Goal: Task Accomplishment & Management: Manage account settings

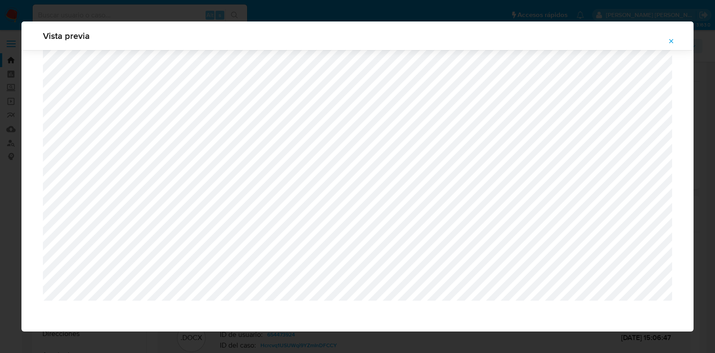
select select "10"
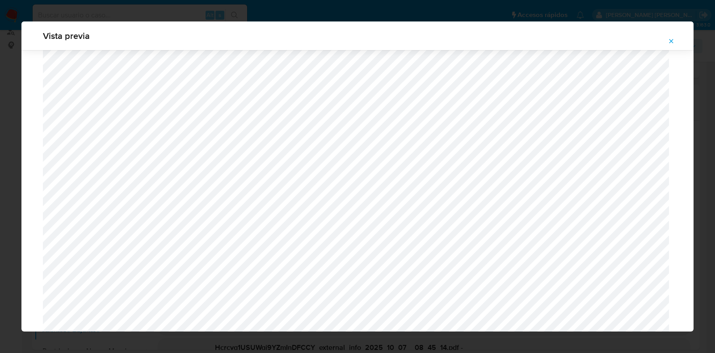
scroll to position [772, 0]
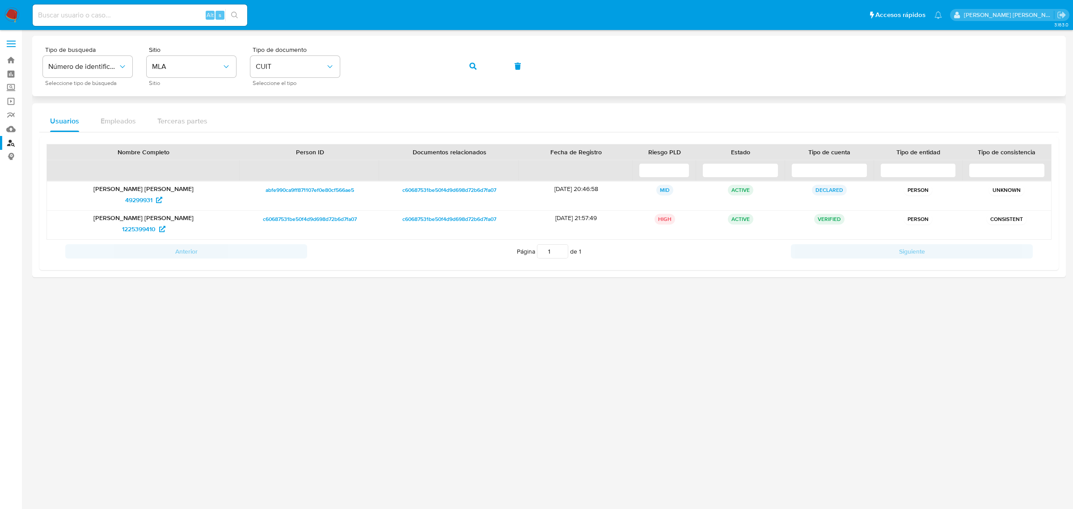
click at [475, 63] on icon "button" at bounding box center [472, 66] width 7 height 7
click at [143, 203] on span "40899578" at bounding box center [138, 200] width 29 height 14
click at [471, 65] on icon "button" at bounding box center [472, 66] width 7 height 7
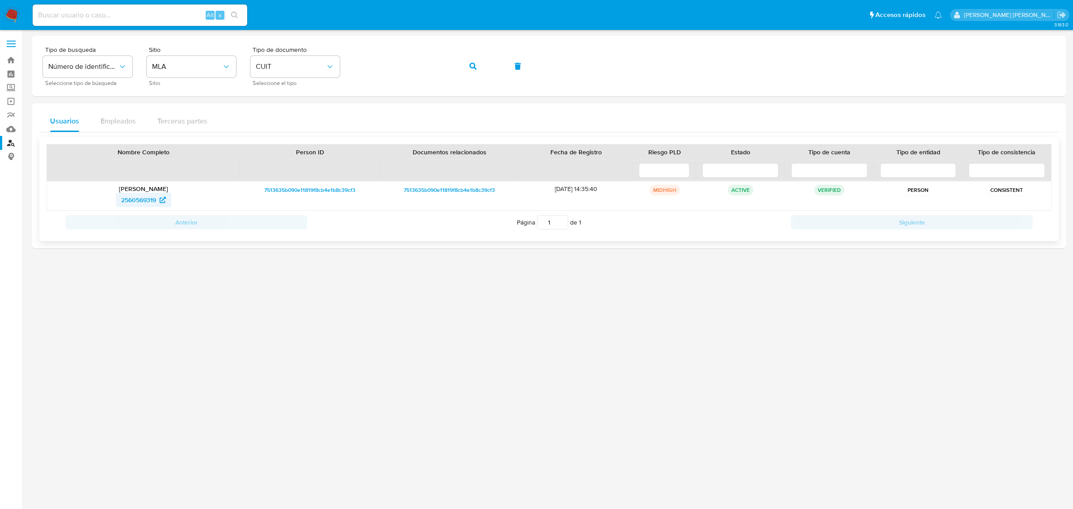
click at [138, 203] on span "2560569319" at bounding box center [138, 200] width 35 height 14
click at [471, 63] on icon "button" at bounding box center [472, 66] width 7 height 7
click at [135, 199] on span "1483739392" at bounding box center [139, 200] width 34 height 14
click at [476, 67] on icon "button" at bounding box center [472, 66] width 7 height 7
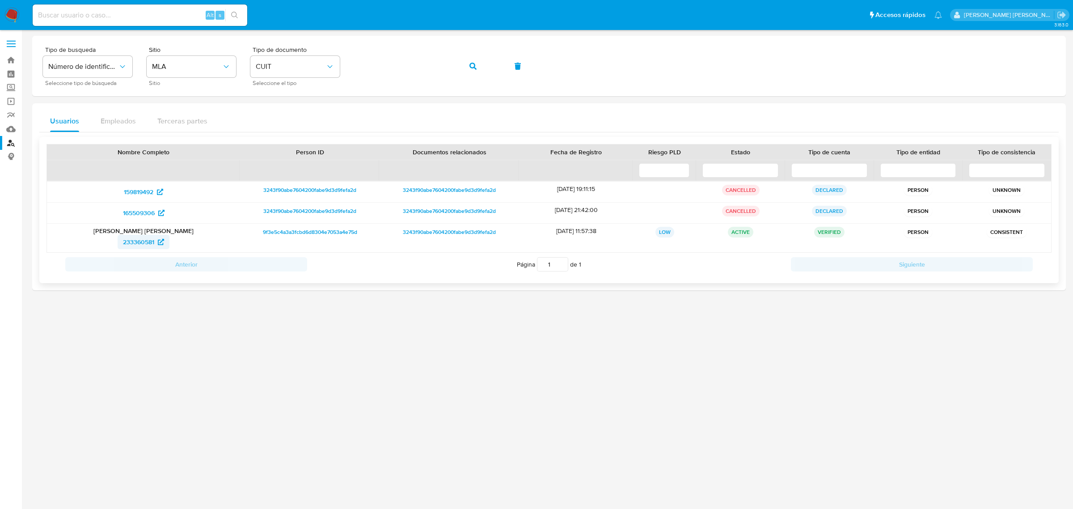
click at [148, 240] on span "233360581" at bounding box center [138, 242] width 31 height 14
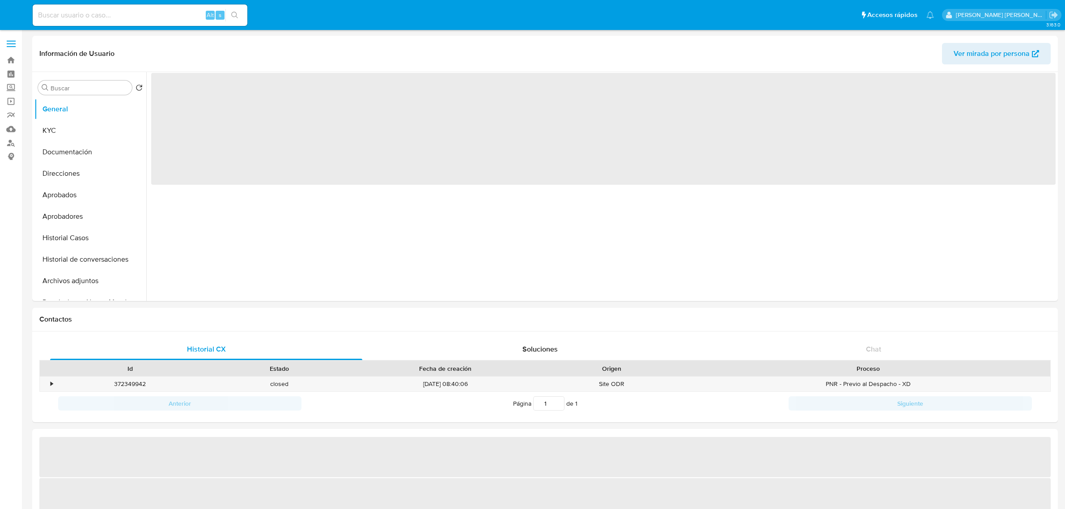
select select "10"
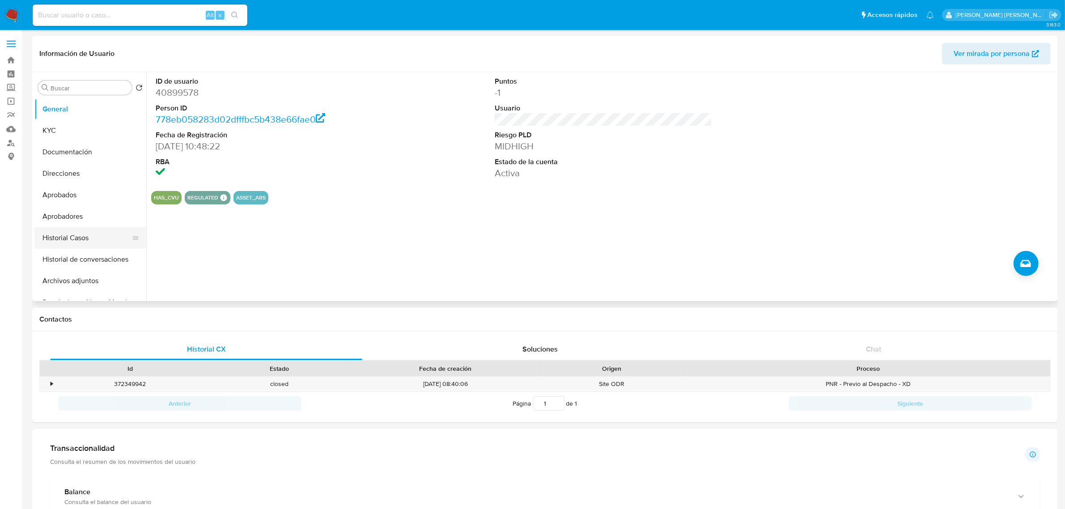
click at [52, 240] on button "Historial Casos" at bounding box center [86, 237] width 105 height 21
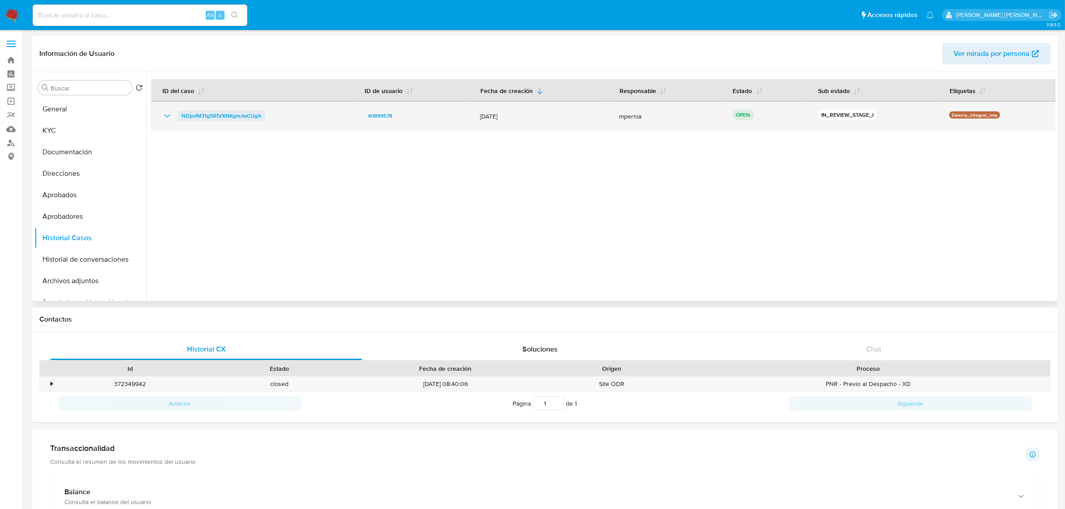
click at [217, 118] on span "NDpvIM31gS81VXNKgmJwCUgA" at bounding box center [222, 115] width 80 height 11
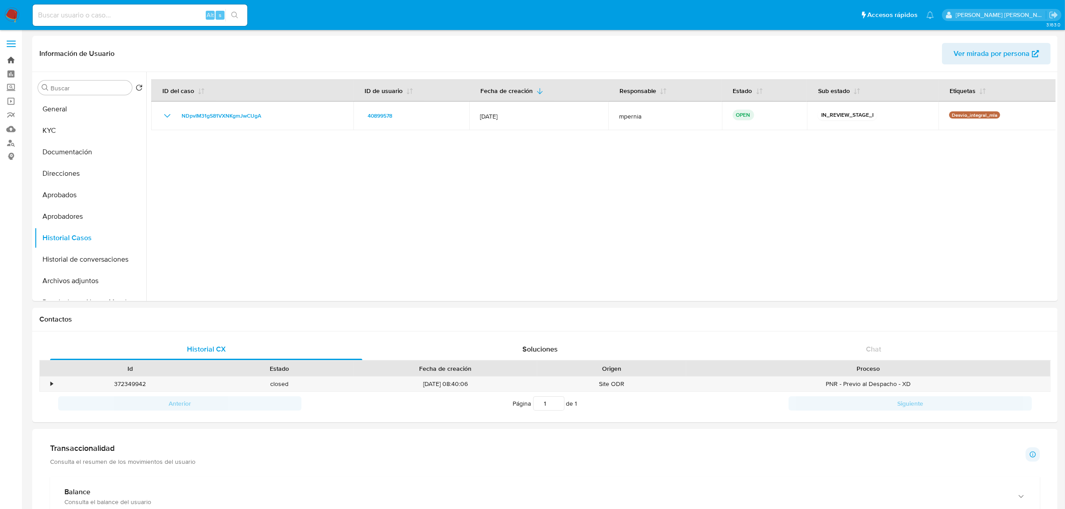
click at [12, 58] on link "Bandeja" at bounding box center [53, 60] width 106 height 14
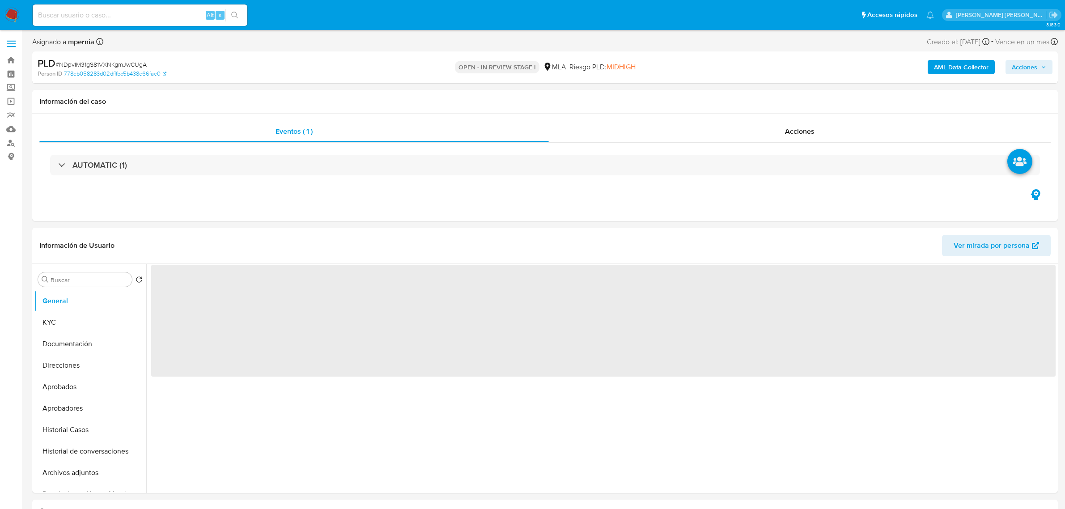
select select "10"
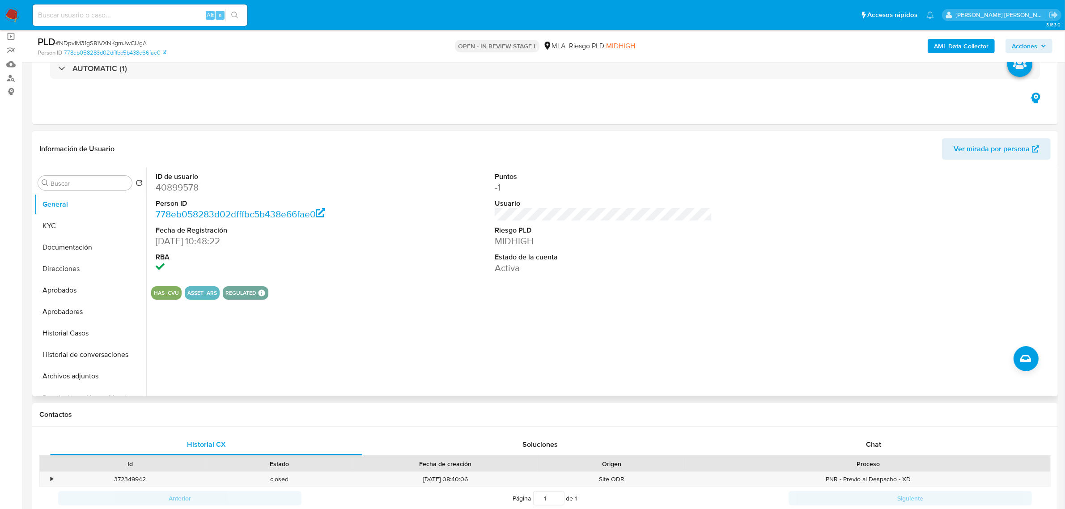
scroll to position [168, 0]
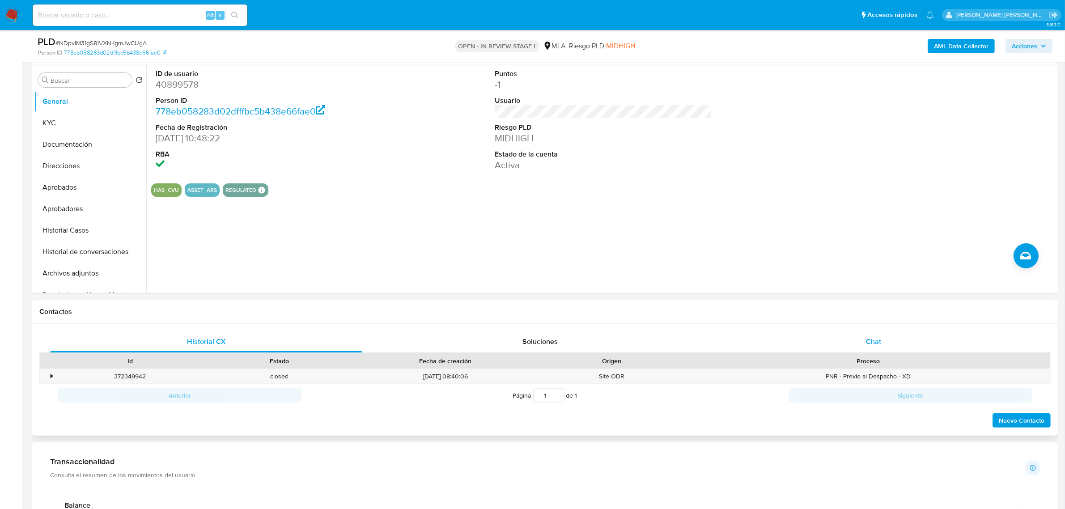
click at [871, 342] on span "Chat" at bounding box center [873, 341] width 15 height 10
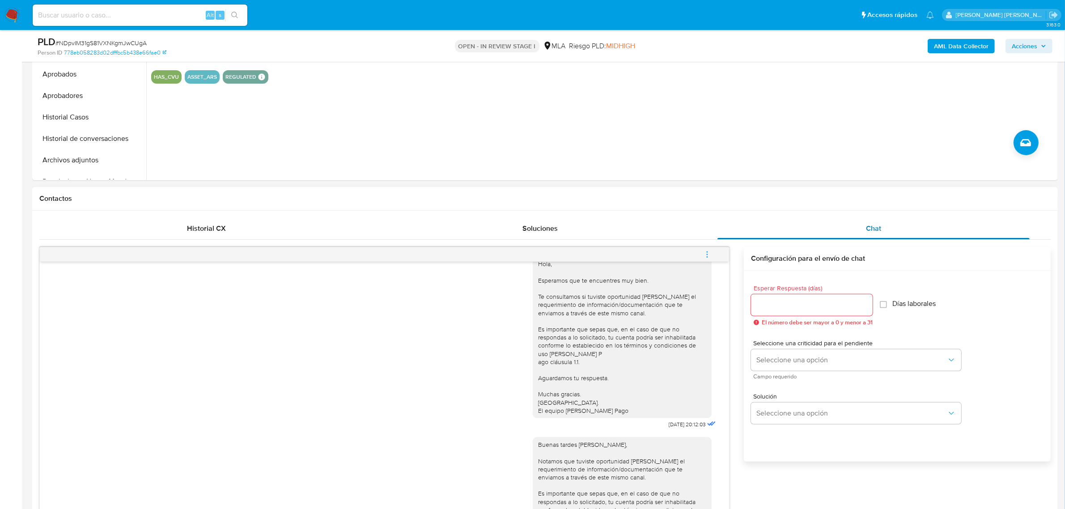
scroll to position [224, 0]
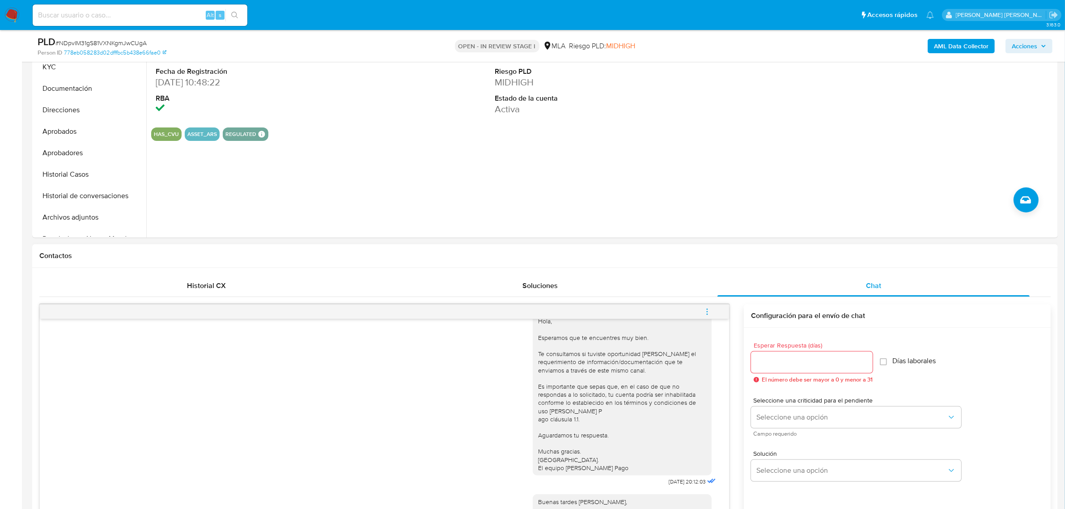
click at [710, 308] on icon "menu-action" at bounding box center [707, 312] width 8 height 8
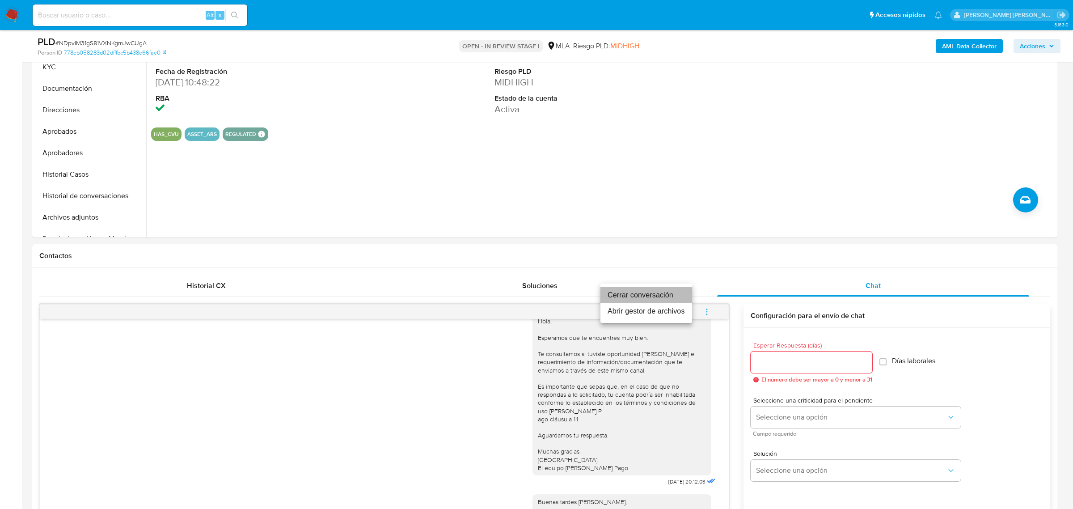
click at [629, 298] on li "Cerrar conversación" at bounding box center [646, 295] width 92 height 16
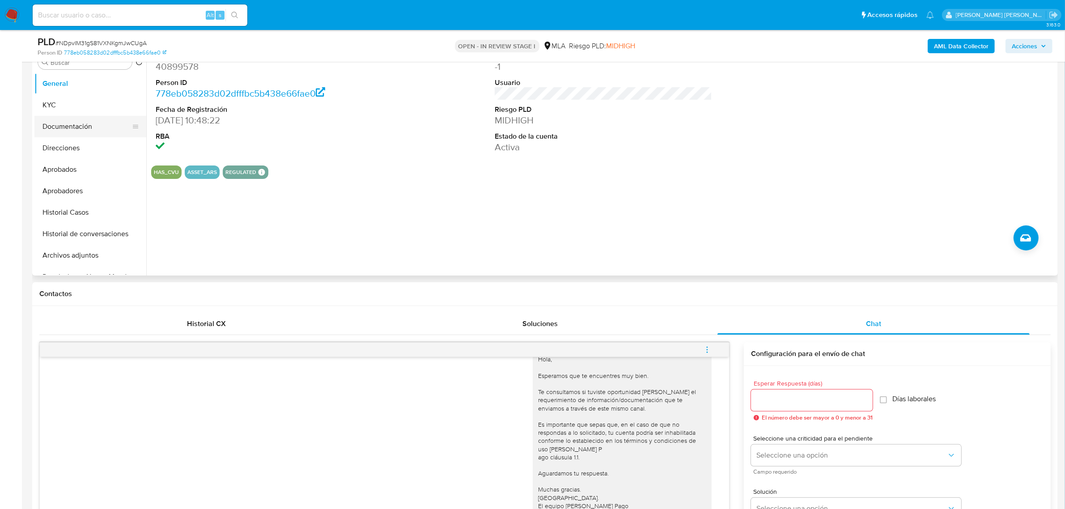
scroll to position [112, 0]
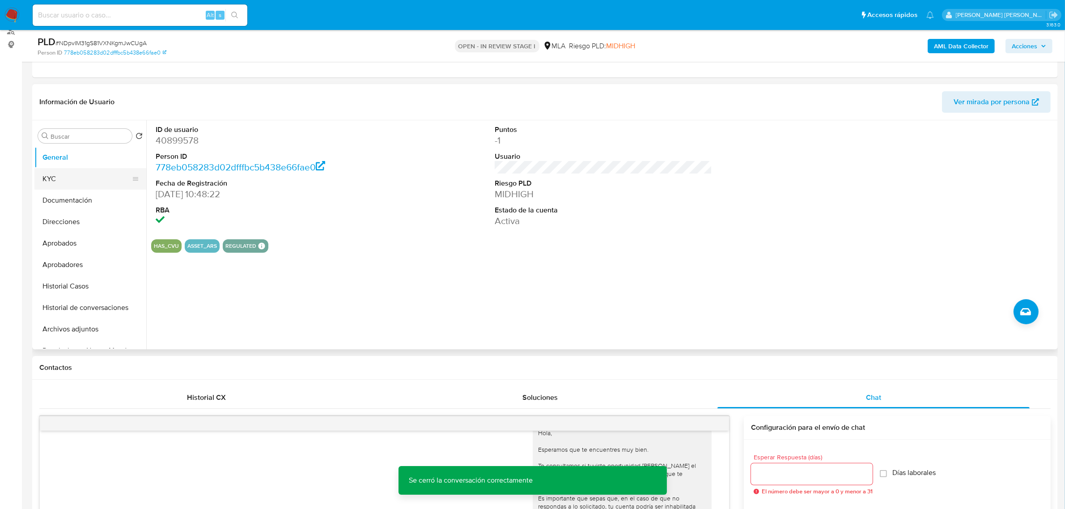
click at [66, 173] on button "KYC" at bounding box center [86, 178] width 105 height 21
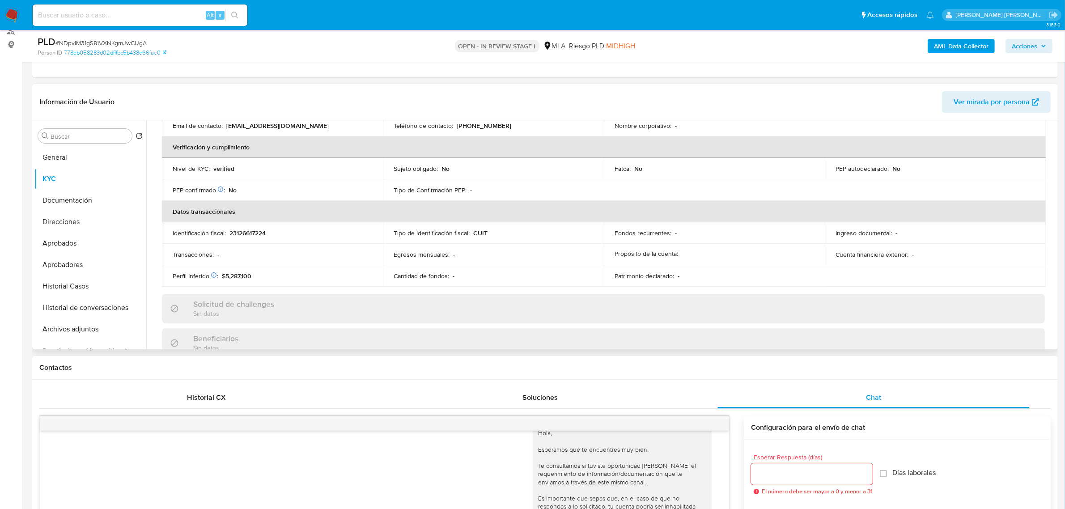
scroll to position [56, 0]
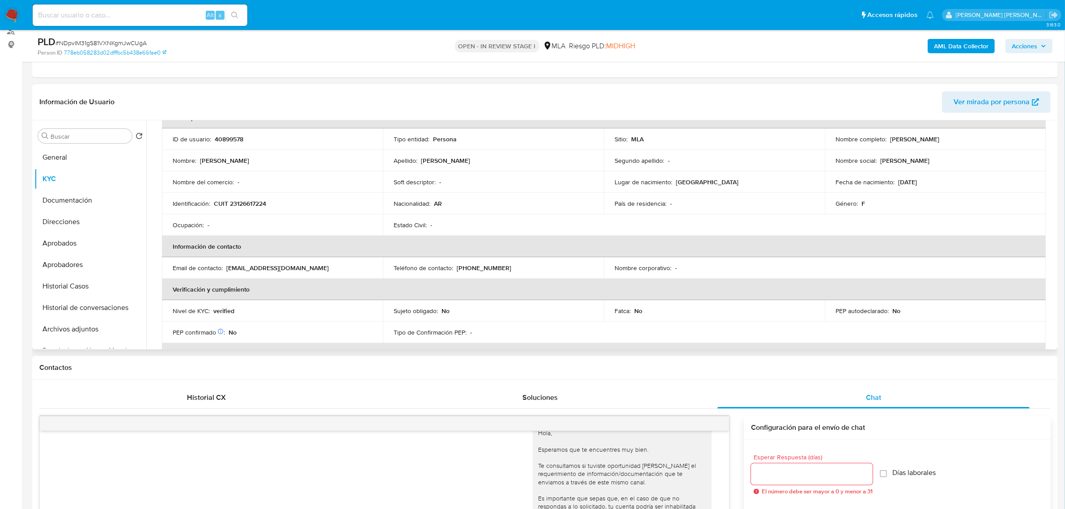
drag, startPoint x: 885, startPoint y: 137, endPoint x: 953, endPoint y: 135, distance: 68.0
click at [953, 135] on div "Nombre completo : Mirta Graciela Gonzalo" at bounding box center [934, 139] width 199 height 8
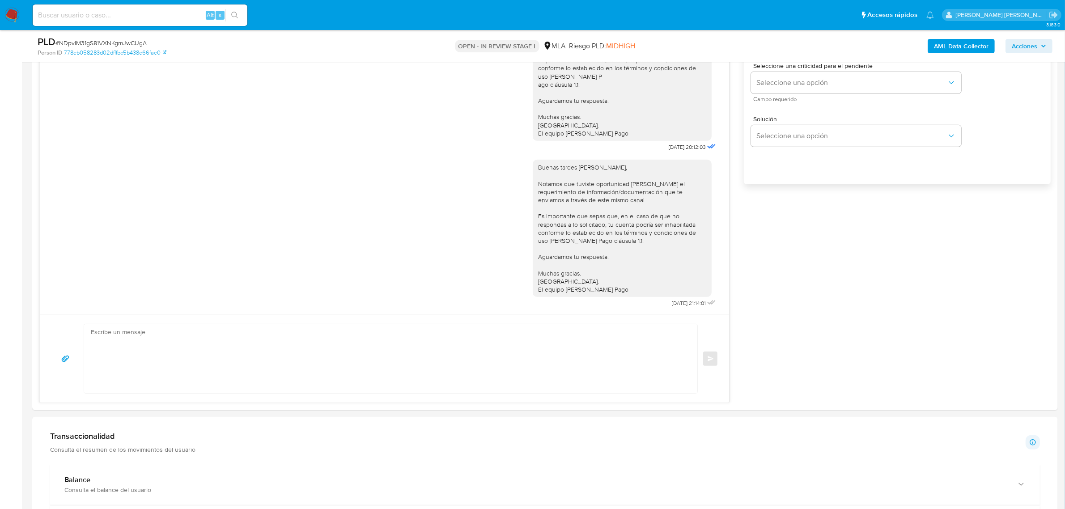
scroll to position [727, 0]
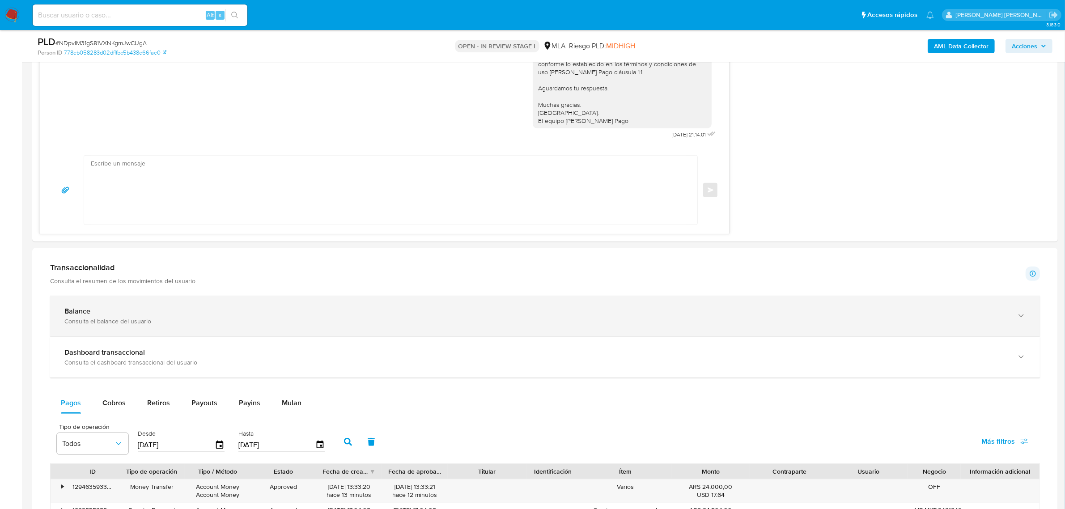
click at [91, 312] on div "Balance" at bounding box center [535, 311] width 943 height 9
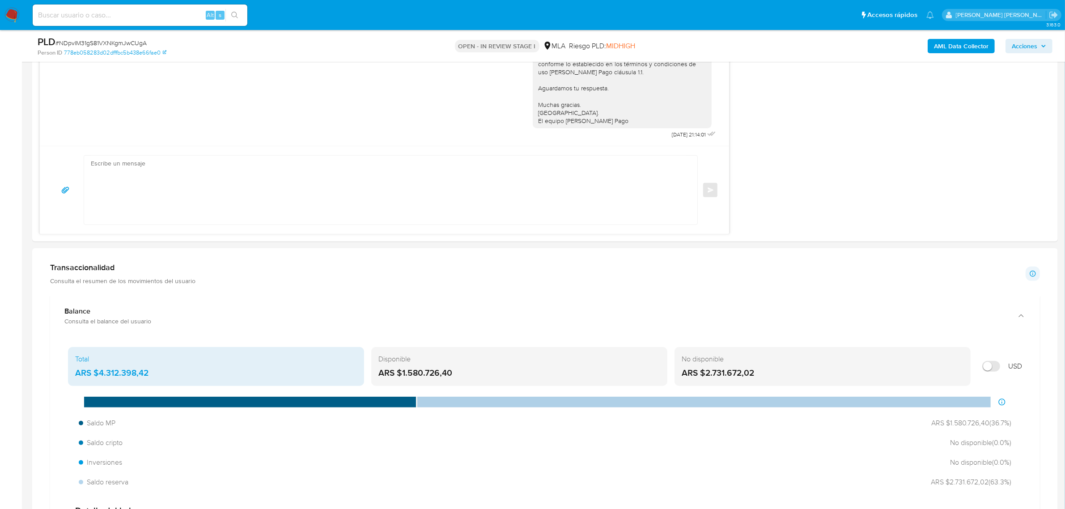
click at [959, 49] on b "AML Data Collector" at bounding box center [961, 46] width 55 height 14
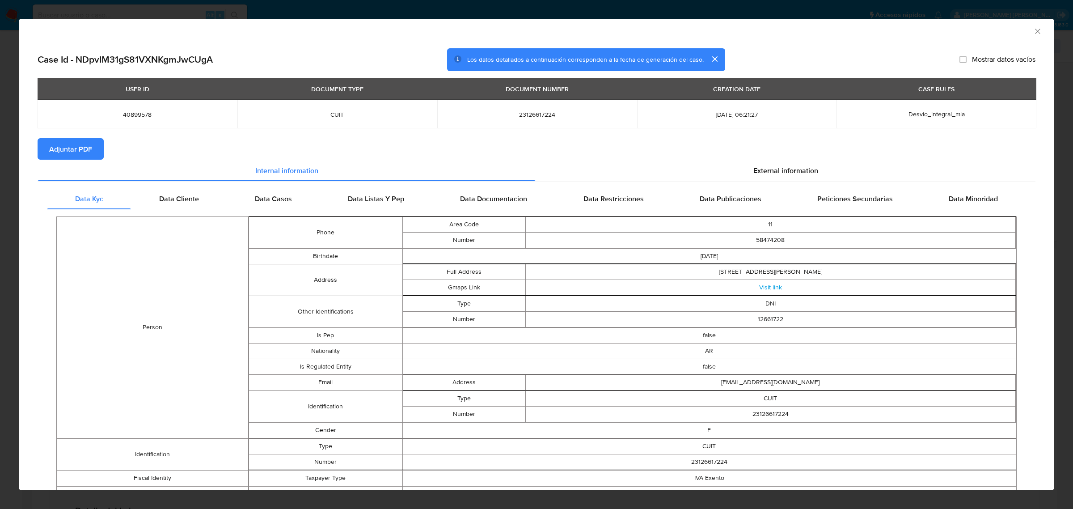
click at [57, 153] on span "Adjuntar PDF" at bounding box center [70, 149] width 43 height 20
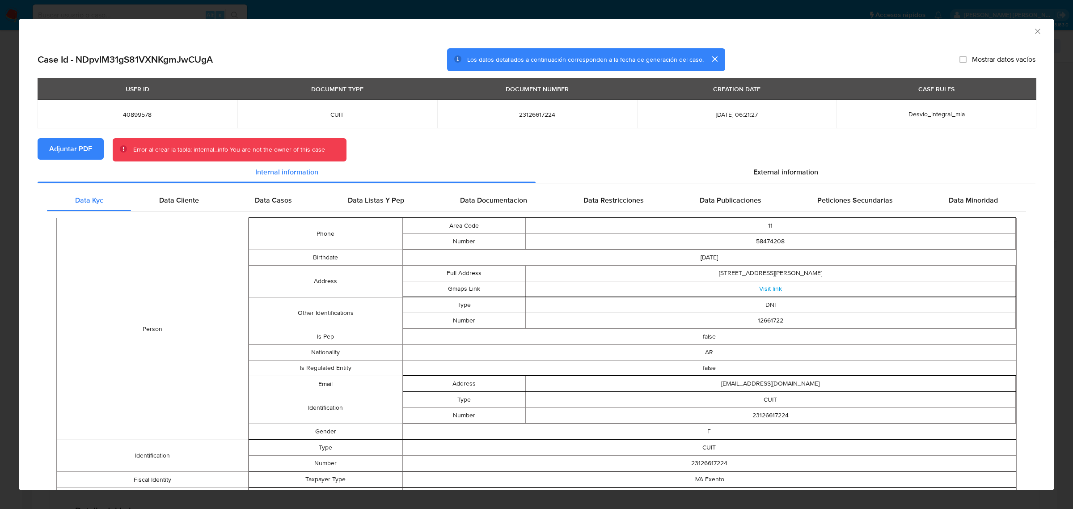
click at [1035, 30] on icon "Cerrar ventana" at bounding box center [1037, 31] width 5 height 5
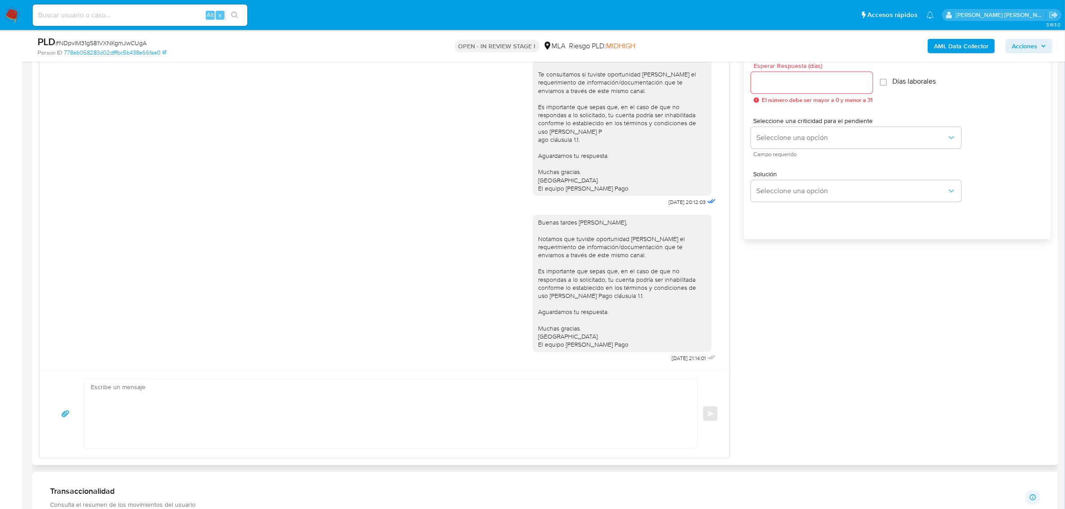
scroll to position [224, 0]
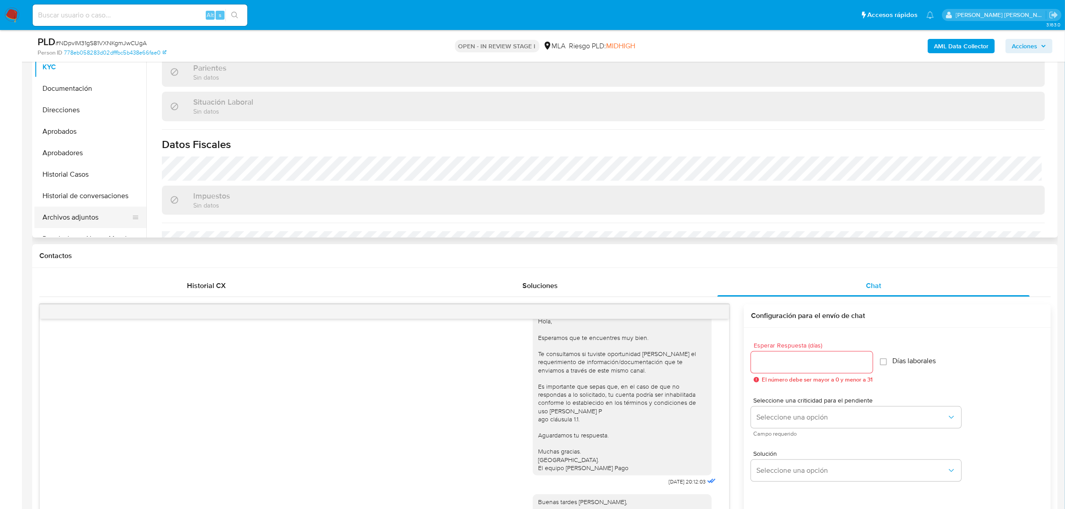
click at [62, 218] on button "Archivos adjuntos" at bounding box center [86, 217] width 105 height 21
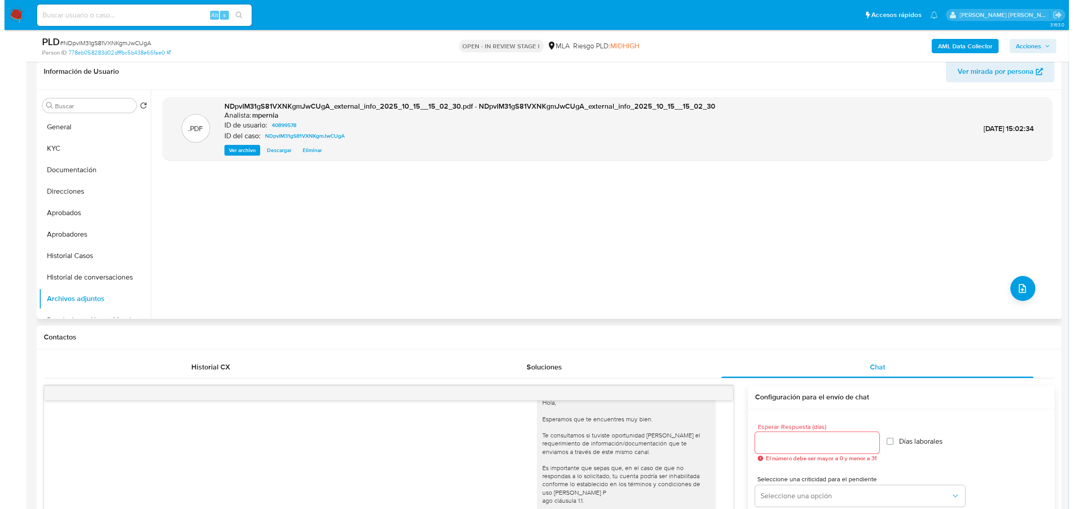
scroll to position [168, 0]
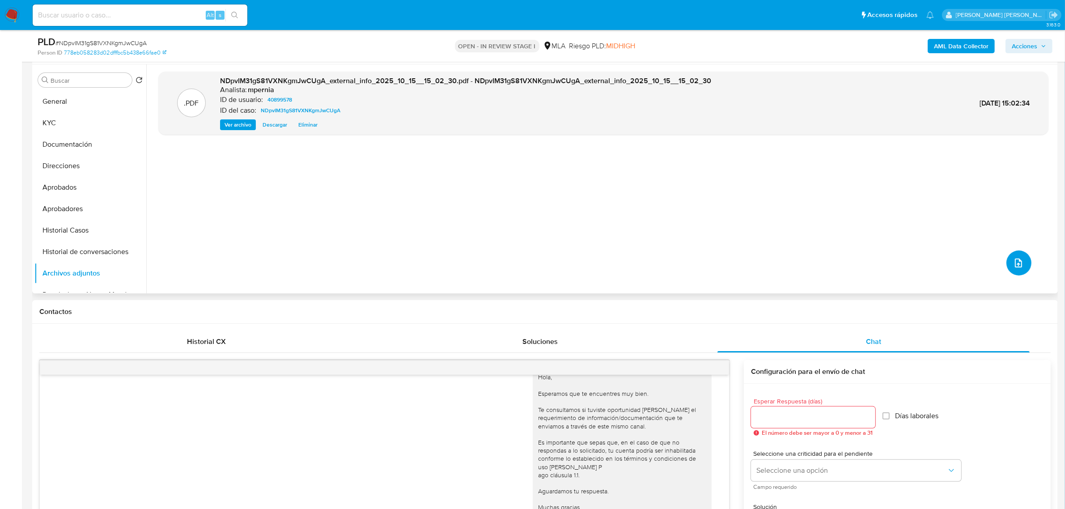
click at [1007, 262] on button "upload-file" at bounding box center [1018, 262] width 25 height 25
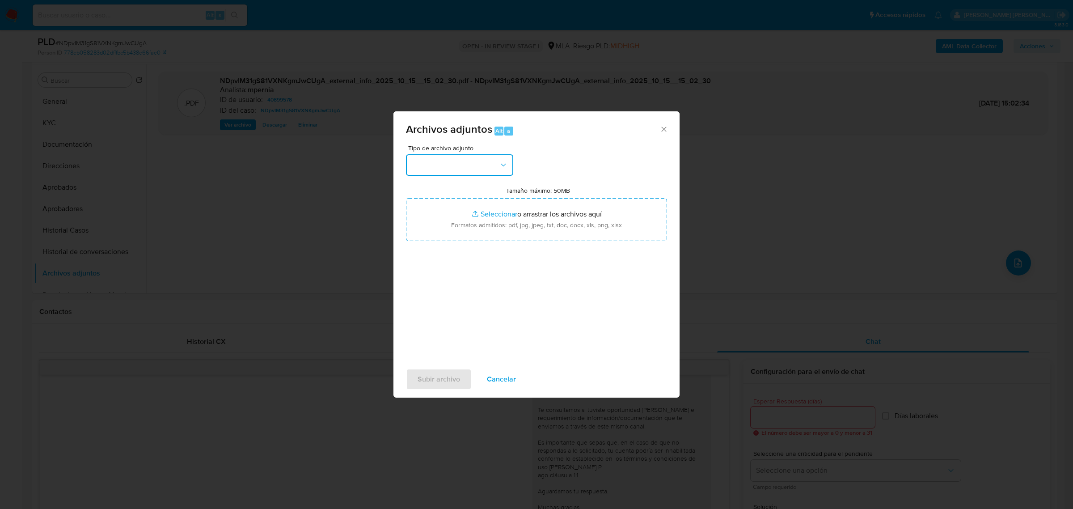
click at [495, 173] on button "button" at bounding box center [459, 164] width 107 height 21
click at [433, 253] on span "OTROS" at bounding box center [422, 248] width 23 height 9
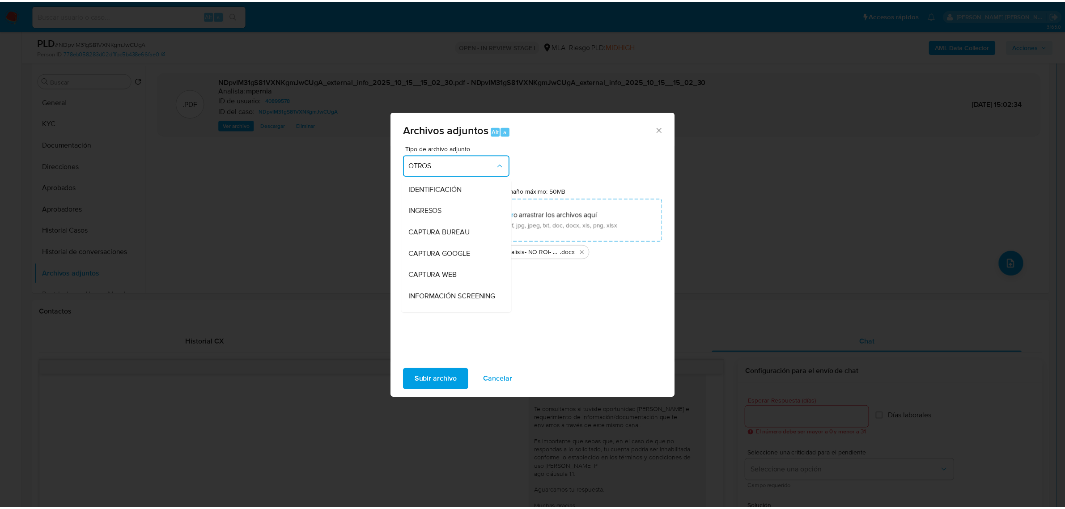
scroll to position [124, 0]
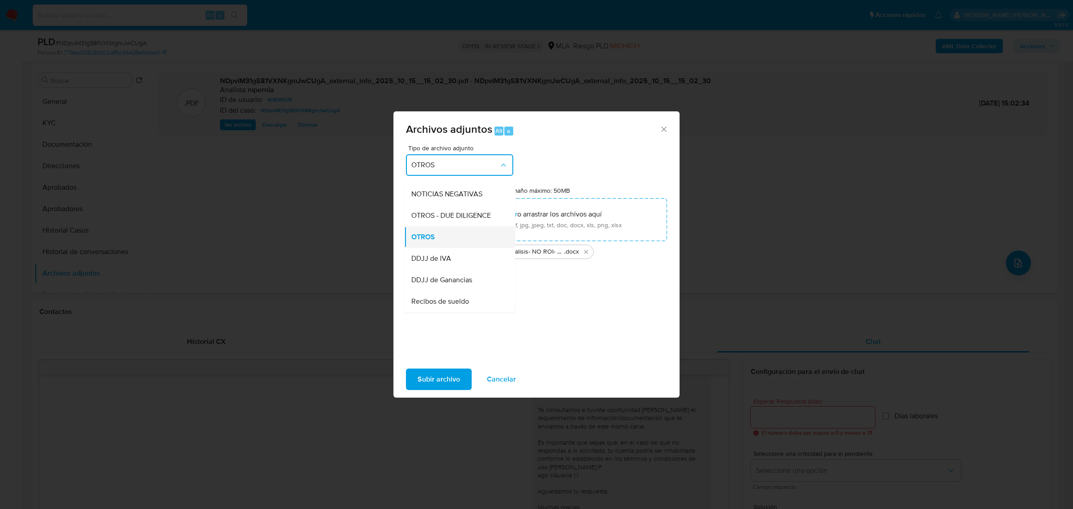
click at [418, 241] on span "OTROS" at bounding box center [423, 236] width 24 height 9
drag, startPoint x: 434, startPoint y: 374, endPoint x: 423, endPoint y: 372, distance: 11.3
click at [423, 372] on span "Subir archivo" at bounding box center [439, 379] width 42 height 20
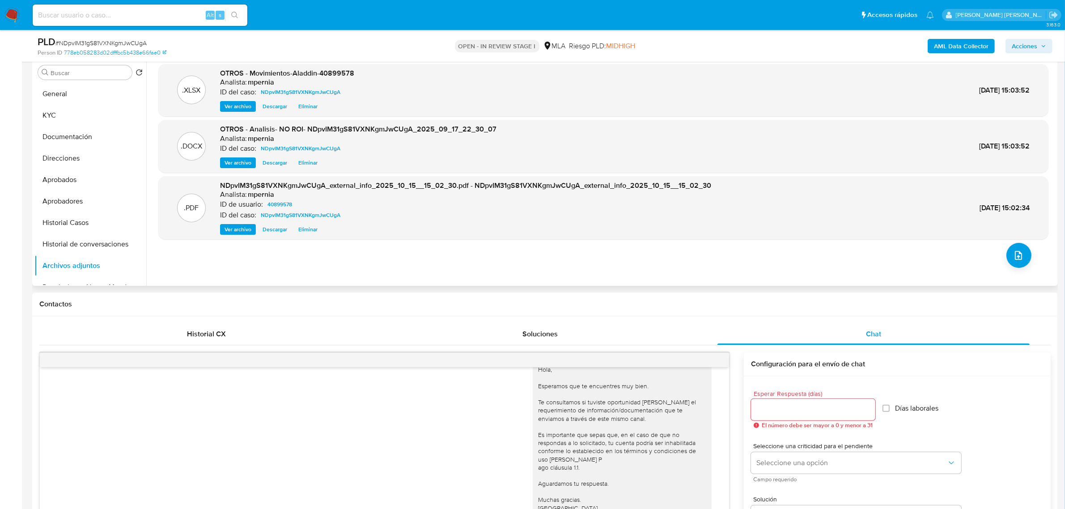
scroll to position [112, 0]
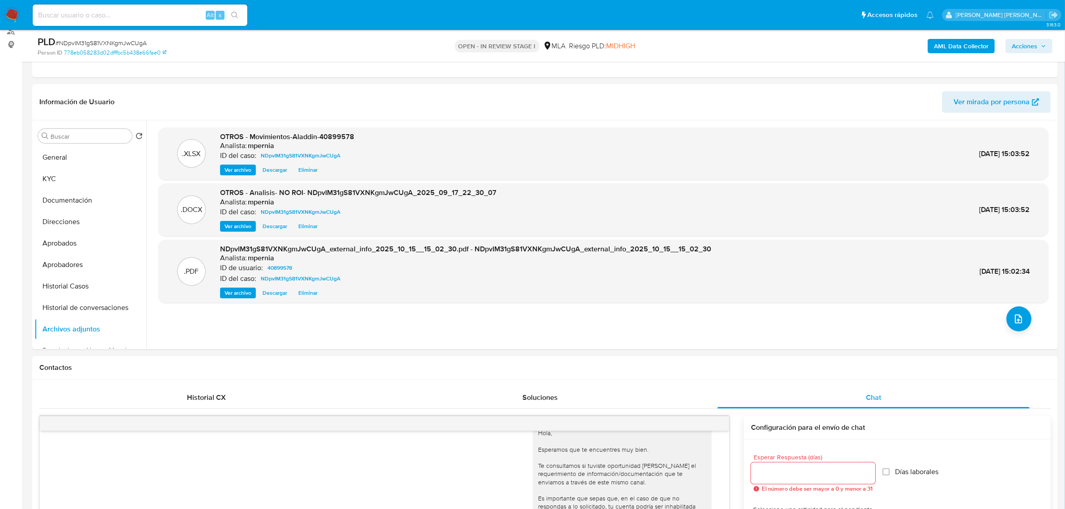
click at [1032, 43] on span "Acciones" at bounding box center [1023, 46] width 25 height 14
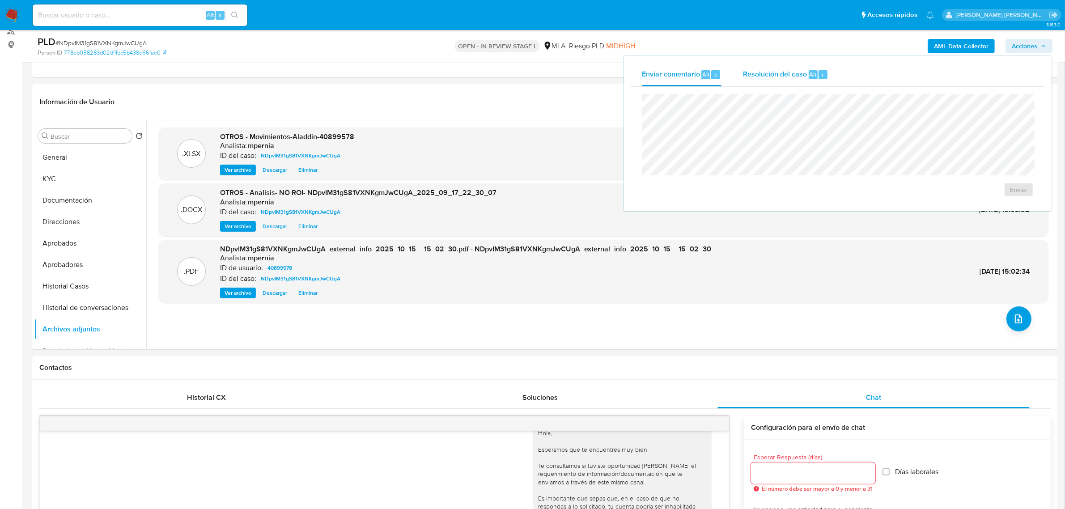
click at [807, 80] on div "Resolución del caso Alt r" at bounding box center [785, 74] width 85 height 23
click at [931, 198] on span "No ROI Proposal" at bounding box center [931, 195] width 46 height 13
click at [410, 258] on div "Analista: mpernia" at bounding box center [465, 258] width 491 height 9
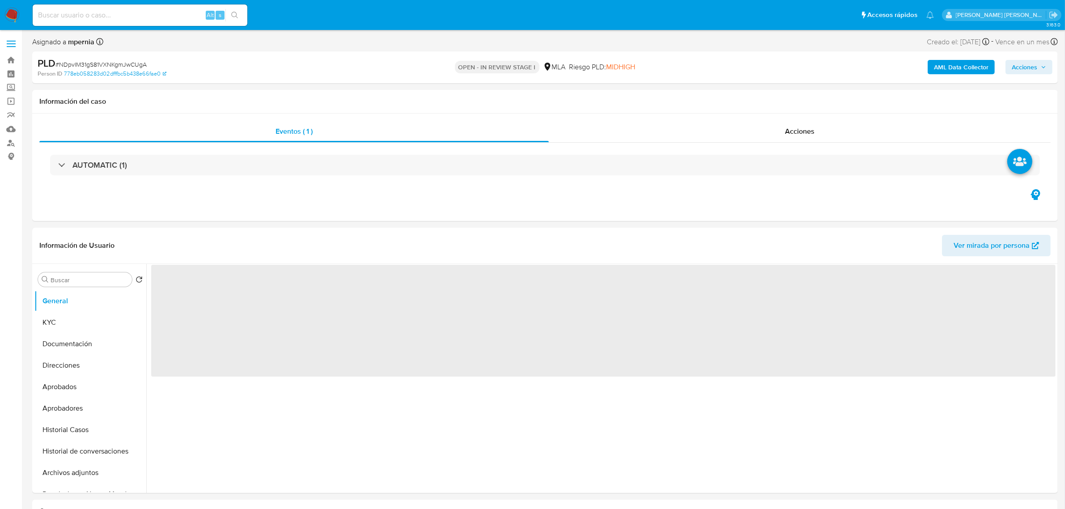
select select "10"
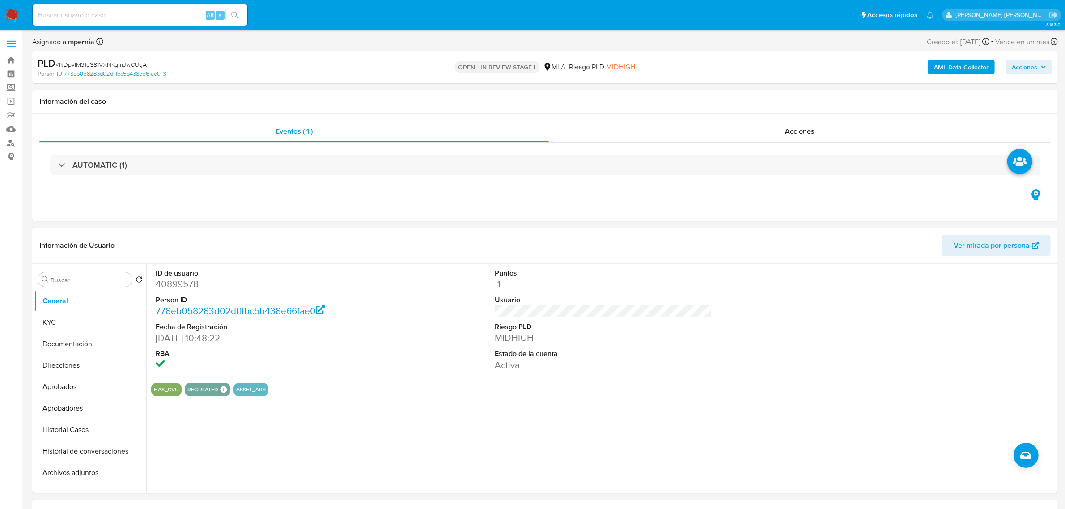
click at [1017, 63] on span "Acciones" at bounding box center [1023, 67] width 25 height 14
click at [769, 90] on span "Resolución del caso" at bounding box center [775, 95] width 64 height 10
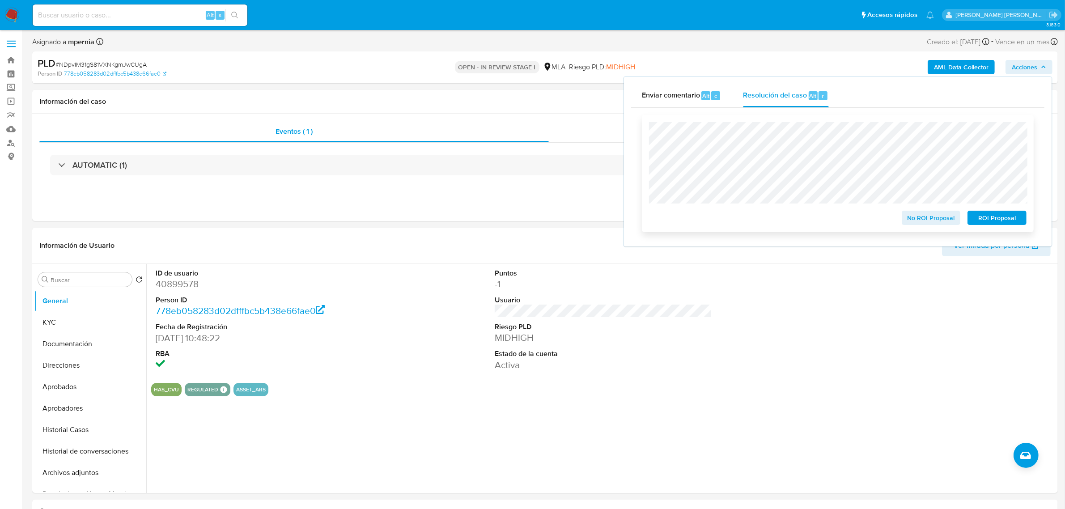
click at [933, 221] on span "No ROI Proposal" at bounding box center [931, 217] width 46 height 13
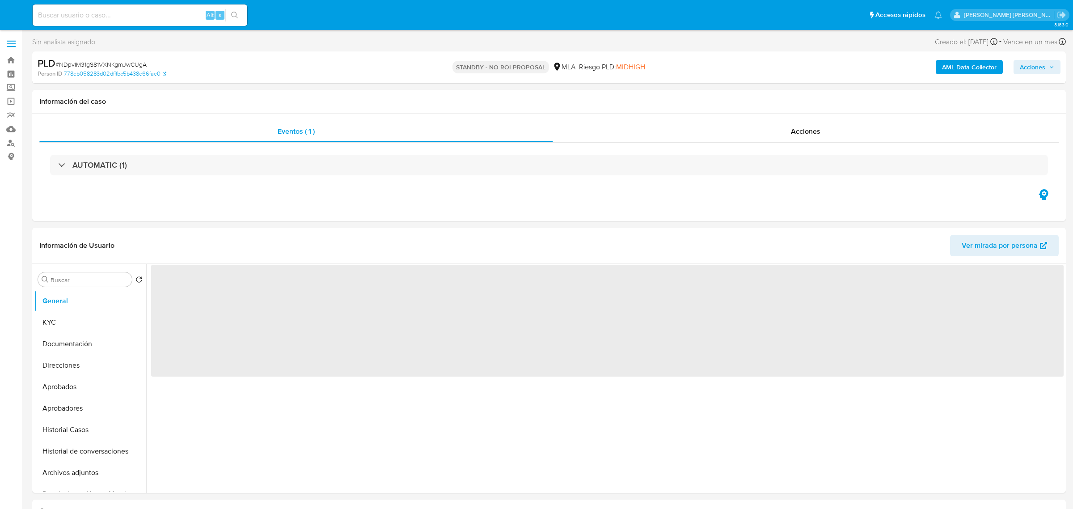
select select "10"
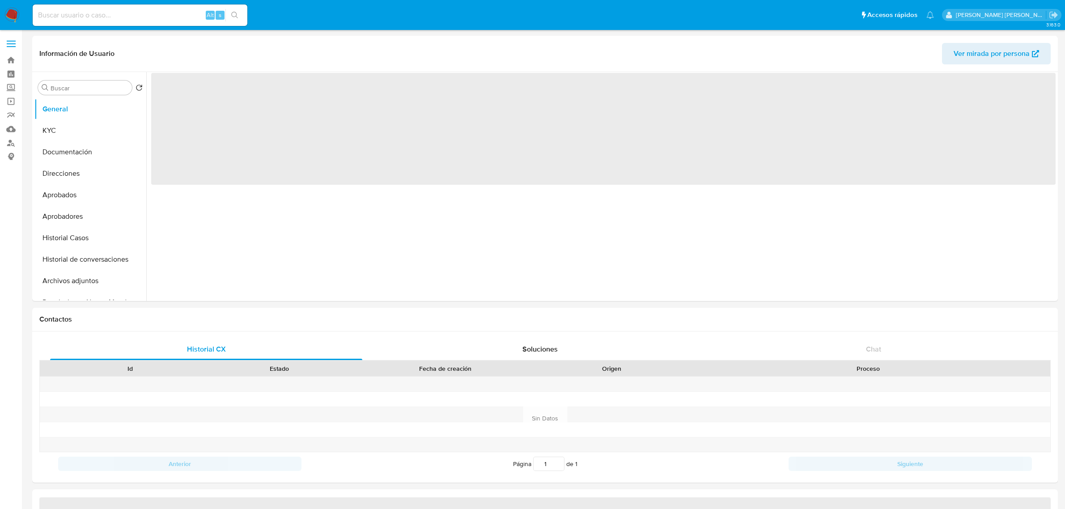
select select "10"
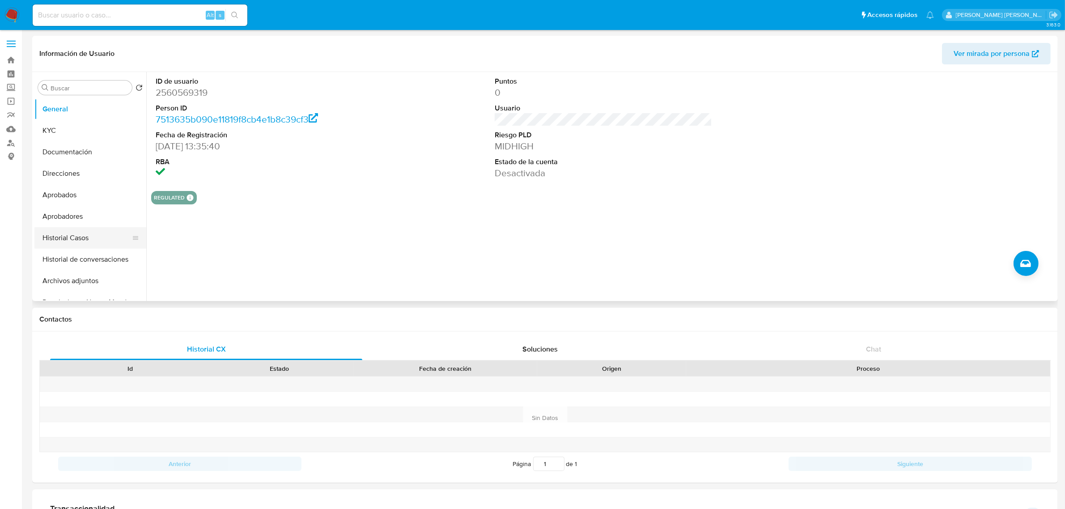
click at [64, 236] on button "Historial Casos" at bounding box center [86, 237] width 105 height 21
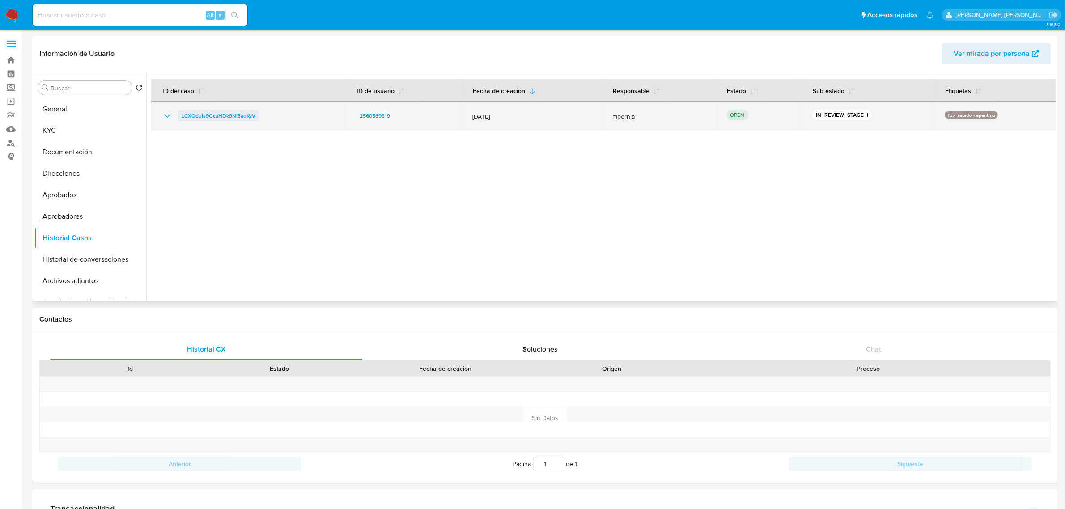
click at [200, 118] on span "LCXQduis9GcaHDk9Nl3aoKyV" at bounding box center [219, 115] width 74 height 11
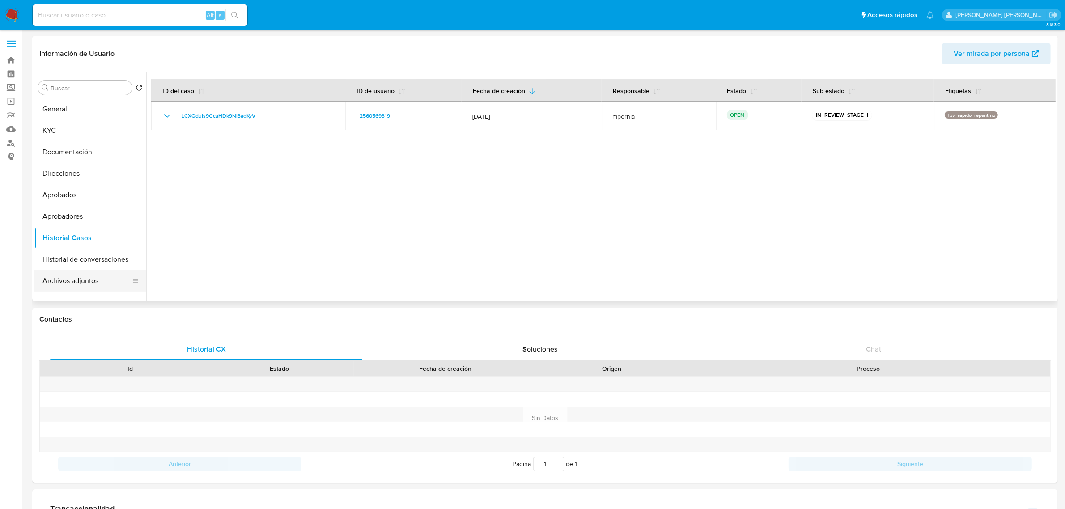
click at [61, 283] on button "Archivos adjuntos" at bounding box center [86, 280] width 105 height 21
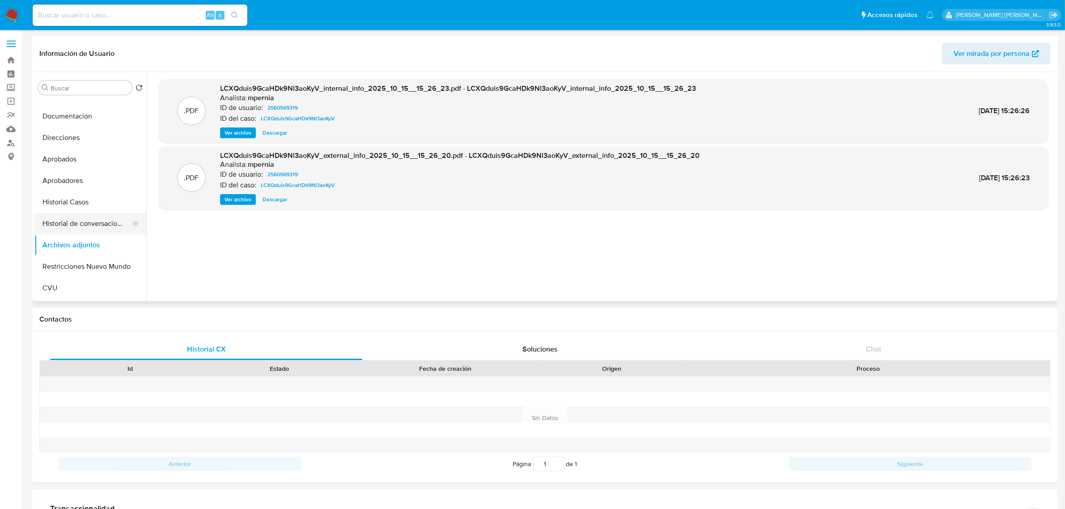
scroll to position [56, 0]
click at [73, 268] on button "CVU" at bounding box center [90, 267] width 112 height 21
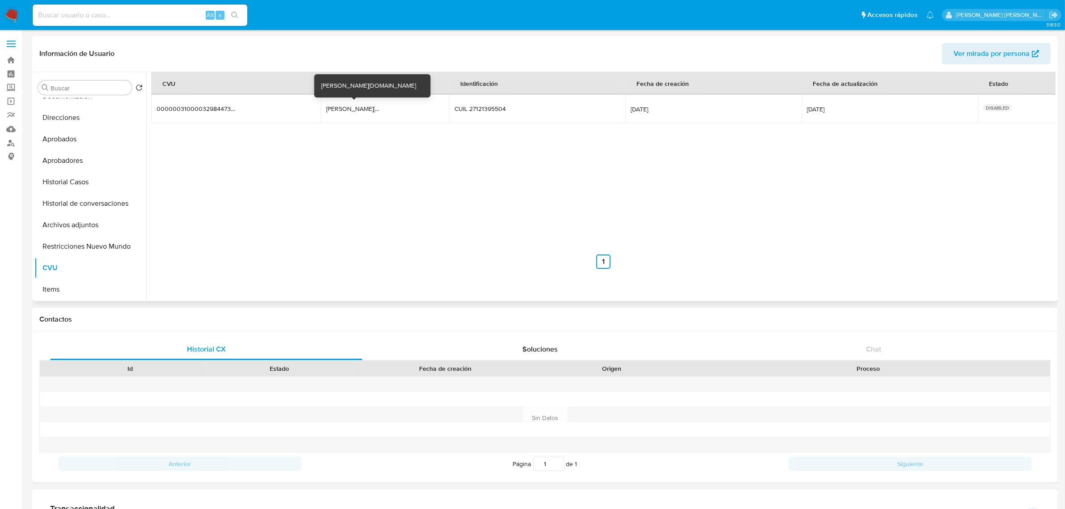
click at [354, 110] on div "[PERSON_NAME][DOMAIN_NAME]" at bounding box center [354, 109] width 57 height 8
click at [54, 186] on button "Historial Casos" at bounding box center [86, 181] width 105 height 21
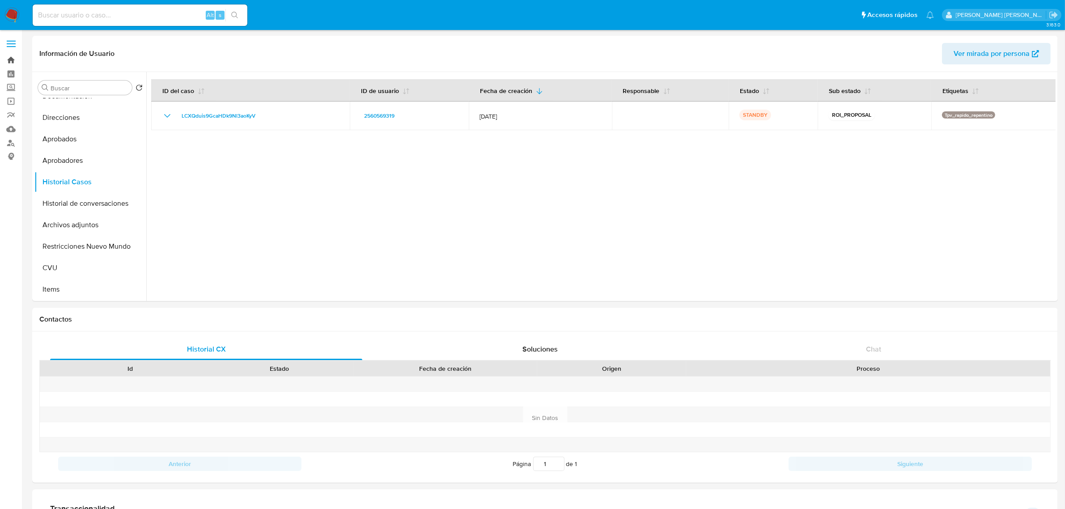
click at [13, 63] on link "Bandeja" at bounding box center [53, 60] width 106 height 14
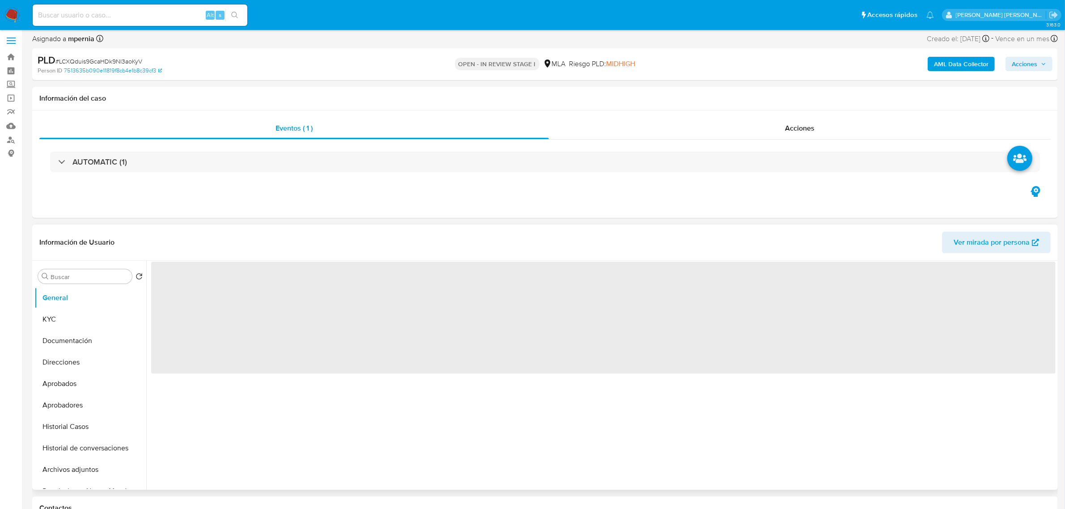
select select "10"
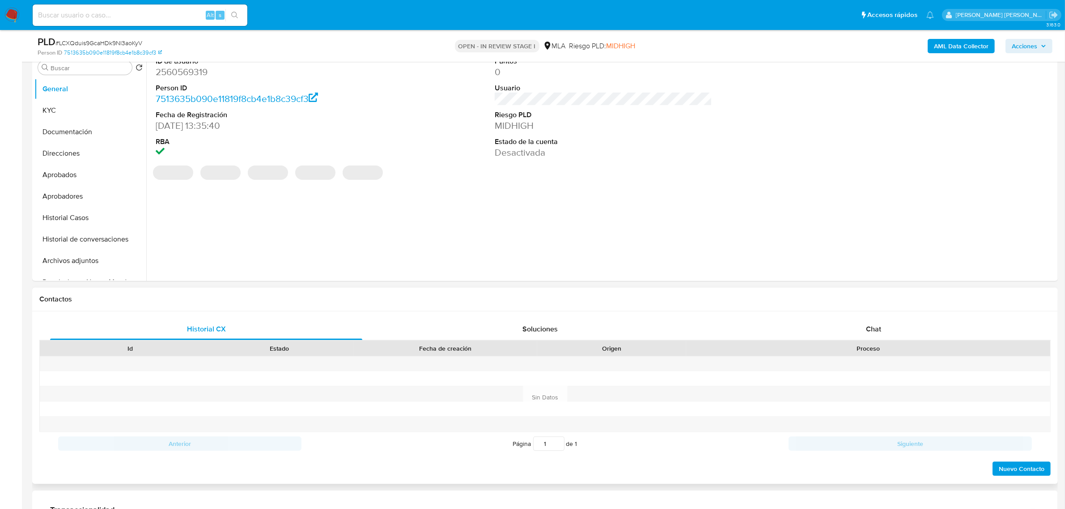
scroll to position [391, 0]
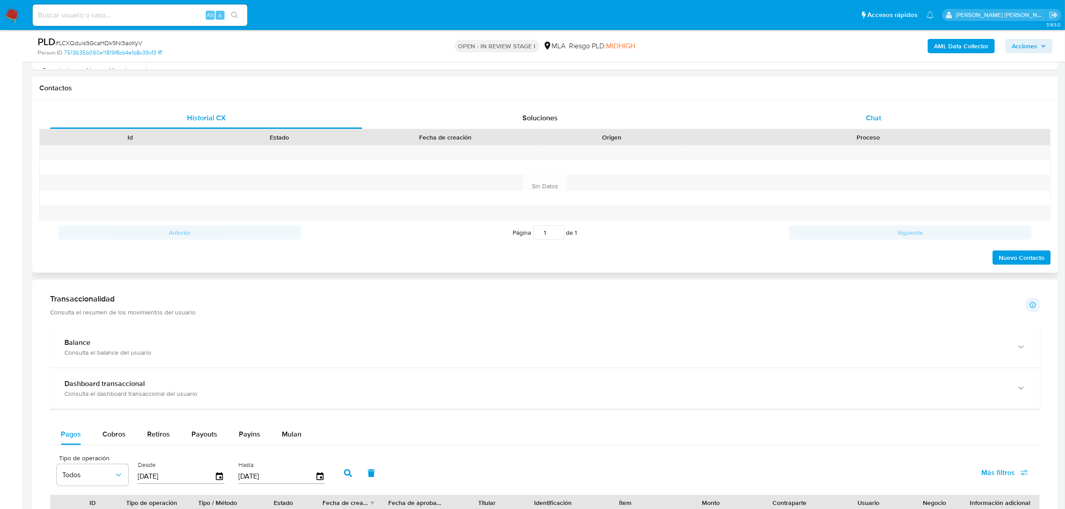
click at [879, 116] on span "Chat" at bounding box center [873, 118] width 15 height 10
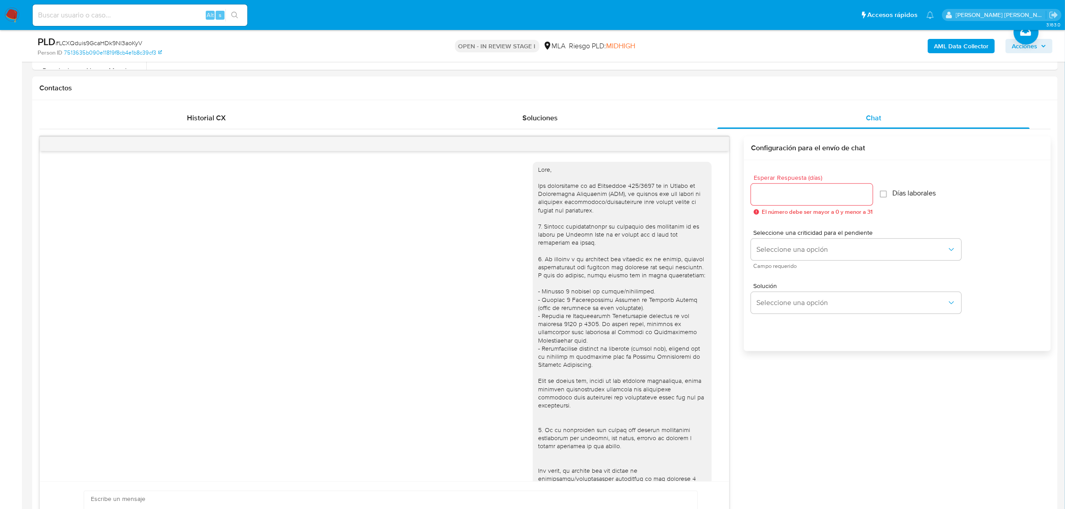
scroll to position [498, 0]
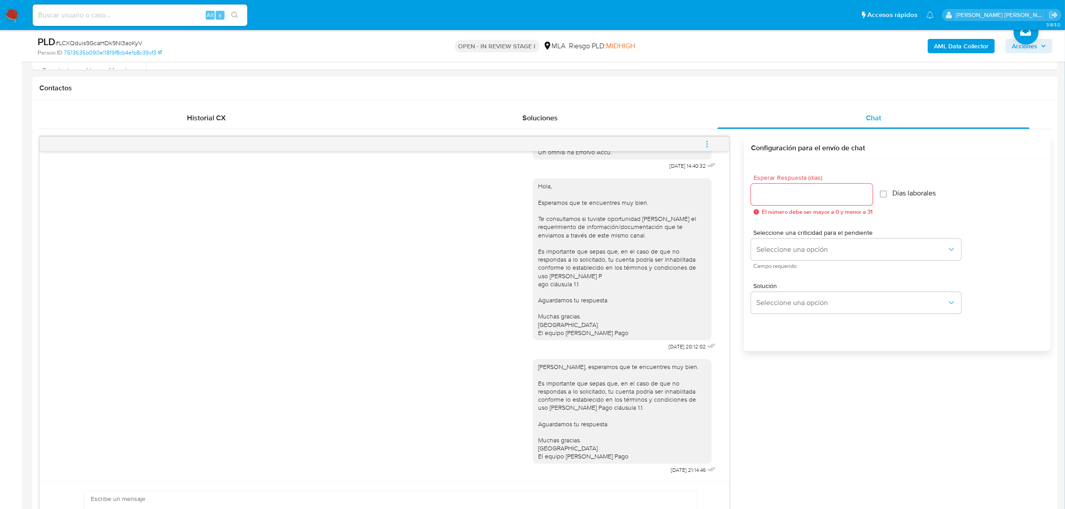
click at [709, 146] on icon "menu-action" at bounding box center [707, 144] width 8 height 8
click at [647, 129] on li "Cerrar conversación" at bounding box center [646, 127] width 92 height 16
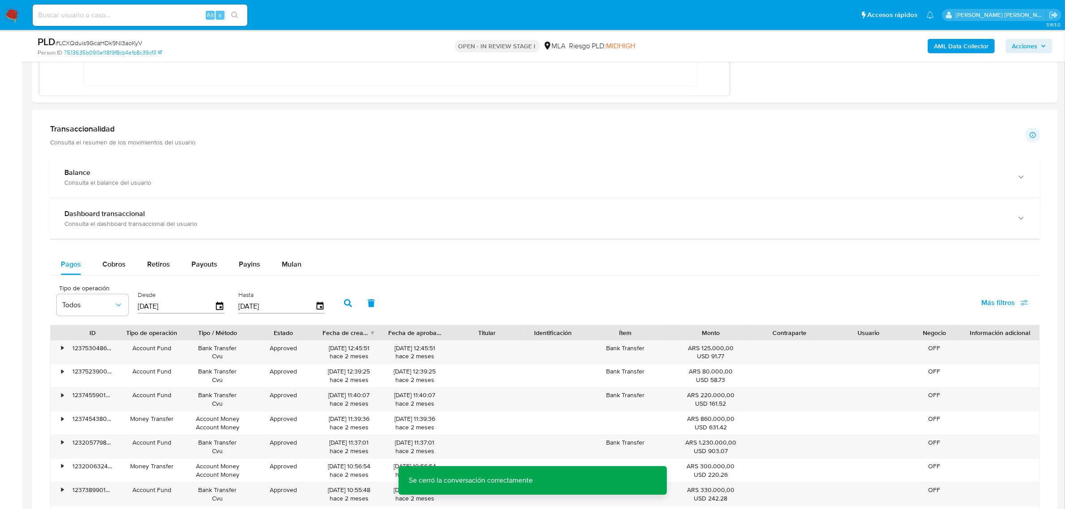
scroll to position [894, 0]
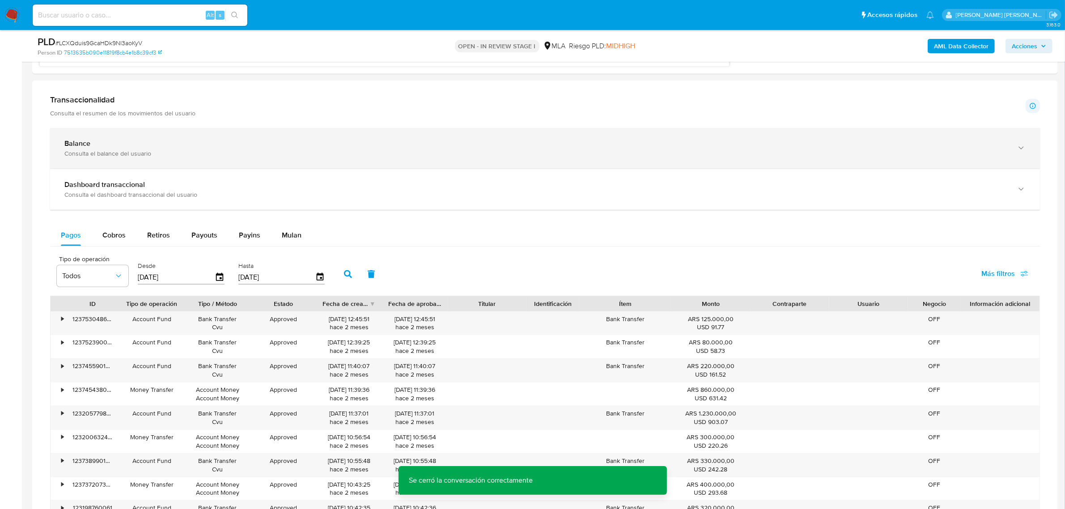
click at [105, 142] on div "Balance" at bounding box center [535, 143] width 943 height 9
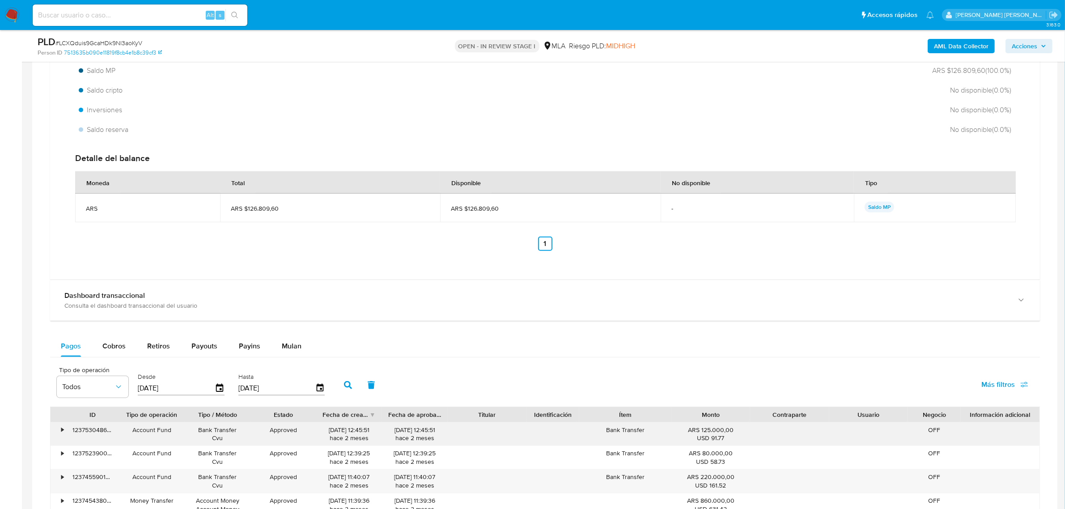
scroll to position [1118, 0]
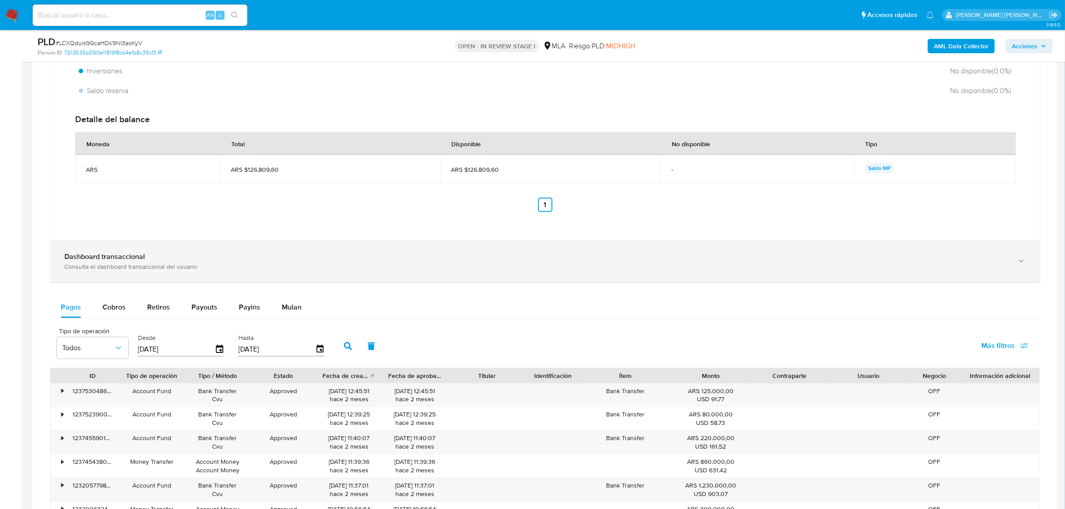
click at [99, 262] on b "Dashboard transaccional" at bounding box center [104, 256] width 80 height 10
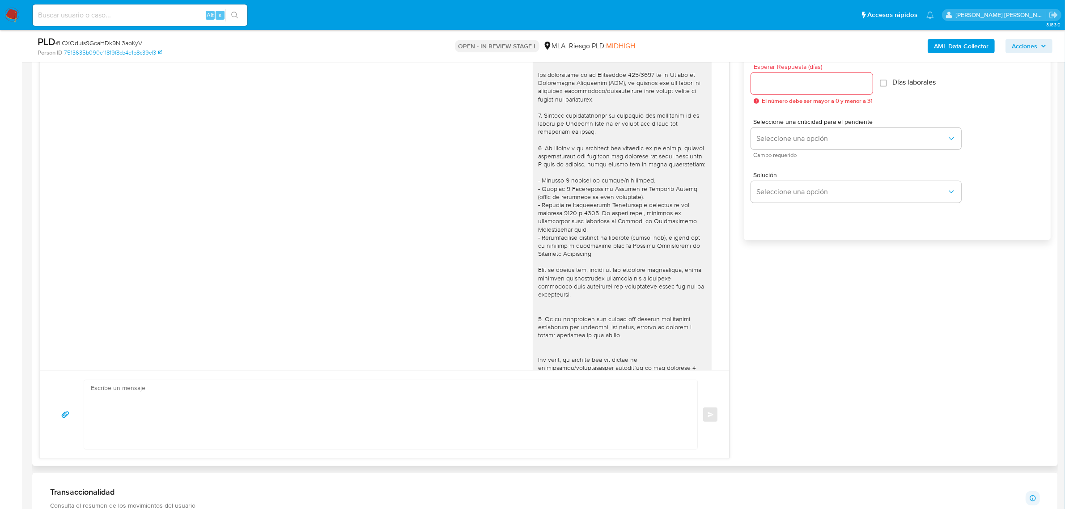
scroll to position [279, 0]
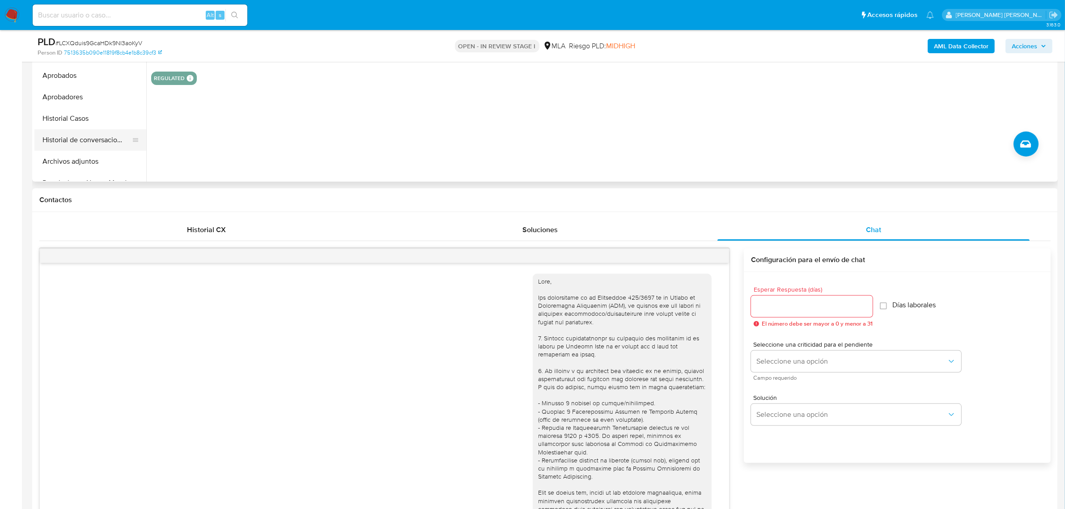
click at [80, 148] on button "Historial de conversaciones" at bounding box center [86, 139] width 105 height 21
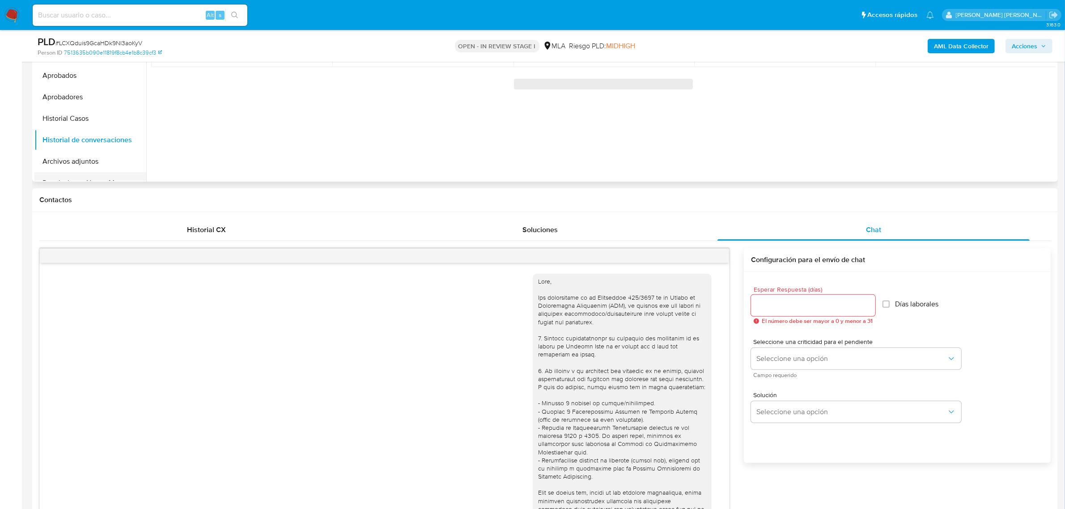
click at [79, 175] on button "Restricciones Nuevo Mundo" at bounding box center [86, 182] width 105 height 21
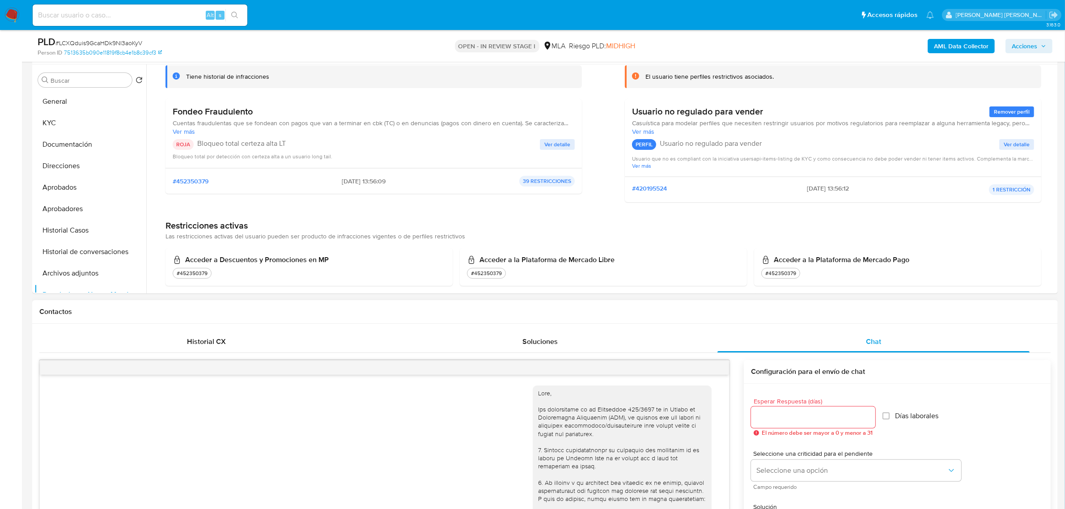
scroll to position [112, 0]
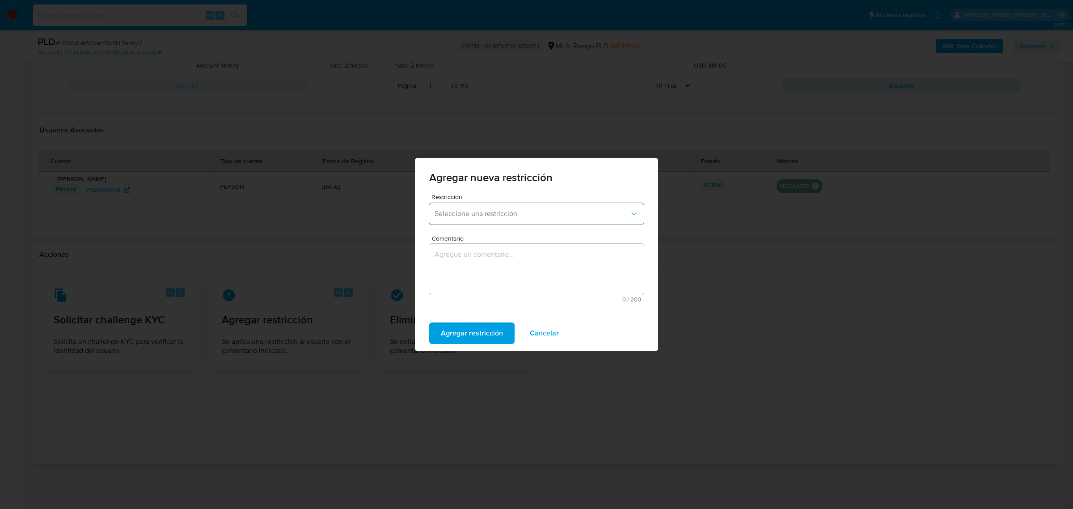
click at [550, 203] on button "Seleccione una restricción" at bounding box center [536, 213] width 215 height 21
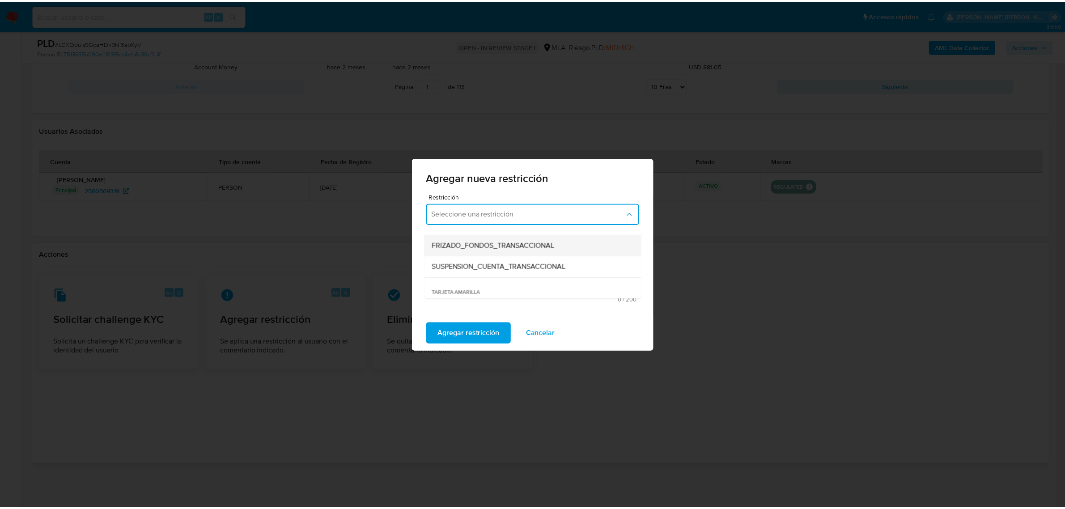
scroll to position [112, 0]
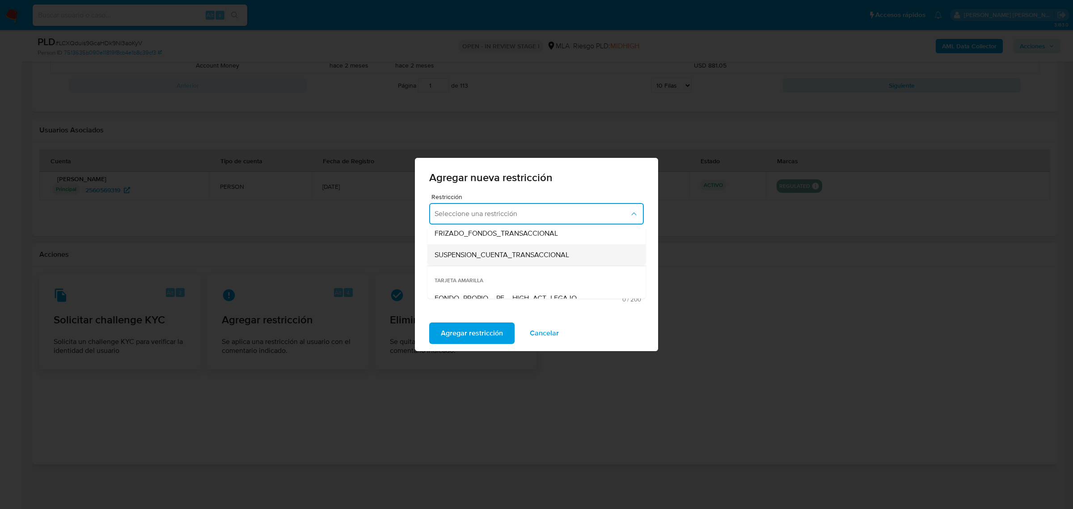
click at [526, 258] on span "SUSPENSION_CUENTA_TRANSACCIONAL" at bounding box center [502, 254] width 135 height 9
click at [510, 255] on textarea "Comentario" at bounding box center [536, 269] width 215 height 51
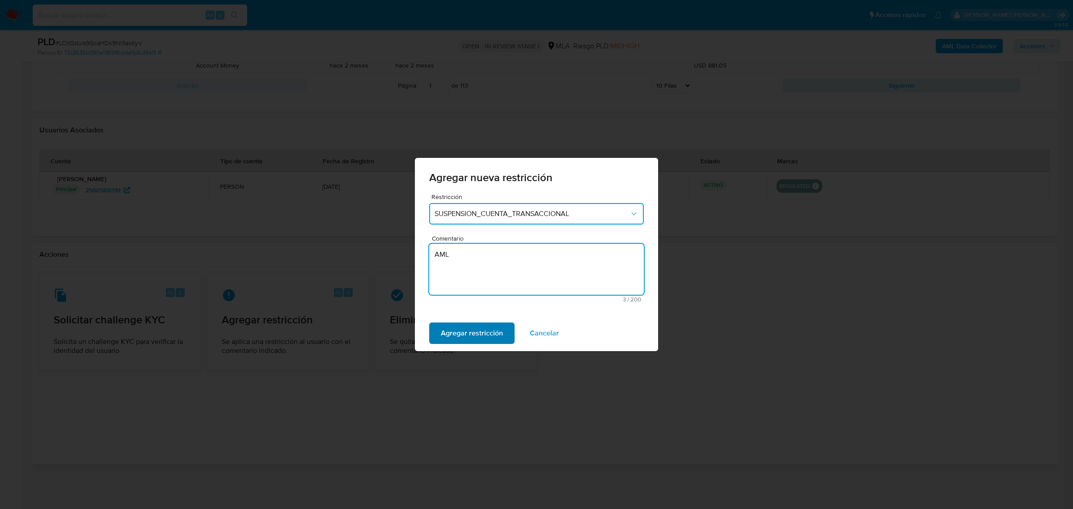
type textarea "AML"
click at [465, 332] on span "Agregar restricción" at bounding box center [472, 333] width 62 height 20
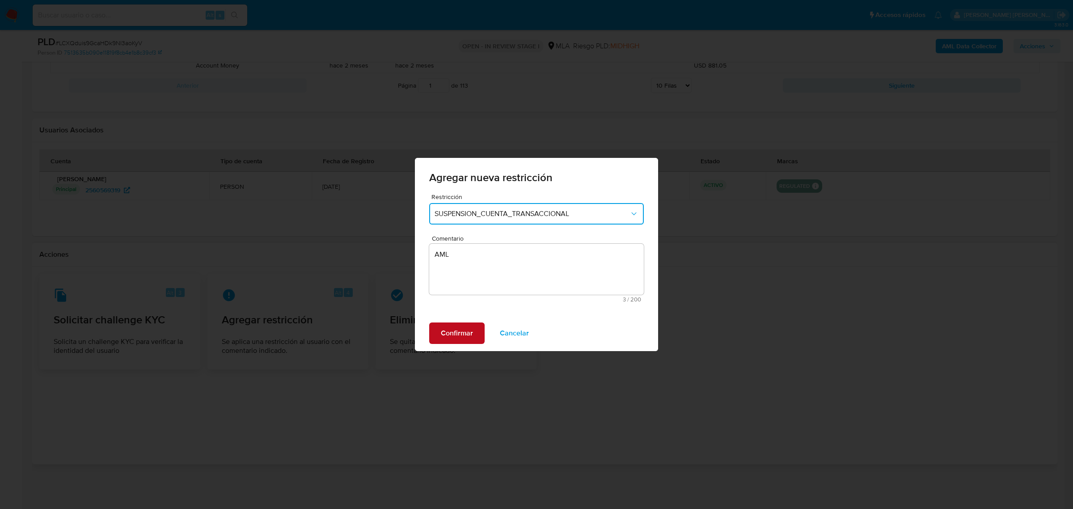
click at [465, 332] on span "Confirmar" at bounding box center [457, 333] width 32 height 20
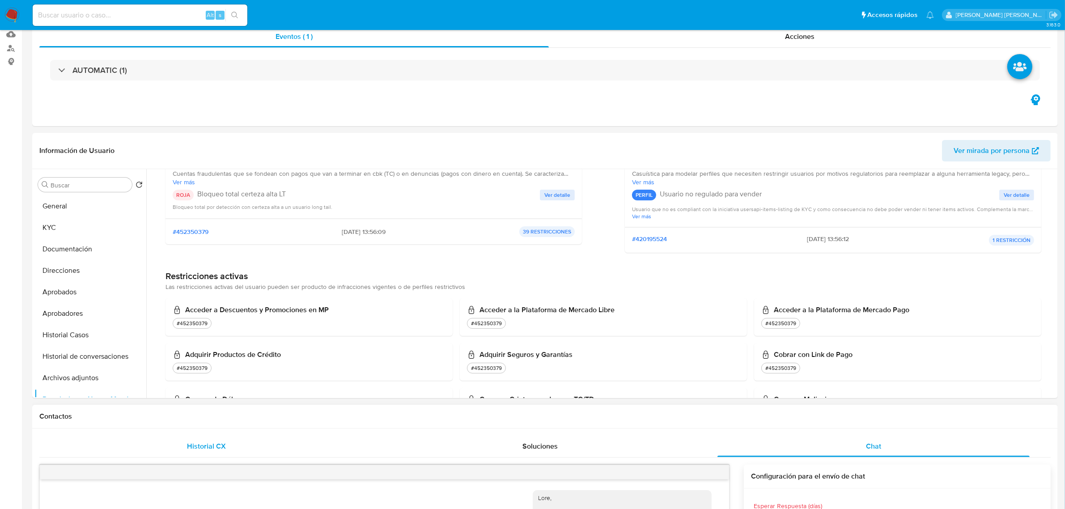
scroll to position [0, 0]
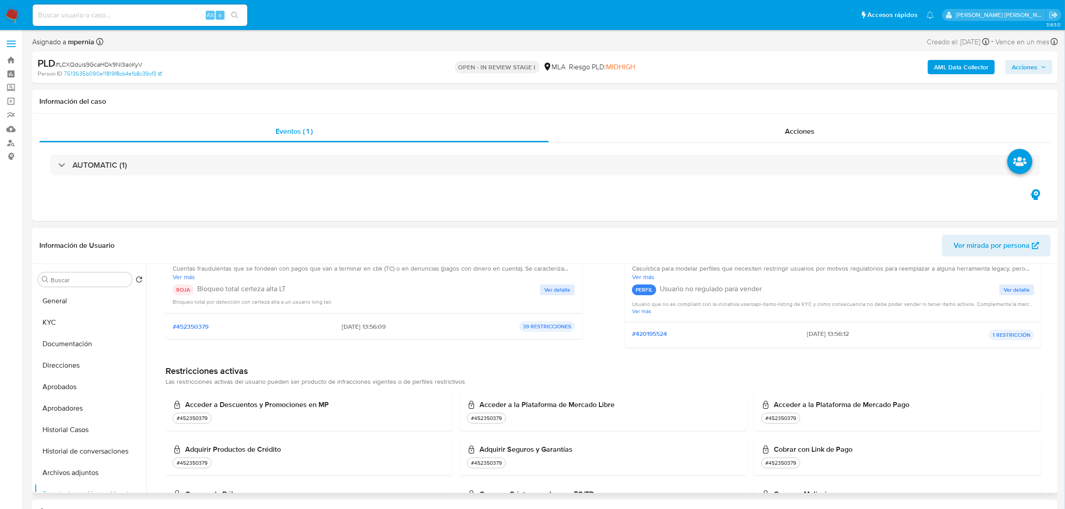
drag, startPoint x: 61, startPoint y: 329, endPoint x: 143, endPoint y: 322, distance: 82.1
click at [71, 327] on button "KYC" at bounding box center [90, 322] width 112 height 21
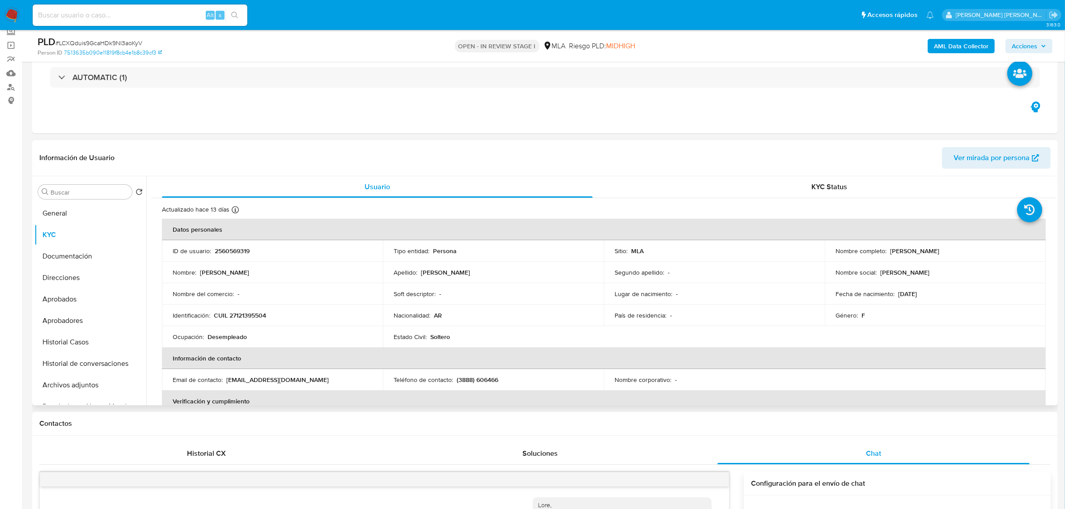
drag, startPoint x: 887, startPoint y: 249, endPoint x: 956, endPoint y: 251, distance: 68.4
click at [956, 251] on div "Nombre completo : Ofelia Neli Lizarraga" at bounding box center [934, 251] width 199 height 8
click at [944, 45] on b "AML Data Collector" at bounding box center [961, 46] width 55 height 14
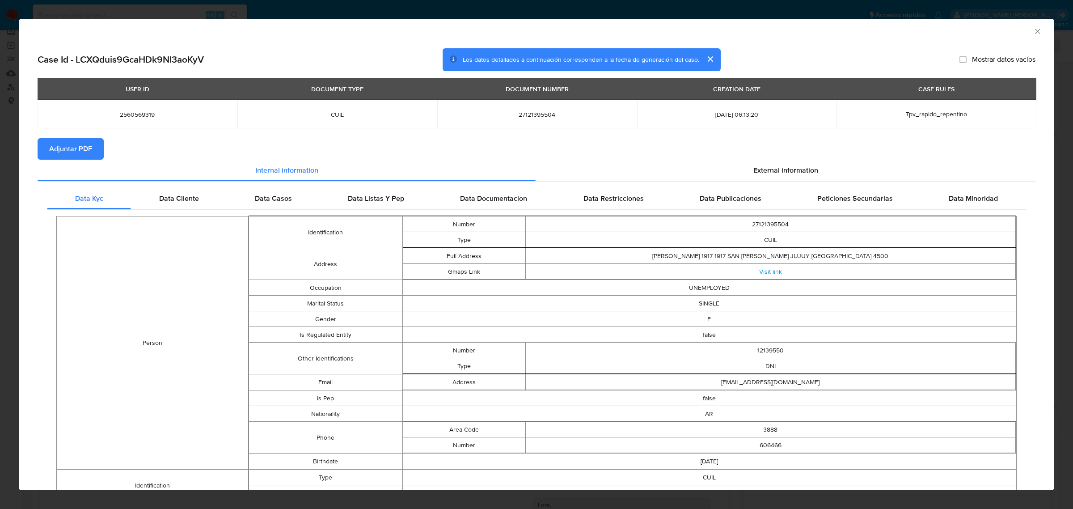
click at [80, 144] on span "Adjuntar PDF" at bounding box center [70, 149] width 43 height 20
click at [1024, 31] on div "AML Data Collector" at bounding box center [529, 30] width 1008 height 10
click at [1033, 32] on icon "Cerrar ventana" at bounding box center [1037, 31] width 9 height 9
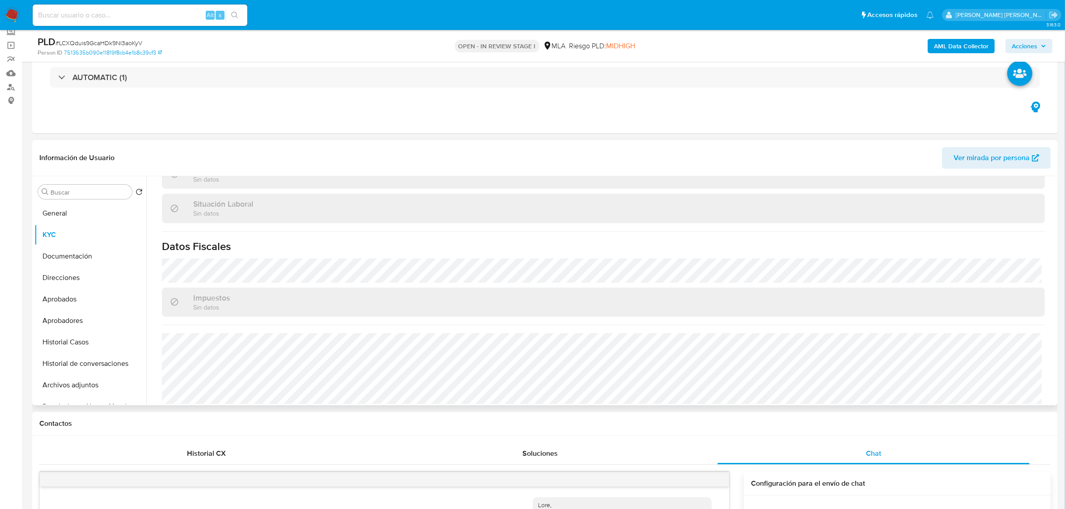
scroll to position [463, 0]
click at [83, 387] on button "Archivos adjuntos" at bounding box center [86, 384] width 105 height 21
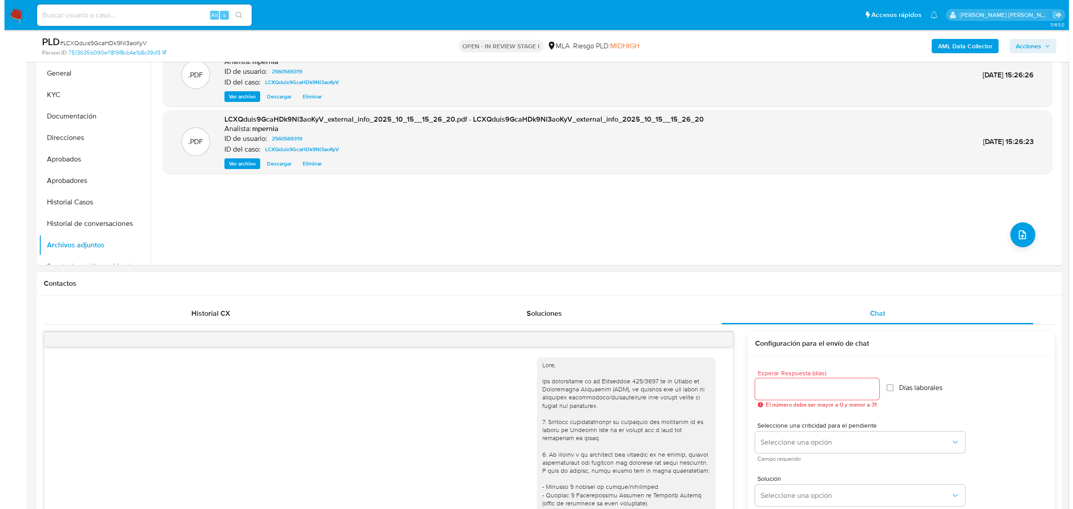
scroll to position [224, 0]
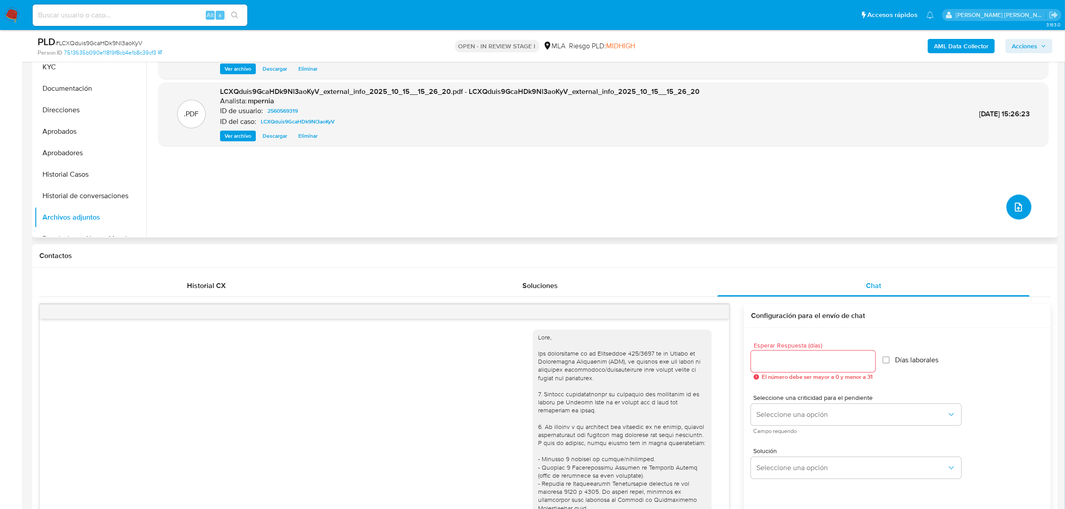
click at [1018, 205] on icon "upload-file" at bounding box center [1018, 207] width 11 height 11
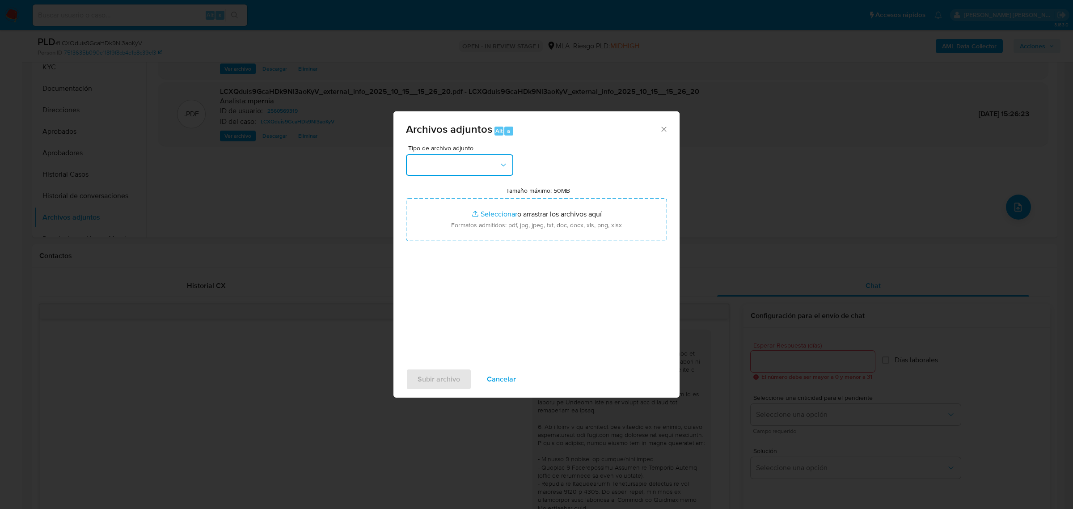
click at [479, 155] on button "button" at bounding box center [459, 164] width 107 height 21
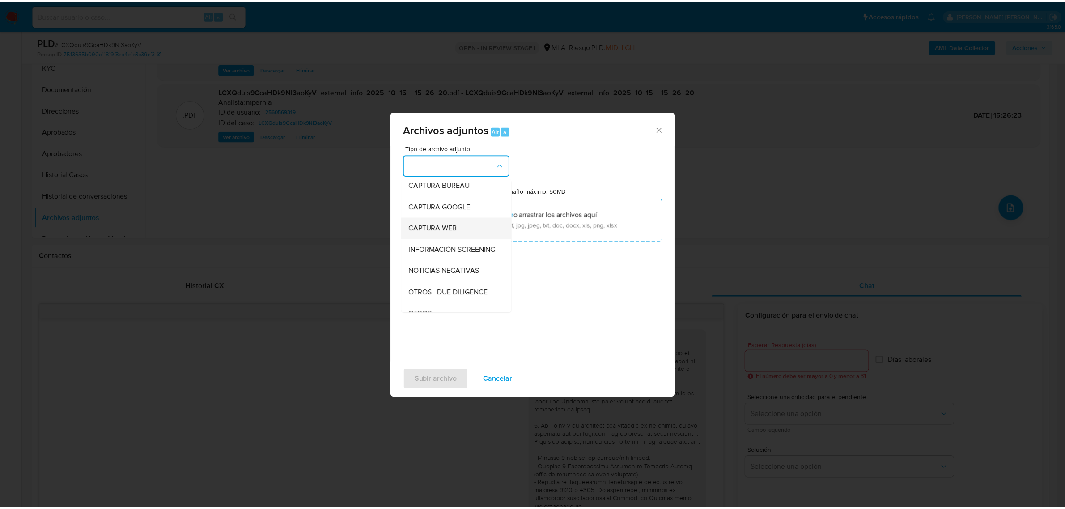
scroll to position [112, 0]
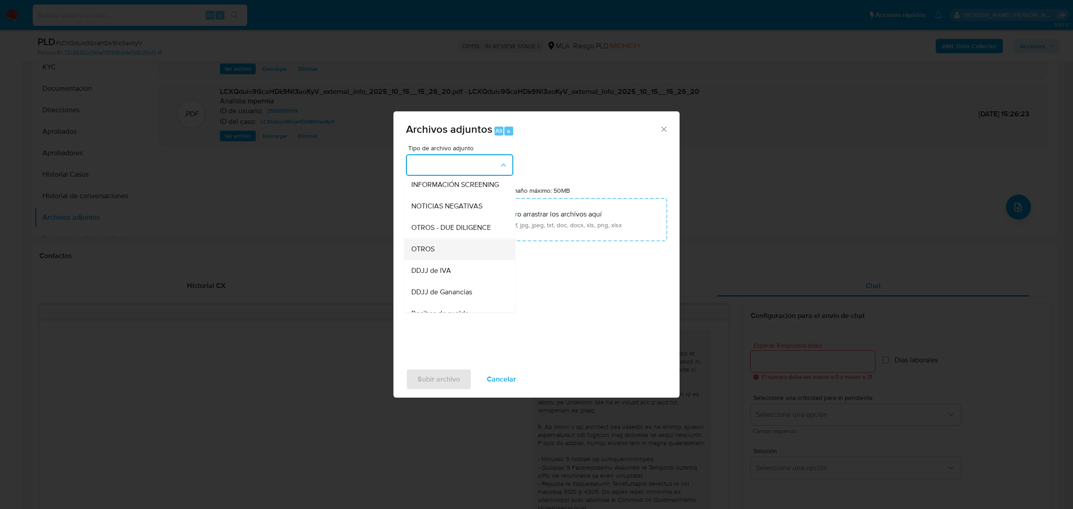
click at [427, 253] on span "OTROS" at bounding box center [422, 248] width 23 height 9
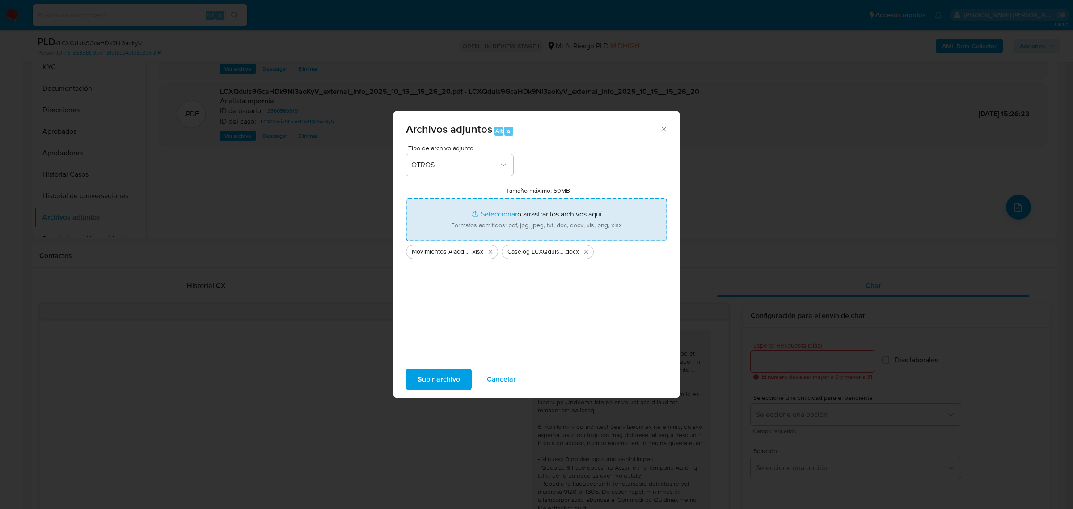
click at [446, 376] on span "Subir archivo" at bounding box center [439, 379] width 42 height 20
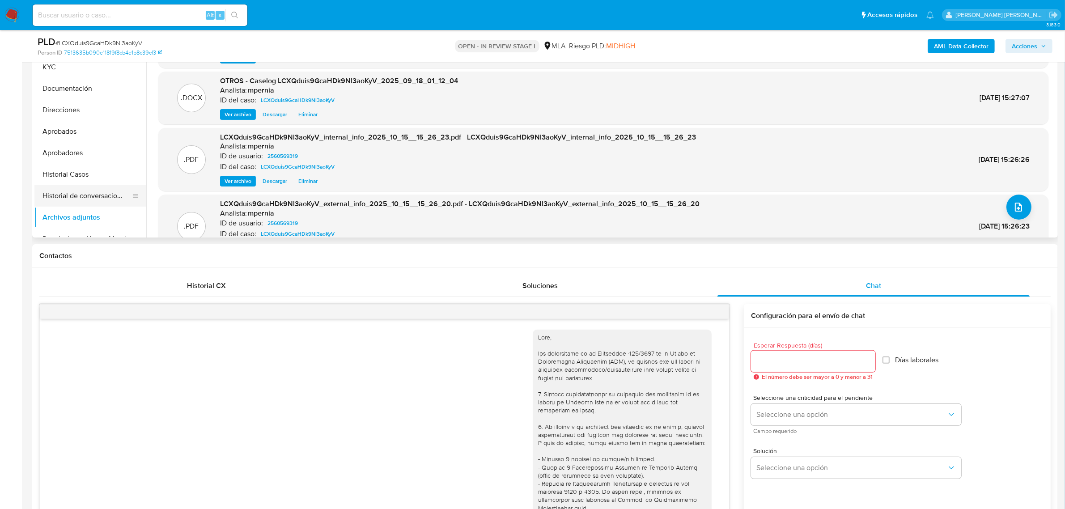
click at [59, 190] on button "Historial de conversaciones" at bounding box center [86, 195] width 105 height 21
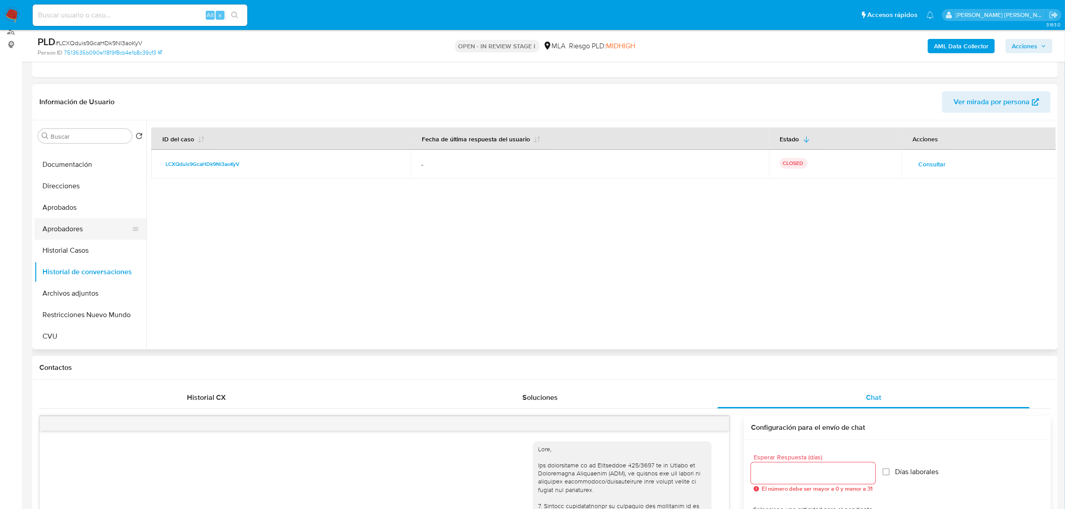
scroll to position [56, 0]
click at [93, 296] on button "Restricciones Nuevo Mundo" at bounding box center [86, 294] width 105 height 21
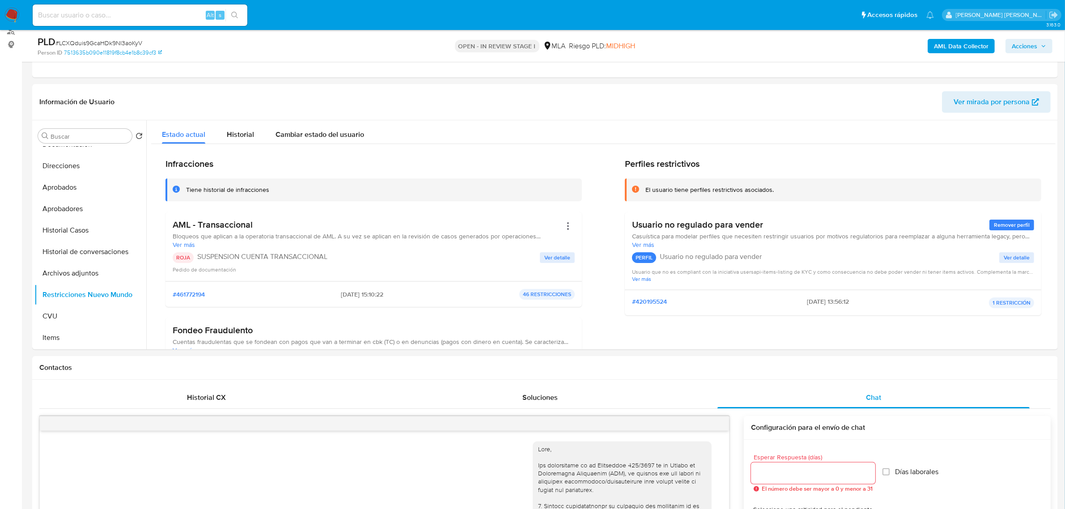
click at [1030, 51] on span "Acciones" at bounding box center [1023, 46] width 25 height 14
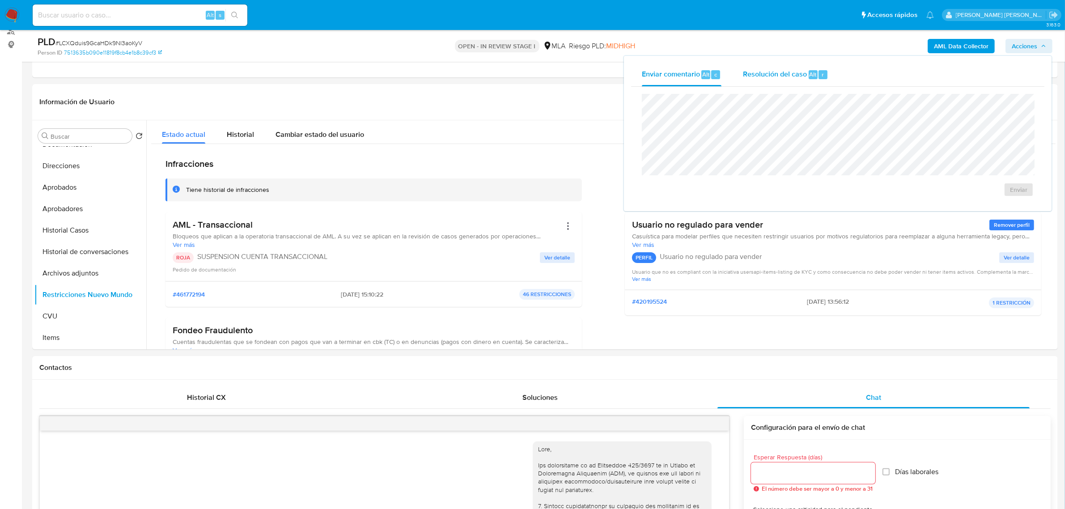
click at [796, 79] on div "Resolución del caso Alt r" at bounding box center [785, 74] width 85 height 23
click at [992, 194] on span "ROI Proposal" at bounding box center [996, 195] width 46 height 13
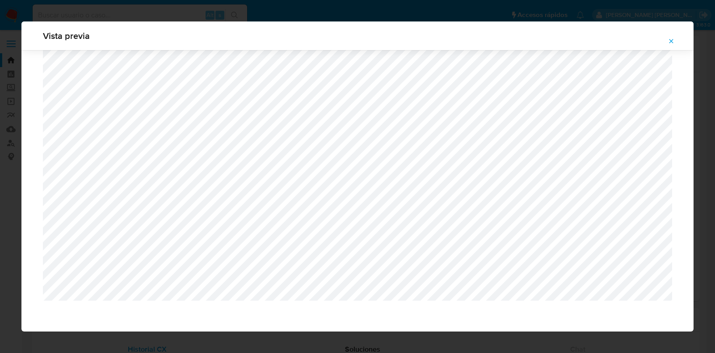
select select "10"
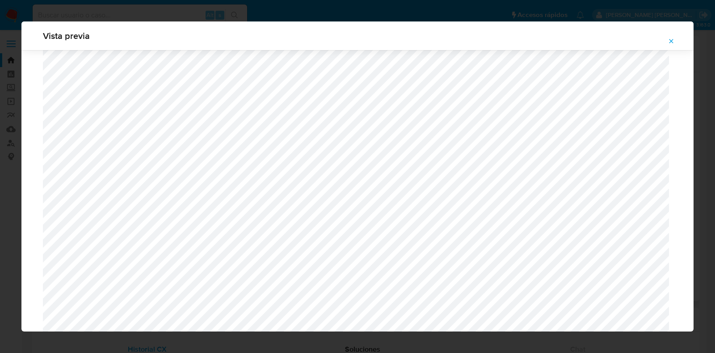
drag, startPoint x: 673, startPoint y: 42, endPoint x: 431, endPoint y: 29, distance: 242.7
click at [673, 42] on icon "Attachment preview" at bounding box center [672, 41] width 4 height 4
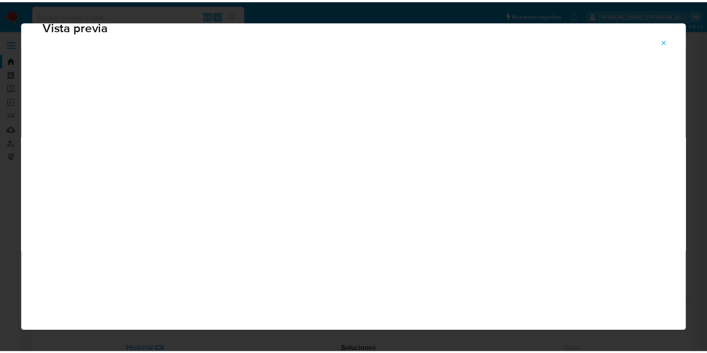
scroll to position [22, 0]
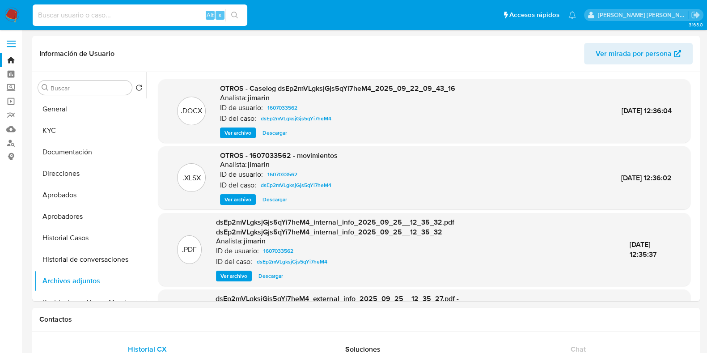
paste input "RgjGQDUIhxKSnuN7C2xJh8Xg"
click at [139, 16] on input at bounding box center [140, 15] width 215 height 12
type input "RgjGQDUIhxKSnuN7C2xJh8Xg"
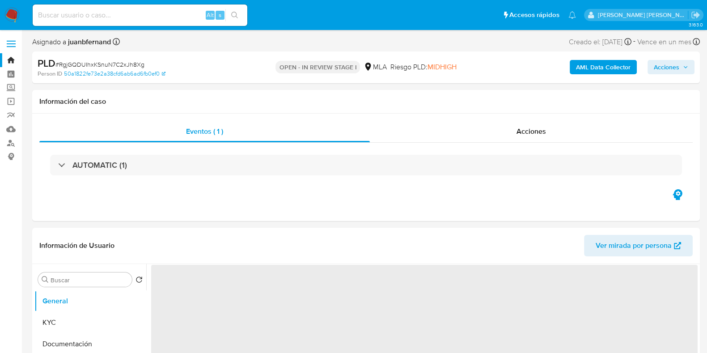
select select "10"
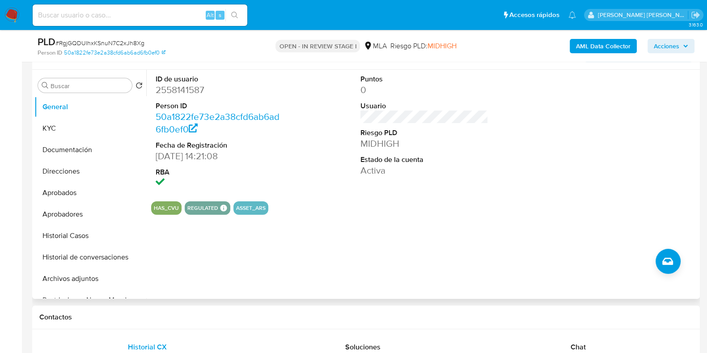
scroll to position [168, 0]
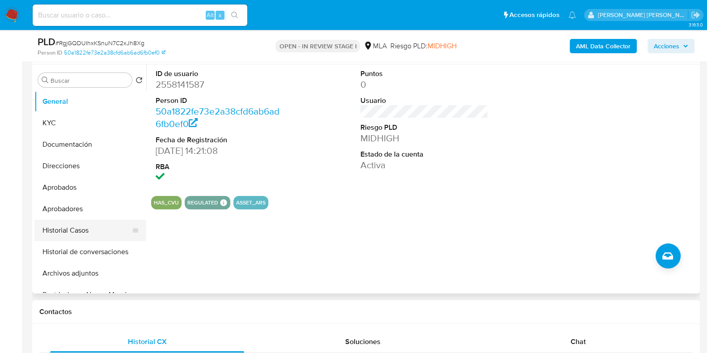
click at [80, 237] on button "Historial Casos" at bounding box center [86, 230] width 105 height 21
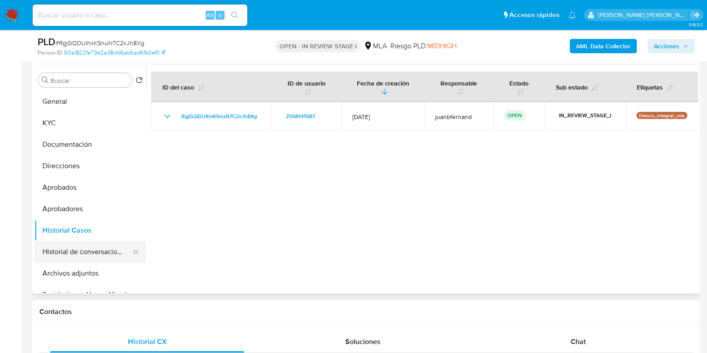
click at [80, 248] on button "Historial de conversaciones" at bounding box center [86, 251] width 105 height 21
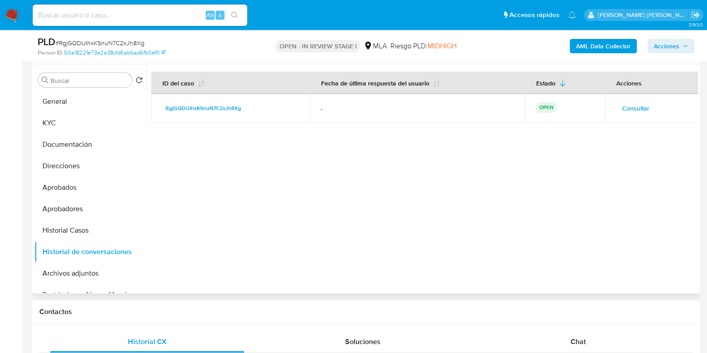
click at [637, 112] on span "Consultar" at bounding box center [635, 108] width 27 height 13
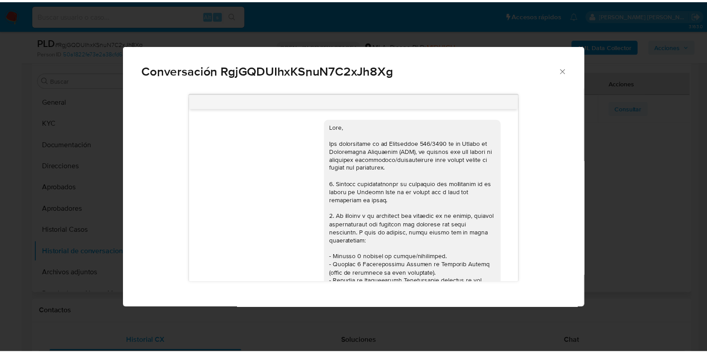
scroll to position [529, 0]
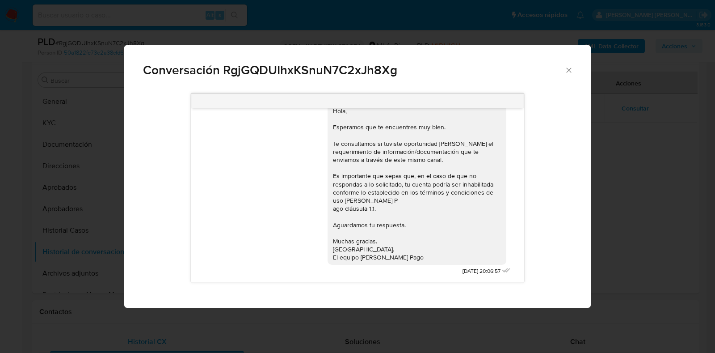
click at [569, 65] on div "Conversación RgjGQDUIhxKSnuN7C2xJh8Xg" at bounding box center [357, 66] width 467 height 42
click at [569, 74] on icon "Cerrar" at bounding box center [569, 70] width 9 height 9
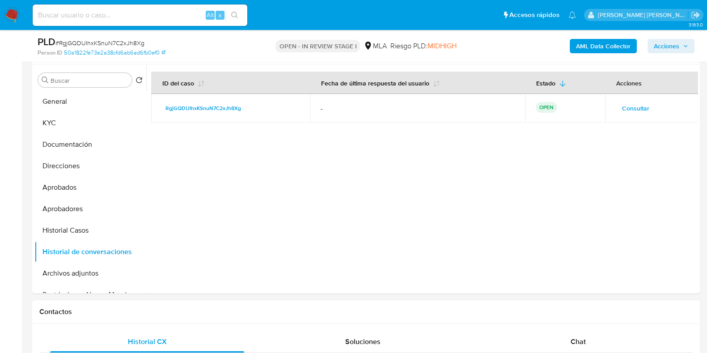
click at [74, 9] on input at bounding box center [140, 15] width 215 height 12
paste input "szI71ec3wvUVbkPpNwEdWYAv"
type input "szI71ec3wvUVbkPpNwEdWYAv"
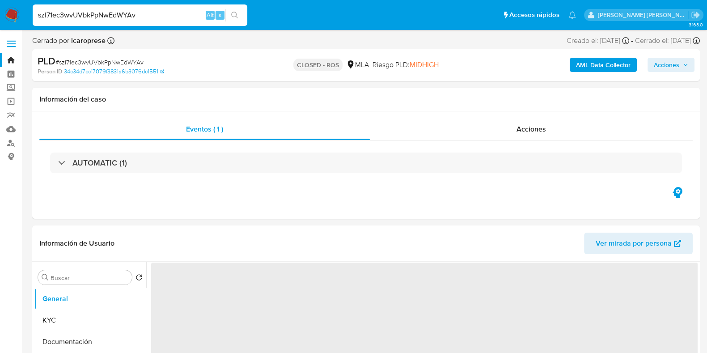
select select "10"
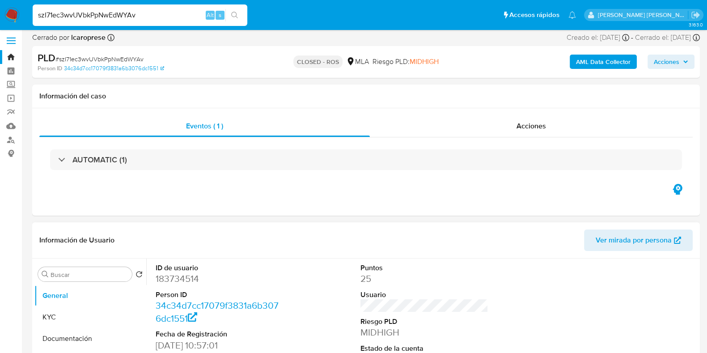
scroll to position [55, 0]
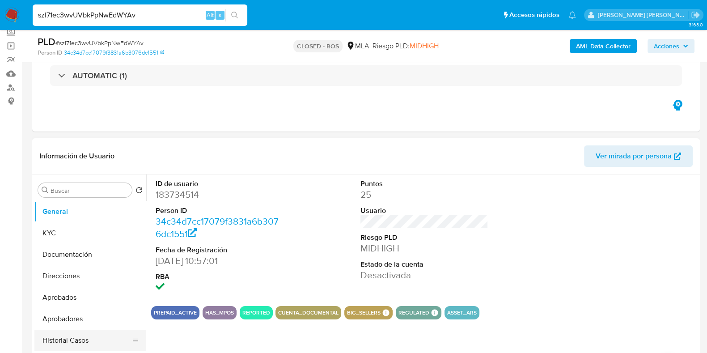
click at [63, 338] on button "Historial Casos" at bounding box center [86, 340] width 105 height 21
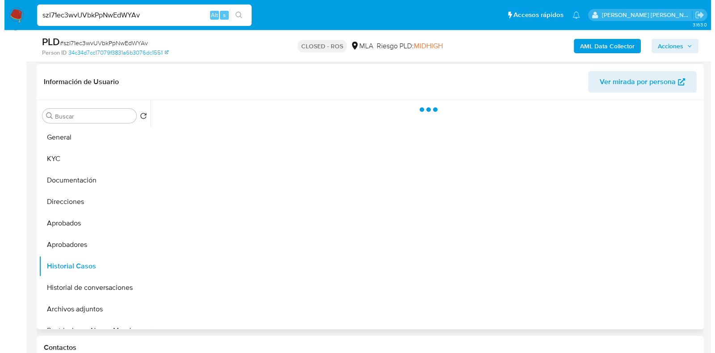
scroll to position [111, 0]
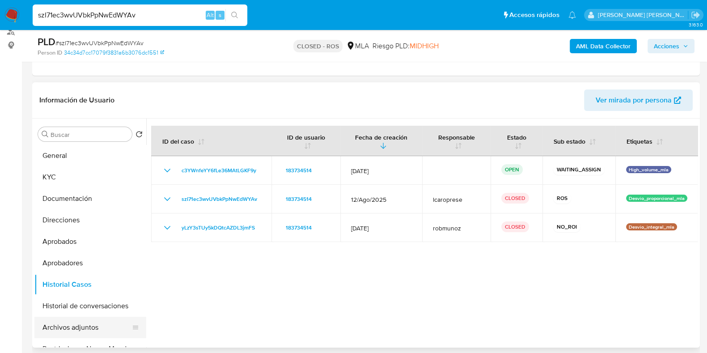
click at [78, 324] on button "Archivos adjuntos" at bounding box center [86, 327] width 105 height 21
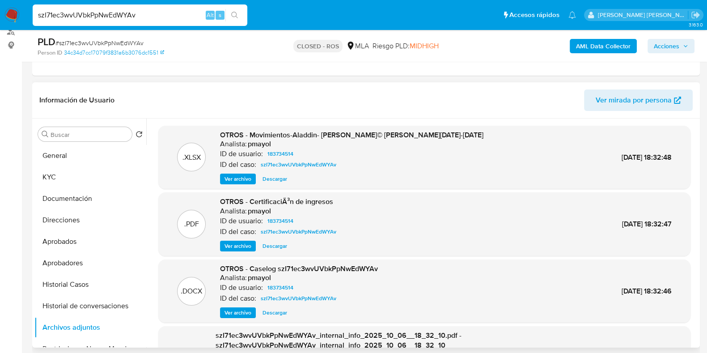
click at [230, 310] on span "Ver archivo" at bounding box center [237, 312] width 27 height 9
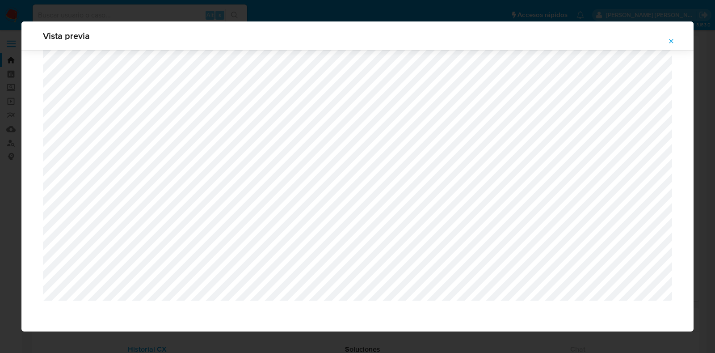
select select "10"
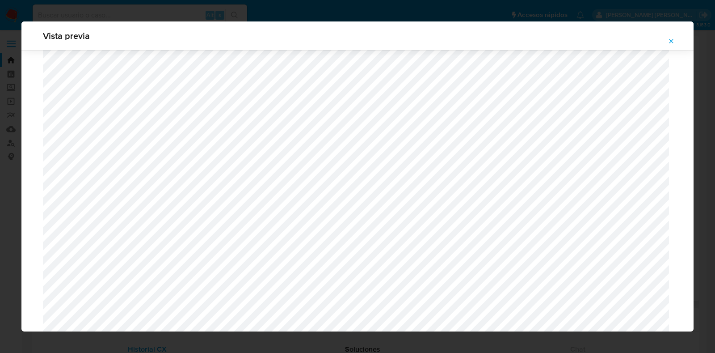
scroll to position [1044, 0]
click at [672, 40] on icon "Attachment preview" at bounding box center [671, 41] width 7 height 7
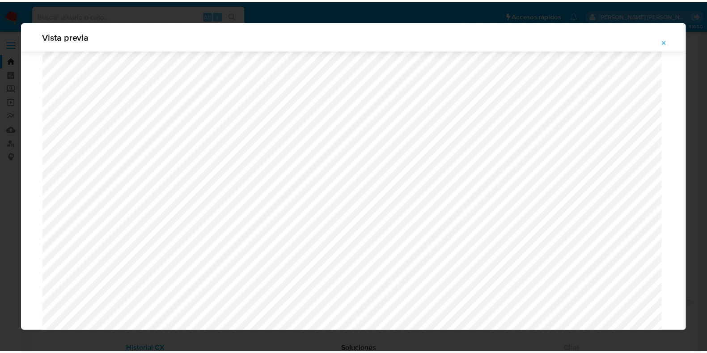
scroll to position [22, 0]
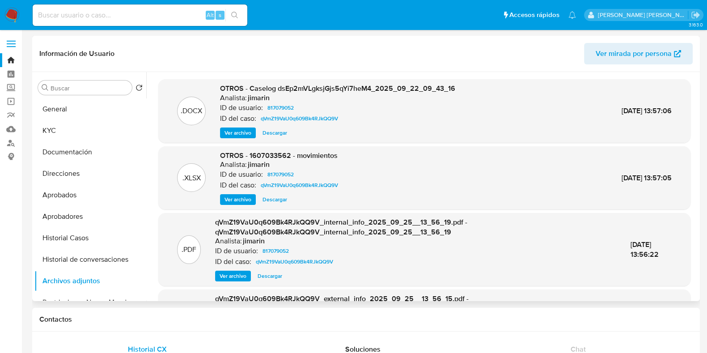
click at [181, 17] on input at bounding box center [140, 15] width 215 height 12
paste input "hRmhRvsY5TClG0pXzeFEPmcD"
type input "hRmhRvsY5TClG0pXzeFEPmcD"
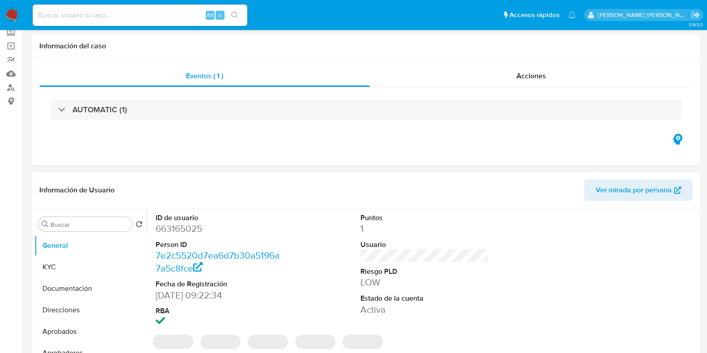
select select "10"
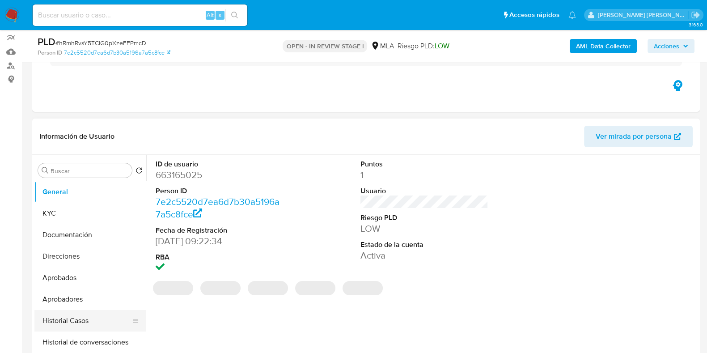
scroll to position [111, 0]
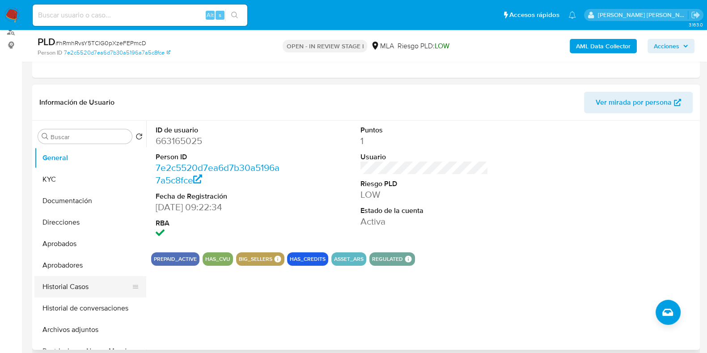
click at [78, 290] on button "Historial Casos" at bounding box center [86, 286] width 105 height 21
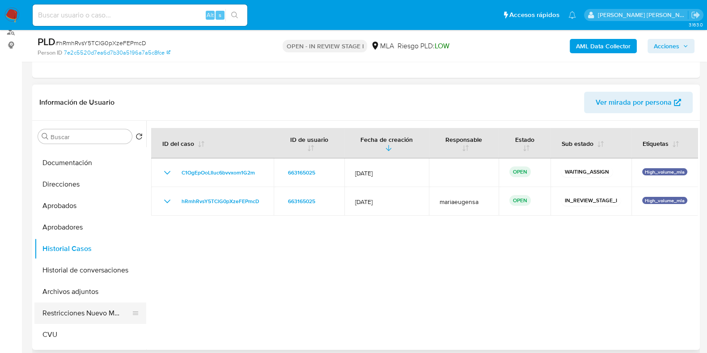
scroll to position [55, 0]
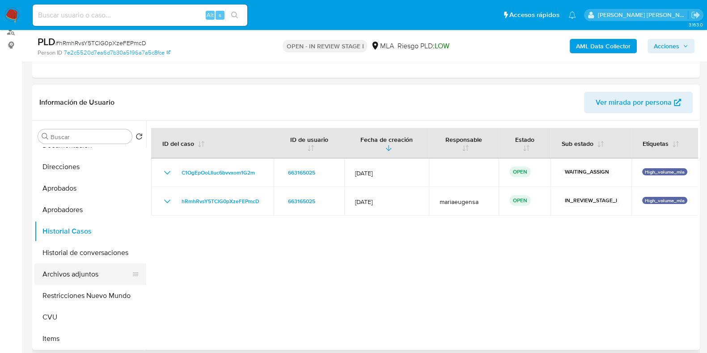
click at [75, 272] on button "Archivos adjuntos" at bounding box center [86, 273] width 105 height 21
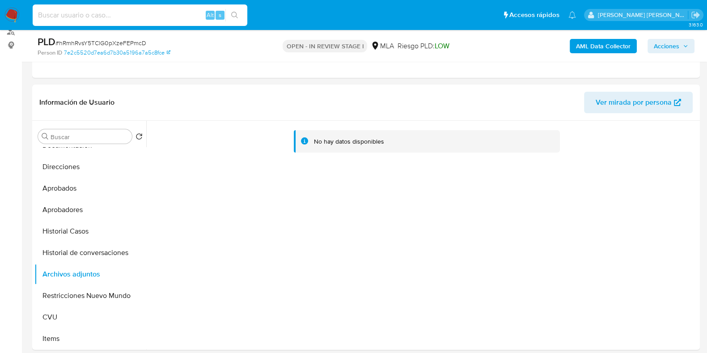
click at [119, 17] on input at bounding box center [140, 15] width 215 height 12
paste input "ac8Z1T4FASR7qHM09wE38DUX"
type input "ac8Z1T4FASR7qHM09wE38DUX"
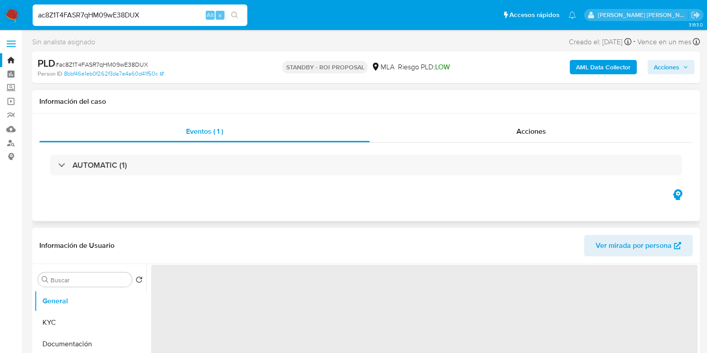
select select "10"
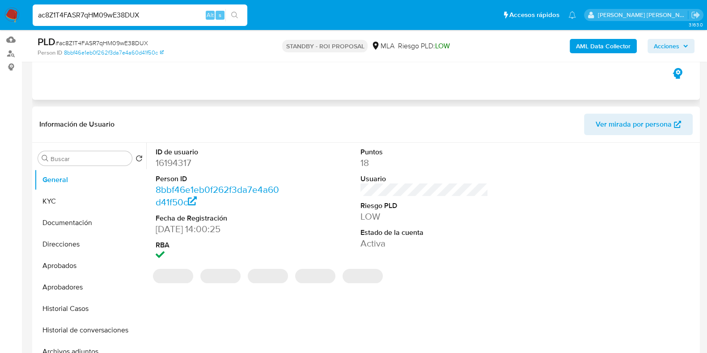
scroll to position [111, 0]
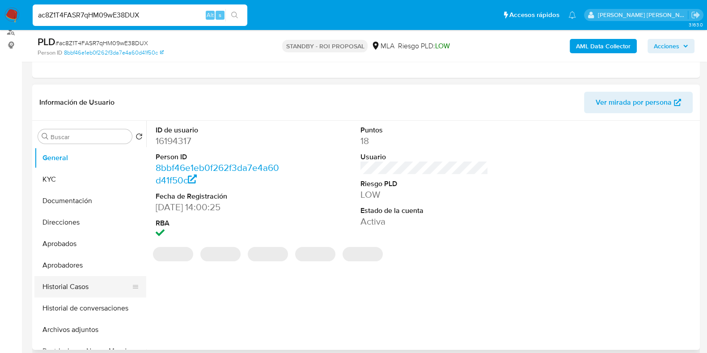
click at [78, 284] on button "Historial Casos" at bounding box center [86, 286] width 105 height 21
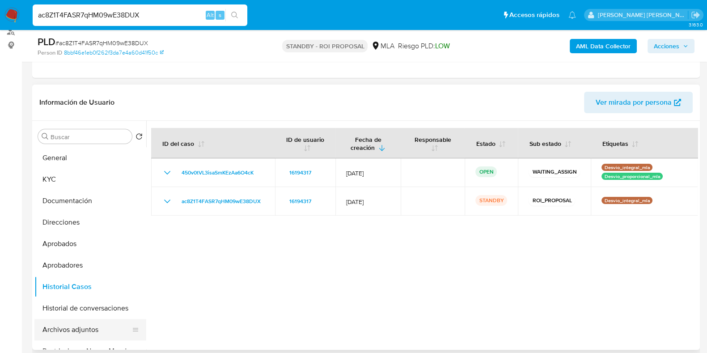
click at [82, 324] on button "Archivos adjuntos" at bounding box center [86, 329] width 105 height 21
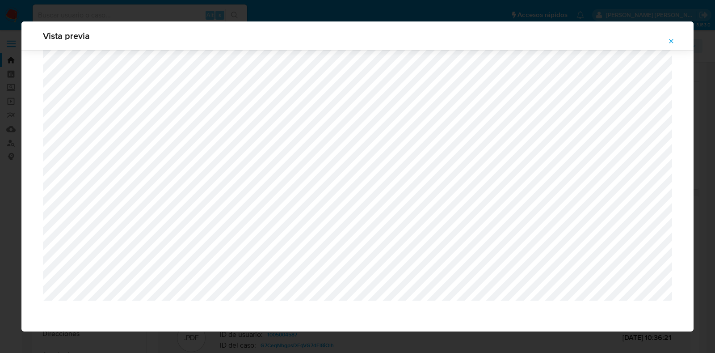
select select "10"
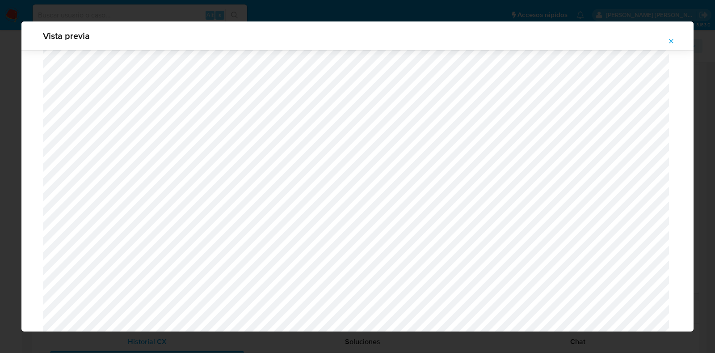
scroll to position [876, 0]
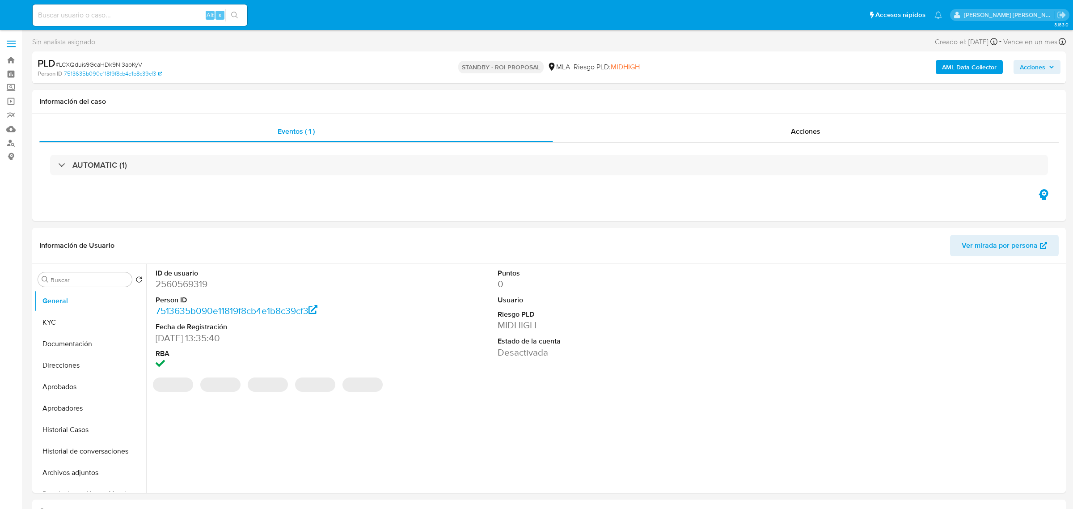
select select "10"
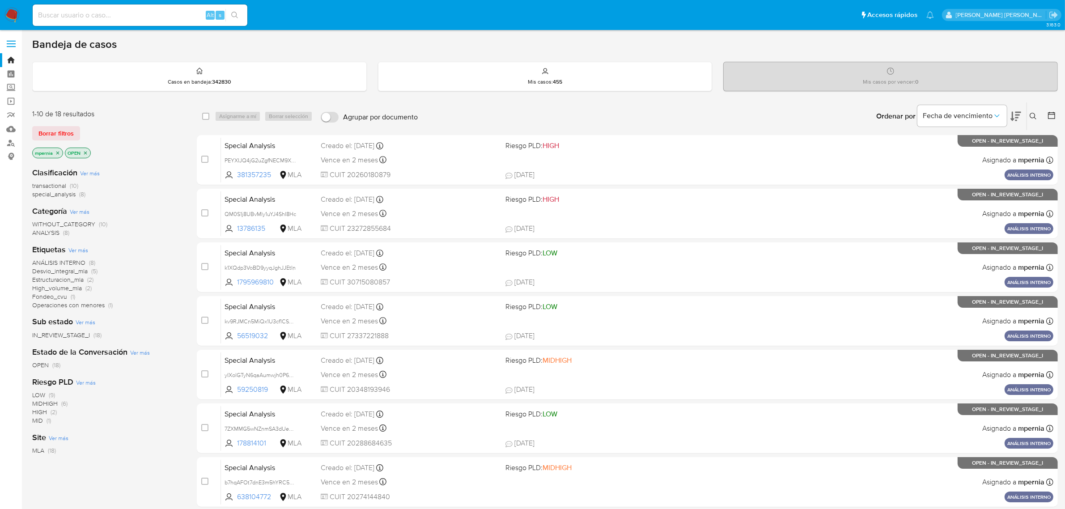
click at [57, 154] on icon "close-filter" at bounding box center [57, 152] width 5 height 5
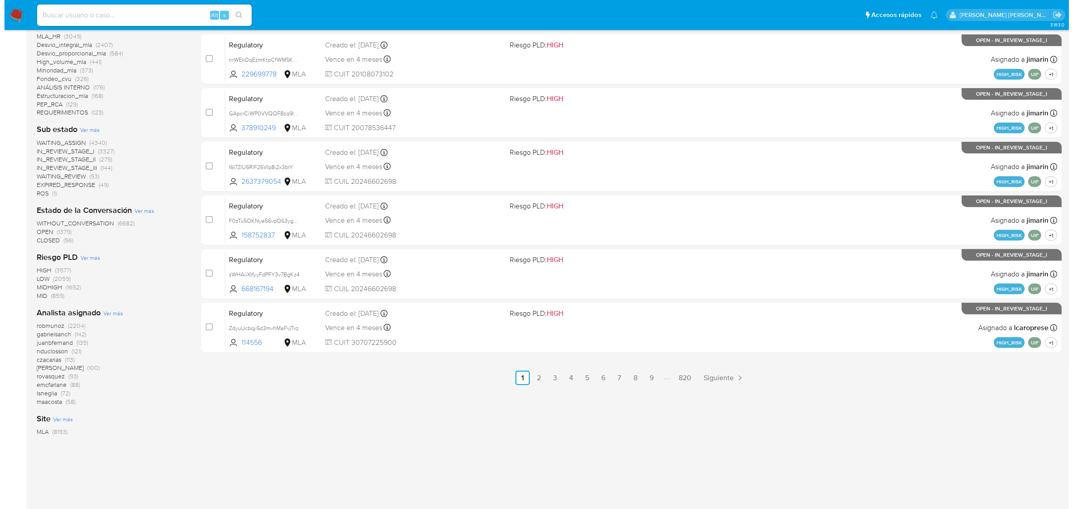
scroll to position [322, 0]
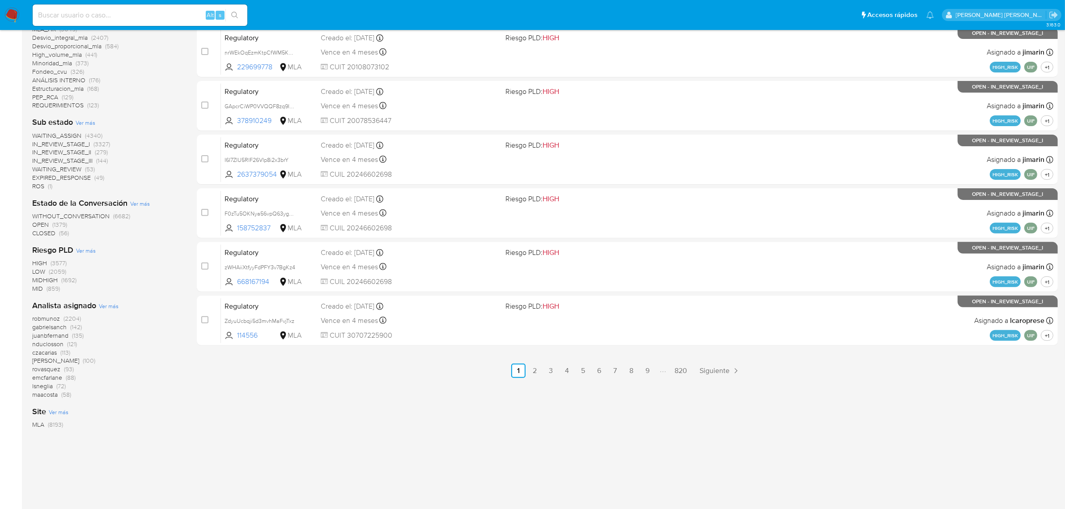
click at [108, 308] on span "Ver más" at bounding box center [109, 306] width 20 height 8
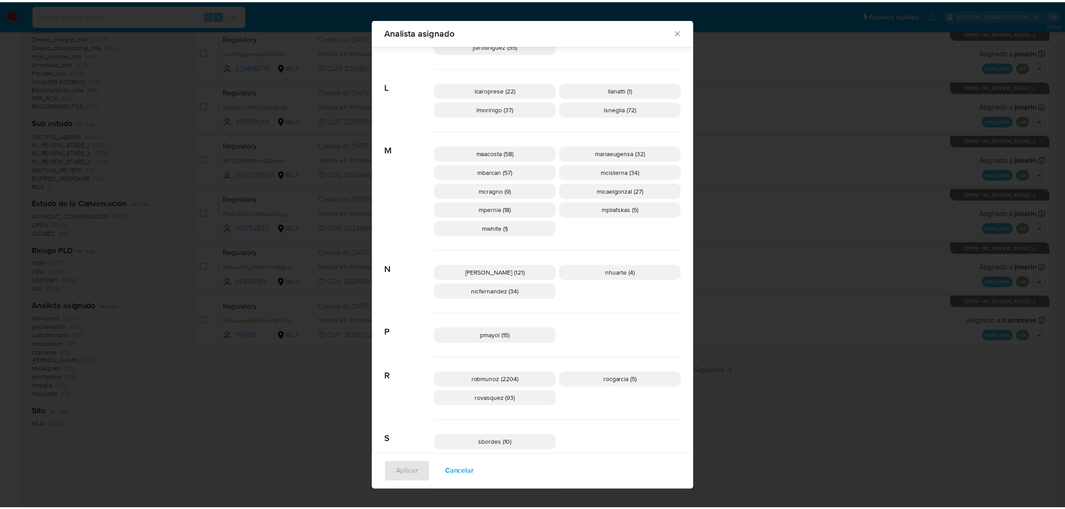
scroll to position [347, 0]
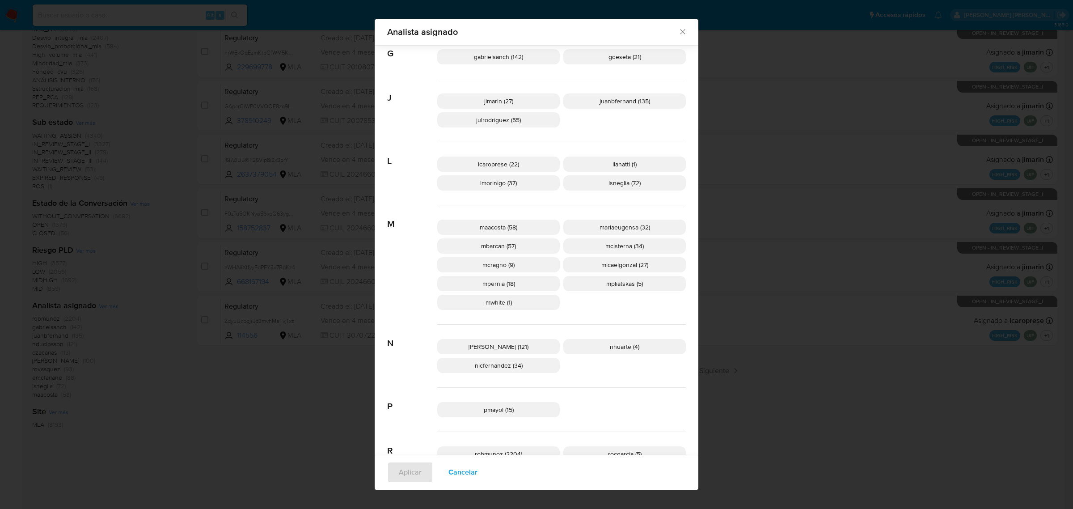
click at [680, 33] on icon "Cerrar" at bounding box center [682, 32] width 5 height 5
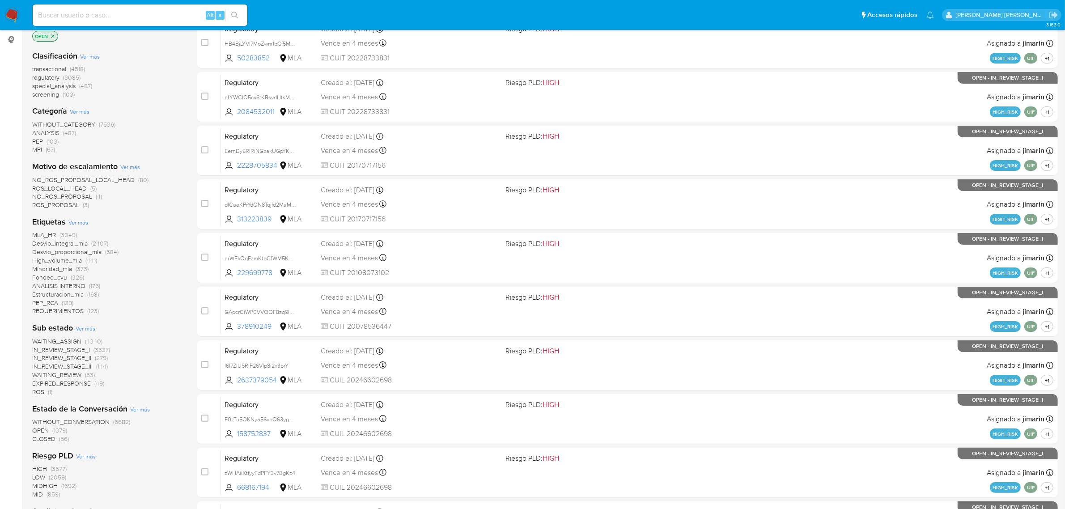
scroll to position [99, 0]
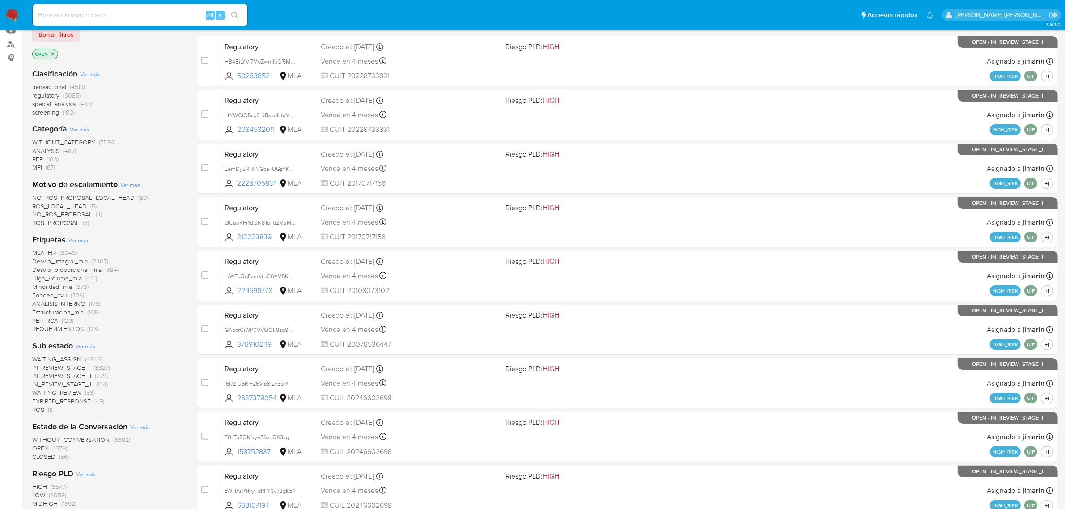
click at [59, 84] on span "transactional" at bounding box center [49, 86] width 34 height 9
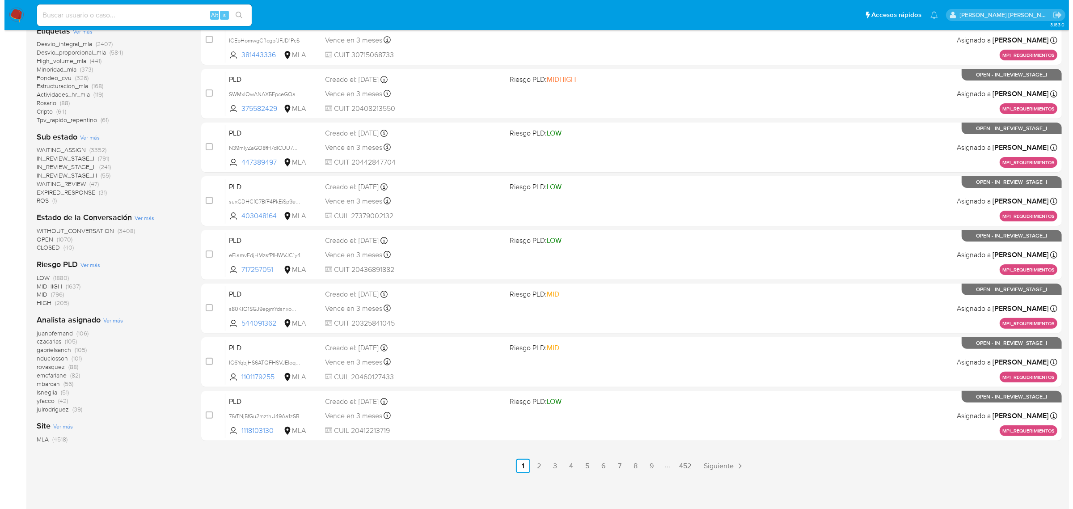
scroll to position [242, 0]
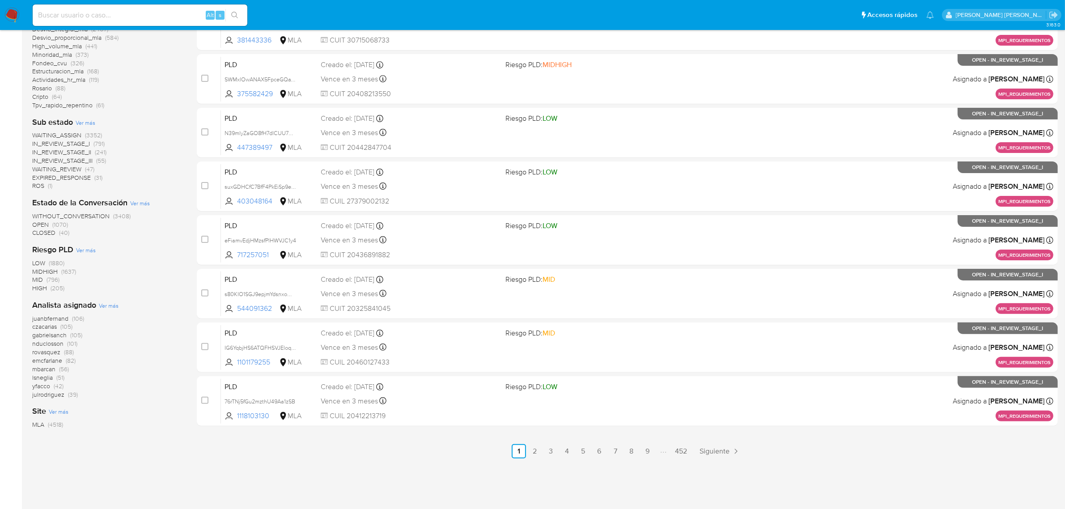
click at [112, 307] on span "Ver más" at bounding box center [109, 305] width 20 height 8
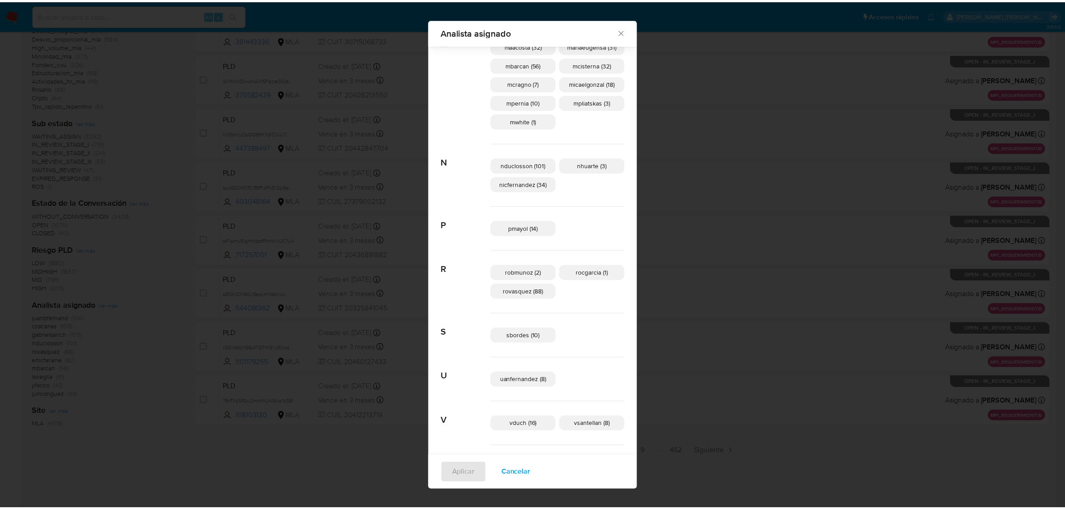
scroll to position [482, 0]
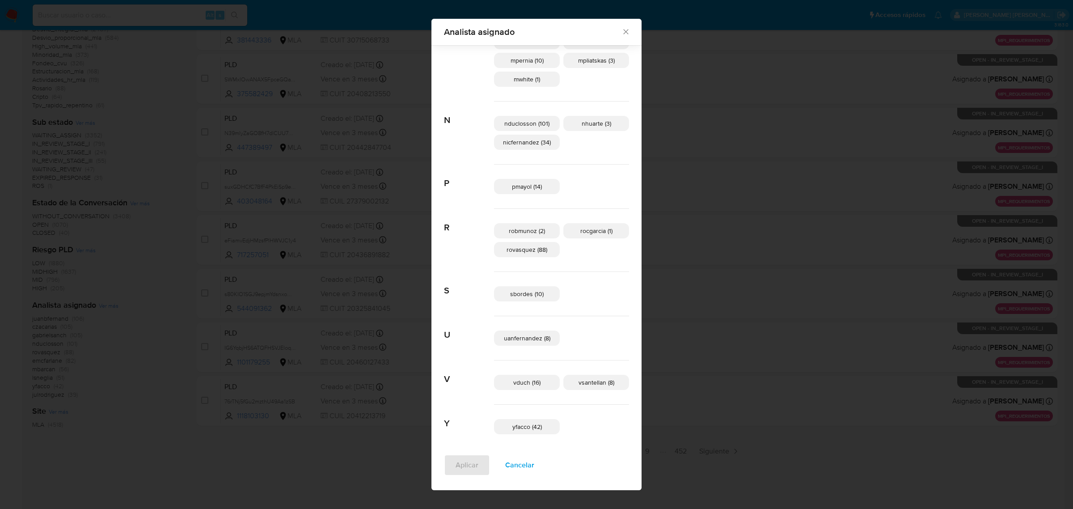
drag, startPoint x: 614, startPoint y: 36, endPoint x: 604, endPoint y: 37, distance: 9.8
click at [614, 37] on div "Analista asignado" at bounding box center [536, 32] width 210 height 26
click at [621, 34] on icon "Cerrar" at bounding box center [625, 31] width 9 height 9
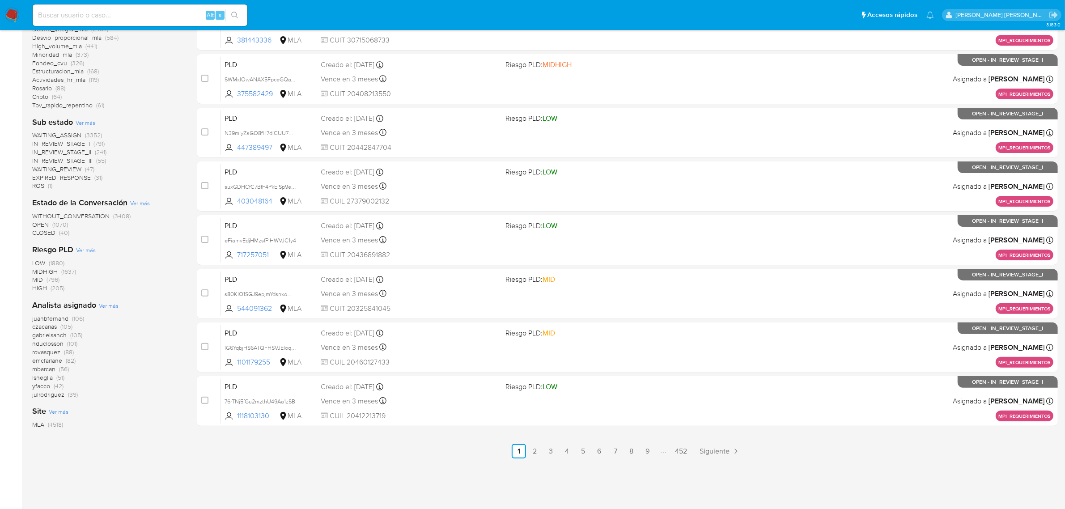
click at [125, 14] on input at bounding box center [140, 15] width 215 height 12
paste input "119254865"
type input "119254865"
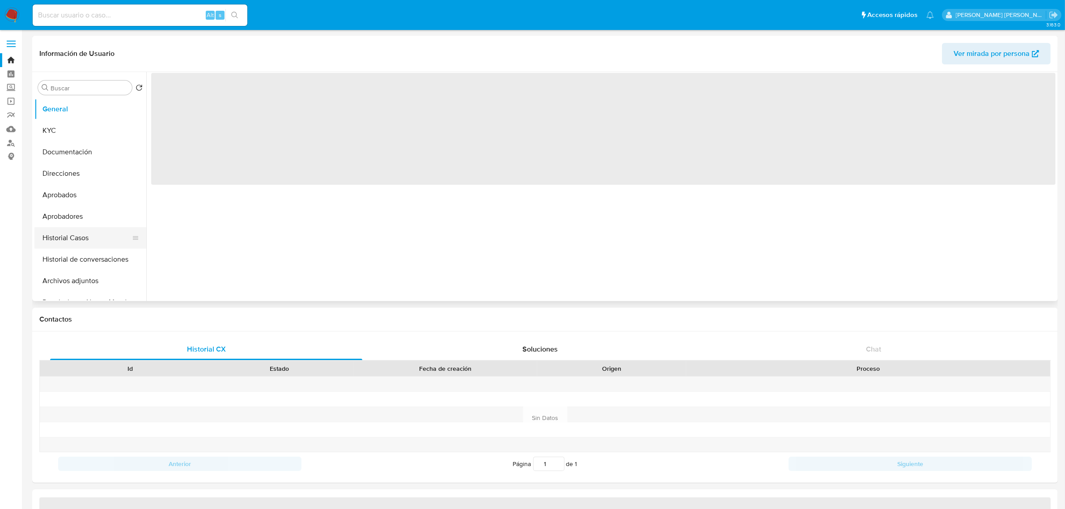
click at [73, 241] on button "Historial Casos" at bounding box center [86, 237] width 105 height 21
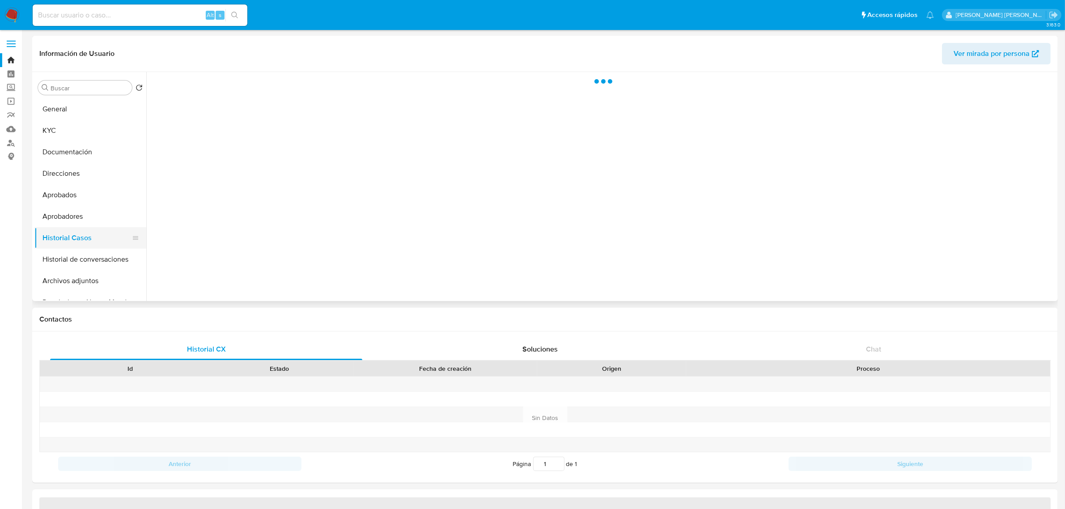
select select "10"
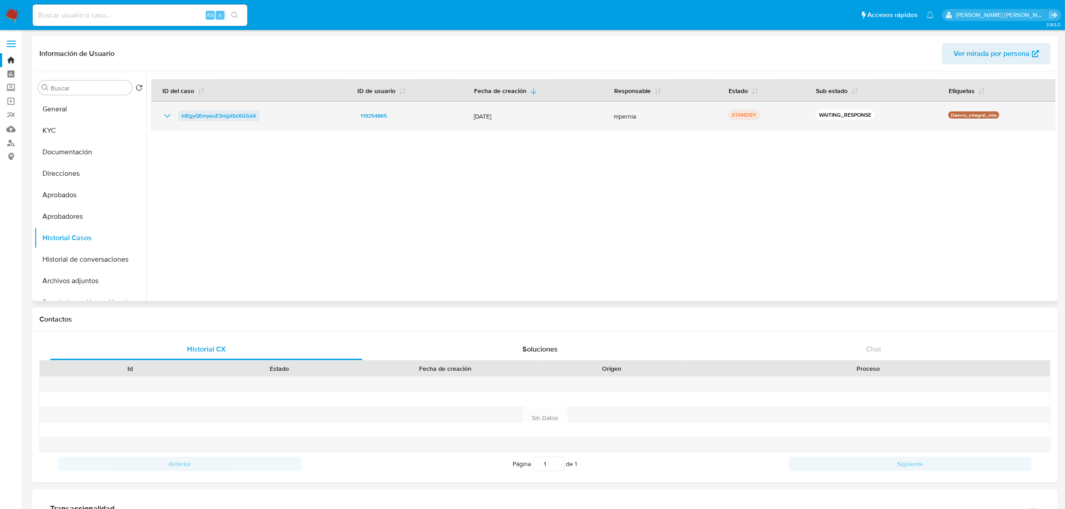
click at [219, 117] on span "hIEgyQEmyeuE3mjpISxXGGd4" at bounding box center [219, 115] width 74 height 11
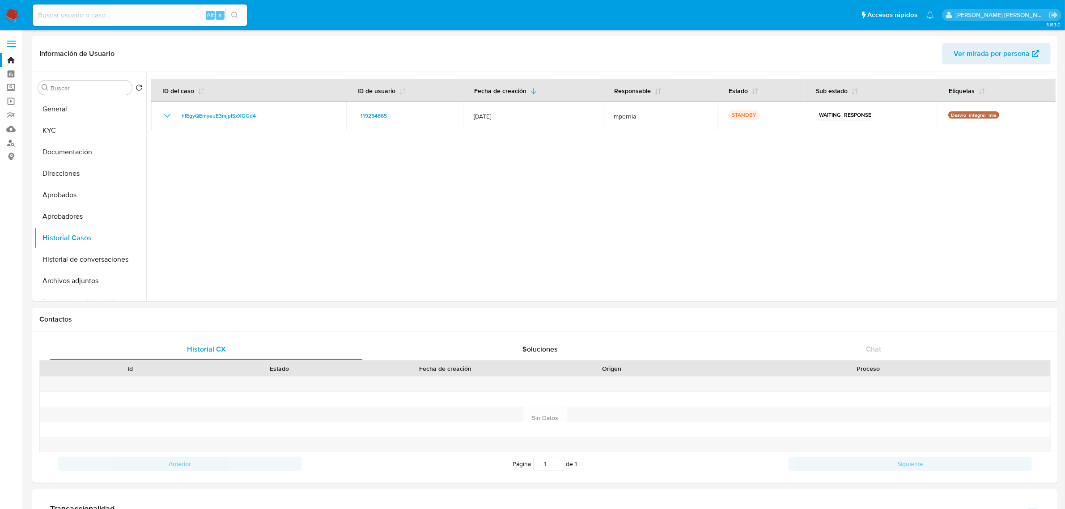
paste input "812161884"
click at [153, 16] on input at bounding box center [140, 15] width 215 height 12
type input "812161884"
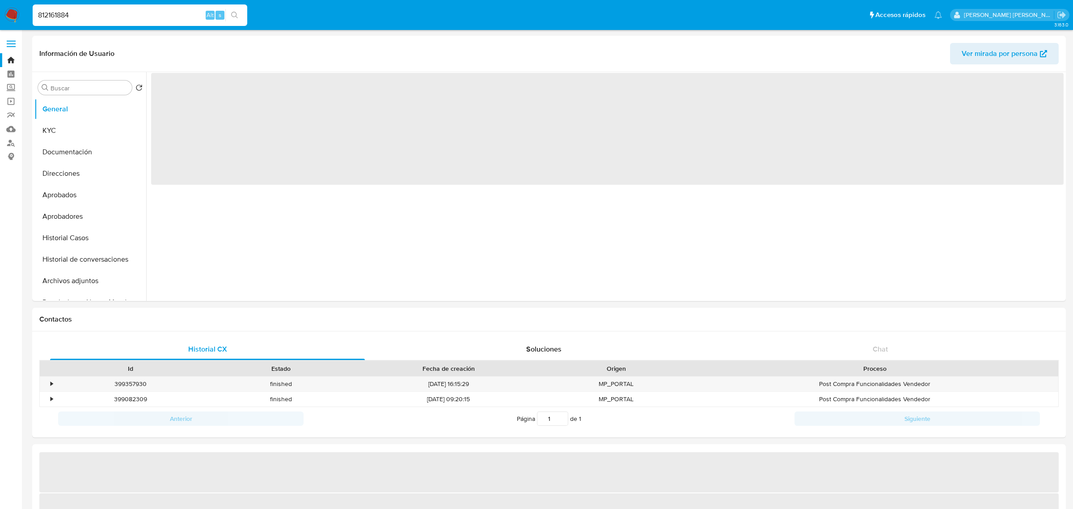
select select "10"
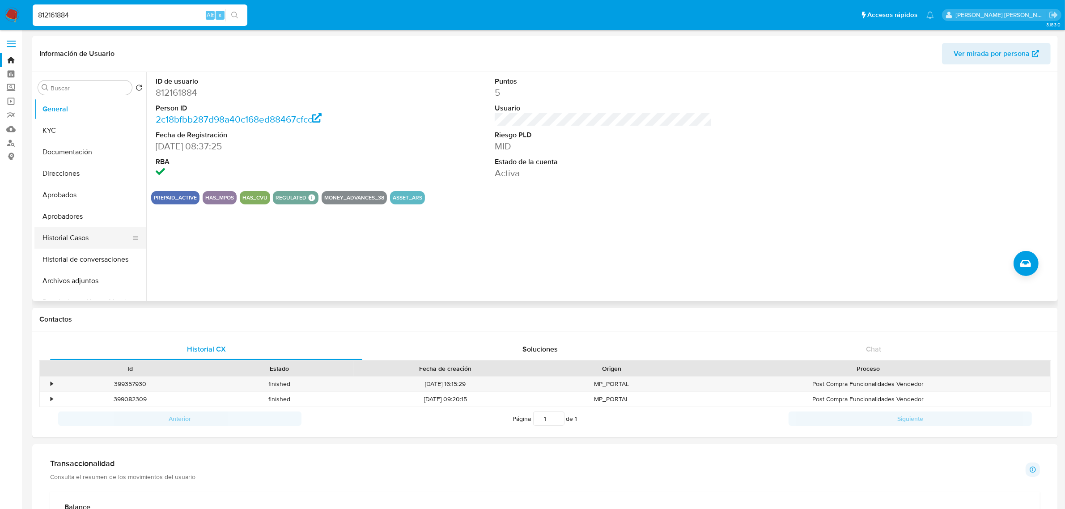
click at [62, 239] on button "Historial Casos" at bounding box center [86, 237] width 105 height 21
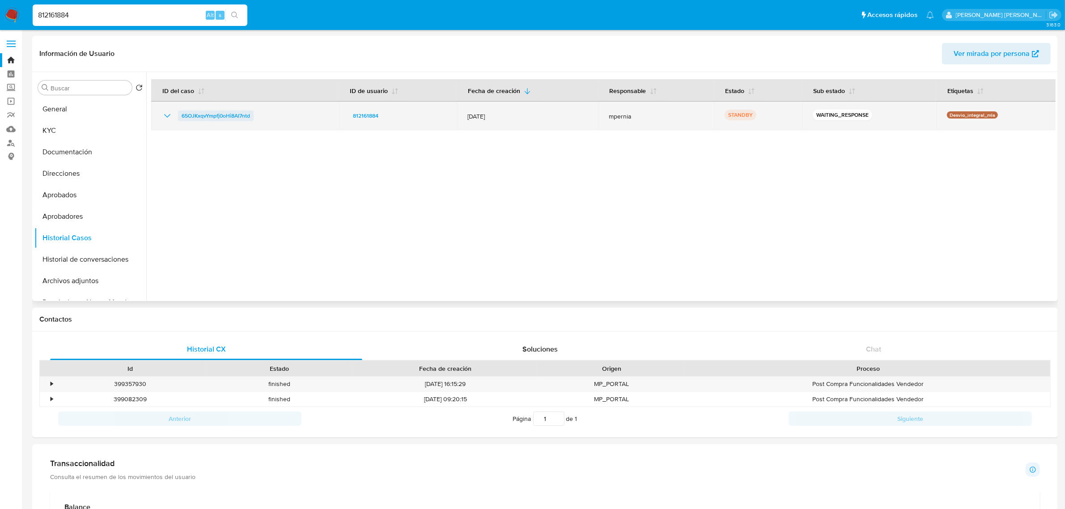
click at [228, 113] on span "65OJKxqvYmpfj0oHi8AI7ntd" at bounding box center [216, 115] width 68 height 11
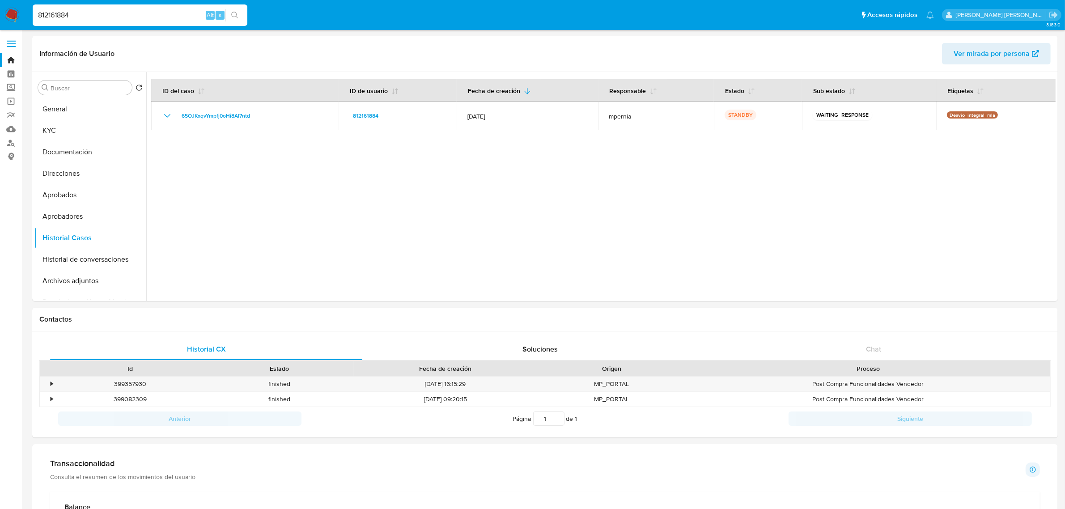
click at [161, 14] on input "812161884" at bounding box center [140, 15] width 215 height 12
paste input "235814522"
type input "235814522"
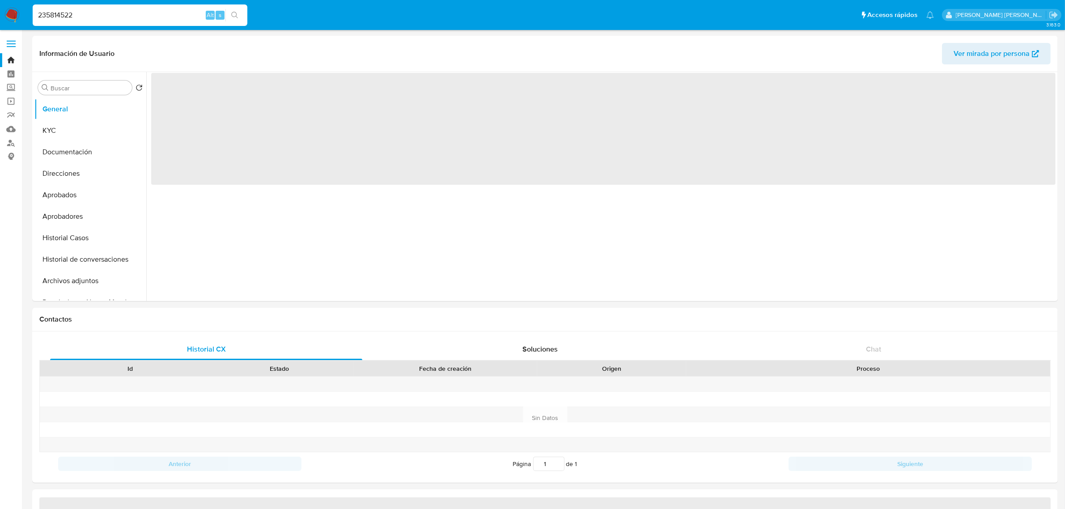
select select "10"
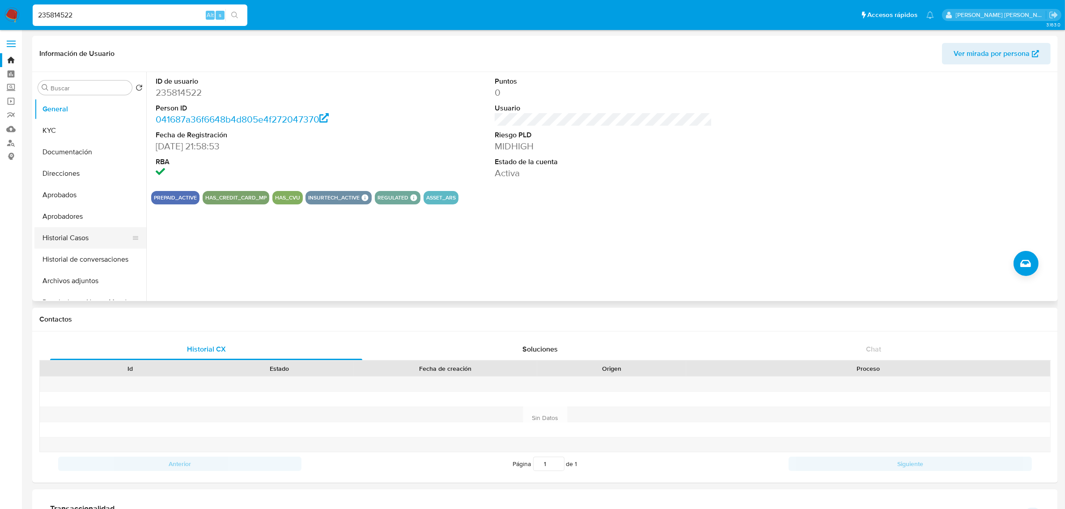
click at [79, 235] on button "Historial Casos" at bounding box center [86, 237] width 105 height 21
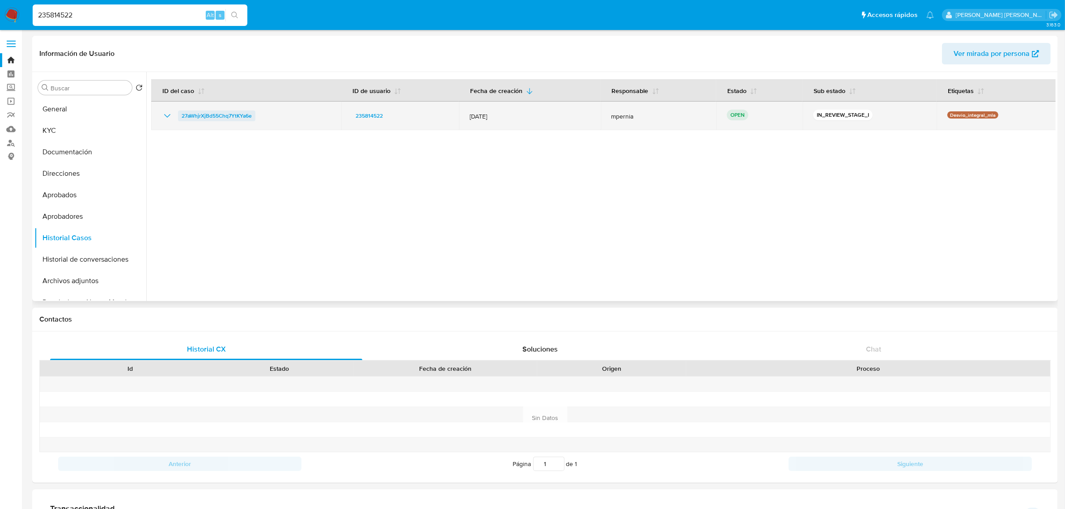
click at [211, 119] on span "27aWhjrXjBd55Chq7YtKYa6e" at bounding box center [217, 115] width 70 height 11
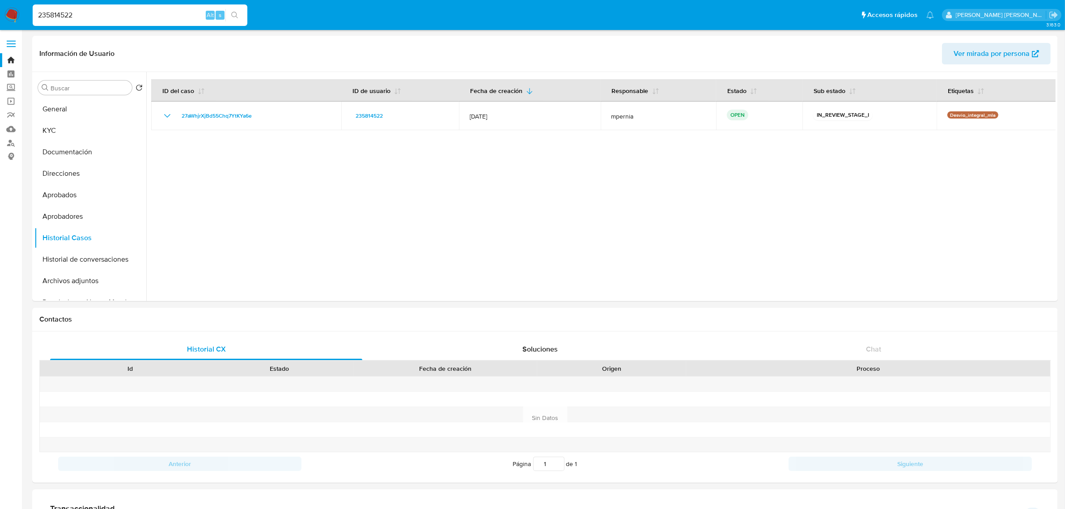
click at [66, 18] on input "235814522" at bounding box center [140, 15] width 215 height 12
paste input "18846316"
type input "18846316"
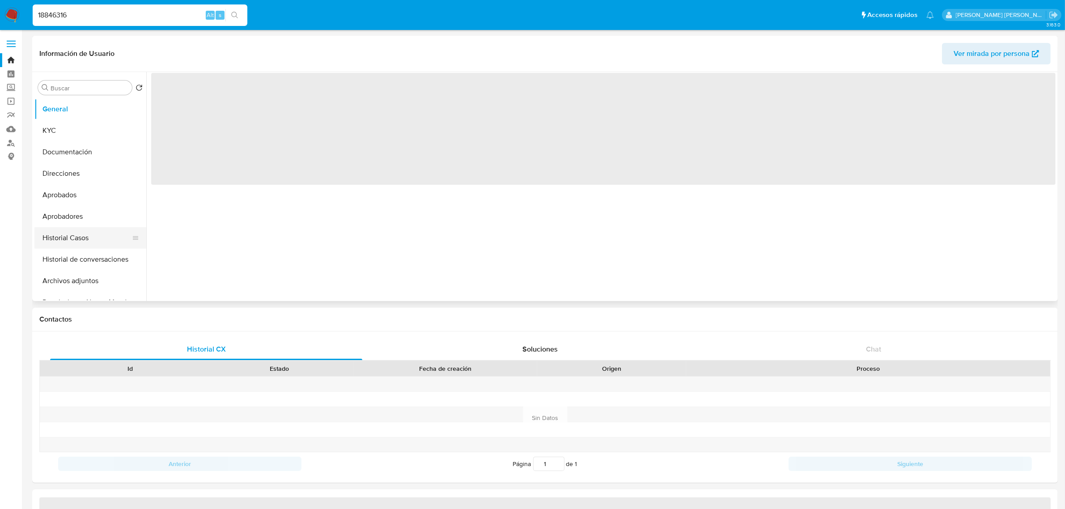
select select "10"
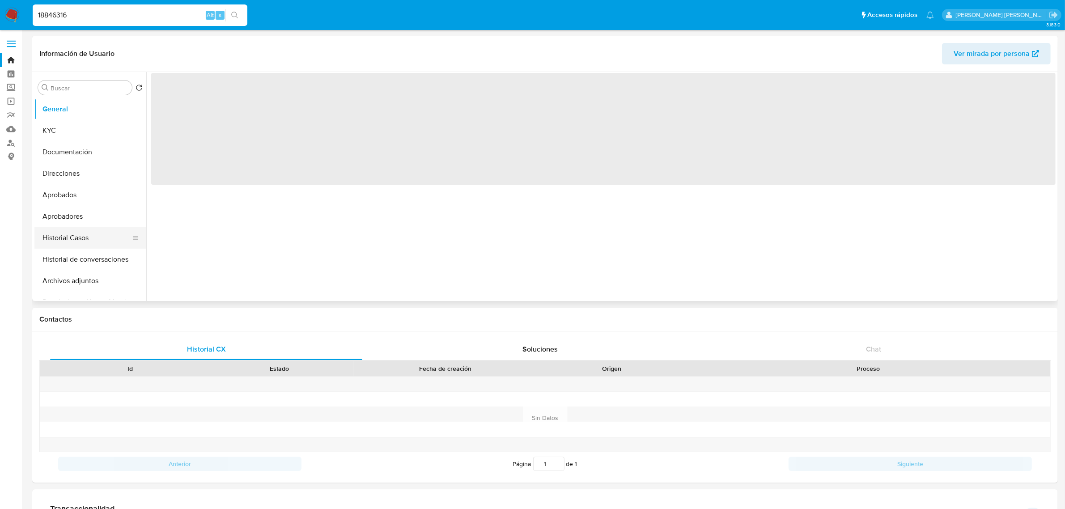
click at [68, 236] on button "Historial Casos" at bounding box center [86, 237] width 105 height 21
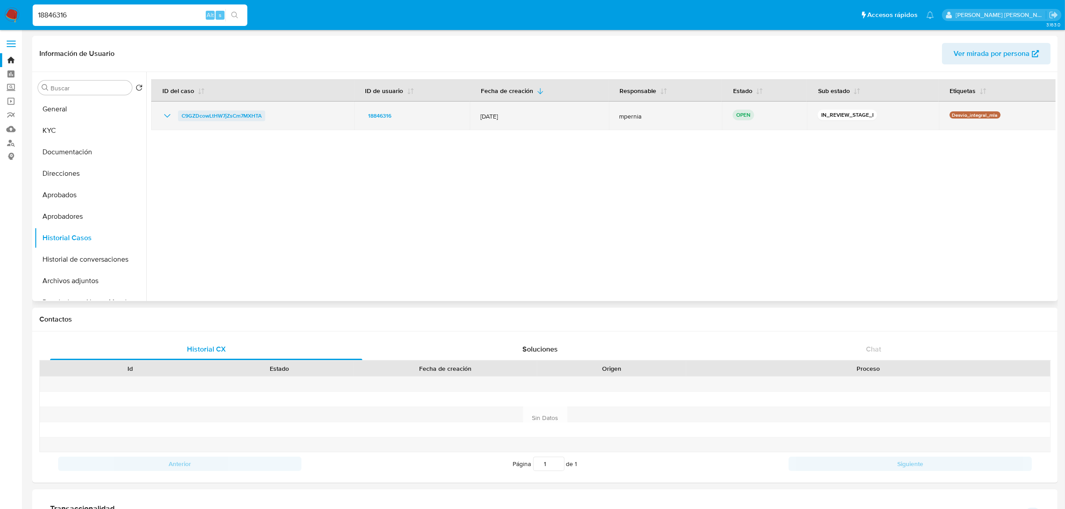
click at [232, 115] on span "C9GZDcowLtHW7jZsCm7MXHTA" at bounding box center [222, 115] width 80 height 11
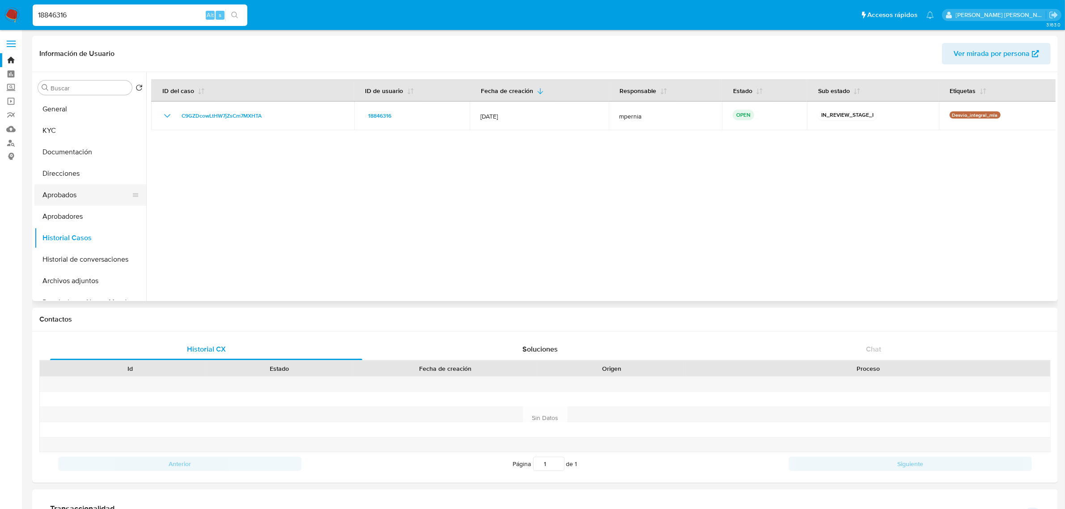
click at [69, 201] on button "Aprobados" at bounding box center [86, 194] width 105 height 21
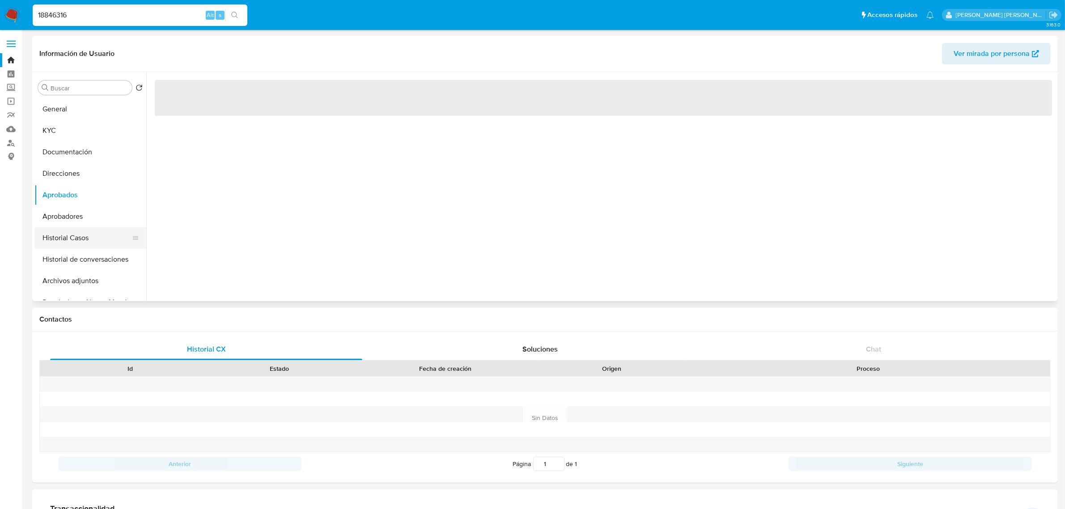
click at [63, 246] on button "Historial Casos" at bounding box center [86, 237] width 105 height 21
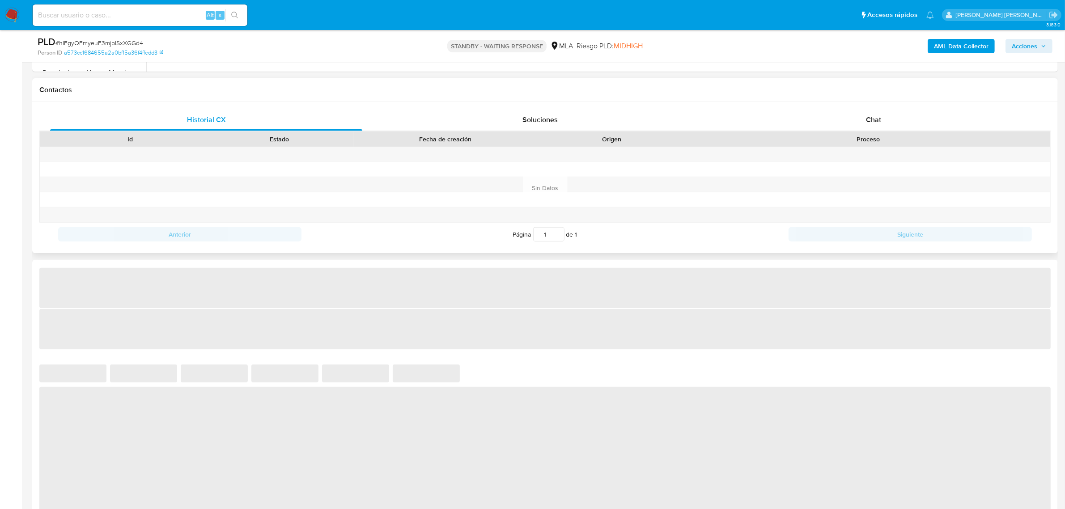
select select "10"
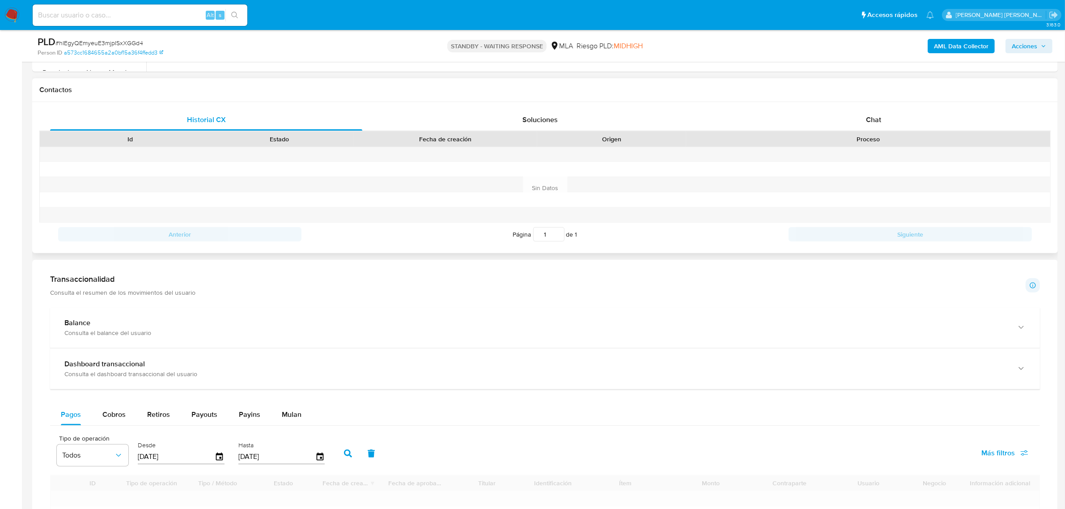
scroll to position [391, 0]
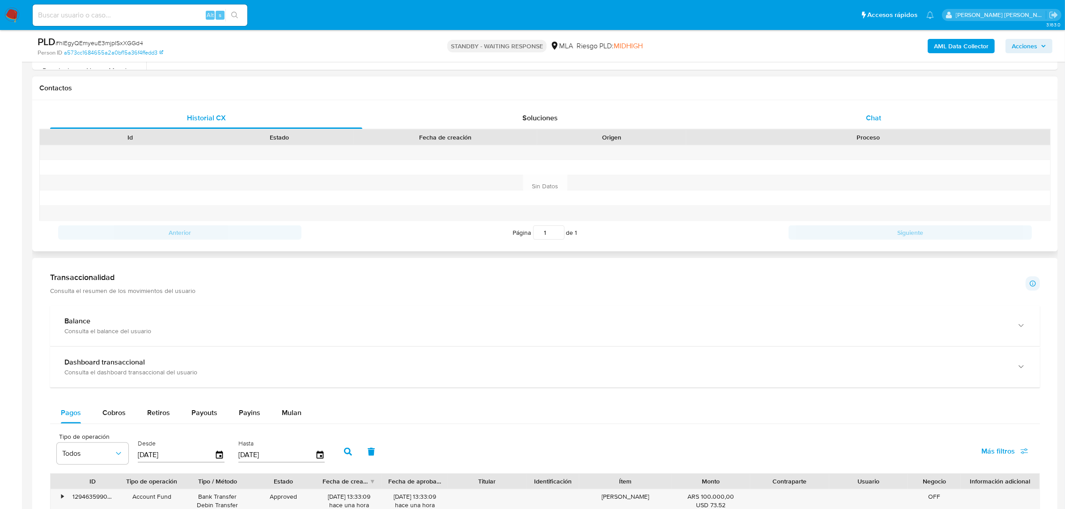
click at [876, 123] on div "Chat" at bounding box center [873, 117] width 312 height 21
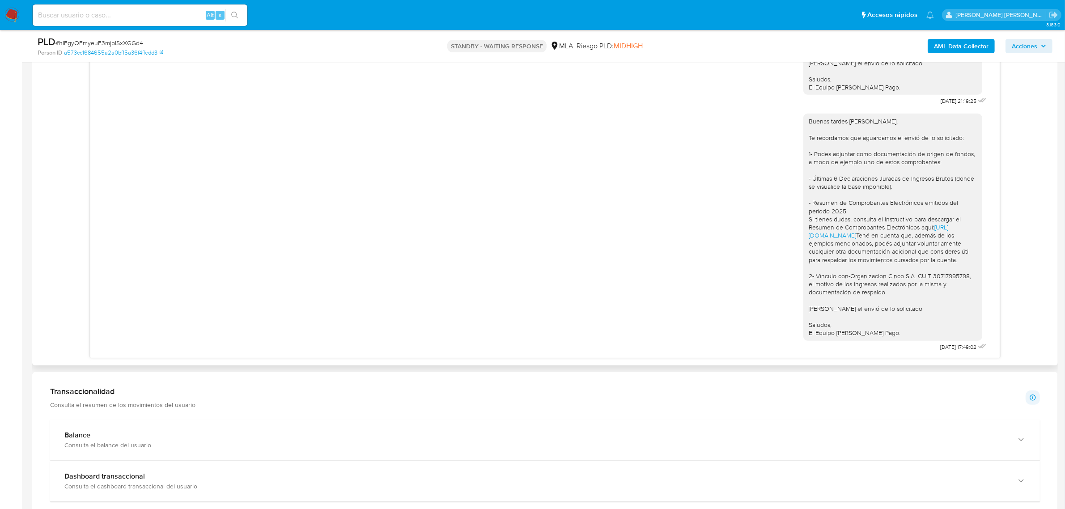
scroll to position [615, 0]
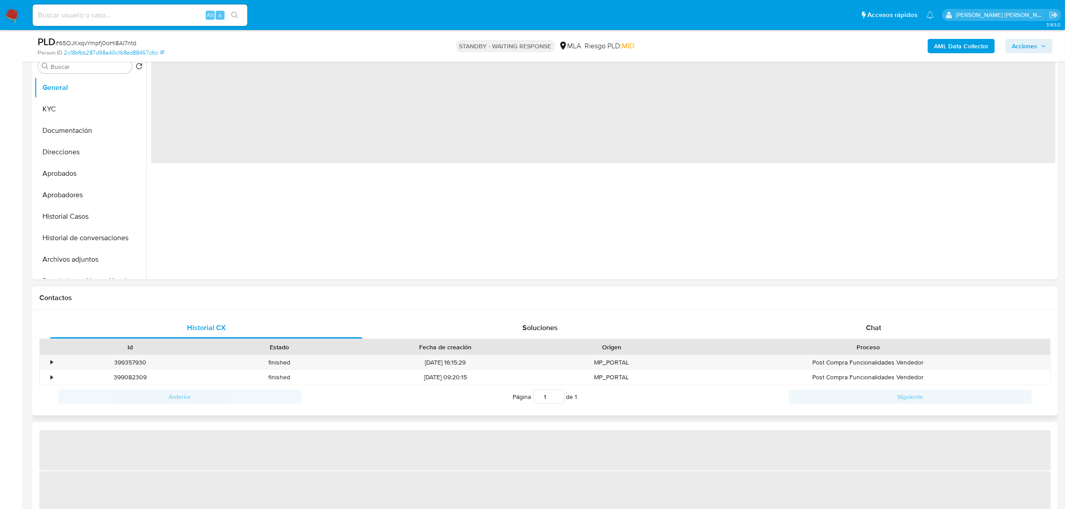
select select "10"
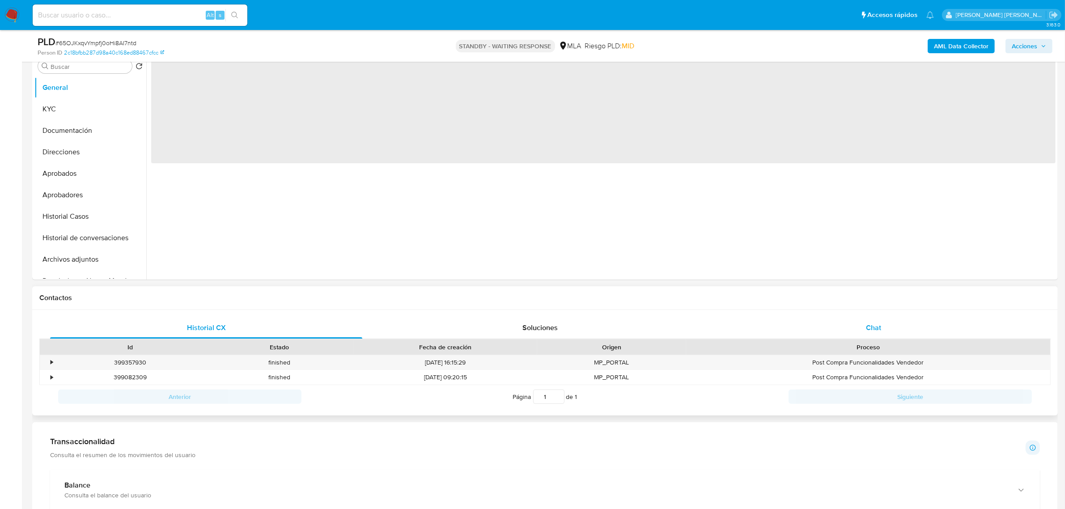
scroll to position [279, 0]
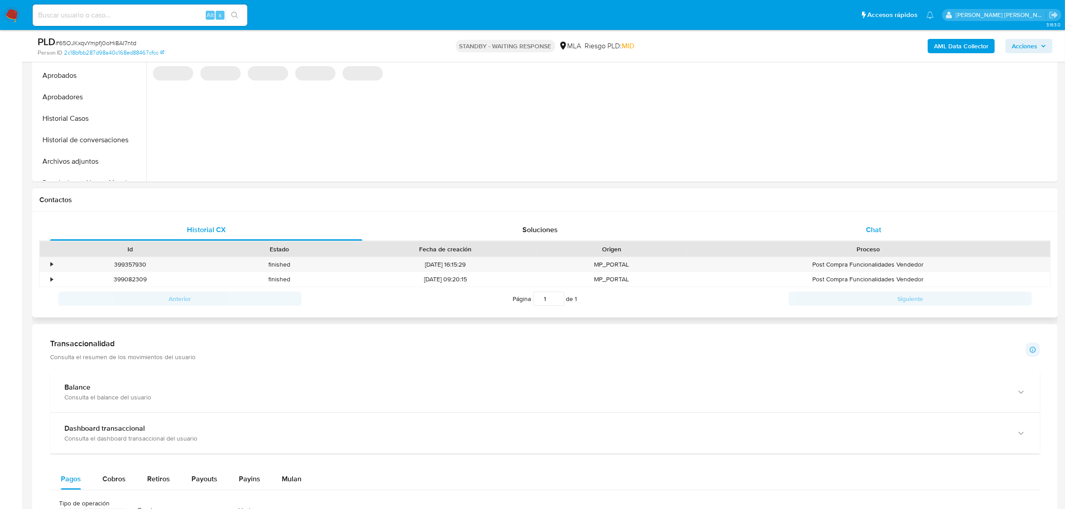
click at [864, 227] on div "Chat" at bounding box center [873, 229] width 312 height 21
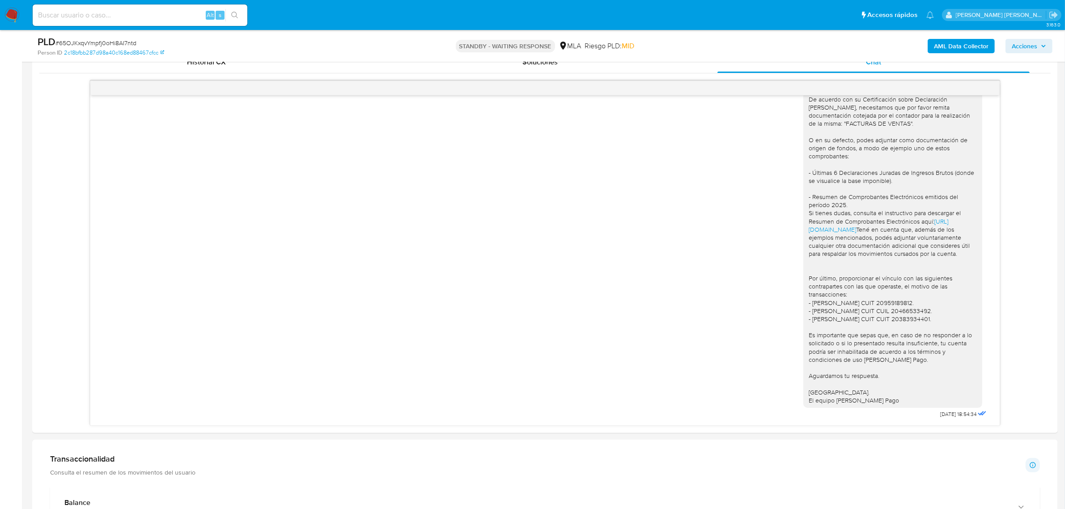
scroll to position [508, 0]
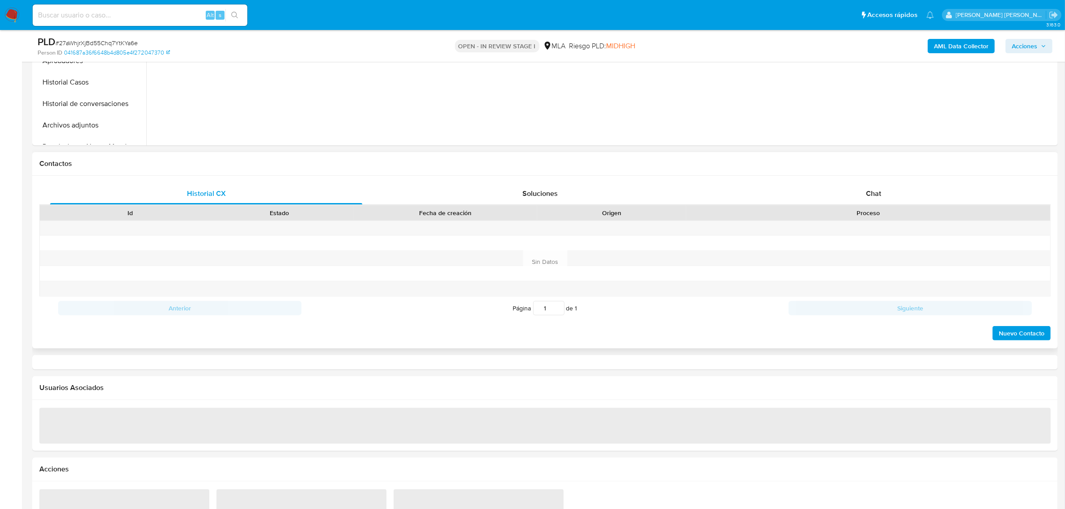
scroll to position [335, 0]
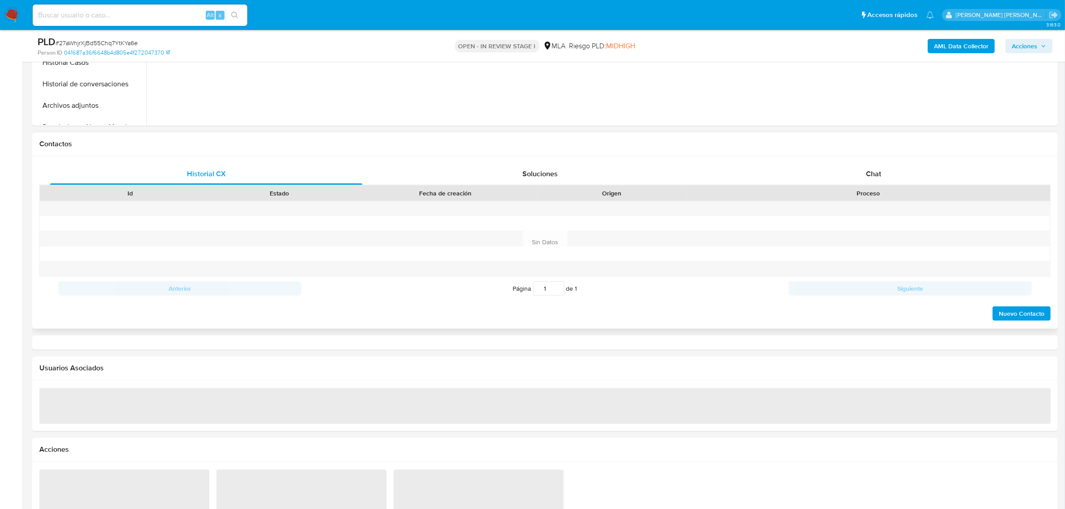
select select "10"
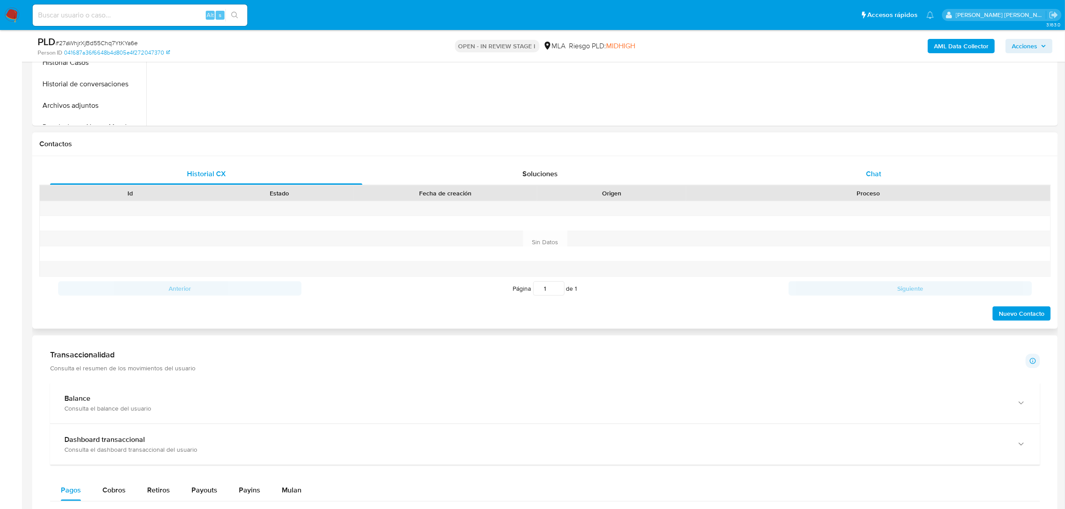
click at [868, 171] on span "Chat" at bounding box center [873, 174] width 15 height 10
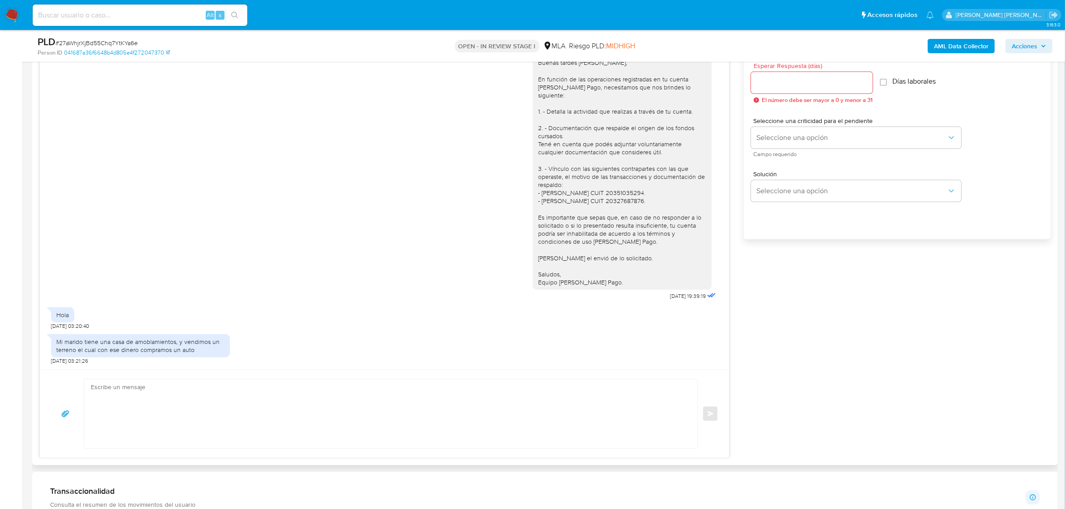
scroll to position [682, 0]
drag, startPoint x: 57, startPoint y: 341, endPoint x: 200, endPoint y: 351, distance: 143.4
click at [200, 351] on div "Mi marido tiene una casa de amoblamientos, y vendimos un terreno el cual con es…" at bounding box center [140, 346] width 168 height 16
copy div "Mi marido tiene una casa de amoblamientos, y vendimos un terreno el cual con es…"
click at [124, 44] on span "# 27aWhjrXjBd55Chq7YtKYa6e" at bounding box center [96, 42] width 82 height 9
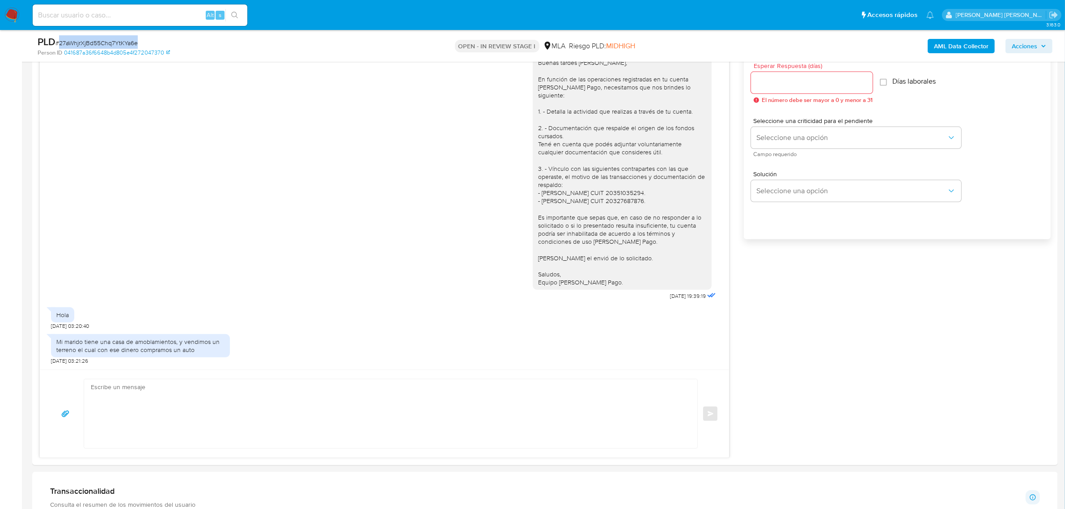
click at [124, 44] on span "# 27aWhjrXjBd55Chq7YtKYa6e" at bounding box center [96, 42] width 82 height 9
copy span "27aWhjrXjBd55Chq7YtKYa6e"
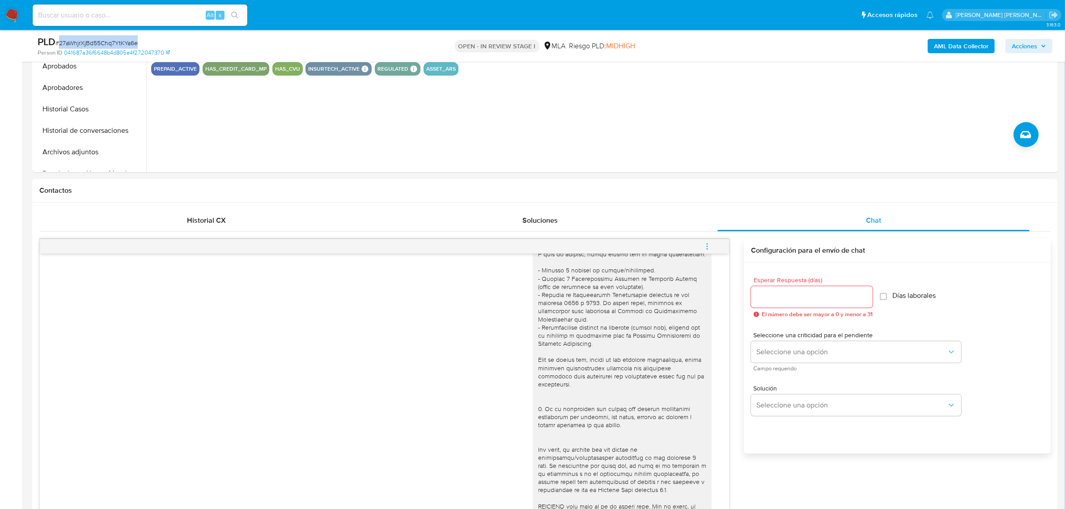
scroll to position [224, 0]
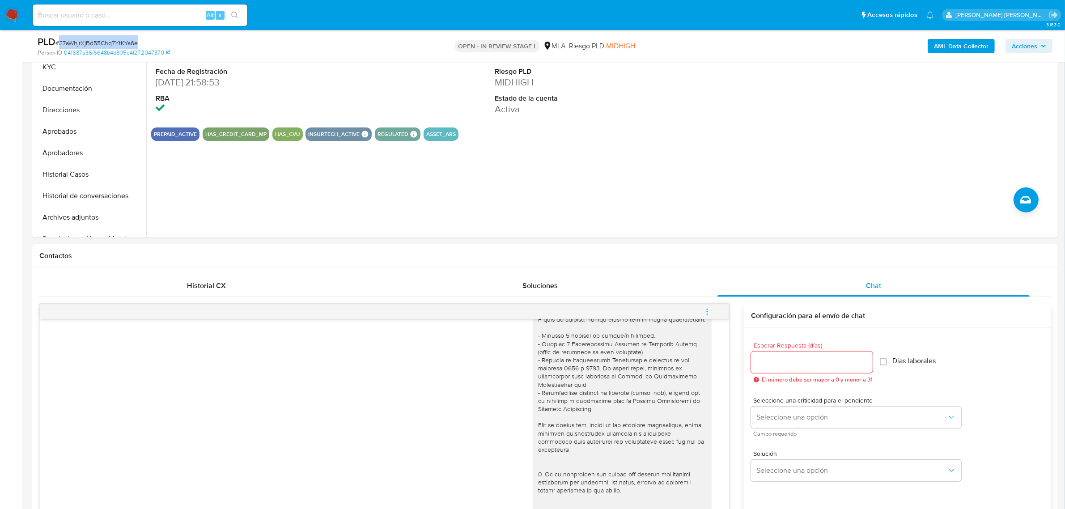
drag, startPoint x: 66, startPoint y: 215, endPoint x: 30, endPoint y: 236, distance: 42.1
click at [66, 214] on button "Archivos adjuntos" at bounding box center [90, 217] width 112 height 21
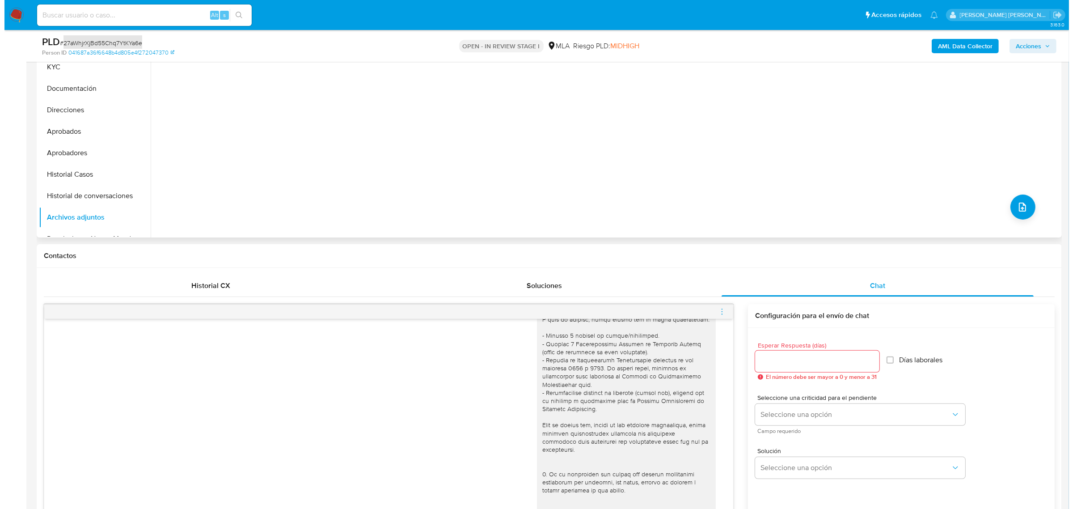
scroll to position [168, 0]
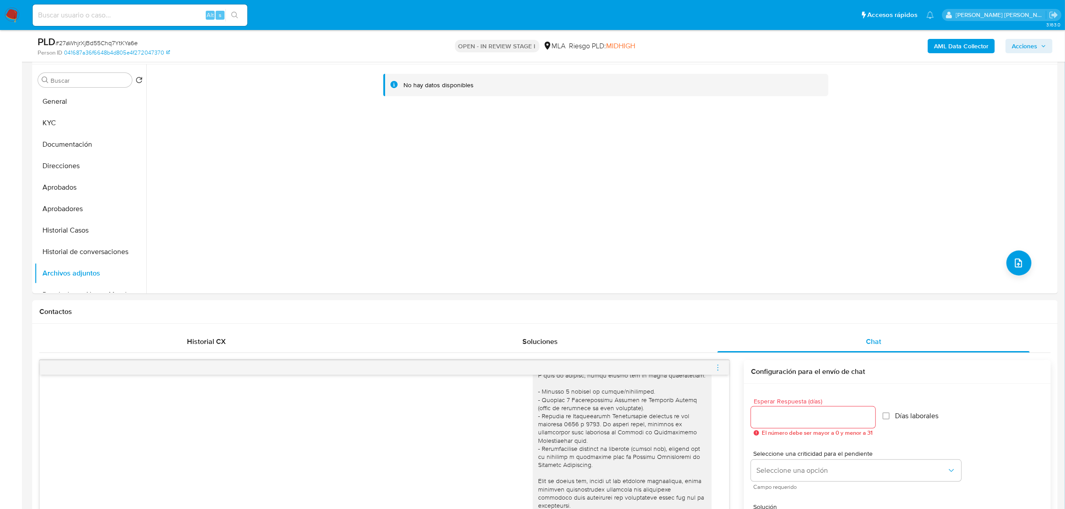
click at [971, 37] on div "AML Data Collector Acciones" at bounding box center [884, 45] width 336 height 21
click at [966, 44] on b "AML Data Collector" at bounding box center [961, 46] width 55 height 14
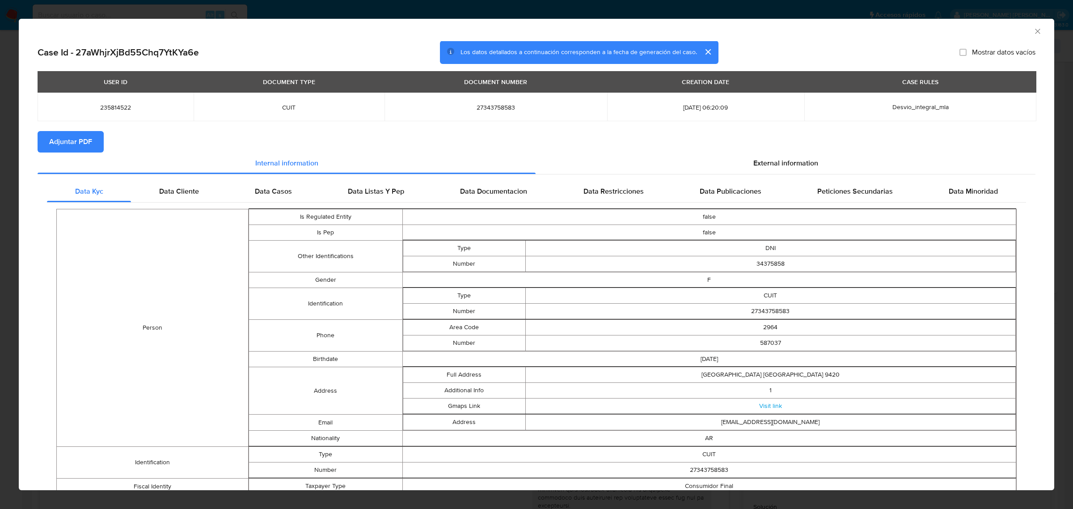
click at [86, 148] on span "Adjuntar PDF" at bounding box center [70, 142] width 43 height 20
click at [1035, 32] on icon "Cerrar ventana" at bounding box center [1037, 31] width 5 height 5
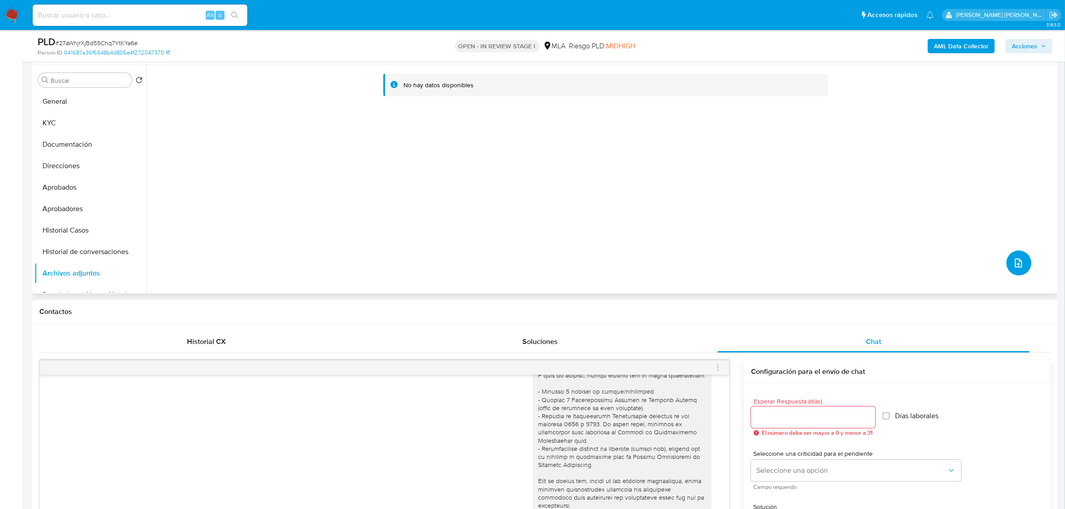
click at [1015, 262] on icon "upload-file" at bounding box center [1018, 263] width 11 height 11
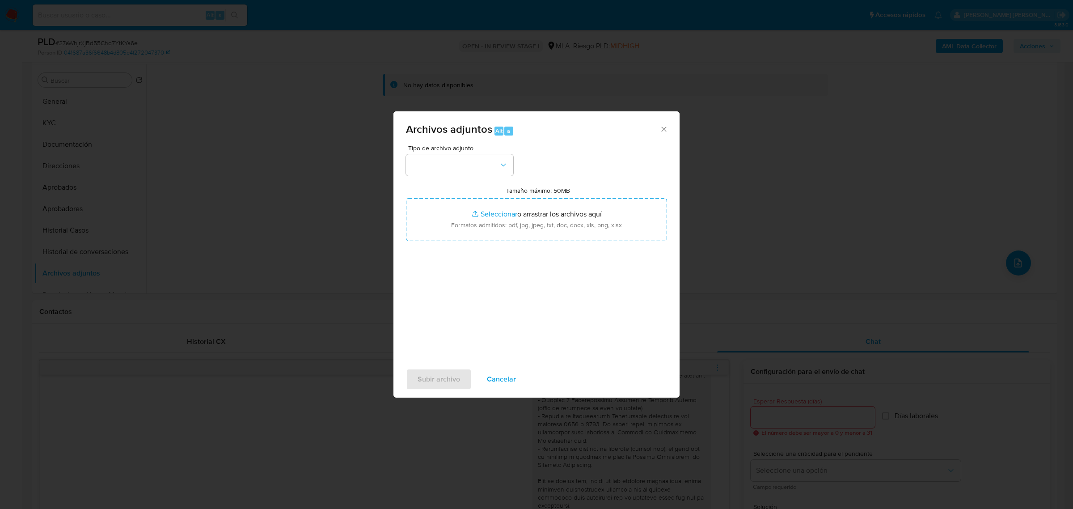
click at [515, 166] on div "Tipo de archivo adjunto Tamaño máximo: 50MB Seleccionar archivos Seleccionar o …" at bounding box center [536, 250] width 261 height 211
click at [502, 166] on icon "button" at bounding box center [503, 165] width 9 height 9
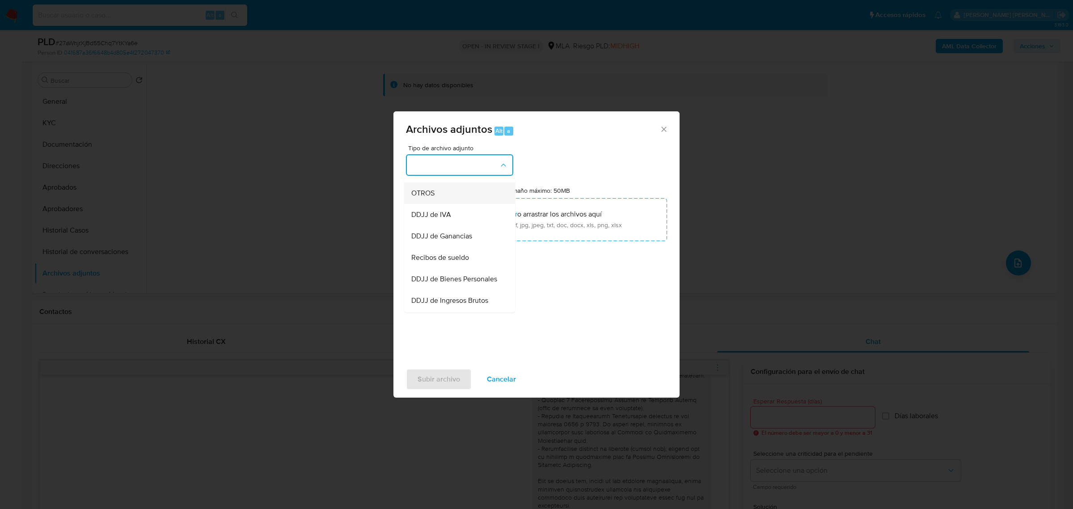
click at [435, 197] on span "OTROS" at bounding box center [422, 192] width 23 height 9
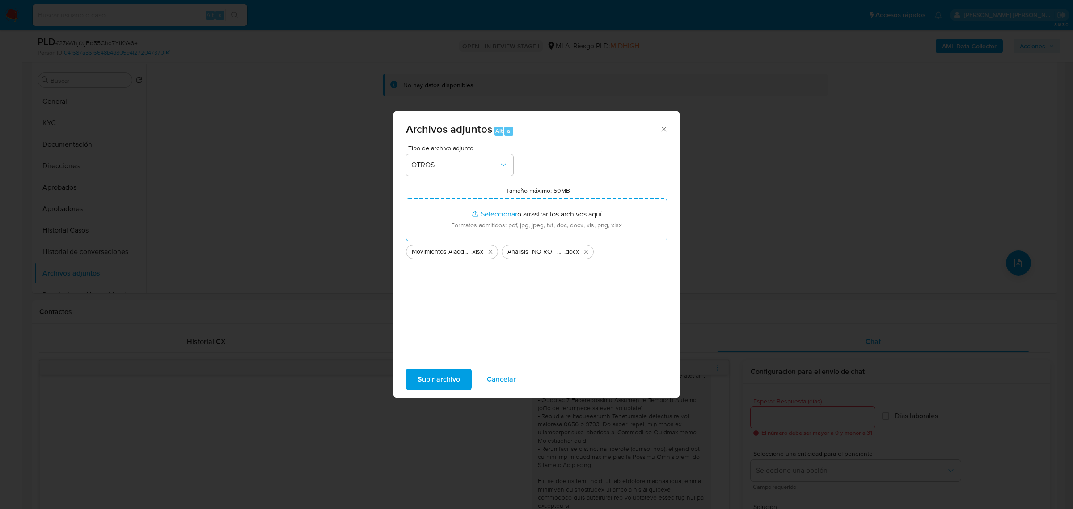
click at [433, 374] on span "Subir archivo" at bounding box center [439, 379] width 42 height 20
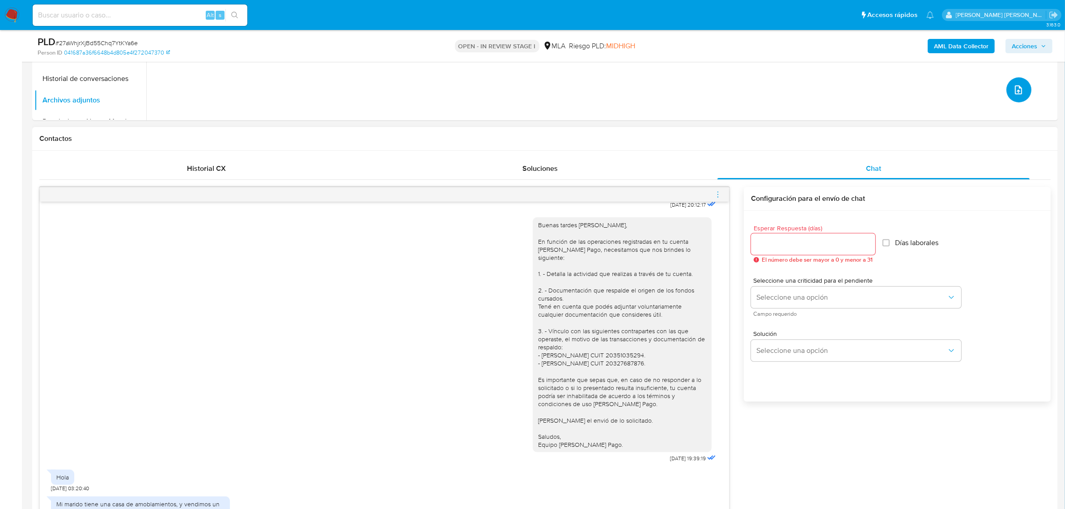
scroll to position [447, 0]
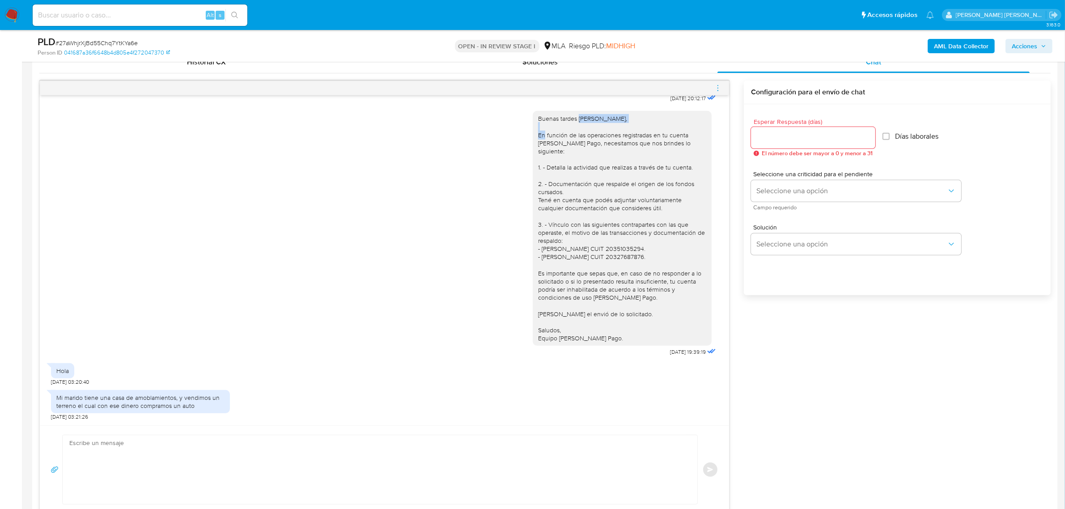
drag, startPoint x: 570, startPoint y: 126, endPoint x: 619, endPoint y: 126, distance: 49.2
click at [619, 126] on div "Buenas tardes Silvina Alejandra, En función de las operaciones registradas en t…" at bounding box center [622, 228] width 168 height 228
copy div "Silvina Alejandra,"
click at [108, 444] on textarea at bounding box center [377, 469] width 617 height 69
drag, startPoint x: 118, startPoint y: 444, endPoint x: 58, endPoint y: 445, distance: 59.5
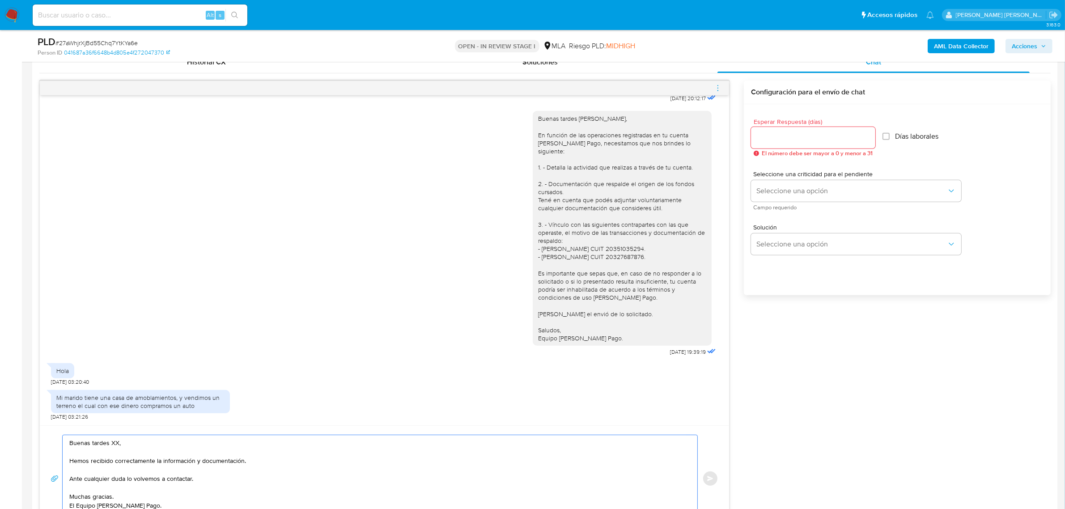
click at [58, 445] on div "Buenas tardes XX, Hemos recibido correctamente la información y documentación. …" at bounding box center [385, 479] width 668 height 88
paste textarea "Silvina Alejandra,"
click at [121, 445] on textarea "Silvina Alejandra,, Hemos recibido correctamente la información y documentación…" at bounding box center [377, 478] width 617 height 87
drag, startPoint x: 194, startPoint y: 464, endPoint x: 255, endPoint y: 480, distance: 62.5
click at [255, 480] on textarea "Silvina Alejandra, esperamos te encuentres bien. Hemos recibido correctamente l…" at bounding box center [377, 478] width 617 height 87
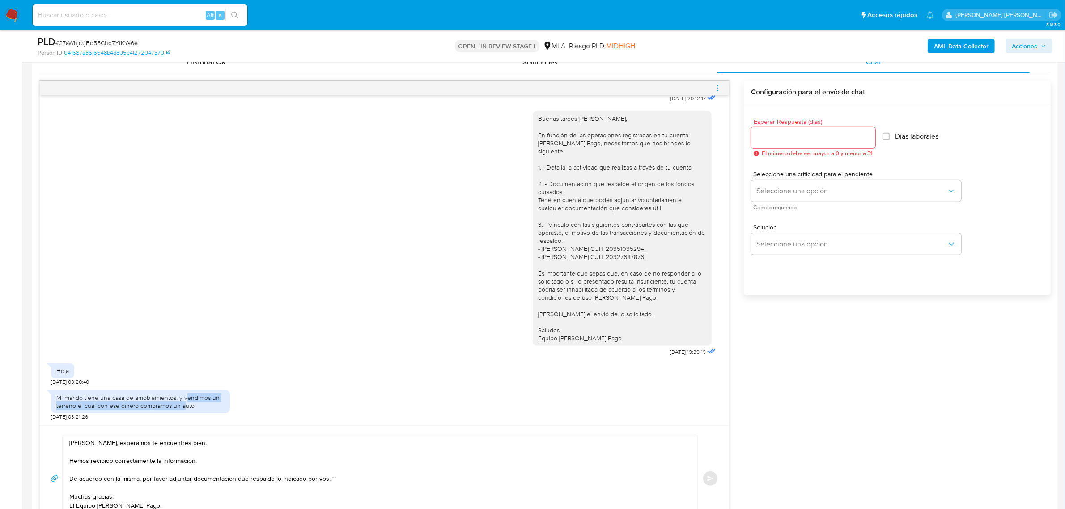
click at [186, 404] on div "Mi marido tiene una casa de amoblamientos, y vendimos un terreno el cual con es…" at bounding box center [140, 401] width 168 height 16
drag, startPoint x: 182, startPoint y: 400, endPoint x: 195, endPoint y: 406, distance: 13.8
click at [195, 406] on div "Mi marido tiene una casa de amoblamientos, y vendimos un terreno el cual con es…" at bounding box center [140, 401] width 168 height 16
copy div "vendimos un terreno el cual con ese dinero compramos un auto"
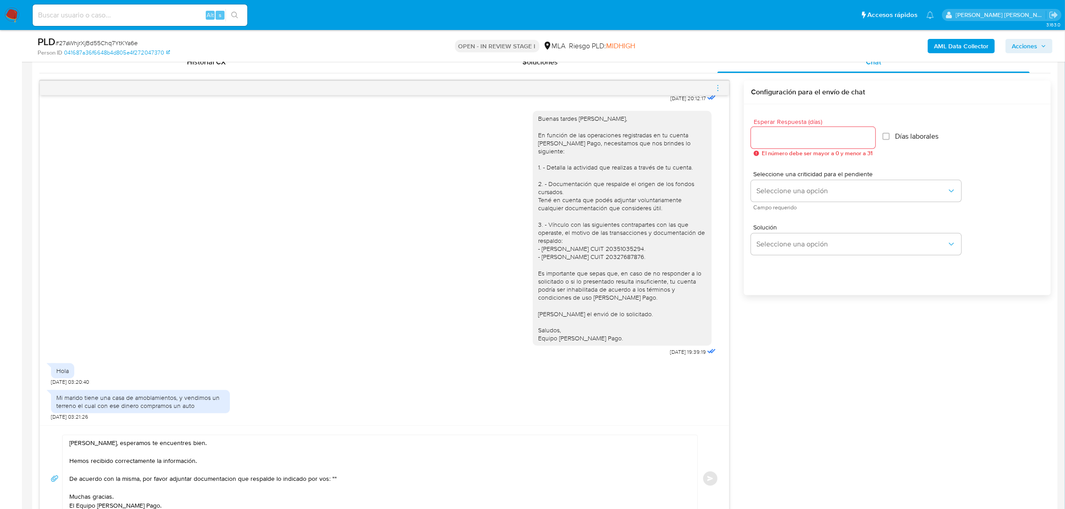
click at [332, 479] on textarea "Silvina Alejandra, esperamos te encuentres bien. Hemos recibido correctamente l…" at bounding box center [377, 478] width 617 height 87
click at [331, 479] on textarea "Silvina Alejandra, esperamos te encuentres bien. Hemos recibido correctamente l…" at bounding box center [377, 478] width 617 height 87
paste textarea "vendimos un terreno el cual con ese dinero compramos un auto"
click at [222, 482] on textarea "Silvina Alejandra, esperamos te encuentres bien. Hemos recibido correctamente l…" at bounding box center [377, 478] width 617 height 87
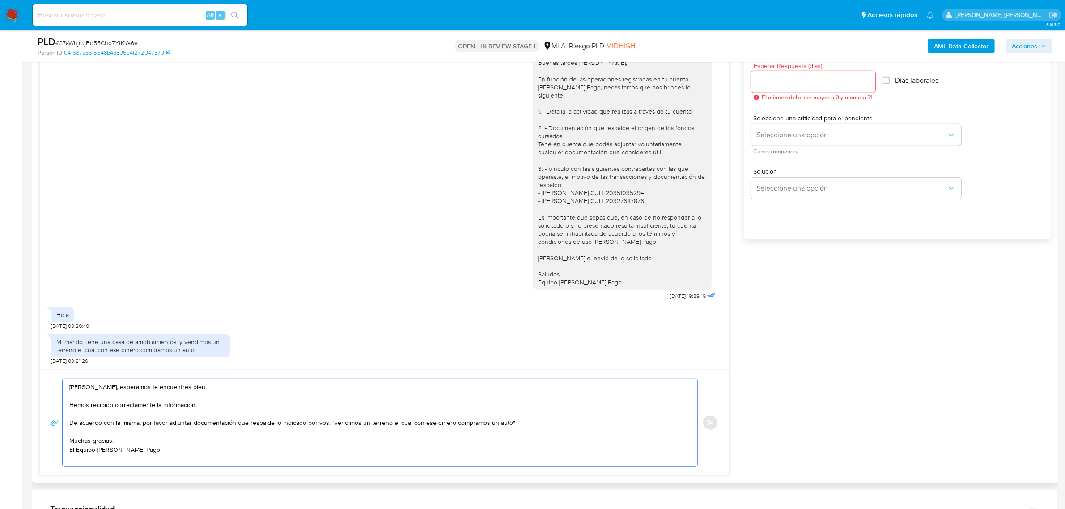
click at [522, 419] on textarea "Silvina Alejandra, esperamos te encuentres bien. Hemos recibido correctamente l…" at bounding box center [377, 422] width 617 height 87
click at [106, 443] on textarea "Silvina Alejandra, esperamos te encuentres bien. Hemos recibido correctamente l…" at bounding box center [377, 423] width 617 height 89
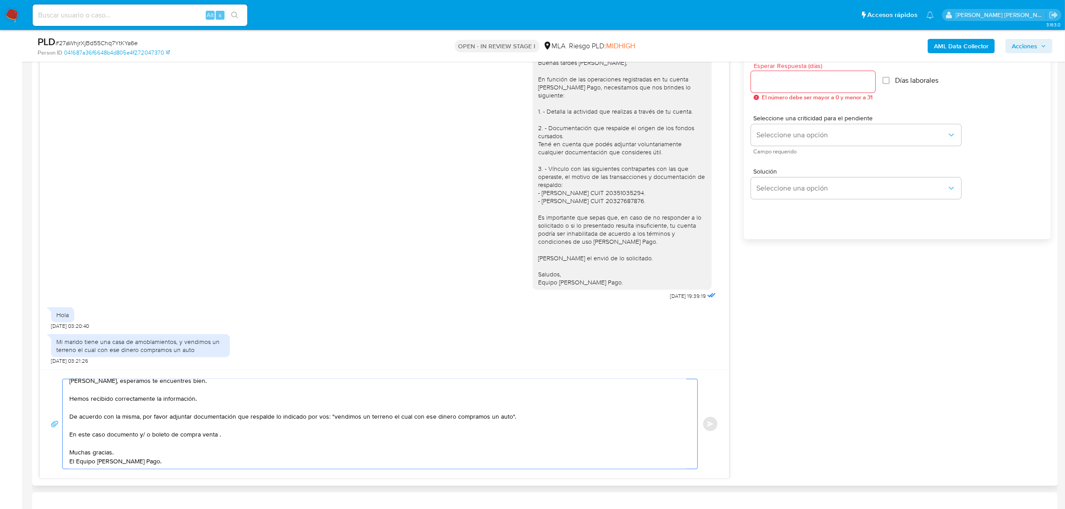
scroll to position [15, 0]
click at [121, 448] on textarea "Silvina Alejandra, esperamos te encuentres bien. Hemos recibido correctamente l…" at bounding box center [377, 423] width 617 height 89
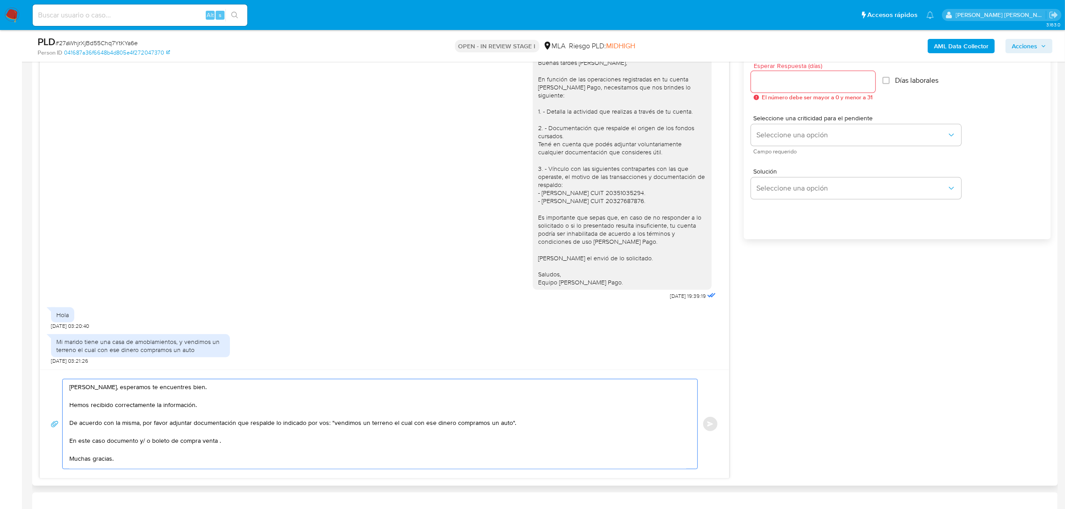
scroll to position [515, 0]
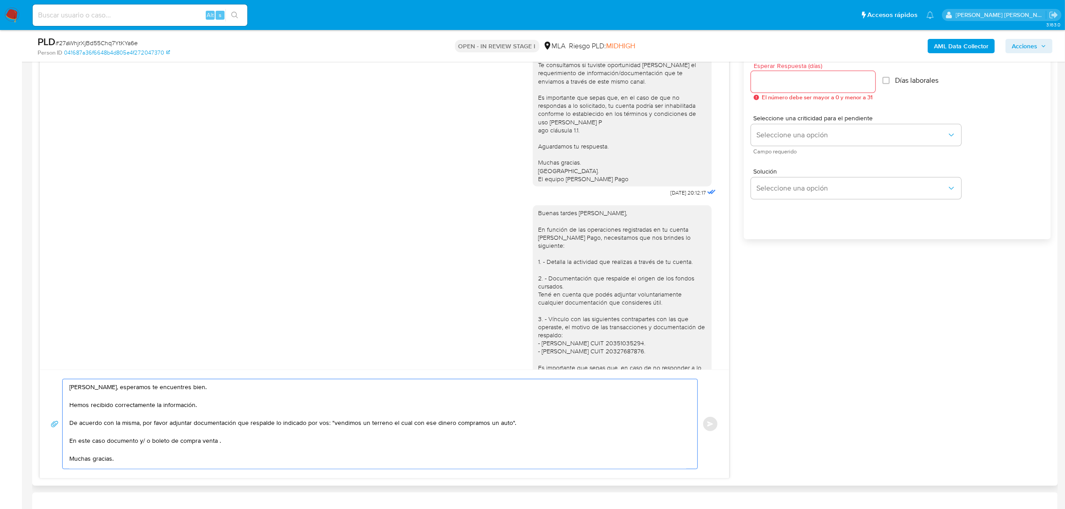
type textarea "Silvina Alejandra, esperamos te encuentres bien. Hemos recibido correctamente l…"
click at [793, 87] on input "Esperar Respuesta (días)" at bounding box center [813, 82] width 124 height 12
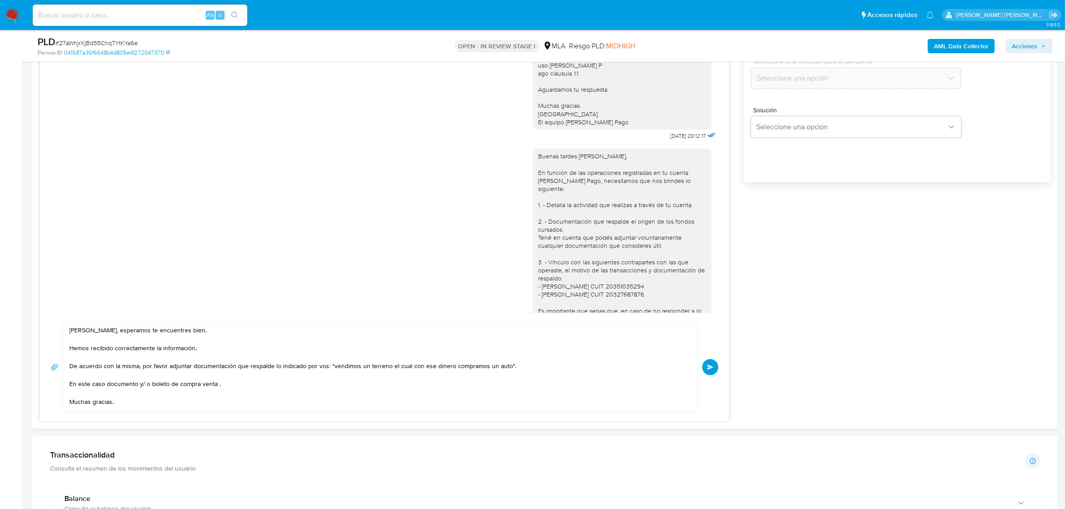
scroll to position [615, 0]
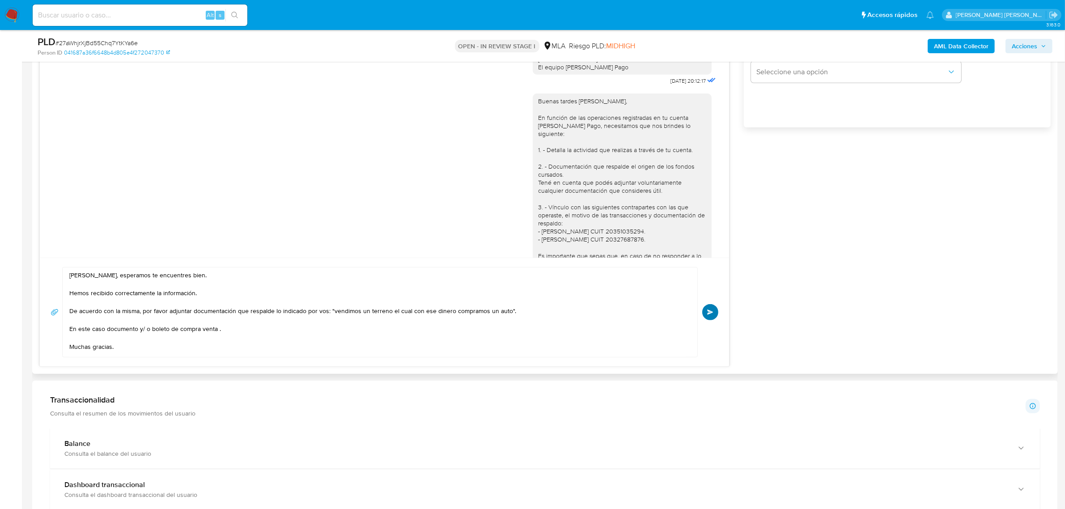
type input "0"
click at [710, 305] on button "Enviar" at bounding box center [710, 312] width 16 height 16
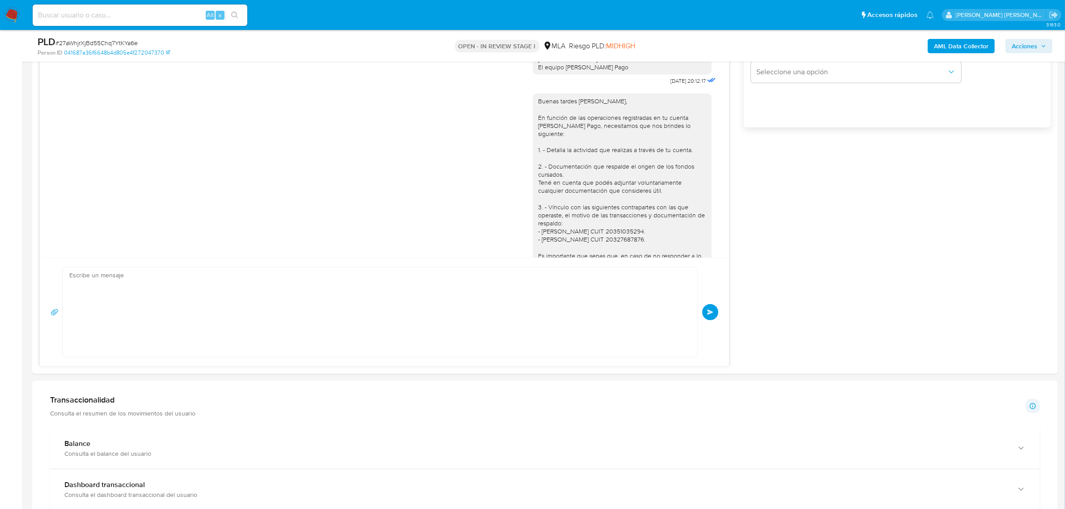
scroll to position [823, 0]
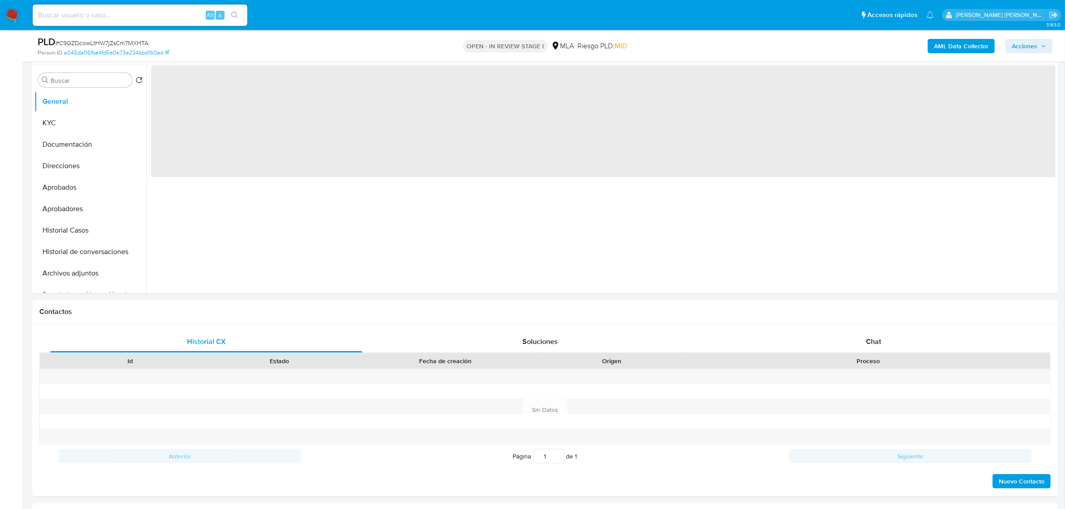
select select "10"
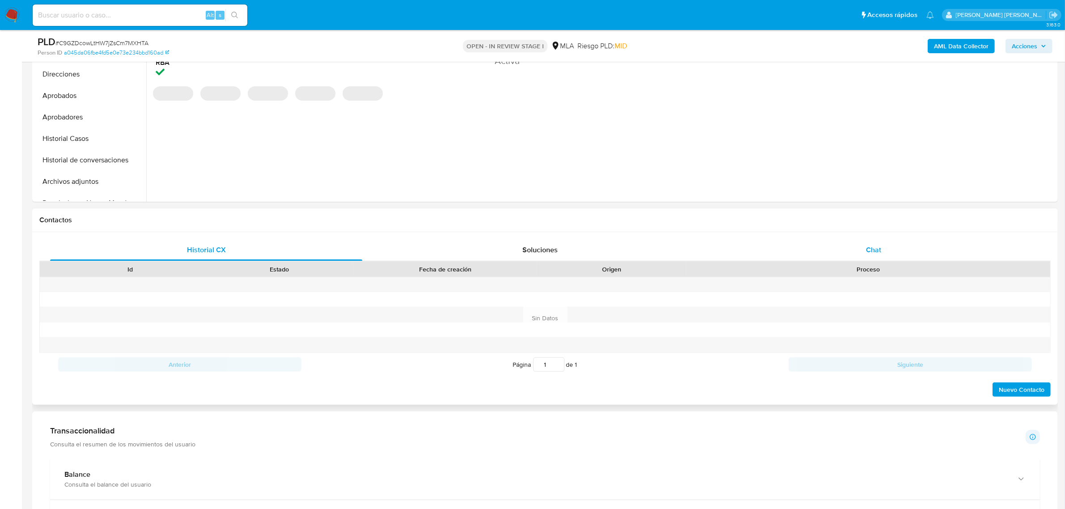
scroll to position [279, 0]
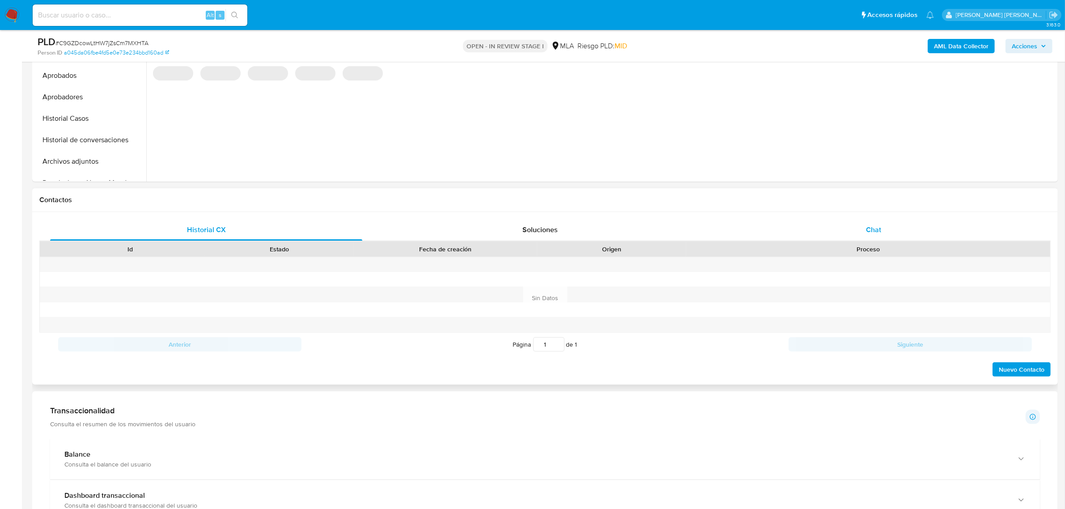
click at [877, 229] on span "Chat" at bounding box center [873, 229] width 15 height 10
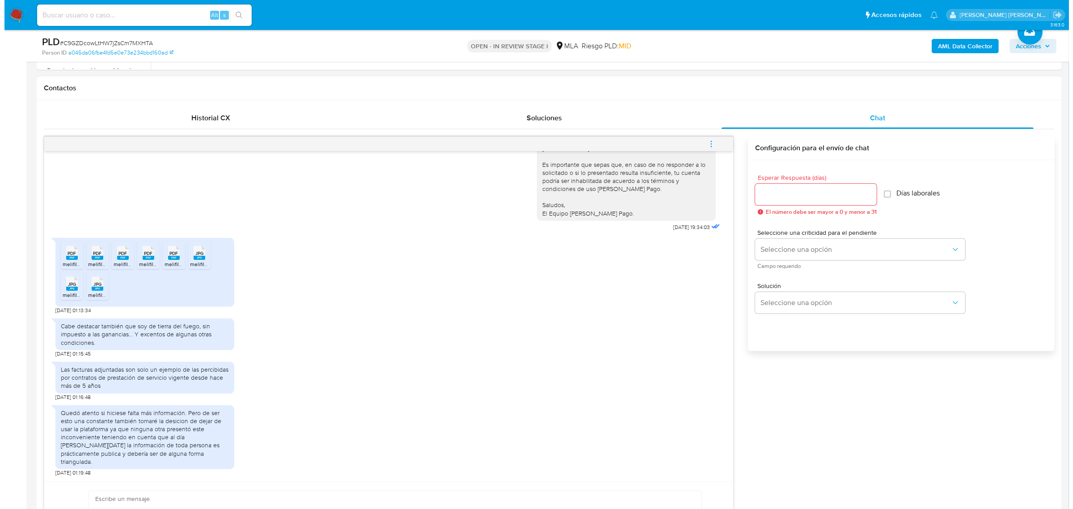
scroll to position [882, 0]
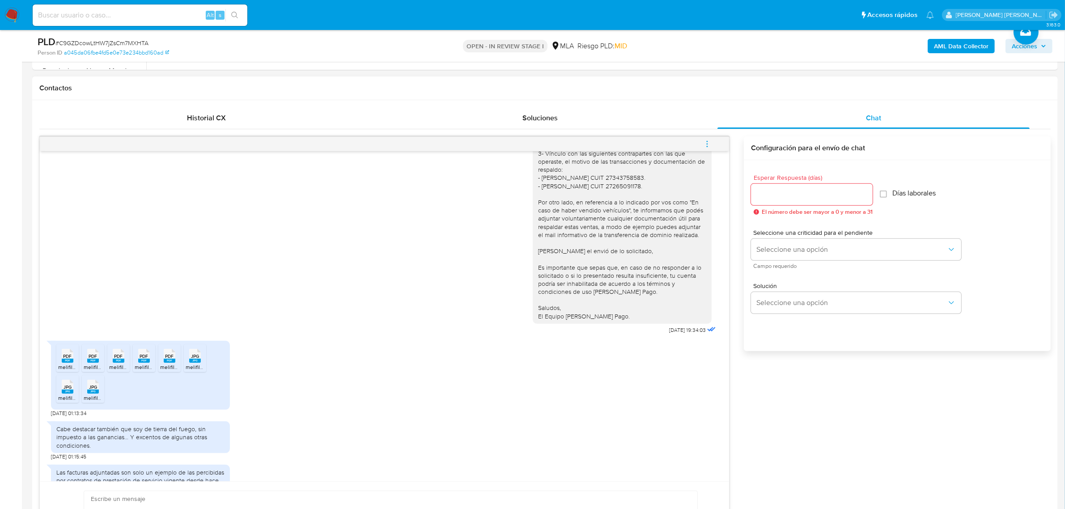
click at [708, 137] on span "menu-action" at bounding box center [707, 143] width 8 height 21
click at [643, 140] on li "Abrir gestor de archivos" at bounding box center [646, 143] width 92 height 16
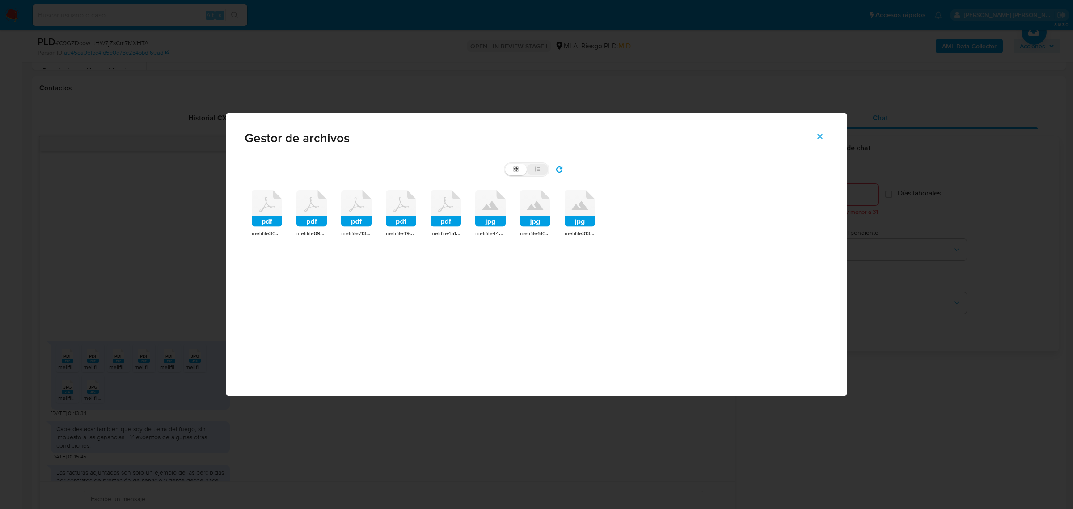
click at [537, 166] on icon at bounding box center [537, 169] width 6 height 6
click at [506, 164] on input "list" at bounding box center [505, 164] width 0 height 0
radio input "true"
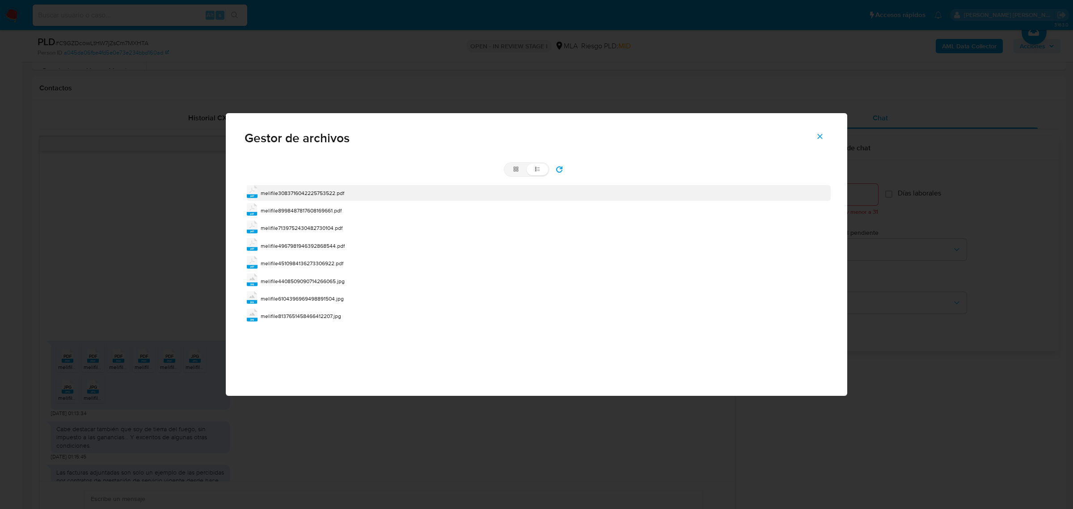
click at [300, 192] on span "melifile3083716042225753522.pdf" at bounding box center [303, 193] width 84 height 8
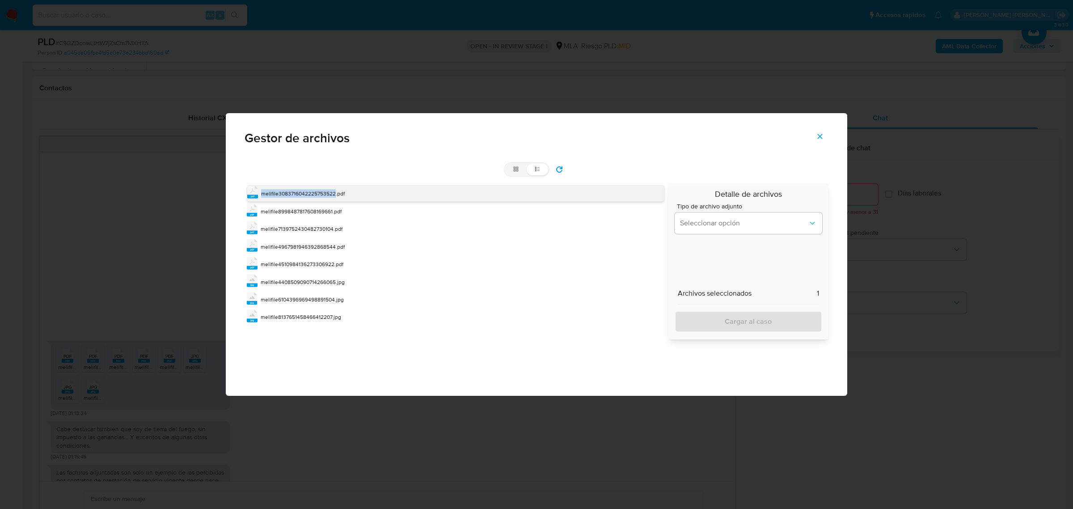
click at [300, 192] on span "melifile3083716042225753522.pdf" at bounding box center [303, 194] width 84 height 8
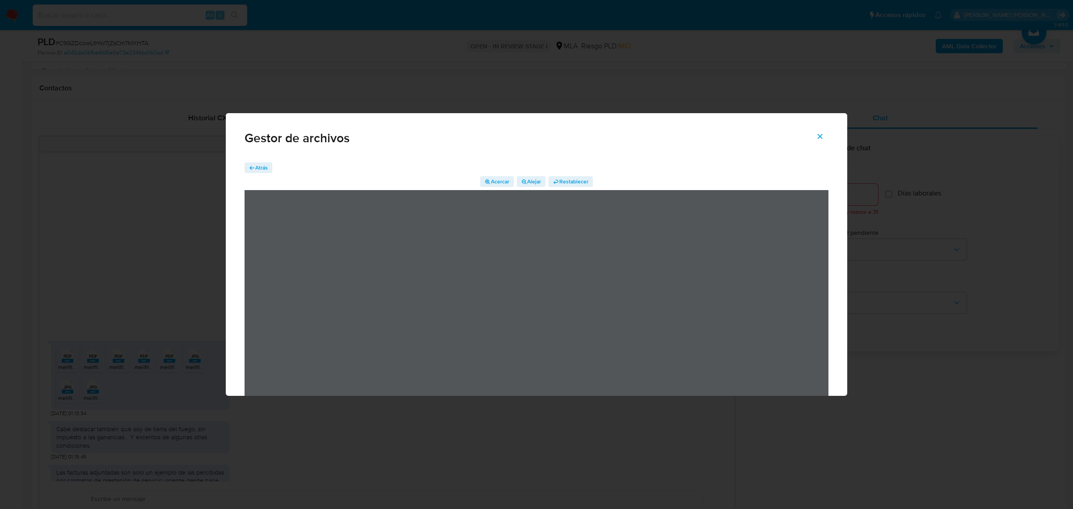
click at [264, 166] on span "Atrás" at bounding box center [261, 167] width 13 height 11
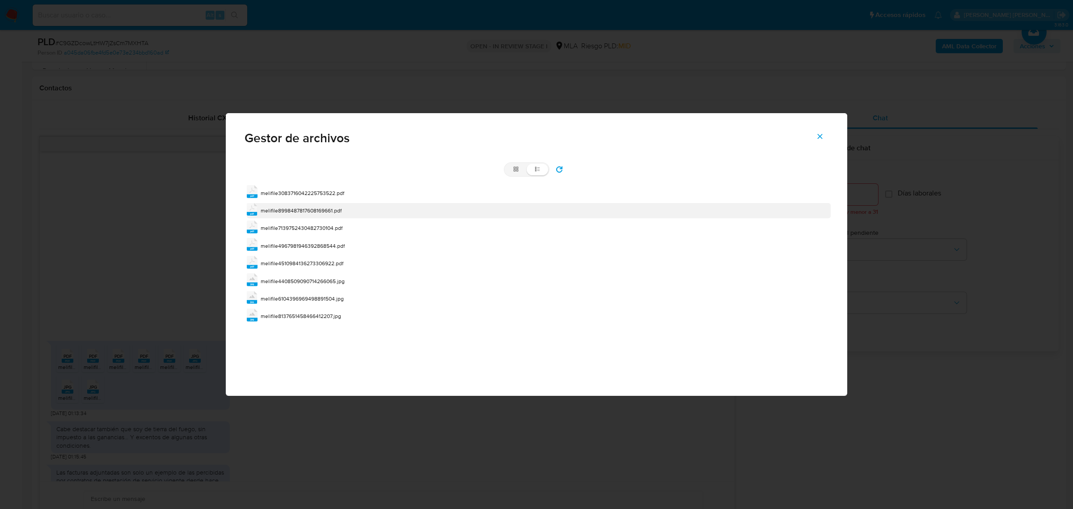
click at [280, 207] on span "melifile8998487817608169661.pdf" at bounding box center [301, 211] width 81 height 8
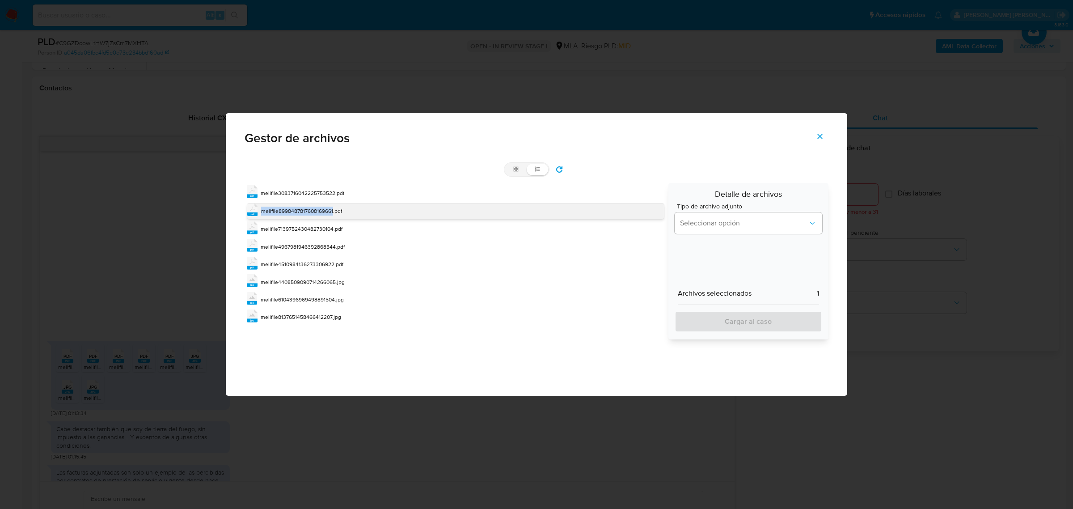
click at [280, 207] on div "melifile8998487817608169661.pdf" at bounding box center [301, 211] width 81 height 9
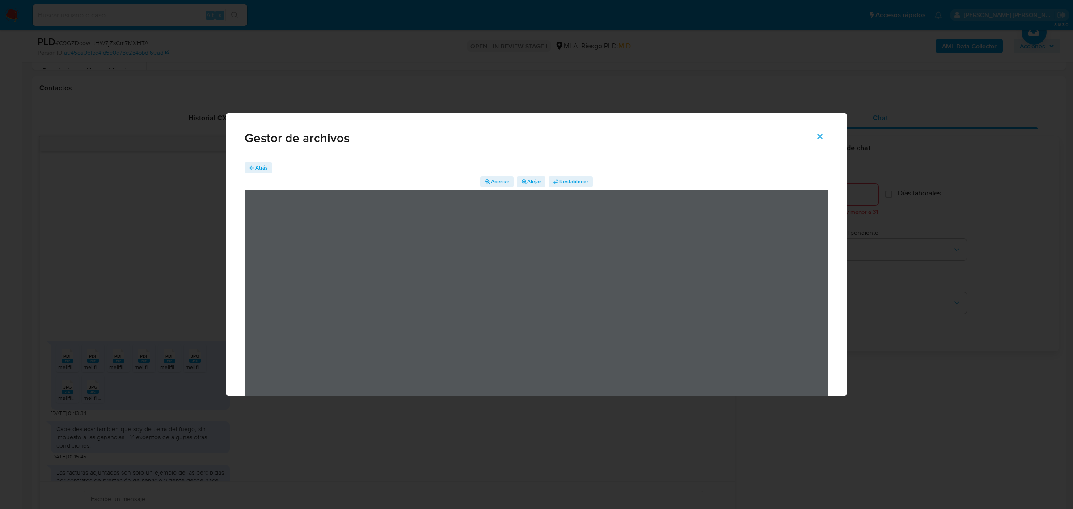
click at [258, 163] on span "Atrás" at bounding box center [261, 167] width 13 height 11
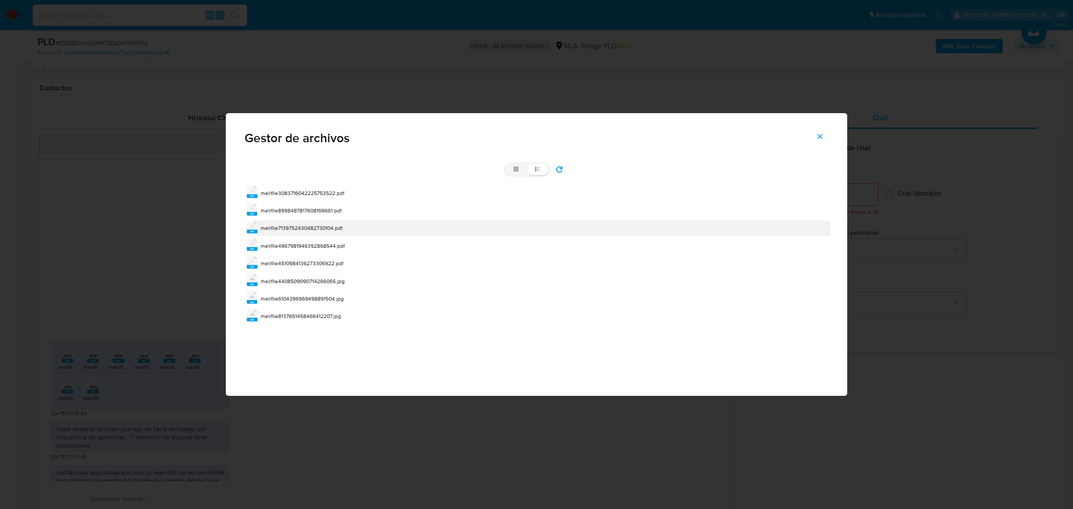
click at [282, 228] on span "melifile7139752430482730104.pdf" at bounding box center [302, 228] width 82 height 8
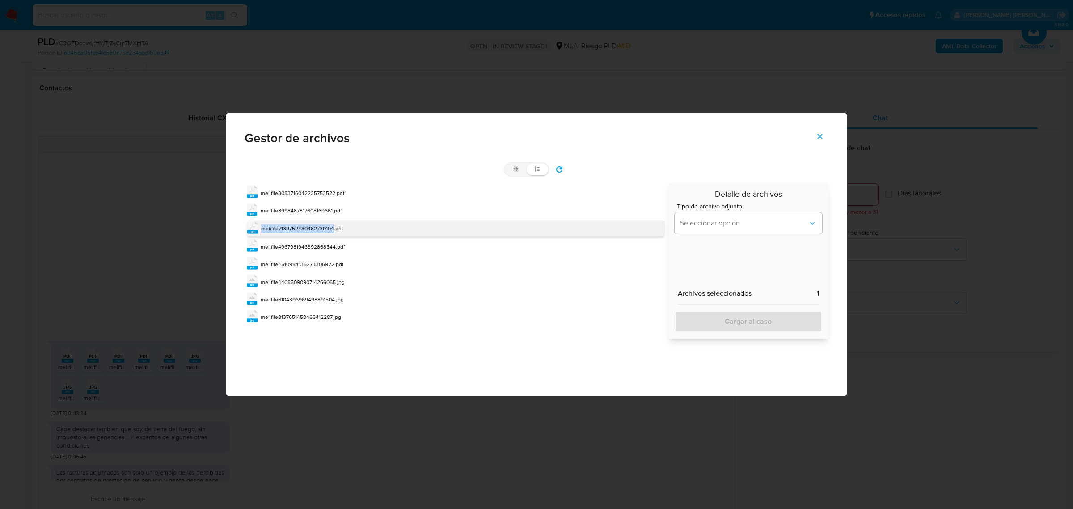
click at [282, 228] on span "melifile7139752430482730104.pdf" at bounding box center [302, 228] width 82 height 8
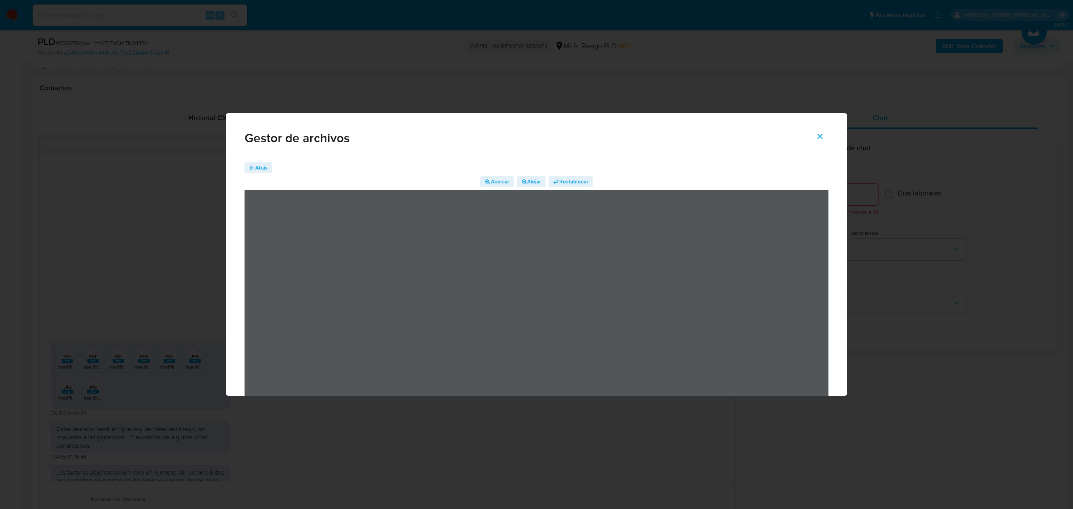
click at [264, 170] on span "Atrás" at bounding box center [261, 167] width 13 height 11
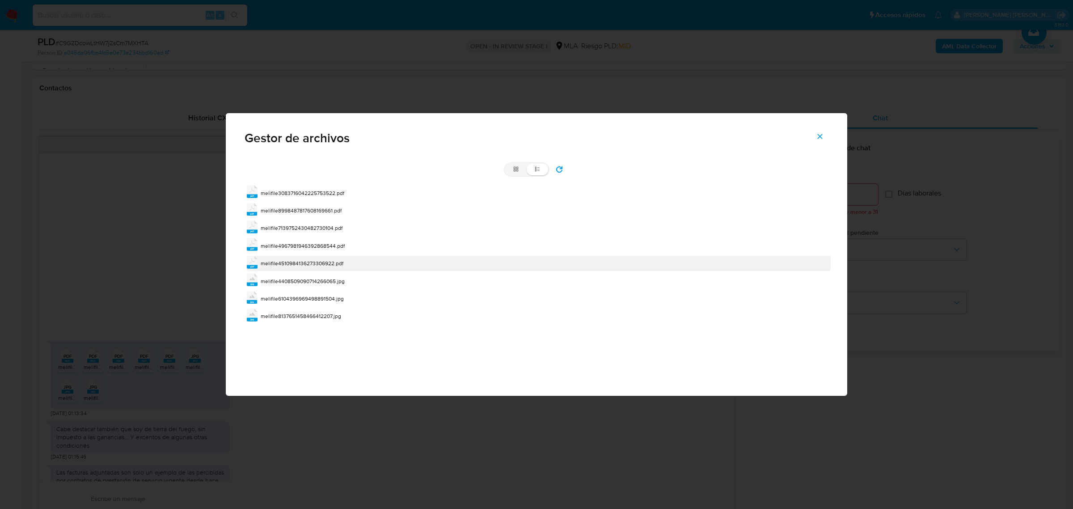
click at [287, 261] on span "melifile4510984136273306922.pdf" at bounding box center [302, 263] width 83 height 8
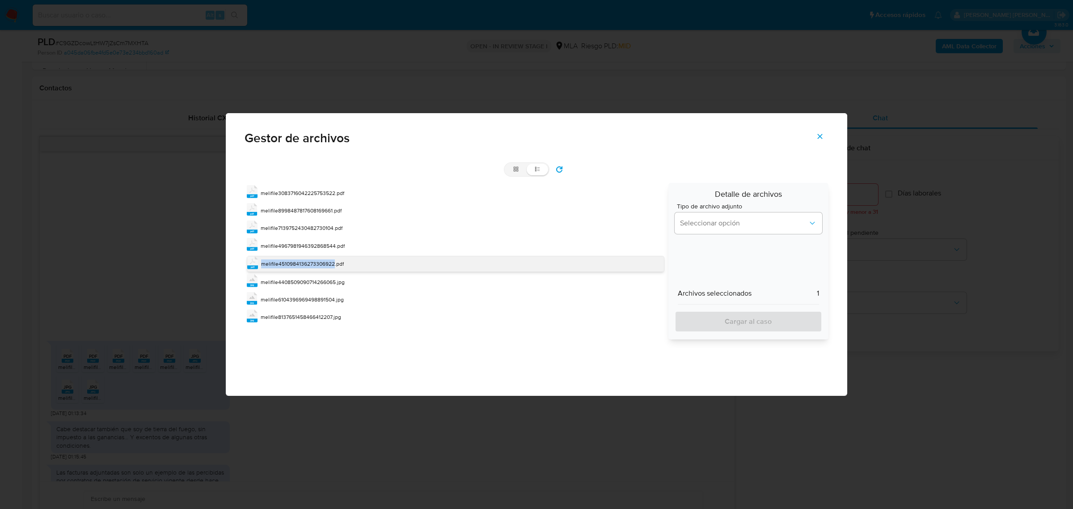
click at [287, 261] on span "melifile4510984136273306922.pdf" at bounding box center [302, 264] width 83 height 8
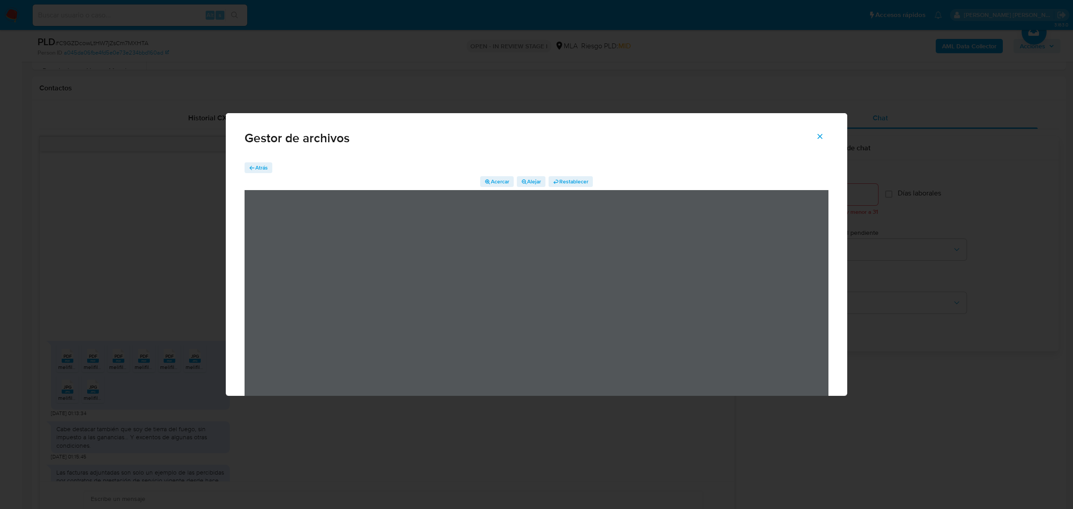
click at [255, 161] on div "Atrás Acercar Alejar Restablecer" at bounding box center [536, 298] width 621 height 287
click at [257, 168] on span "Atrás" at bounding box center [261, 167] width 13 height 11
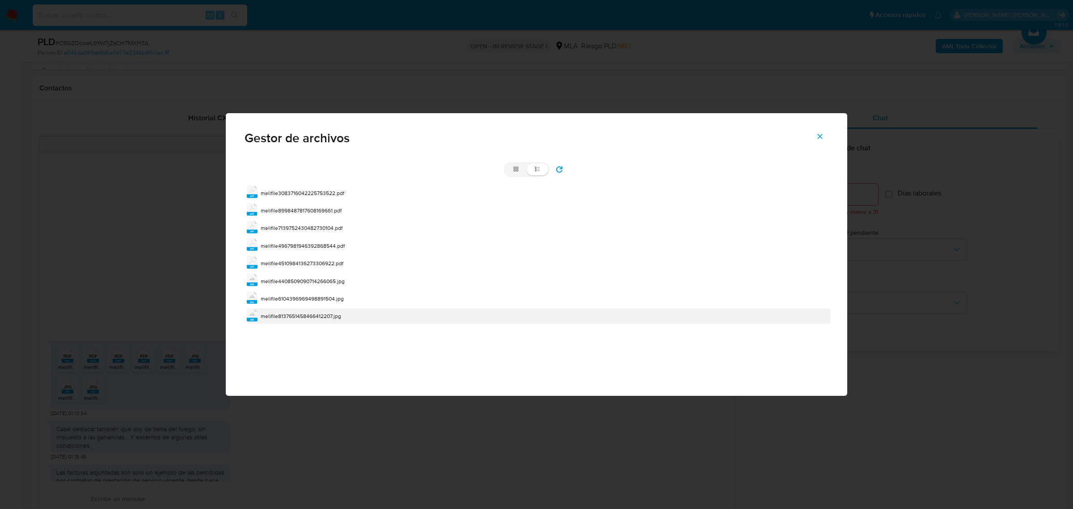
click at [291, 314] on span "melifile8137651458466412207.jpg" at bounding box center [301, 316] width 80 height 8
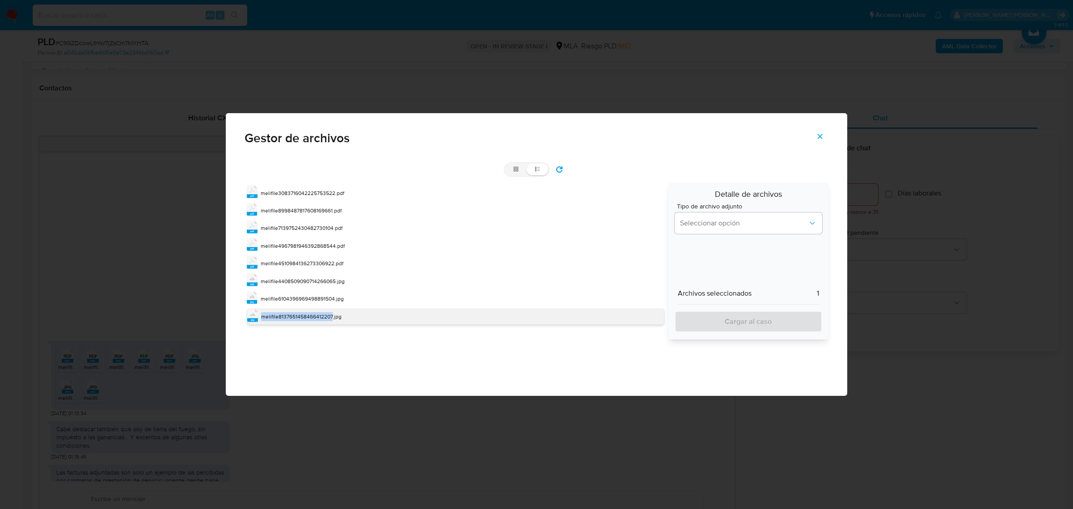
click at [291, 314] on span "melifile8137651458466412207.jpg" at bounding box center [301, 317] width 80 height 8
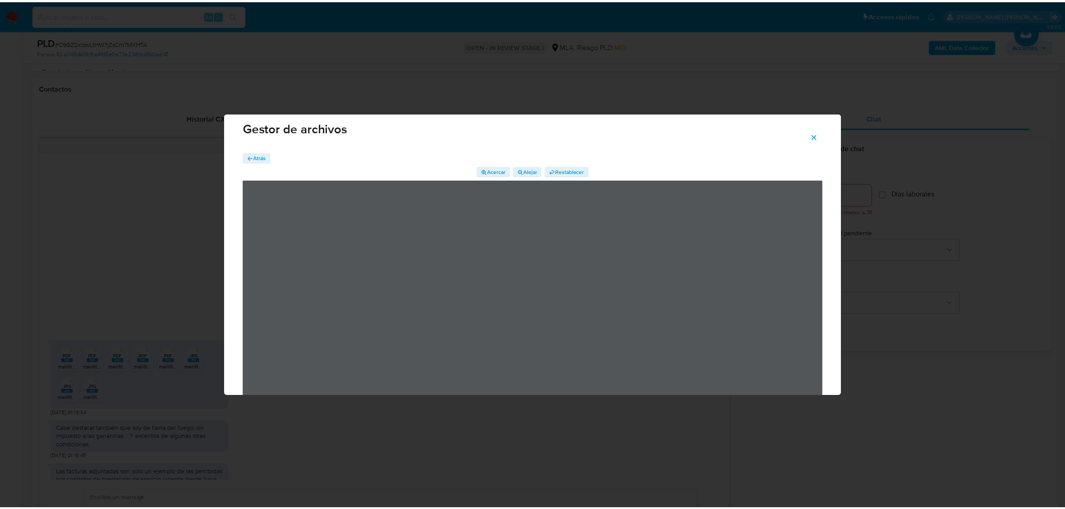
scroll to position [0, 0]
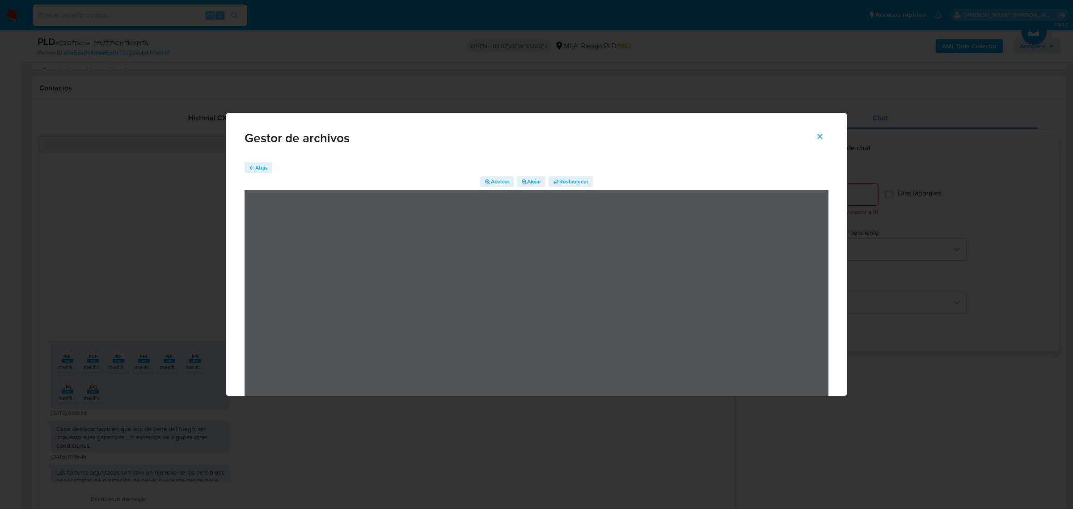
click at [264, 170] on span "Atrás" at bounding box center [261, 167] width 13 height 11
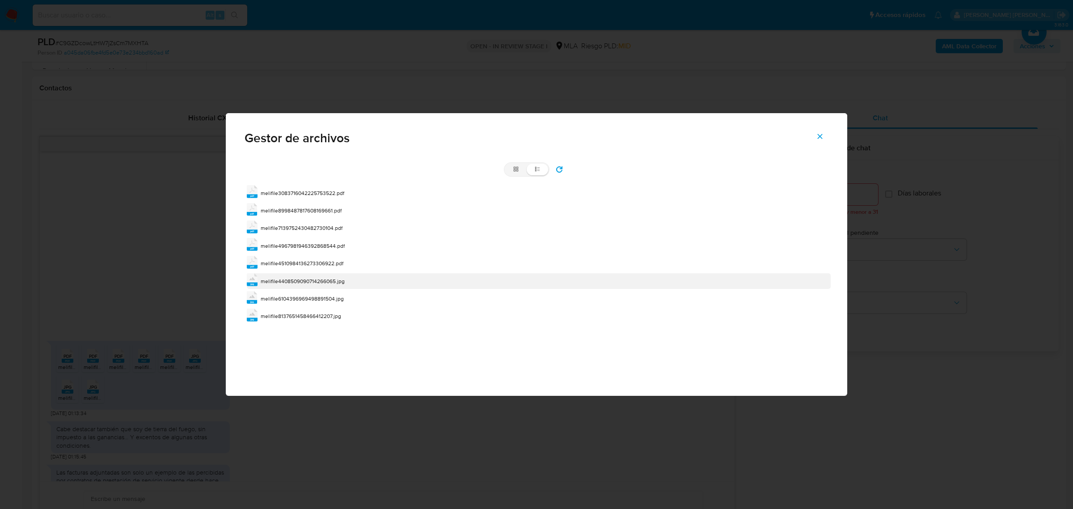
click at [288, 277] on span "melifile4408509090714266065.jpg" at bounding box center [303, 281] width 84 height 8
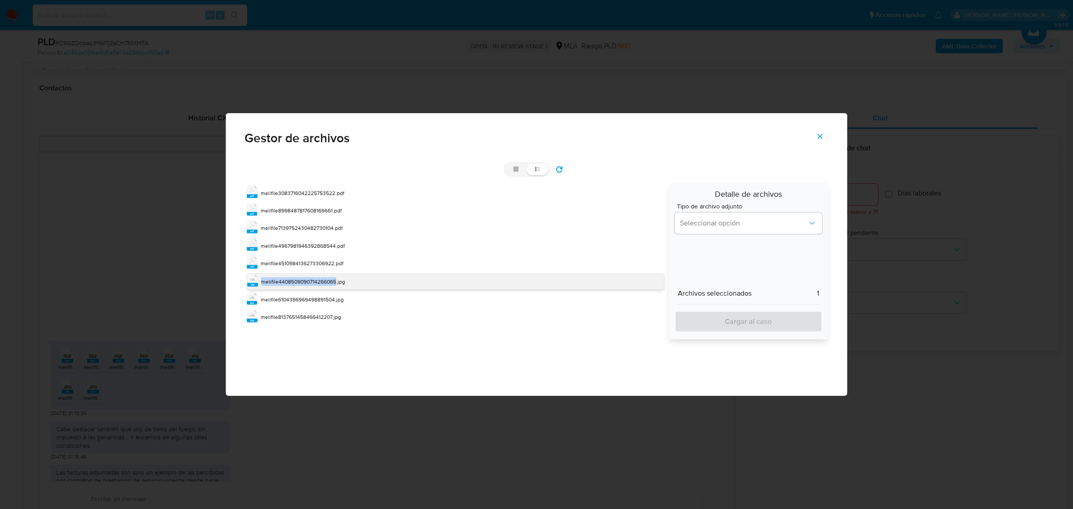
click at [288, 277] on div "melifile4408509090714266065.jpg" at bounding box center [303, 281] width 84 height 9
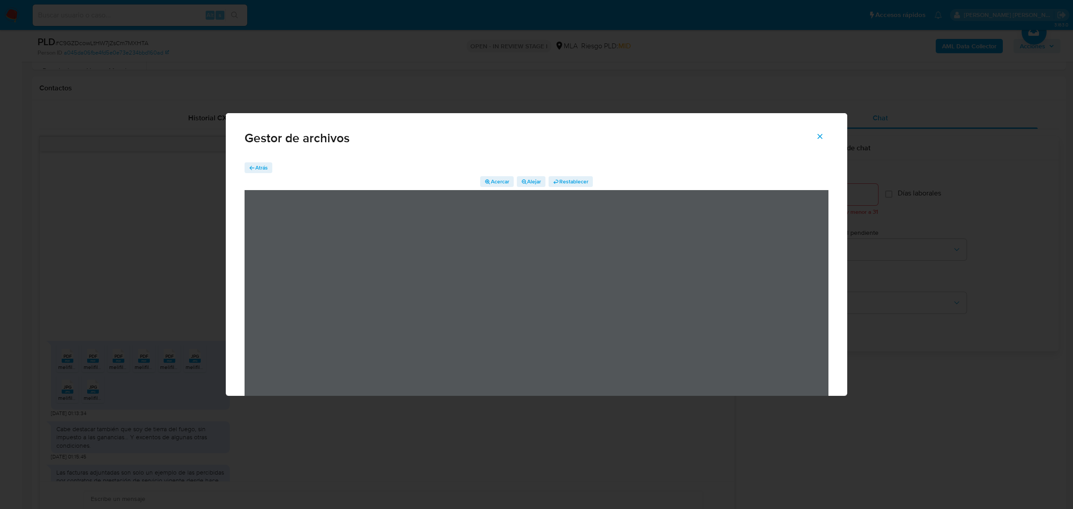
click at [260, 169] on span "Atrás" at bounding box center [261, 167] width 13 height 11
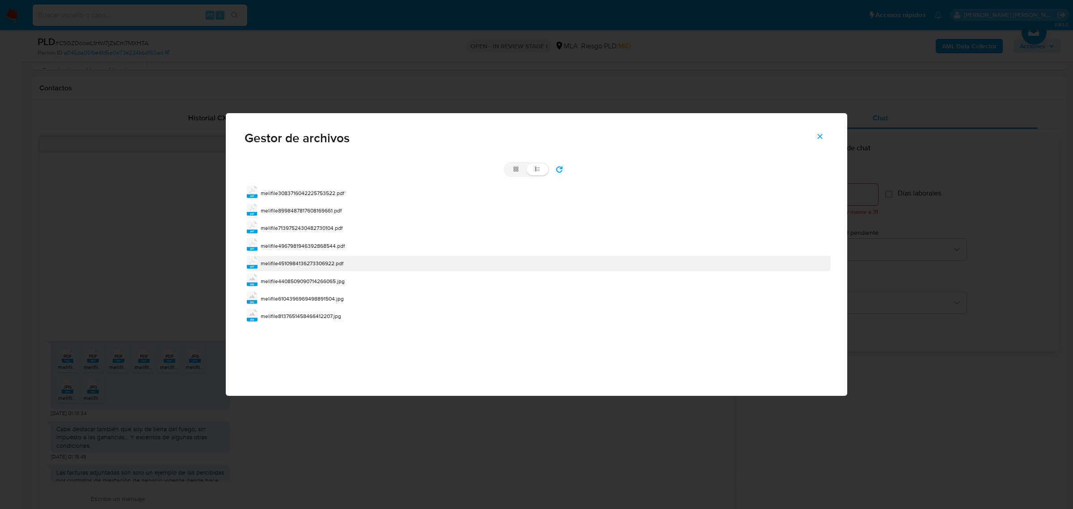
click at [295, 261] on span "melifile4510984136273306922.pdf" at bounding box center [302, 263] width 83 height 8
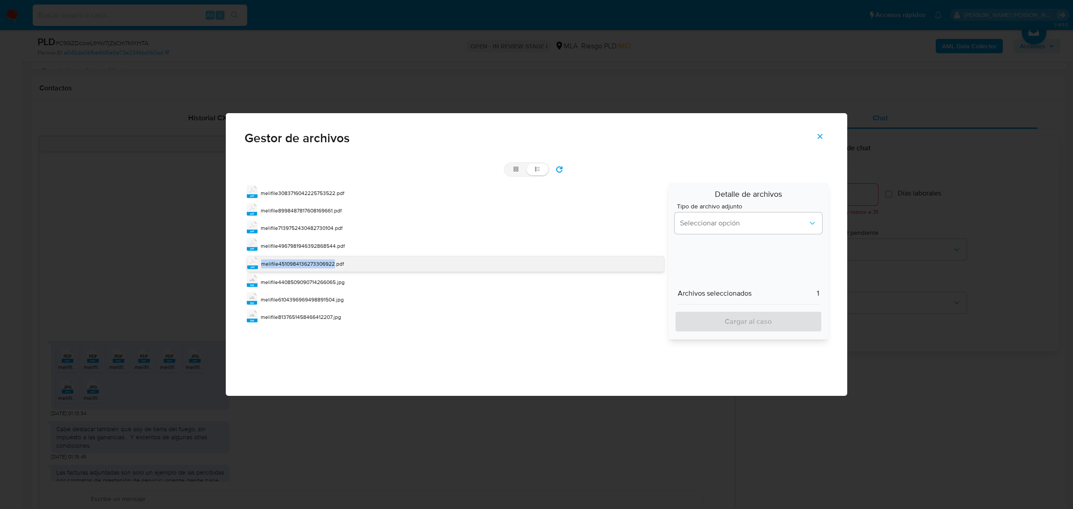
click at [295, 261] on span "melifile4510984136273306922.pdf" at bounding box center [302, 264] width 83 height 8
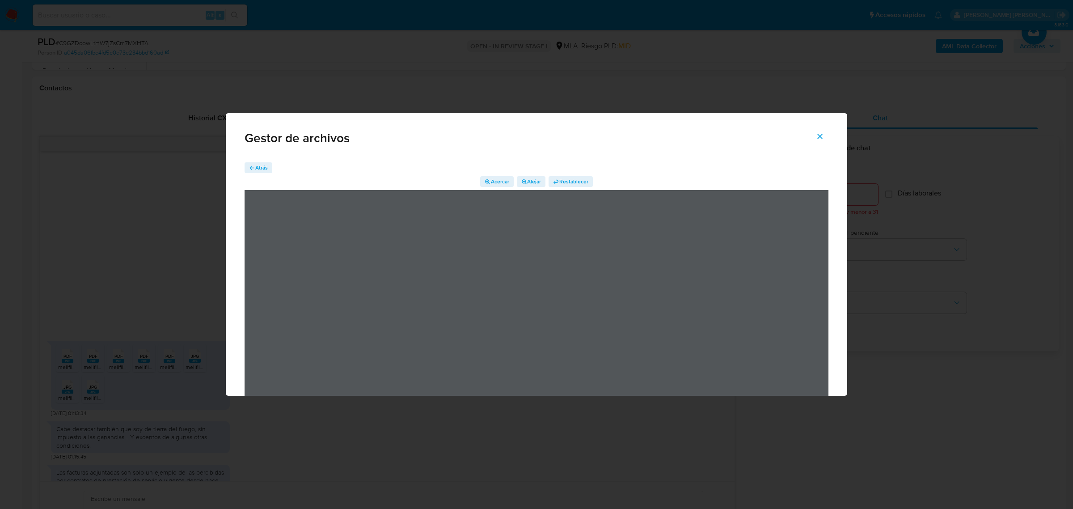
click at [265, 169] on span "Atrás" at bounding box center [261, 167] width 13 height 11
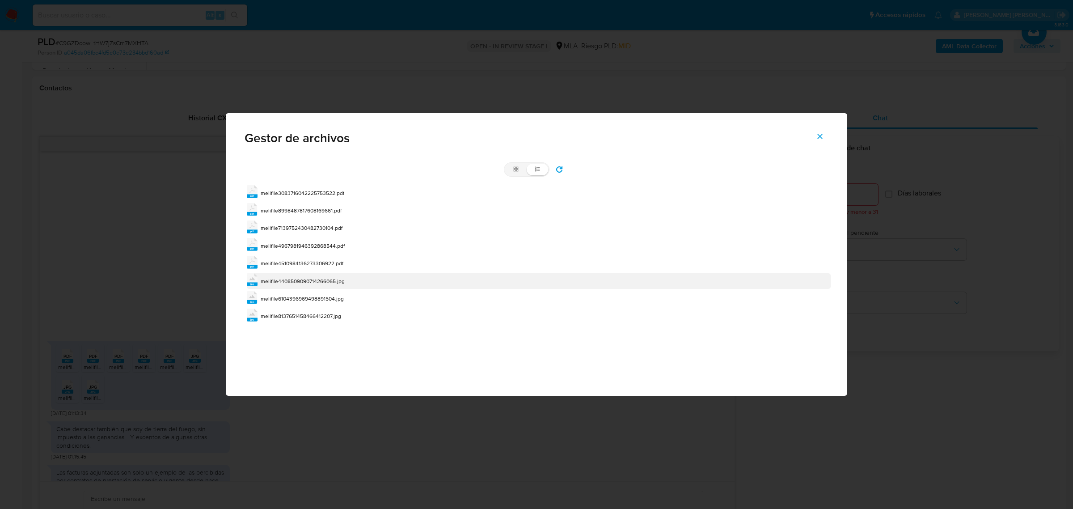
click at [286, 280] on span "melifile4408509090714266065.jpg" at bounding box center [303, 281] width 84 height 8
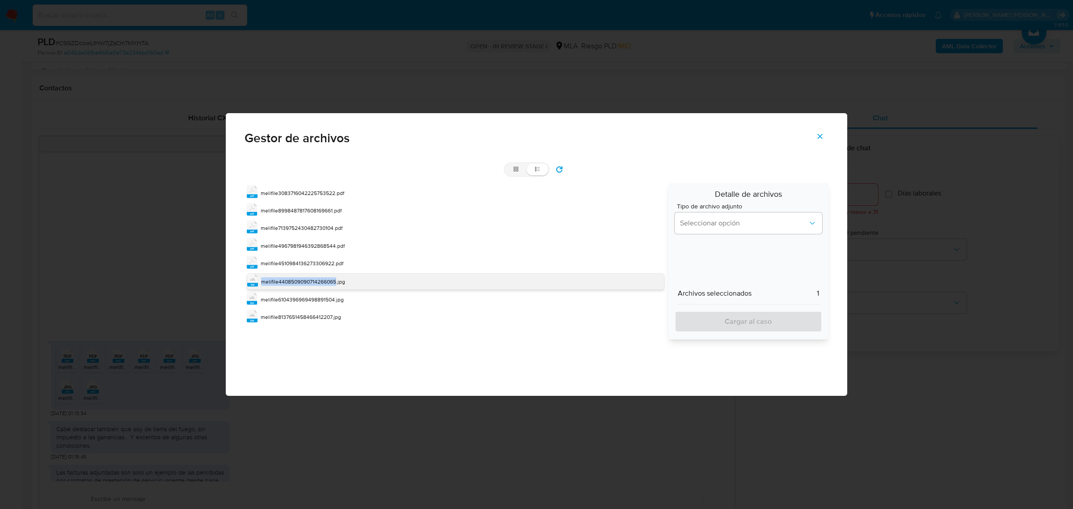
click at [286, 279] on span "melifile4408509090714266065.jpg" at bounding box center [303, 282] width 84 height 8
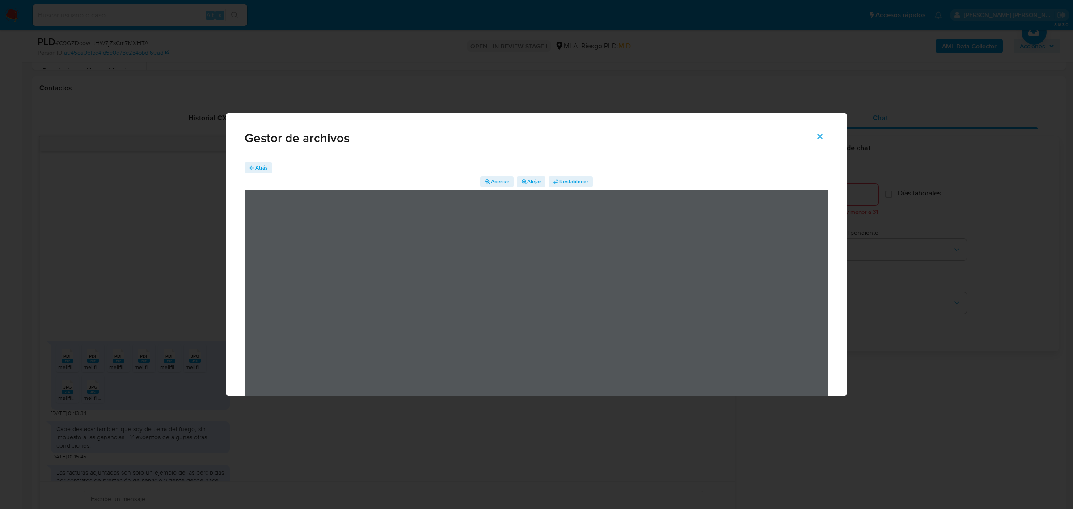
click at [266, 165] on span "Atrás" at bounding box center [261, 167] width 13 height 11
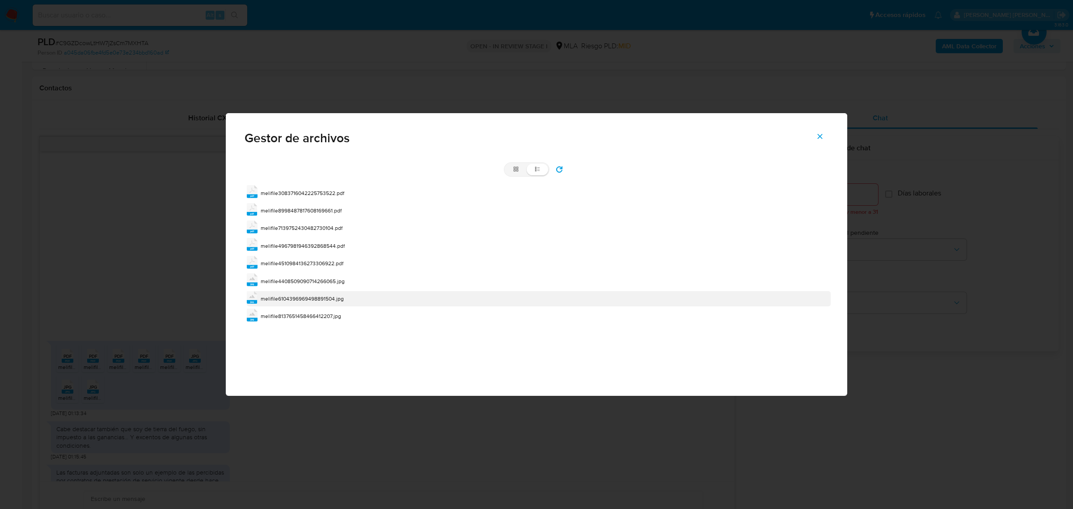
click at [301, 296] on span "melifile6104396969498891504.jpg" at bounding box center [302, 299] width 83 height 8
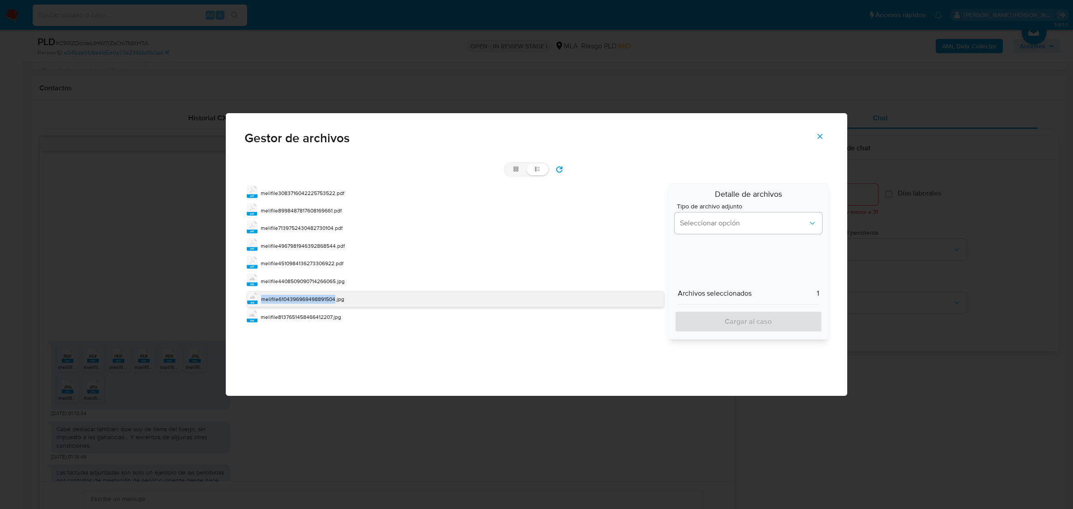
click at [301, 296] on span "melifile6104396969498891504.jpg" at bounding box center [302, 299] width 83 height 8
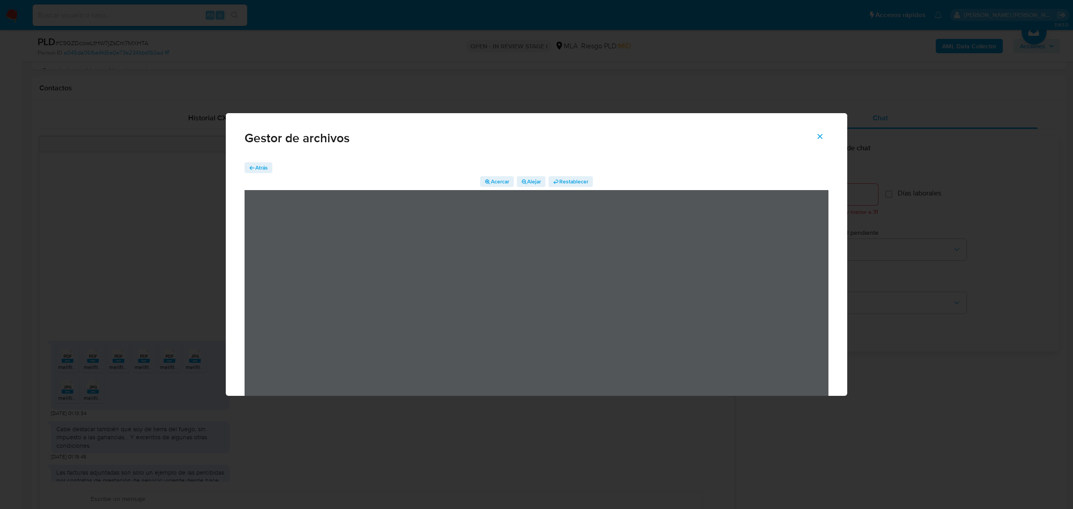
click at [266, 166] on span "Atrás" at bounding box center [261, 167] width 13 height 11
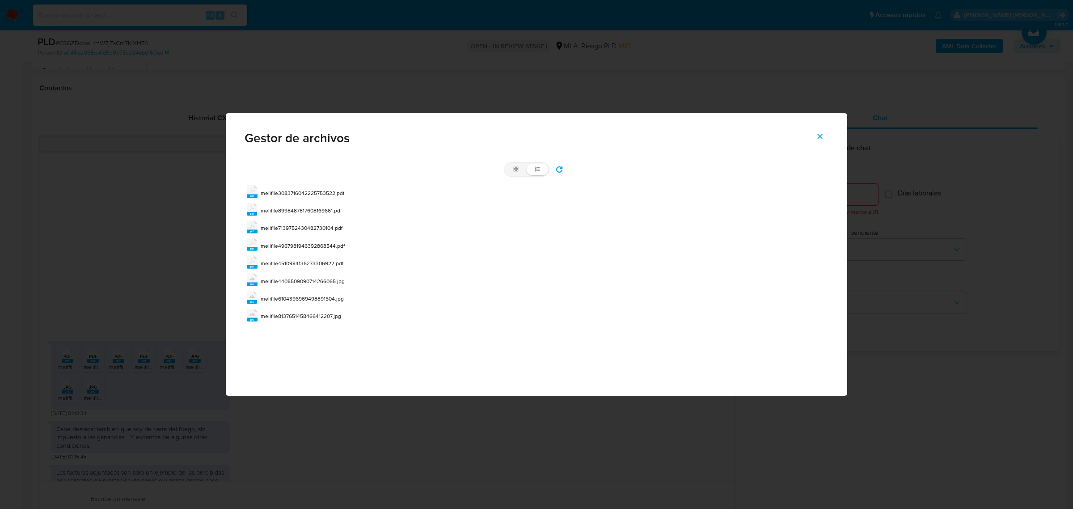
drag, startPoint x: 821, startPoint y: 136, endPoint x: 814, endPoint y: 141, distance: 8.3
click at [821, 137] on icon "Cerrar" at bounding box center [820, 136] width 5 height 5
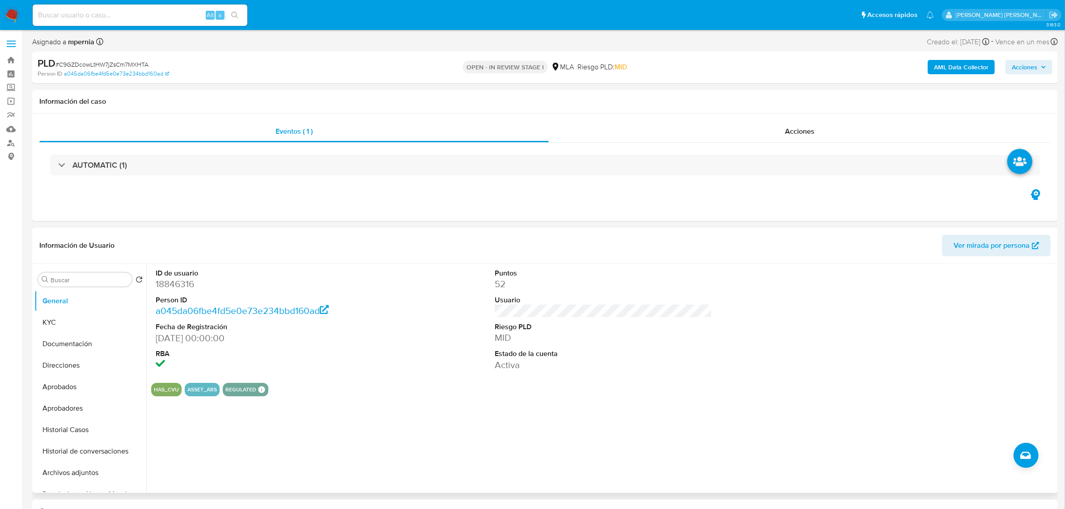
click at [186, 285] on dd "18846316" at bounding box center [264, 284] width 217 height 13
copy dd "18846316"
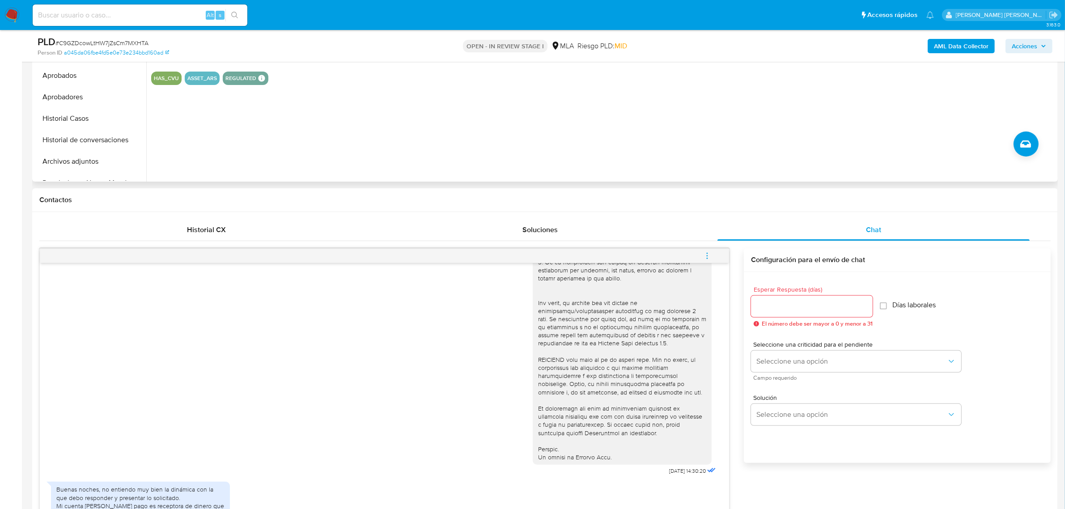
scroll to position [559, 0]
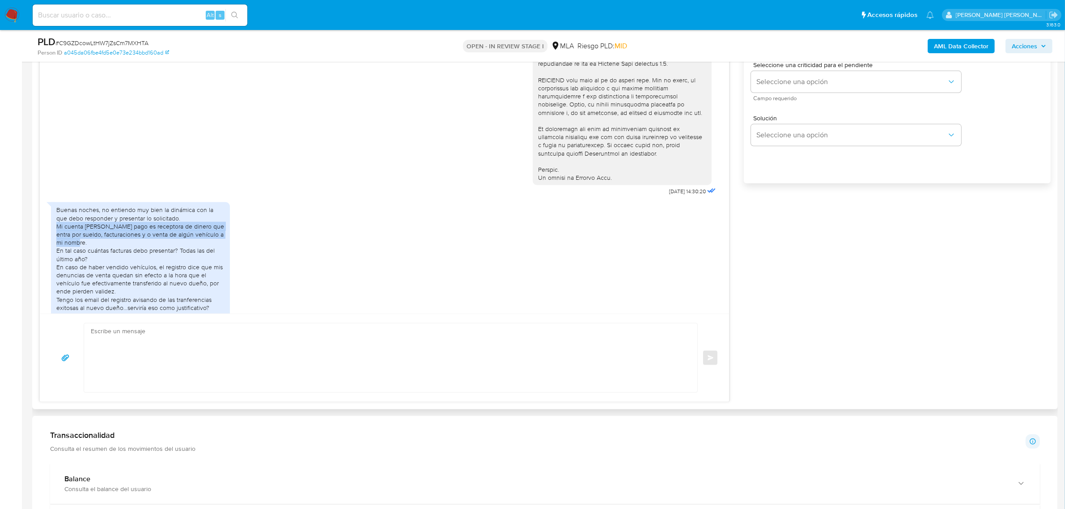
drag, startPoint x: 57, startPoint y: 244, endPoint x: 85, endPoint y: 259, distance: 32.2
click at [85, 259] on div "Buenas noches, no entiendo muy bien la dinámica con la que debo responder y pre…" at bounding box center [140, 283] width 168 height 155
copy div "Mi cuenta de mercado pago es receptora de dinero que entra por sueldo, facturac…"
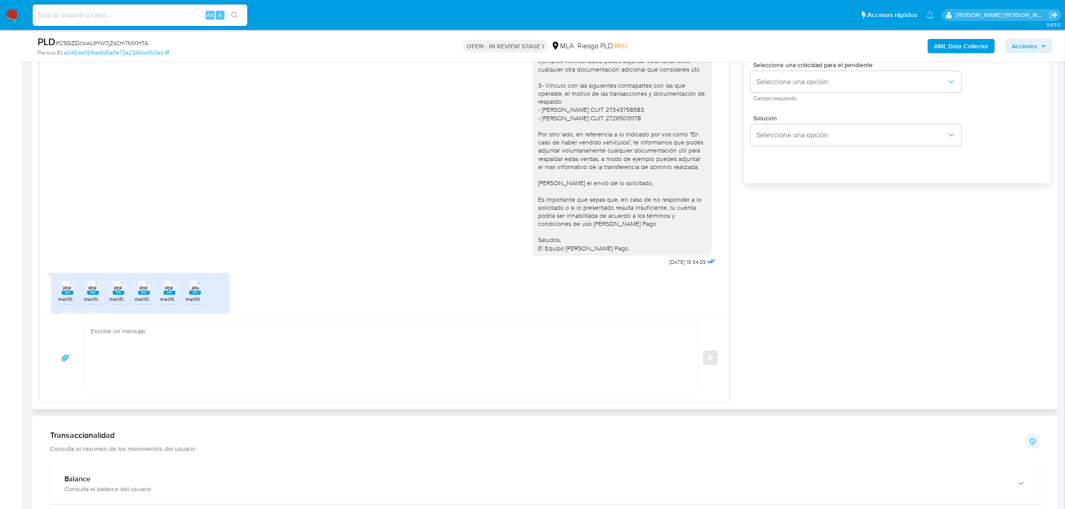
scroll to position [727, 0]
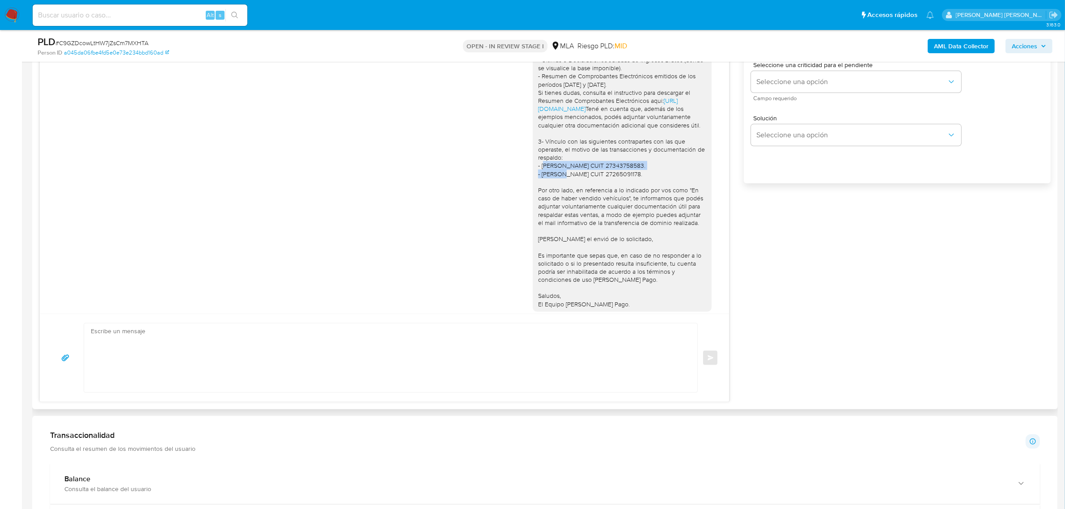
drag, startPoint x: 531, startPoint y: 182, endPoint x: 651, endPoint y: 184, distance: 119.4
click at [651, 184] on div "Buenas tardes Franco, Muchas gracias por su respuesta, hemos recibido correctam…" at bounding box center [622, 121] width 168 height 374
copy div "Silvina Alejandra Yones CUIT 27343758583"
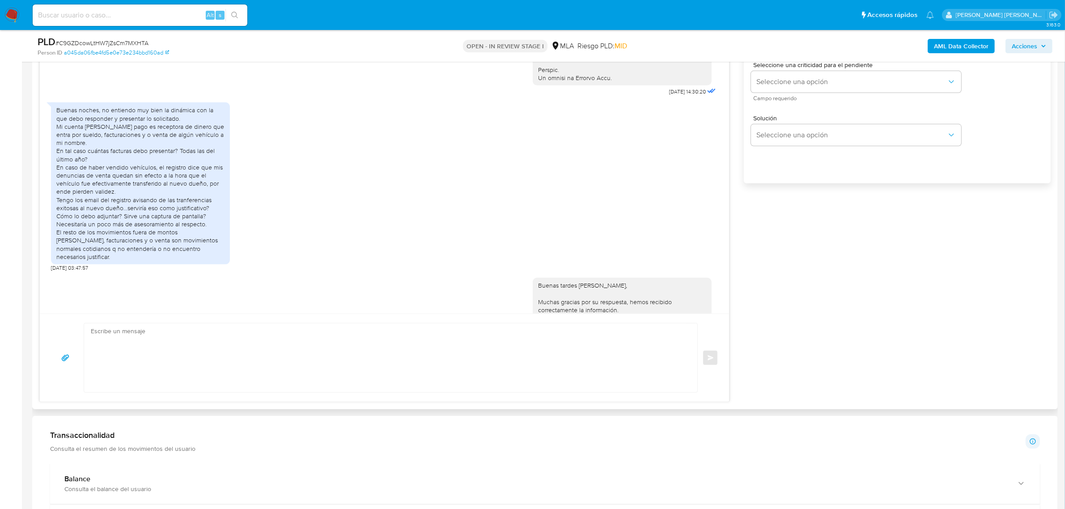
scroll to position [323, 0]
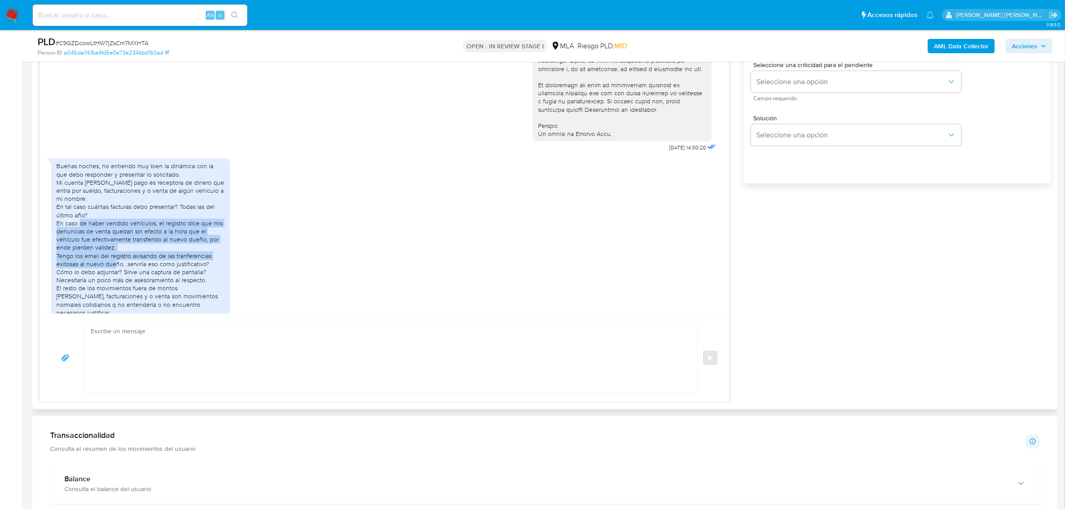
drag, startPoint x: 88, startPoint y: 242, endPoint x: 124, endPoint y: 278, distance: 50.6
click at [124, 278] on div "Buenas noches, no entiendo muy bien la dinámica con la que debo responder y pre…" at bounding box center [140, 239] width 168 height 155
copy div "haber vendido vehículos, el registro dice que mis denuncias de venta quedan sin…"
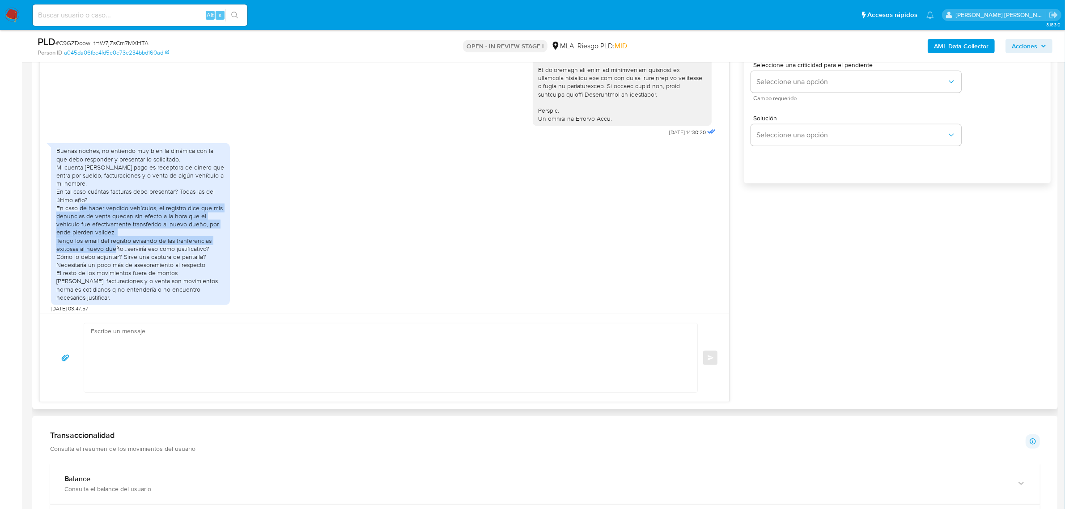
scroll to position [391, 0]
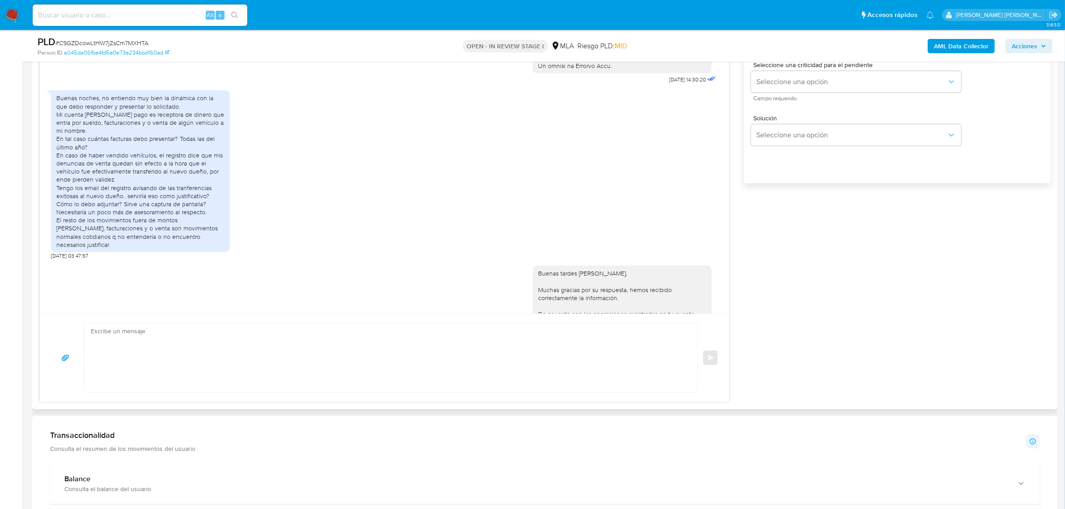
click at [172, 162] on div "Buenas noches, no entiendo muy bien la dinámica con la que debo responder y pre…" at bounding box center [140, 171] width 168 height 155
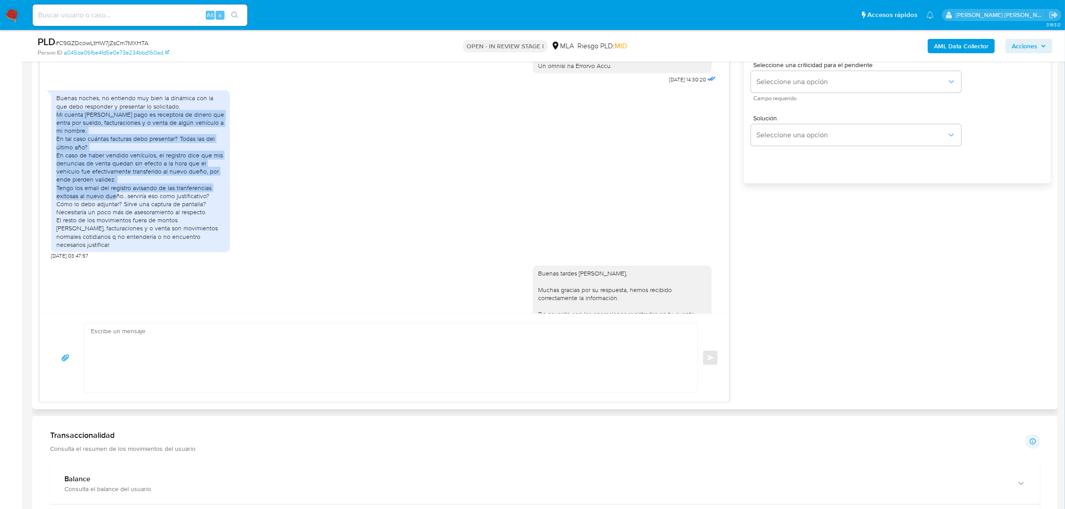
drag, startPoint x: 57, startPoint y: 131, endPoint x: 123, endPoint y: 212, distance: 105.2
click at [123, 212] on div "Buenas noches, no entiendo muy bien la dinámica con la que debo responder y pre…" at bounding box center [140, 171] width 168 height 155
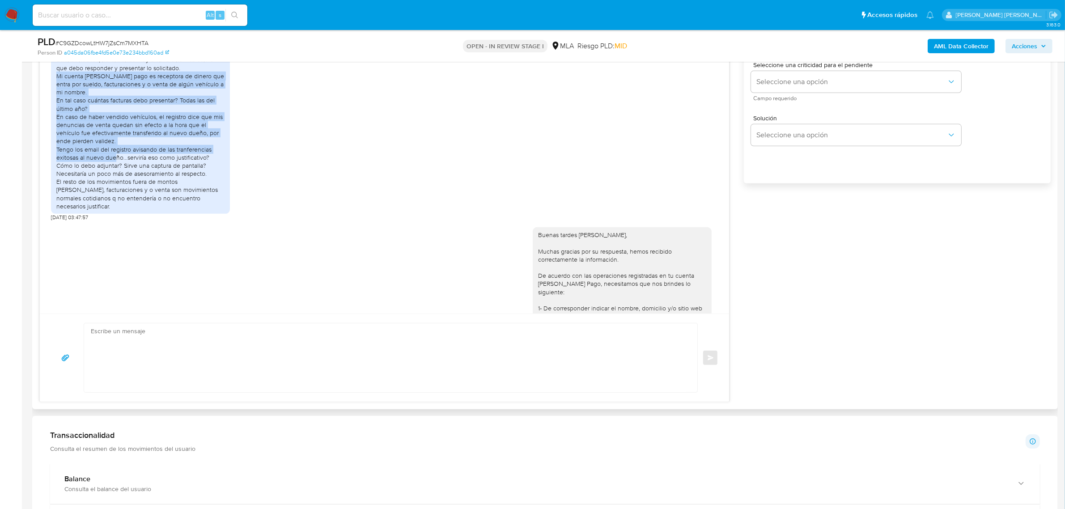
scroll to position [447, 0]
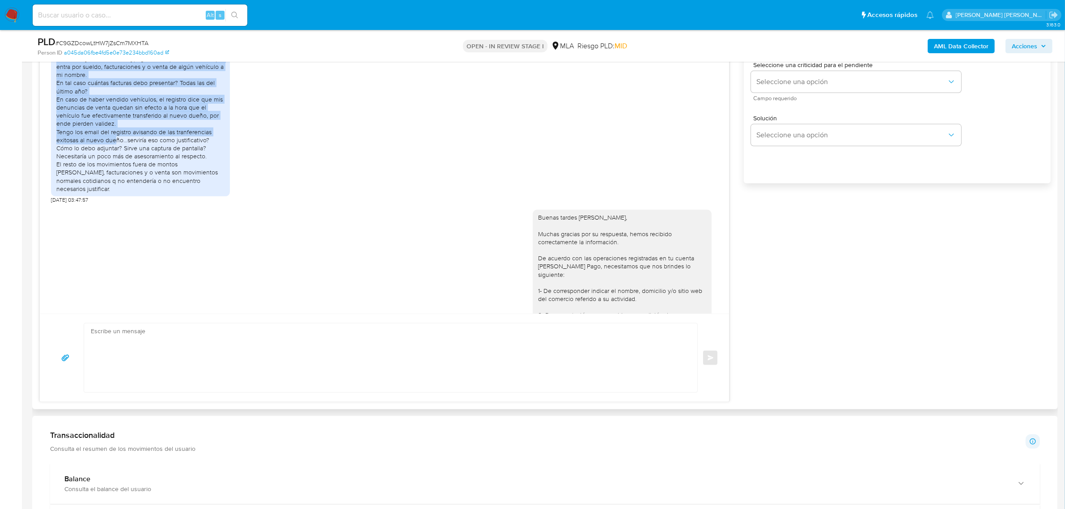
copy div "Mi cuenta de mercado pago es receptora de dinero que entra por sueldo, facturac…"
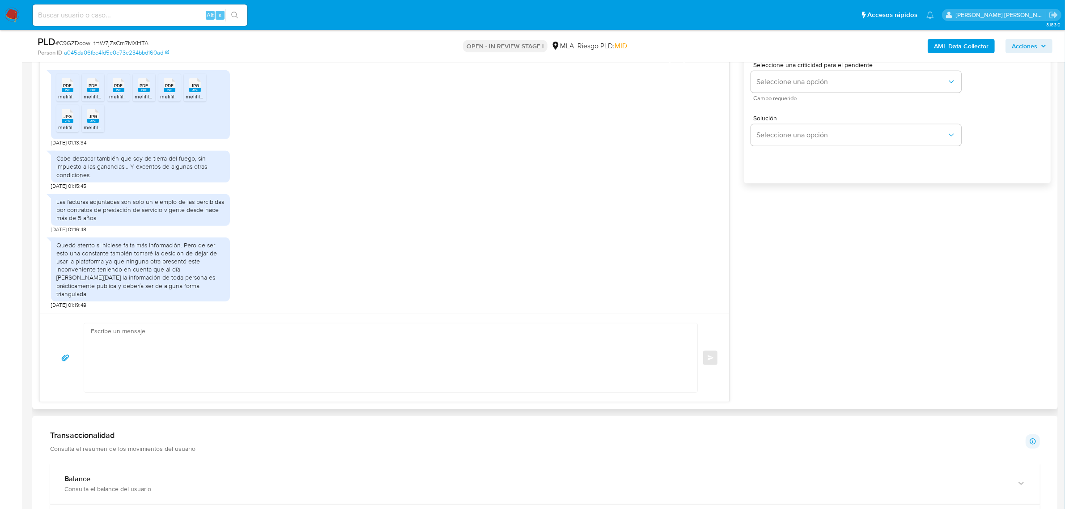
scroll to position [994, 0]
drag, startPoint x: 56, startPoint y: 166, endPoint x: 200, endPoint y: 185, distance: 144.7
click at [200, 179] on div "Cabe destacar también que soy de tierra del fuego, sin impuesto a las ganancias…" at bounding box center [140, 166] width 168 height 25
copy div "Cabe destacar también que soy de tierra del fuego, sin impuesto a las ganancias…"
click at [97, 217] on div "Las facturas adjuntadas son solo un ejemplo de las percibidas por contratos de …" at bounding box center [140, 210] width 168 height 25
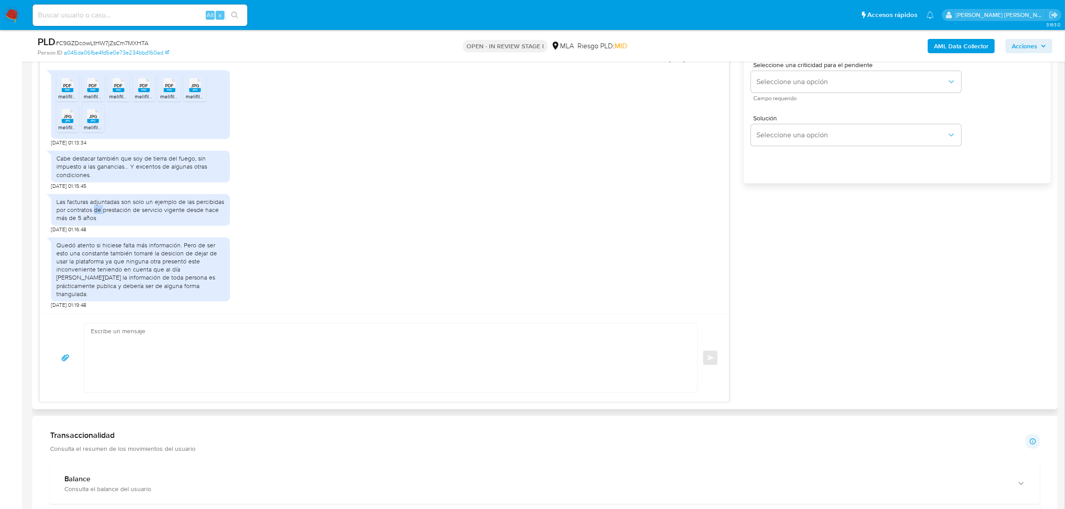
click at [97, 217] on div "Las facturas adjuntadas son solo un ejemplo de las percibidas por contratos de …" at bounding box center [140, 210] width 168 height 25
copy div "Las facturas adjuntadas son solo un ejemplo de las percibidas por contratos de …"
click at [210, 249] on div "Quedó atento si hiciese falta más información. Pero de ser esto una constante t…" at bounding box center [140, 269] width 179 height 64
drag, startPoint x: 57, startPoint y: 211, endPoint x: 96, endPoint y: 226, distance: 42.3
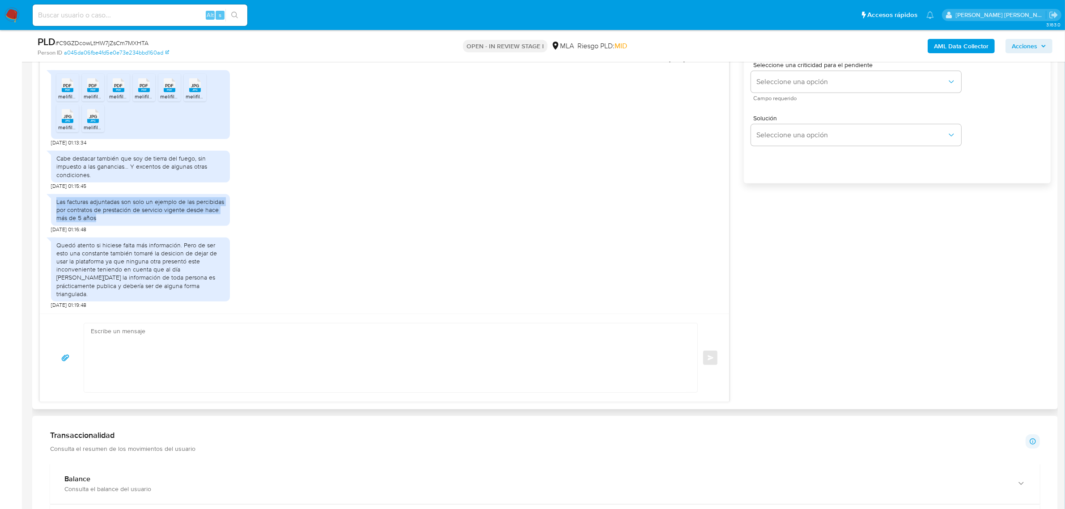
click at [96, 222] on div "Las facturas adjuntadas son solo un ejemplo de las percibidas por contratos de …" at bounding box center [140, 210] width 168 height 25
copy div "Las facturas adjuntadas son solo un ejemplo de las percibidas por contratos de …"
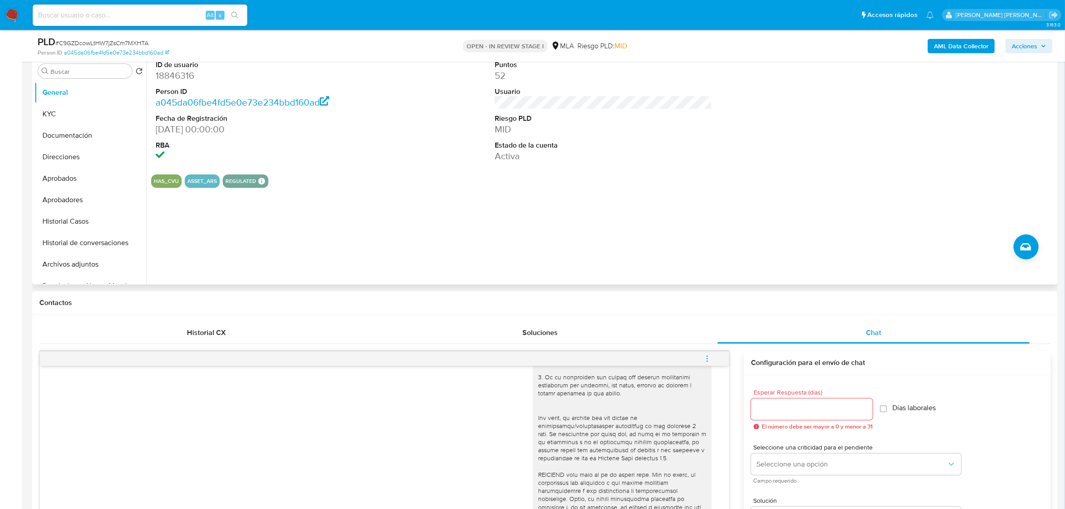
scroll to position [56, 0]
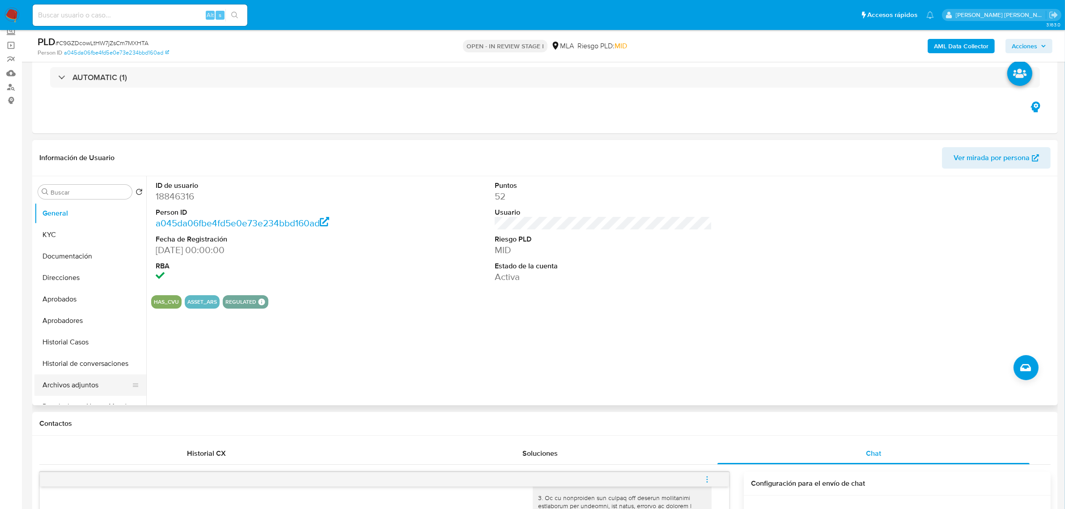
click at [62, 389] on button "Archivos adjuntos" at bounding box center [86, 384] width 105 height 21
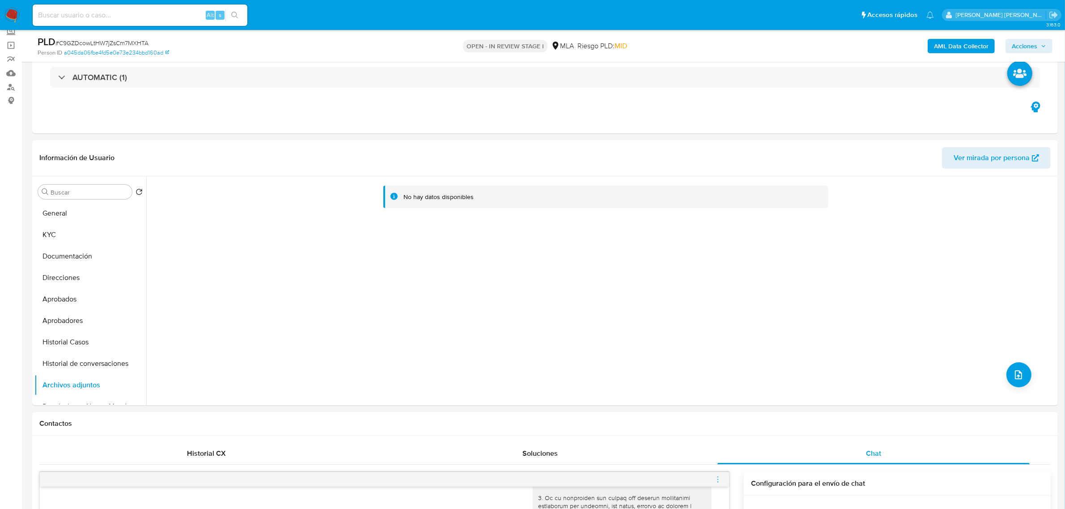
click at [964, 49] on b "AML Data Collector" at bounding box center [961, 46] width 55 height 14
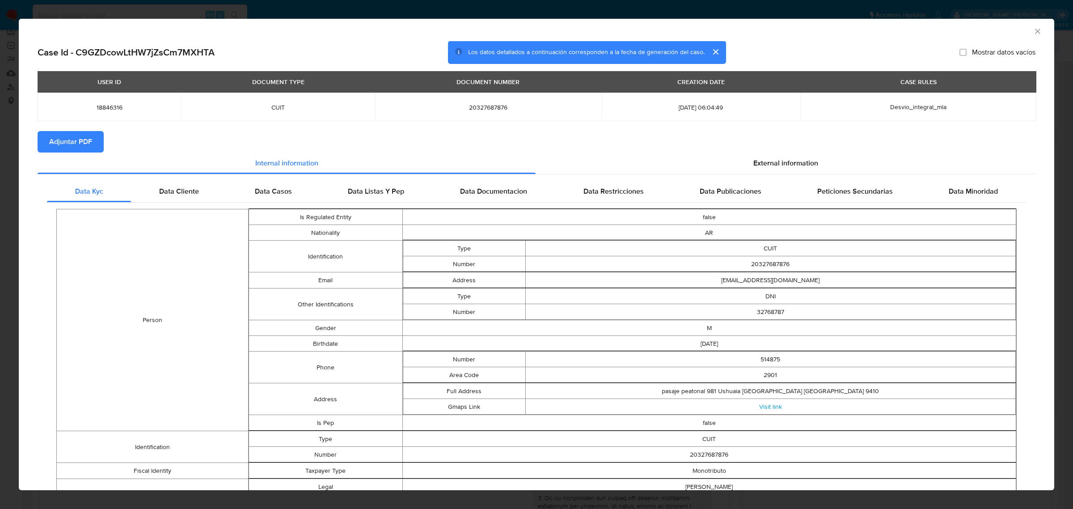
click at [72, 146] on span "Adjuntar PDF" at bounding box center [70, 142] width 43 height 20
click at [1033, 34] on icon "Cerrar ventana" at bounding box center [1037, 31] width 9 height 9
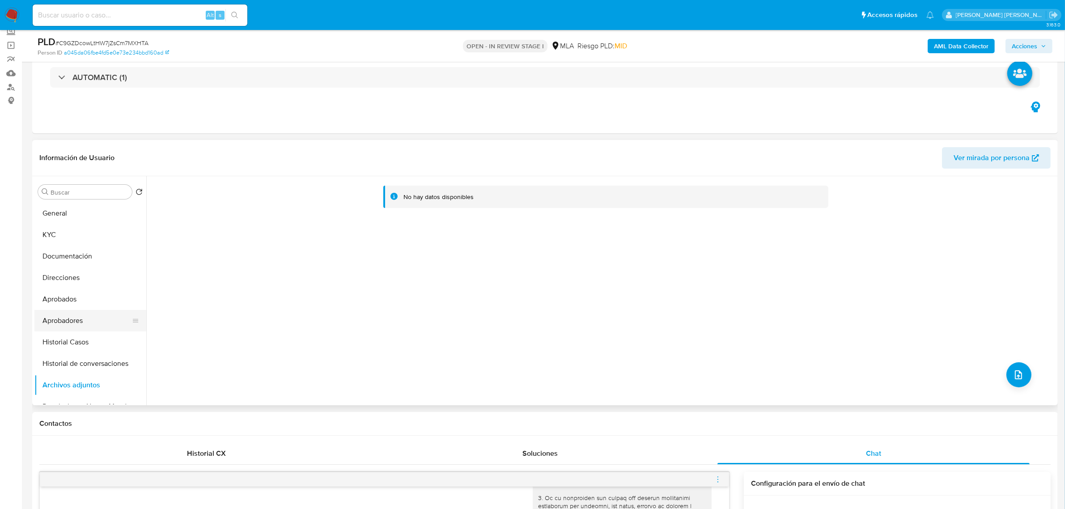
click at [88, 318] on button "Aprobadores" at bounding box center [86, 320] width 105 height 21
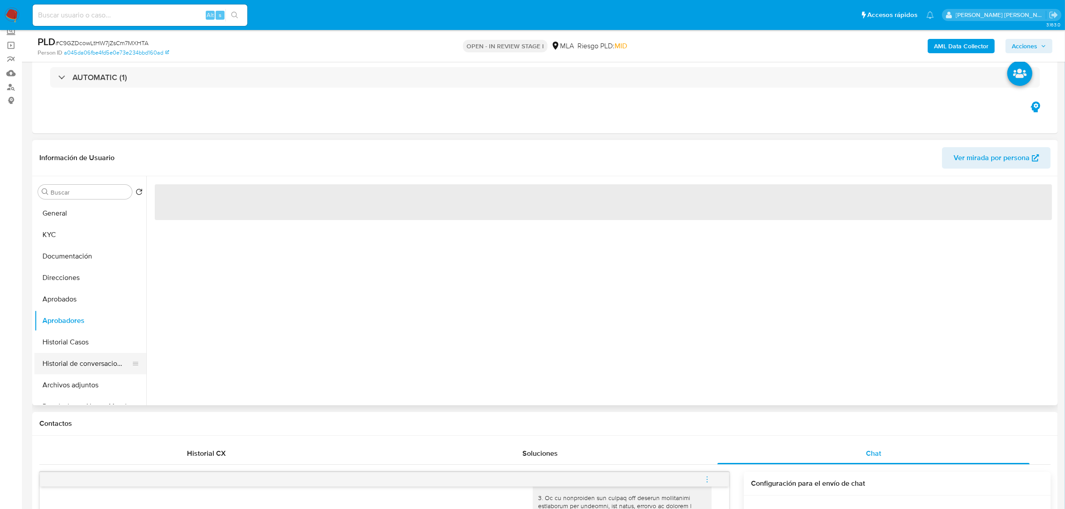
click at [86, 354] on button "Historial de conversaciones" at bounding box center [86, 363] width 105 height 21
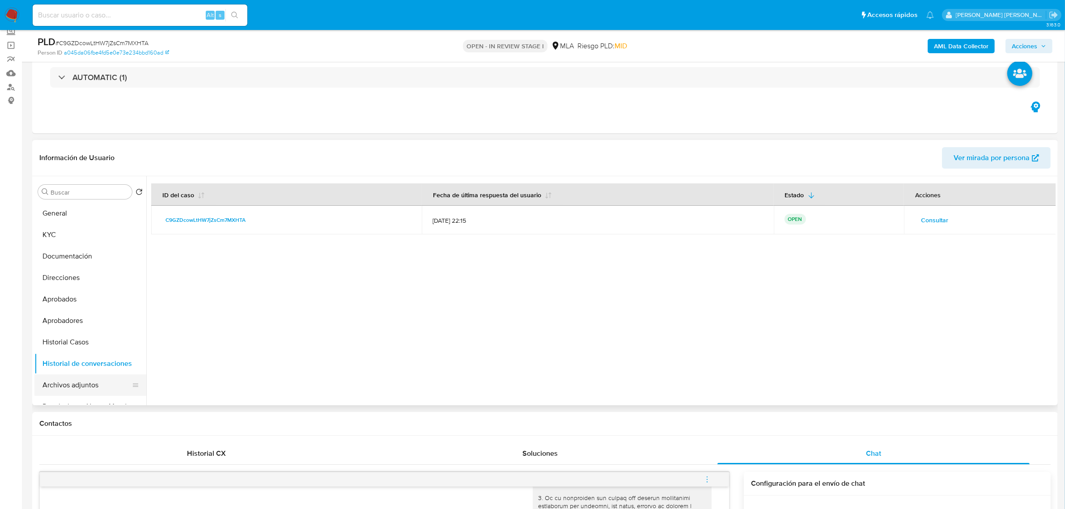
click at [57, 380] on button "Archivos adjuntos" at bounding box center [86, 384] width 105 height 21
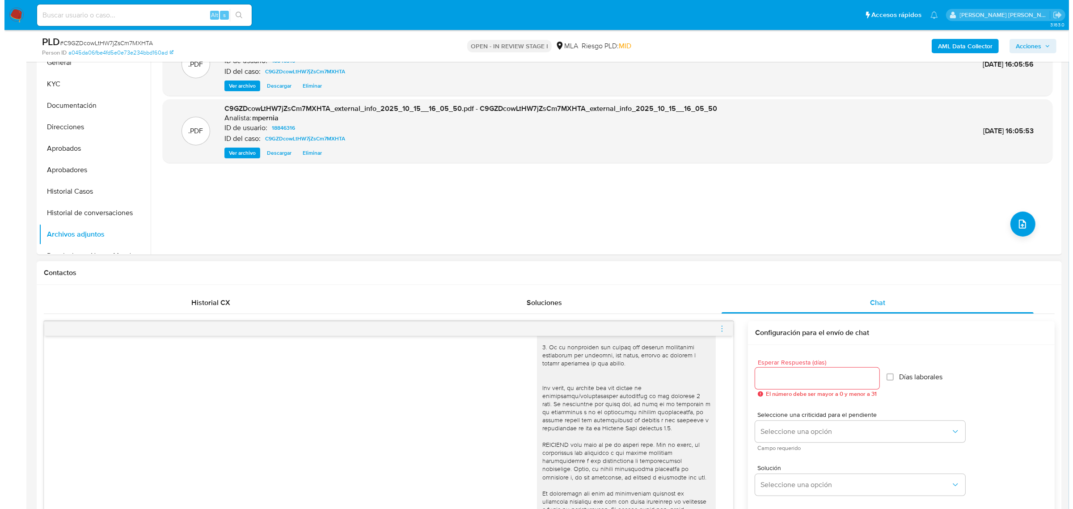
scroll to position [224, 0]
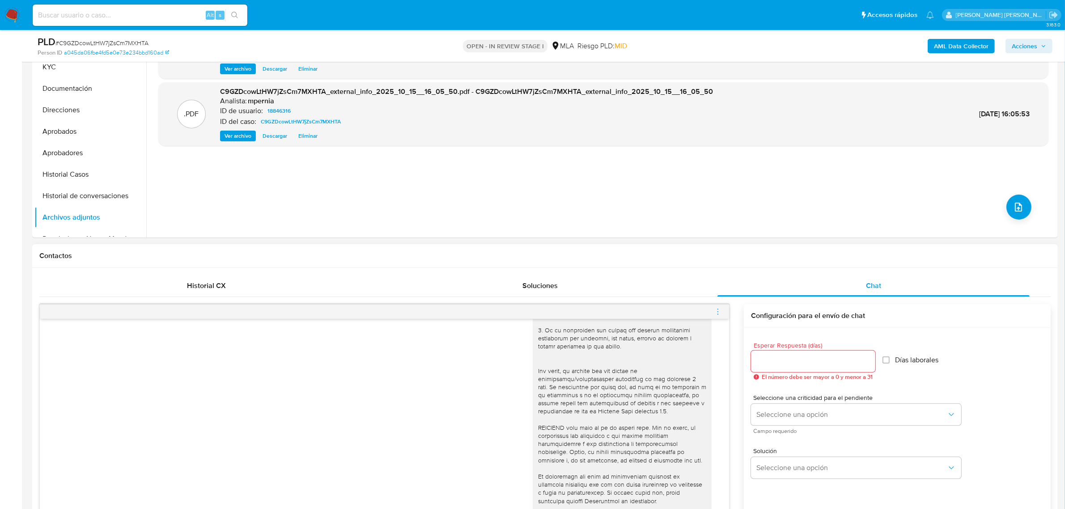
click at [716, 312] on icon "menu-action" at bounding box center [718, 312] width 8 height 8
click at [670, 313] on li "Abrir gestor de archivos" at bounding box center [668, 311] width 92 height 16
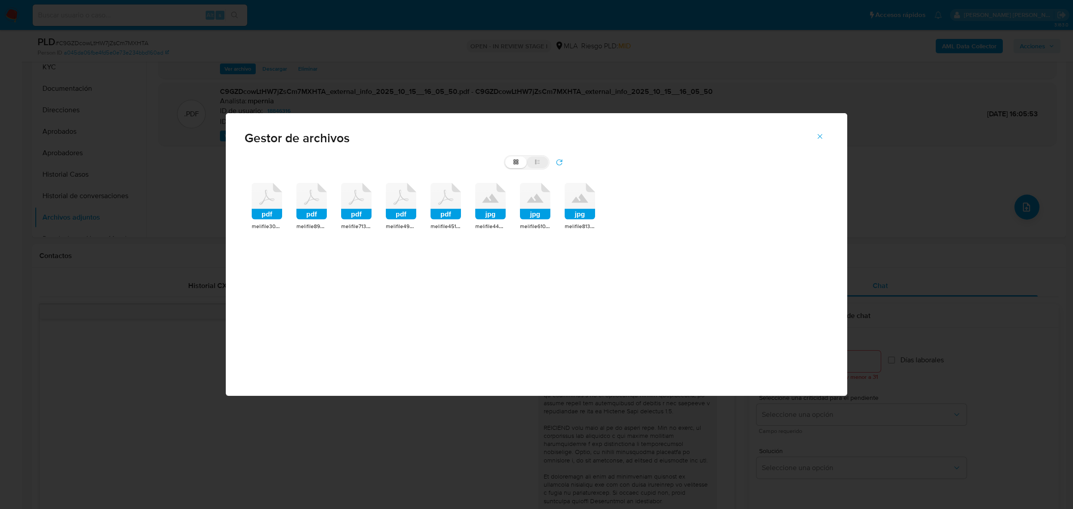
click at [533, 164] on label "list" at bounding box center [537, 162] width 21 height 12
click at [506, 157] on input "list" at bounding box center [505, 156] width 0 height 0
radio input "true"
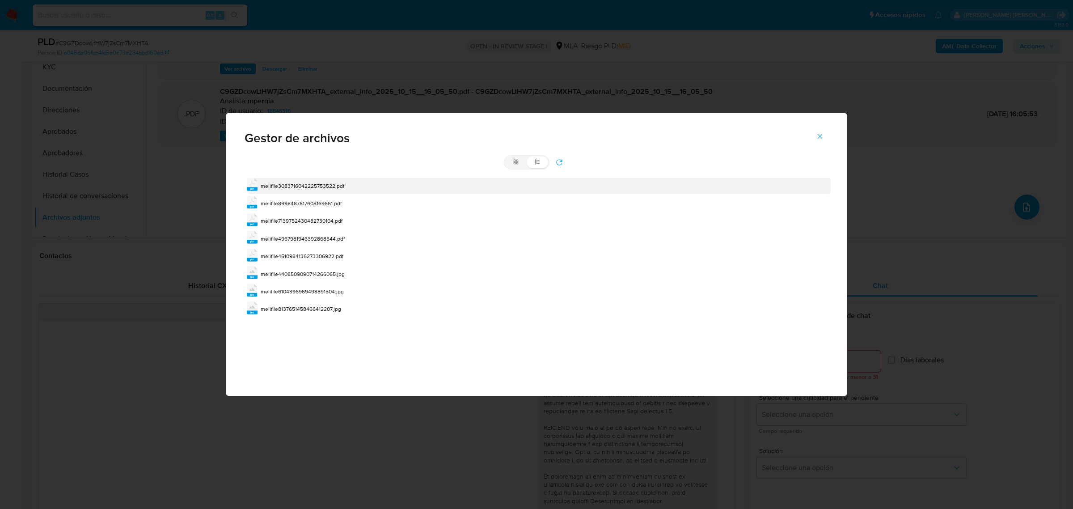
click at [311, 184] on span "melifile3083716042225753522.pdf" at bounding box center [303, 186] width 84 height 8
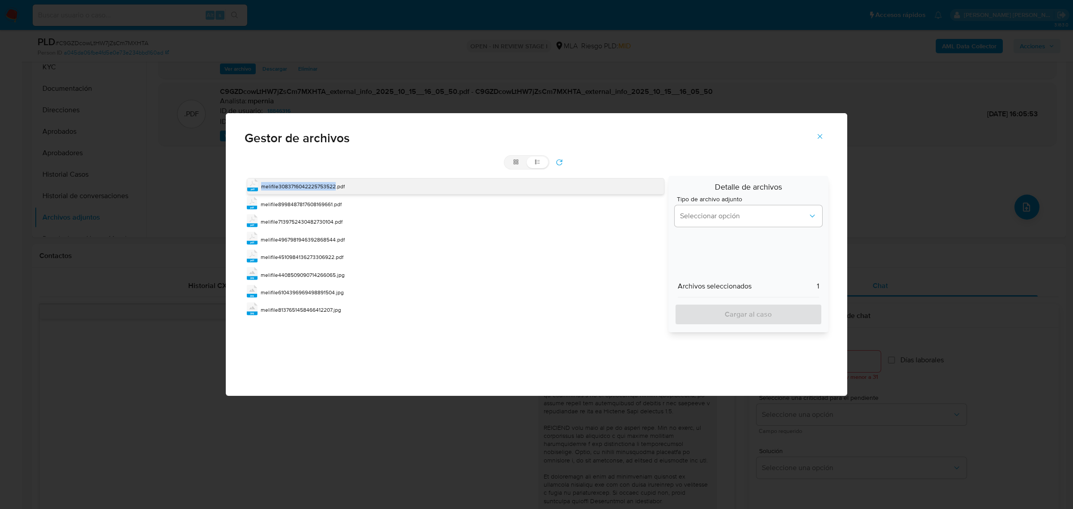
click at [311, 184] on span "melifile3083716042225753522.pdf" at bounding box center [303, 186] width 84 height 8
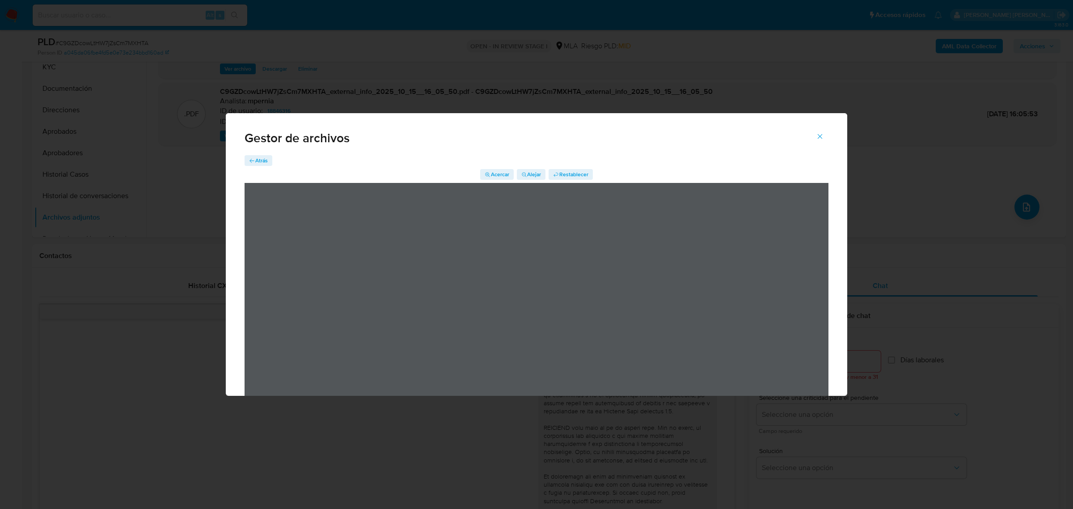
click at [262, 162] on span "Atrás" at bounding box center [261, 160] width 13 height 11
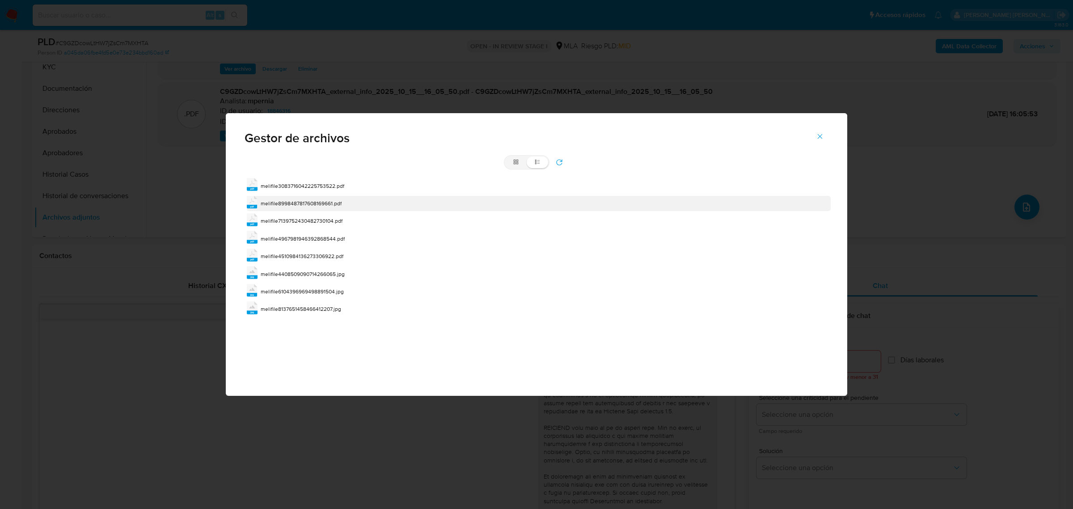
click at [298, 204] on span "melifile8998487817608169661.pdf" at bounding box center [301, 203] width 81 height 8
click at [298, 203] on span "melifile8998487817608169661.pdf" at bounding box center [301, 203] width 81 height 8
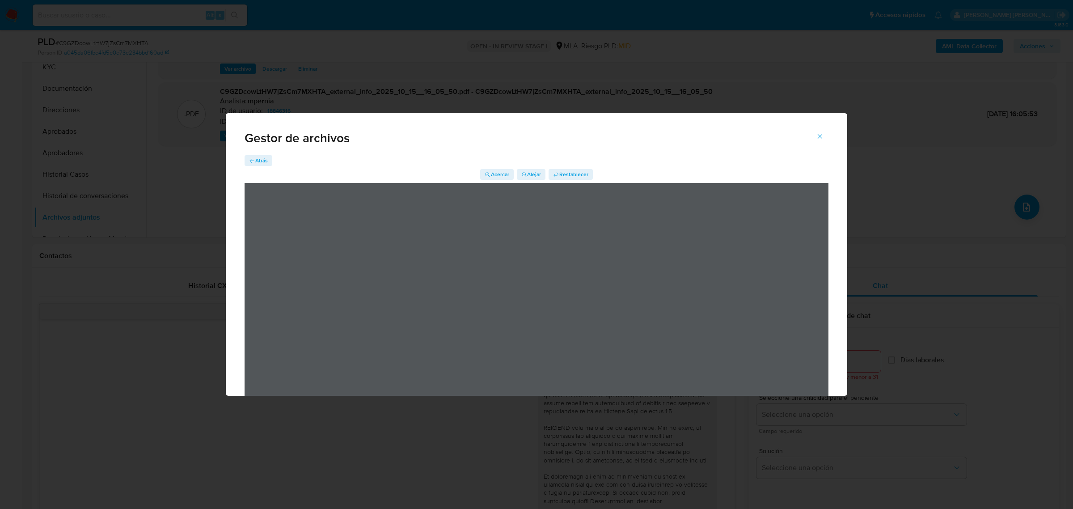
click at [259, 155] on span "Atrás" at bounding box center [261, 160] width 13 height 11
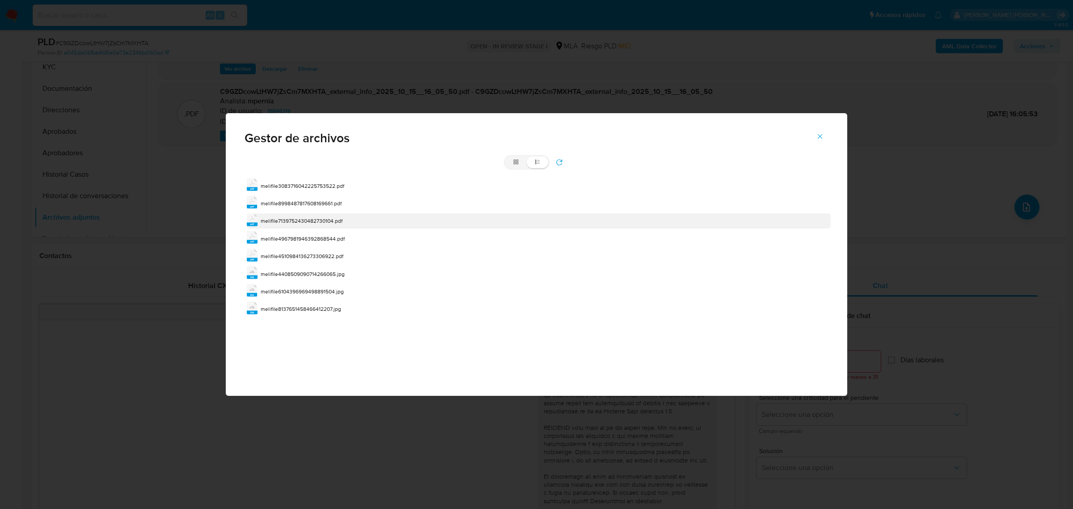
click at [317, 222] on span "melifile7139752430482730104.pdf" at bounding box center [302, 221] width 82 height 8
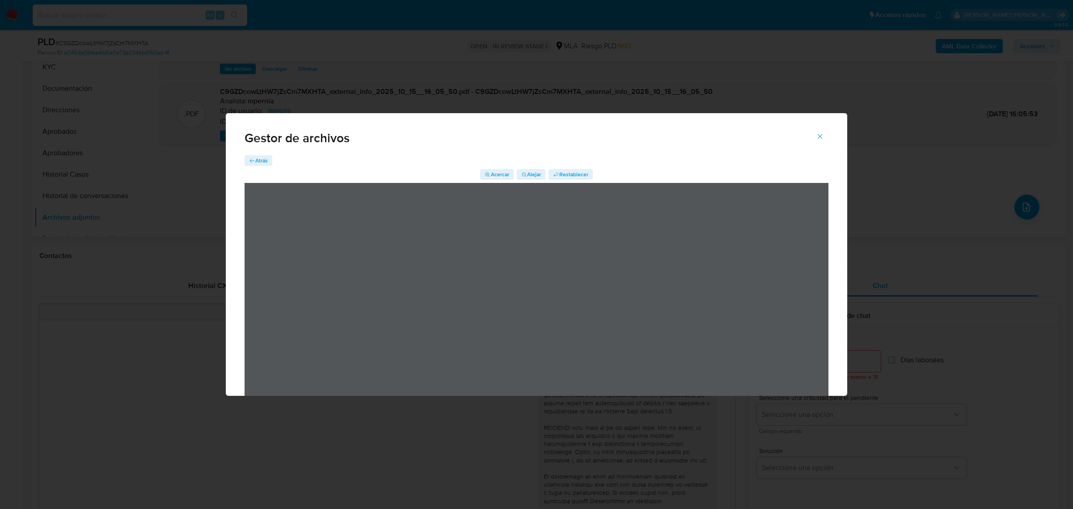
click at [260, 164] on span "Atrás" at bounding box center [261, 160] width 13 height 11
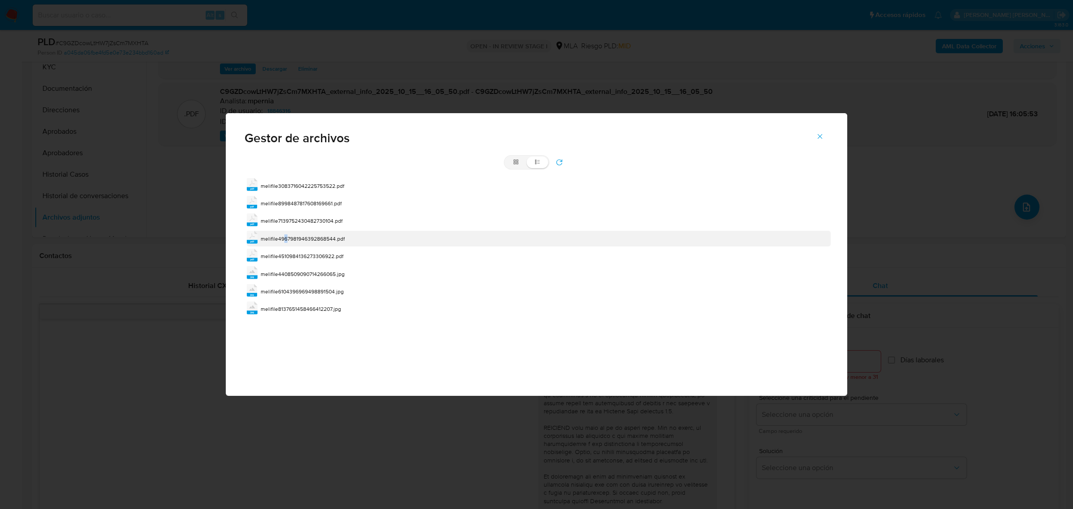
click at [285, 236] on span "melifile4967981946392868544.pdf" at bounding box center [303, 239] width 84 height 8
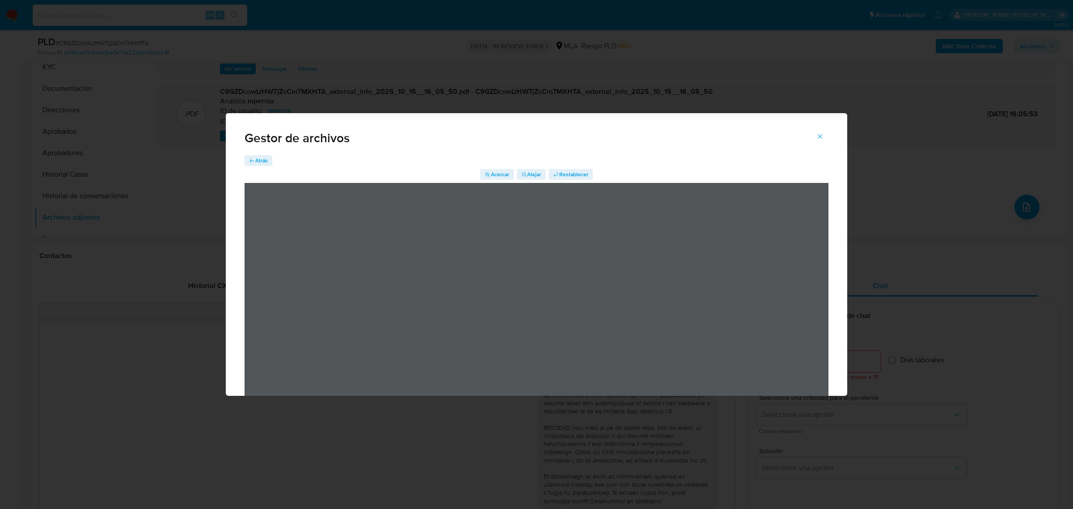
click at [253, 158] on icon "button" at bounding box center [252, 161] width 6 height 6
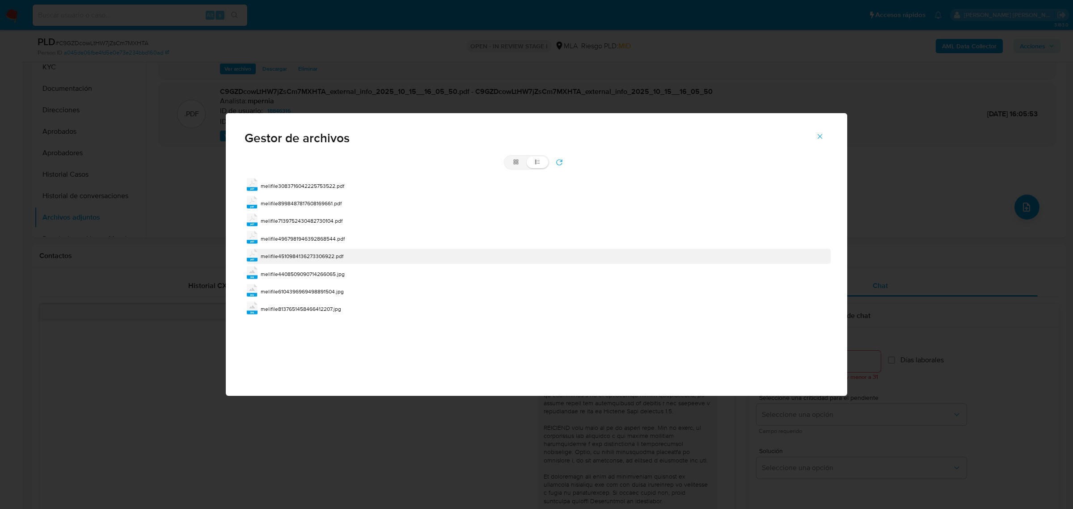
click at [289, 255] on span "melifile4510984136273306922.pdf" at bounding box center [302, 256] width 83 height 8
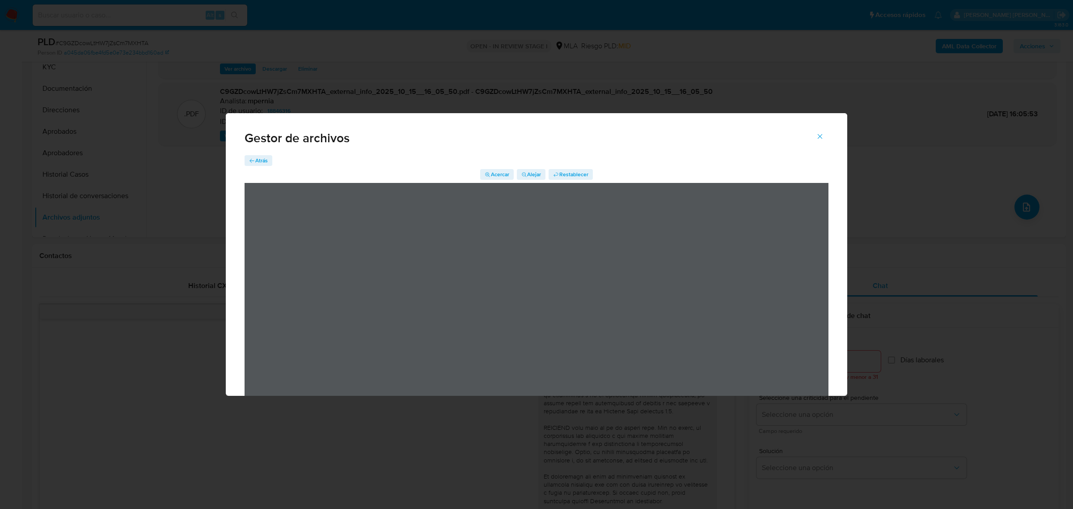
click at [263, 162] on span "Atrás" at bounding box center [261, 160] width 13 height 11
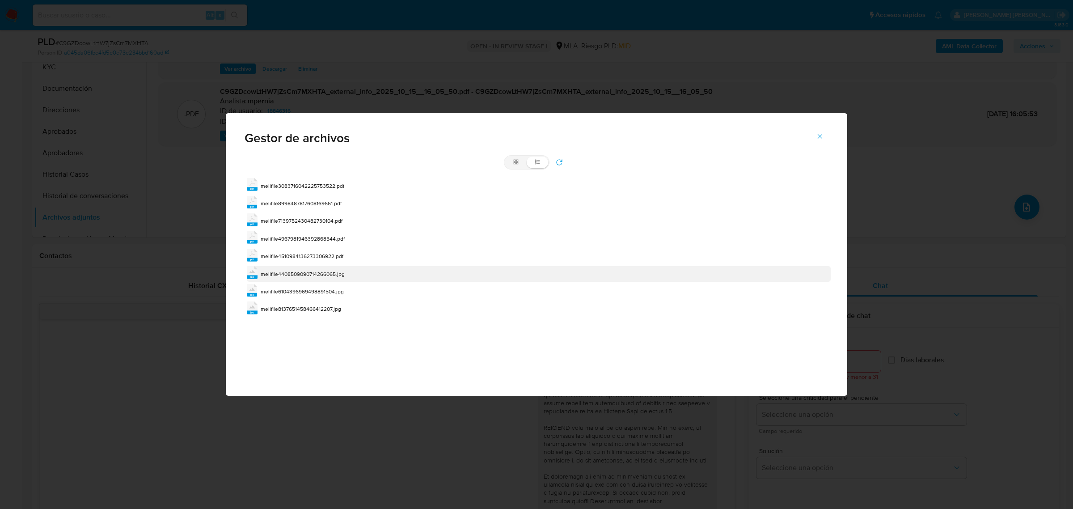
click at [317, 271] on span "melifile4408509090714266065.jpg" at bounding box center [303, 274] width 84 height 8
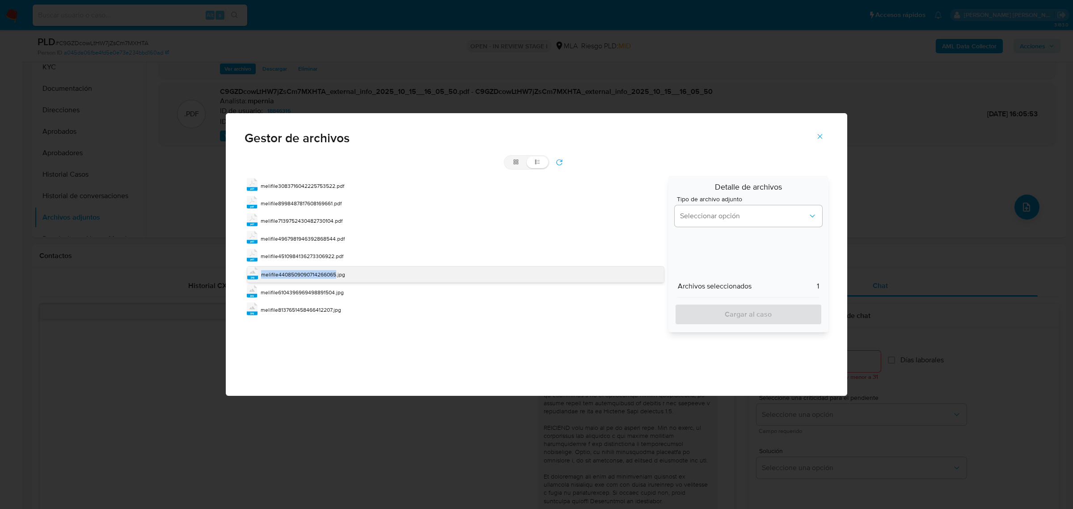
click at [317, 271] on span "melifile4408509090714266065.jpg" at bounding box center [303, 274] width 84 height 8
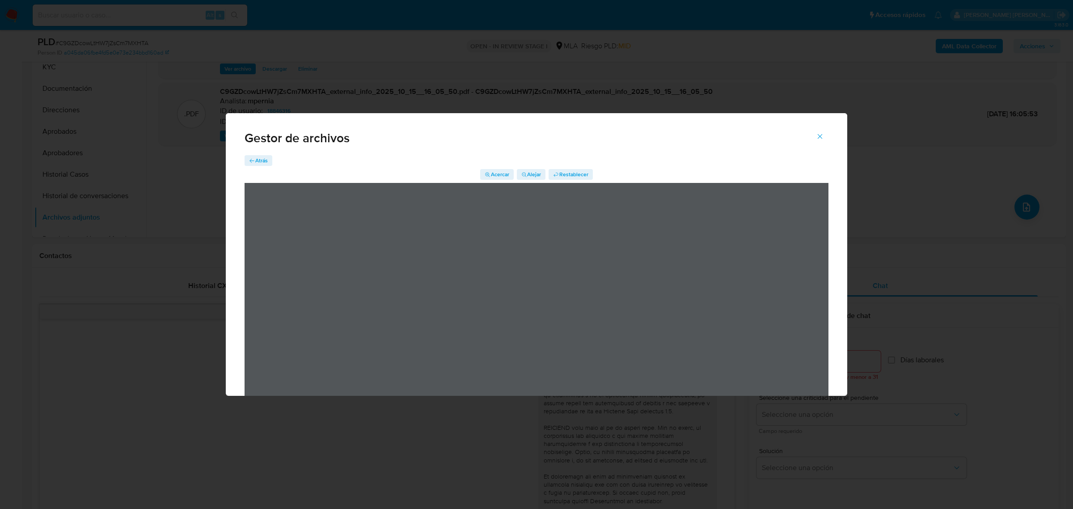
drag, startPoint x: 262, startPoint y: 160, endPoint x: 262, endPoint y: 170, distance: 9.9
click at [262, 161] on span "Atrás" at bounding box center [261, 160] width 13 height 11
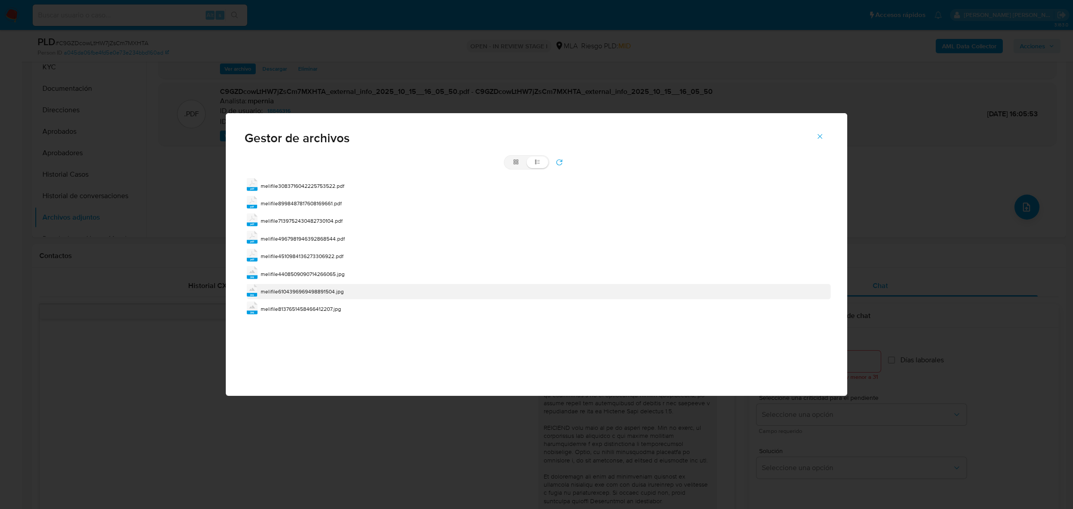
click at [322, 289] on span "melifile6104396969498891504.jpg" at bounding box center [302, 291] width 83 height 8
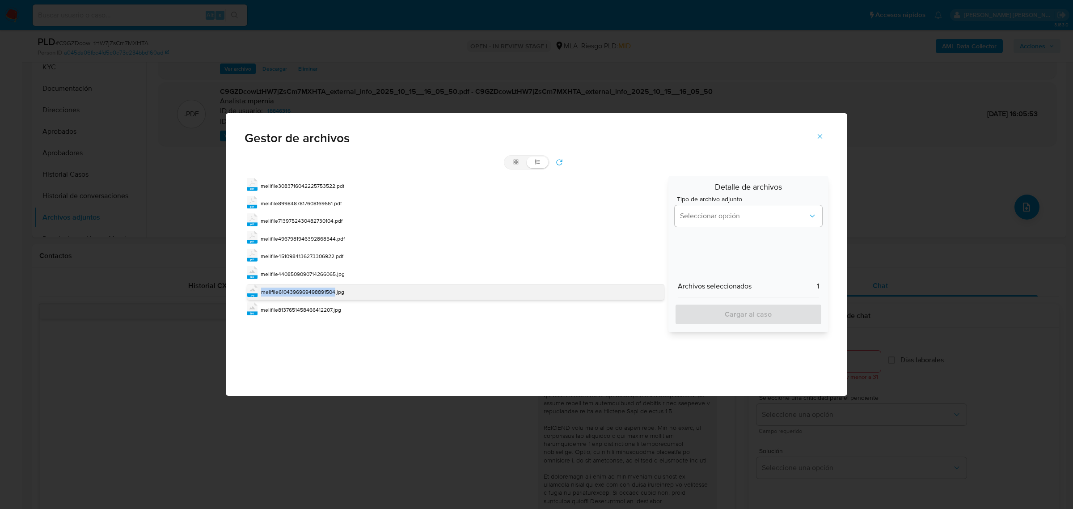
click at [322, 289] on span "melifile6104396969498891504.jpg" at bounding box center [302, 292] width 83 height 8
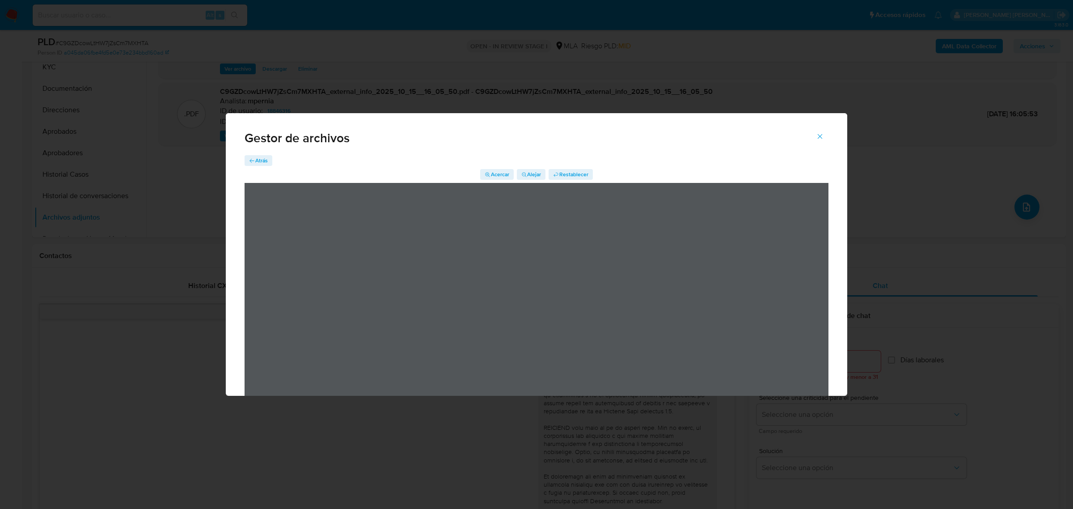
drag, startPoint x: 256, startPoint y: 160, endPoint x: 265, endPoint y: 173, distance: 15.8
click at [256, 160] on span "Atrás" at bounding box center [261, 160] width 13 height 11
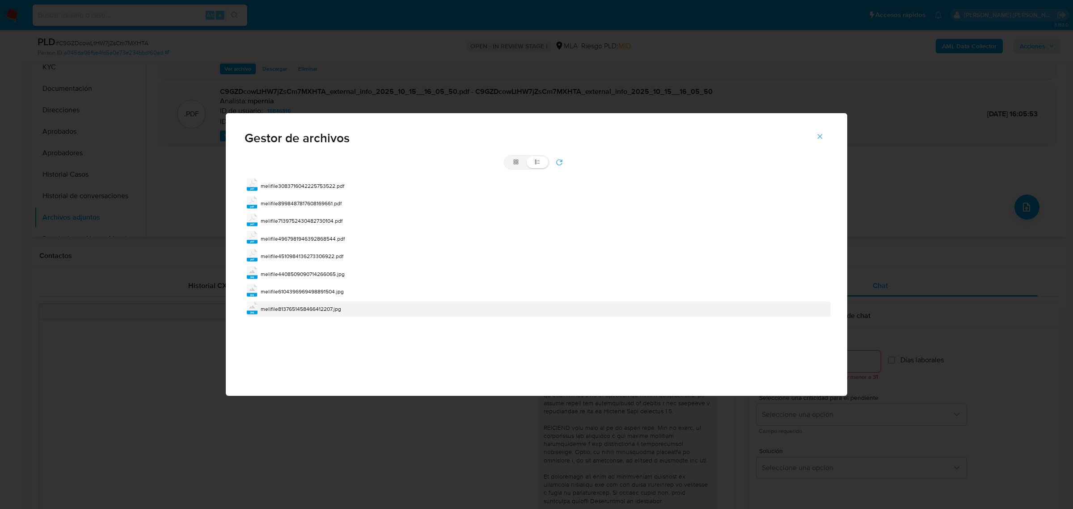
click at [313, 309] on span "melifile8137651458466412207.jpg" at bounding box center [301, 309] width 80 height 8
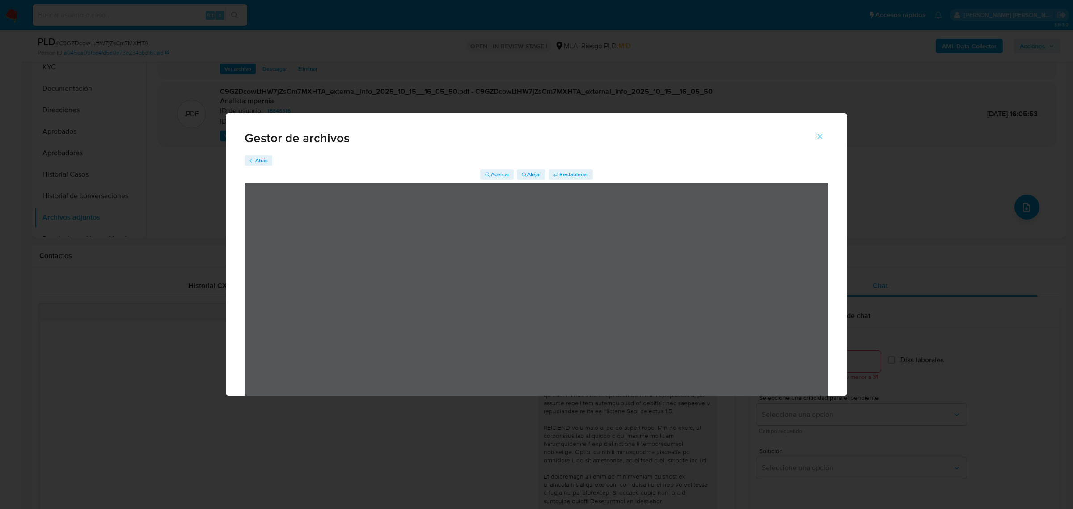
click at [260, 162] on span "Atrás" at bounding box center [261, 160] width 13 height 11
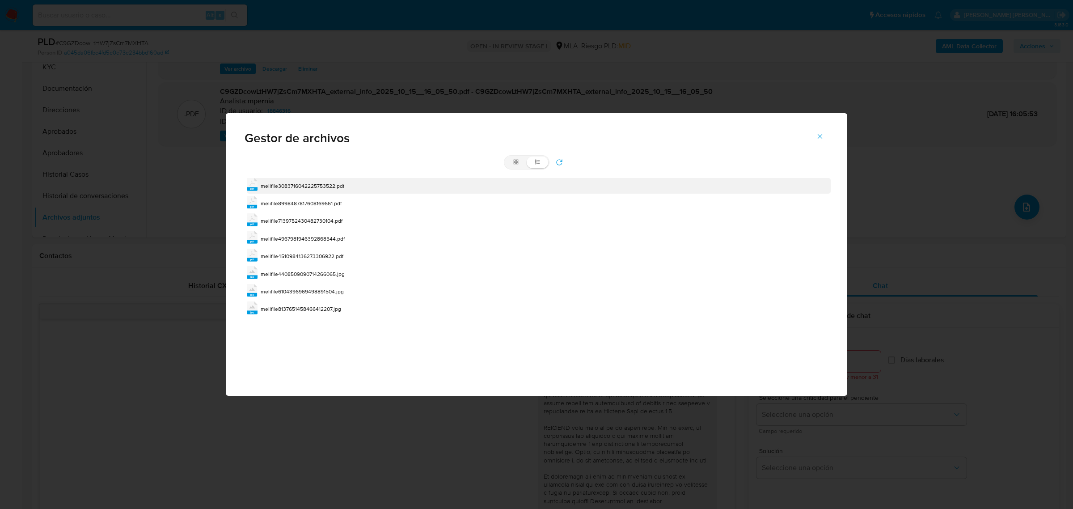
click at [301, 188] on span "melifile3083716042225753522.pdf" at bounding box center [303, 186] width 84 height 8
click at [301, 187] on span "melifile3083716042225753522.pdf" at bounding box center [303, 186] width 84 height 8
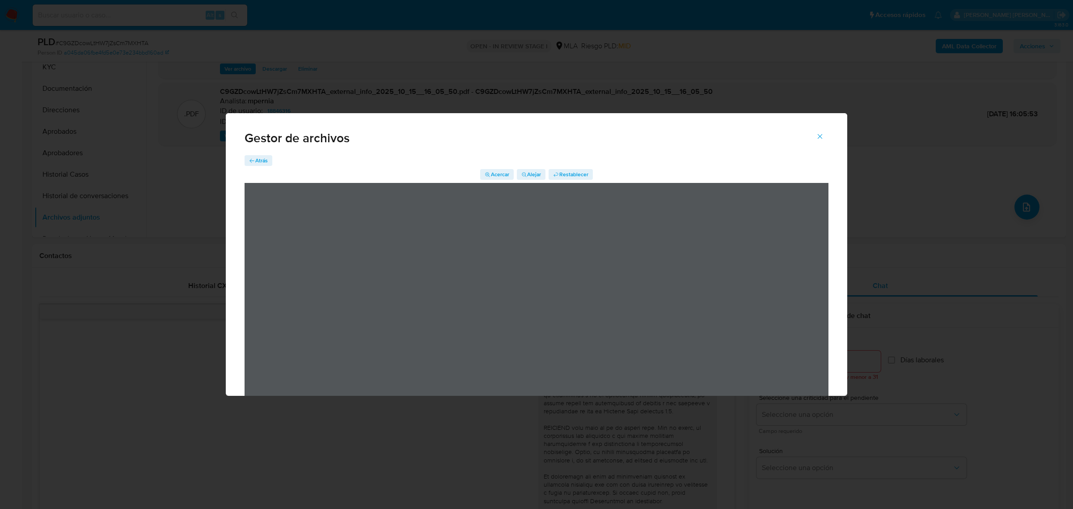
click at [818, 138] on icon "Cerrar" at bounding box center [820, 136] width 8 height 8
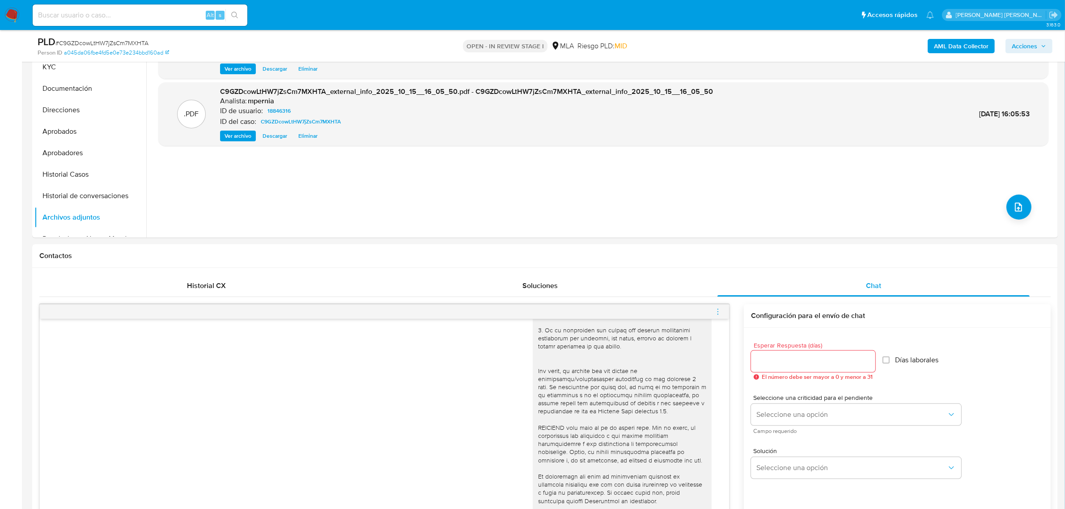
click at [718, 312] on icon "menu-action" at bounding box center [718, 312] width 8 height 8
click at [638, 313] on li "Abrir gestor de archivos" at bounding box center [668, 311] width 92 height 16
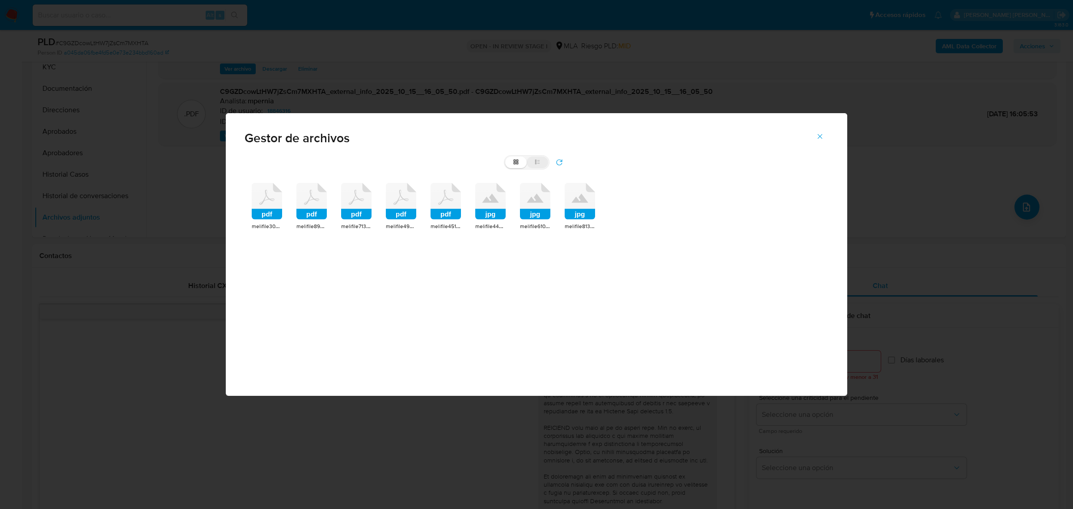
click at [539, 163] on icon at bounding box center [537, 162] width 6 height 6
click at [506, 157] on input "list" at bounding box center [505, 156] width 0 height 0
radio input "true"
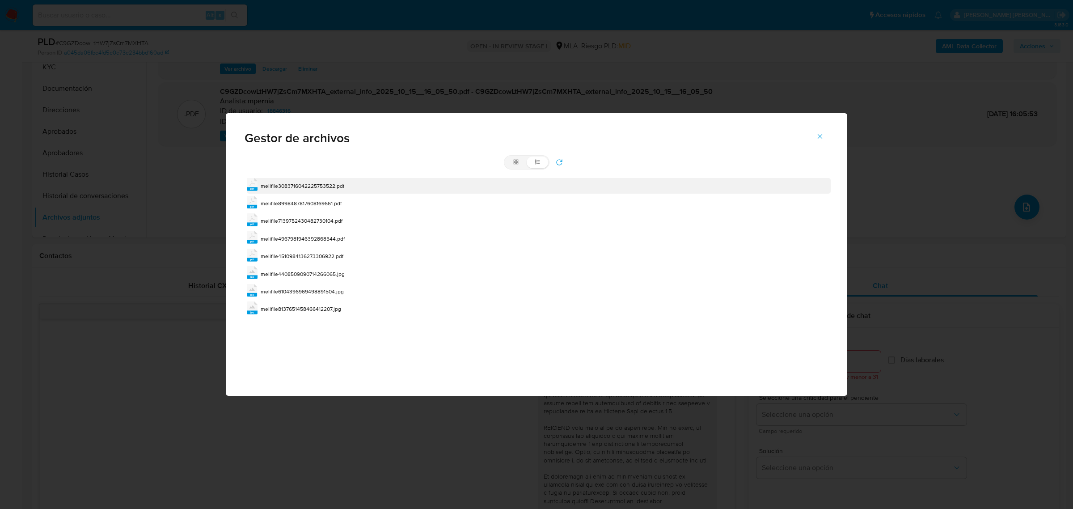
click at [312, 186] on span "melifile3083716042225753522.pdf" at bounding box center [303, 186] width 84 height 8
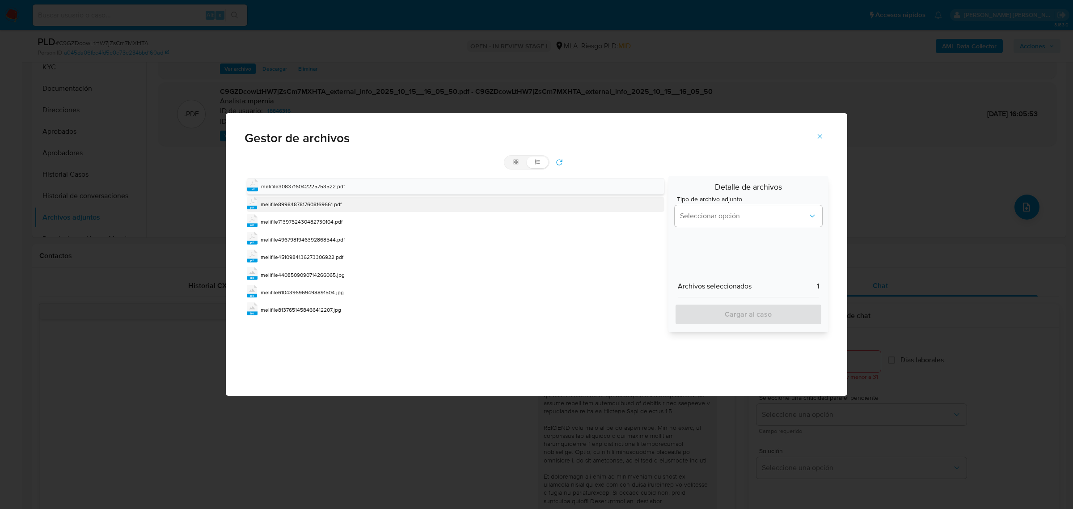
click at [321, 202] on span "melifile8998487817608169661.pdf" at bounding box center [301, 204] width 81 height 8
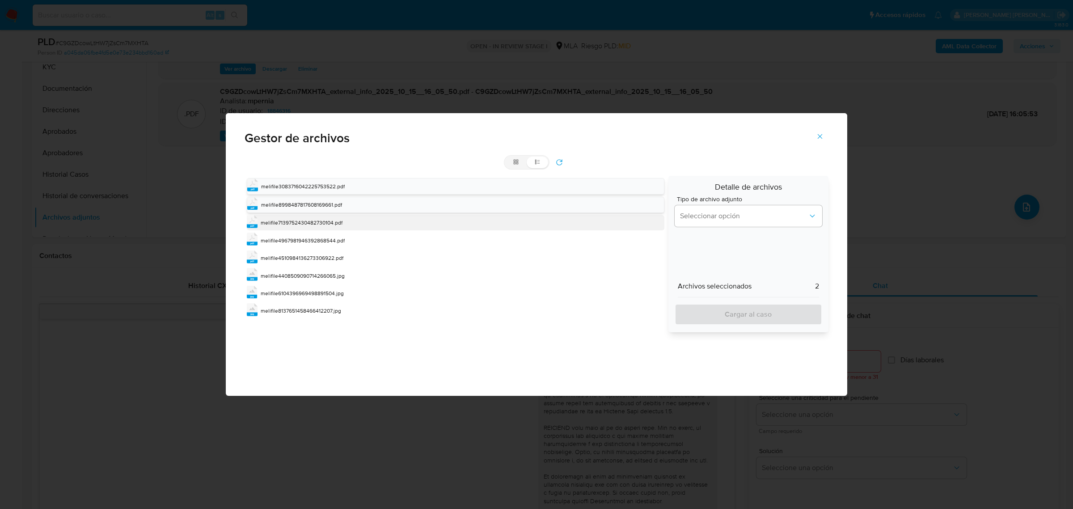
click at [323, 223] on span "melifile7139752430482730104.pdf" at bounding box center [302, 223] width 82 height 8
click at [327, 242] on span "melifile4967981946392868544.pdf" at bounding box center [303, 241] width 84 height 8
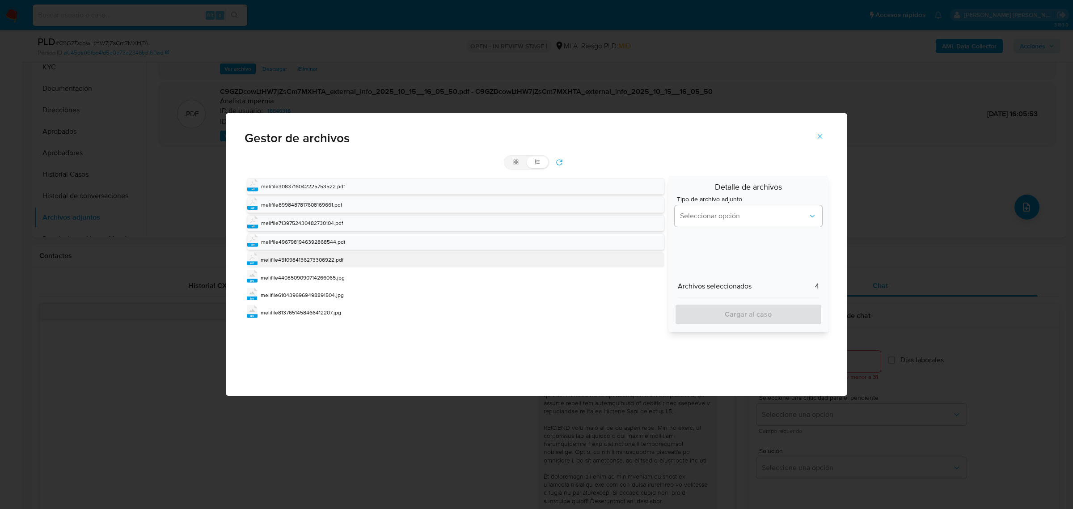
click at [331, 259] on span "melifile4510984136273306922.pdf" at bounding box center [302, 260] width 83 height 8
click at [718, 218] on span "Seleccionar opción" at bounding box center [744, 215] width 128 height 9
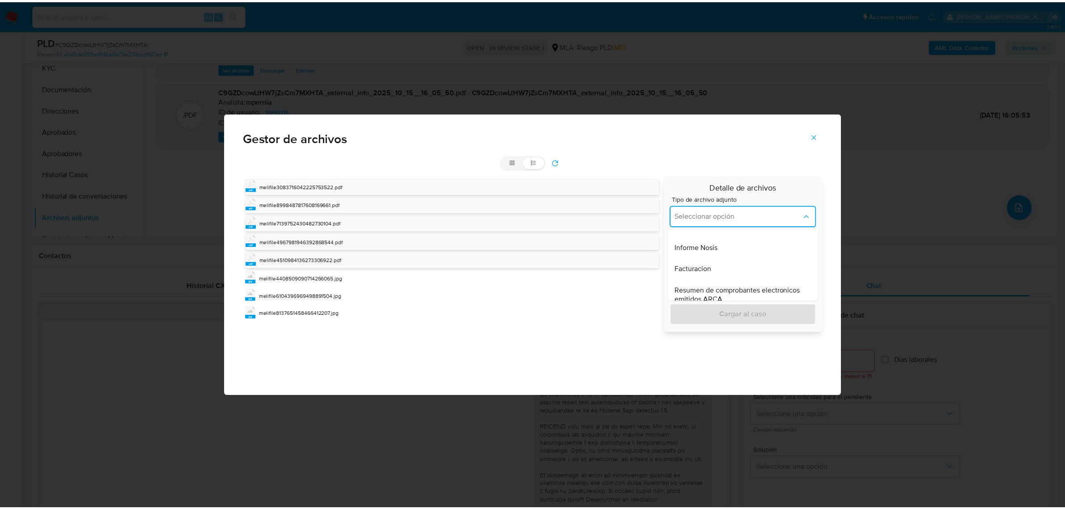
scroll to position [335, 0]
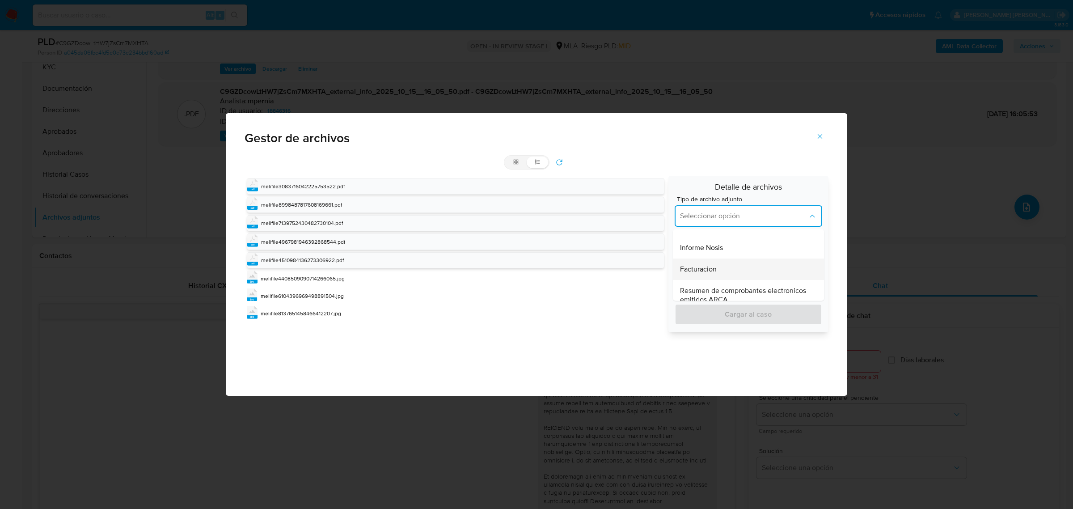
click at [712, 272] on span "Facturacion" at bounding box center [698, 269] width 37 height 9
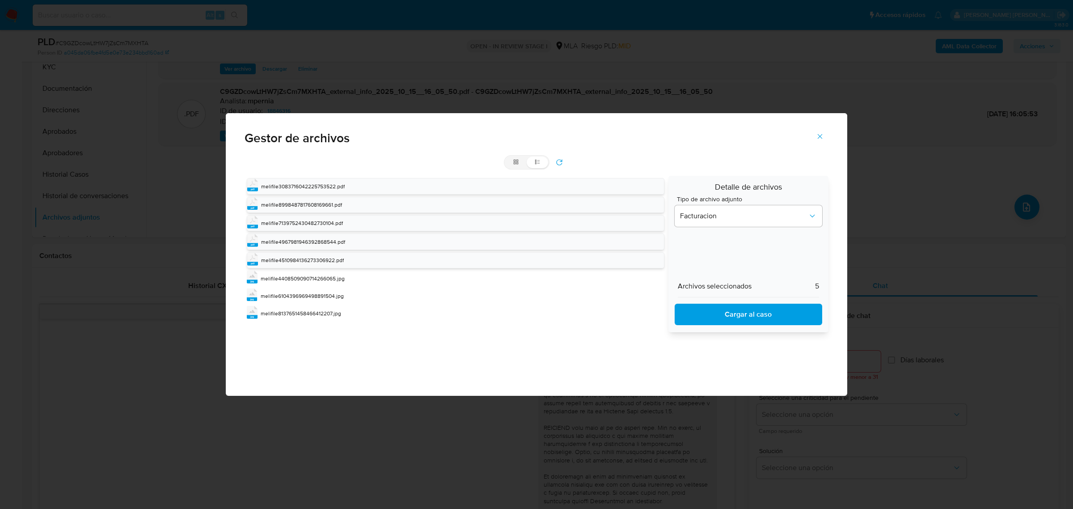
click at [723, 320] on span "Cargar al caso" at bounding box center [748, 314] width 124 height 20
click at [556, 165] on icon "refresh" at bounding box center [559, 162] width 7 height 7
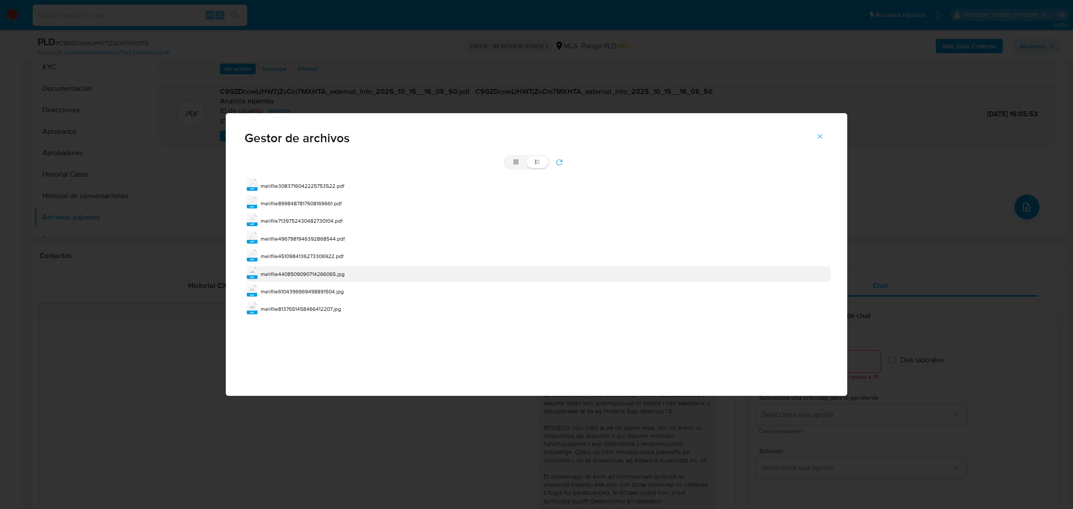
click at [311, 274] on span "melifile4408509090714266065.jpg" at bounding box center [303, 274] width 84 height 8
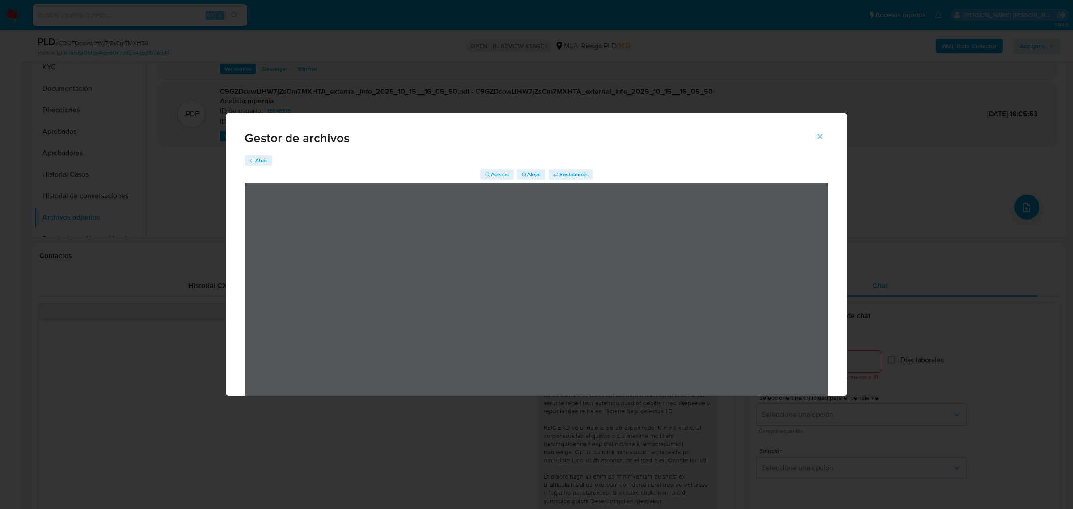
click at [255, 159] on span "Atrás" at bounding box center [261, 160] width 13 height 11
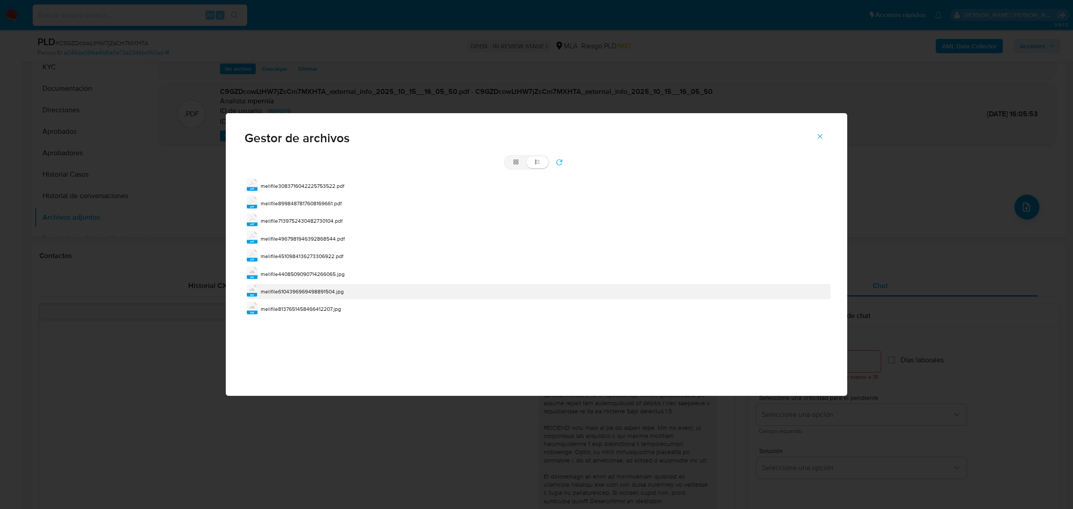
click at [296, 288] on span "melifile6104396969498891504.jpg" at bounding box center [302, 291] width 83 height 8
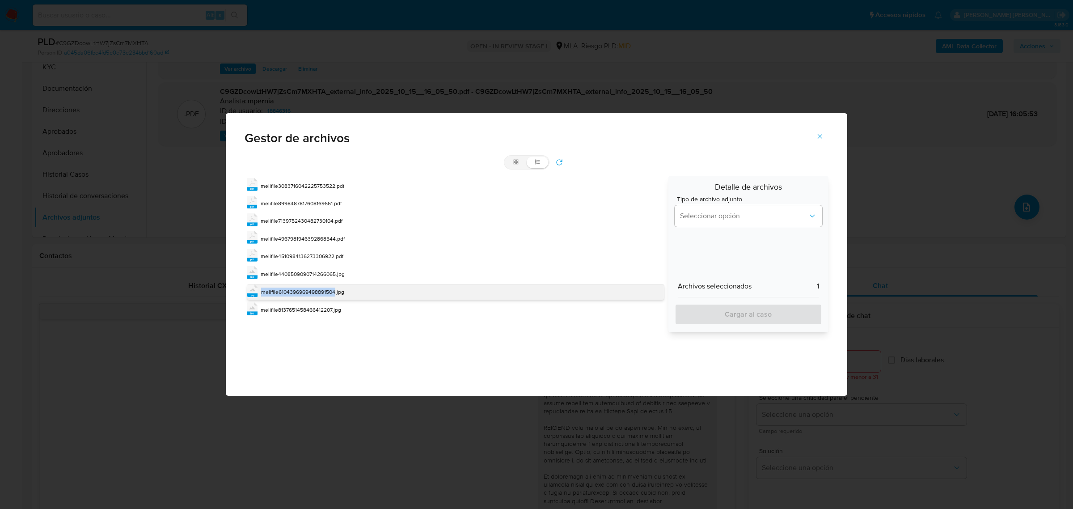
click at [296, 288] on span "melifile6104396969498891504.jpg" at bounding box center [302, 292] width 83 height 8
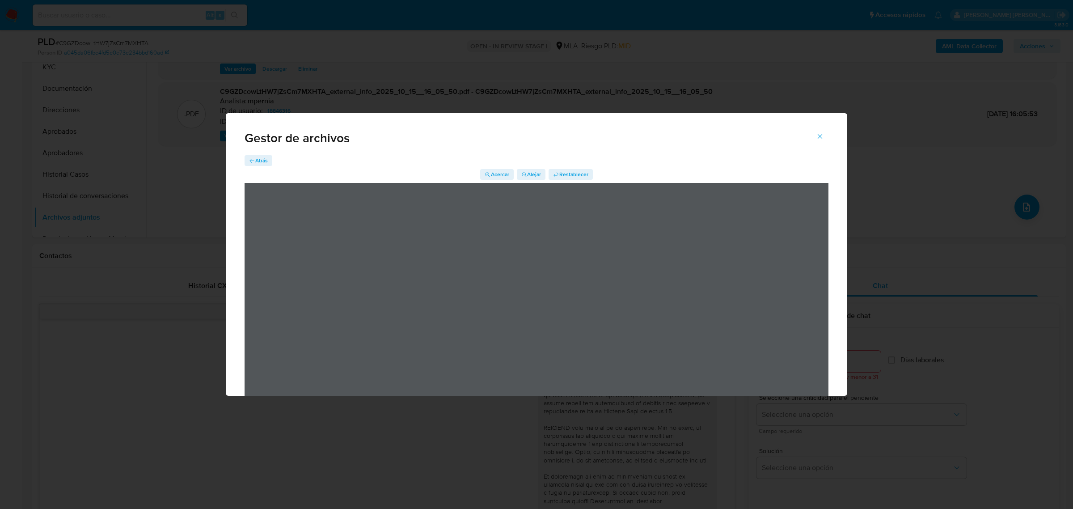
click at [263, 159] on span "Atrás" at bounding box center [261, 160] width 13 height 11
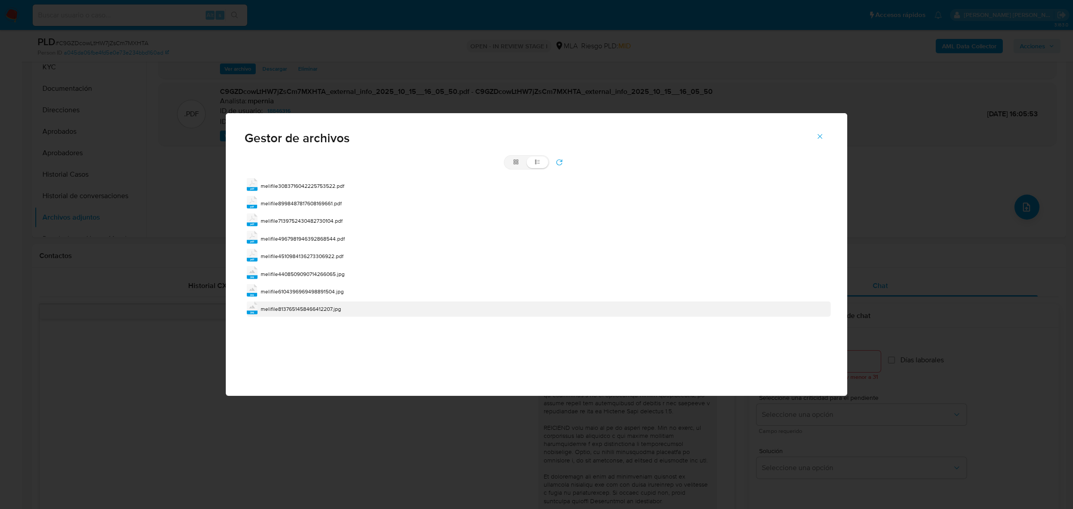
click at [303, 311] on span "melifile8137651458466412207.jpg" at bounding box center [301, 309] width 80 height 8
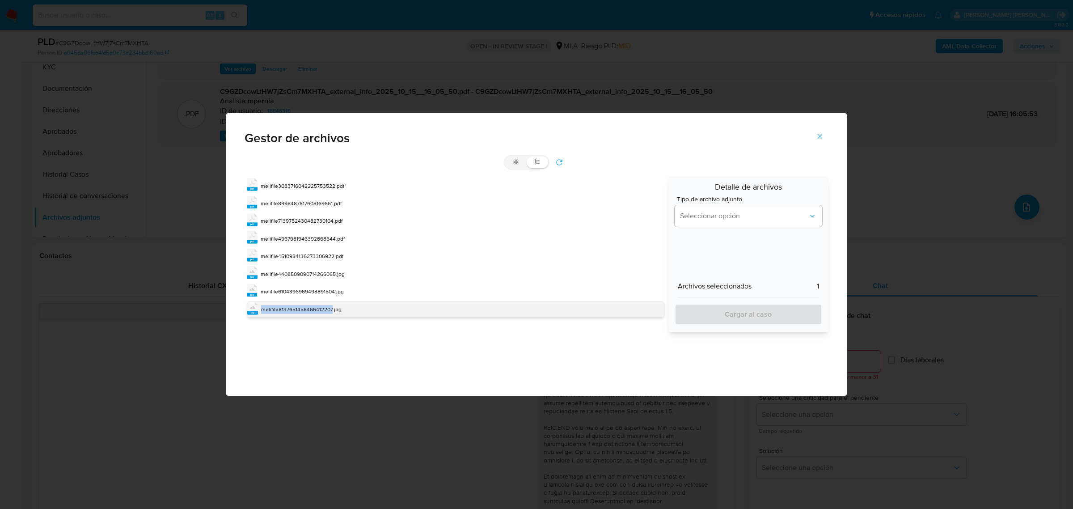
click at [303, 311] on span "melifile8137651458466412207.jpg" at bounding box center [301, 309] width 80 height 8
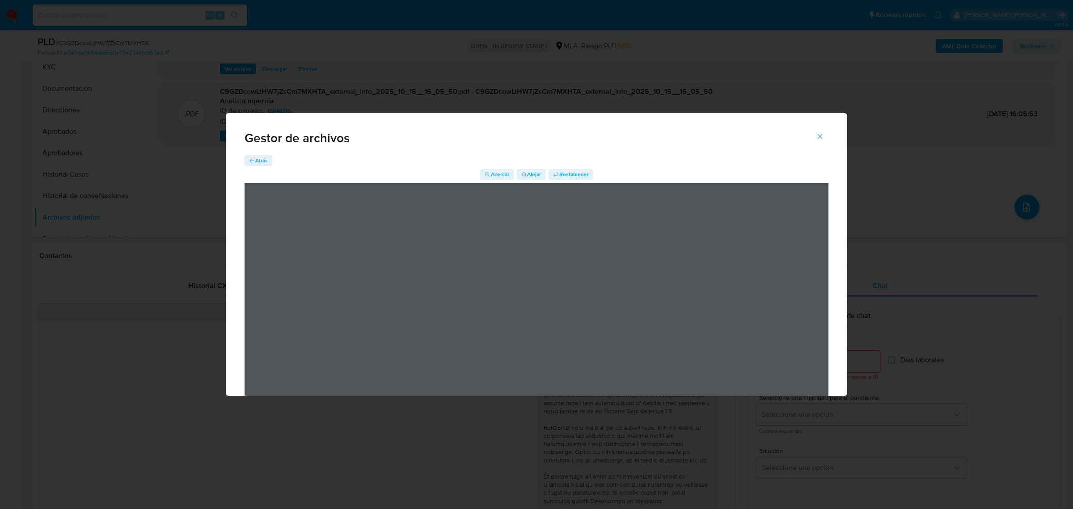
click at [262, 157] on span "Atrás" at bounding box center [261, 160] width 13 height 11
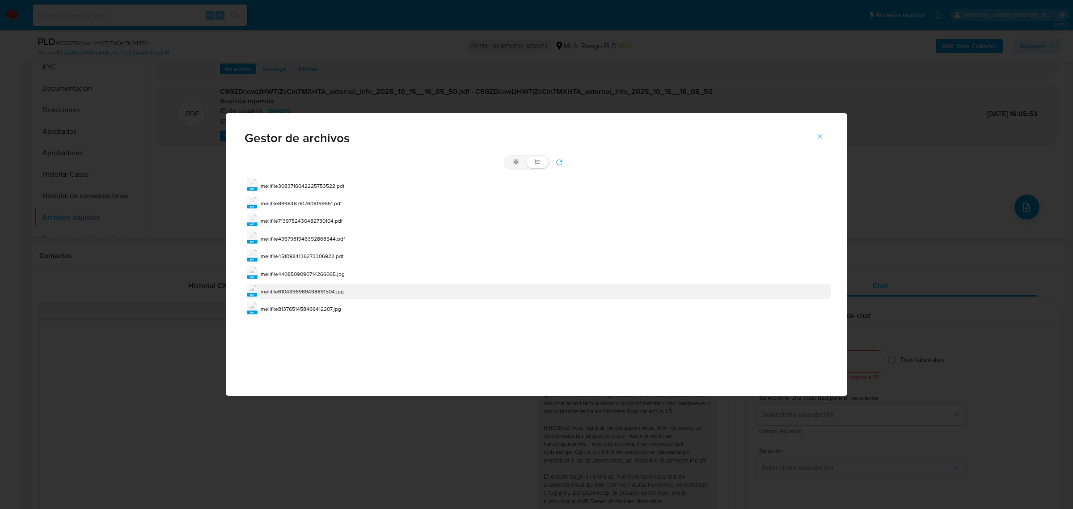
click at [287, 290] on span "melifile6104396969498891504.jpg" at bounding box center [302, 291] width 83 height 8
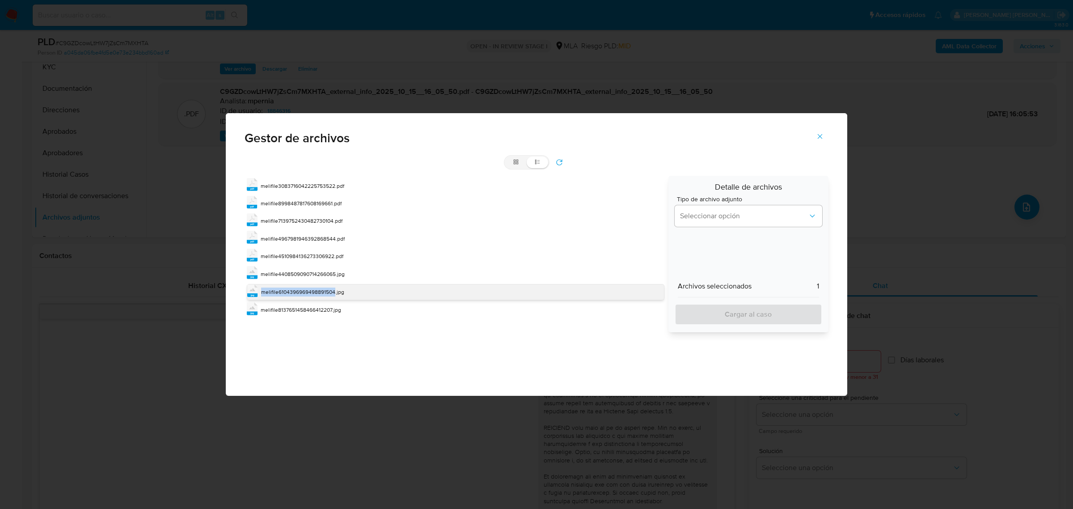
click at [287, 290] on span "melifile6104396969498891504.jpg" at bounding box center [302, 292] width 83 height 8
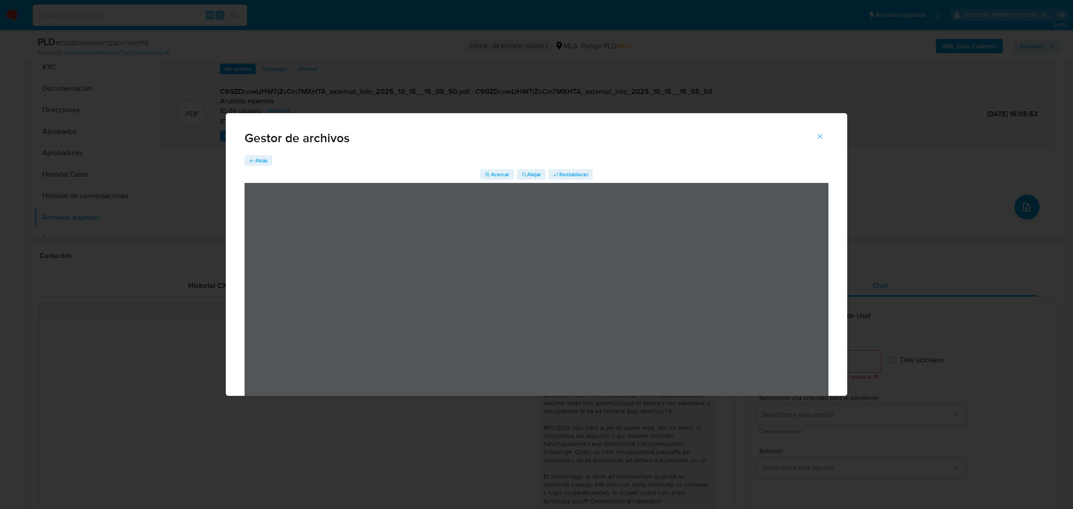
click at [259, 159] on span "Atrás" at bounding box center [261, 160] width 13 height 11
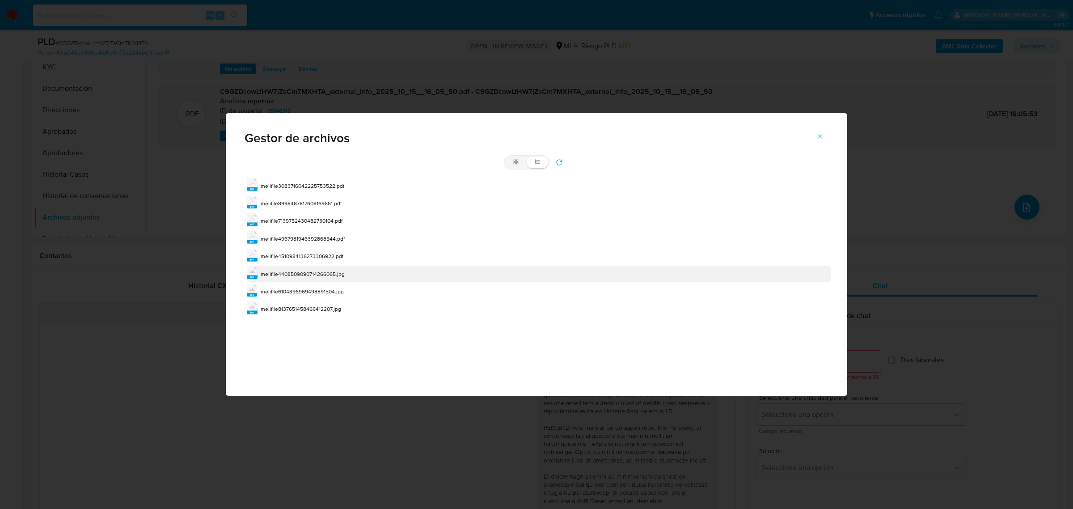
click at [323, 269] on div "jpg melifile4408509090714266065.jpg" at bounding box center [539, 273] width 584 height 15
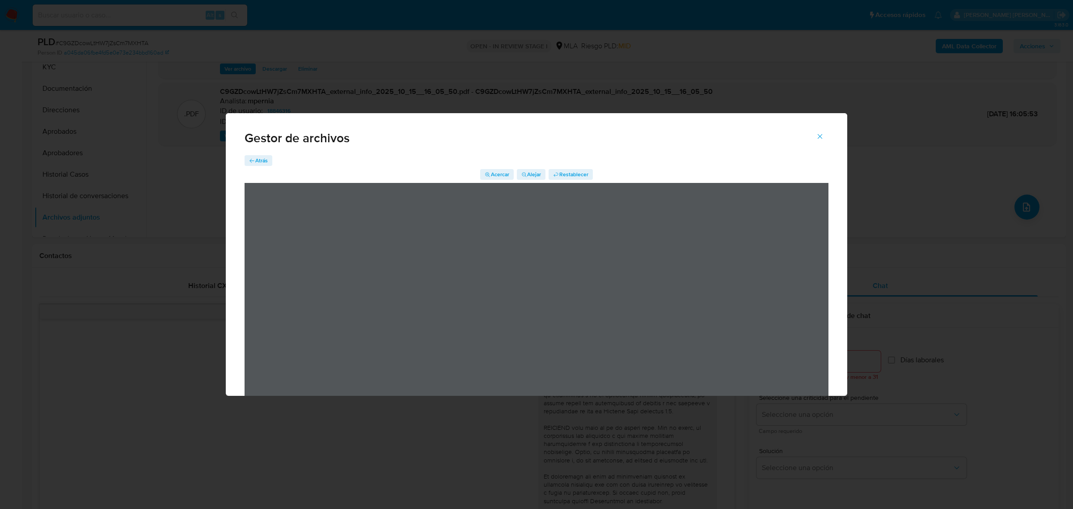
click at [262, 161] on span "Atrás" at bounding box center [261, 160] width 13 height 11
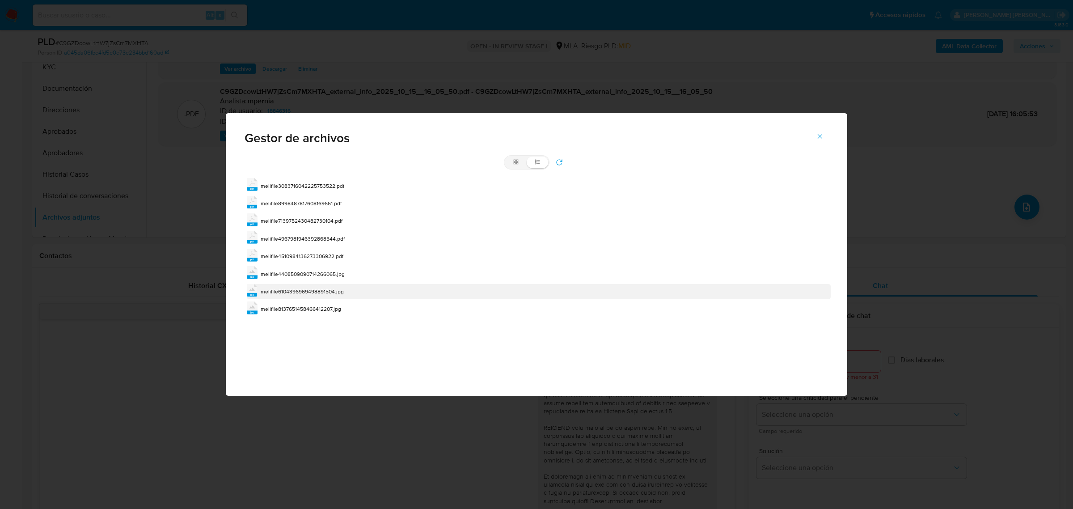
click at [287, 289] on span "melifile6104396969498891504.jpg" at bounding box center [302, 291] width 83 height 8
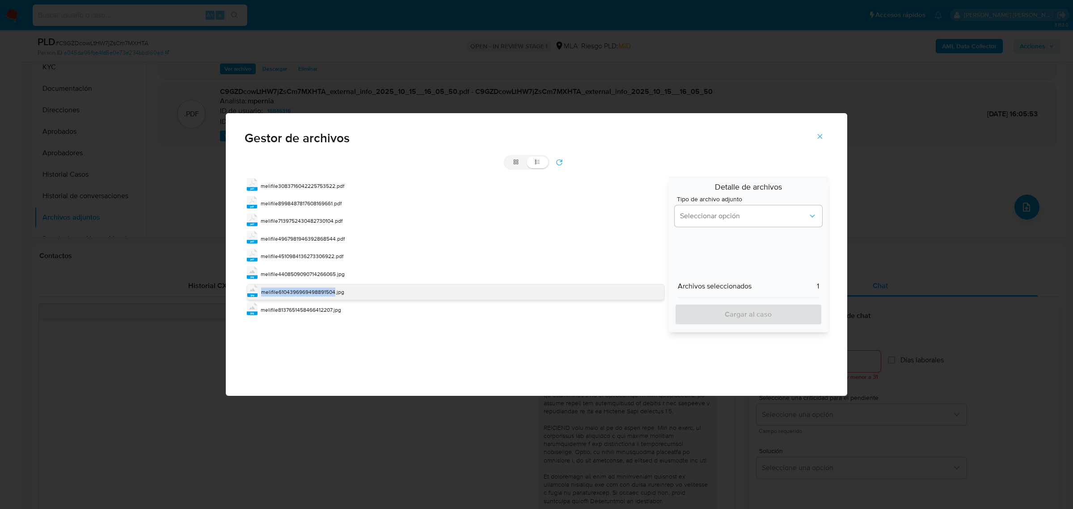
click at [287, 289] on span "melifile6104396969498891504.jpg" at bounding box center [302, 292] width 83 height 8
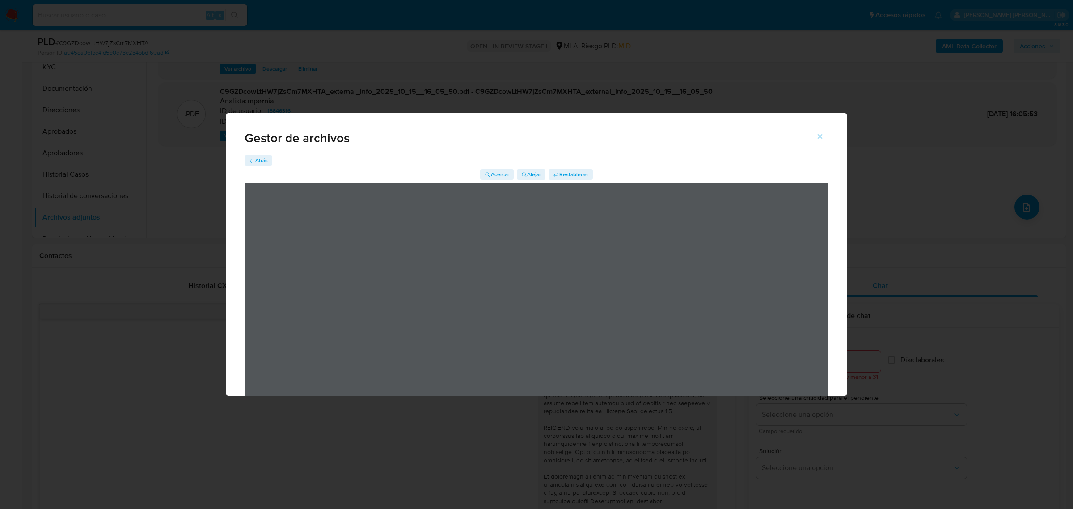
click at [822, 133] on icon "Cerrar" at bounding box center [820, 136] width 8 height 8
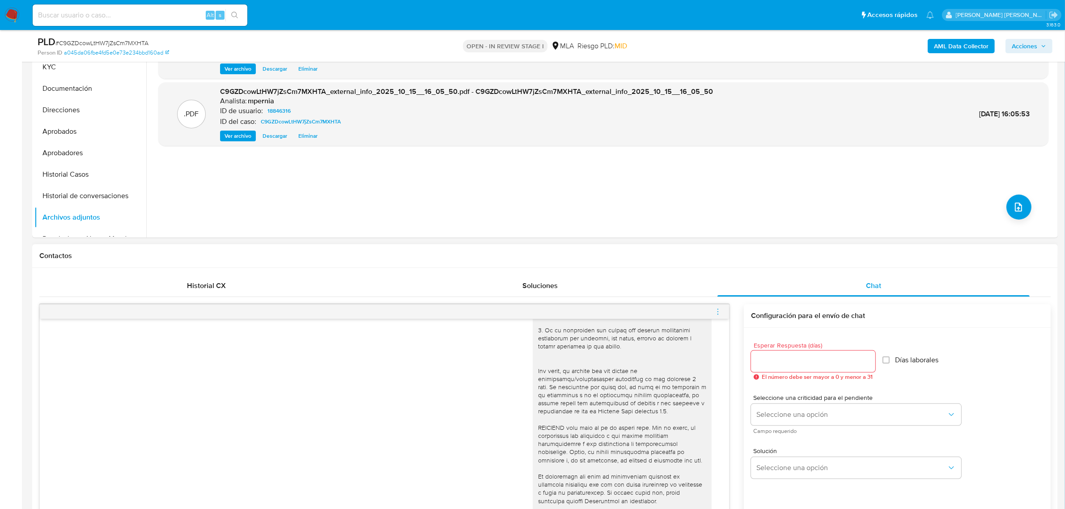
click at [720, 311] on icon "menu-action" at bounding box center [718, 312] width 8 height 8
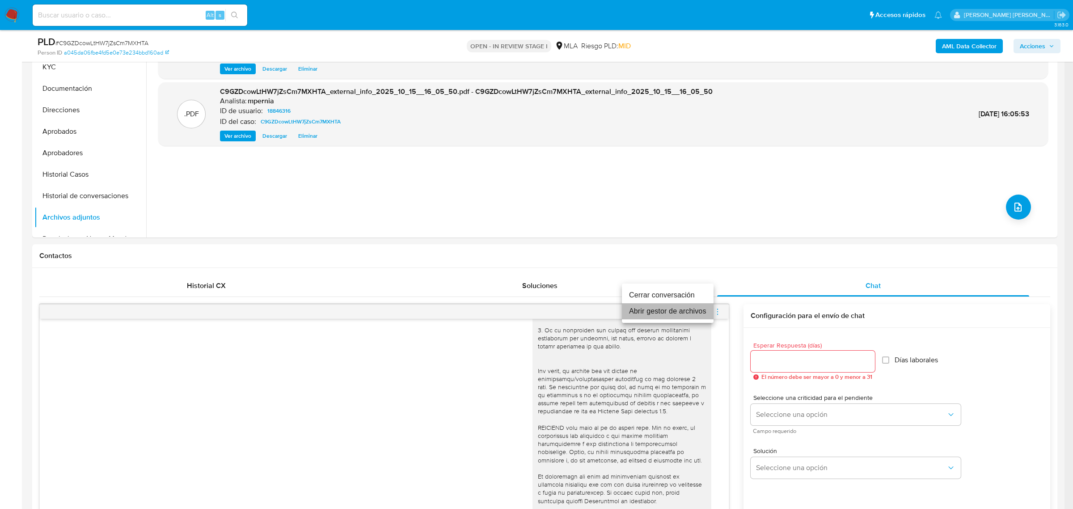
click at [640, 318] on li "Abrir gestor de archivos" at bounding box center [668, 311] width 92 height 16
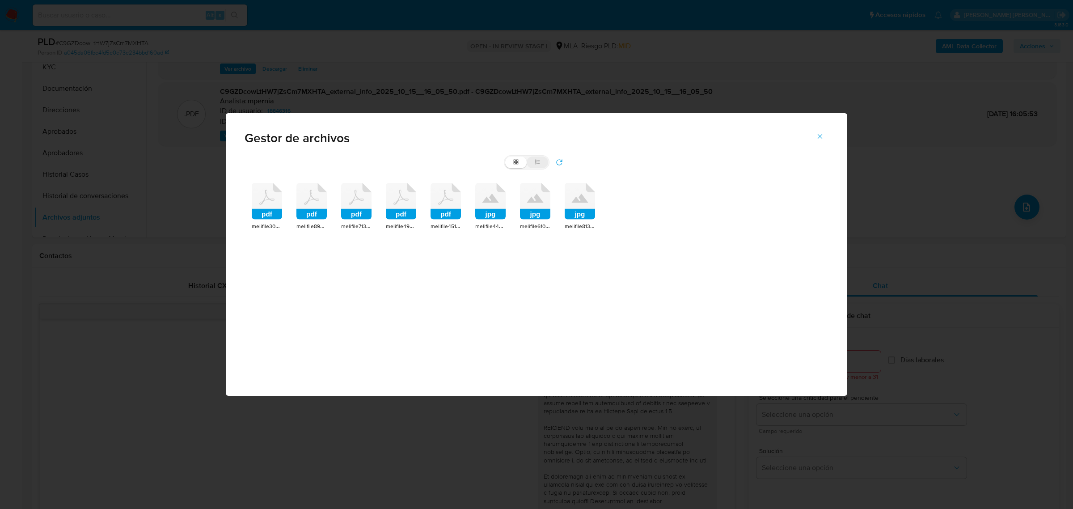
click at [541, 162] on label "list" at bounding box center [537, 162] width 21 height 12
click at [506, 157] on input "list" at bounding box center [505, 156] width 0 height 0
radio input "true"
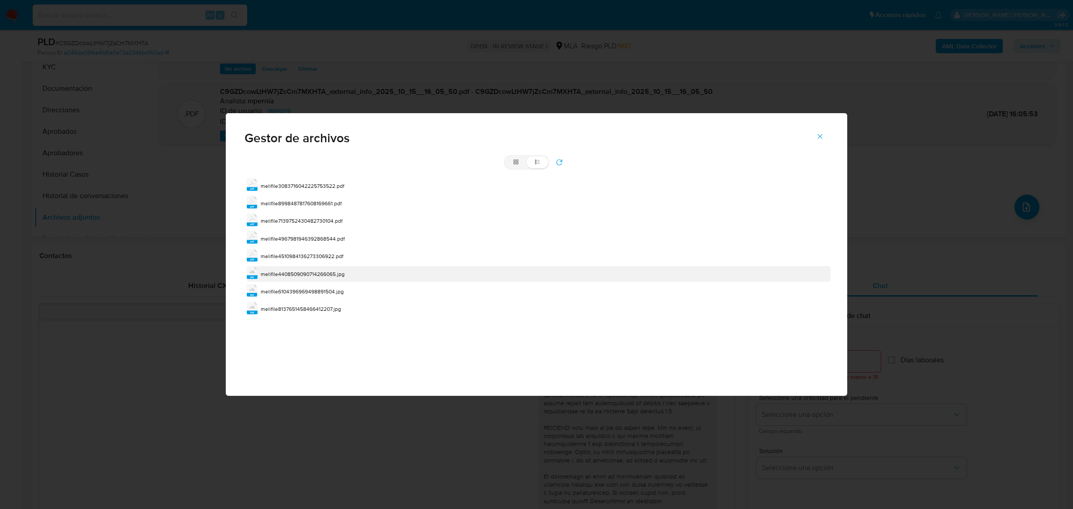
click at [323, 275] on span "melifile4408509090714266065.jpg" at bounding box center [303, 274] width 84 height 8
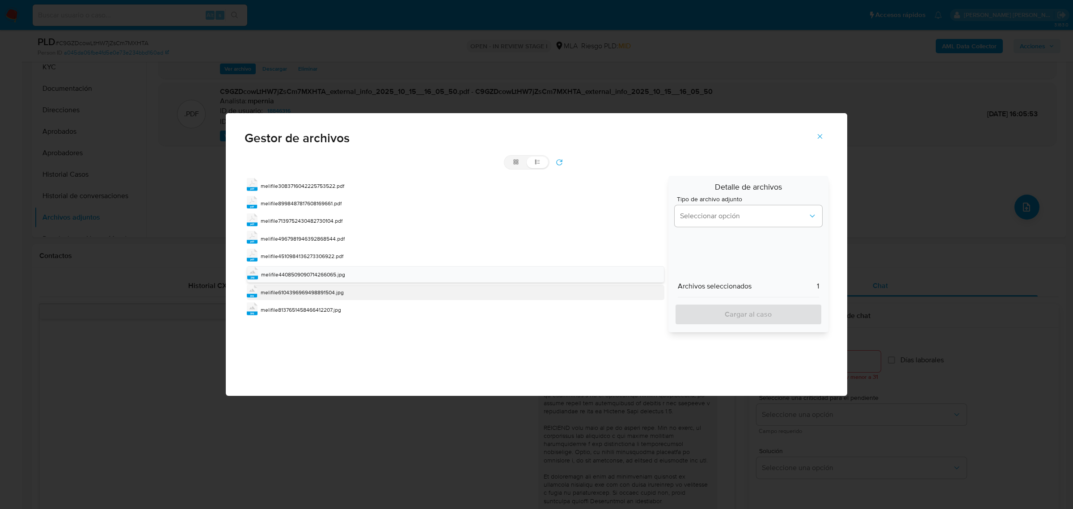
click at [324, 288] on div "melifile6104396969498891504.jpg" at bounding box center [302, 292] width 83 height 9
click at [322, 313] on span "melifile8137651458466412207.jpg" at bounding box center [301, 311] width 80 height 8
drag, startPoint x: 718, startPoint y: 211, endPoint x: 720, endPoint y: 218, distance: 6.4
click at [719, 213] on span "Seleccionar opción" at bounding box center [744, 215] width 128 height 9
click at [716, 259] on div "INGRESOS" at bounding box center [745, 261] width 131 height 21
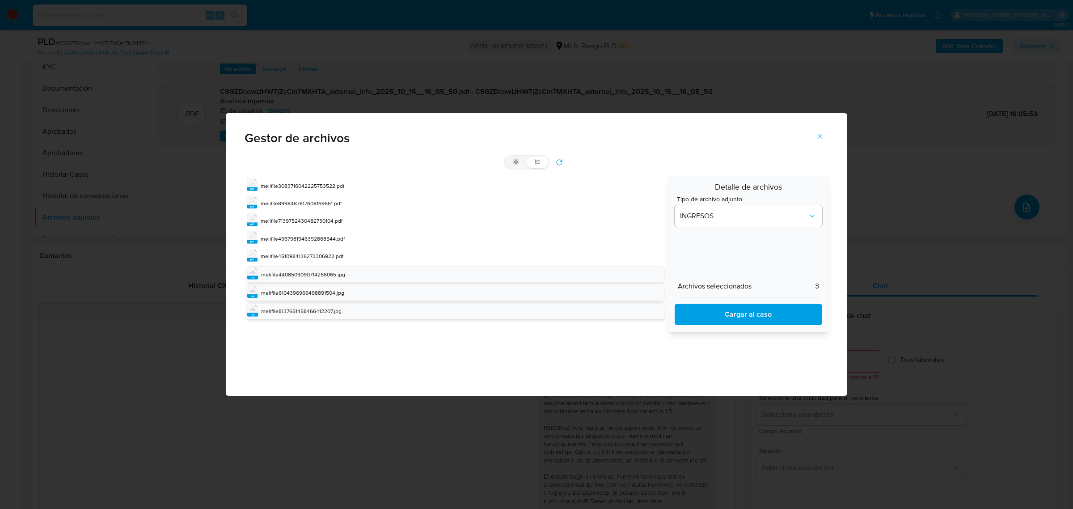
click at [721, 313] on span "Cargar al caso" at bounding box center [748, 314] width 124 height 20
drag, startPoint x: 820, startPoint y: 137, endPoint x: 772, endPoint y: 143, distance: 48.2
click at [820, 137] on icon "Cerrar" at bounding box center [820, 136] width 5 height 5
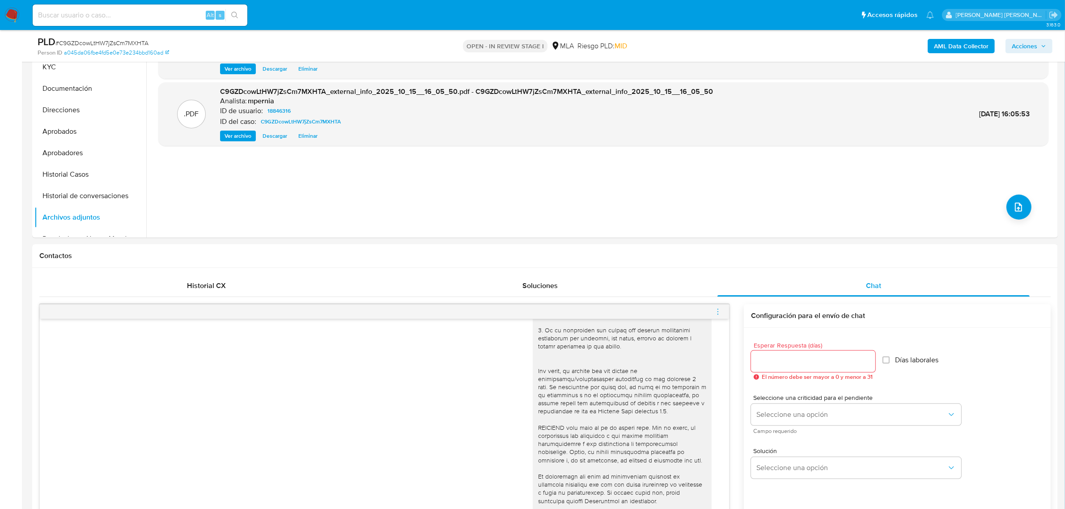
click at [137, 40] on span "# C9GZDcowLtHW7jZsCm7MXHTA" at bounding box center [101, 42] width 93 height 9
copy span "C9GZDcowLtHW7jZsCm7MXHTA"
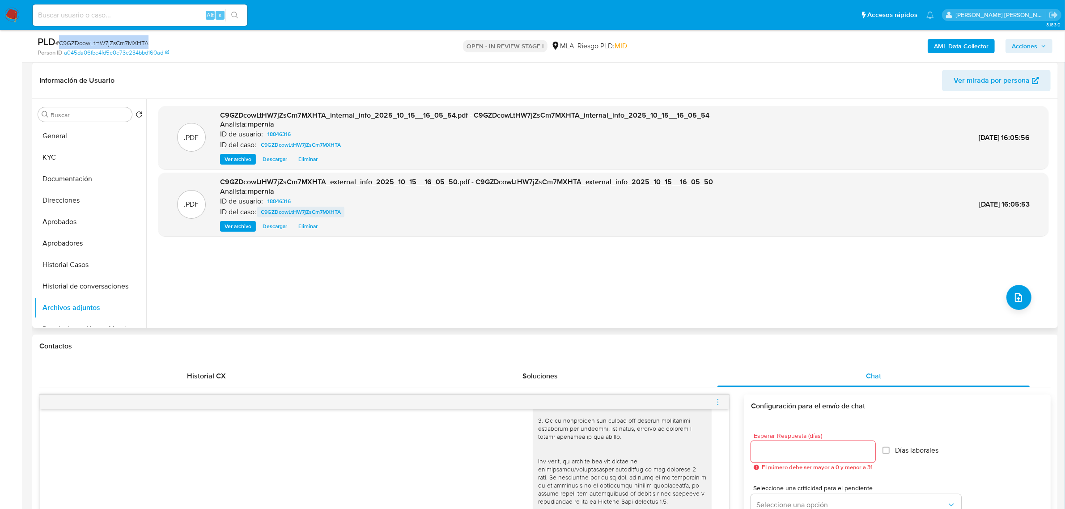
scroll to position [112, 0]
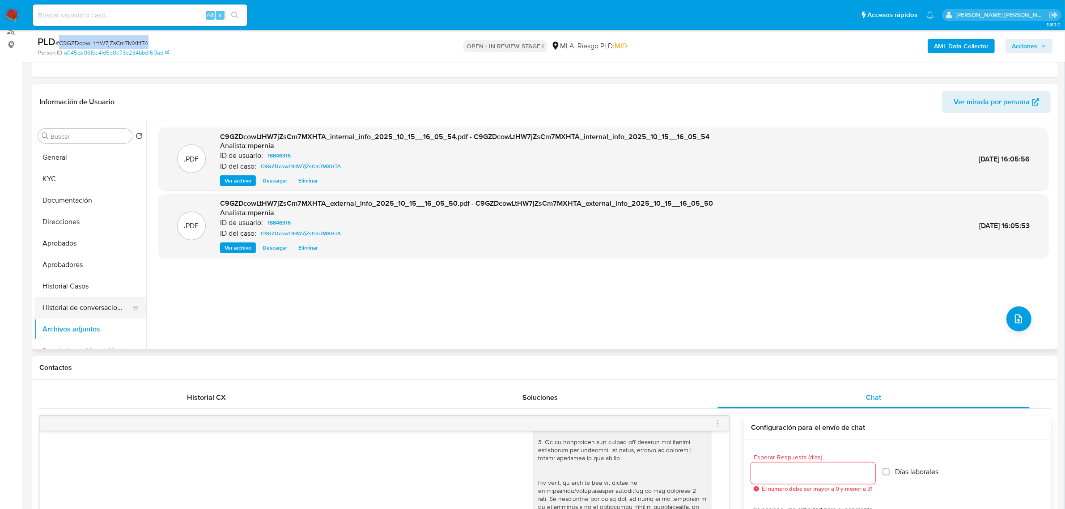
click at [63, 303] on button "Historial de conversaciones" at bounding box center [86, 307] width 105 height 21
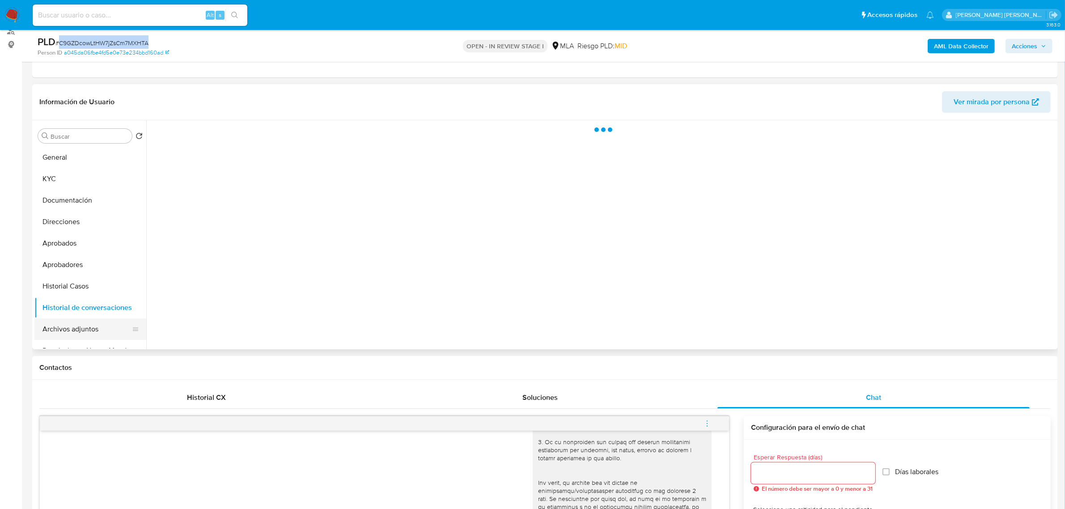
click at [64, 337] on button "Archivos adjuntos" at bounding box center [86, 328] width 105 height 21
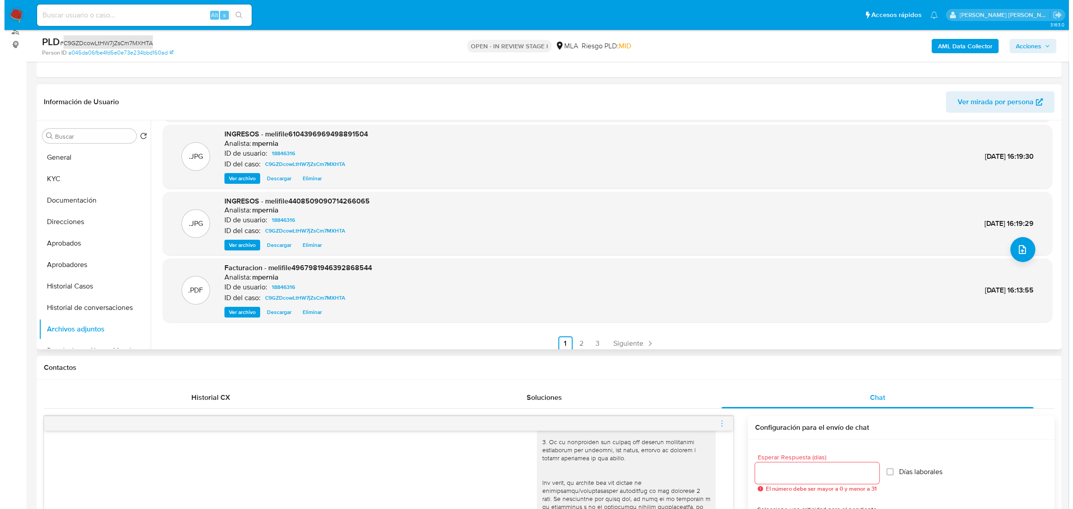
scroll to position [75, 0]
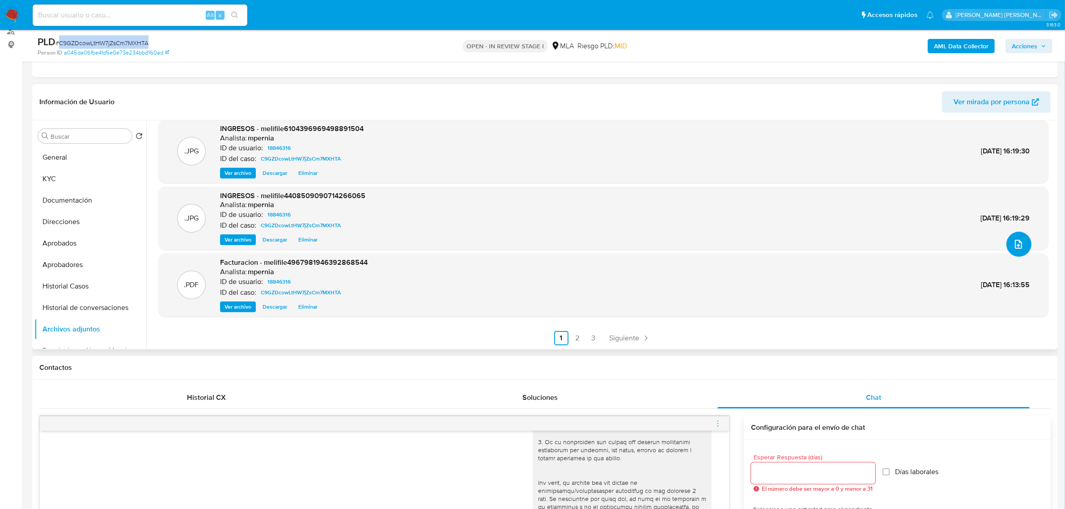
click at [1013, 243] on icon "upload-file" at bounding box center [1018, 244] width 11 height 11
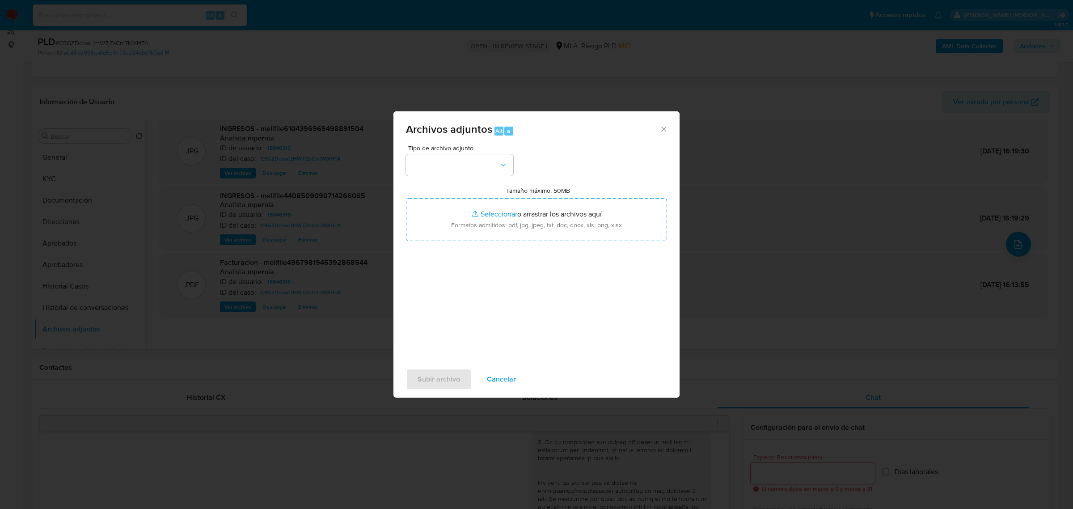
click at [505, 176] on div "Tipo de archivo adjunto Tamaño máximo: 50MB Seleccionar archivos Seleccionar o …" at bounding box center [536, 250] width 261 height 211
click at [503, 173] on button "button" at bounding box center [459, 164] width 107 height 21
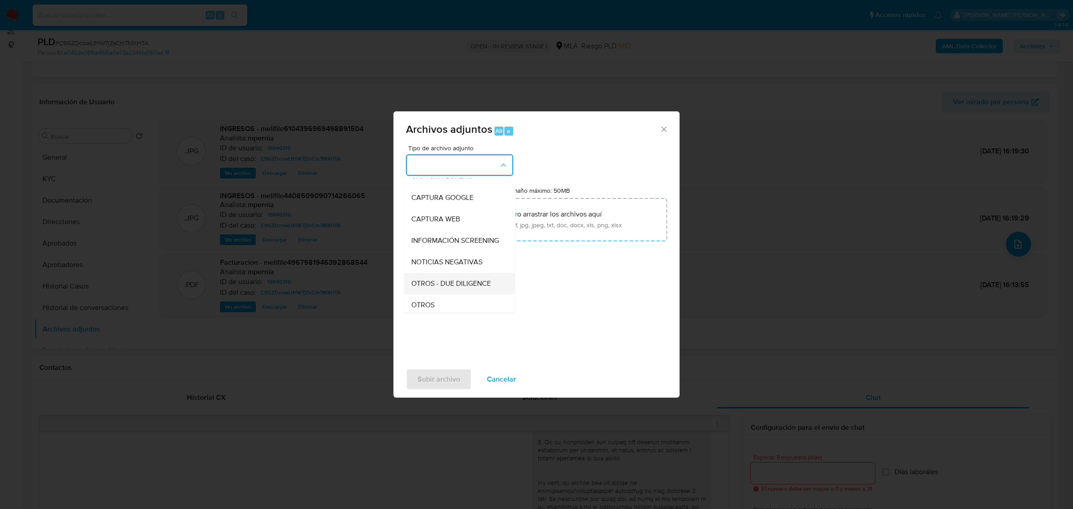
scroll to position [112, 0]
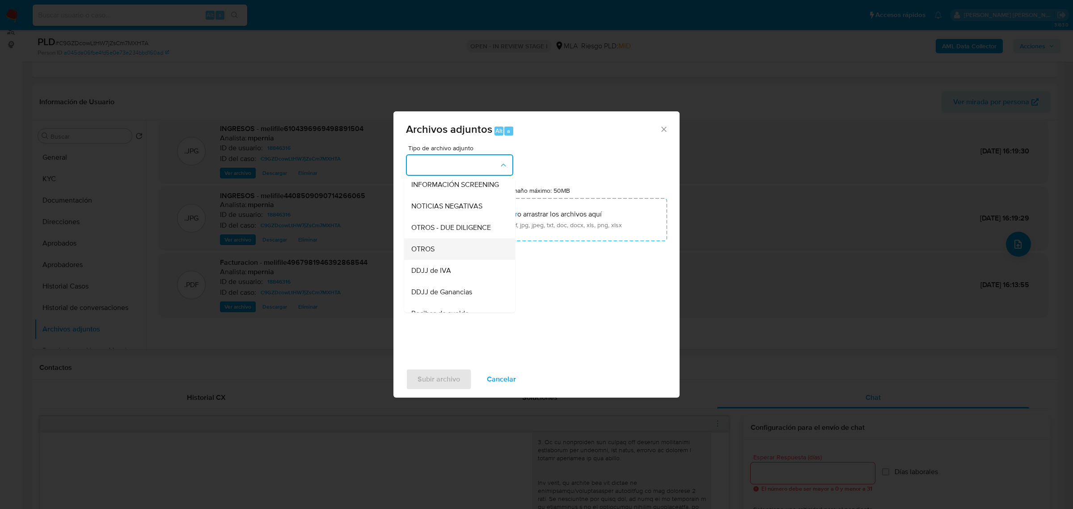
click at [423, 253] on span "OTROS" at bounding box center [422, 248] width 23 height 9
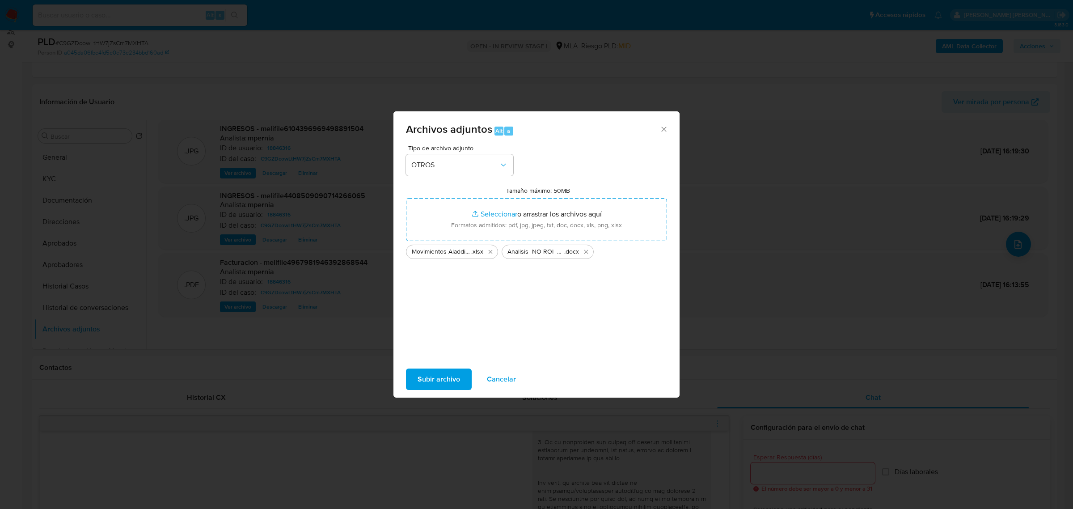
click at [436, 376] on span "Subir archivo" at bounding box center [439, 379] width 42 height 20
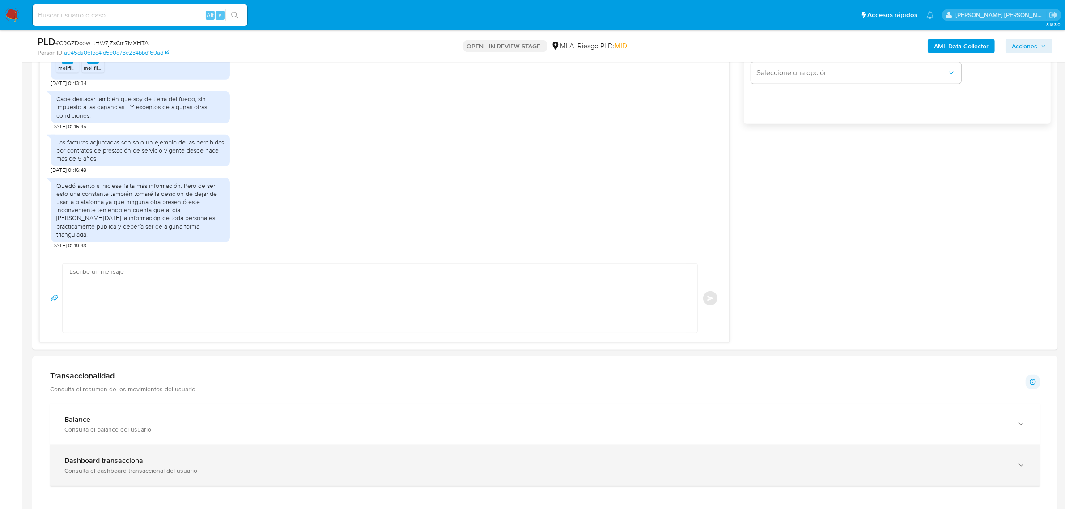
scroll to position [671, 0]
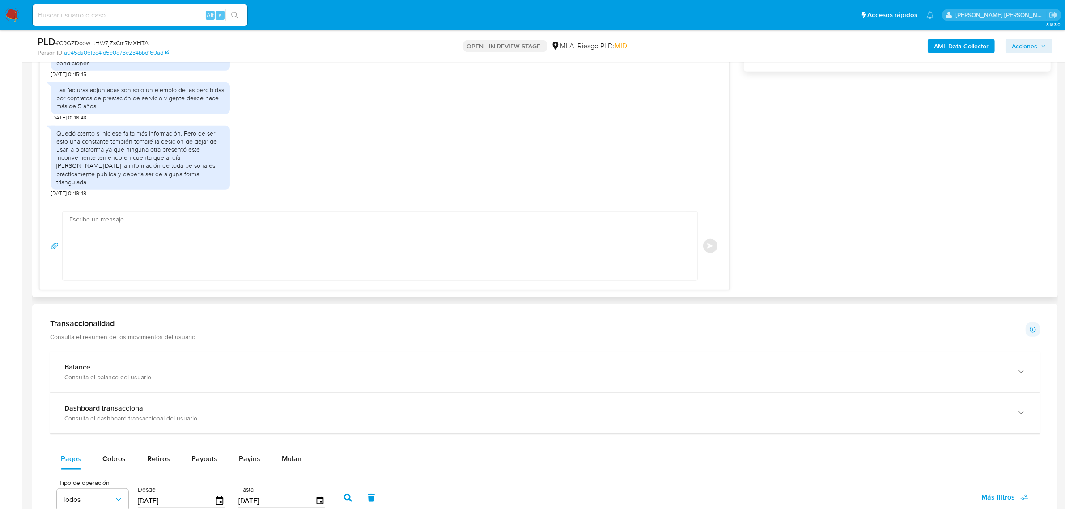
drag, startPoint x: 151, startPoint y: 245, endPoint x: 155, endPoint y: 248, distance: 5.1
click at [155, 248] on textarea at bounding box center [377, 245] width 617 height 69
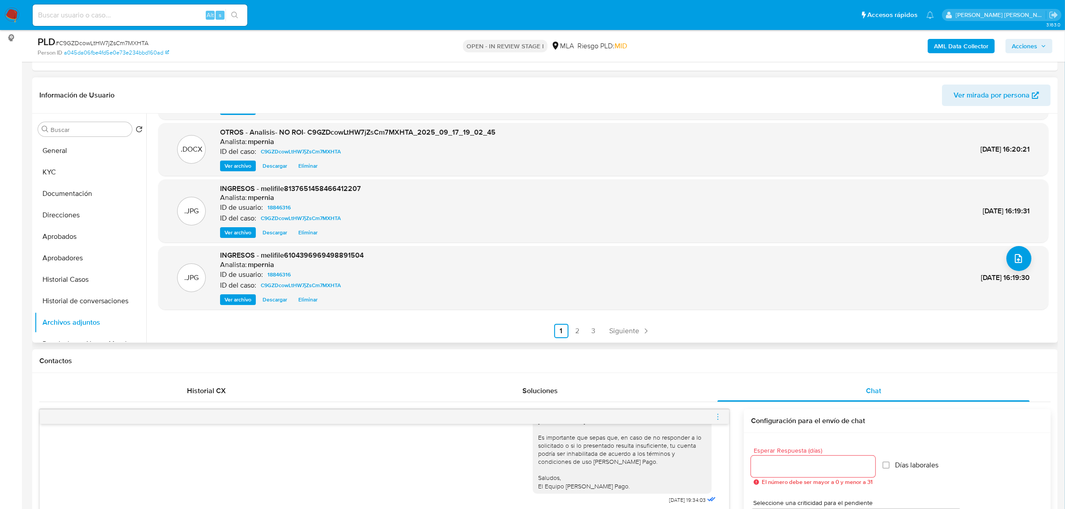
scroll to position [112, 0]
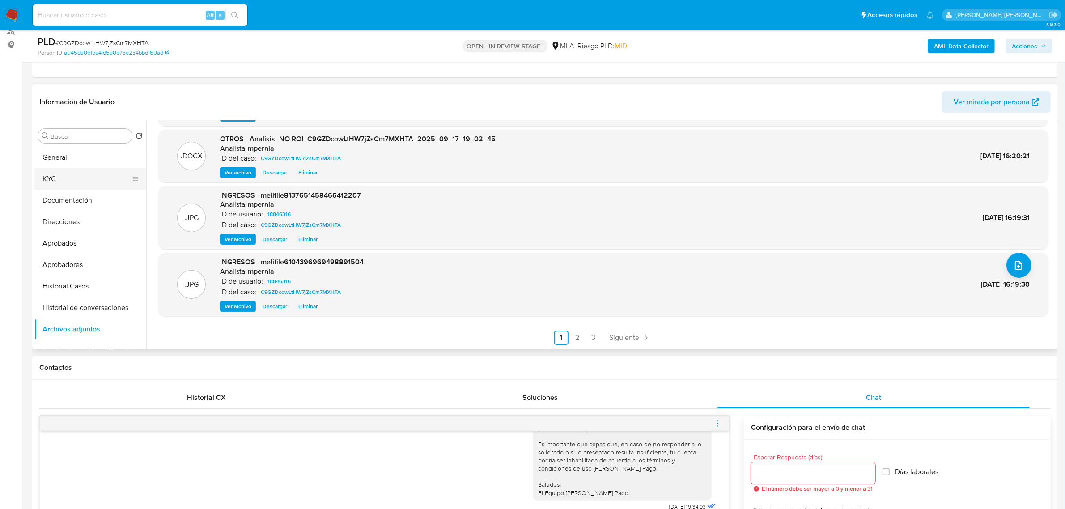
click at [55, 170] on button "KYC" at bounding box center [86, 178] width 105 height 21
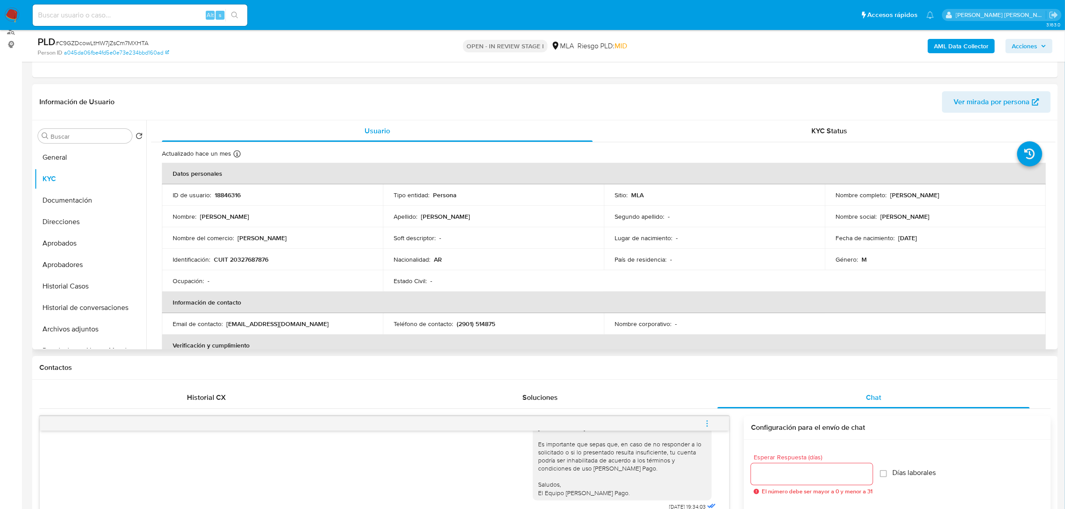
drag, startPoint x: 887, startPoint y: 195, endPoint x: 931, endPoint y: 197, distance: 43.9
click at [931, 197] on div "Nombre completo : Franco Tardioli" at bounding box center [934, 195] width 199 height 8
copy p "Franco Tardioli"
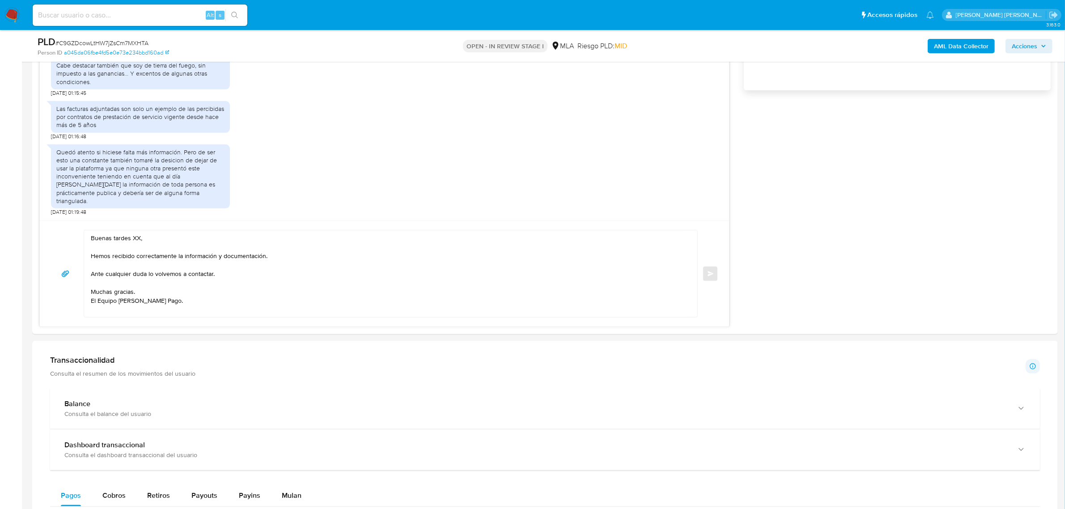
scroll to position [671, 0]
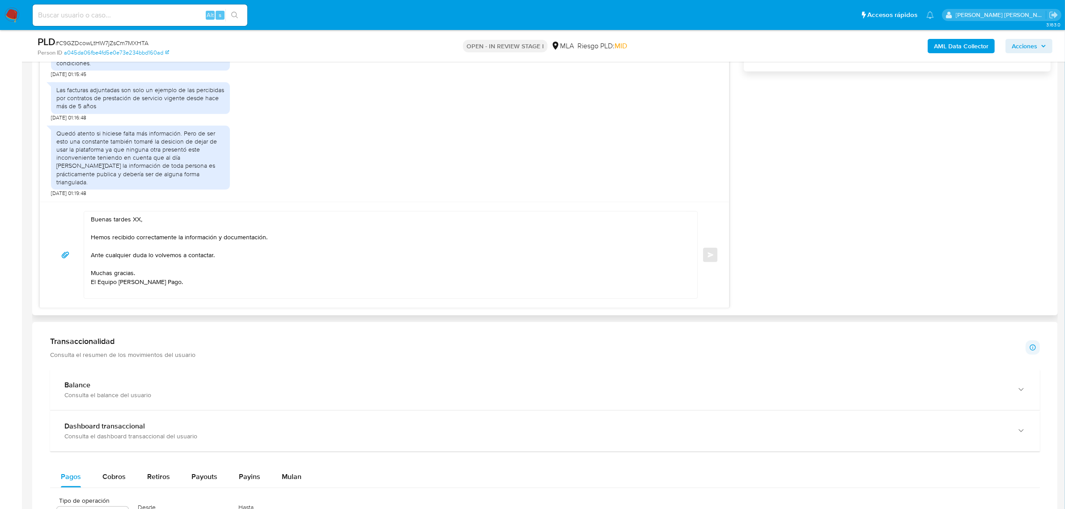
click at [137, 222] on textarea "Buenas tardes XX, Hemos recibido correctamente la información y documentación. …" at bounding box center [388, 254] width 595 height 87
paste textarea "Franco Tardioli"
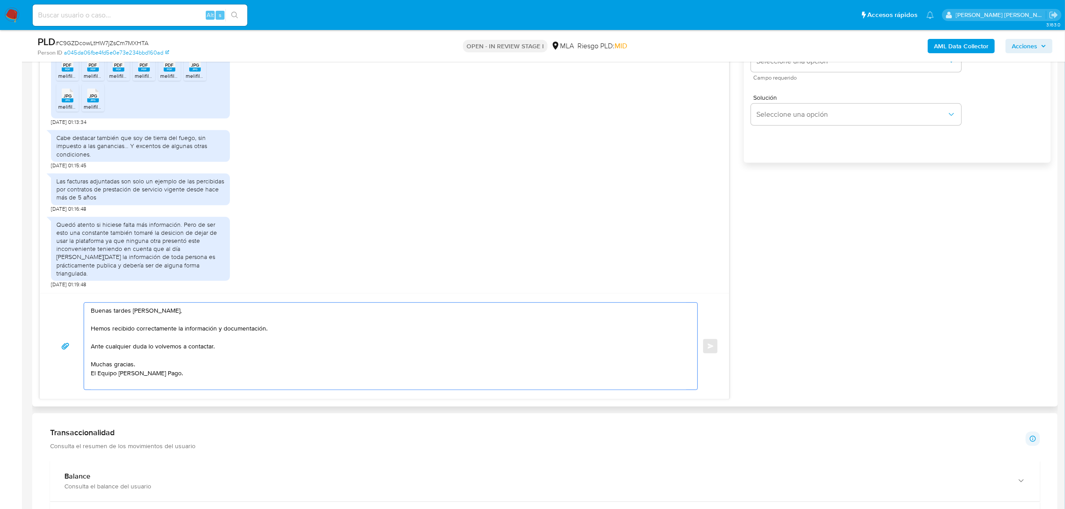
scroll to position [447, 0]
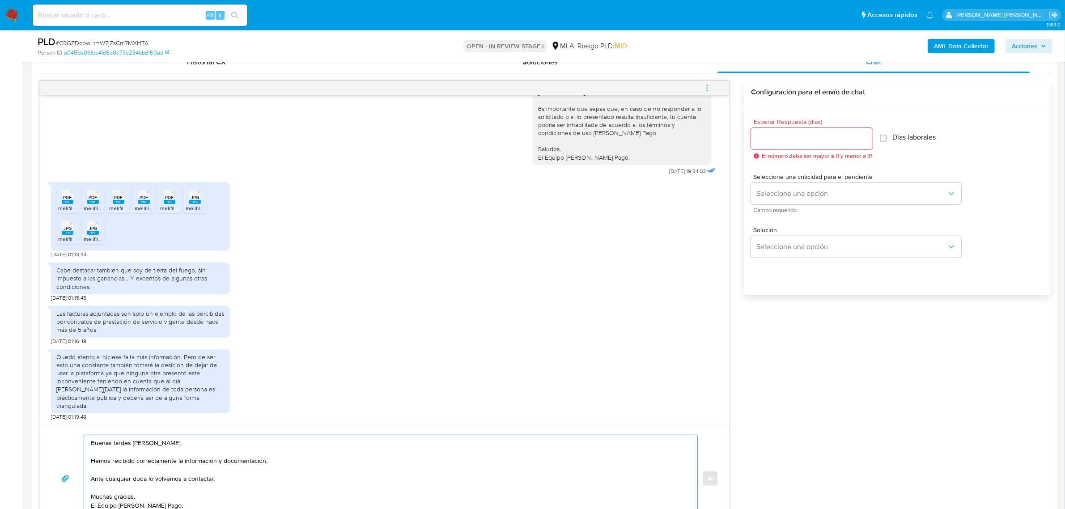
type textarea "Buenas tardes Franco Tardioli, Hemos recibido correctamente la información y do…"
click at [786, 139] on input "Esperar Respuesta (días)" at bounding box center [812, 139] width 122 height 12
type input "0"
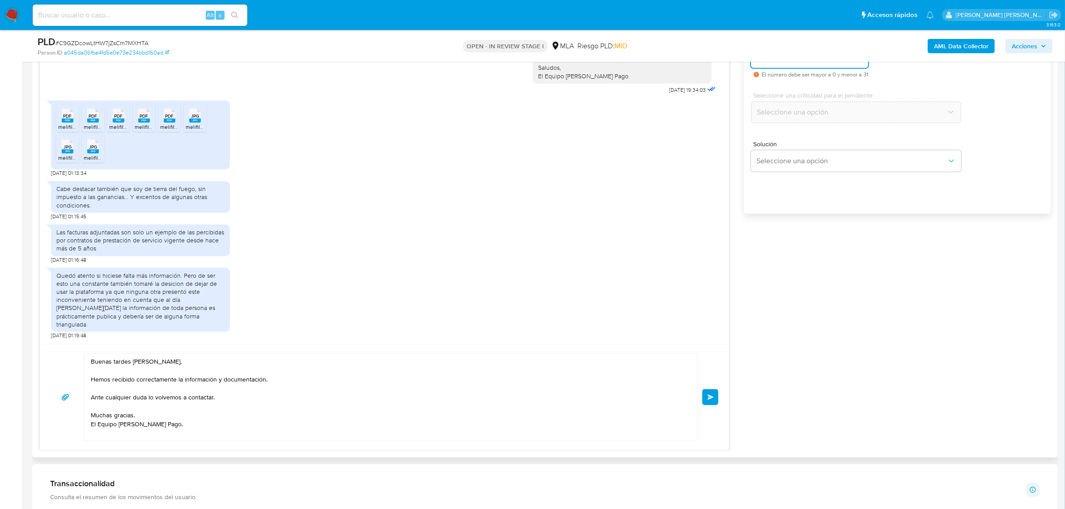
scroll to position [615, 0]
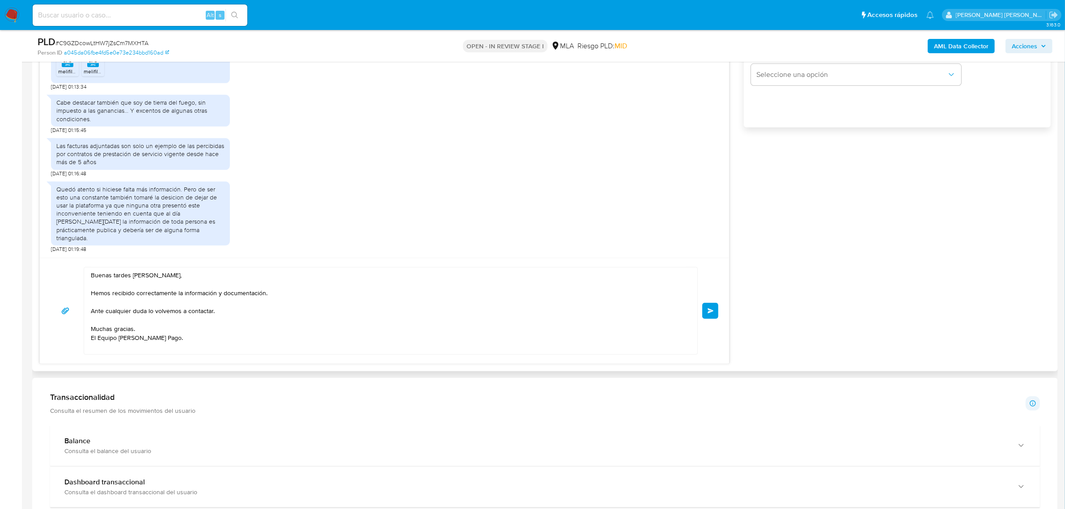
click at [709, 311] on span "Enviar" at bounding box center [710, 310] width 6 height 5
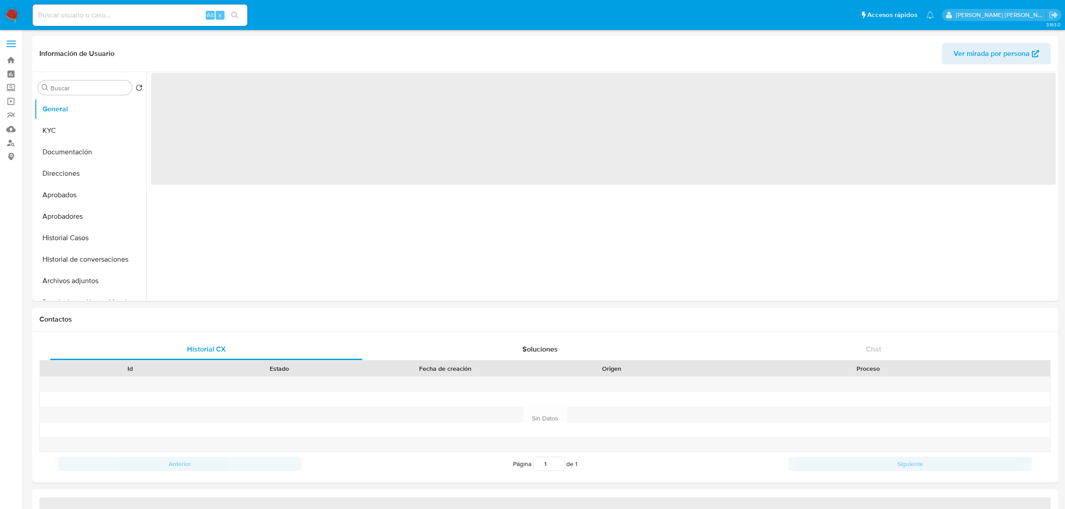
select select "10"
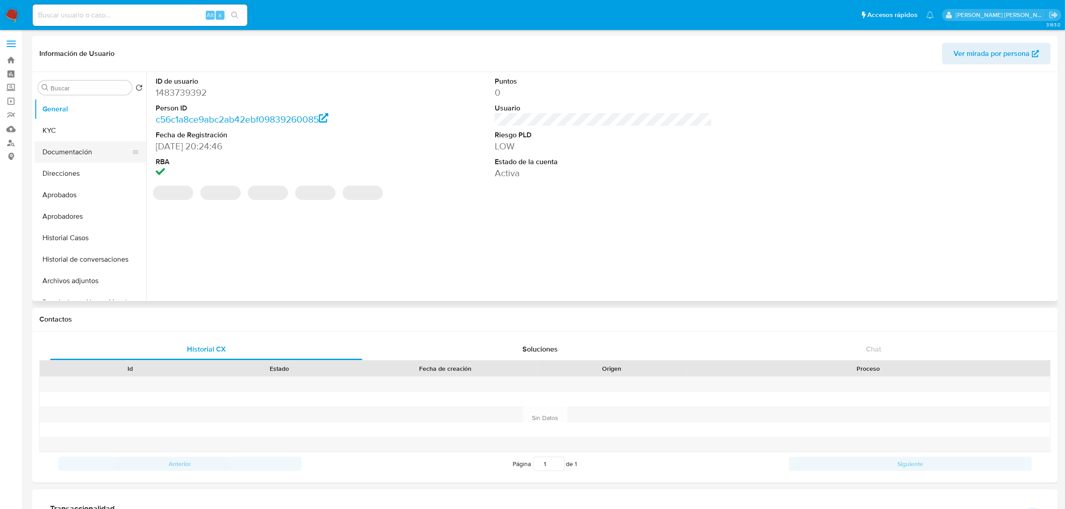
click at [72, 153] on button "Documentación" at bounding box center [86, 151] width 105 height 21
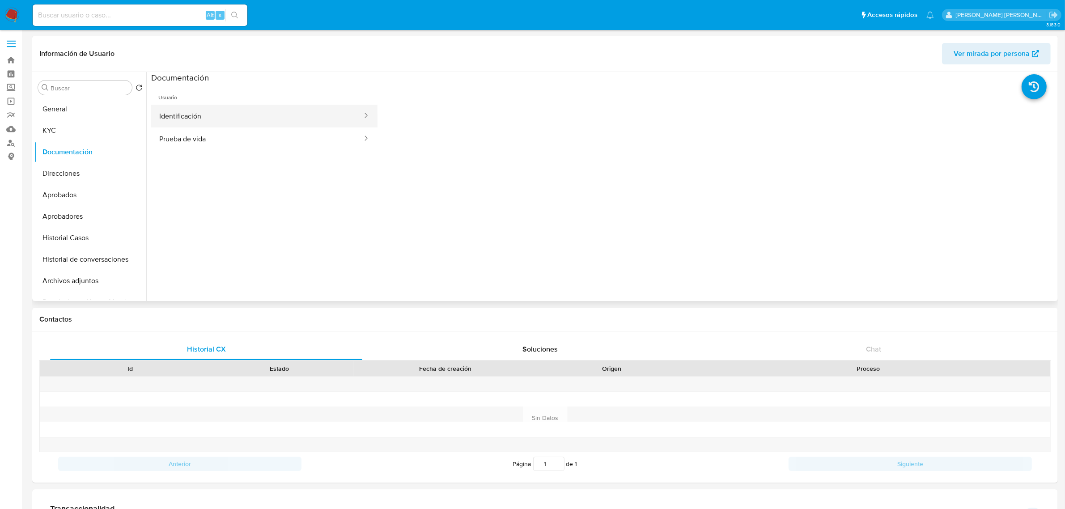
click at [263, 121] on button "Identificación" at bounding box center [257, 116] width 212 height 23
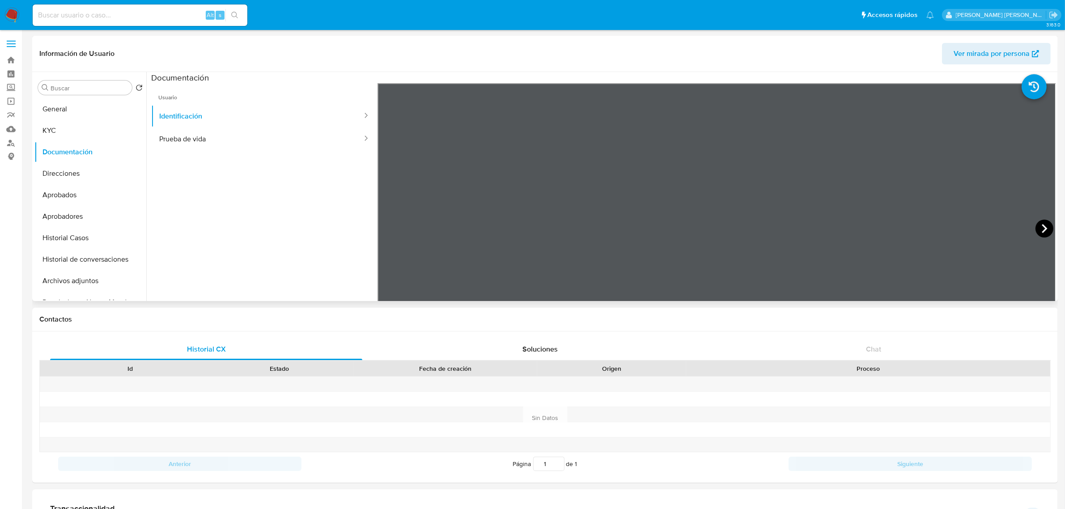
click at [1041, 227] on icon at bounding box center [1043, 228] width 5 height 9
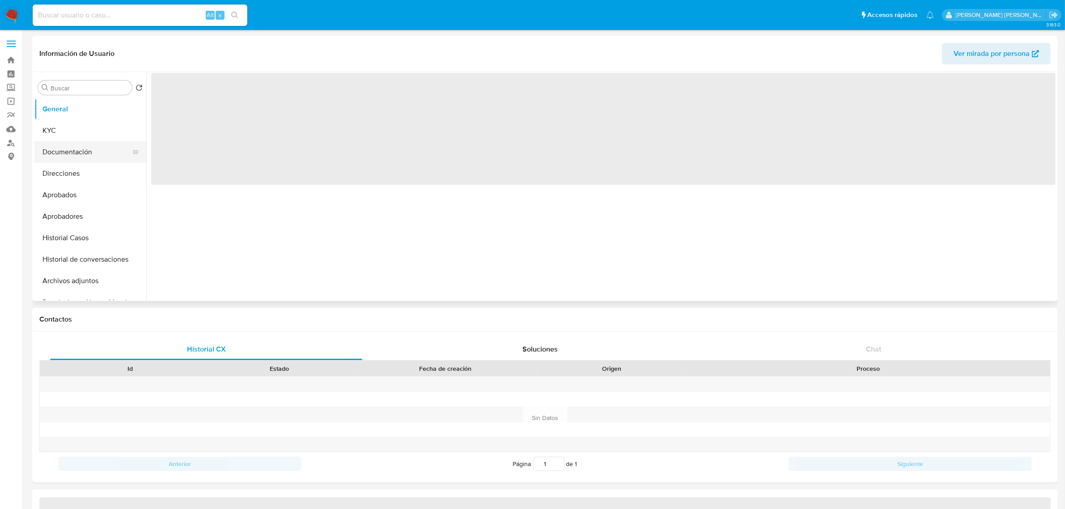
click at [90, 154] on button "Documentación" at bounding box center [86, 151] width 105 height 21
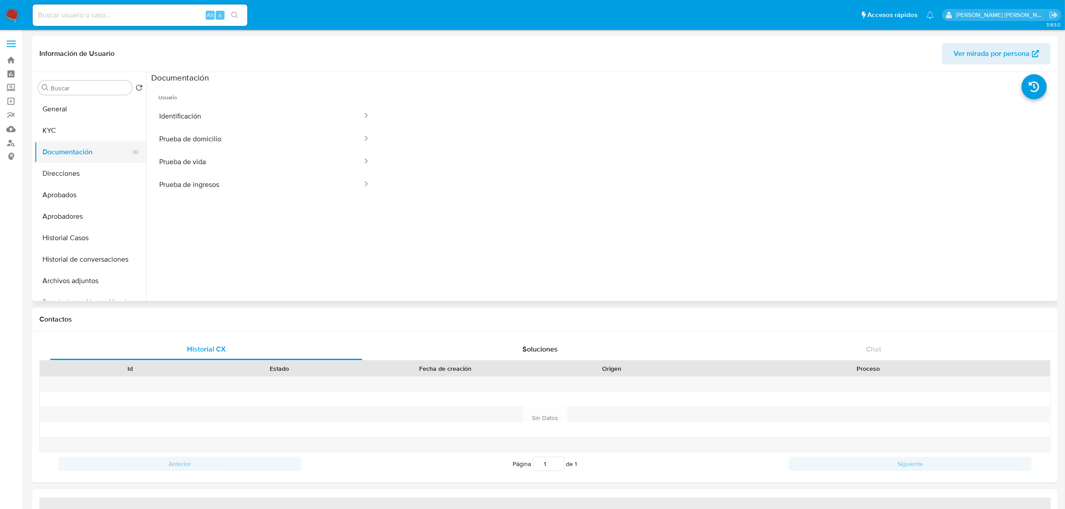
select select "10"
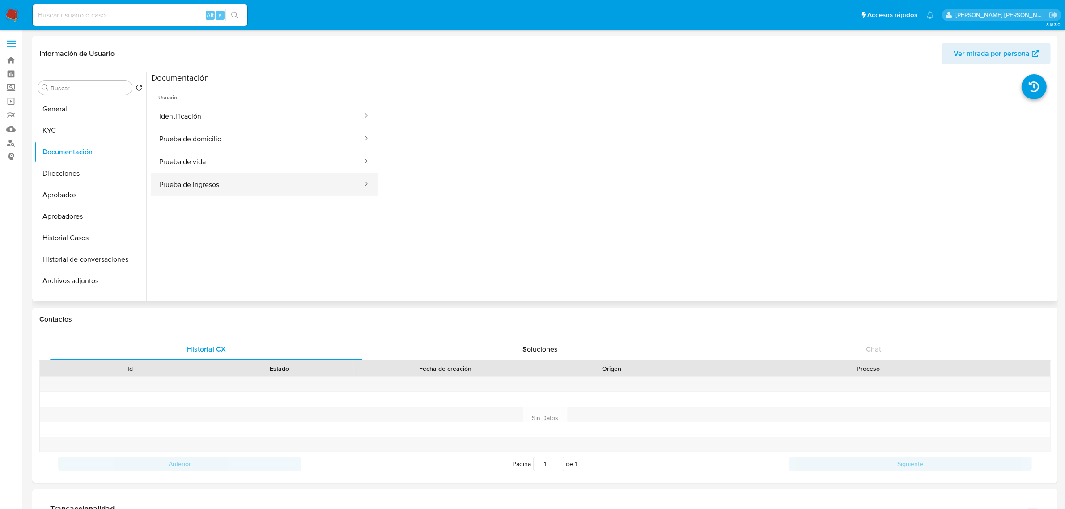
click at [220, 182] on button "Prueba de ingresos" at bounding box center [257, 184] width 212 height 23
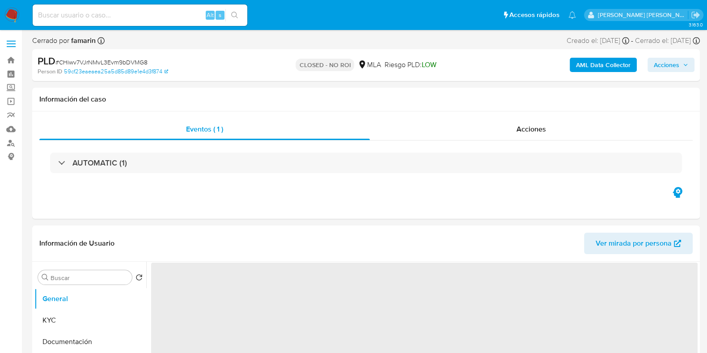
select select "10"
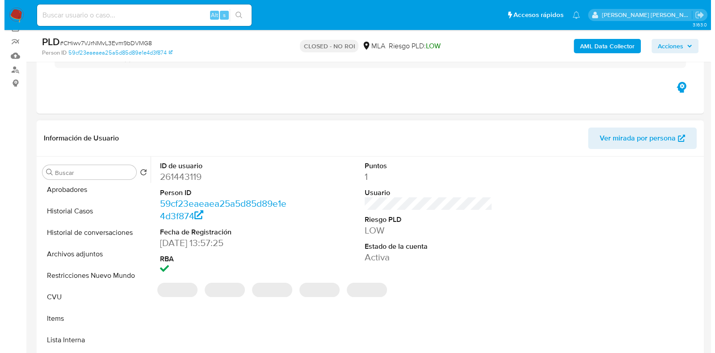
scroll to position [168, 0]
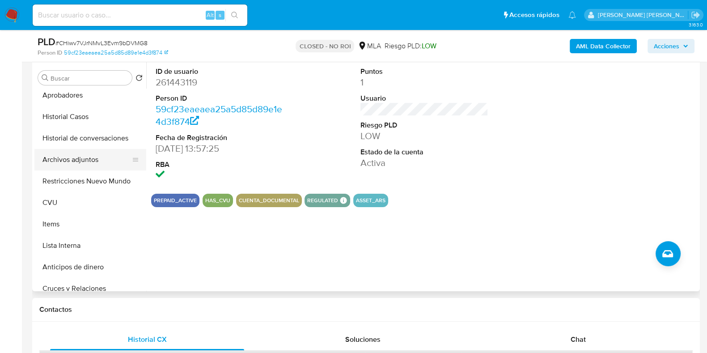
click at [74, 161] on button "Archivos adjuntos" at bounding box center [86, 159] width 105 height 21
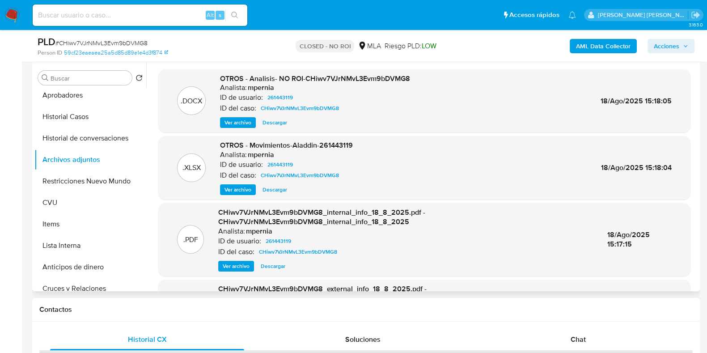
click at [232, 126] on span "Ver archivo" at bounding box center [237, 122] width 27 height 9
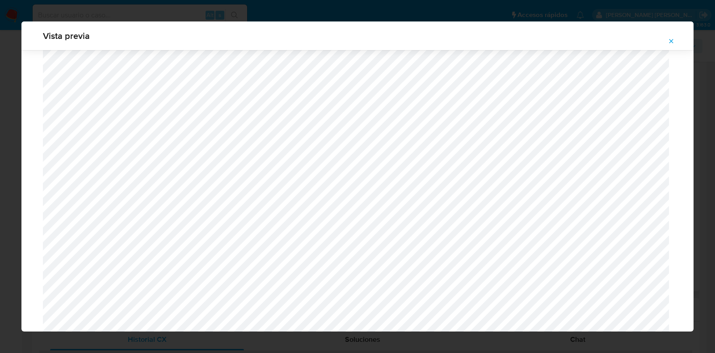
scroll to position [764, 0]
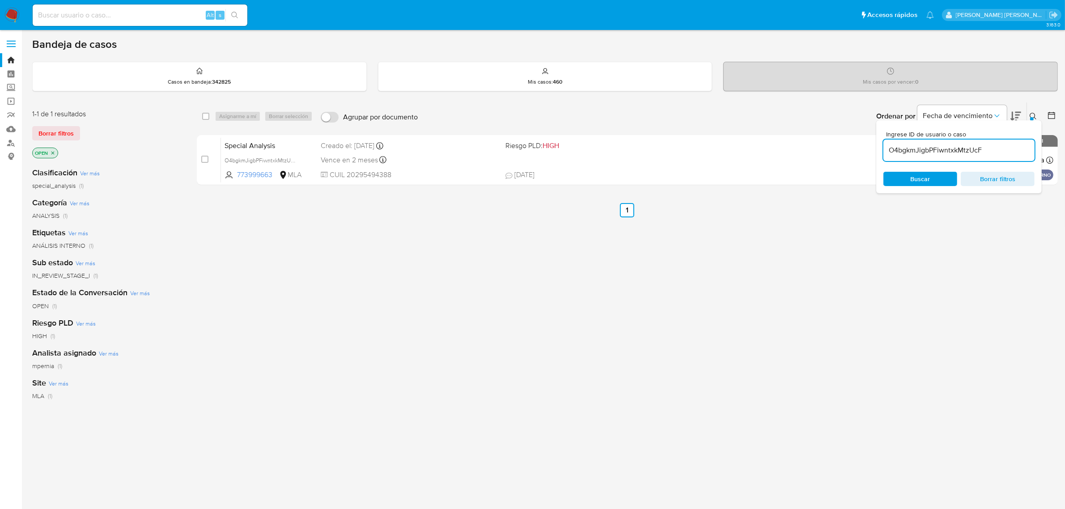
click at [918, 144] on input "O4bgkmJigbPFiwntxkMtzUcF" at bounding box center [958, 150] width 151 height 12
paste input "27aWhjrXjBd55Chq7YtKYa6e"
type input "27aWhjrXjBd55Chq7YtKYa6e"
click at [204, 117] on input "checkbox" at bounding box center [205, 116] width 7 height 7
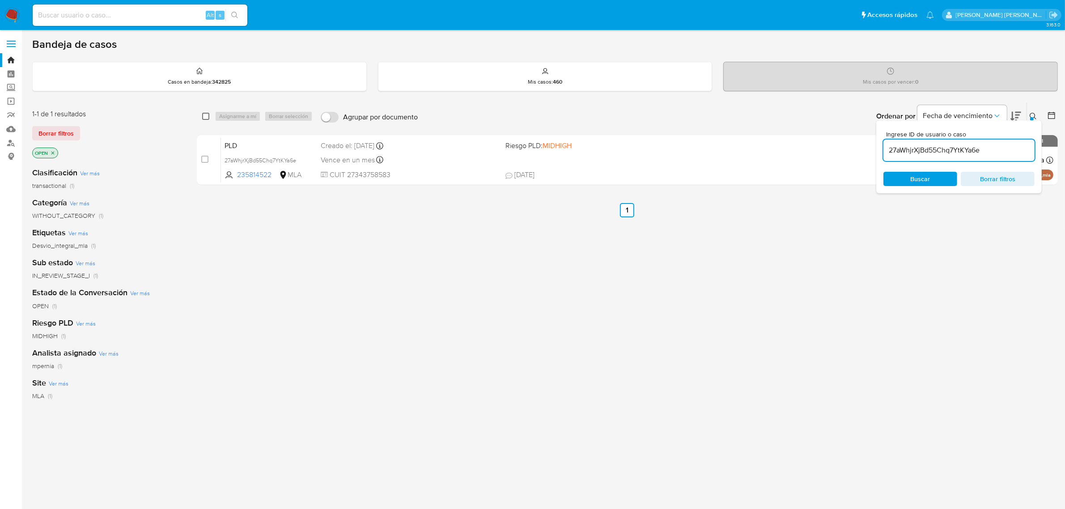
checkbox input "true"
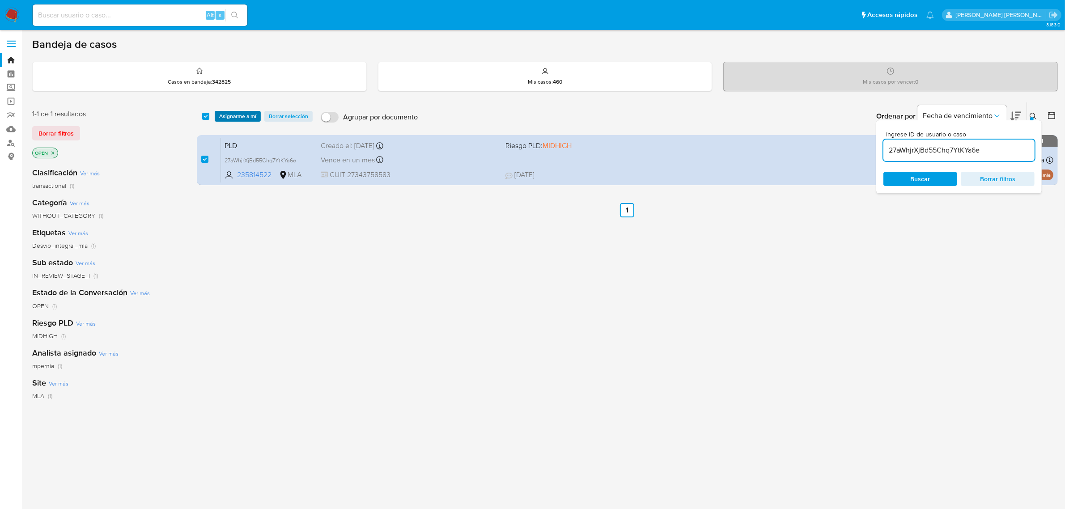
click at [246, 118] on span "Asignarme a mí" at bounding box center [237, 116] width 37 height 9
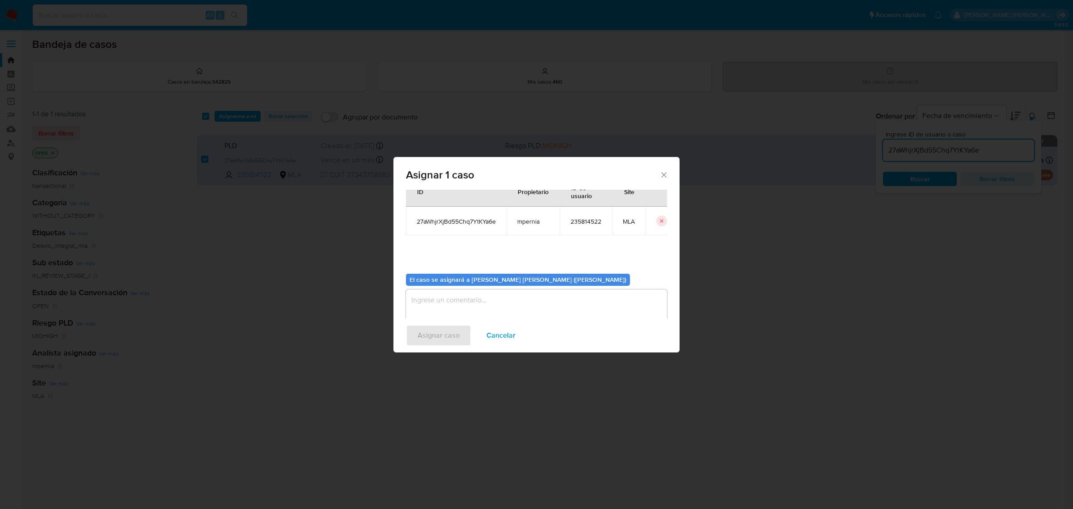
scroll to position [46, 0]
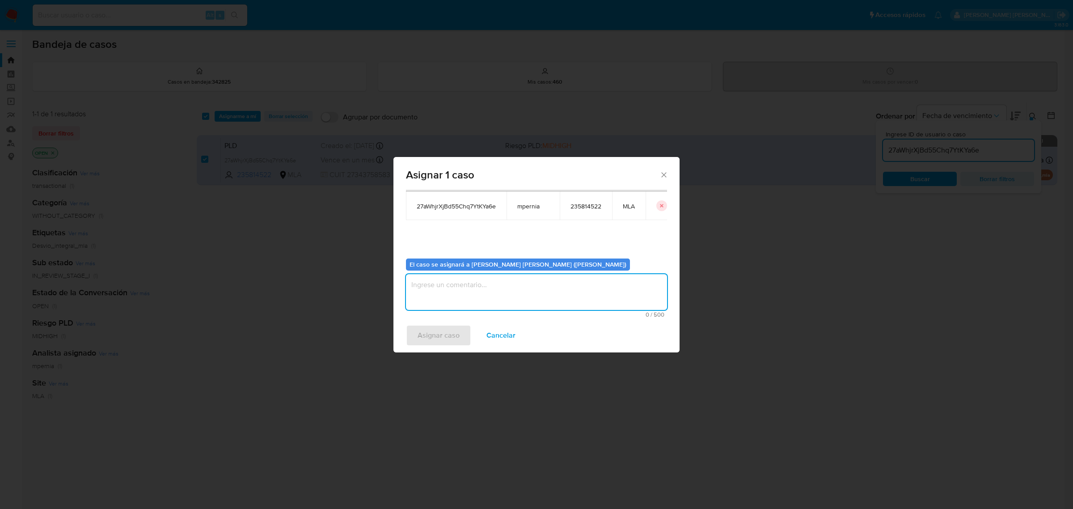
click at [477, 292] on textarea "assign-modal" at bounding box center [536, 292] width 261 height 36
type textarea "-"
click at [429, 338] on span "Asignar caso" at bounding box center [439, 335] width 42 height 20
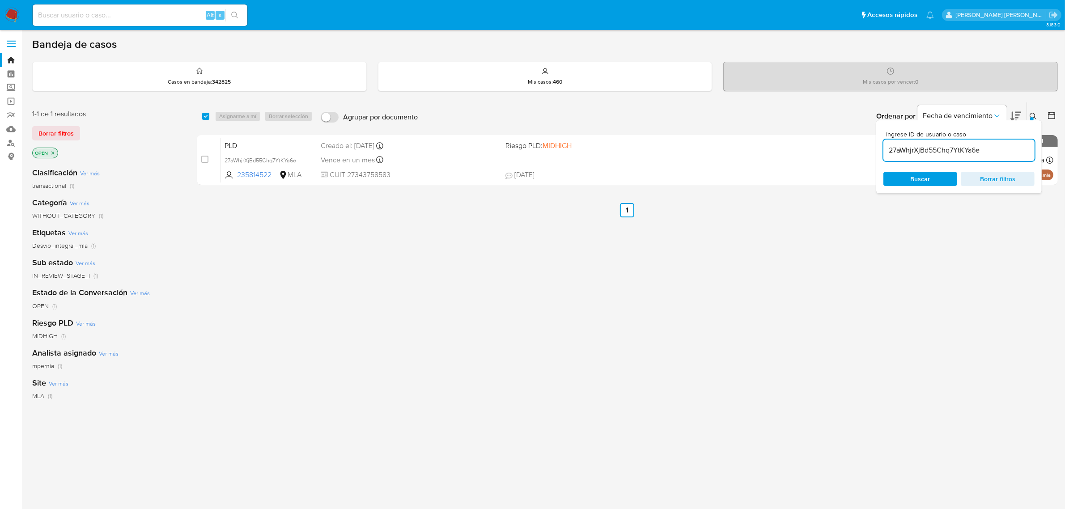
click at [756, 237] on div "select-all-cases-checkbox Asignarme a mí Borrar selección Agrupar por documento…" at bounding box center [627, 304] width 861 height 405
click at [911, 144] on input "27aWhjrXjBd55Chq7YtKYa6e" at bounding box center [958, 150] width 151 height 12
paste input "C9GZDcowLtHW7jZsCm7MXHTA"
type input "C9GZDcowLtHW7jZsCm7MXHTA"
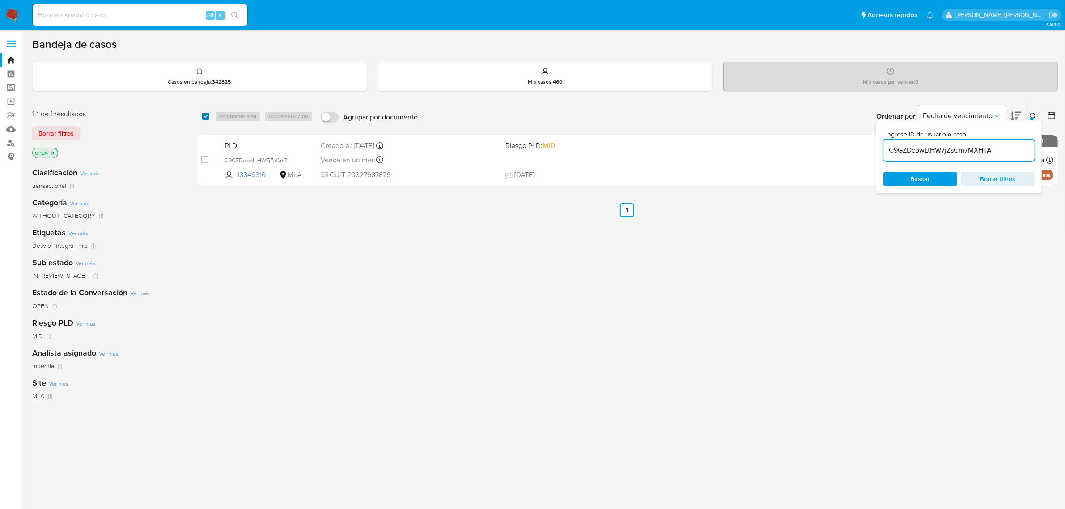
click at [205, 117] on input "checkbox" at bounding box center [205, 116] width 7 height 7
checkbox input "true"
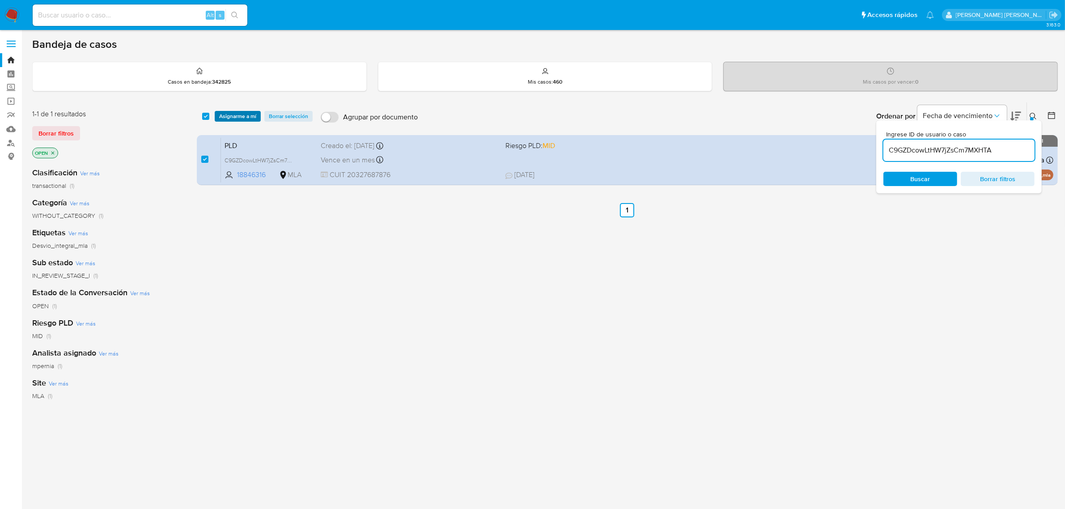
click at [221, 116] on span "Asignarme a mí" at bounding box center [237, 116] width 37 height 9
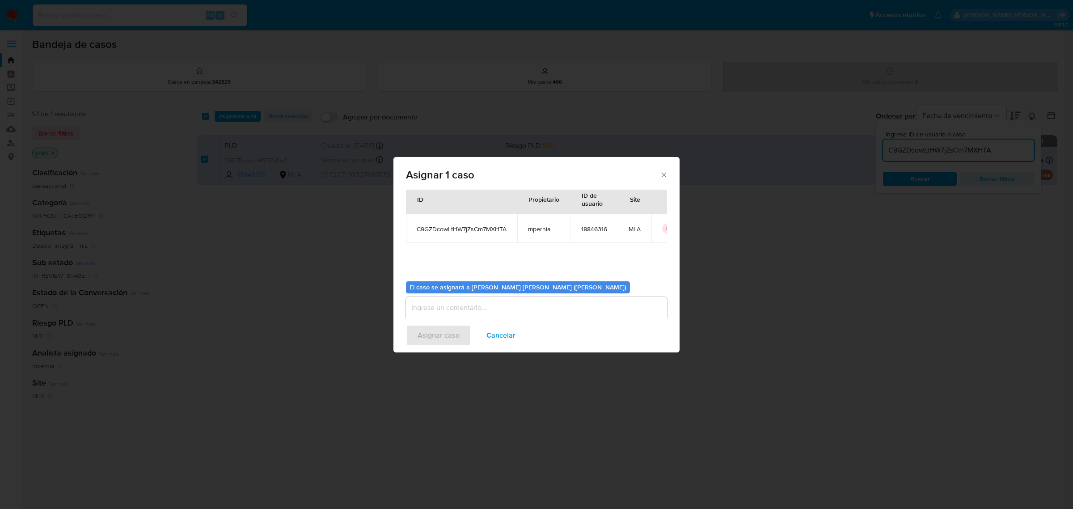
scroll to position [46, 0]
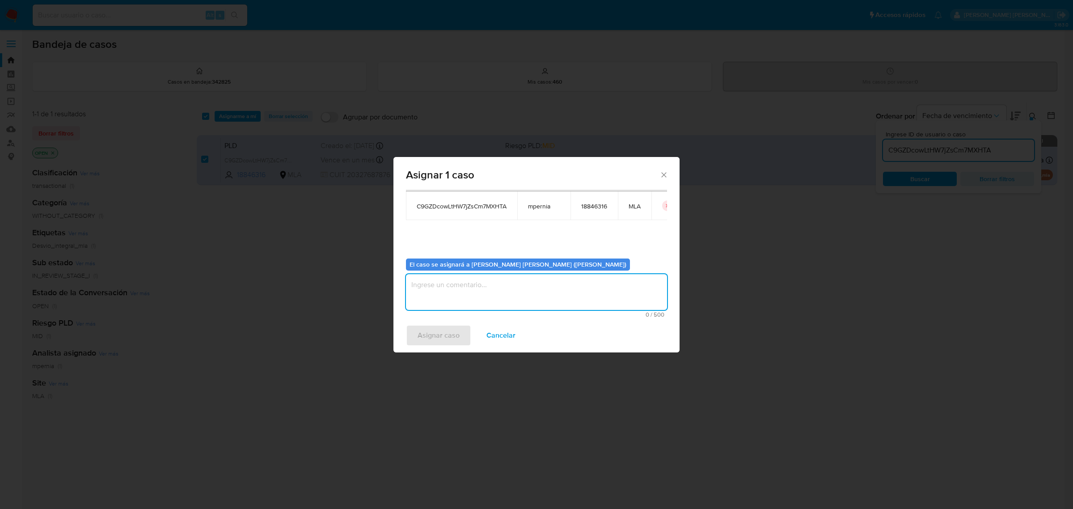
click at [456, 298] on textarea "assign-modal" at bounding box center [536, 292] width 261 height 36
type textarea "-"
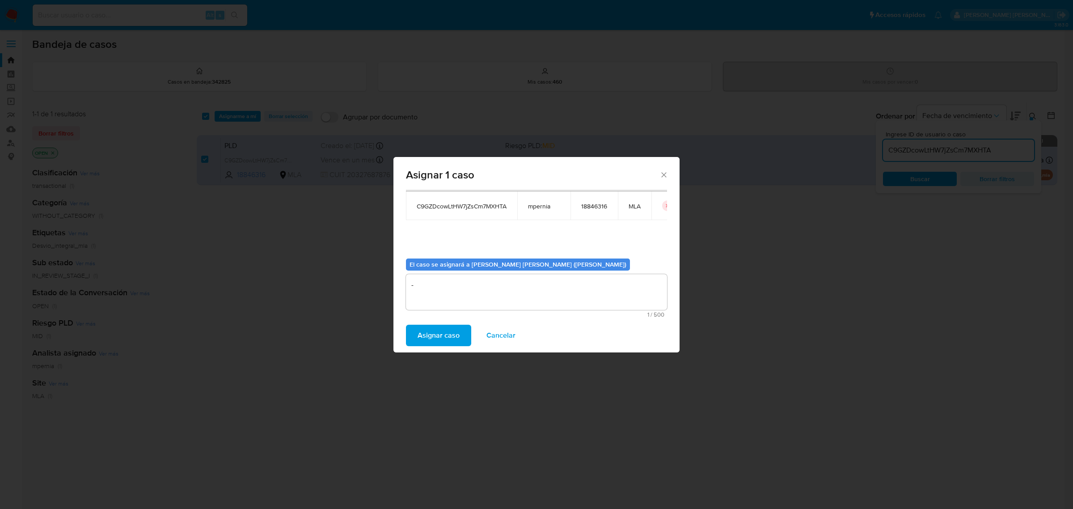
click at [451, 340] on span "Asignar caso" at bounding box center [439, 335] width 42 height 20
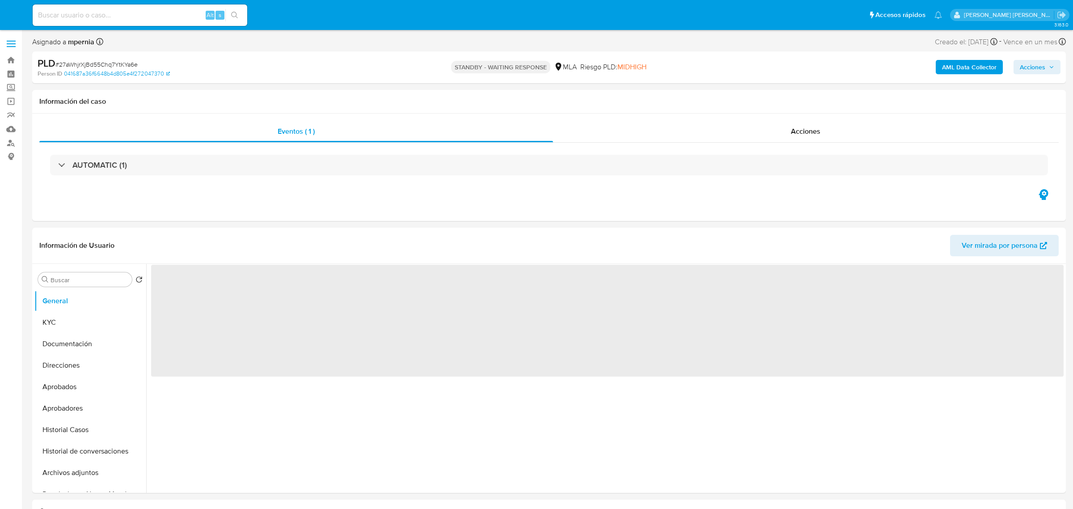
select select "10"
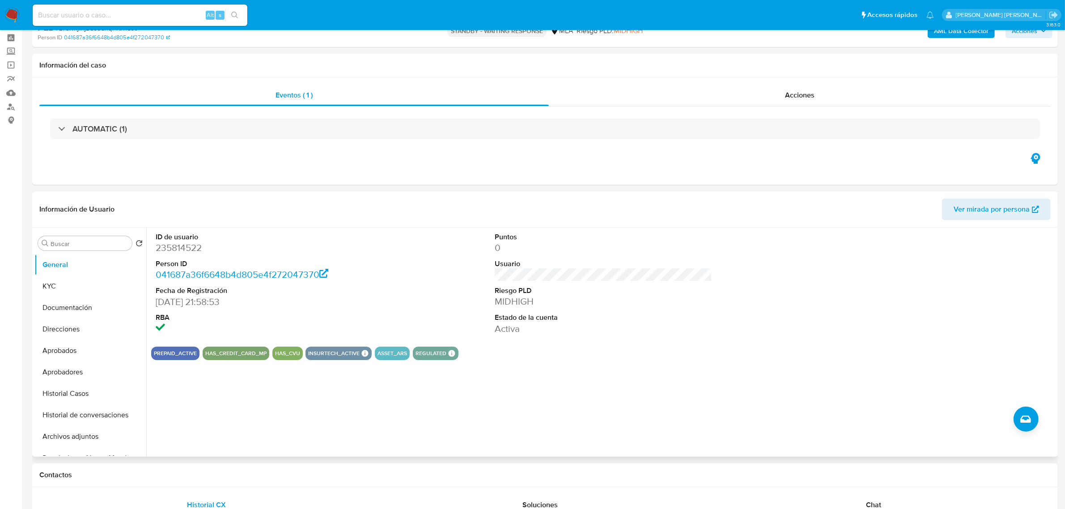
scroll to position [56, 0]
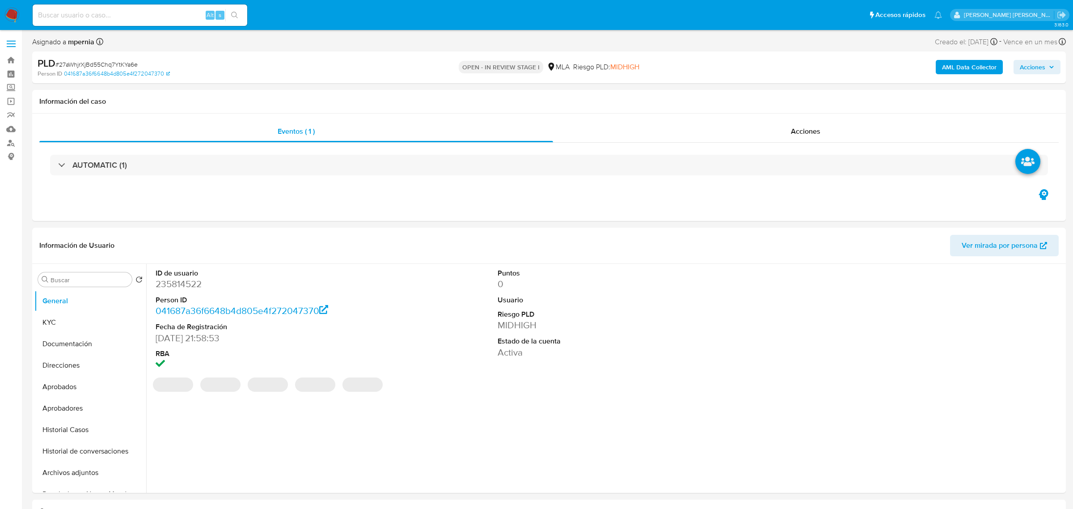
select select "10"
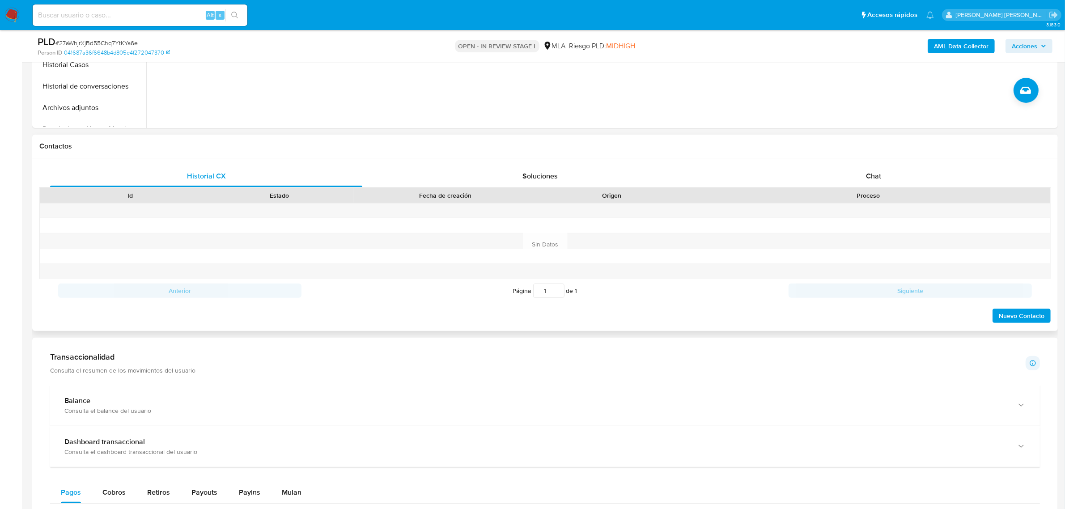
scroll to position [335, 0]
click at [870, 164] on div "Chat" at bounding box center [873, 173] width 312 height 21
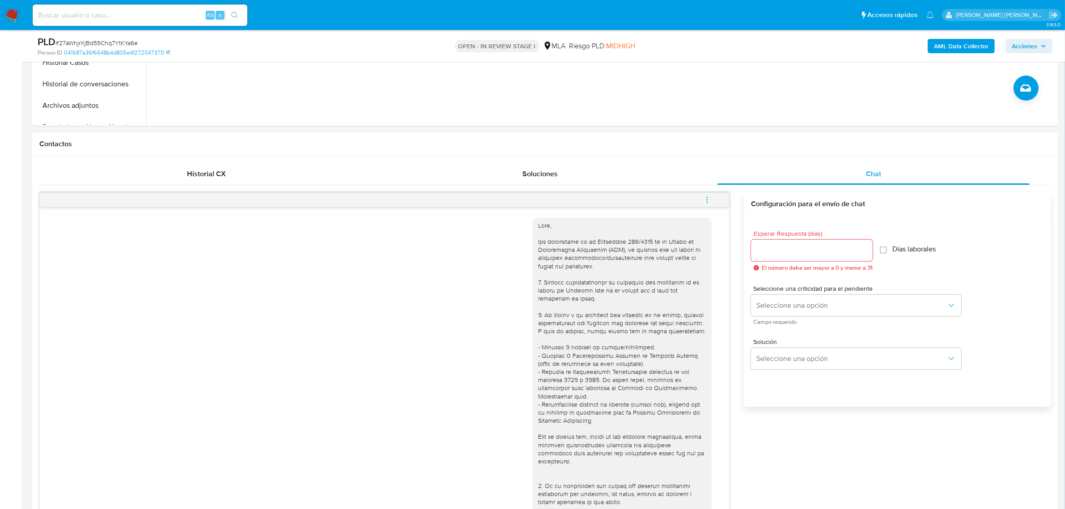
scroll to position [823, 0]
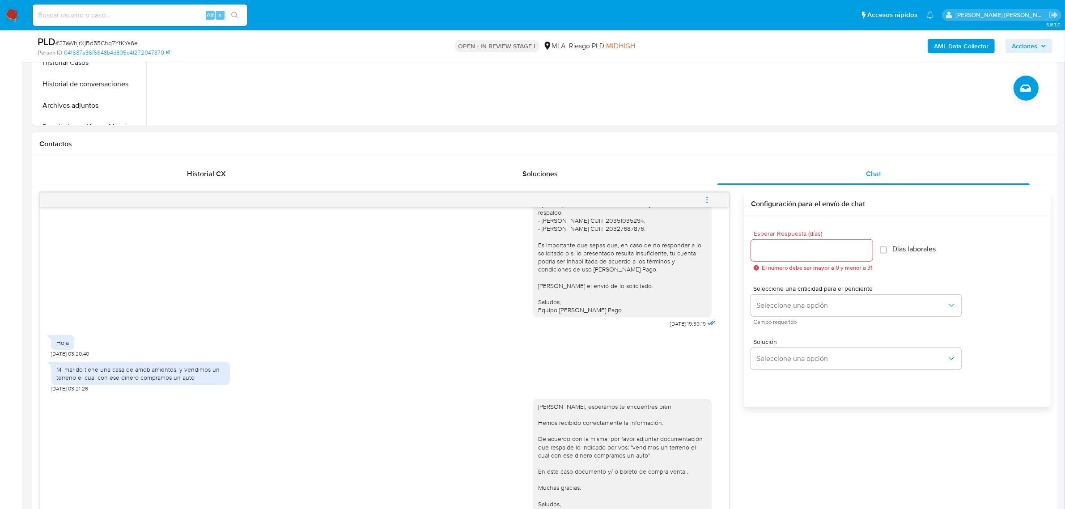
click at [706, 199] on icon "menu-action" at bounding box center [707, 200] width 8 height 8
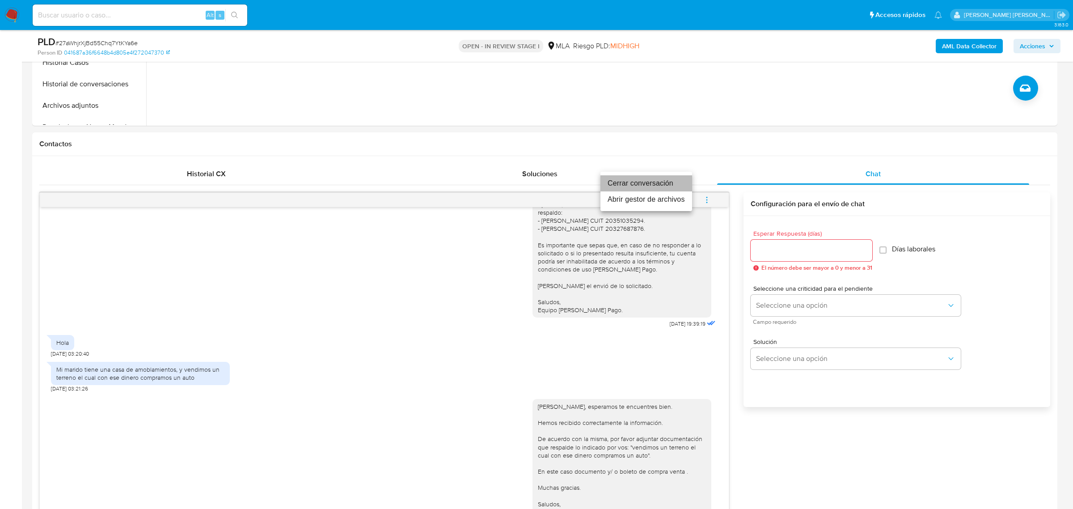
drag, startPoint x: 617, startPoint y: 182, endPoint x: 638, endPoint y: 226, distance: 49.0
click at [617, 182] on li "Cerrar conversación" at bounding box center [646, 183] width 92 height 16
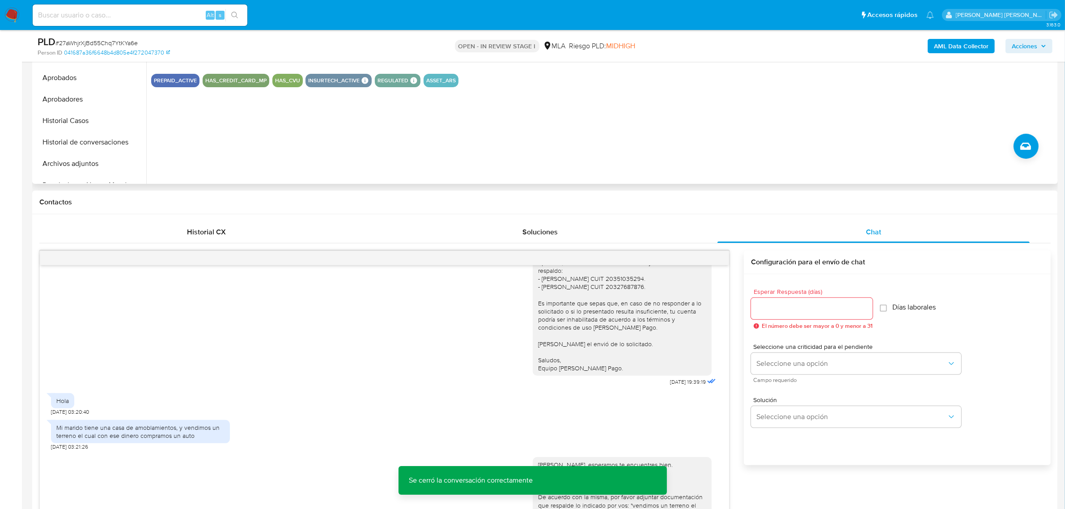
scroll to position [224, 0]
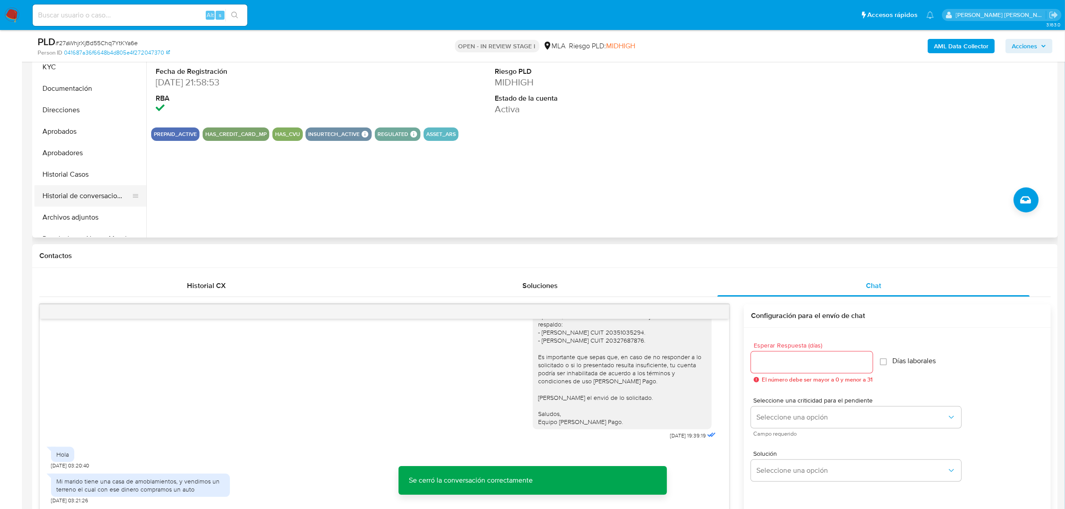
click at [78, 195] on button "Historial de conversaciones" at bounding box center [86, 195] width 105 height 21
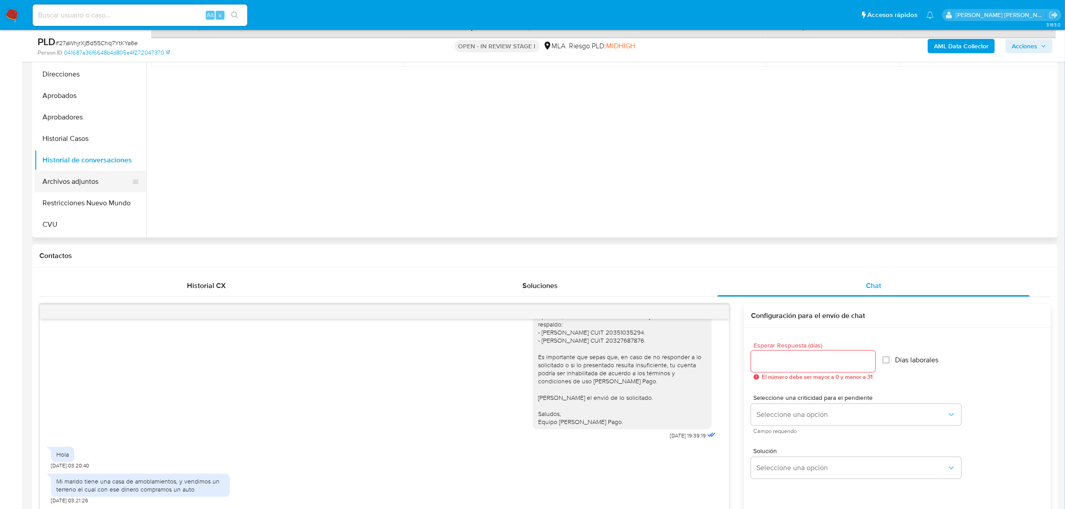
scroll to position [56, 0]
click at [95, 183] on button "Restricciones Nuevo Mundo" at bounding box center [86, 182] width 105 height 21
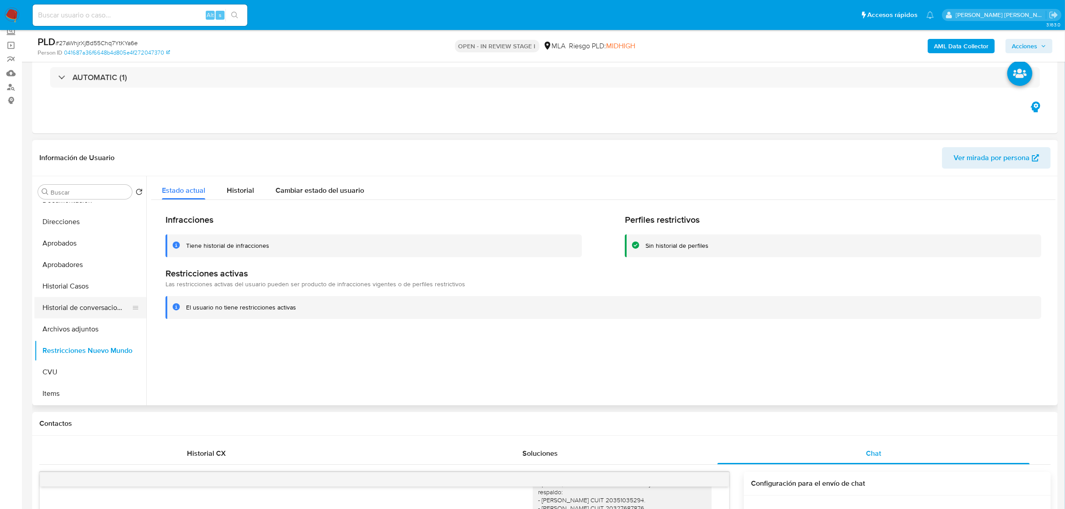
click at [75, 313] on button "Historial de conversaciones" at bounding box center [86, 307] width 105 height 21
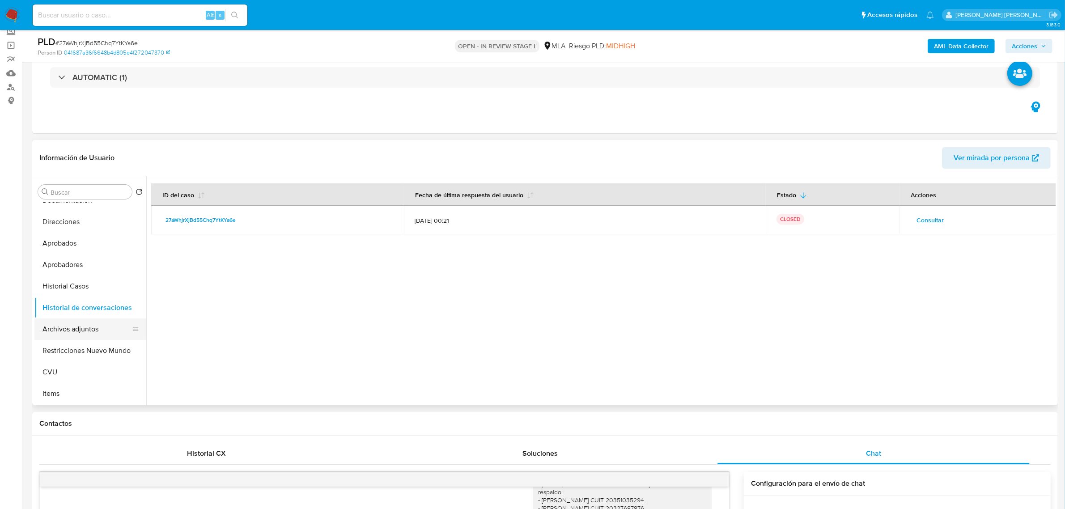
click at [74, 336] on button "Archivos adjuntos" at bounding box center [86, 328] width 105 height 21
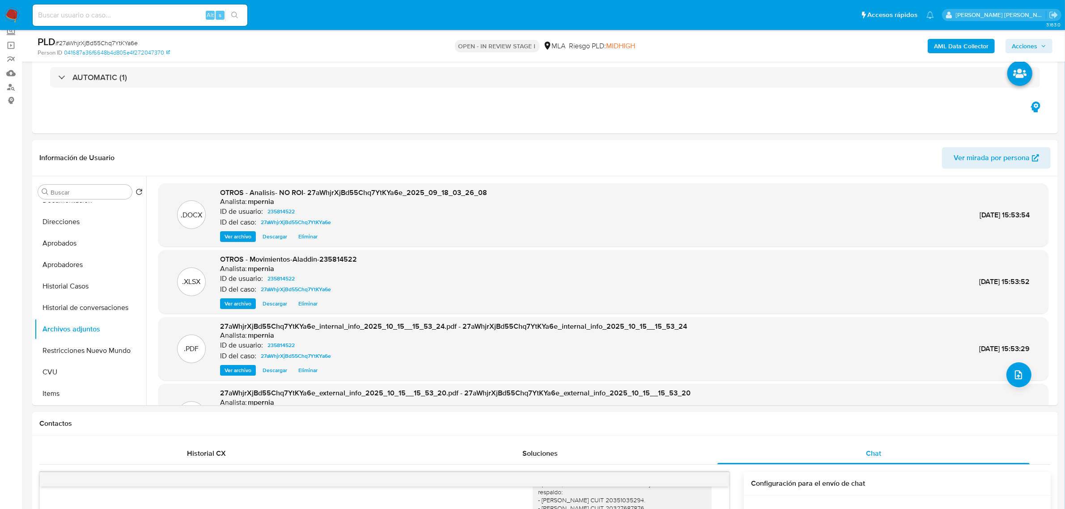
click at [1038, 42] on span "Acciones" at bounding box center [1028, 46] width 34 height 13
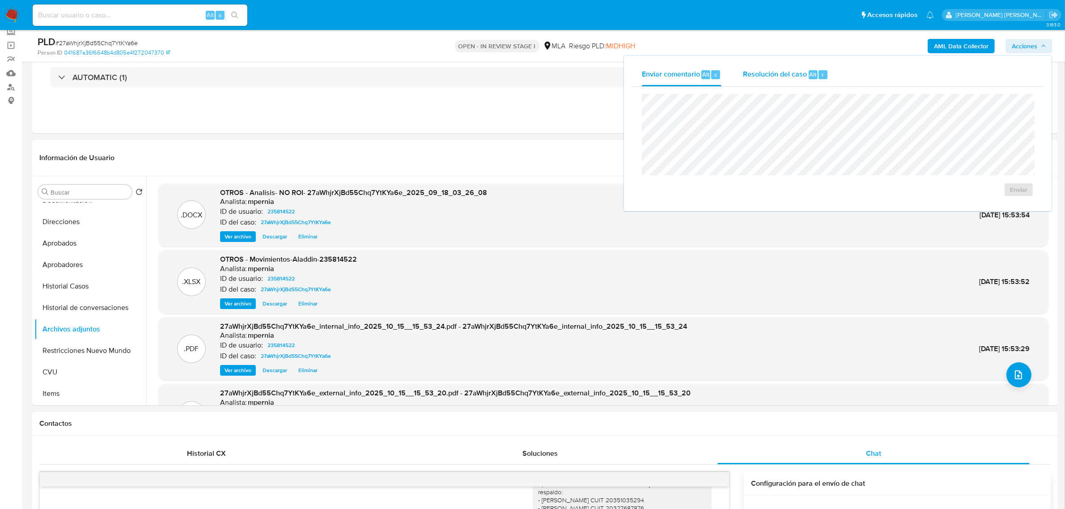
click at [792, 76] on span "Resolución del caso" at bounding box center [775, 74] width 64 height 10
click at [914, 193] on span "No ROI Proposal" at bounding box center [931, 195] width 46 height 13
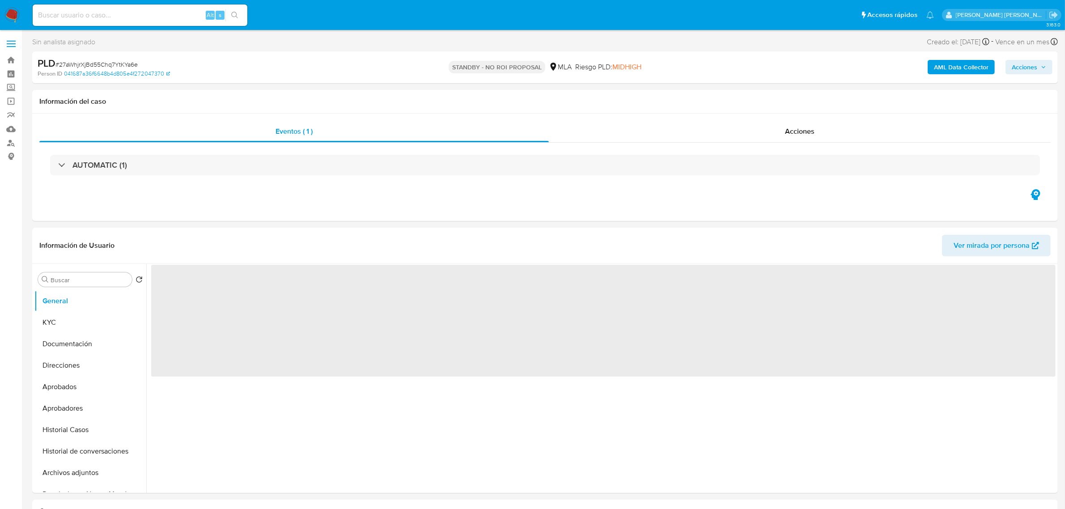
select select "10"
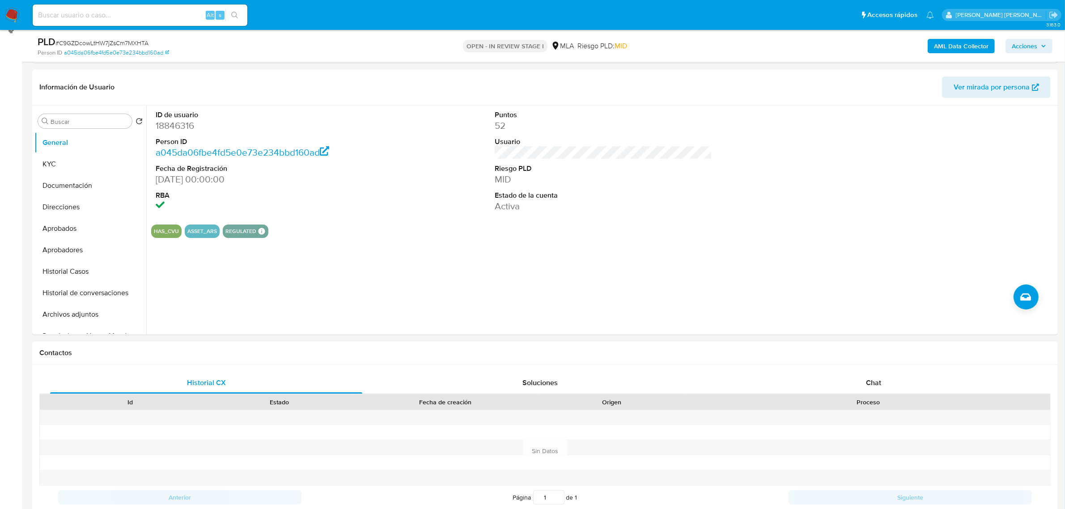
scroll to position [279, 0]
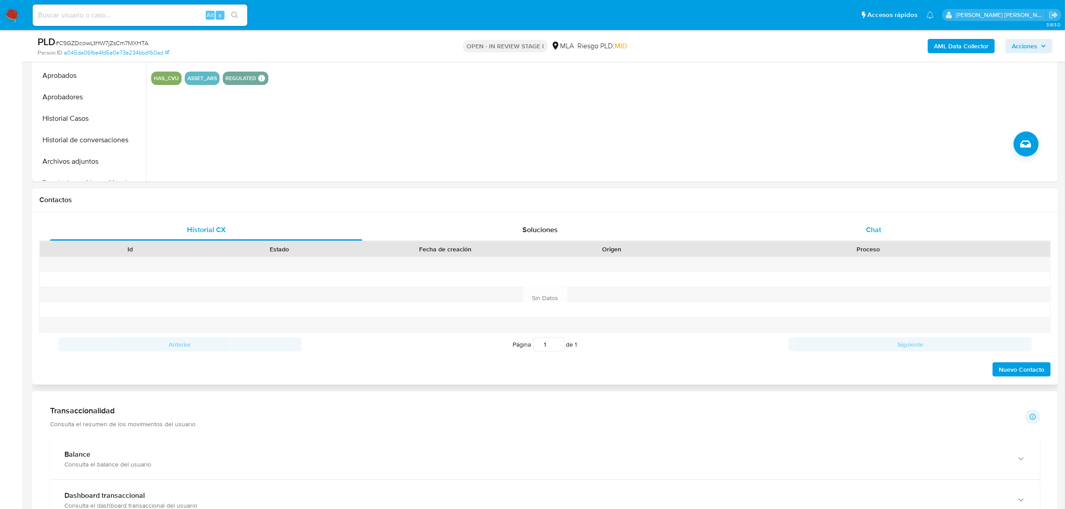
click at [868, 232] on span "Chat" at bounding box center [873, 229] width 15 height 10
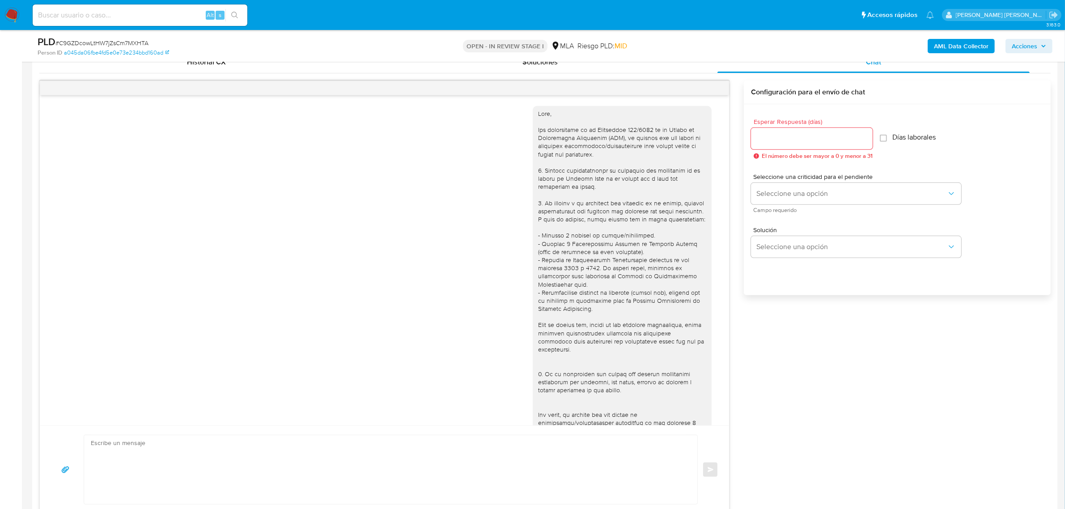
scroll to position [1094, 0]
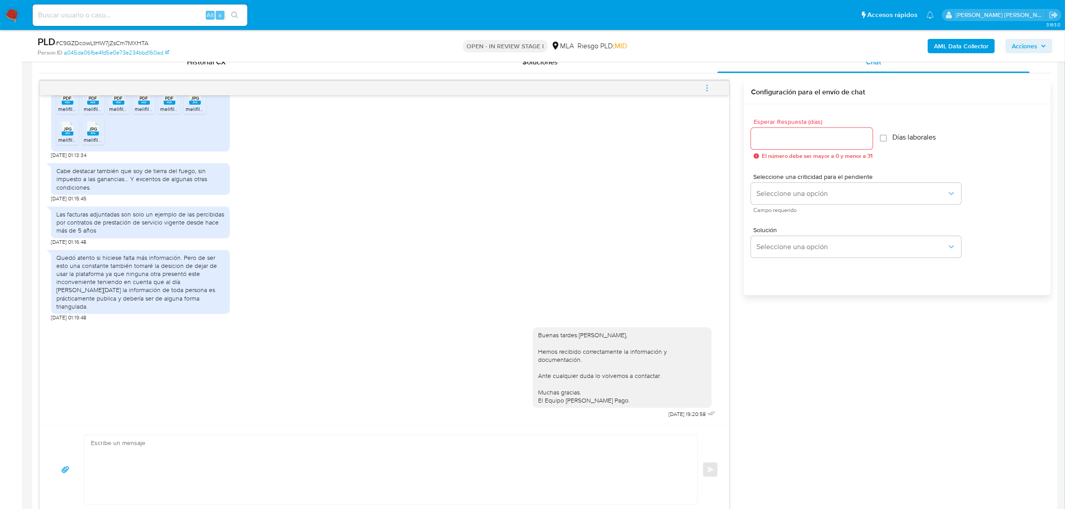
click at [705, 85] on icon "menu-action" at bounding box center [707, 88] width 8 height 8
click at [651, 68] on li "Cerrar conversación" at bounding box center [646, 71] width 92 height 16
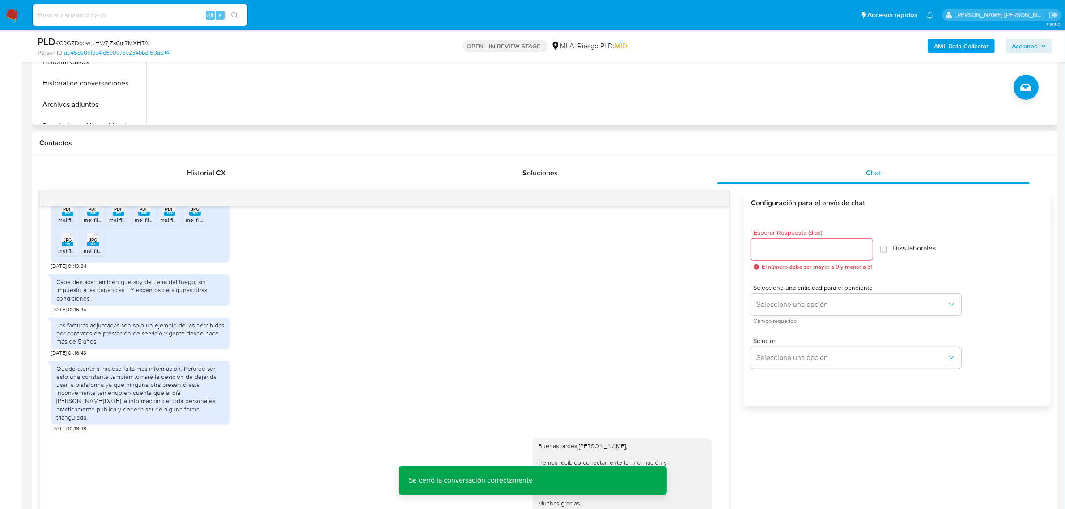
scroll to position [335, 0]
click at [1027, 45] on span "Acciones" at bounding box center [1023, 46] width 25 height 14
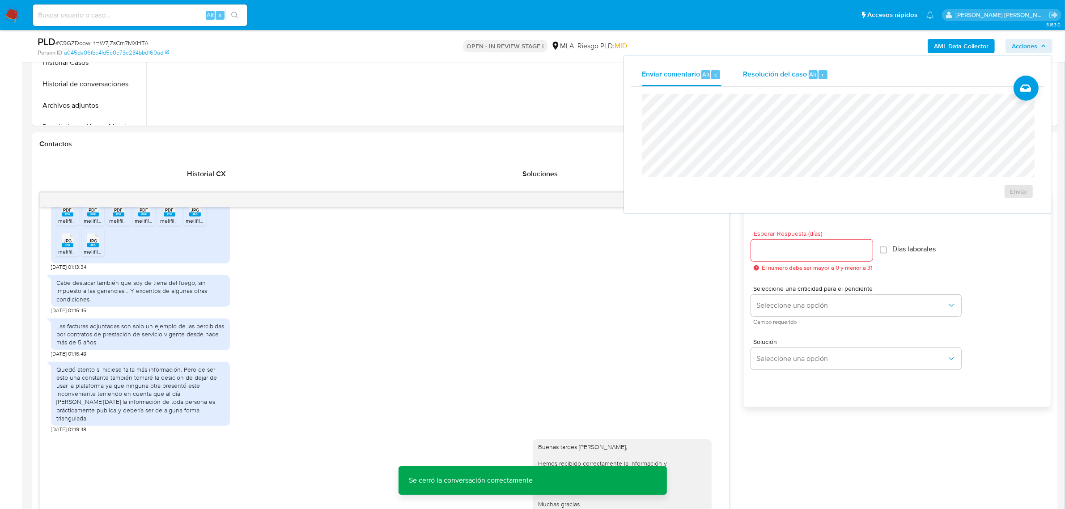
click at [765, 81] on div "Resolución del caso Alt r" at bounding box center [785, 74] width 85 height 23
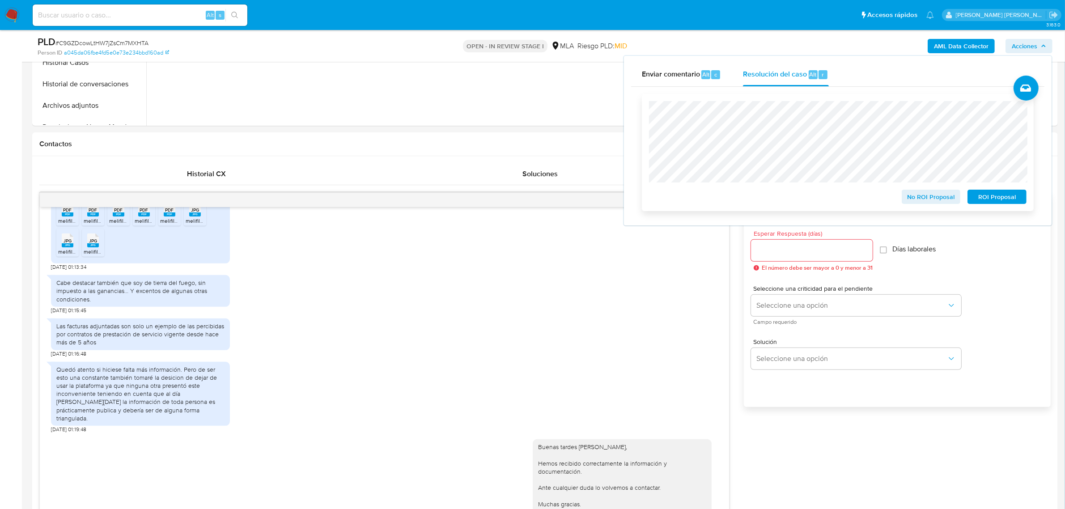
click at [935, 201] on span "No ROI Proposal" at bounding box center [931, 196] width 46 height 13
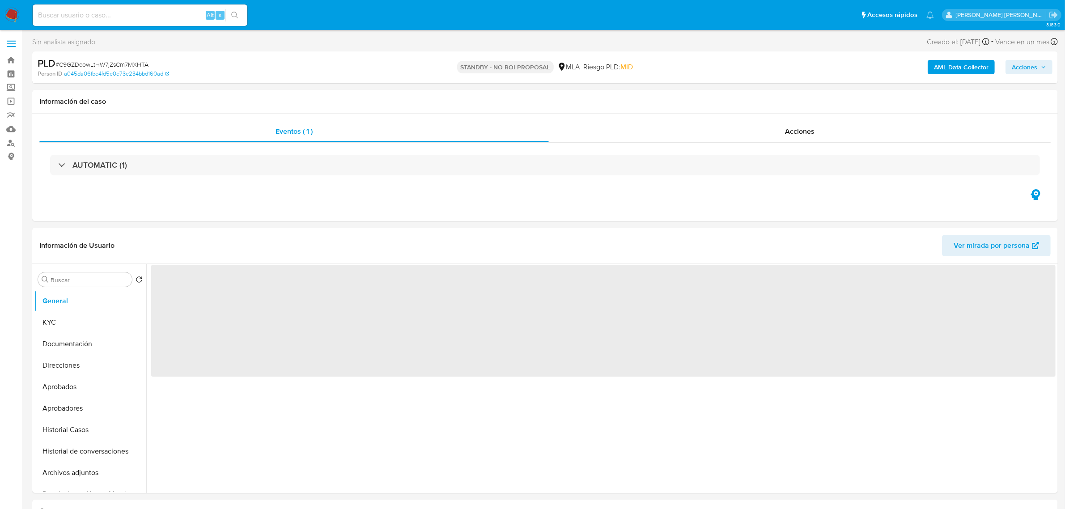
select select "10"
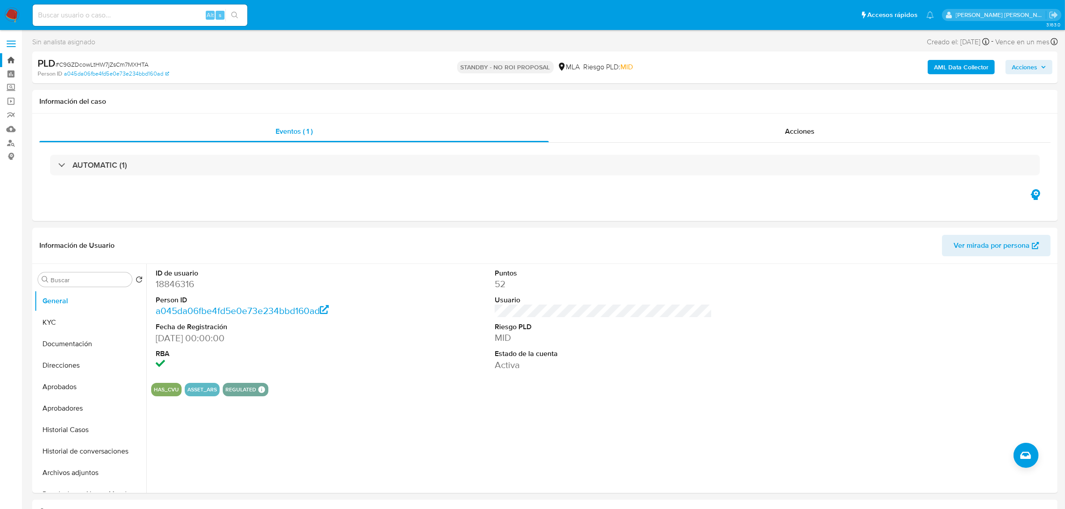
click at [16, 61] on link "Bandeja" at bounding box center [53, 60] width 106 height 14
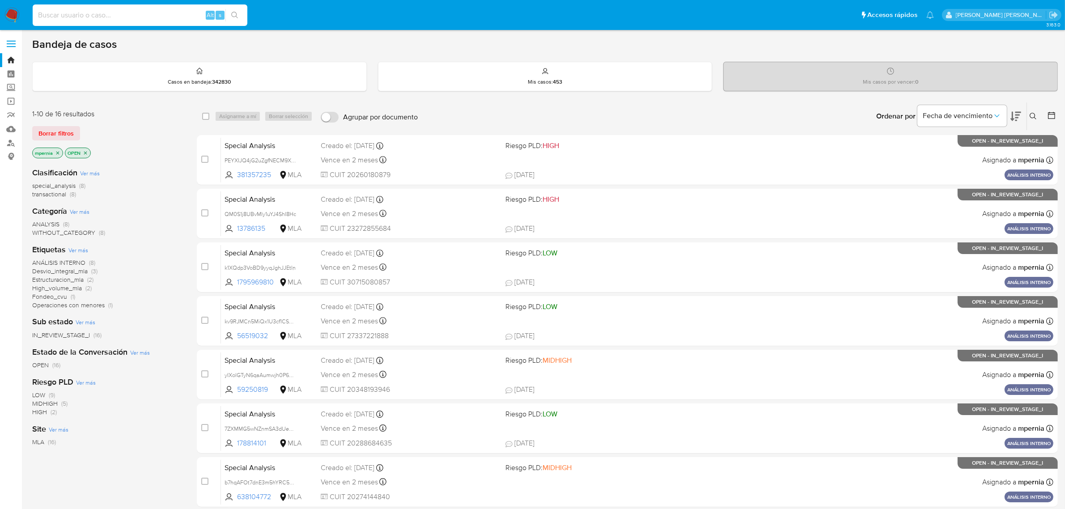
click at [160, 12] on input at bounding box center [140, 15] width 215 height 12
paste input "45199030"
type input "45199030"
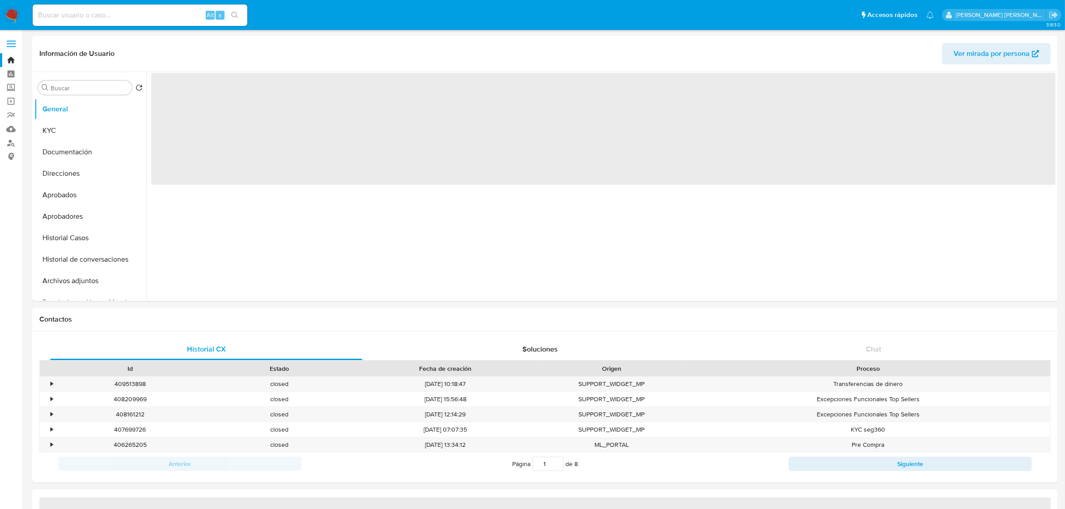
select select "10"
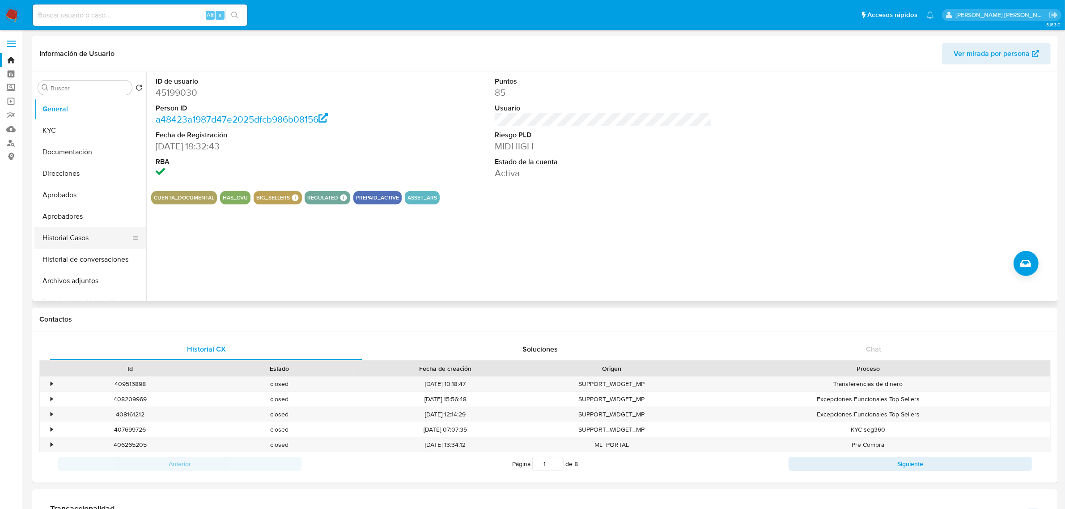
click at [64, 240] on button "Historial Casos" at bounding box center [86, 237] width 105 height 21
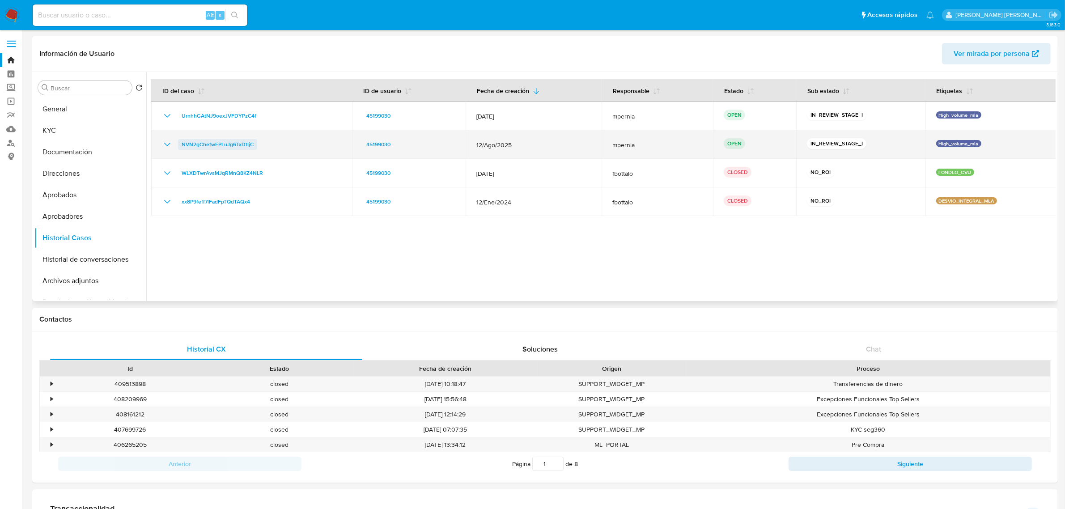
click at [205, 145] on span "NVN2gChefwFPLuJg6TxDtljC" at bounding box center [218, 144] width 72 height 11
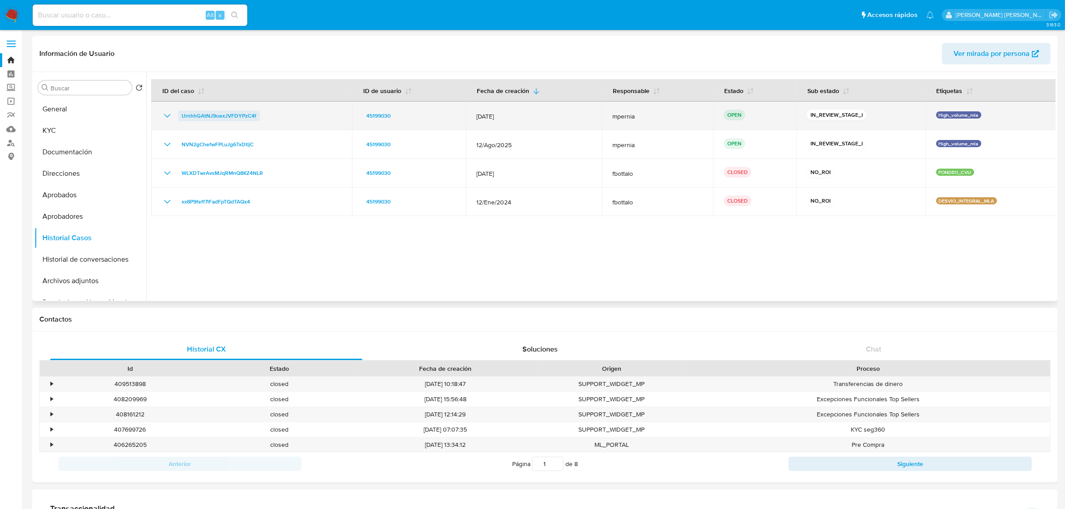
click at [244, 113] on span "UrnhhGAtNJ9oexJVFDYPzC4f" at bounding box center [219, 115] width 75 height 11
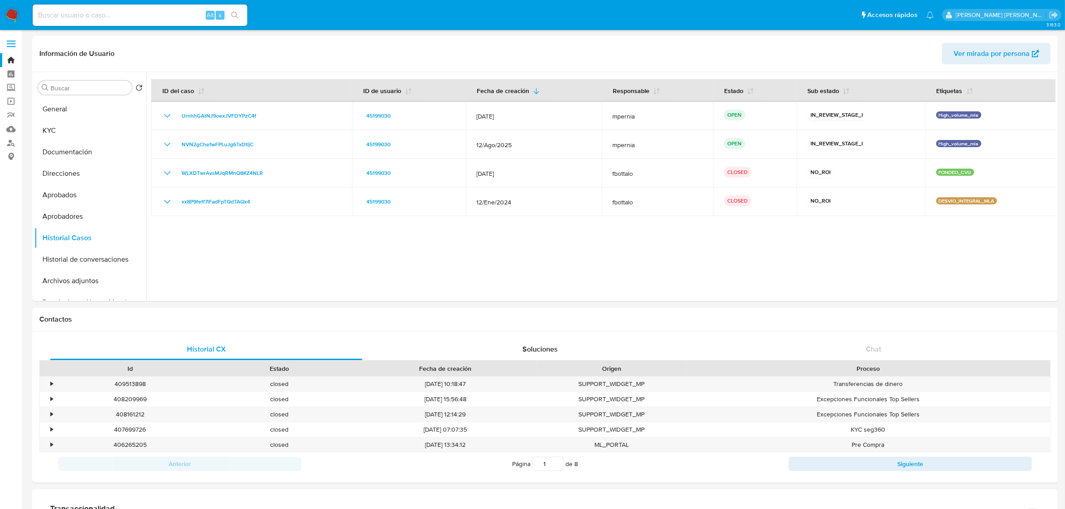
click at [161, 19] on input at bounding box center [140, 15] width 215 height 12
paste input "662373897"
type input "662373897"
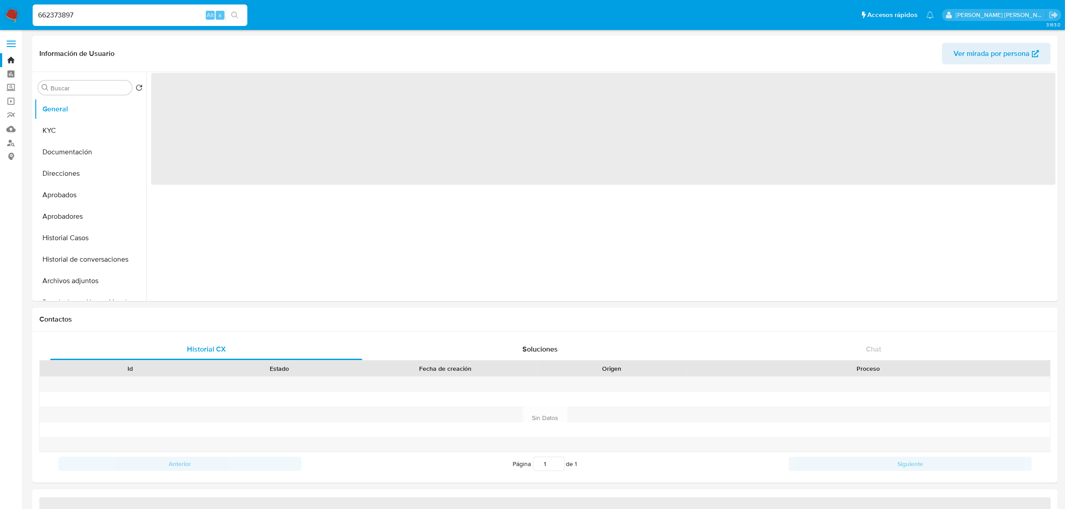
select select "10"
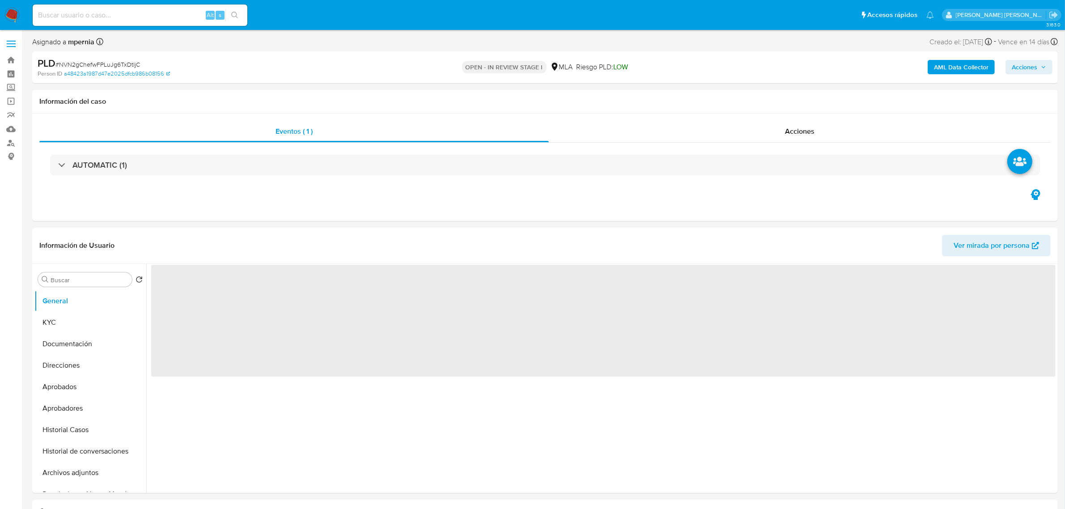
select select "10"
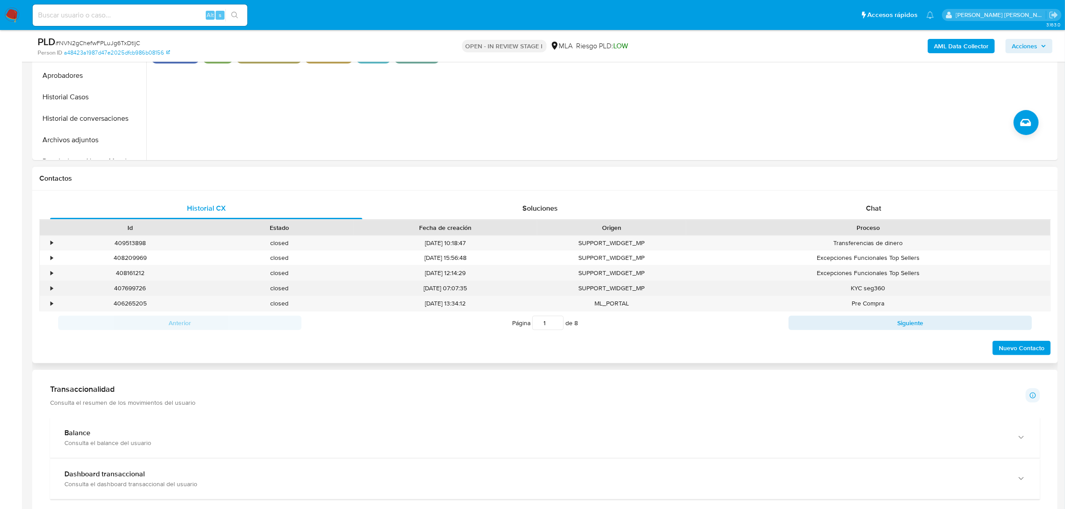
scroll to position [391, 0]
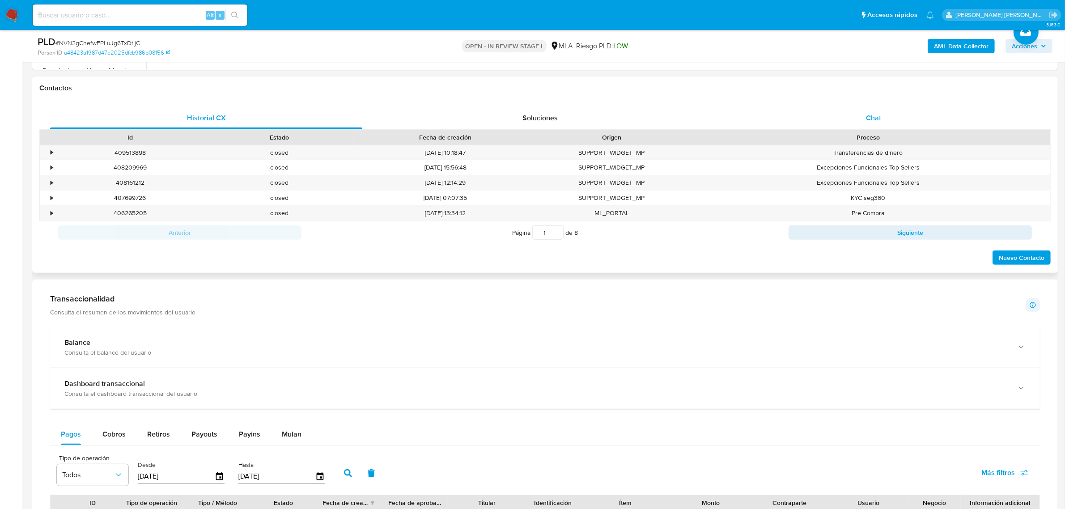
click at [870, 121] on span "Chat" at bounding box center [873, 118] width 15 height 10
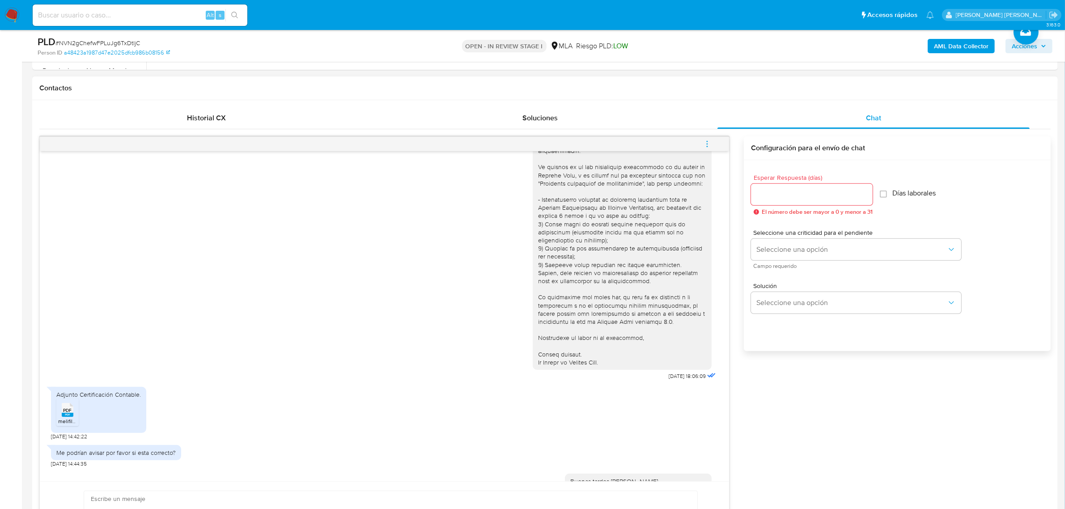
scroll to position [671, 0]
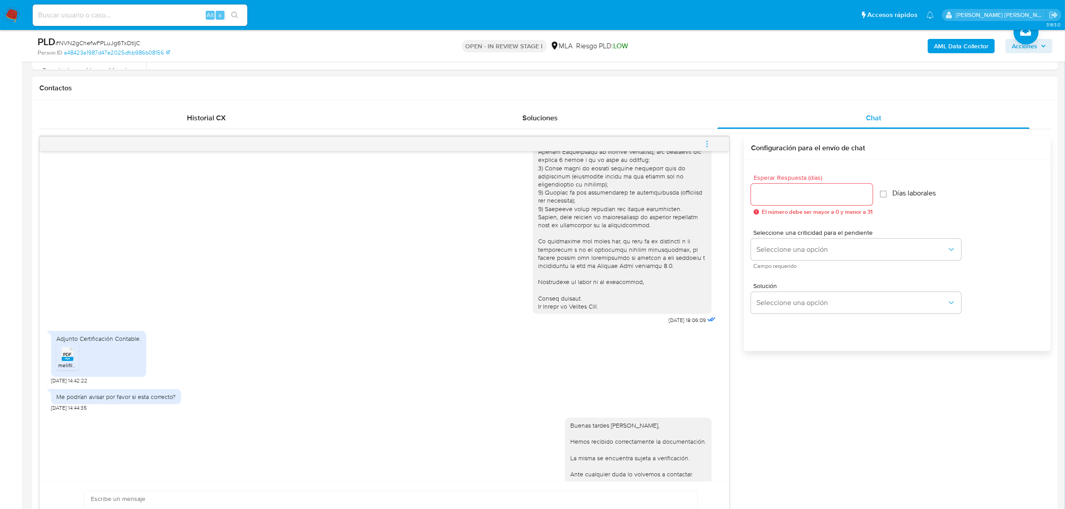
click at [68, 357] on span "PDF" at bounding box center [67, 354] width 8 height 6
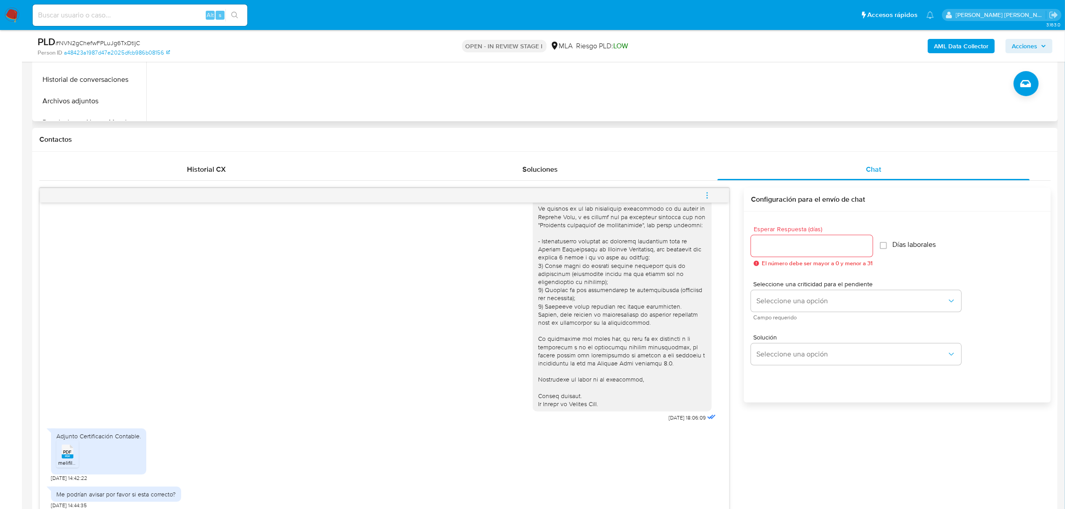
scroll to position [224, 0]
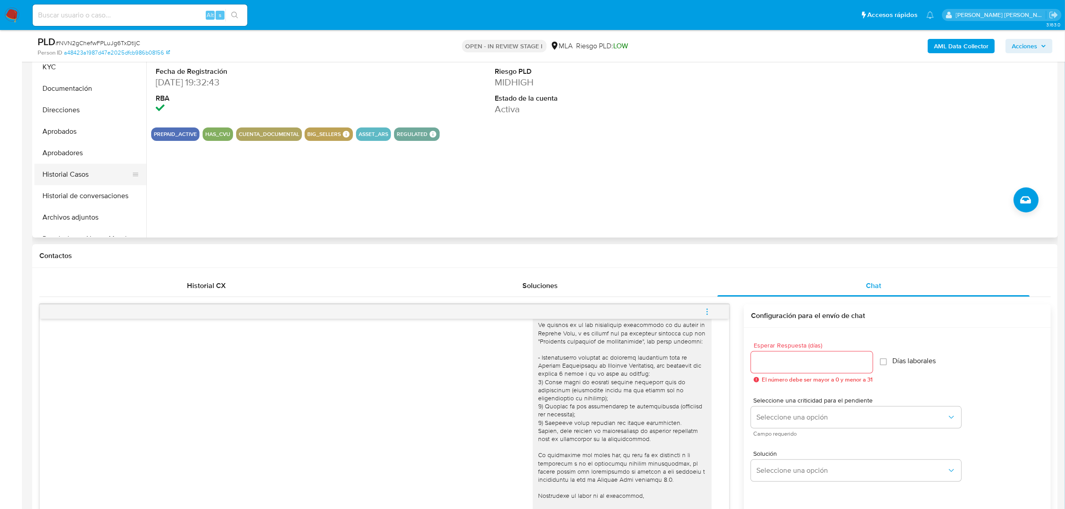
click at [59, 170] on button "Historial Casos" at bounding box center [86, 174] width 105 height 21
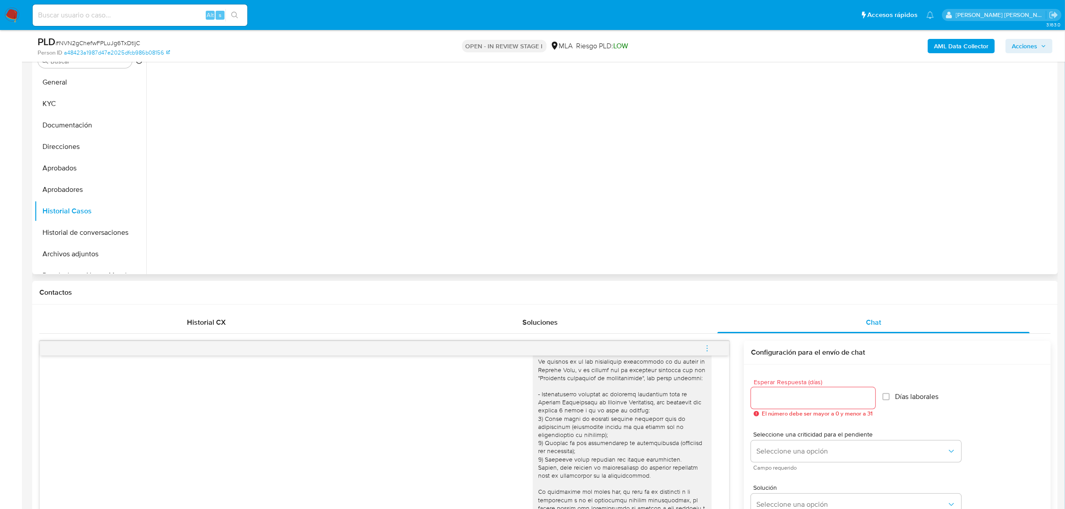
scroll to position [168, 0]
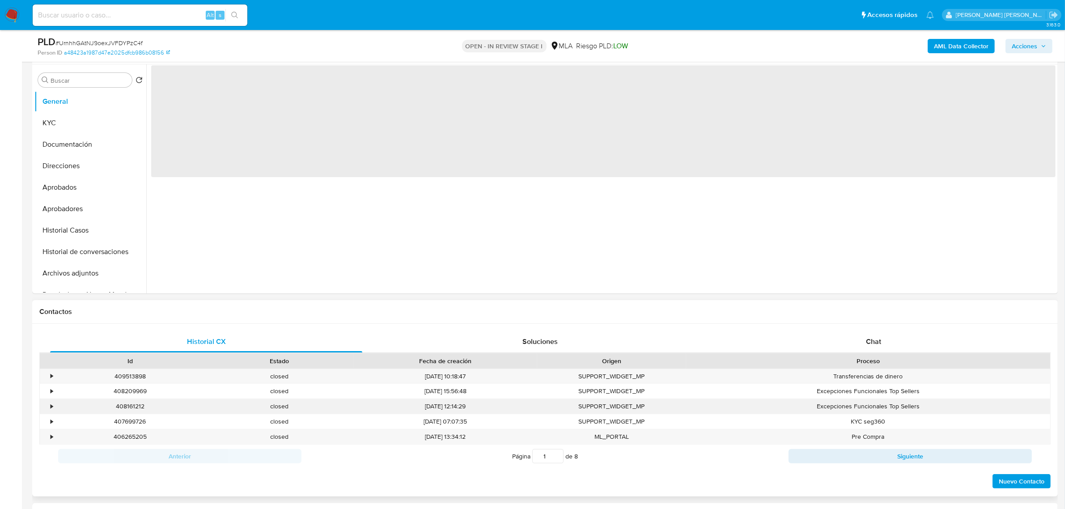
select select "10"
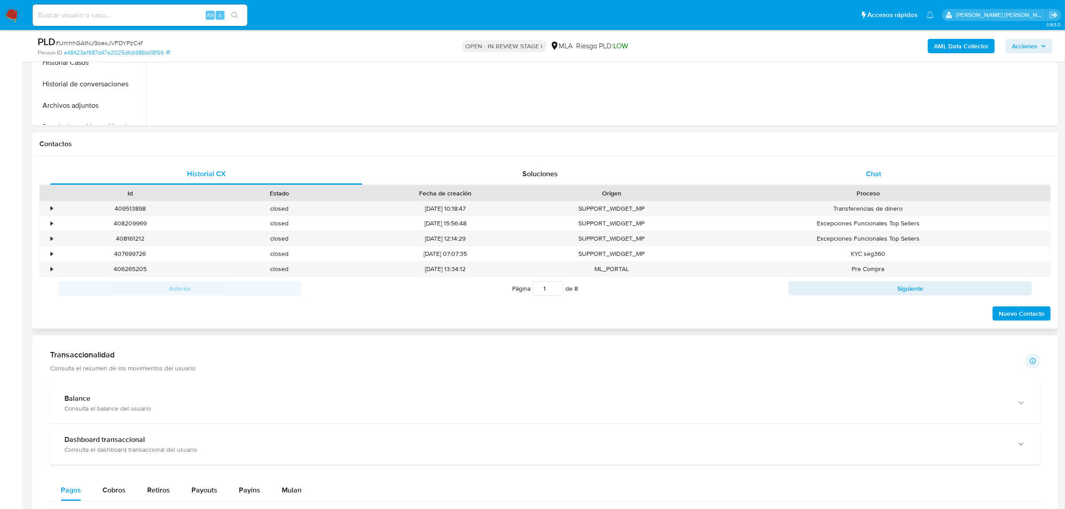
click at [875, 164] on div "Chat" at bounding box center [873, 173] width 312 height 21
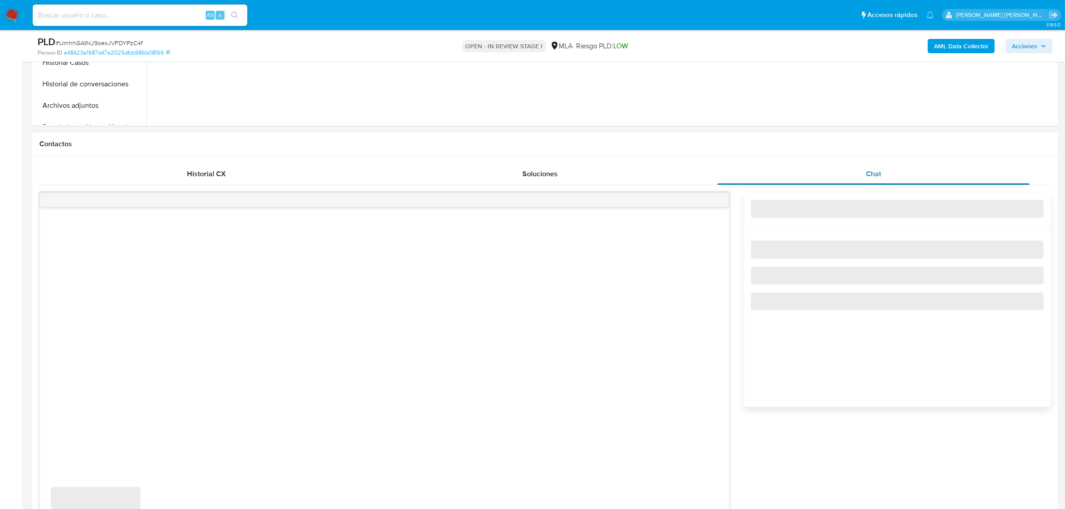
click at [869, 170] on span "Chat" at bounding box center [873, 174] width 15 height 10
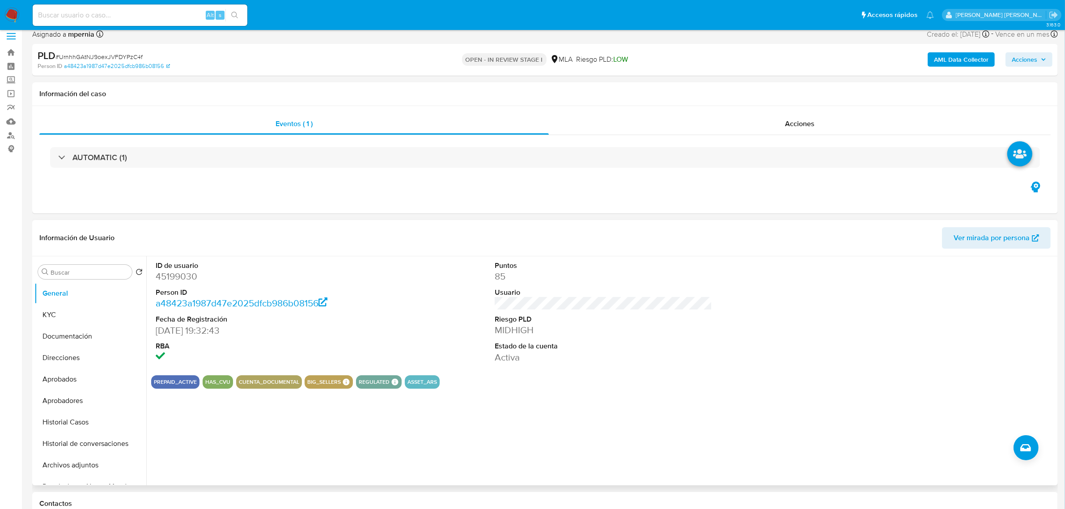
scroll to position [0, 0]
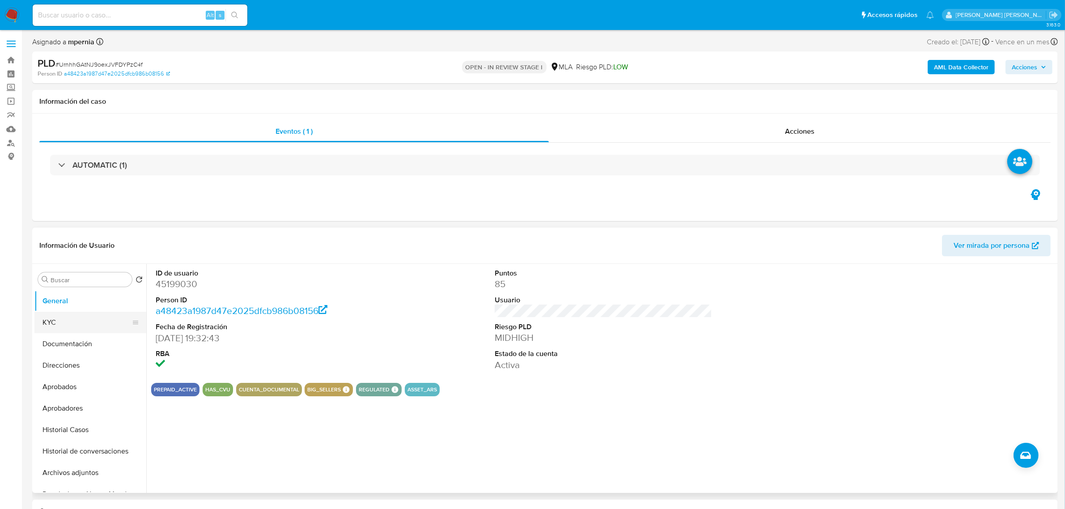
click at [52, 325] on button "KYC" at bounding box center [86, 322] width 105 height 21
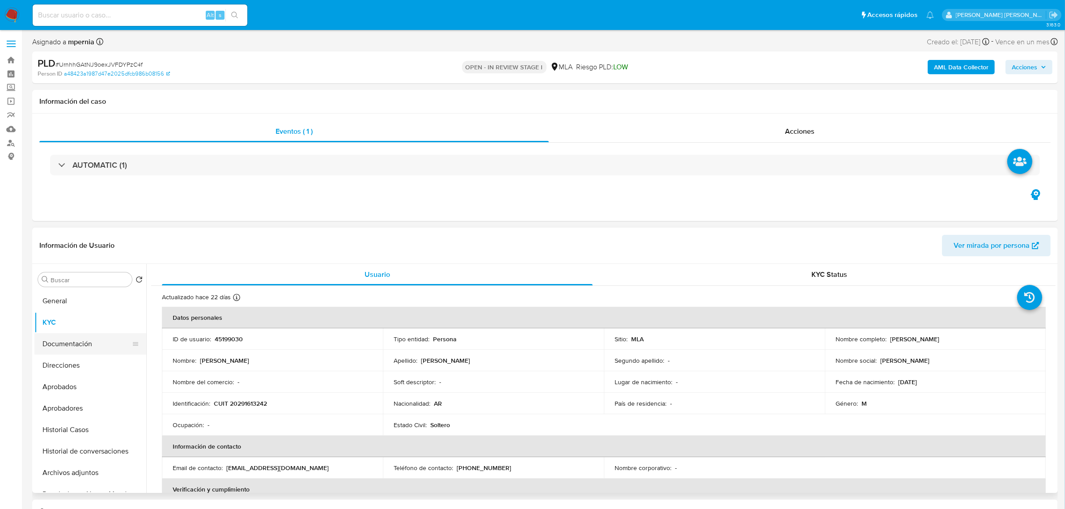
click at [56, 340] on button "Documentación" at bounding box center [86, 343] width 105 height 21
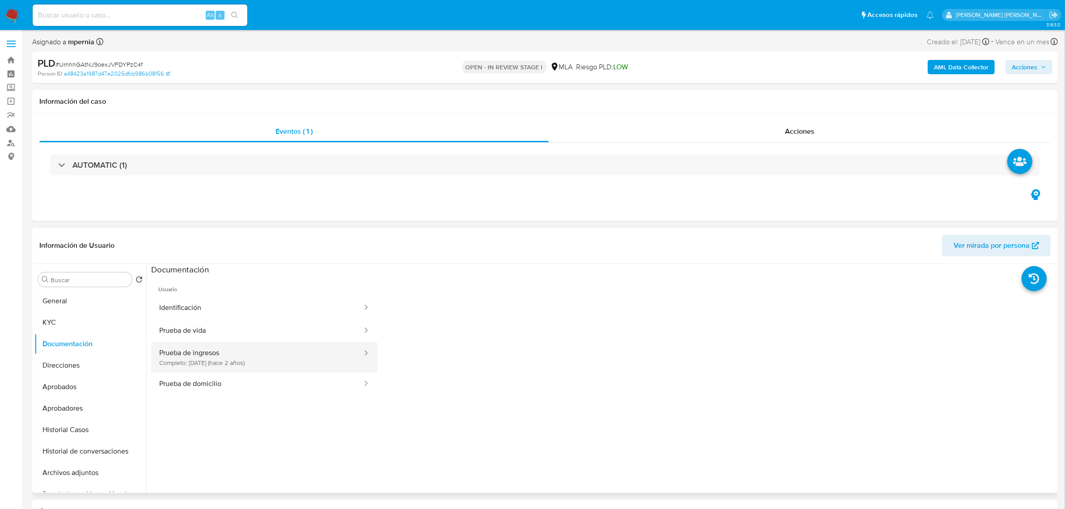
click at [247, 358] on button "Prueba de ingresos Completo: 20/11/2023 (hace 2 años)" at bounding box center [257, 357] width 212 height 30
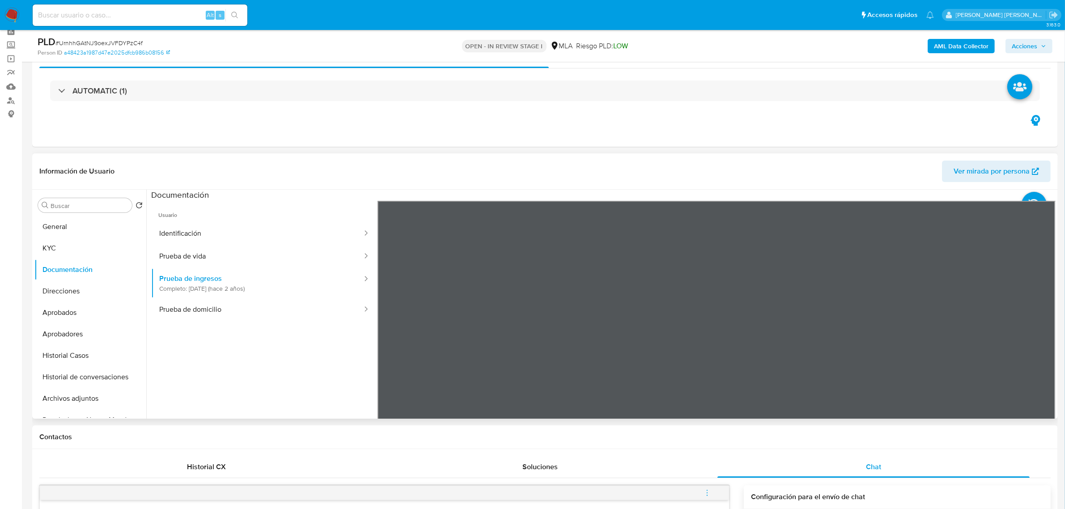
scroll to position [168, 0]
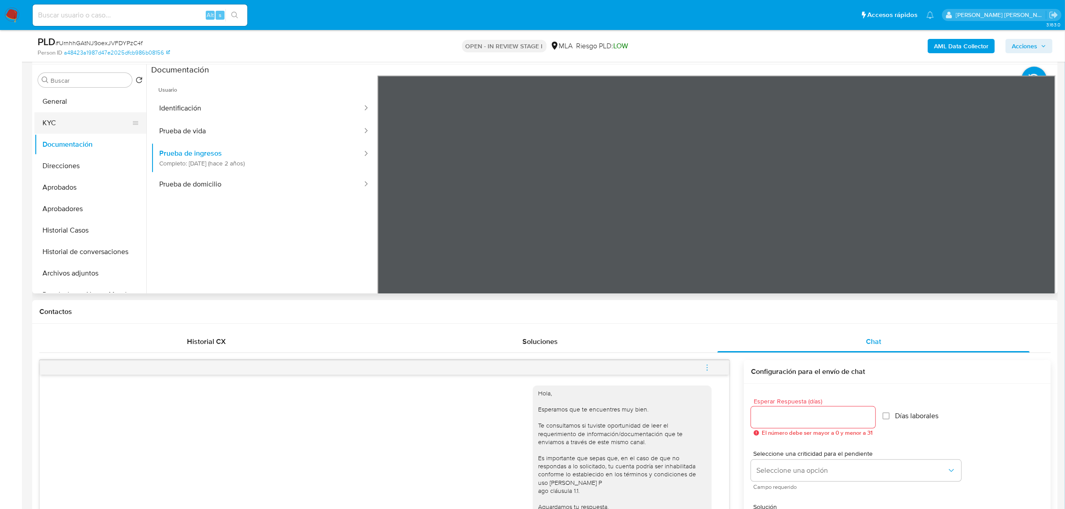
click at [56, 126] on button "KYC" at bounding box center [86, 122] width 105 height 21
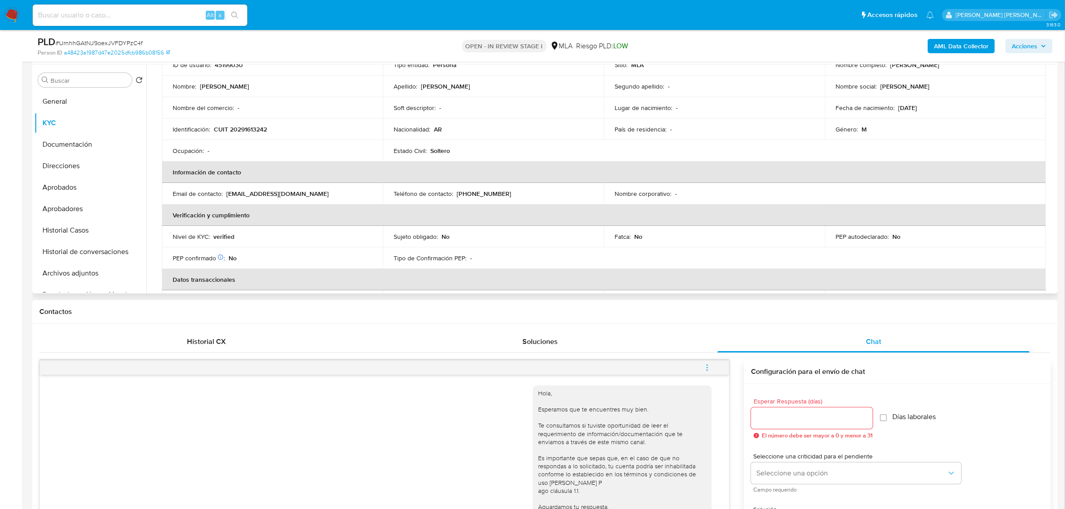
scroll to position [7, 0]
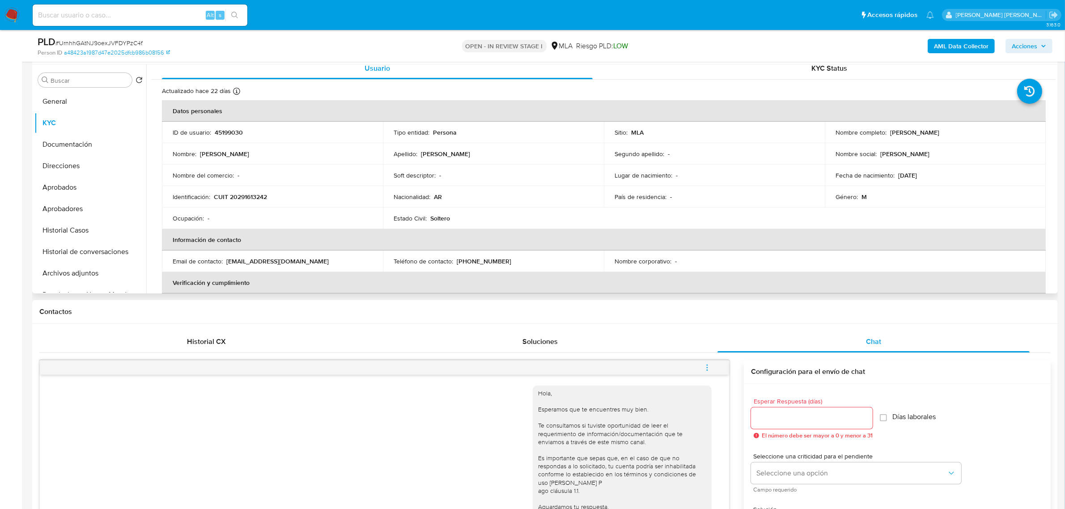
drag, startPoint x: 308, startPoint y: 260, endPoint x: 229, endPoint y: 266, distance: 78.9
click at [229, 266] on td "Email de contacto : msarquitecturamdq@gmail.com" at bounding box center [272, 260] width 221 height 21
drag, startPoint x: 226, startPoint y: 262, endPoint x: 327, endPoint y: 265, distance: 101.1
click at [327, 265] on div "Email de contacto : msarquitecturamdq@gmail.com" at bounding box center [272, 261] width 199 height 8
copy p "msarquitecturamdq@gmail.com"
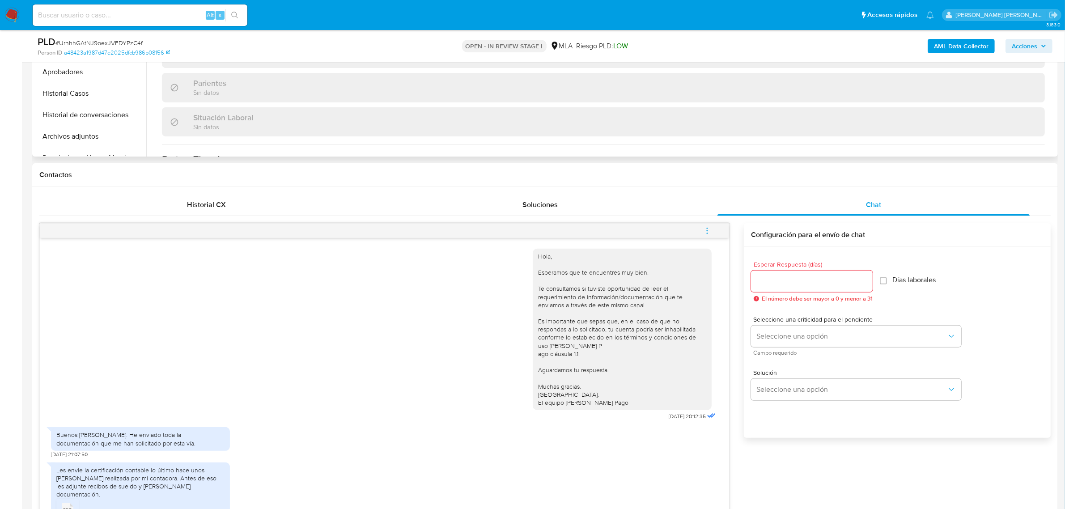
scroll to position [168, 0]
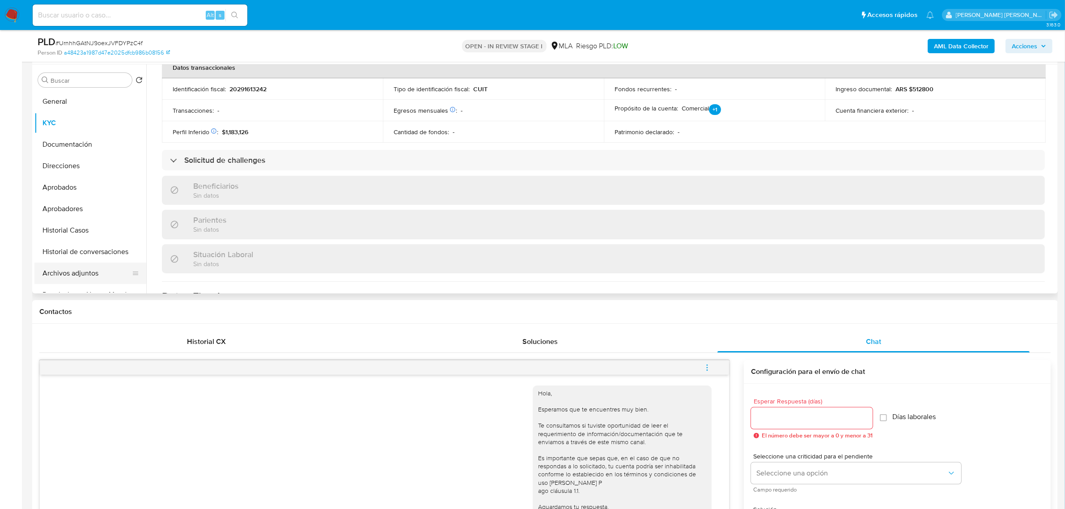
click at [77, 270] on button "Archivos adjuntos" at bounding box center [86, 272] width 105 height 21
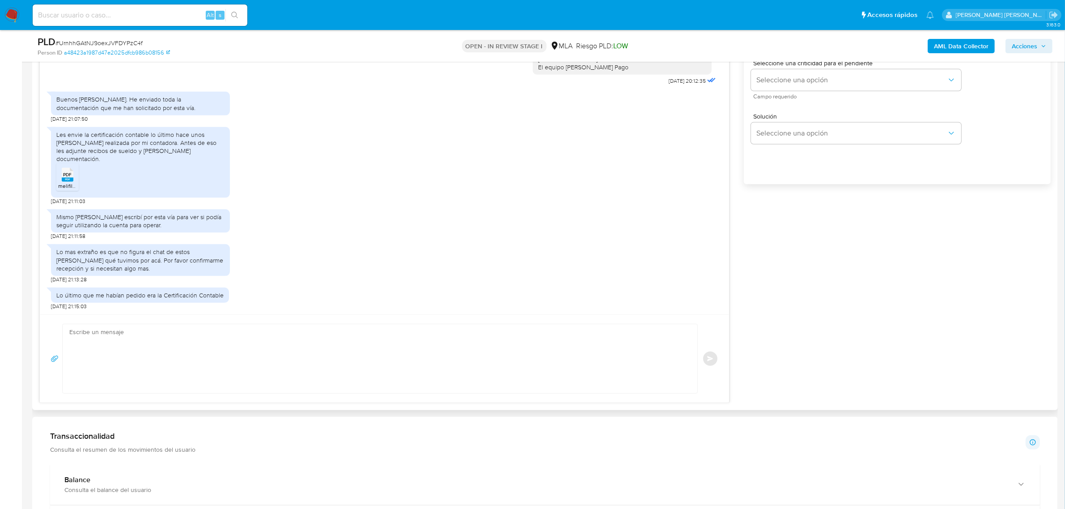
scroll to position [559, 0]
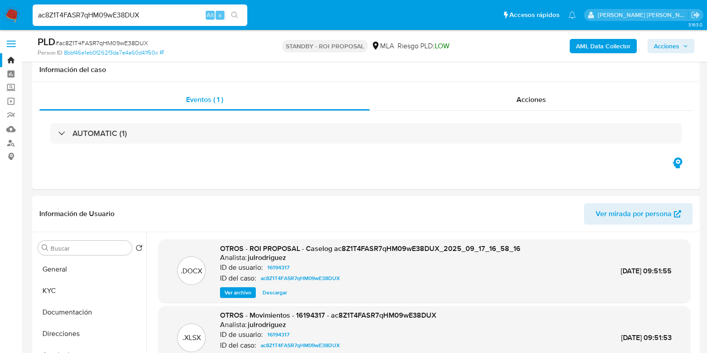
select select "10"
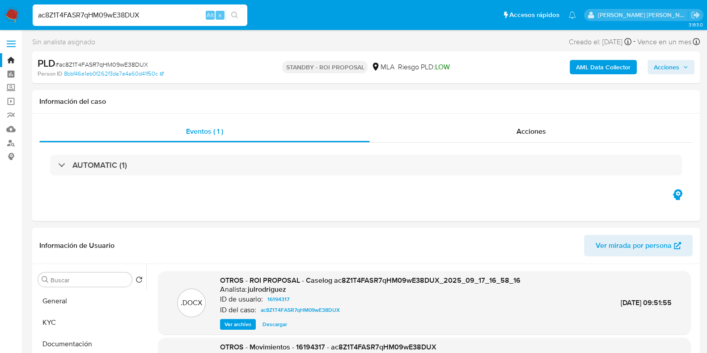
click at [13, 58] on link "Bandeja" at bounding box center [53, 60] width 106 height 14
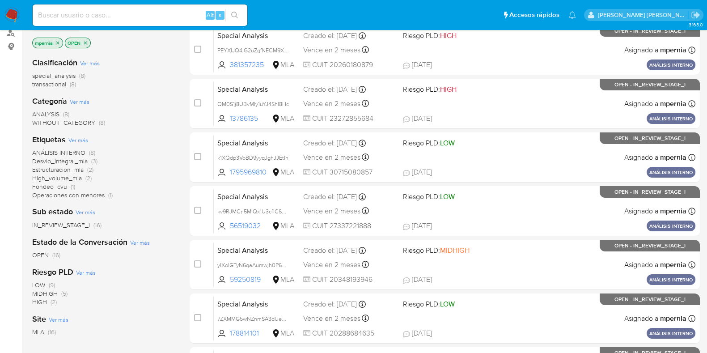
scroll to position [111, 0]
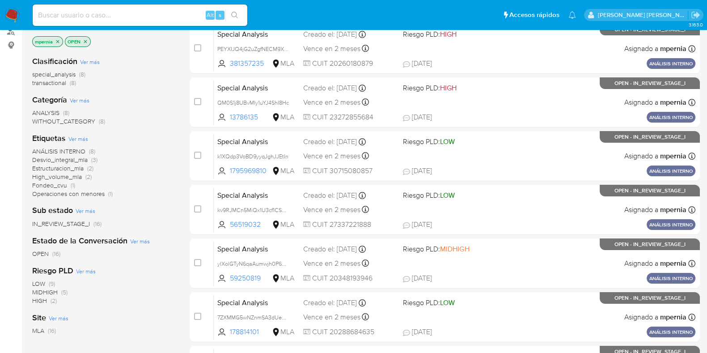
click at [42, 81] on span "transactional" at bounding box center [49, 82] width 34 height 9
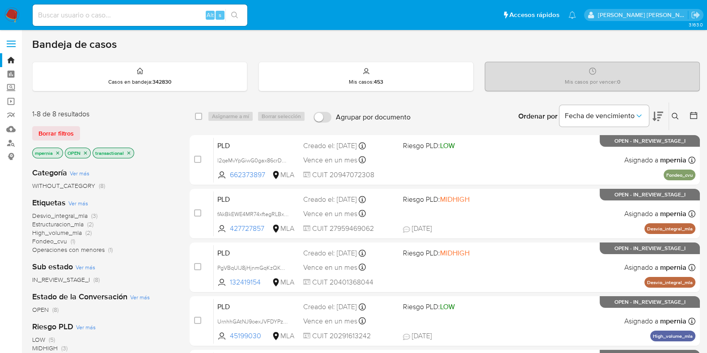
click at [55, 152] on icon "close-filter" at bounding box center [57, 152] width 5 height 5
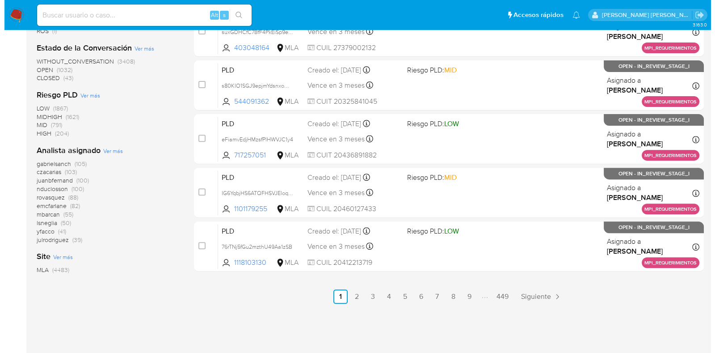
scroll to position [397, 0]
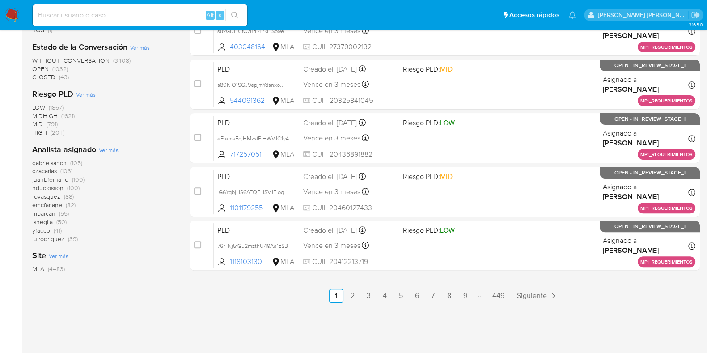
click at [110, 146] on span "Ver más" at bounding box center [109, 150] width 20 height 8
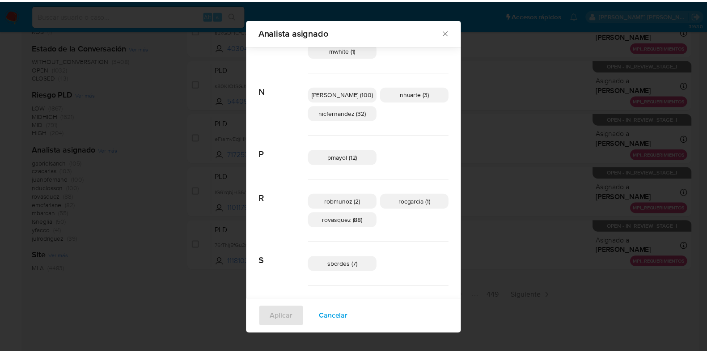
scroll to position [496, 0]
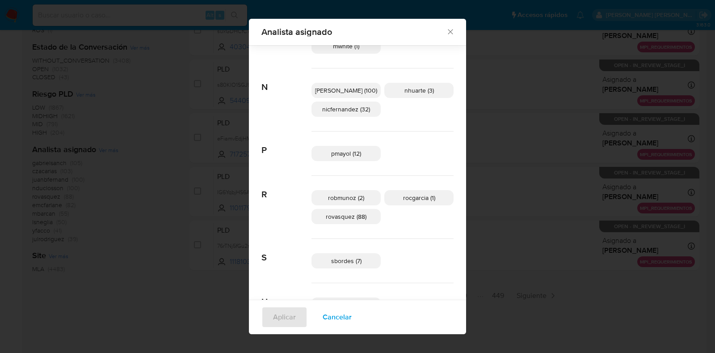
click at [446, 33] on icon "Cerrar" at bounding box center [450, 31] width 9 height 9
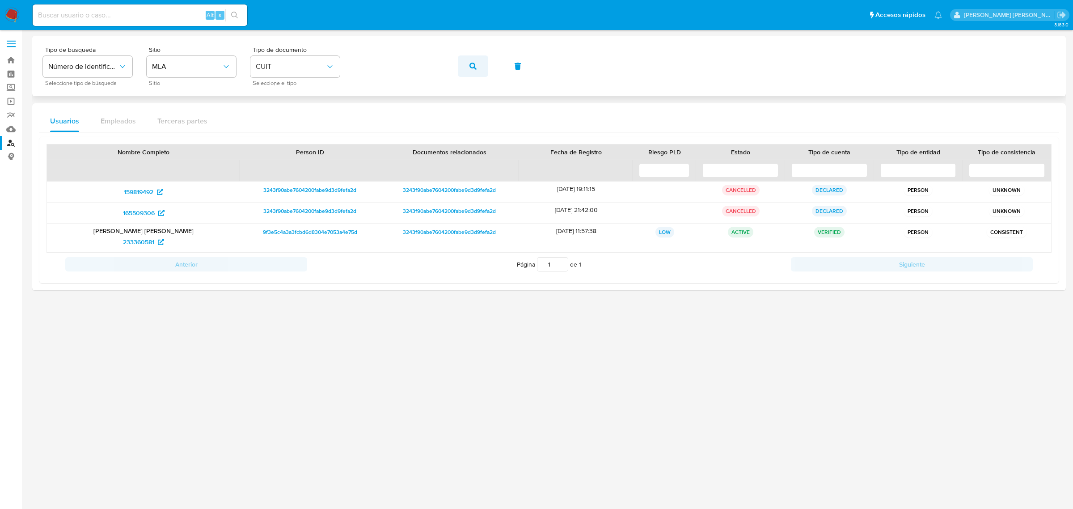
click at [474, 61] on span "button" at bounding box center [472, 66] width 7 height 20
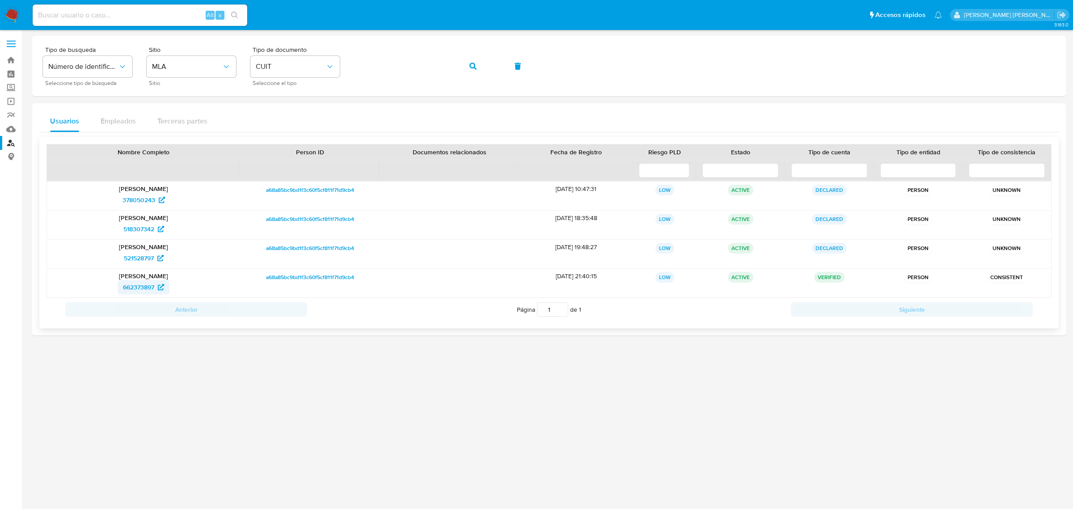
click at [146, 287] on span "662373897" at bounding box center [138, 287] width 31 height 14
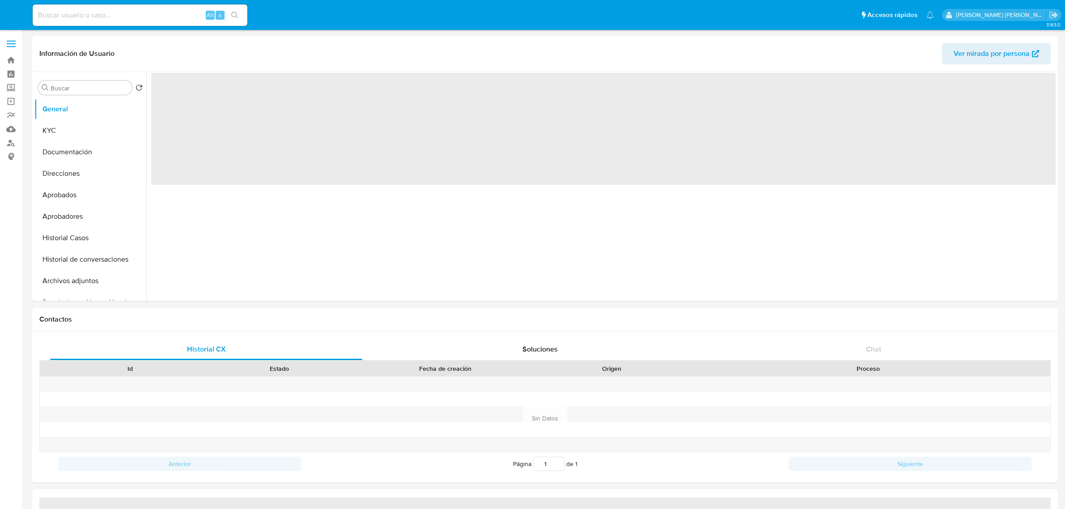
select select "10"
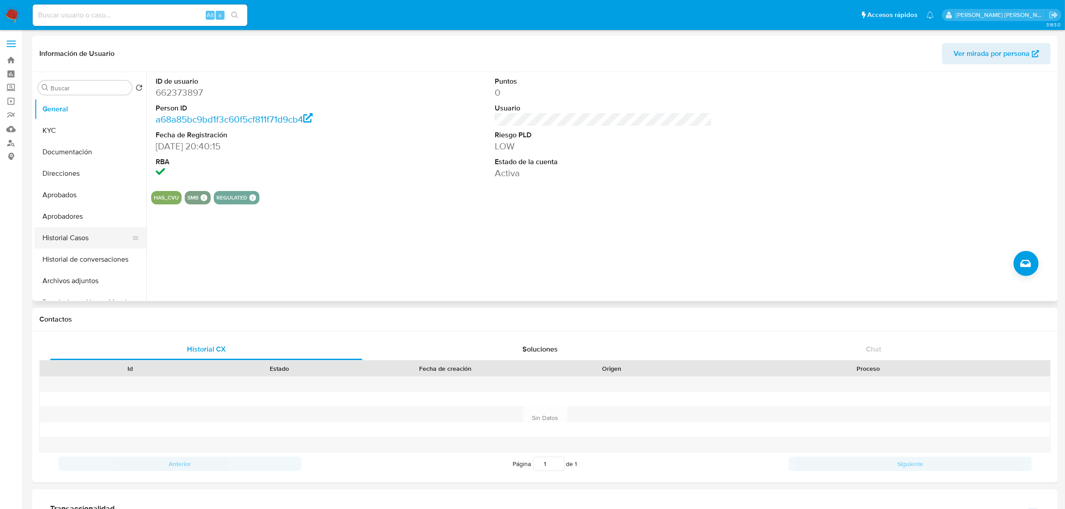
click at [63, 230] on button "Historial Casos" at bounding box center [86, 237] width 105 height 21
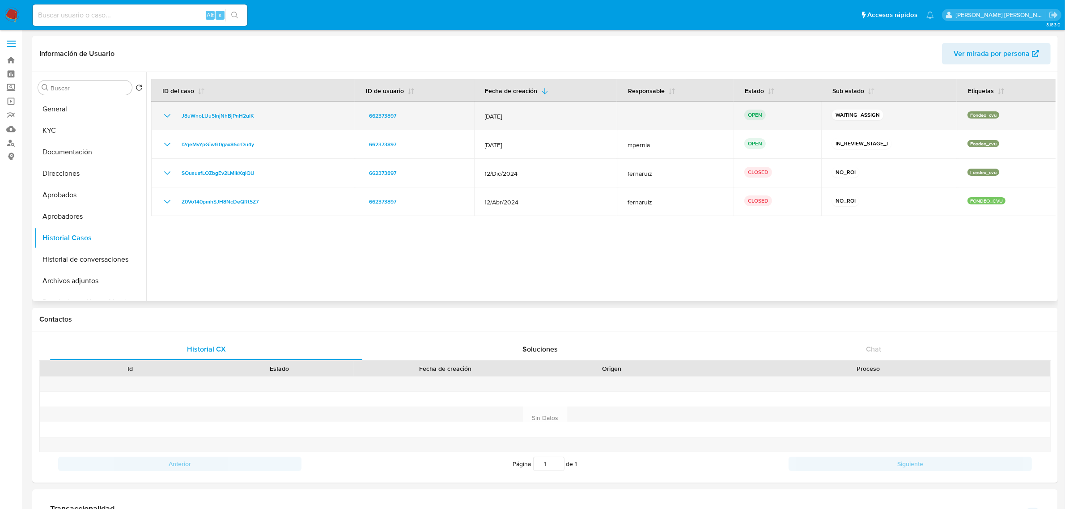
drag, startPoint x: 175, startPoint y: 108, endPoint x: 258, endPoint y: 118, distance: 83.0
click at [258, 118] on td "J8uWnoLUu5lnjNhBjPnH2uIK" at bounding box center [252, 115] width 203 height 29
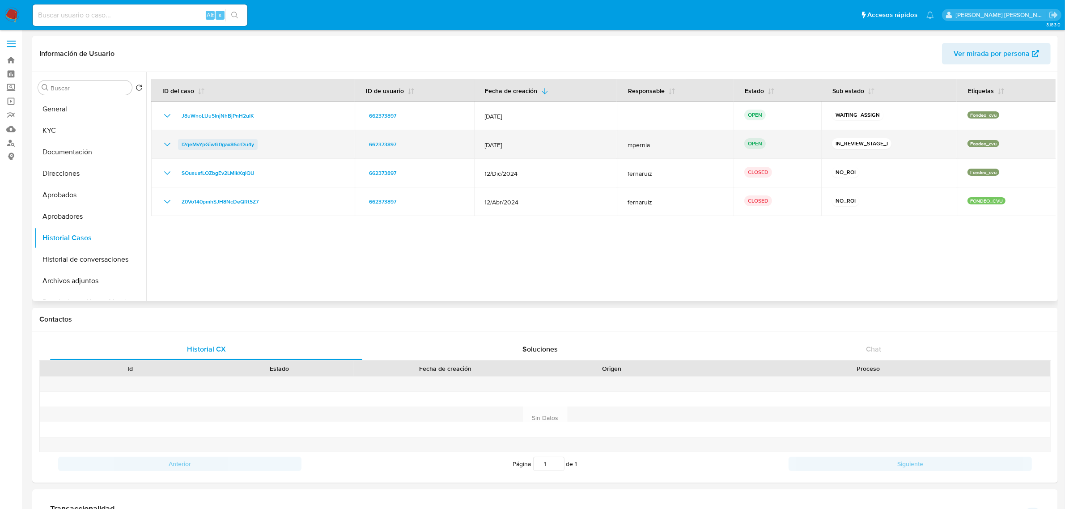
click at [195, 148] on span "l2qeMvYpGiwG0gax86crDu4y" at bounding box center [218, 144] width 72 height 11
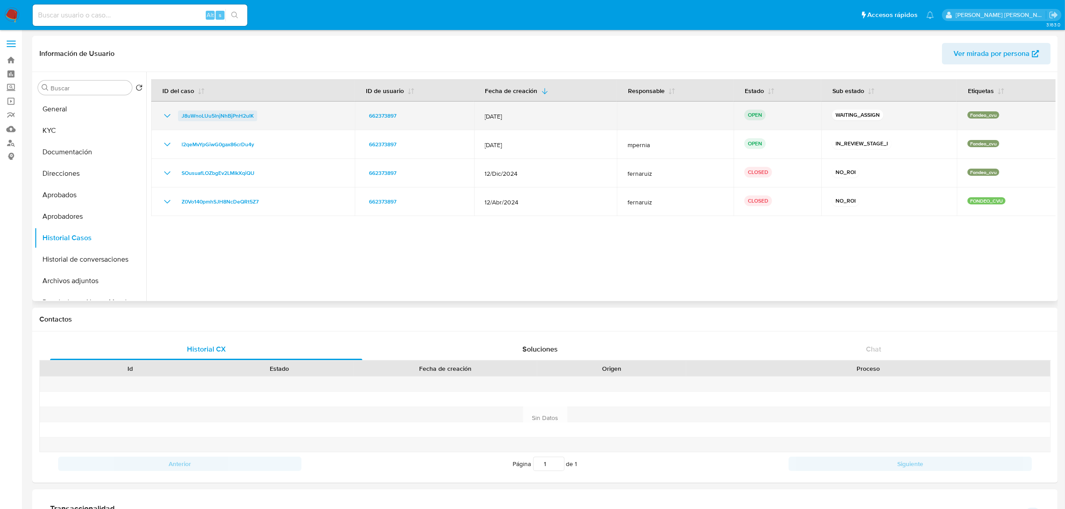
click at [221, 114] on span "J8uWnoLUu5lnjNhBjPnH2uIK" at bounding box center [218, 115] width 72 height 11
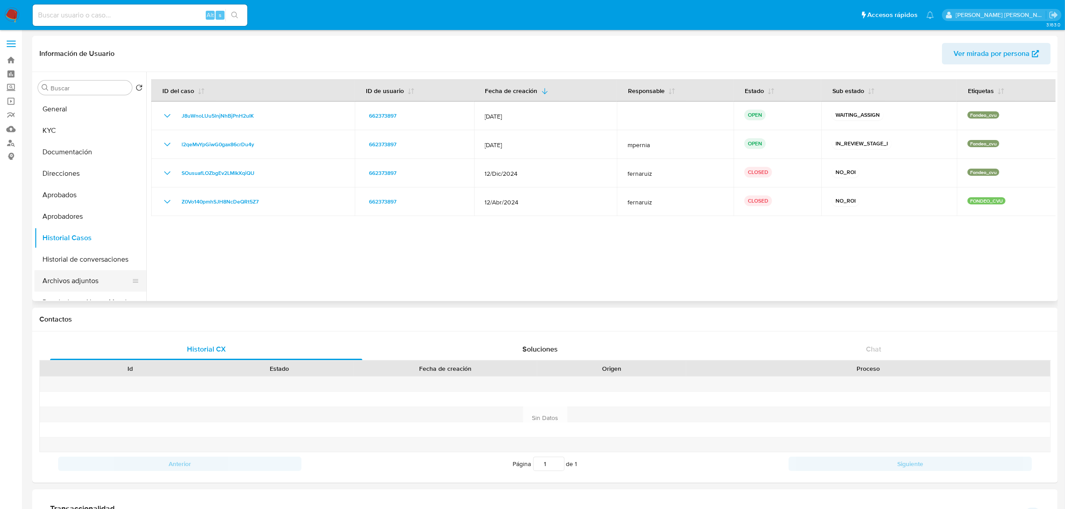
click at [77, 282] on button "Archivos adjuntos" at bounding box center [86, 280] width 105 height 21
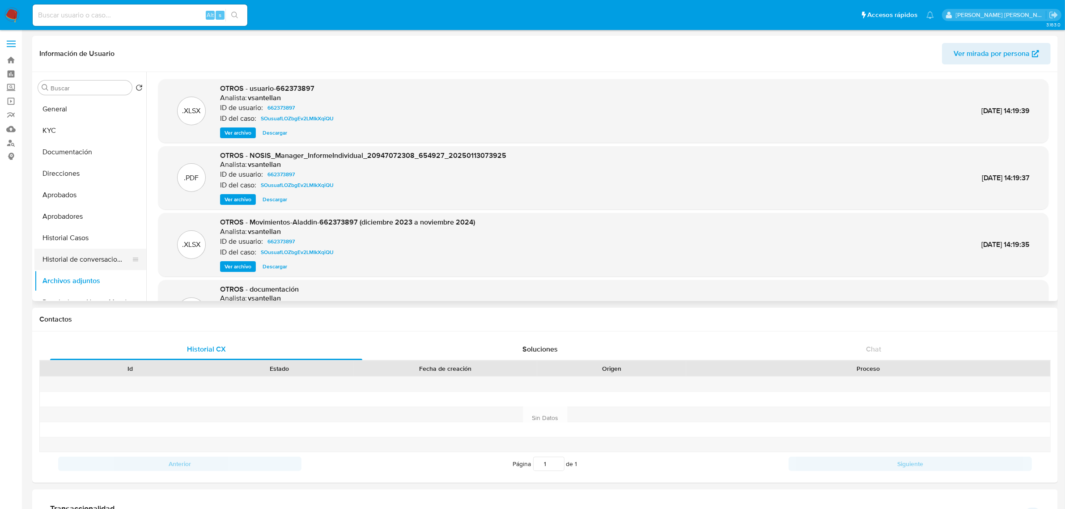
click at [86, 258] on button "Historial de conversaciones" at bounding box center [86, 259] width 105 height 21
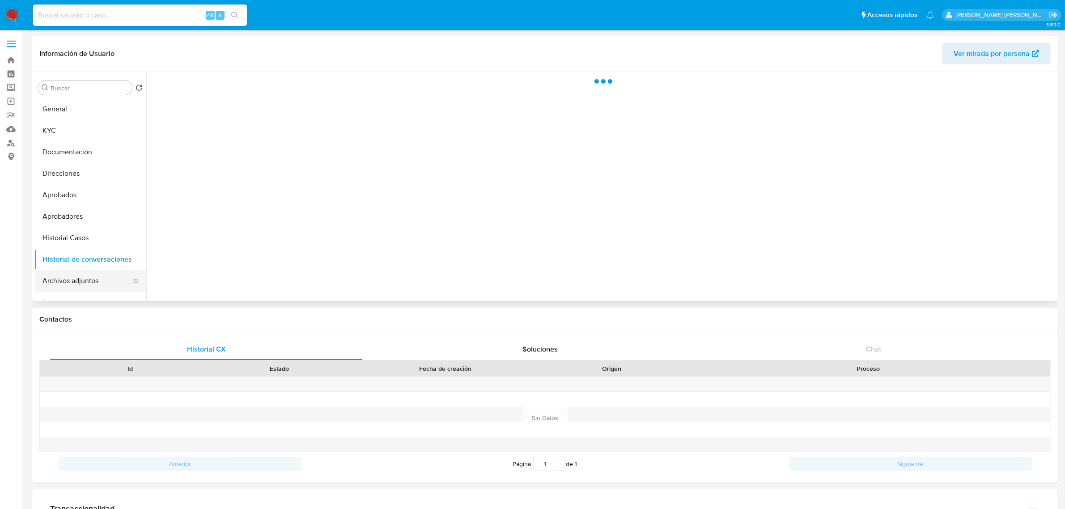
click at [92, 282] on button "Archivos adjuntos" at bounding box center [86, 280] width 105 height 21
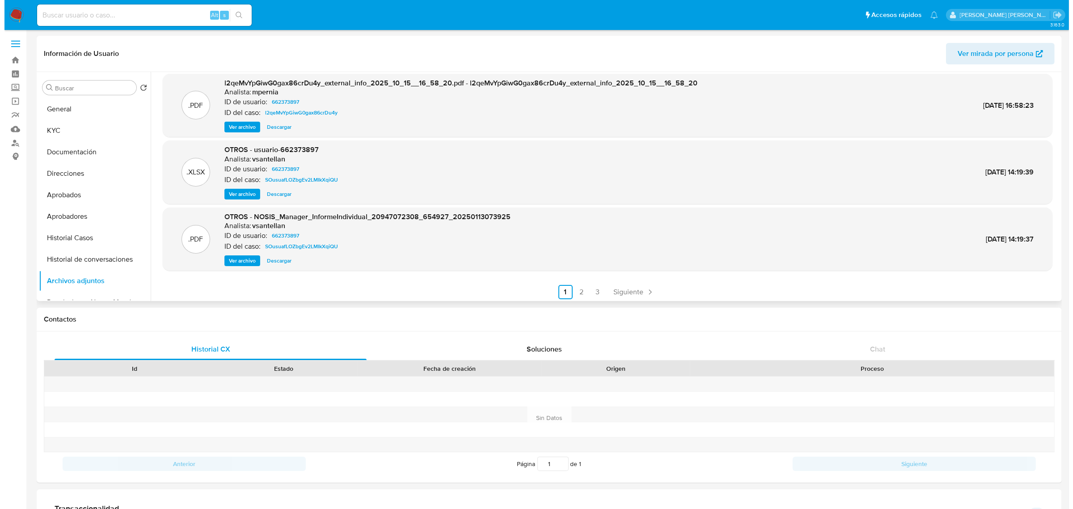
scroll to position [75, 0]
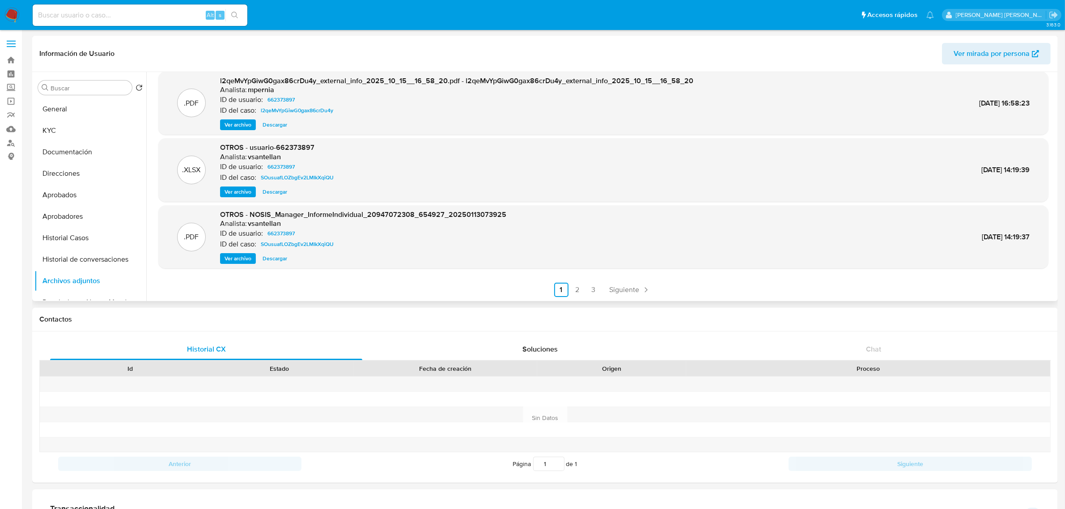
click at [251, 190] on button "Ver archivo" at bounding box center [238, 191] width 36 height 11
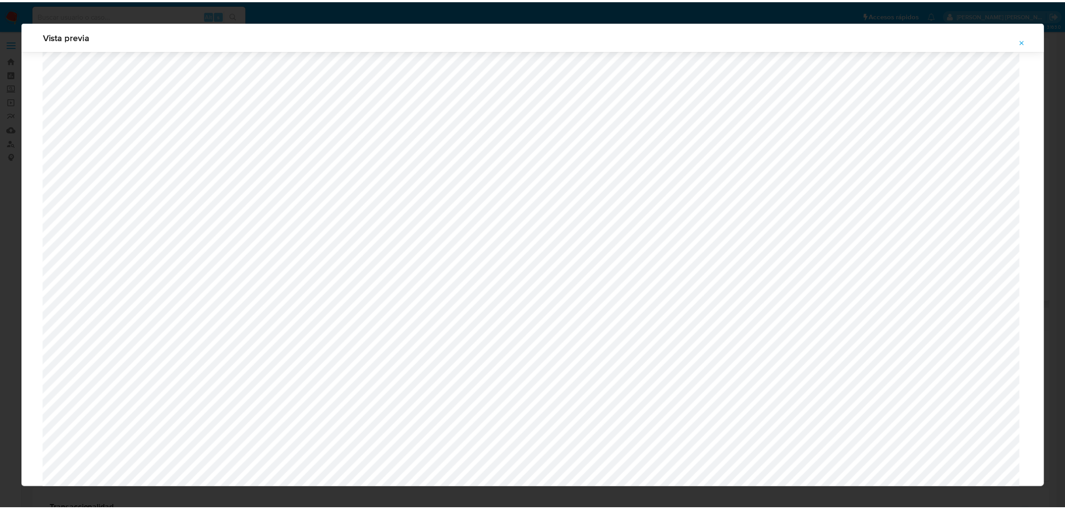
scroll to position [0, 0]
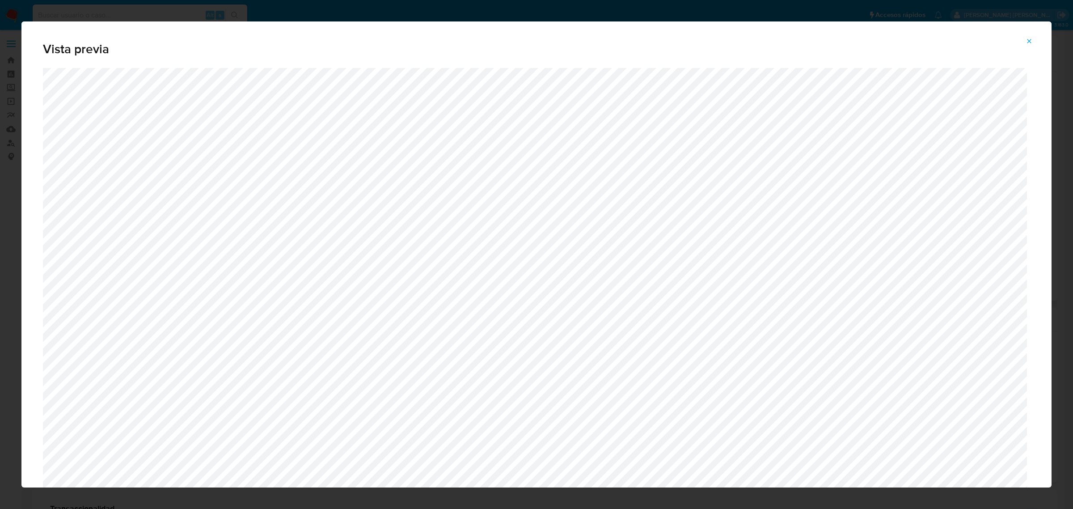
click at [1028, 38] on icon "Attachment preview" at bounding box center [1029, 41] width 7 height 7
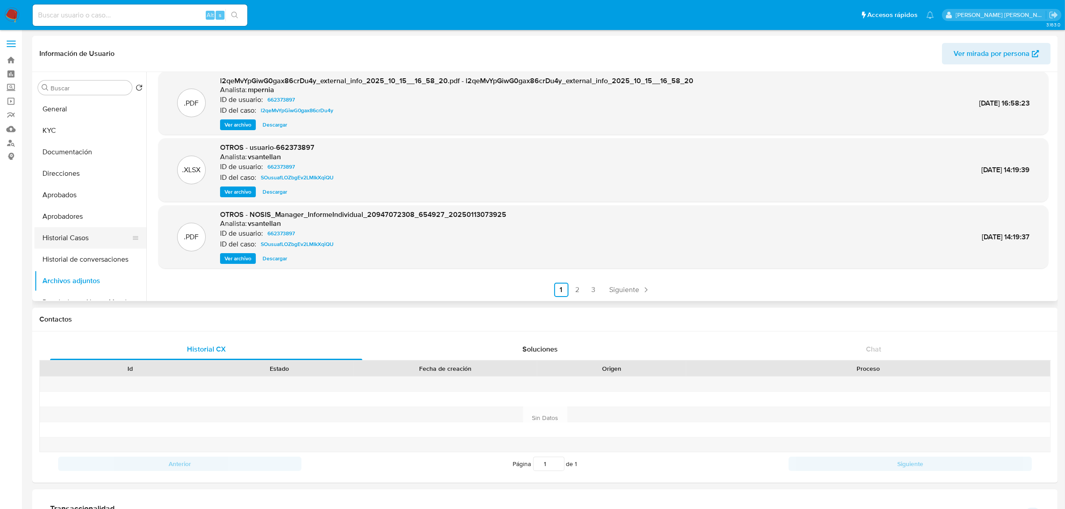
click at [63, 240] on button "Historial Casos" at bounding box center [86, 237] width 105 height 21
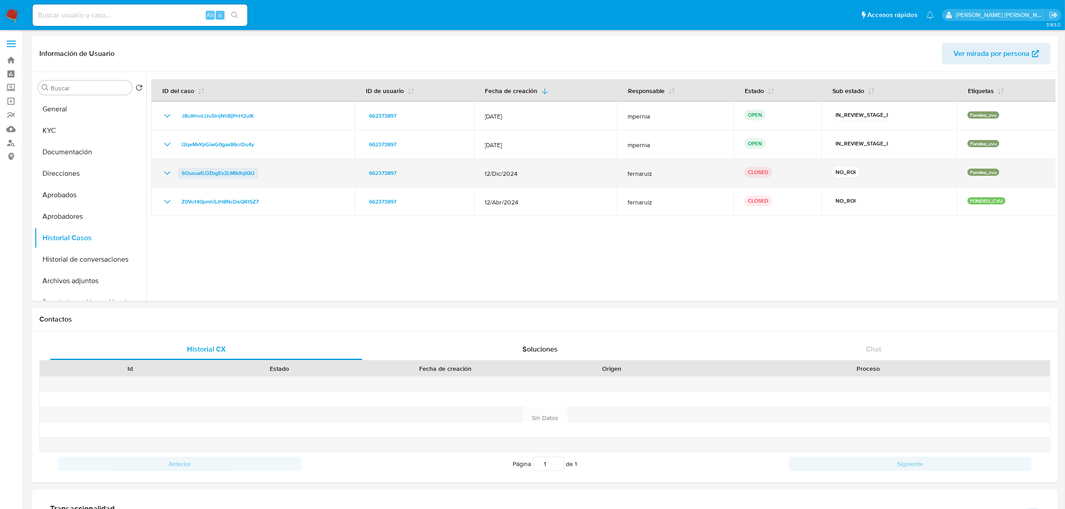
click at [206, 173] on span "SOusuafLOZbgEv2LMIkXqiQU" at bounding box center [218, 173] width 73 height 11
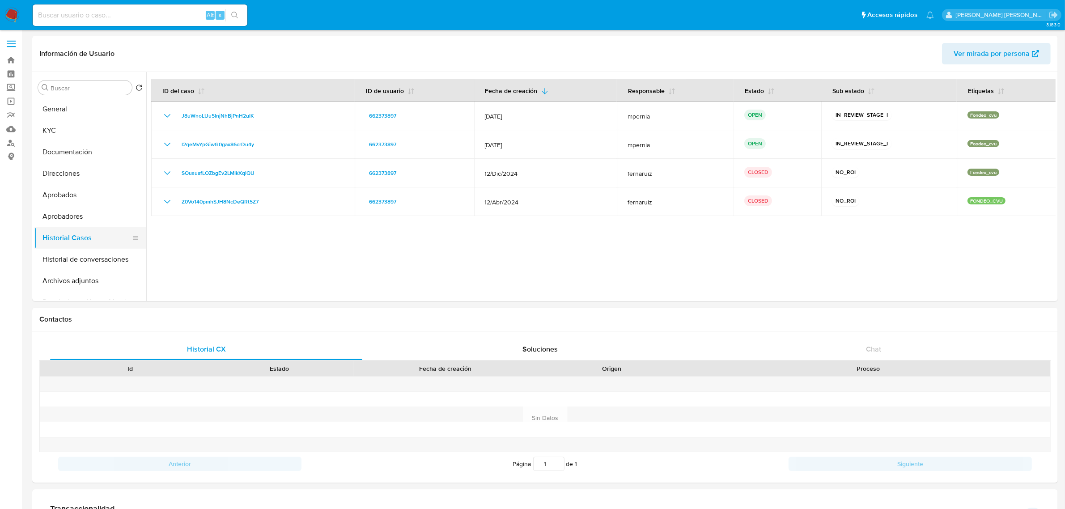
click at [75, 236] on button "Historial Casos" at bounding box center [86, 237] width 105 height 21
click at [63, 216] on button "Aprobadores" at bounding box center [86, 216] width 105 height 21
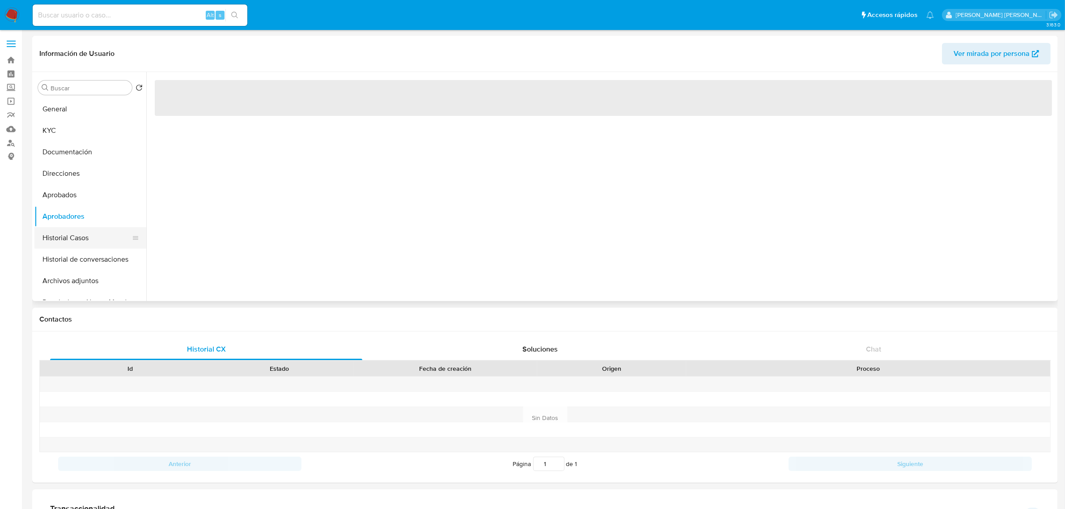
click at [73, 238] on button "Historial Casos" at bounding box center [86, 237] width 105 height 21
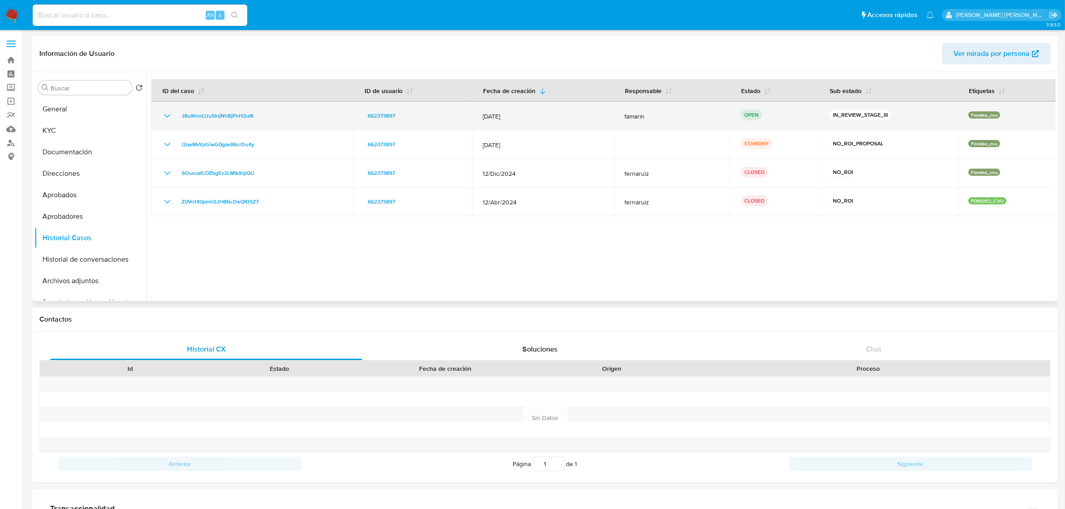
drag, startPoint x: 261, startPoint y: 119, endPoint x: 175, endPoint y: 115, distance: 85.5
click at [175, 115] on div "J8uWnoLUu5lnjNhBjPnH2uIK" at bounding box center [252, 115] width 181 height 11
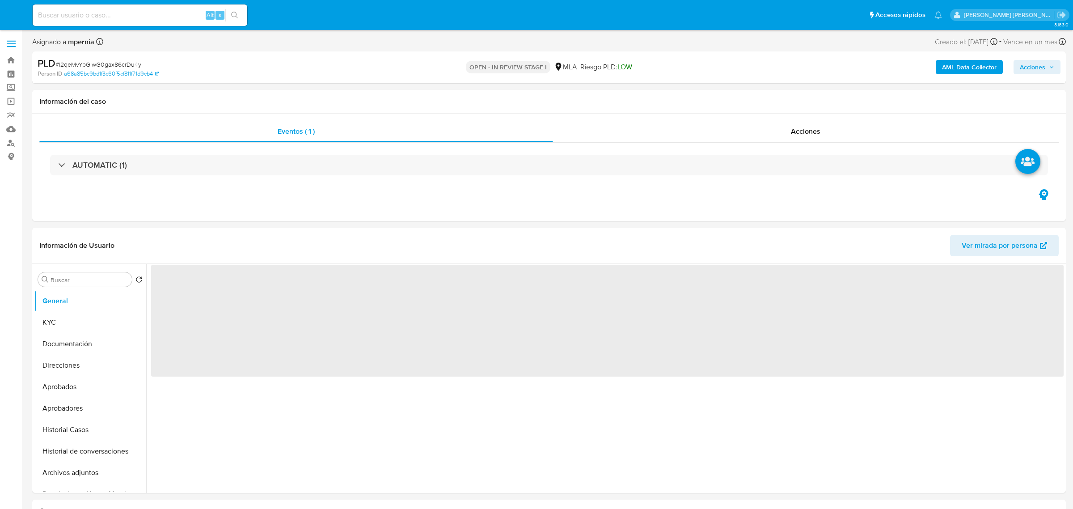
select select "10"
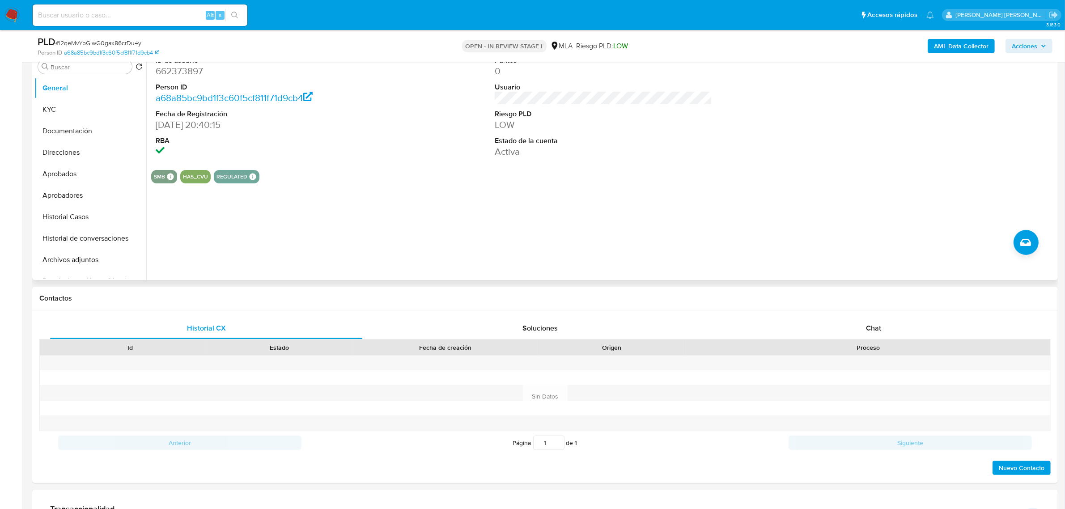
scroll to position [279, 0]
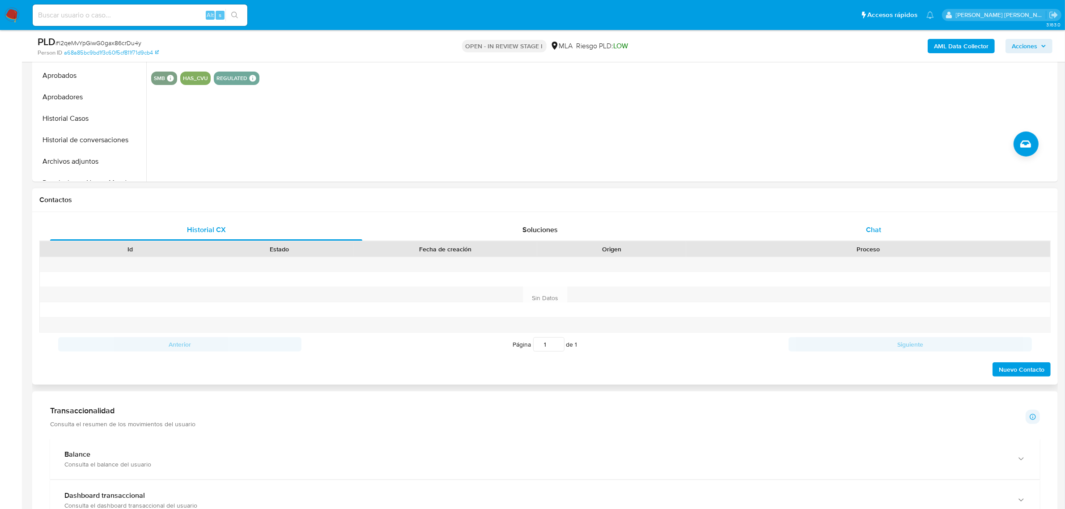
click at [869, 234] on span "Chat" at bounding box center [873, 229] width 15 height 10
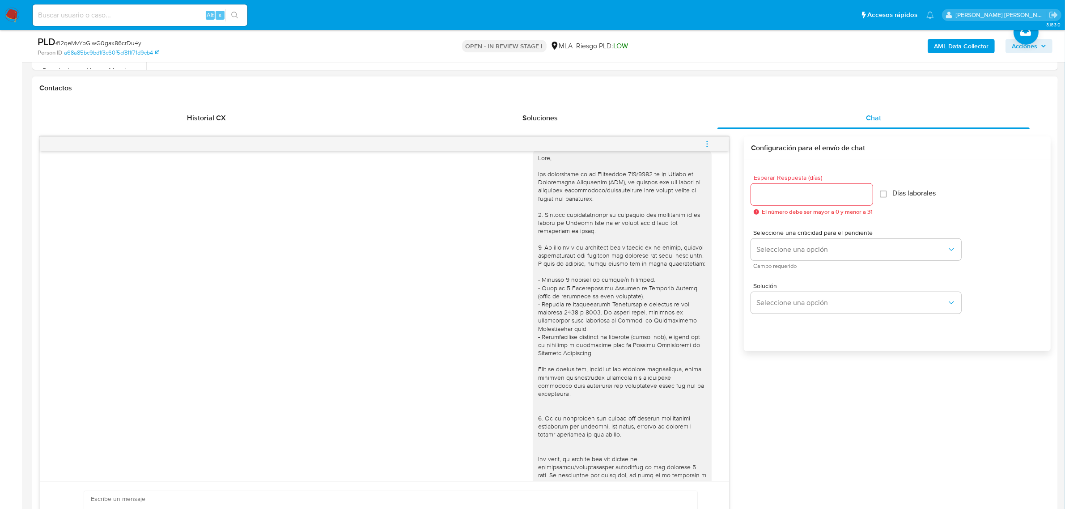
scroll to position [0, 0]
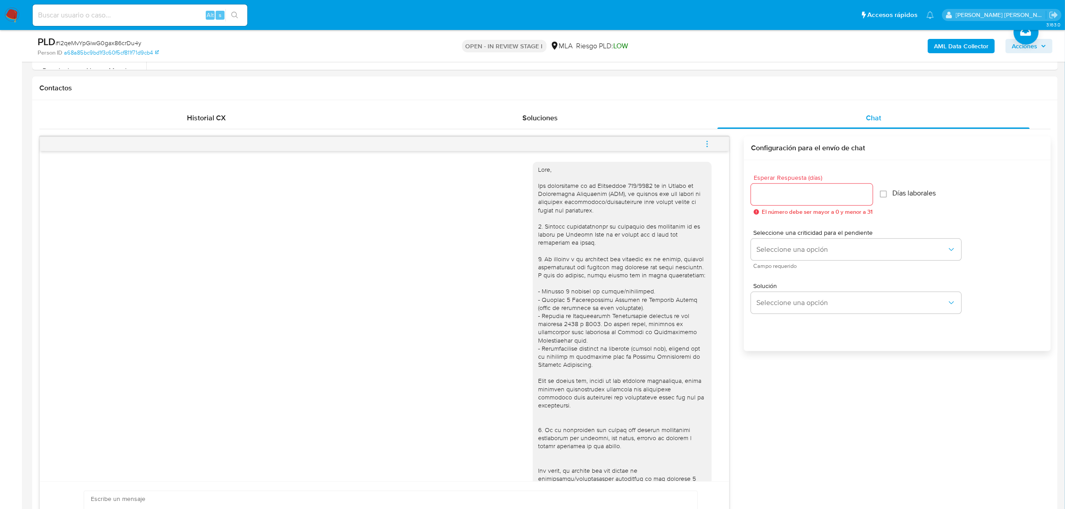
click at [707, 144] on icon "menu-action" at bounding box center [706, 143] width 1 height 1
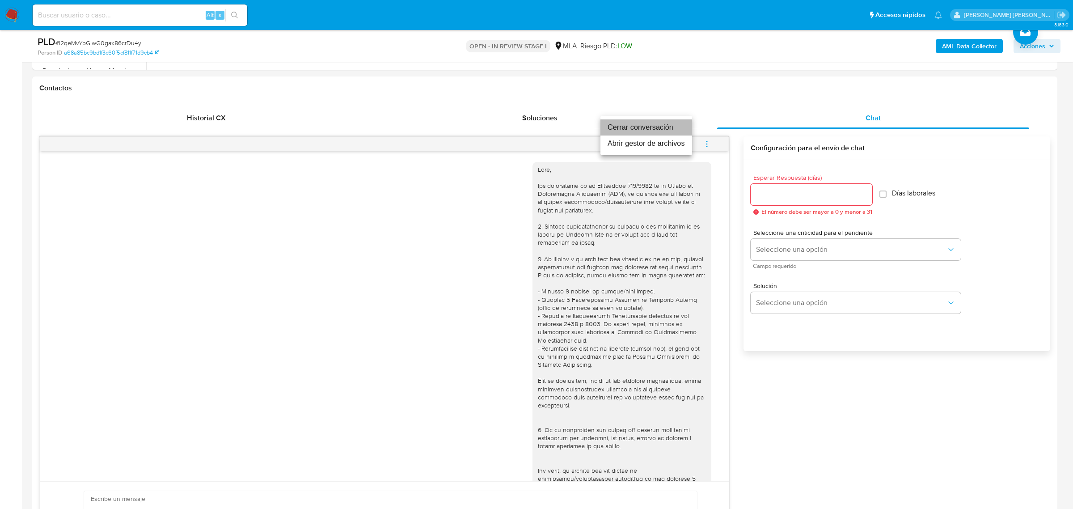
click at [654, 132] on li "Cerrar conversación" at bounding box center [646, 127] width 92 height 16
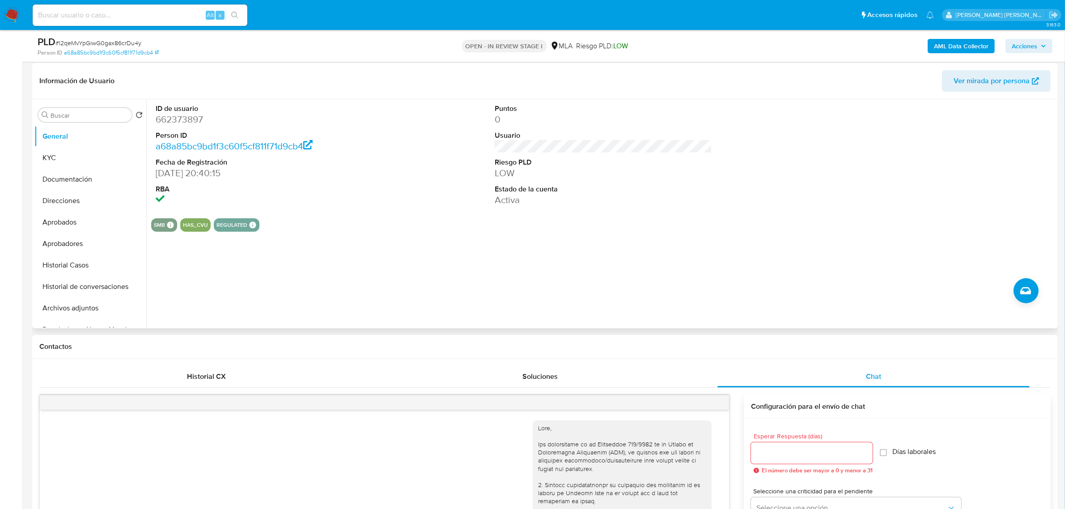
scroll to position [112, 0]
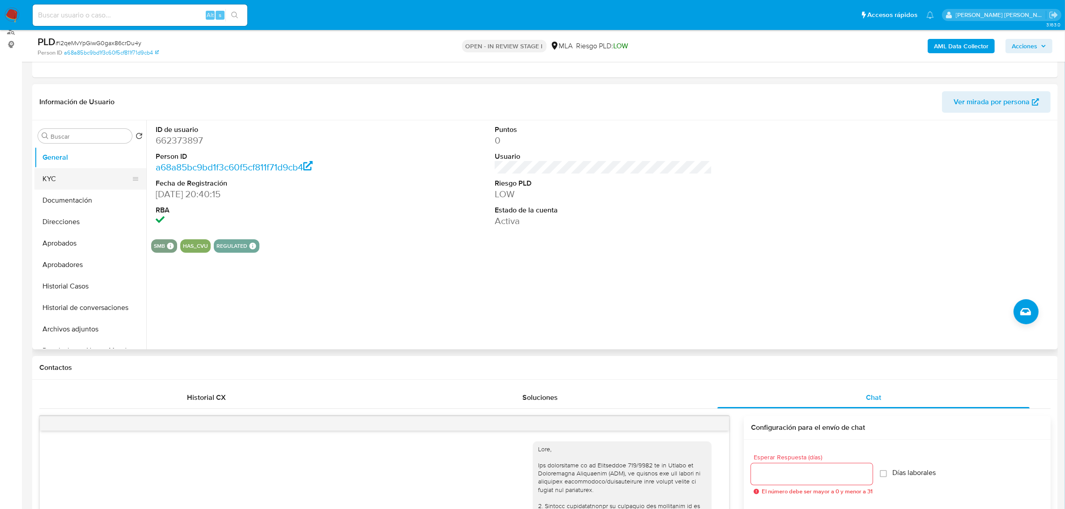
click at [58, 177] on button "KYC" at bounding box center [86, 178] width 105 height 21
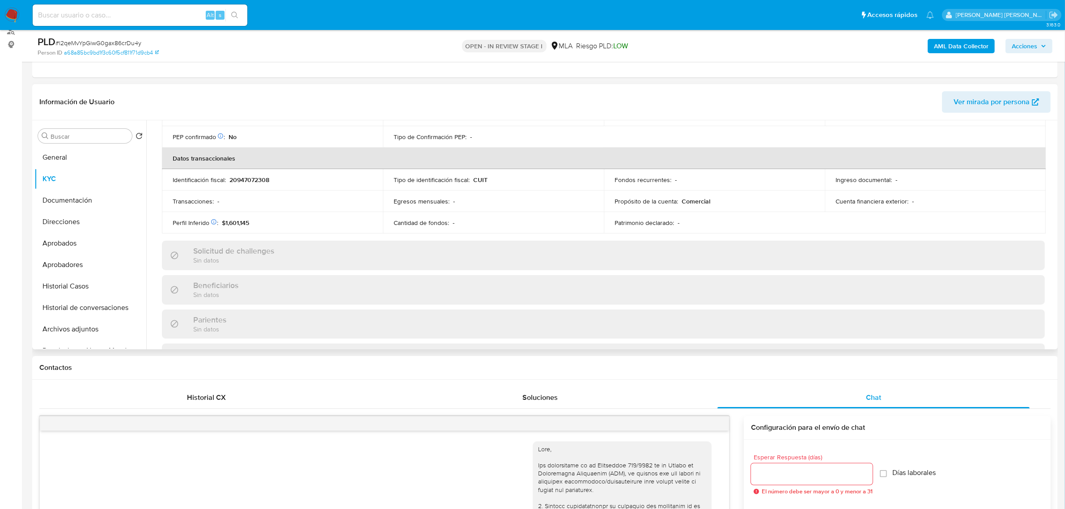
scroll to position [463, 0]
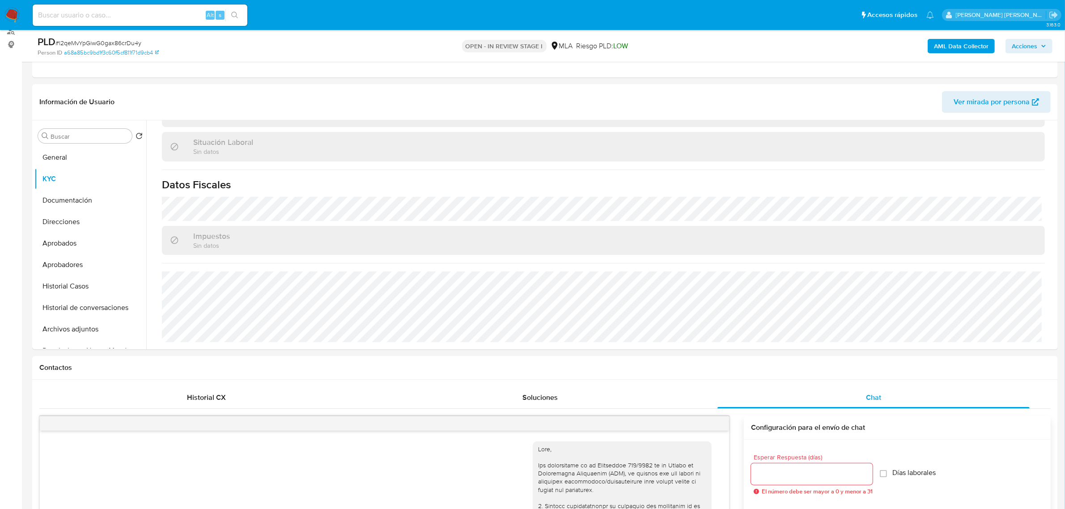
click at [963, 40] on b "AML Data Collector" at bounding box center [961, 46] width 55 height 14
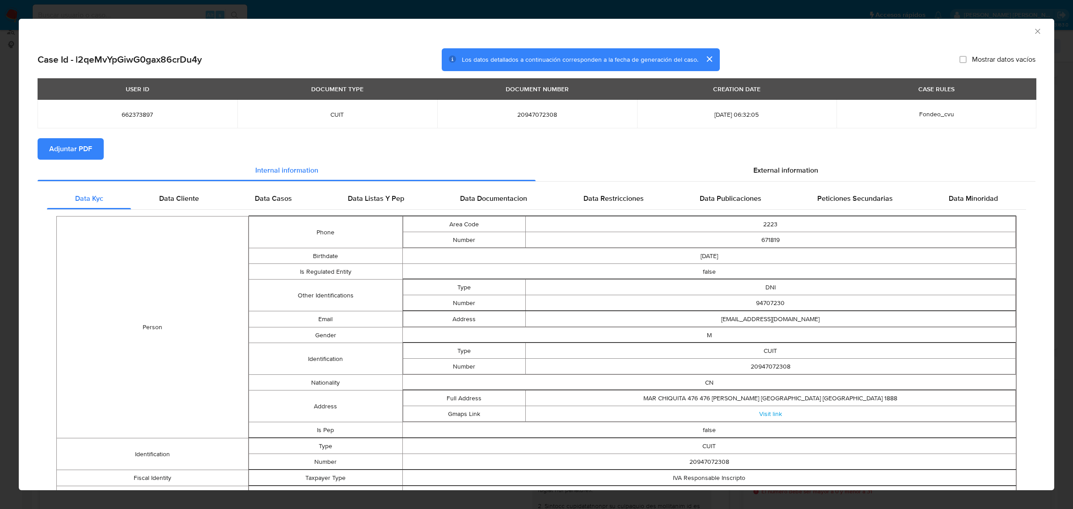
click at [94, 151] on button "Adjuntar PDF" at bounding box center [71, 148] width 66 height 21
click at [1035, 32] on icon "Cerrar ventana" at bounding box center [1037, 31] width 5 height 5
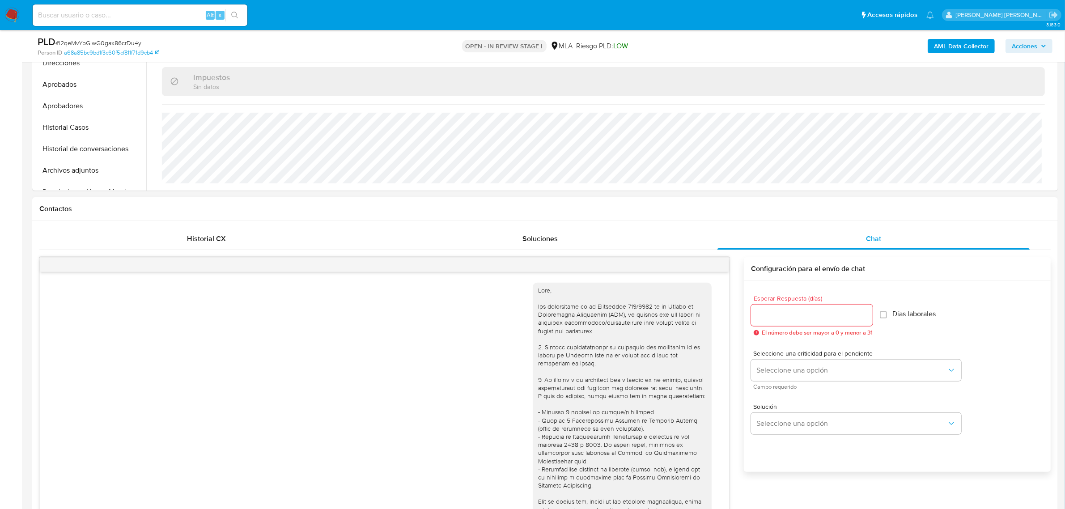
scroll to position [279, 0]
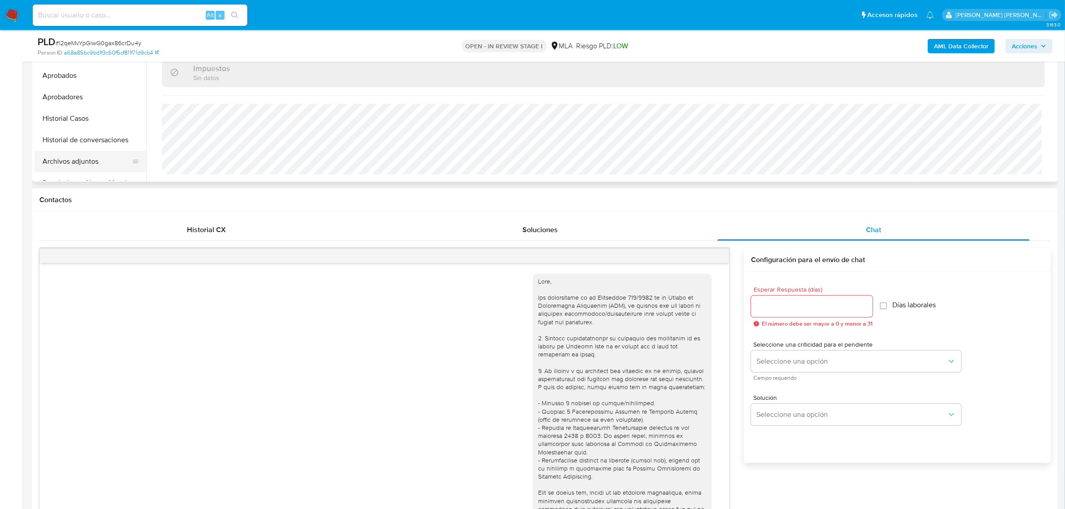
click at [63, 155] on button "Archivos adjuntos" at bounding box center [86, 161] width 105 height 21
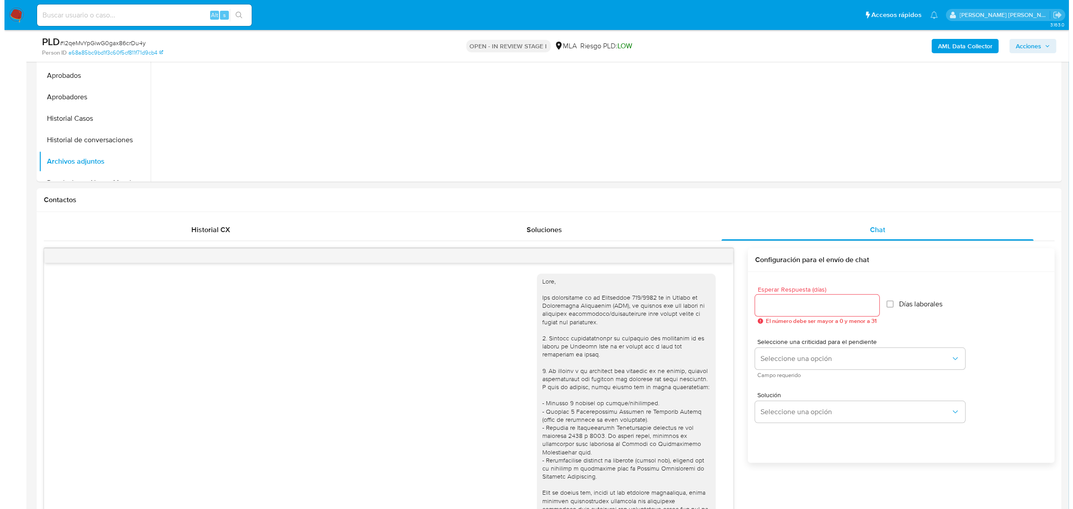
scroll to position [168, 0]
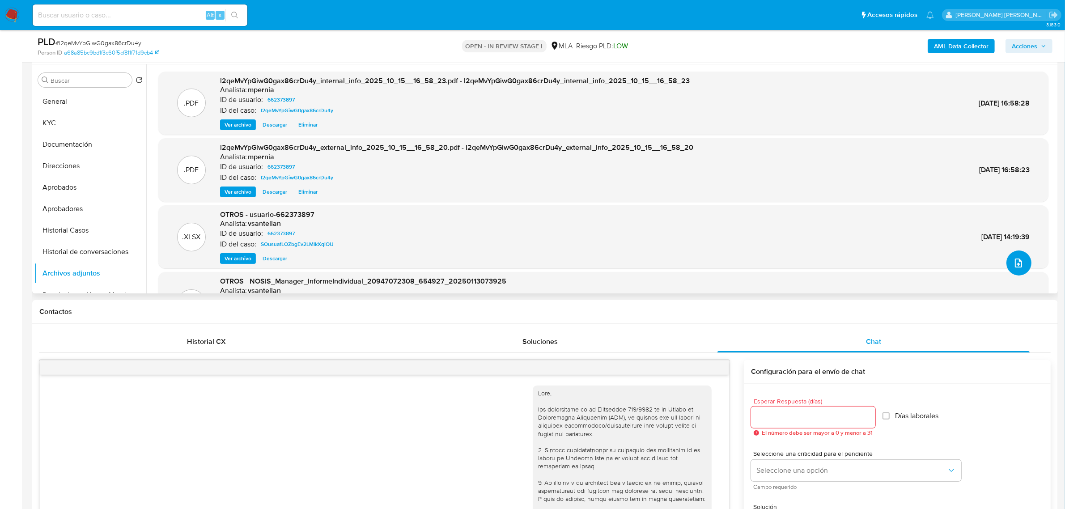
click at [1011, 270] on button "upload-file" at bounding box center [1018, 262] width 25 height 25
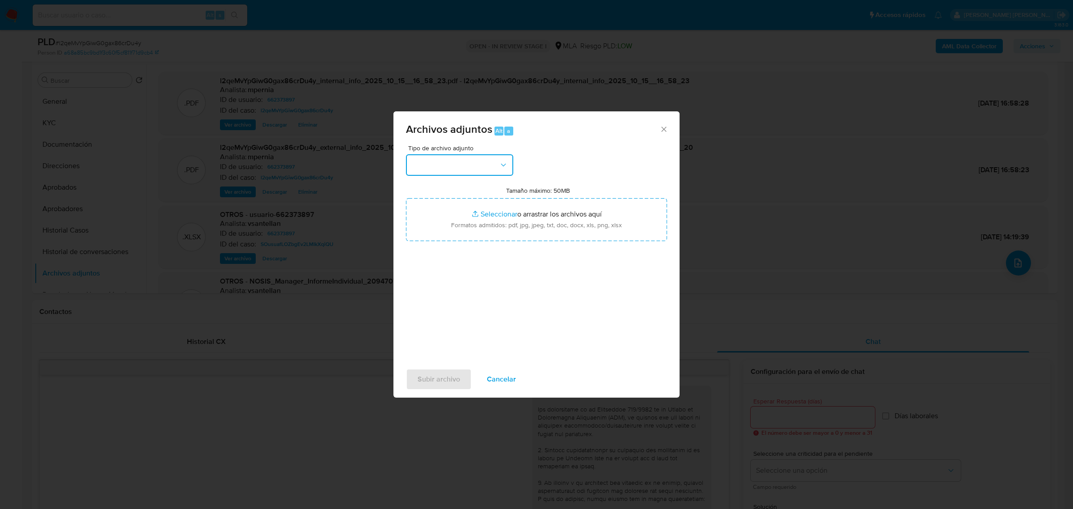
click at [476, 167] on button "button" at bounding box center [459, 164] width 107 height 21
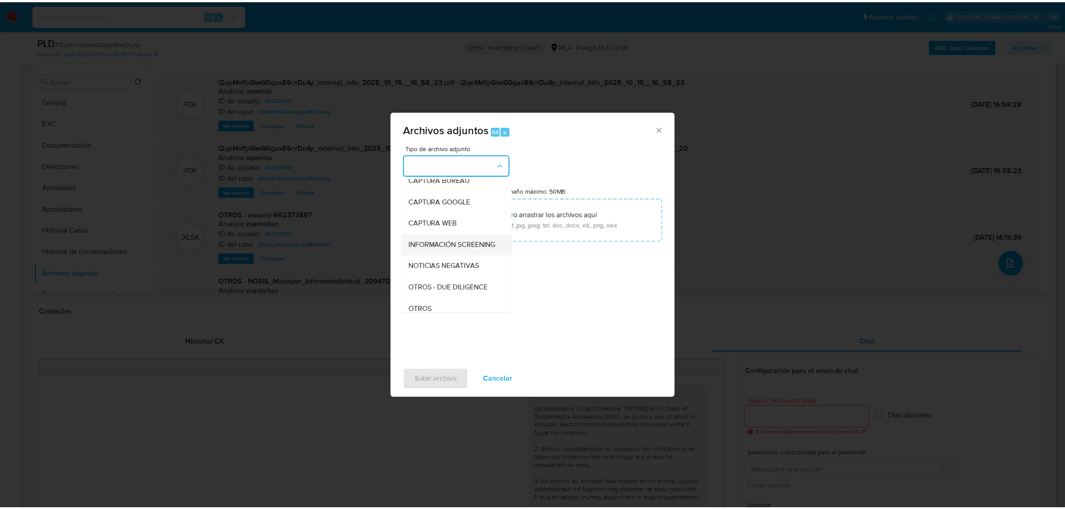
scroll to position [112, 0]
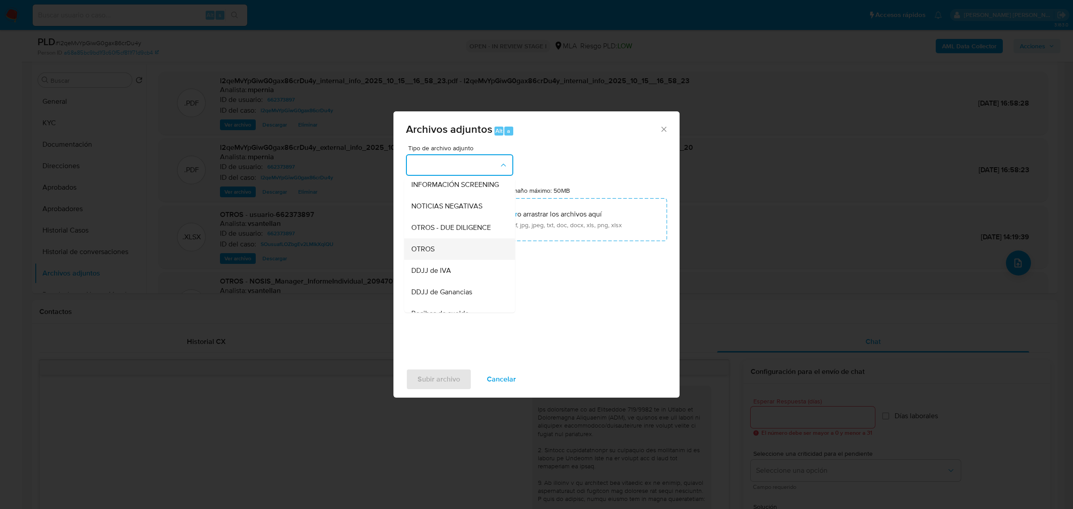
click at [425, 253] on span "OTROS" at bounding box center [422, 248] width 23 height 9
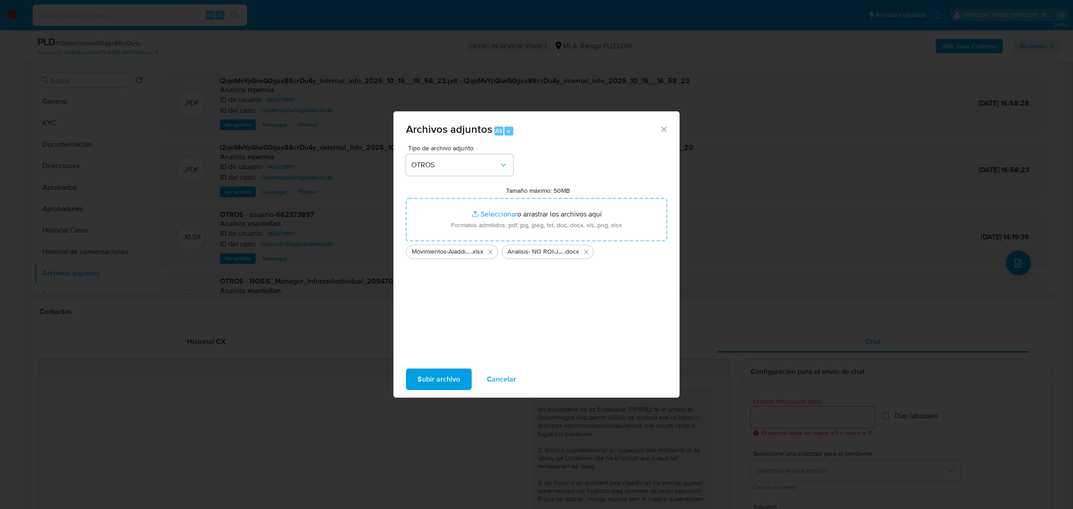
click at [458, 385] on span "Subir archivo" at bounding box center [439, 379] width 42 height 20
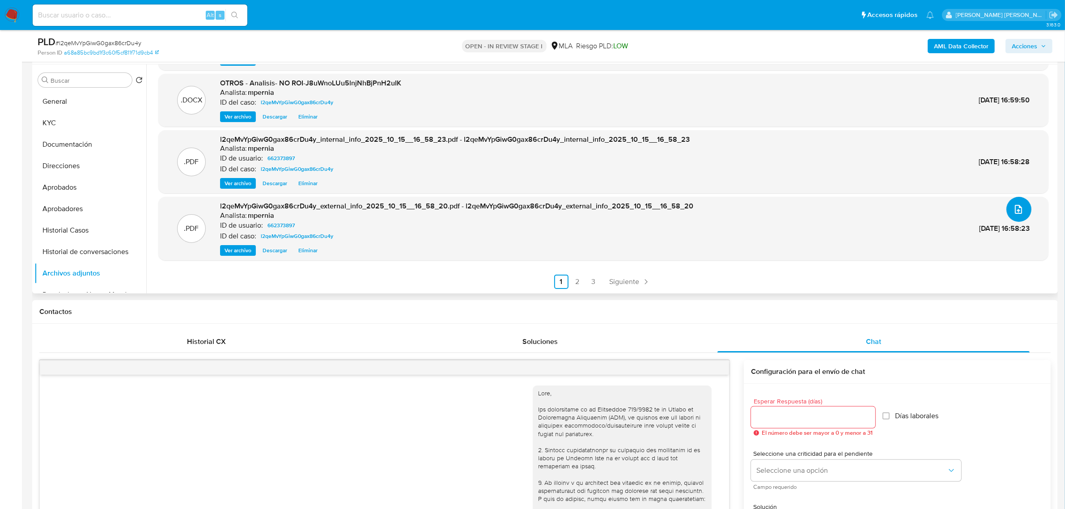
scroll to position [0, 0]
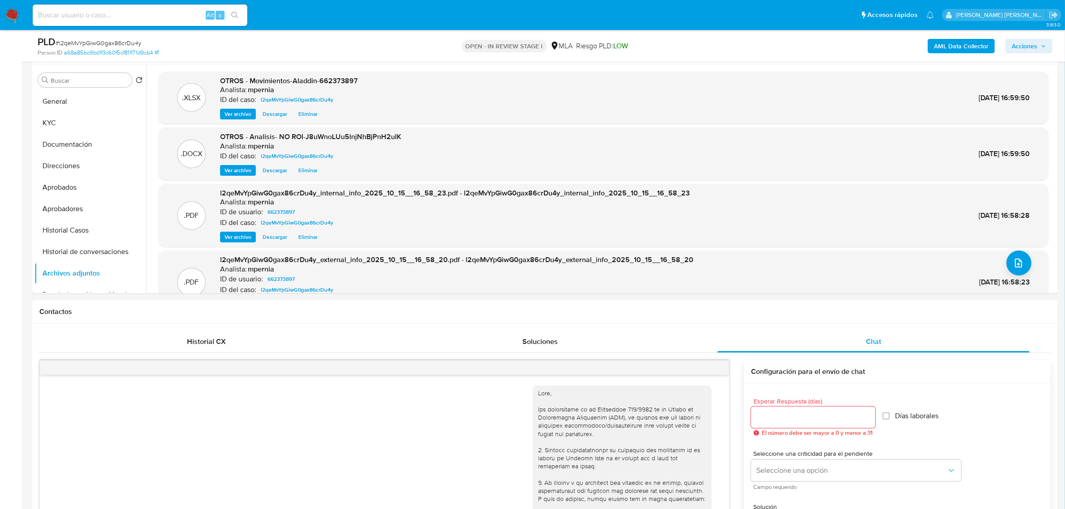
drag, startPoint x: 1031, startPoint y: 42, endPoint x: 1027, endPoint y: 39, distance: 4.6
click at [1030, 42] on span "Acciones" at bounding box center [1023, 46] width 25 height 14
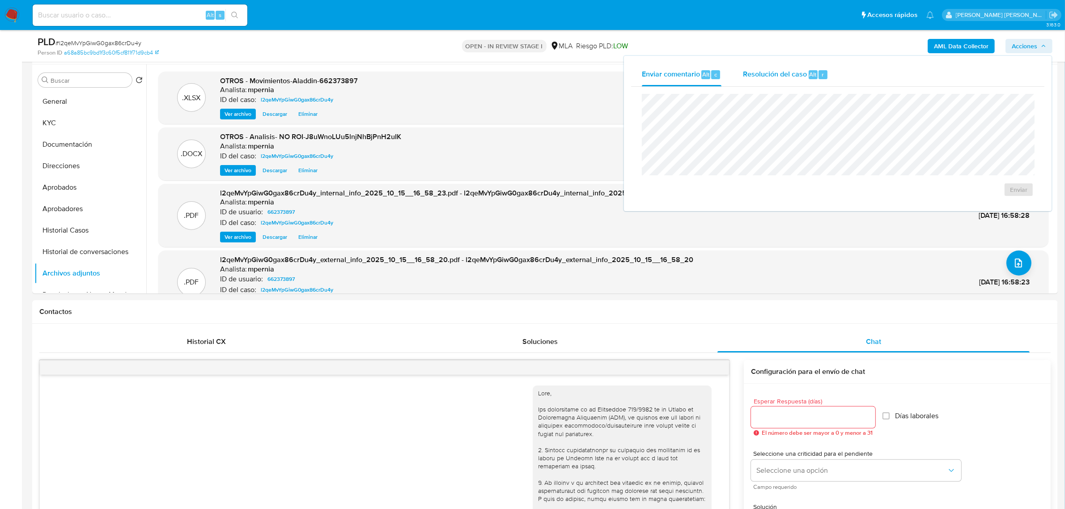
click at [794, 75] on span "Resolución del caso" at bounding box center [775, 74] width 64 height 10
click at [927, 196] on span "No ROI Proposal" at bounding box center [931, 195] width 46 height 13
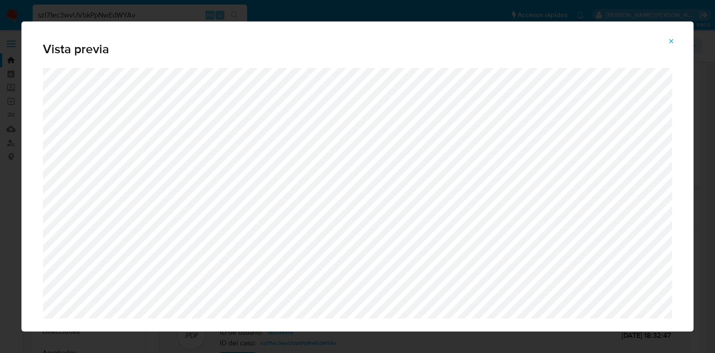
select select "10"
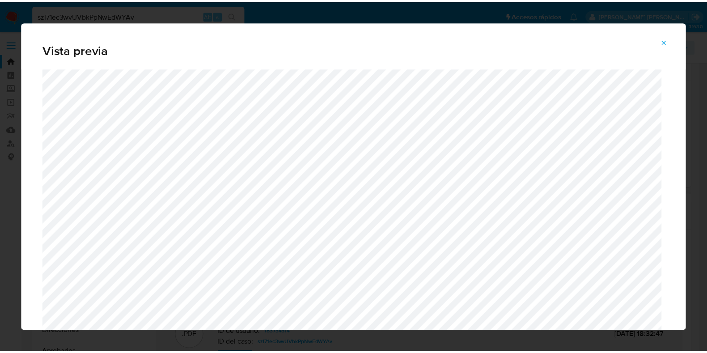
scroll to position [111, 0]
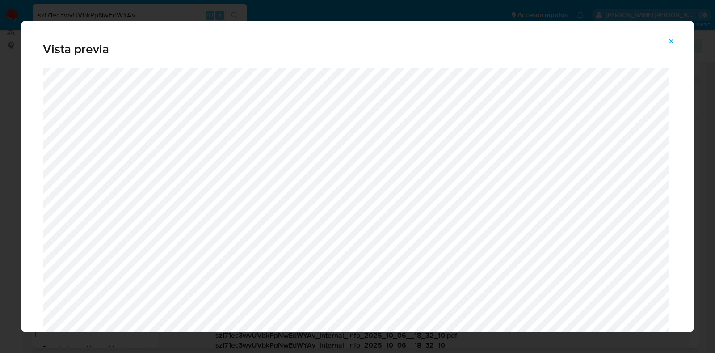
click at [54, 10] on div "Vista previa" at bounding box center [357, 176] width 715 height 353
drag, startPoint x: 672, startPoint y: 42, endPoint x: 378, endPoint y: 52, distance: 294.4
click at [671, 42] on icon "Attachment preview" at bounding box center [671, 41] width 7 height 7
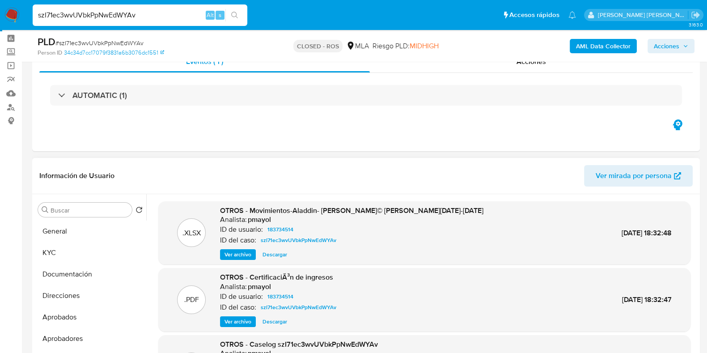
scroll to position [0, 0]
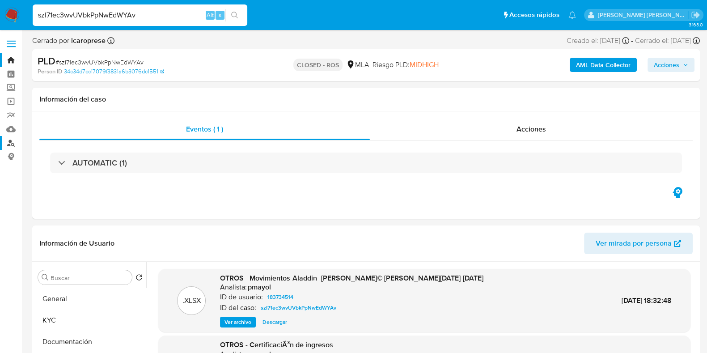
click at [15, 142] on link "Buscador de personas" at bounding box center [53, 143] width 106 height 14
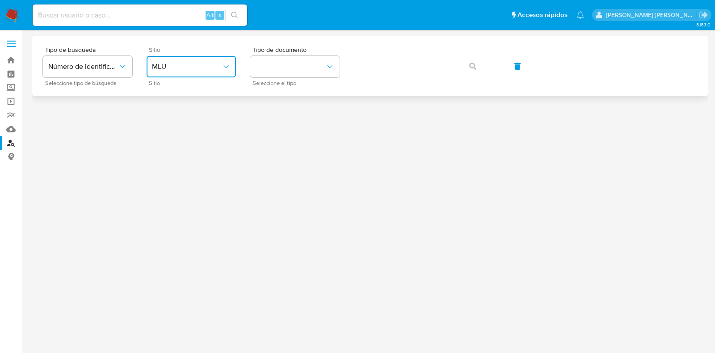
click at [192, 66] on span "MLU" at bounding box center [187, 66] width 70 height 9
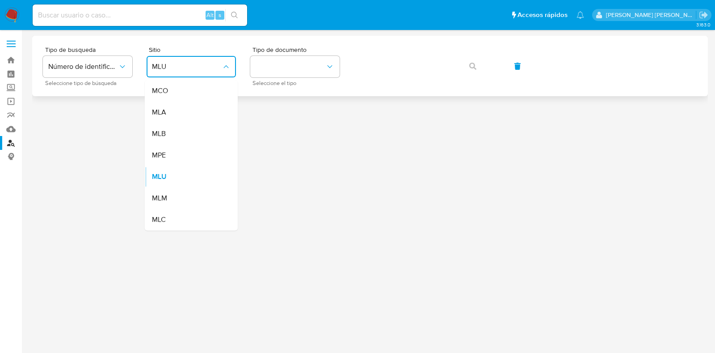
drag, startPoint x: 159, startPoint y: 114, endPoint x: 298, endPoint y: 93, distance: 140.6
click at [164, 115] on span "MLA" at bounding box center [159, 112] width 14 height 9
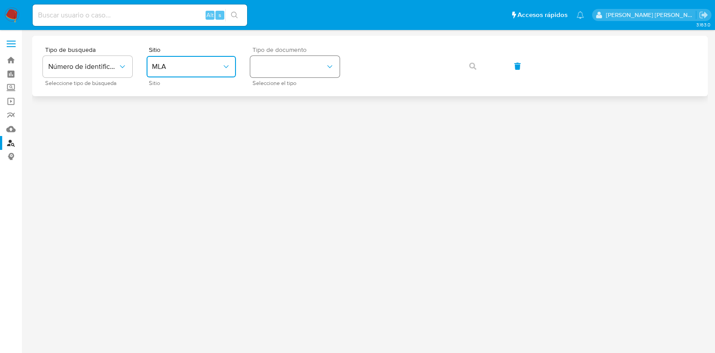
drag, startPoint x: 315, startPoint y: 67, endPoint x: 314, endPoint y: 72, distance: 5.5
click at [315, 68] on button "identificationType" at bounding box center [294, 66] width 89 height 21
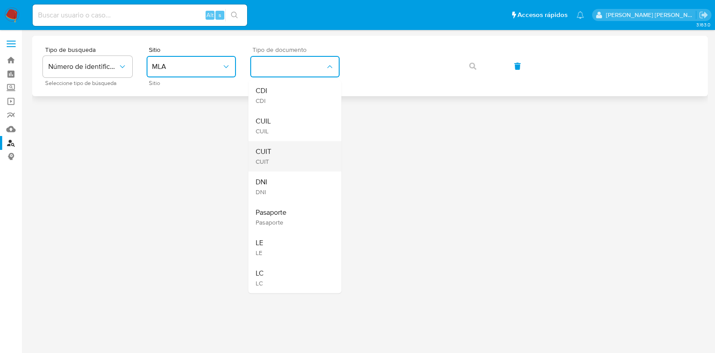
click at [266, 153] on span "CUIT" at bounding box center [264, 151] width 16 height 9
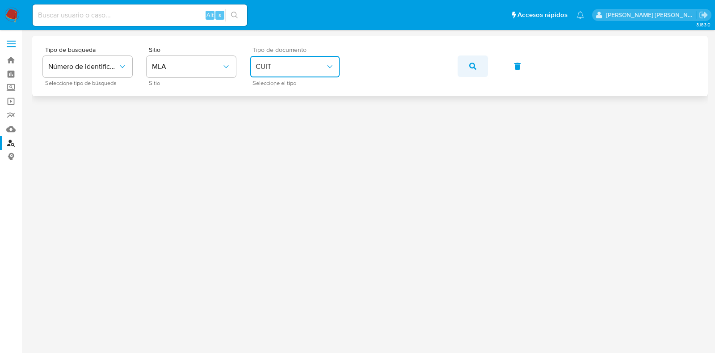
click at [474, 67] on icon "button" at bounding box center [472, 66] width 7 height 7
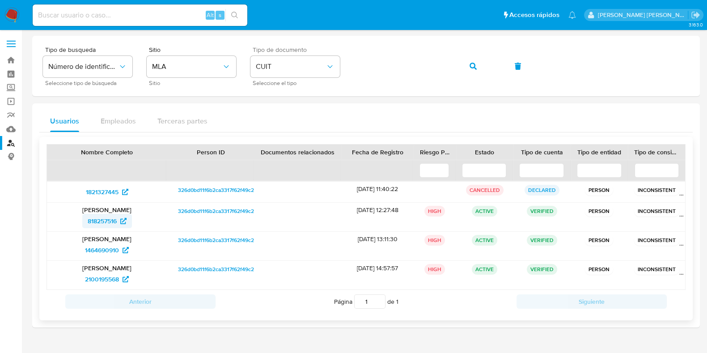
click at [91, 223] on span "818257516" at bounding box center [102, 221] width 29 height 14
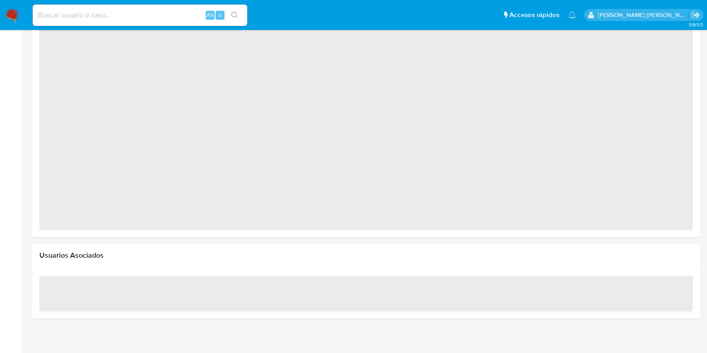
select select "10"
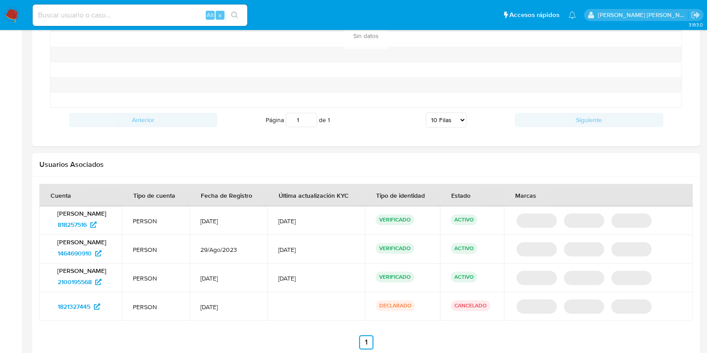
scroll to position [749, 0]
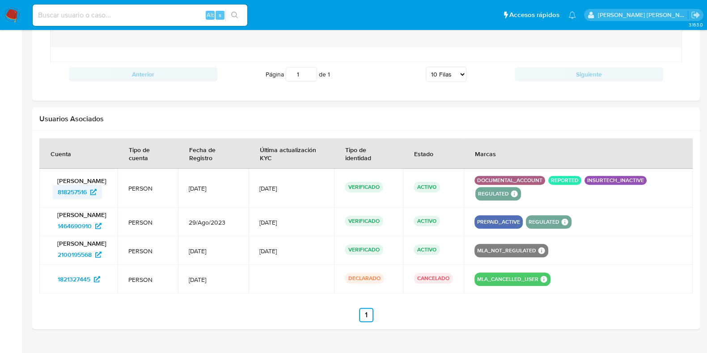
click at [74, 186] on span "818257516" at bounding box center [72, 192] width 29 height 14
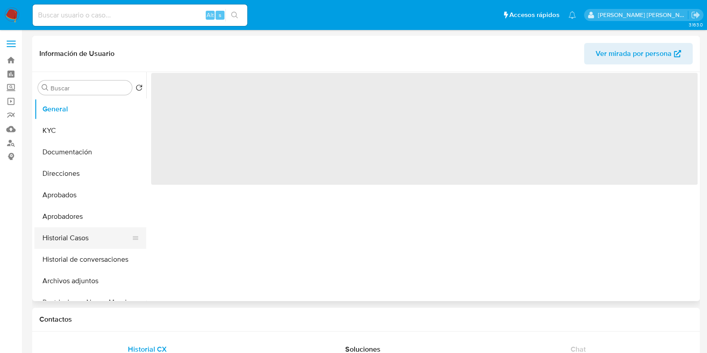
click at [74, 228] on button "Historial Casos" at bounding box center [86, 237] width 105 height 21
select select "10"
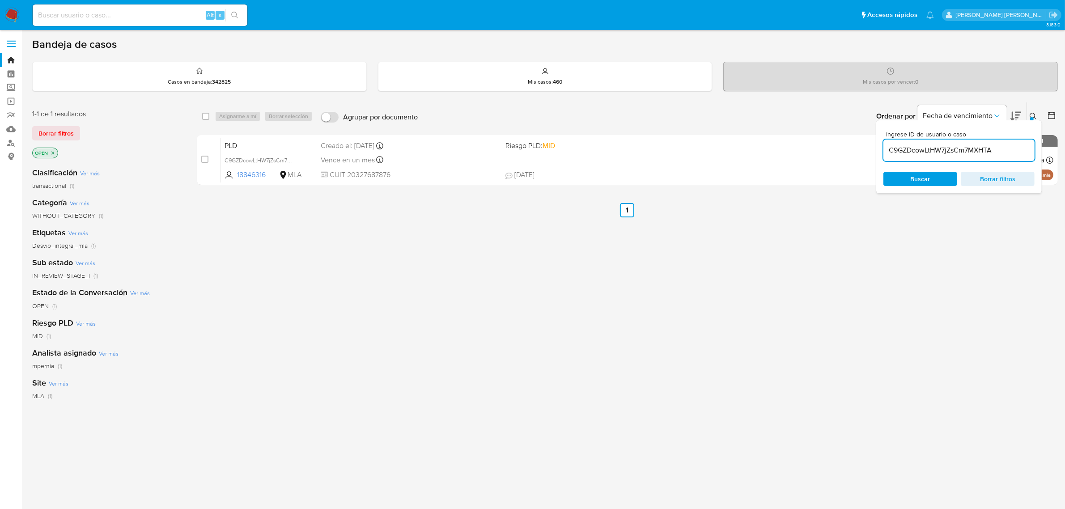
click at [908, 148] on input "C9GZDcowLtHW7jZsCm7MXHTA" at bounding box center [958, 150] width 151 height 12
paste input "J8uWnoLUu5lnjNhBjPnH2uIK"
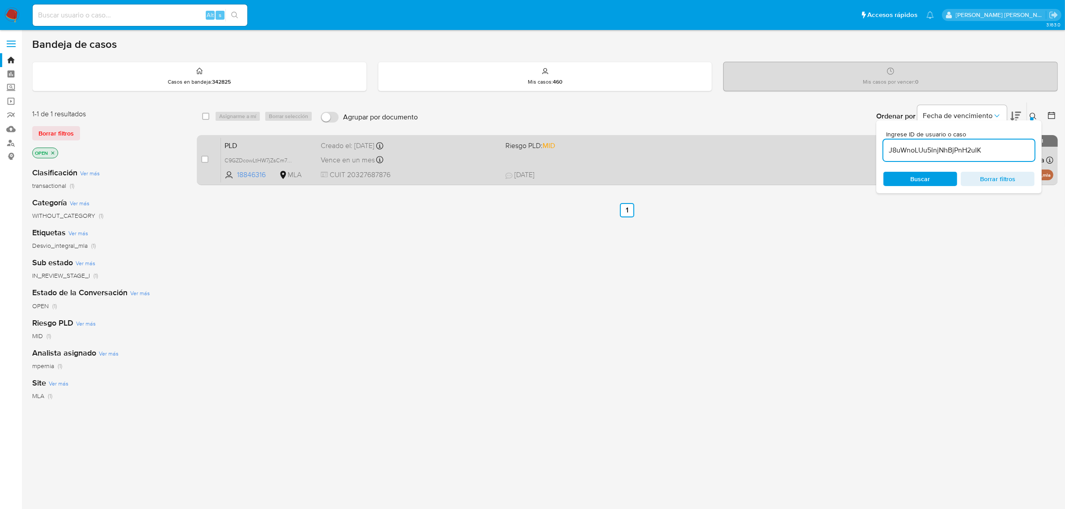
type input "J8uWnoLUu5lnjNhBjPnH2uIK"
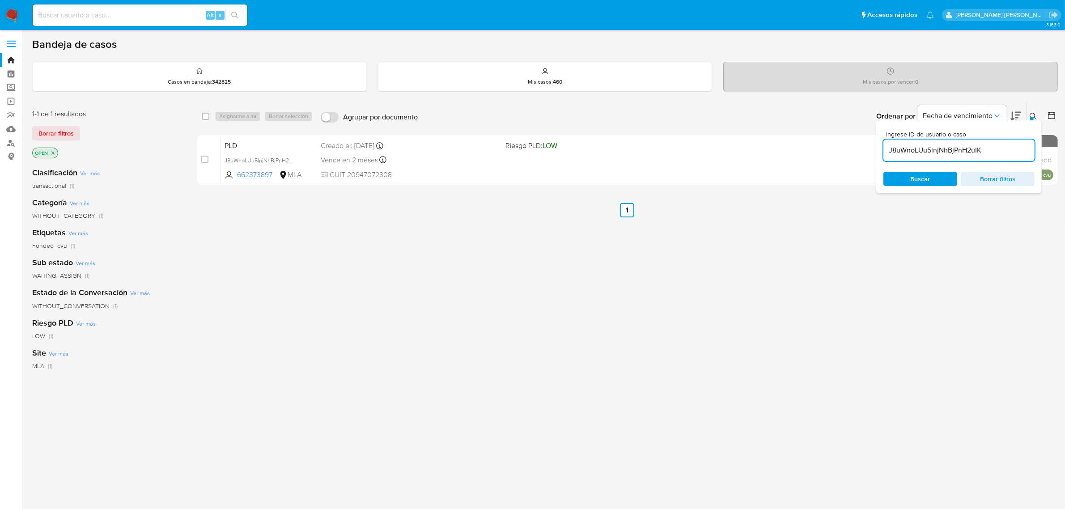
click at [203, 119] on div "select-all-cases-checkbox" at bounding box center [205, 116] width 7 height 9
click at [208, 115] on input "checkbox" at bounding box center [205, 116] width 7 height 7
checkbox input "true"
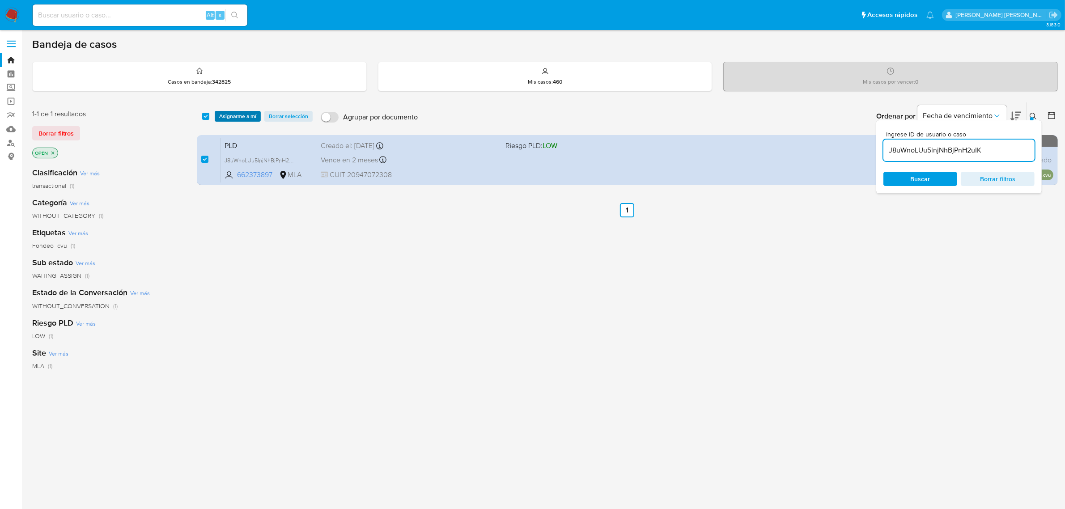
click at [222, 115] on span "Asignarme a mí" at bounding box center [237, 116] width 37 height 9
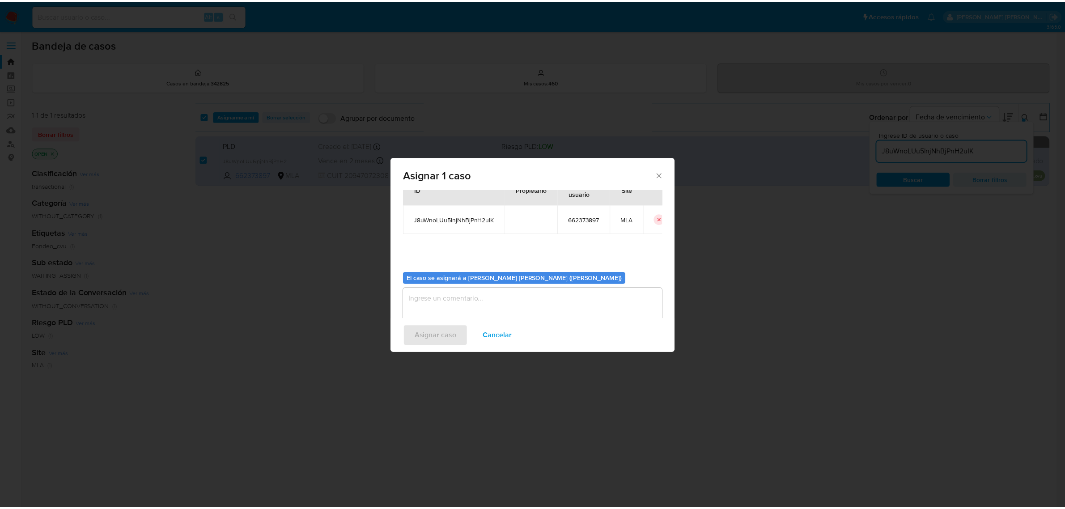
scroll to position [46, 0]
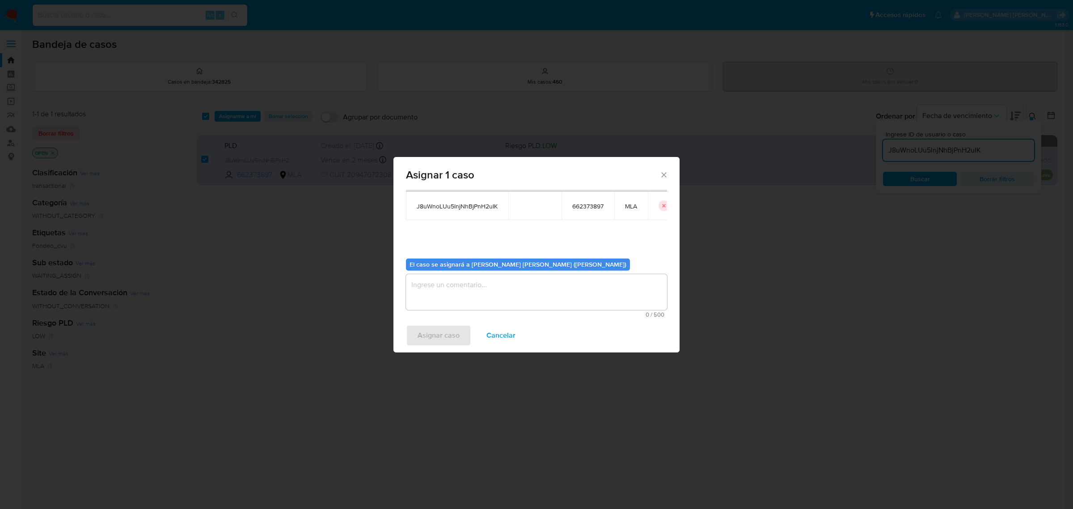
click at [459, 290] on textarea "assign-modal" at bounding box center [536, 292] width 261 height 36
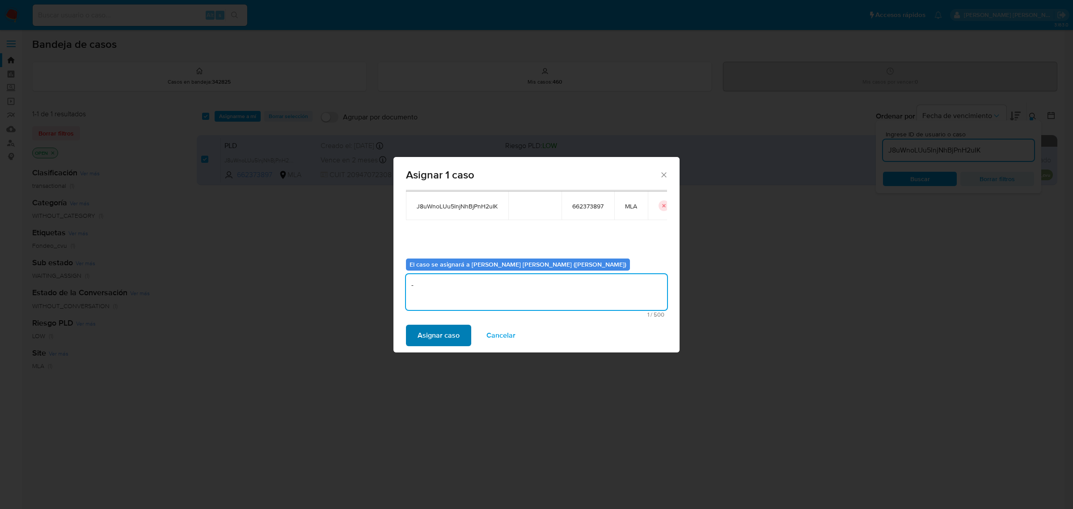
type textarea "-"
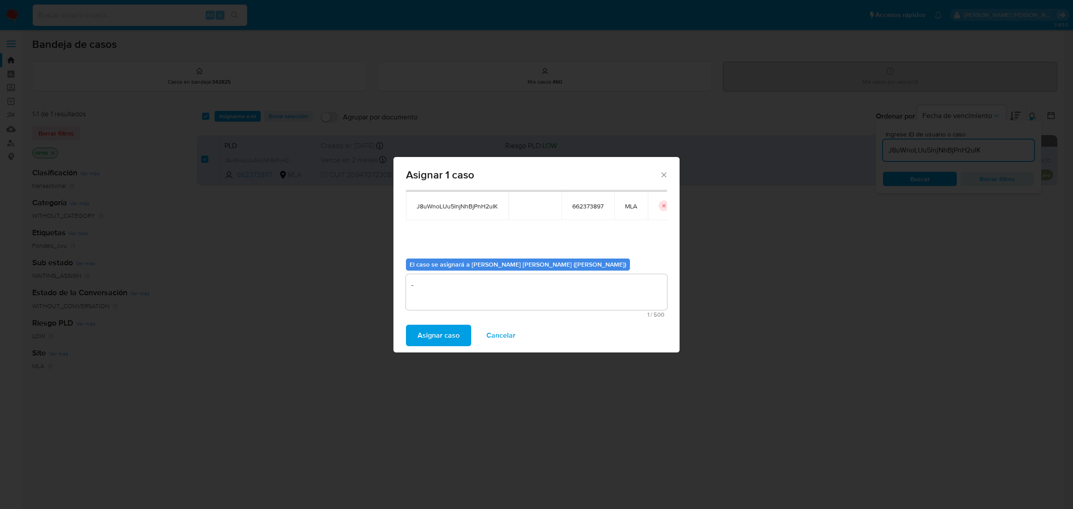
click at [456, 330] on span "Asignar caso" at bounding box center [439, 335] width 42 height 20
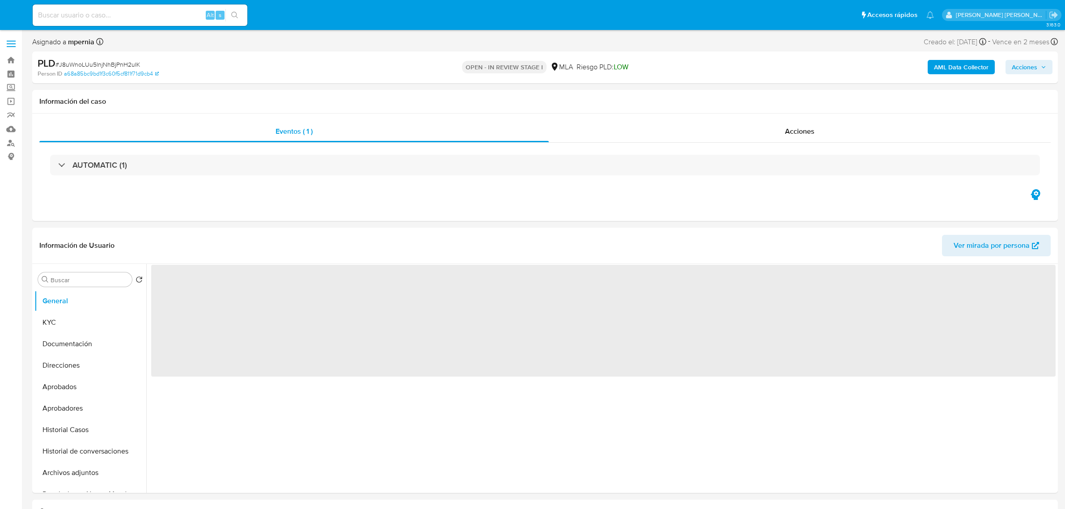
select select "10"
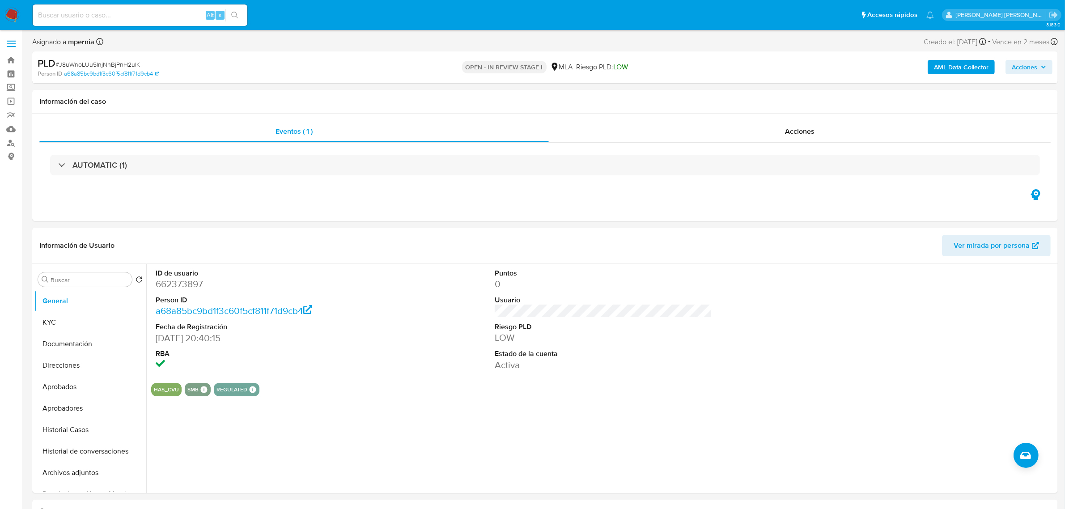
drag, startPoint x: 1018, startPoint y: 66, endPoint x: 1011, endPoint y: 72, distance: 8.9
click at [1018, 66] on span "Acciones" at bounding box center [1023, 67] width 25 height 14
drag, startPoint x: 790, startPoint y: 97, endPoint x: 789, endPoint y: 112, distance: 15.3
click at [790, 97] on span "Resolución del caso" at bounding box center [775, 95] width 64 height 10
click at [788, 161] on textarea at bounding box center [837, 153] width 391 height 72
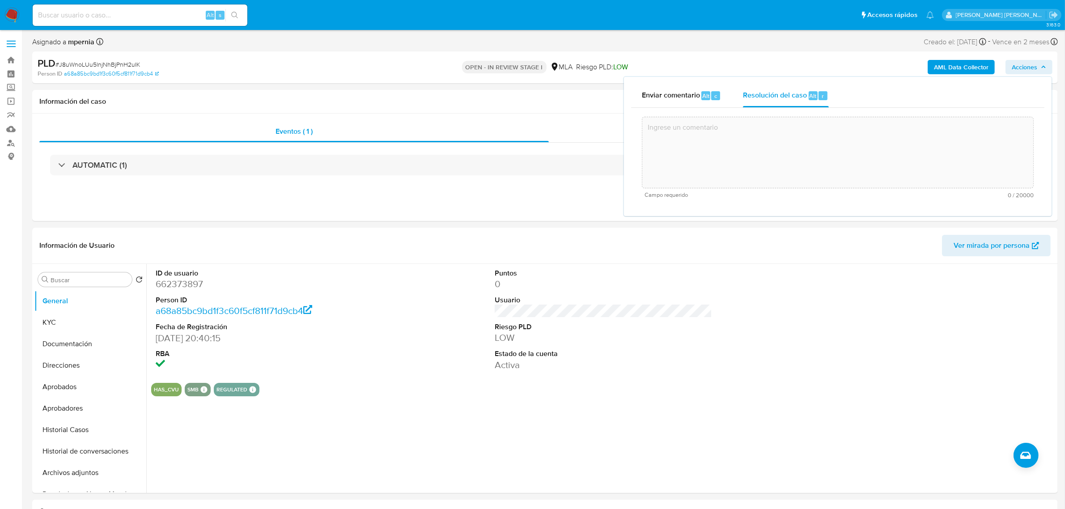
paste textarea "El análisis del caso se detalla en el CASE LOG adjunto (Analisis- NO ROI-J8uWno…"
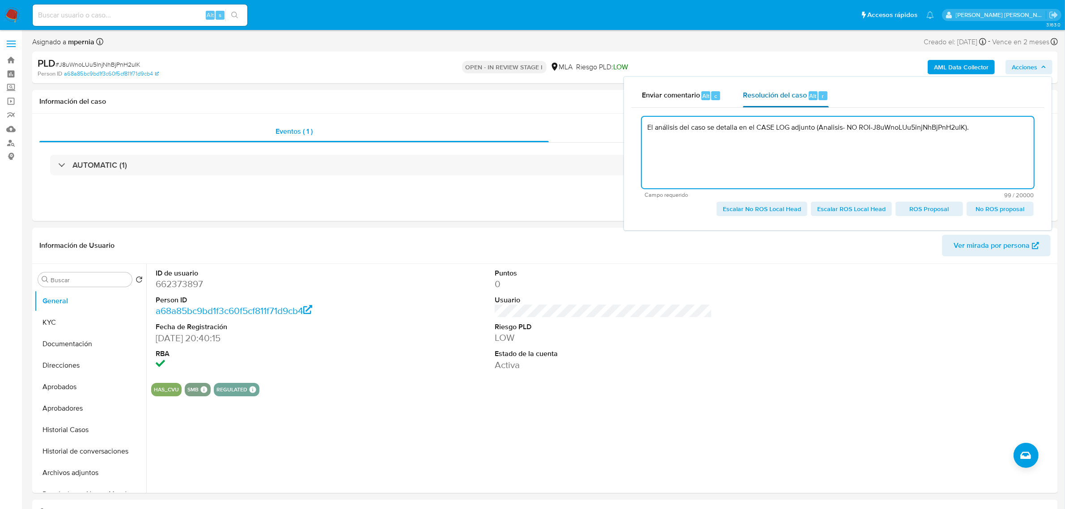
type textarea "El análisis del caso se detalla en el CASE LOG adjunto (Analisis- NO ROI-J8uWno…"
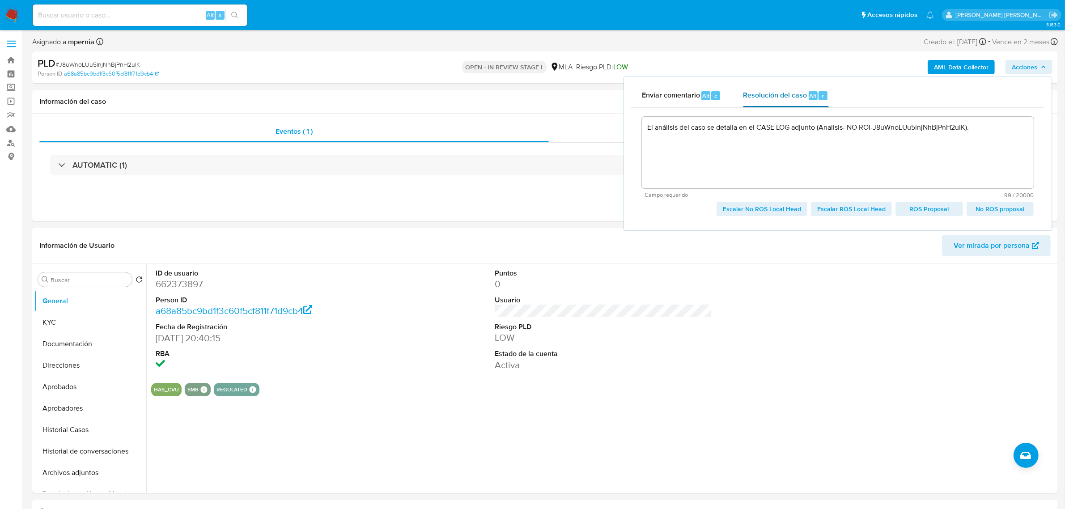
click at [799, 97] on span "Resolución del caso" at bounding box center [775, 95] width 64 height 10
click at [688, 99] on span "Enviar comentario" at bounding box center [671, 95] width 58 height 10
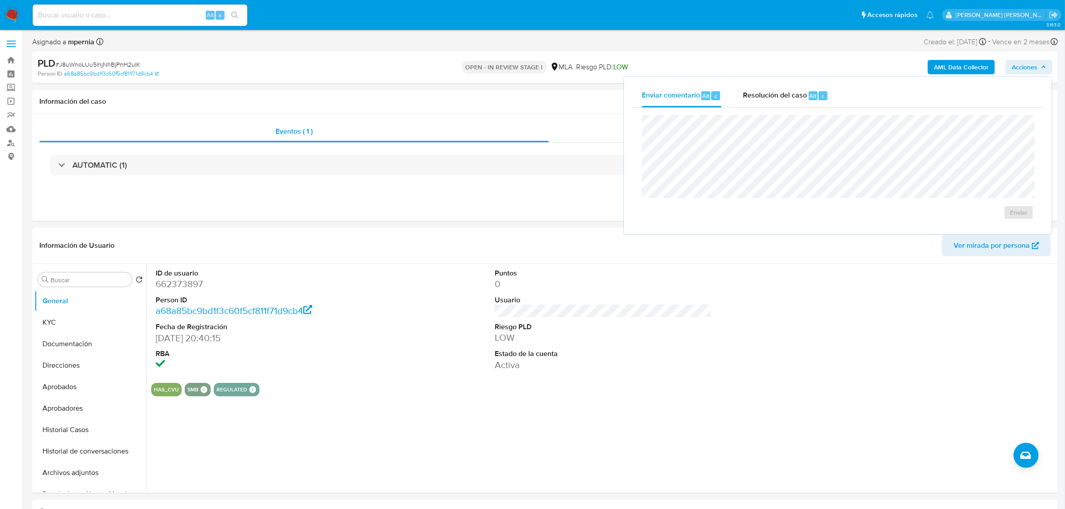
drag, startPoint x: 799, startPoint y: 93, endPoint x: 796, endPoint y: 113, distance: 20.2
click at [799, 93] on span "Resolución del caso" at bounding box center [775, 95] width 64 height 10
drag, startPoint x: 796, startPoint y: 113, endPoint x: 795, endPoint y: 132, distance: 19.7
click at [795, 132] on textarea at bounding box center [837, 153] width 391 height 72
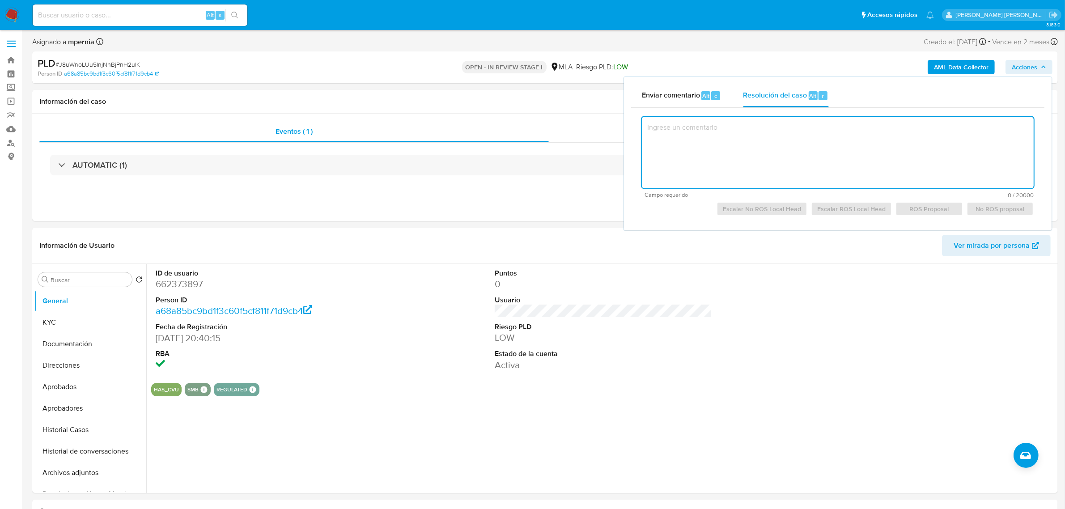
paste textarea "El análisis del caso se detalla en el CASE LOG adjunto (Analisis- NO ROI-J8uWno…"
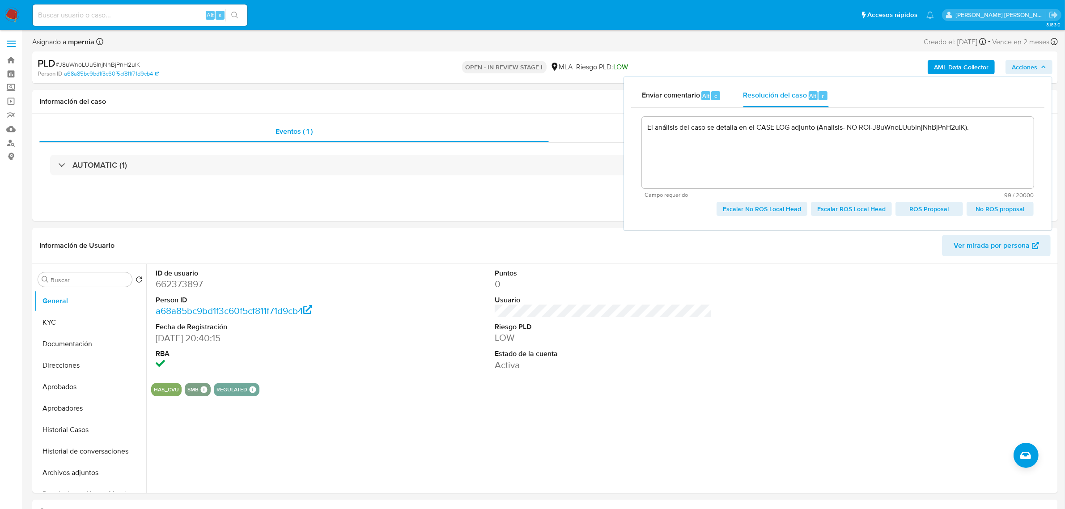
click at [844, 207] on span "Escalar ROS Local Head" at bounding box center [851, 209] width 68 height 13
type textarea "El análisis del caso se detalla en el CASE LOG adjunto (Analisis- NO ROI-J8uWno…"
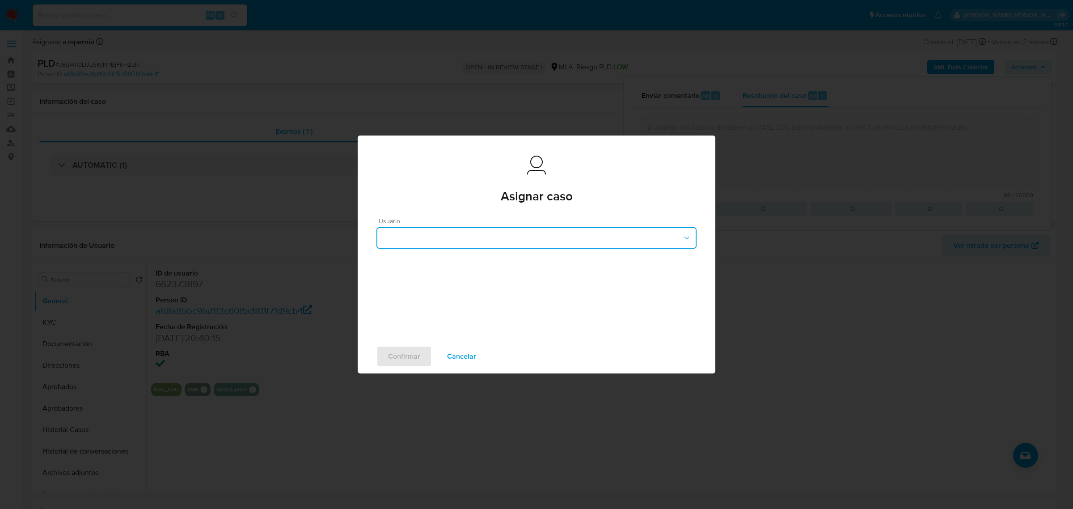
click at [672, 230] on button "button" at bounding box center [536, 237] width 320 height 21
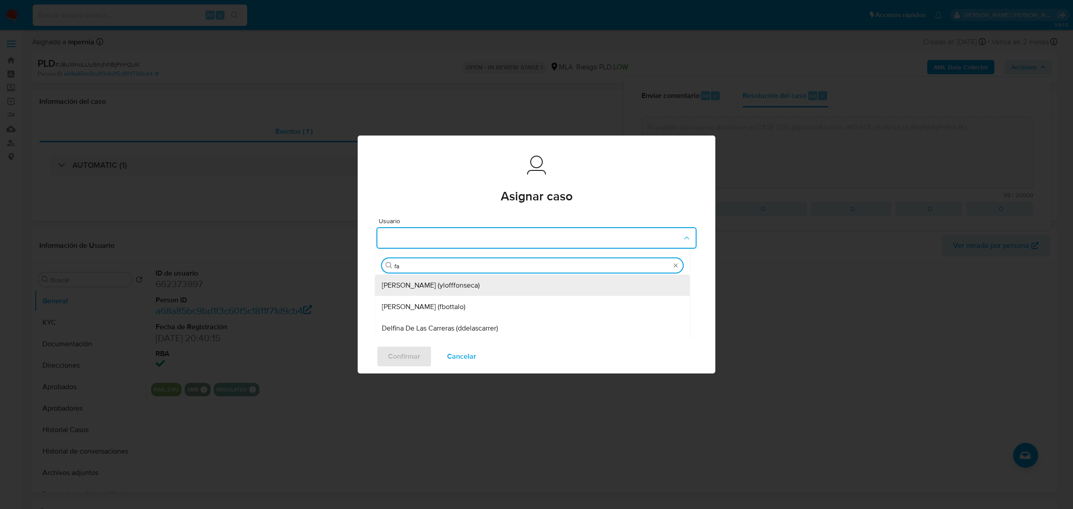
type input "fac"
click at [454, 286] on span "Facundo Marin (famarin)" at bounding box center [423, 284] width 83 height 9
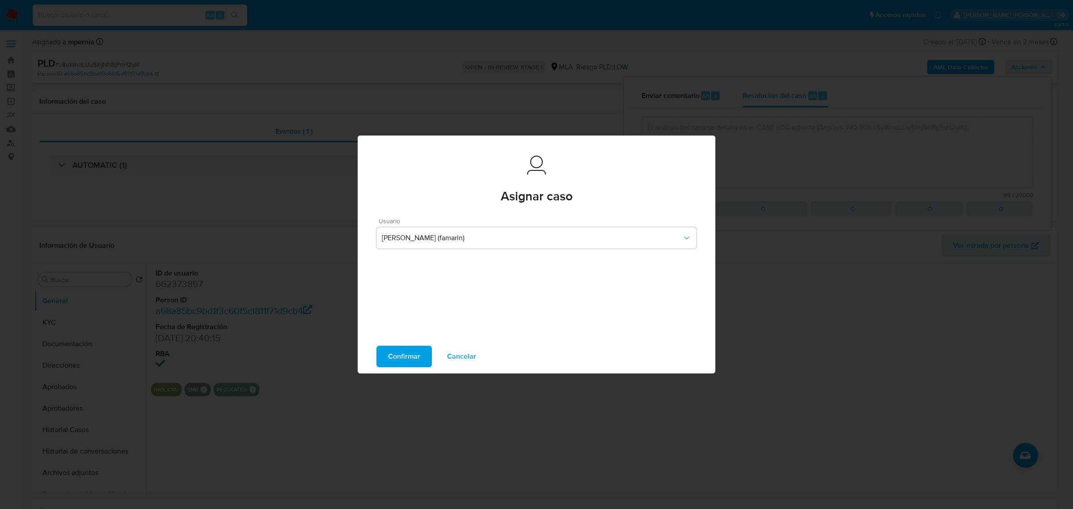
click at [399, 355] on span "Confirmar" at bounding box center [404, 356] width 32 height 20
type textarea "El análisis del caso se detalla en el CASE LOG adjunto (Analisis- NO ROI-J8uWno…"
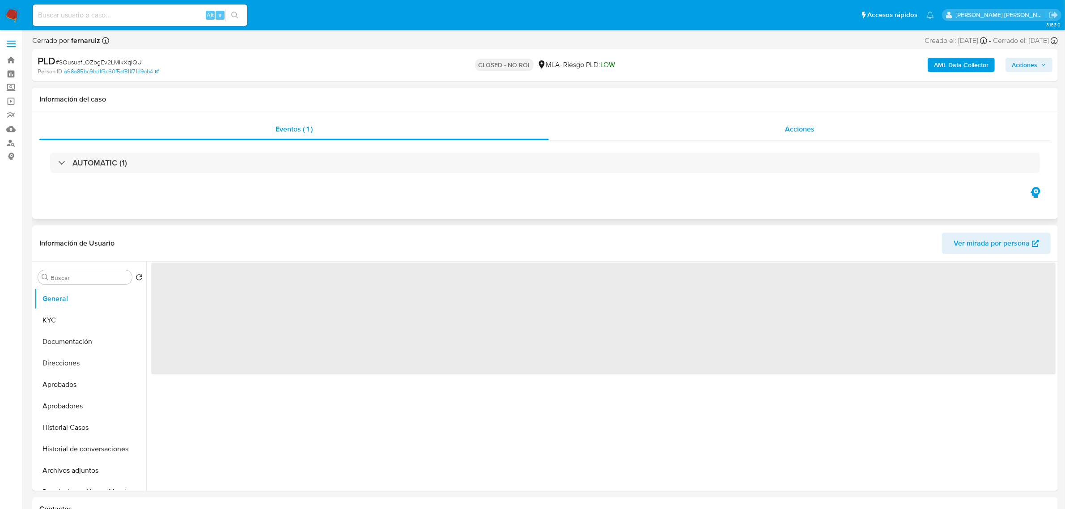
select select "10"
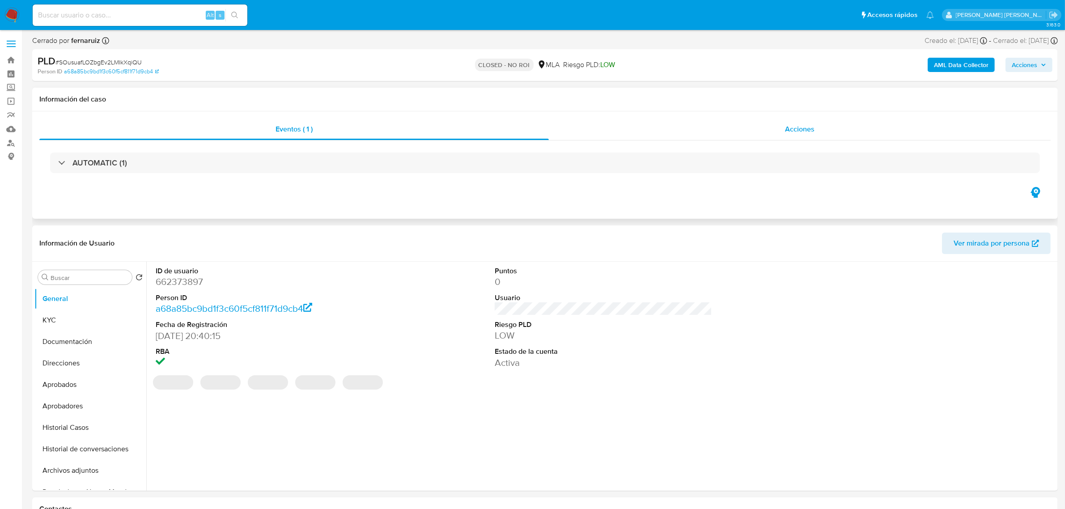
click at [821, 129] on div "Acciones" at bounding box center [800, 128] width 502 height 21
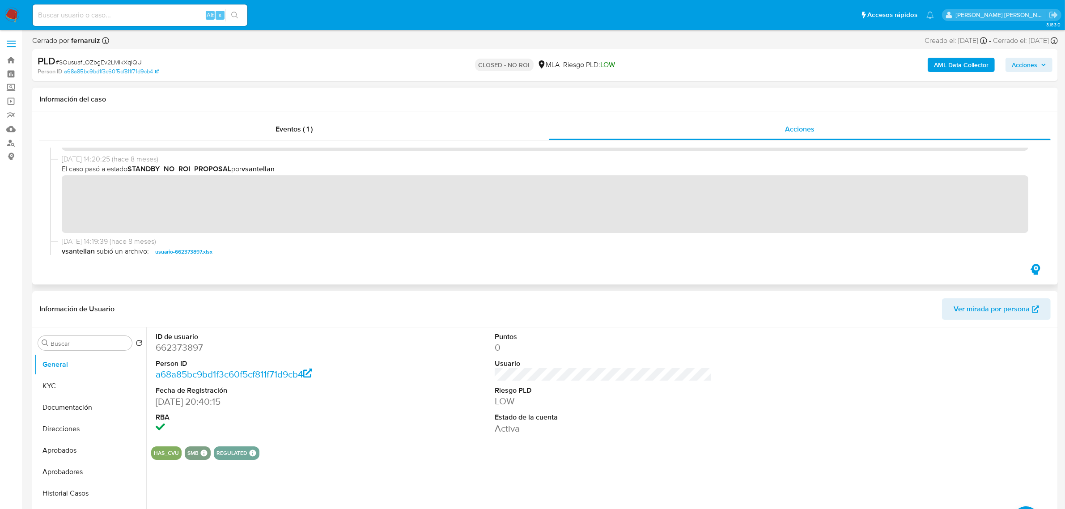
scroll to position [112, 0]
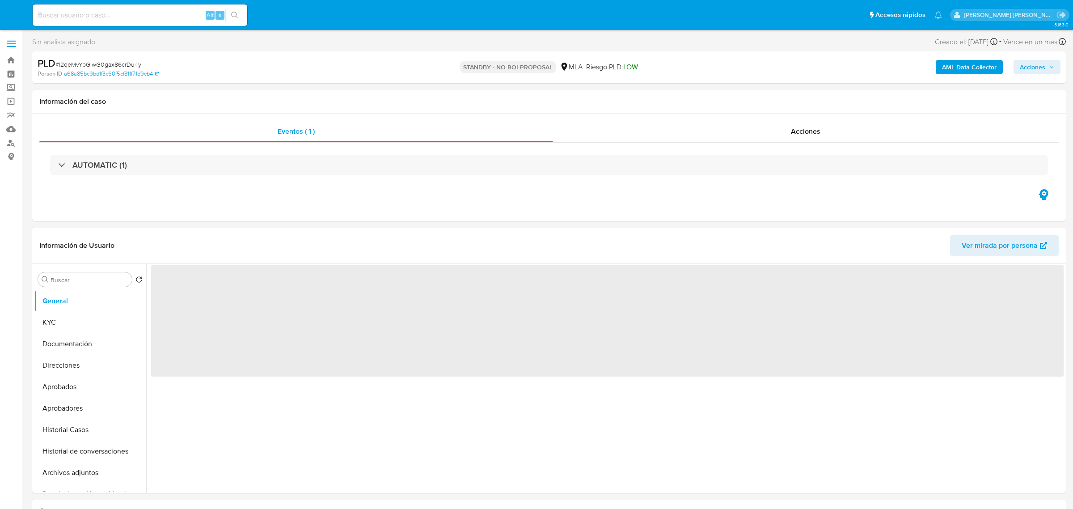
select select "10"
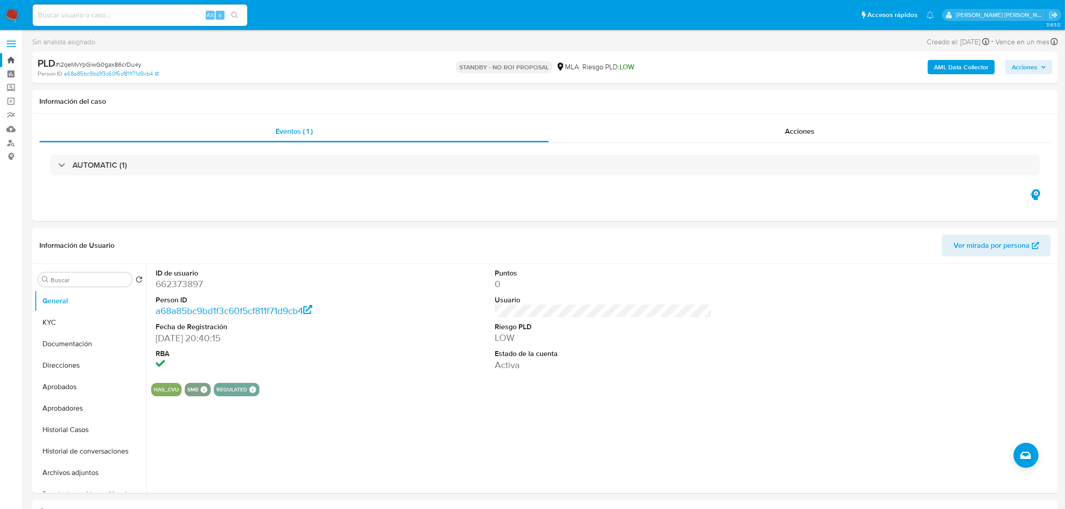
click at [14, 63] on link "Bandeja" at bounding box center [53, 60] width 106 height 14
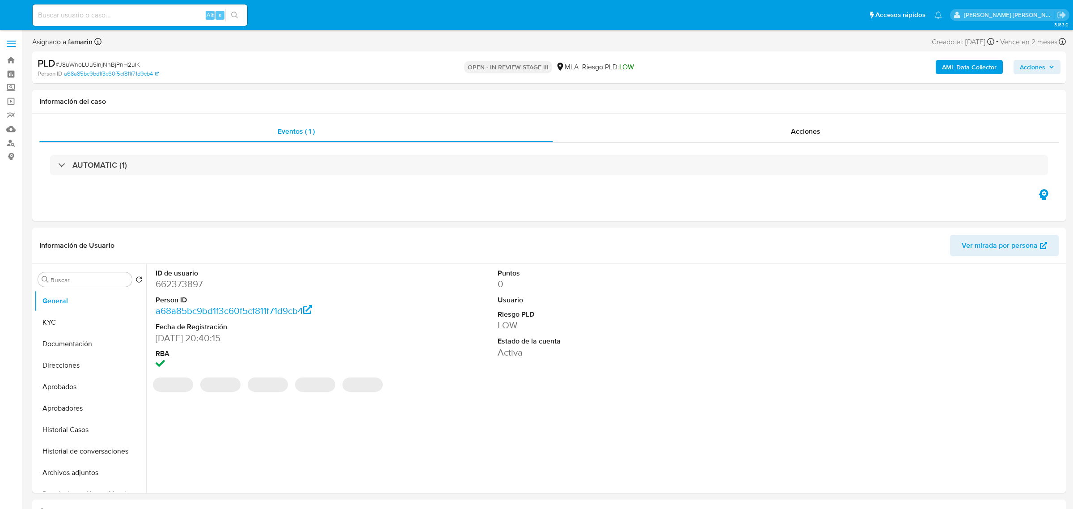
select select "10"
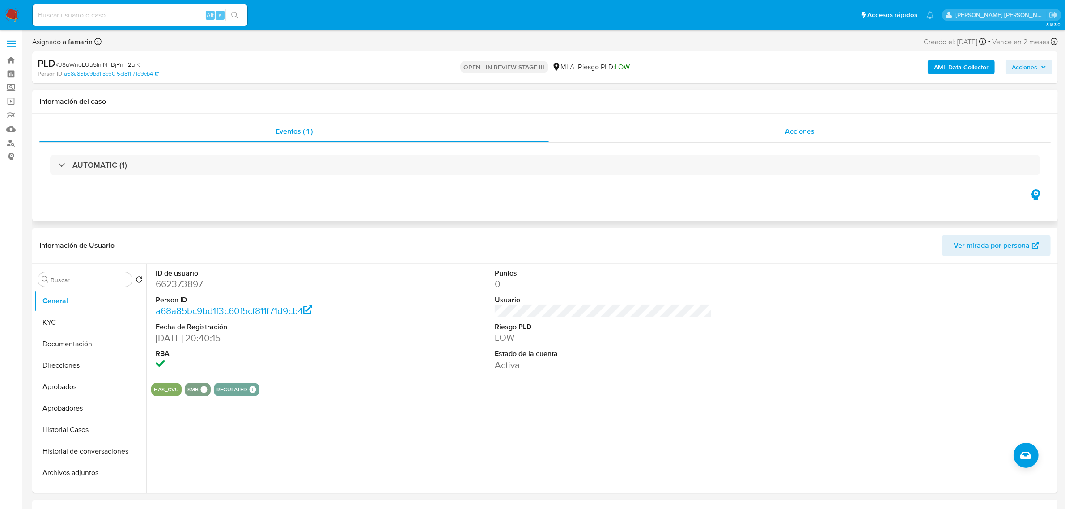
click at [820, 130] on div "Acciones" at bounding box center [800, 131] width 502 height 21
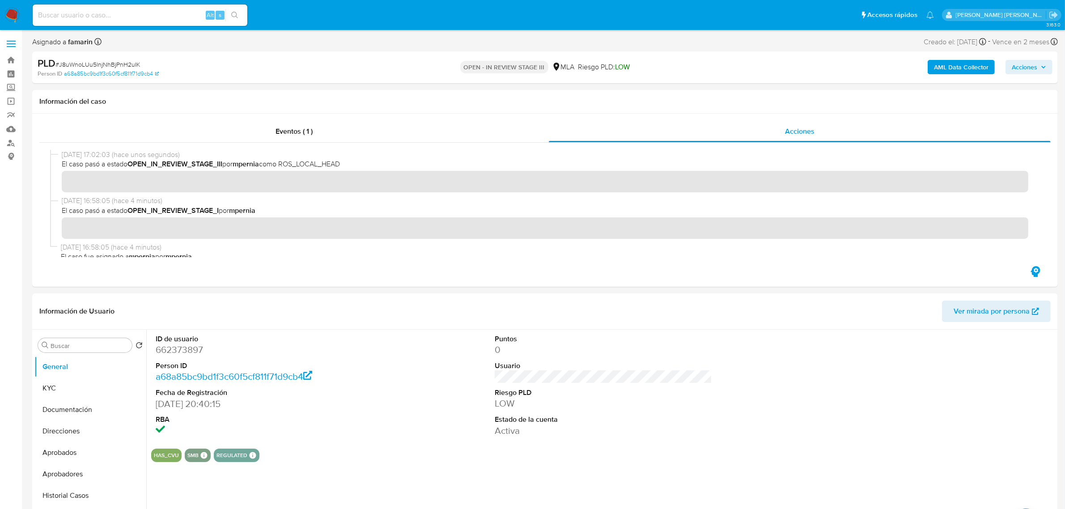
click at [105, 63] on span "# J8uWnoLUu5lnjNhBjPnH2uIK" at bounding box center [97, 64] width 85 height 9
copy span "J8uWnoLUu5lnjNhBjPnH2uIK"
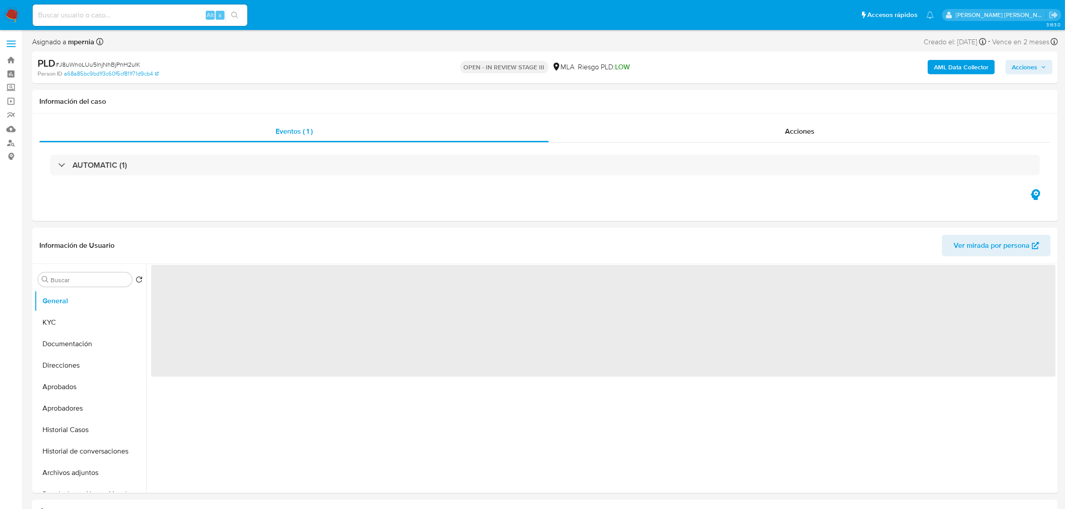
select select "10"
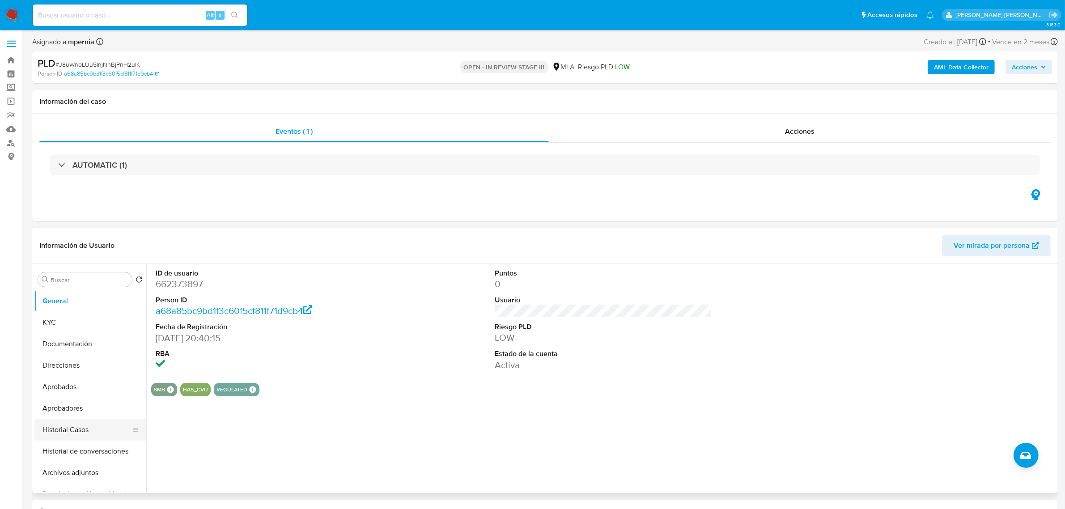
click at [63, 425] on button "Historial Casos" at bounding box center [86, 429] width 105 height 21
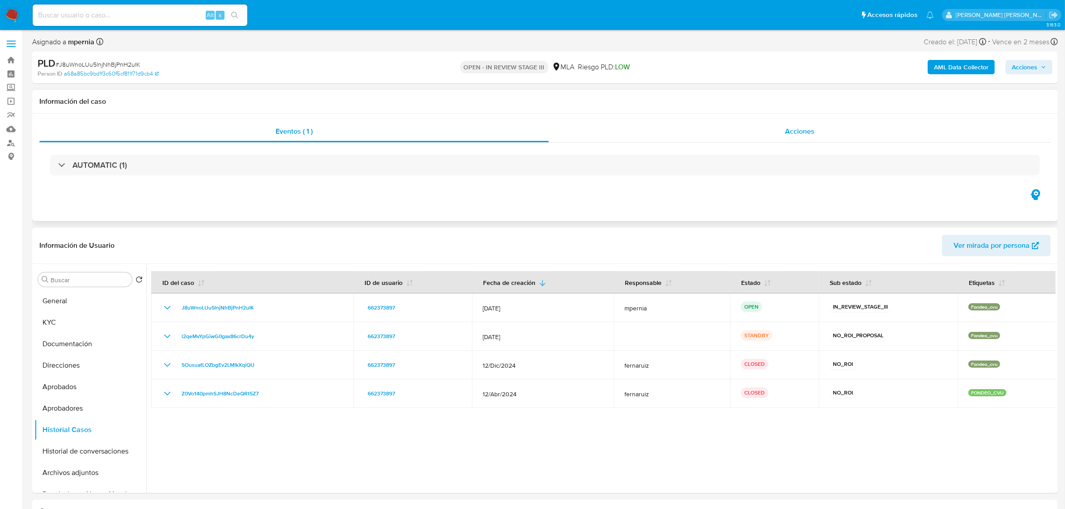
click at [805, 124] on div "Acciones" at bounding box center [800, 131] width 502 height 21
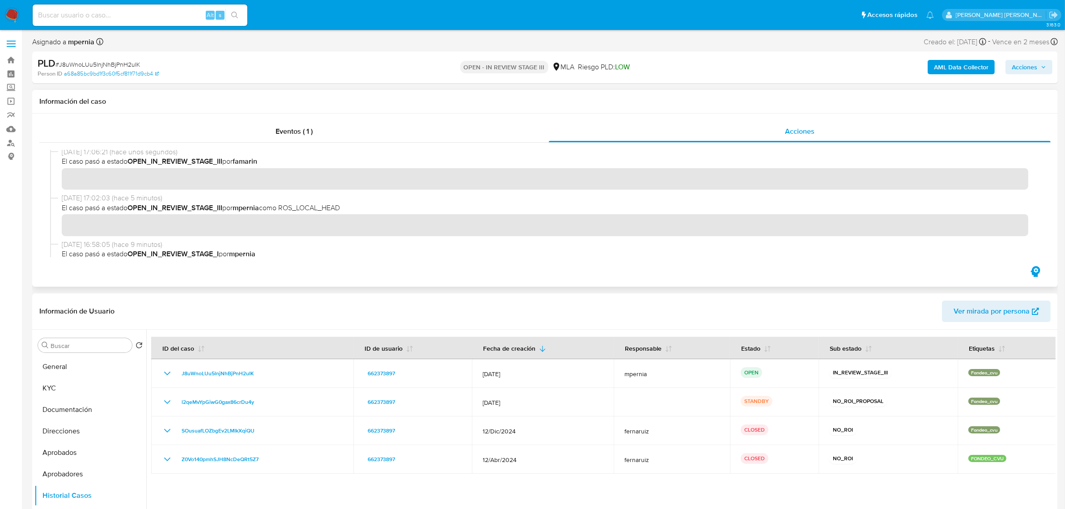
scroll to position [112, 0]
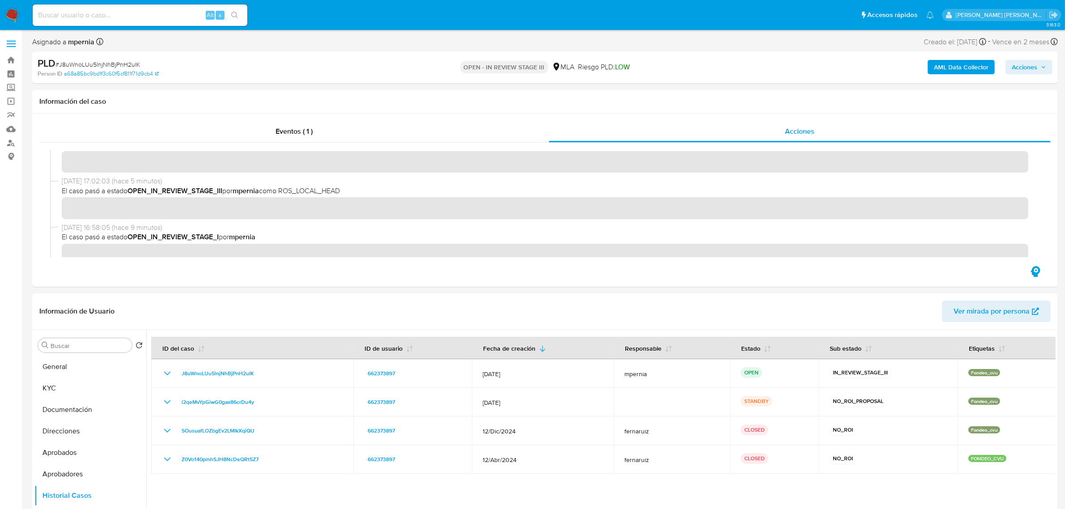
click at [1034, 68] on span "Acciones" at bounding box center [1023, 67] width 25 height 14
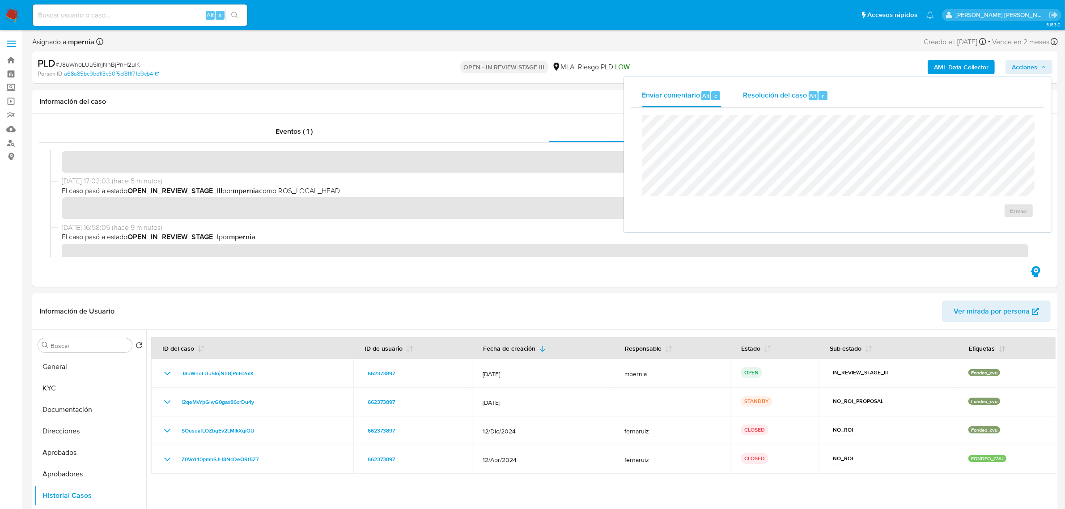
click at [800, 94] on span "Resolución del caso" at bounding box center [775, 95] width 64 height 10
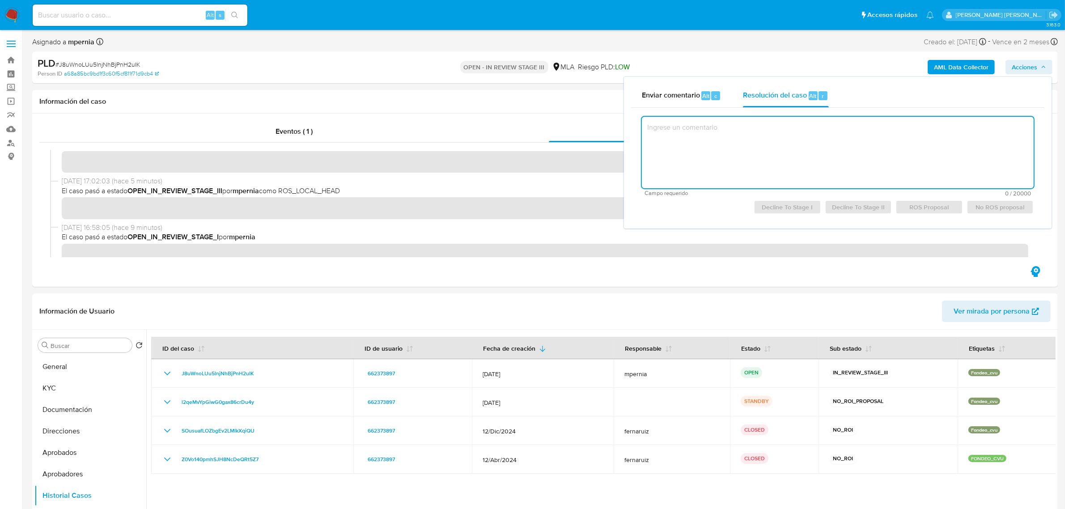
click at [812, 148] on textarea at bounding box center [838, 153] width 392 height 72
paste textarea "El análisis del caso se detalla en el CASE LOG adjunto (Analisis- NO ROI-J8uWno…"
type textarea "El análisis del caso se detalla en el CASE LOG adjunto (Analisis- NO ROI-J8uWno…"
click at [853, 132] on textarea "El análisis del caso se detalla en el CASE LOG adjunto (Analisis- NO ROI-J8uWno…" at bounding box center [838, 153] width 392 height 72
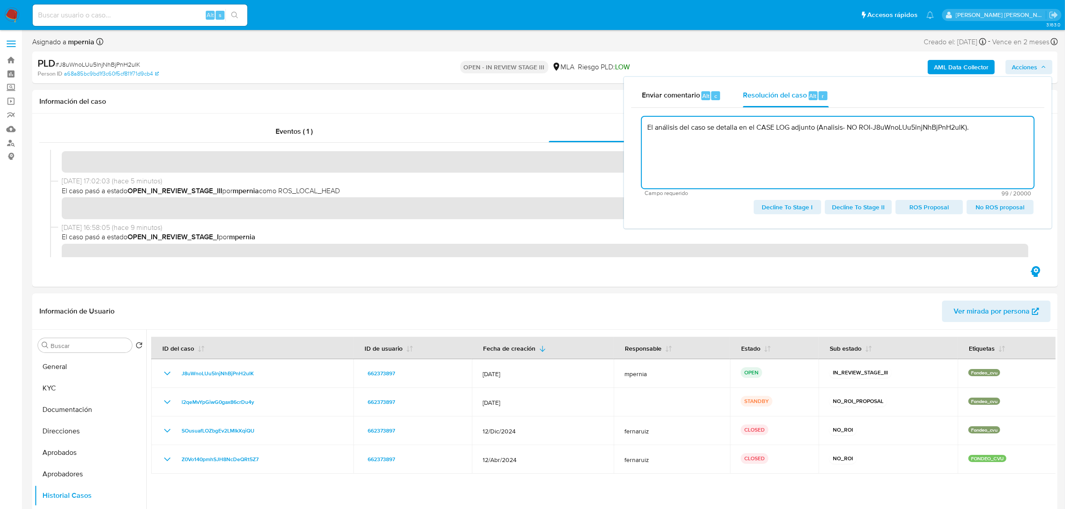
click at [853, 132] on textarea "El análisis del caso se detalla en el CASE LOG adjunto (Analisis- NO ROI-J8uWno…" at bounding box center [838, 153] width 392 height 72
click at [853, 132] on textarea at bounding box center [838, 153] width 392 height 72
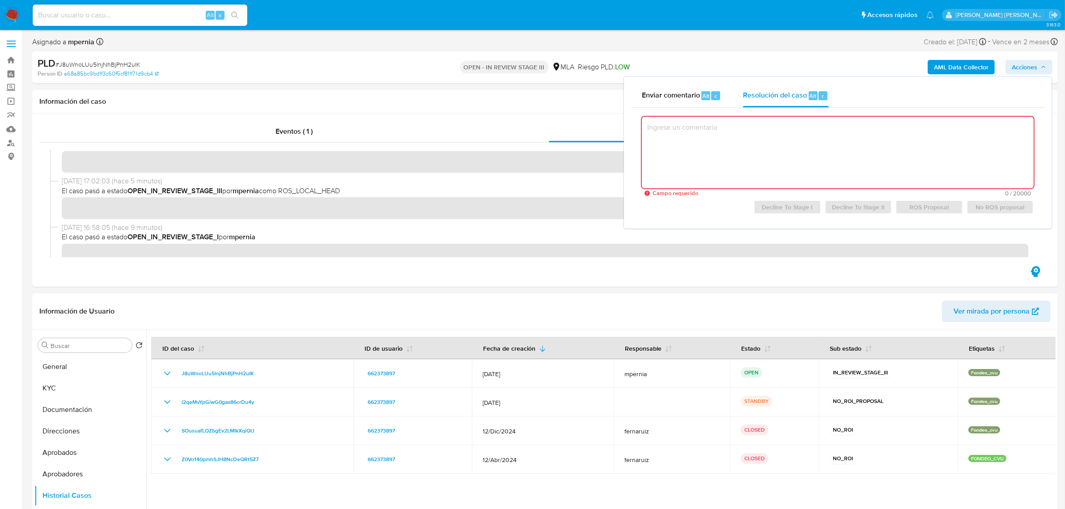
click at [783, 141] on textarea at bounding box center [838, 153] width 392 height 72
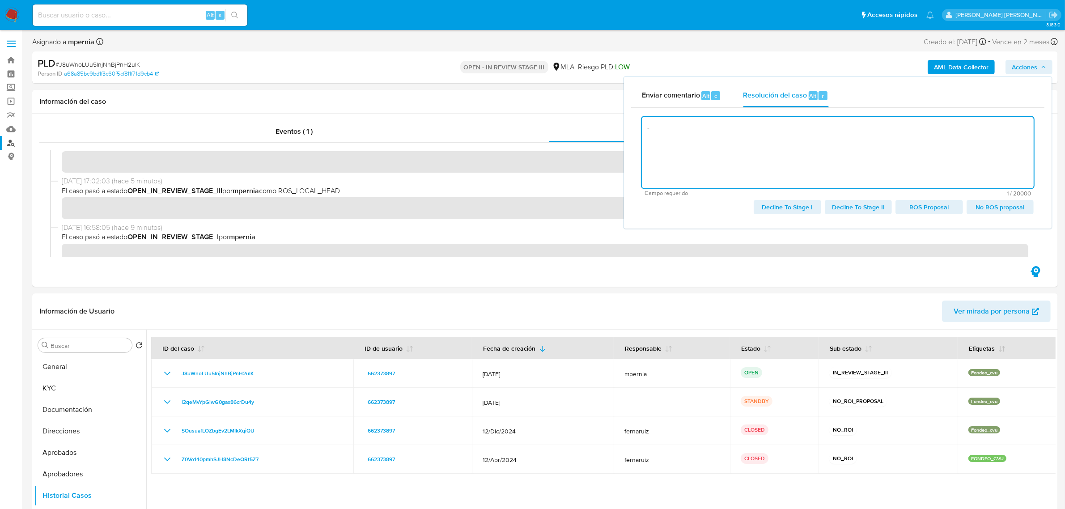
type textarea "-"
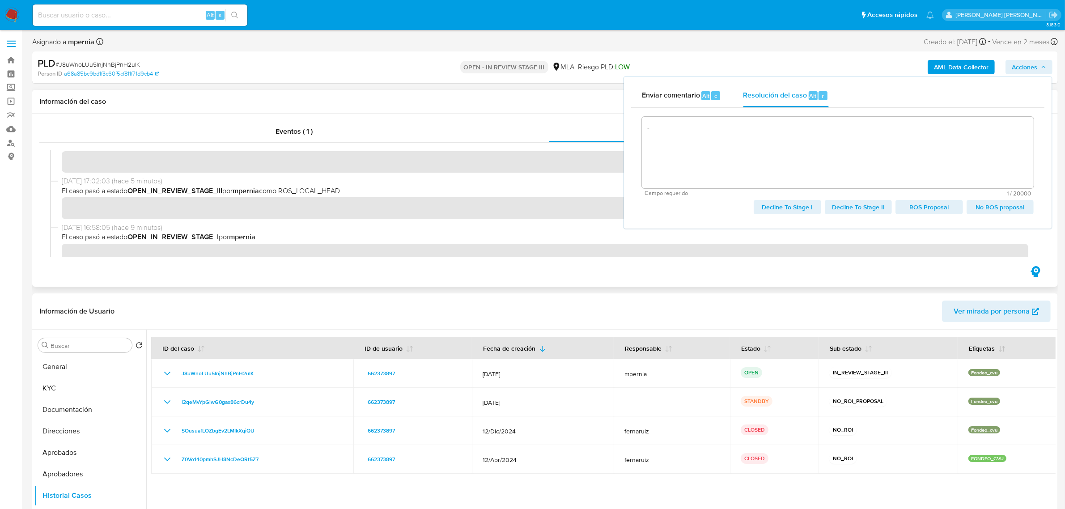
click at [481, 118] on div "Eventos ( 1 ) Acciones" at bounding box center [544, 200] width 1025 height 173
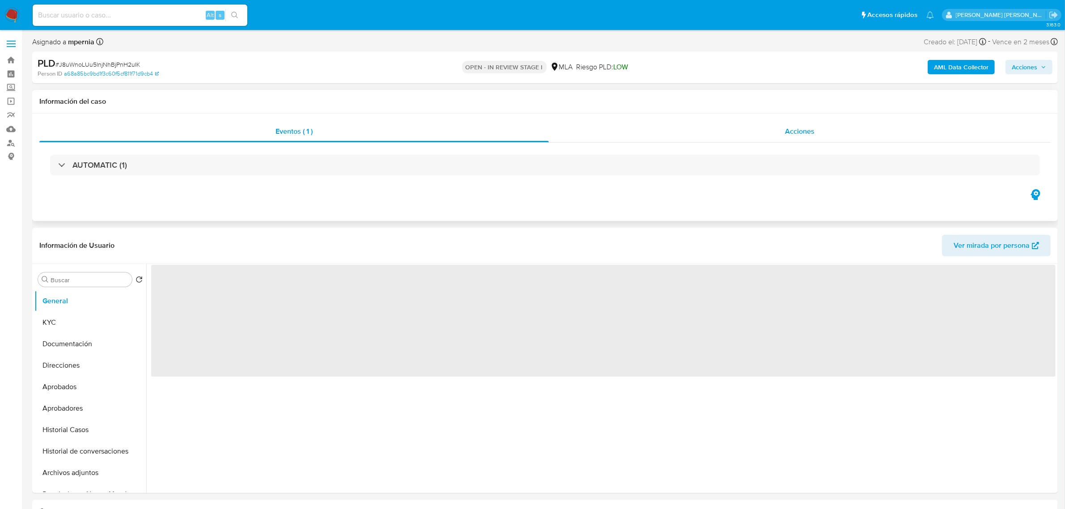
select select "10"
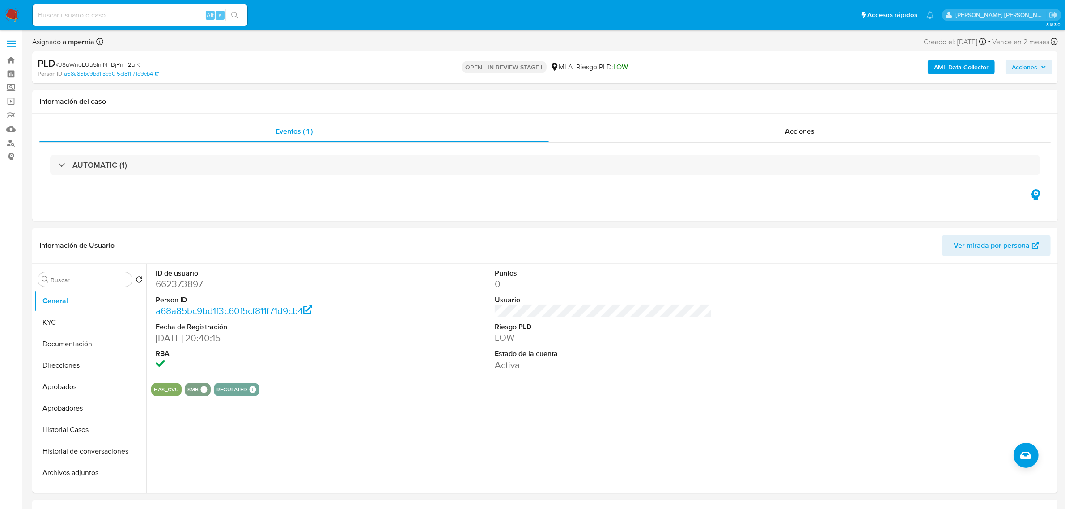
click at [1021, 66] on span "Acciones" at bounding box center [1023, 67] width 25 height 14
click at [796, 88] on div "Resolución del caso Alt r" at bounding box center [785, 95] width 85 height 23
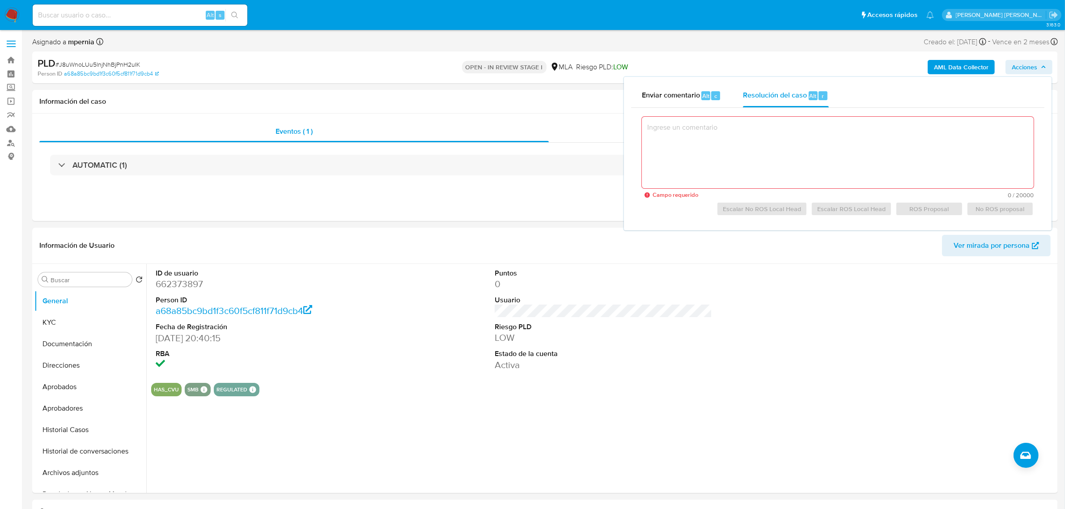
click at [664, 133] on textarea at bounding box center [838, 153] width 392 height 72
drag, startPoint x: 792, startPoint y: 89, endPoint x: 757, endPoint y: 144, distance: 65.4
click at [792, 90] on span "Resolución del caso" at bounding box center [775, 95] width 64 height 10
click at [753, 143] on textarea at bounding box center [838, 153] width 392 height 72
click at [397, 114] on div "Información del caso Eventos ( 1 ) Acciones AUTOMATIC (1)" at bounding box center [544, 155] width 1025 height 131
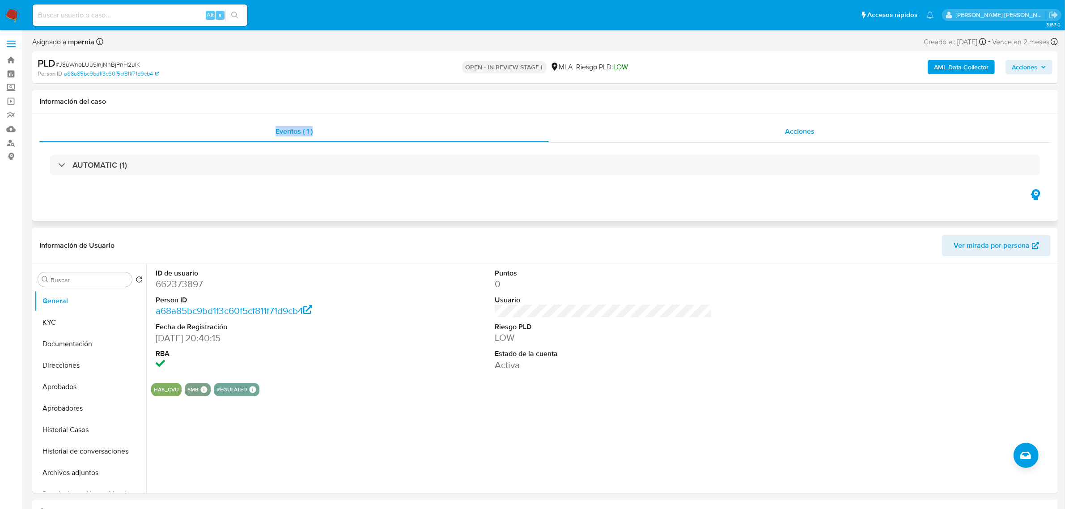
click at [810, 135] on span "Acciones" at bounding box center [800, 131] width 30 height 10
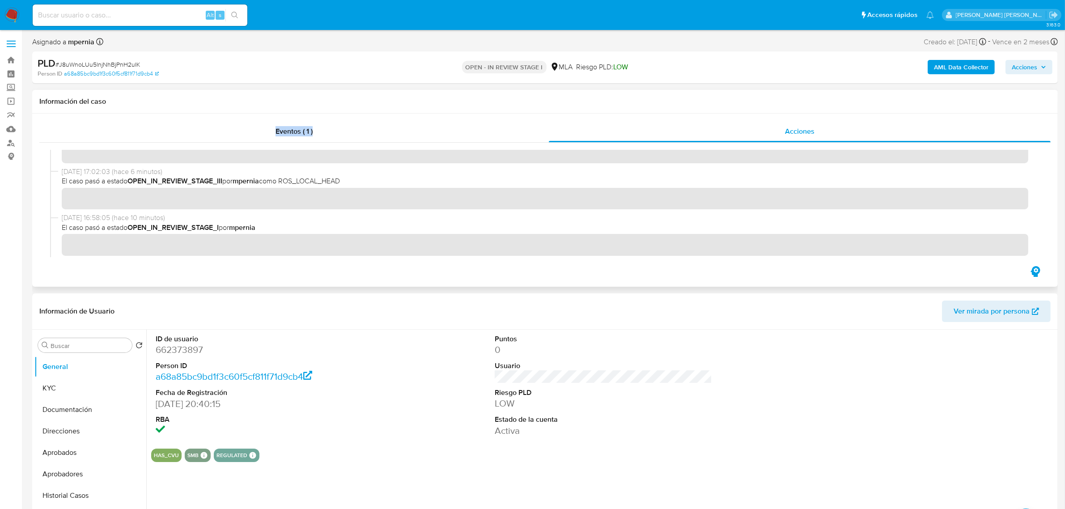
scroll to position [193, 0]
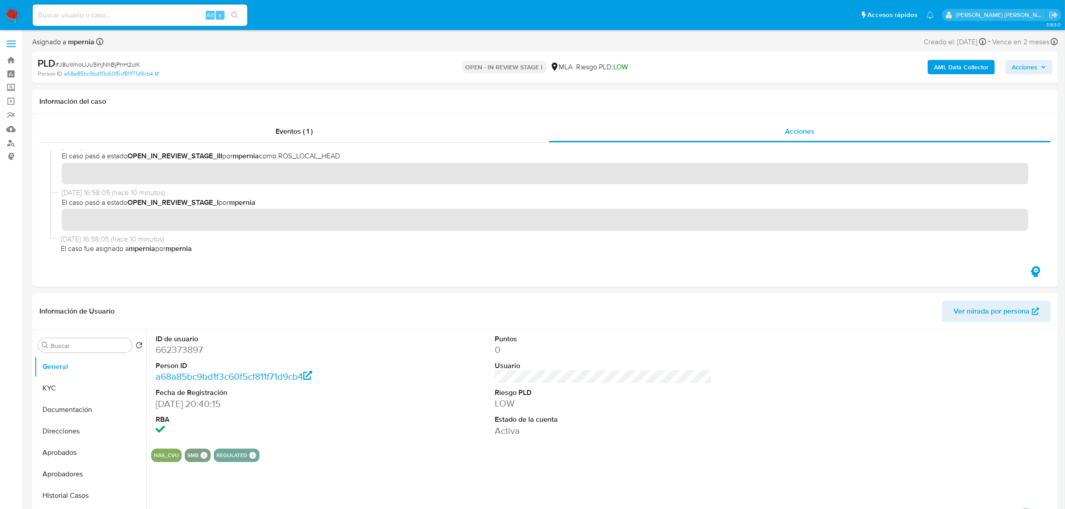
click at [1018, 60] on span "Acciones" at bounding box center [1023, 67] width 25 height 14
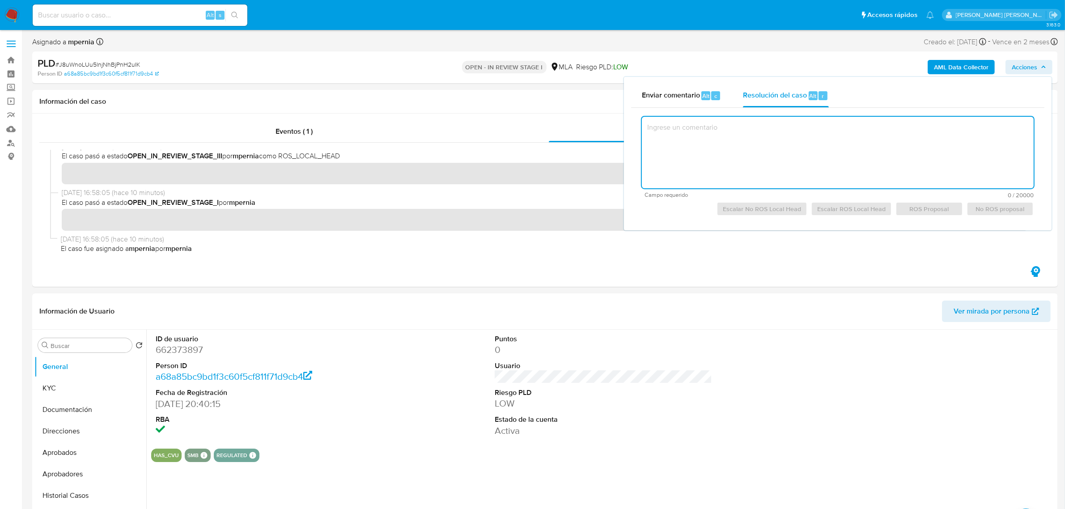
click at [787, 135] on textarea at bounding box center [838, 153] width 392 height 72
paste textarea "El análisis del caso se detalla en el CASE LOG adjunto (Analisis- NO ROI-J8uWno…"
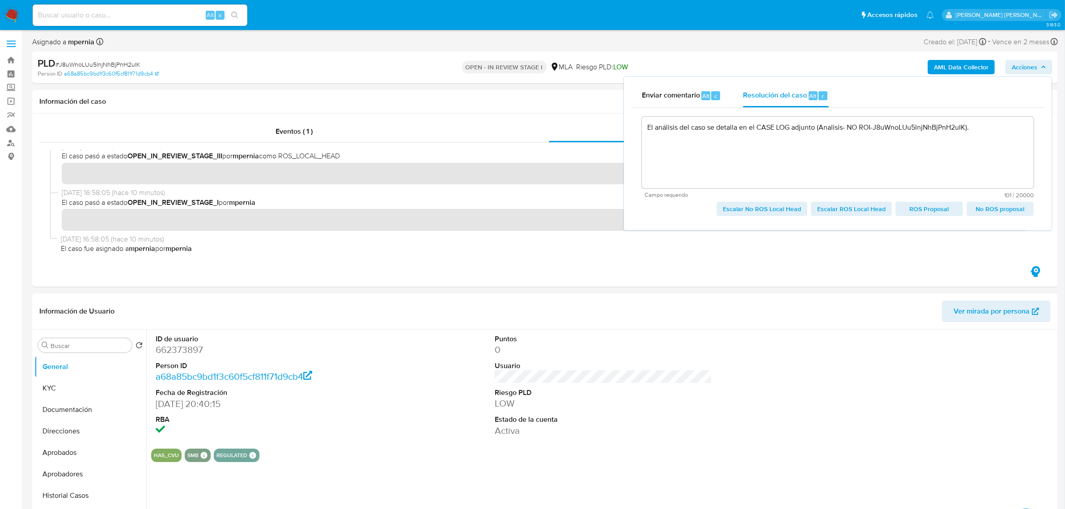
click at [790, 208] on span "Escalar No ROS Local Head" at bounding box center [762, 209] width 78 height 13
type textarea "El análisis del caso se detalla en el CASE LOG adjunto (Analisis- NO ROI-J8uWno…"
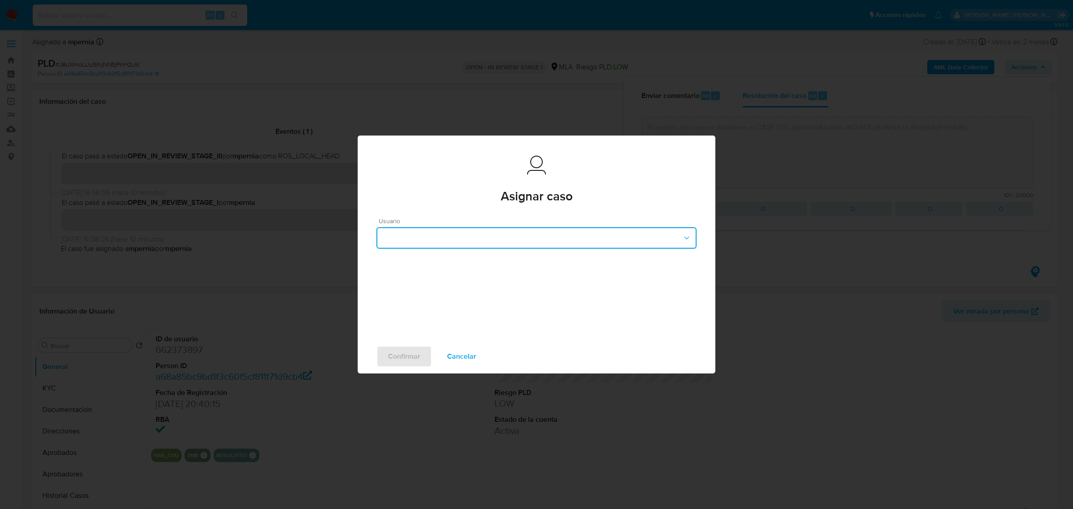
click at [509, 231] on button "button" at bounding box center [536, 237] width 320 height 21
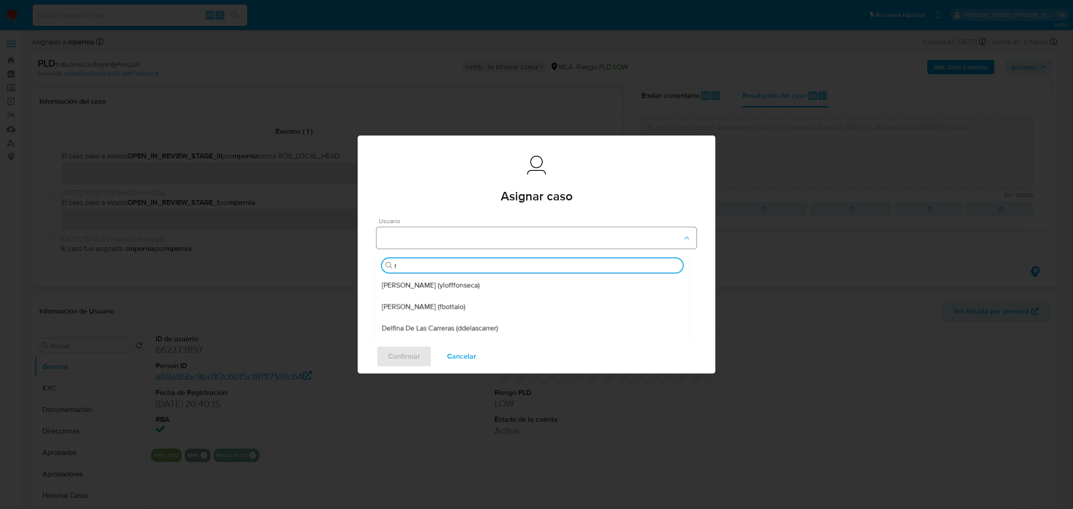
type input "fa"
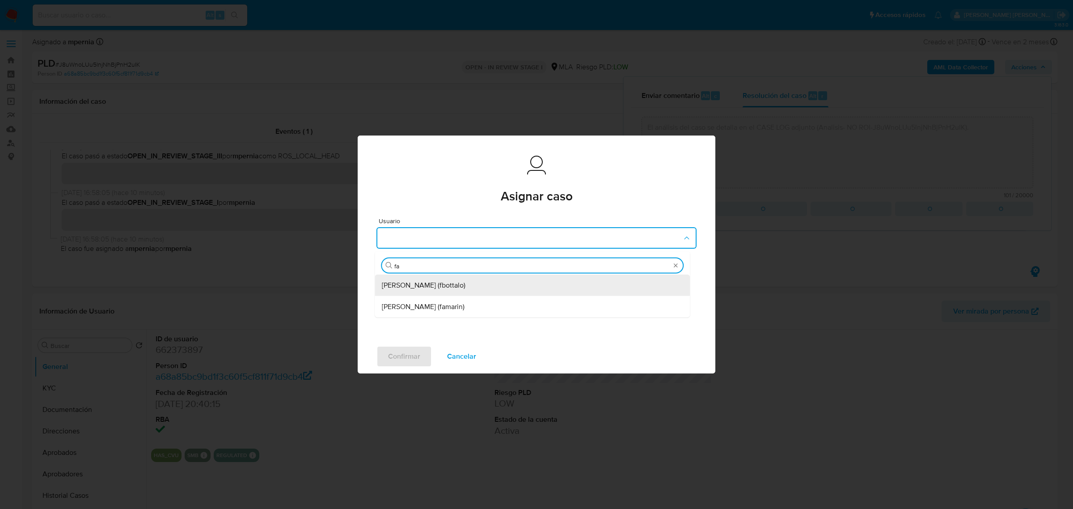
click at [426, 305] on span "[PERSON_NAME] (famarin)" at bounding box center [423, 306] width 83 height 9
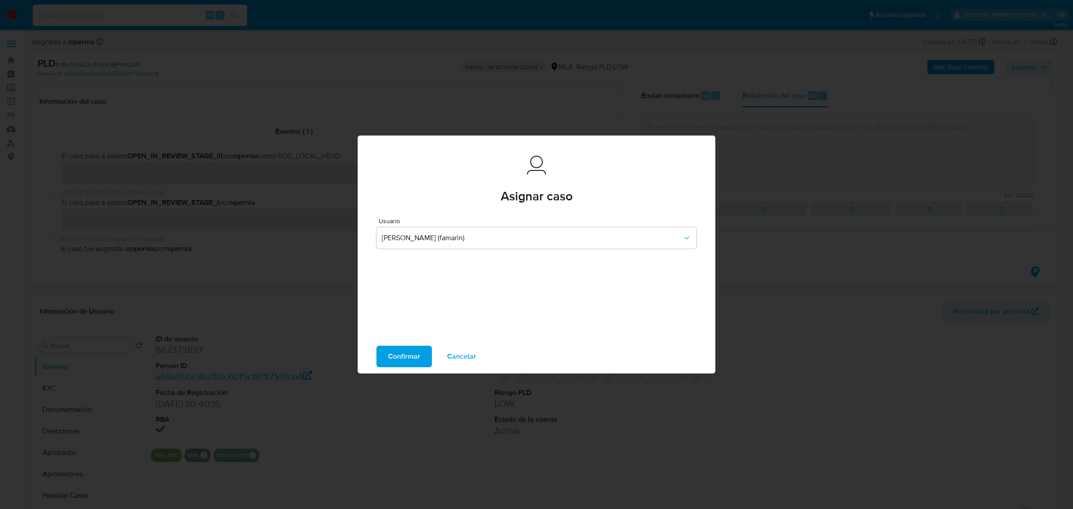
click at [406, 358] on span "Confirmar" at bounding box center [404, 356] width 32 height 20
type textarea "El análisis del caso se detalla en el CASE LOG adjunto (Analisis- NO ROI-J8uWno…"
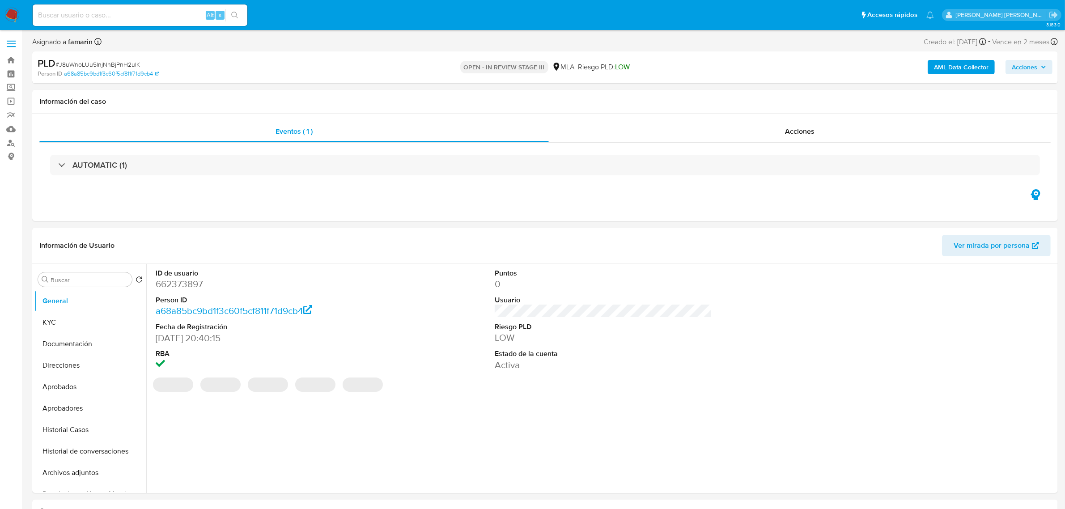
select select "10"
click at [57, 428] on button "Historial Casos" at bounding box center [86, 429] width 105 height 21
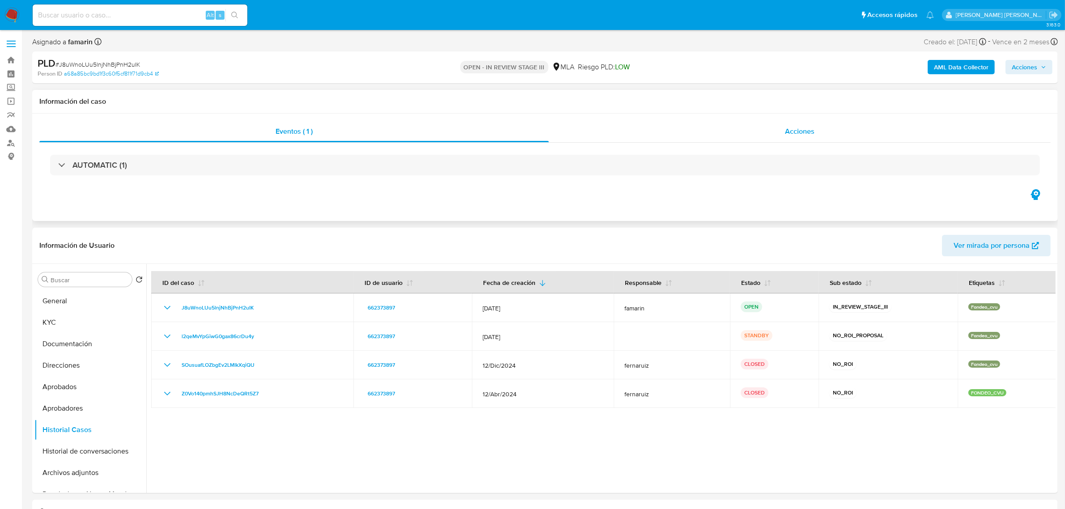
click at [790, 132] on span "Acciones" at bounding box center [800, 131] width 30 height 10
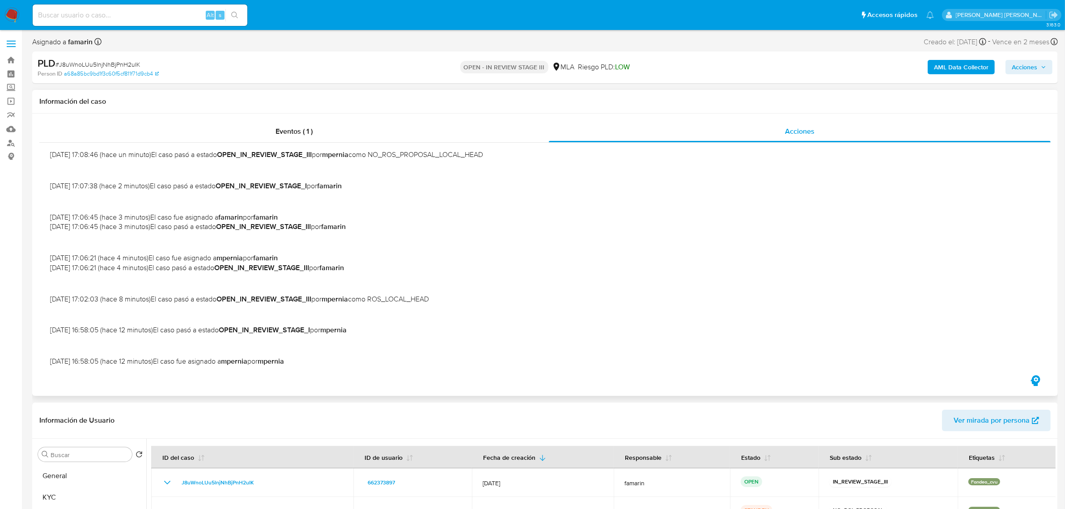
scroll to position [168, 0]
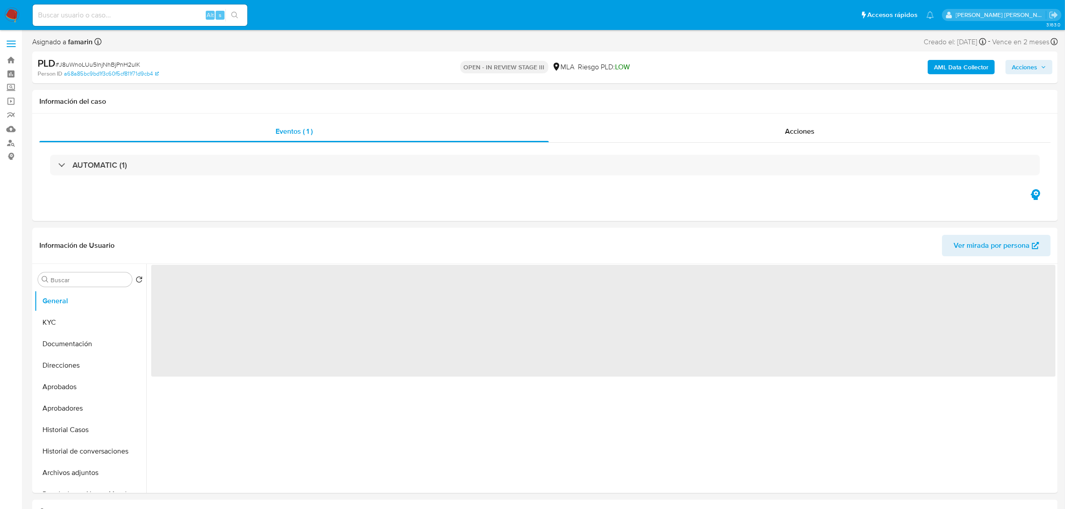
select select "10"
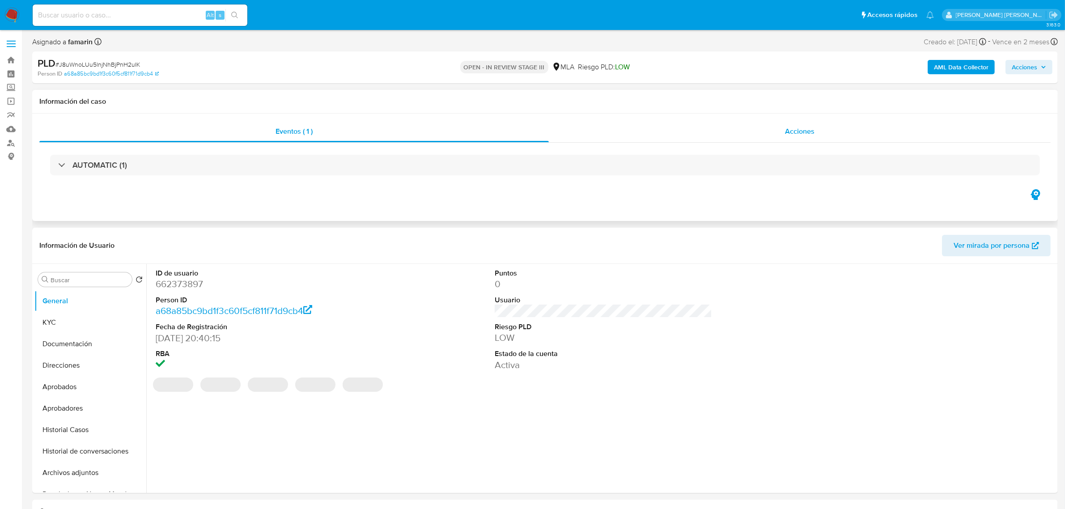
click at [774, 134] on div "Acciones" at bounding box center [800, 131] width 502 height 21
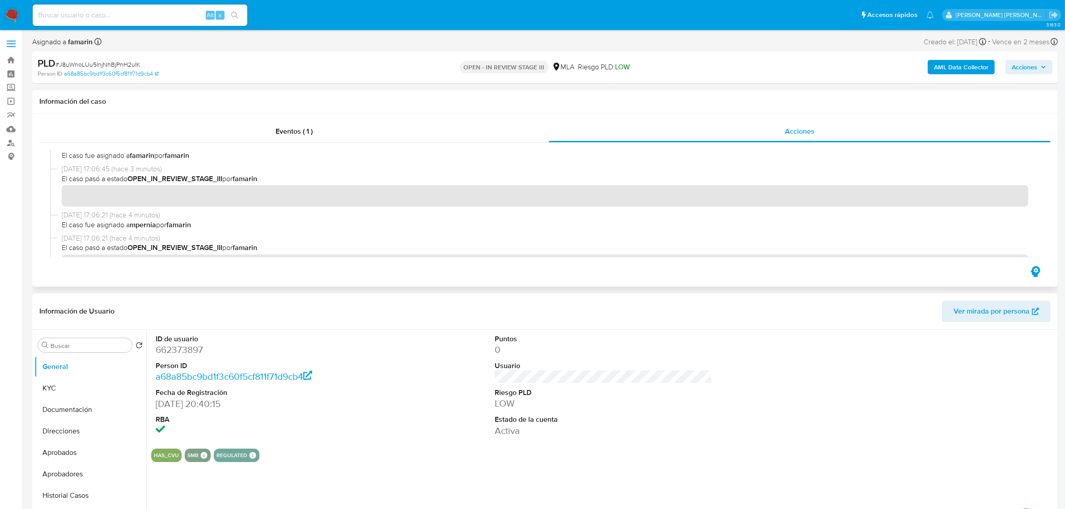
scroll to position [168, 0]
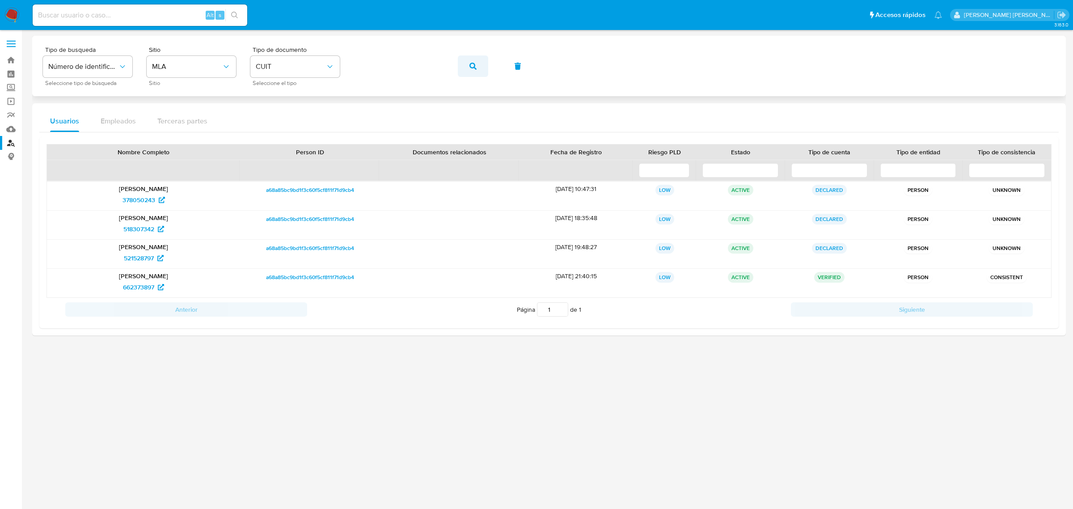
click at [471, 68] on icon "button" at bounding box center [472, 66] width 7 height 7
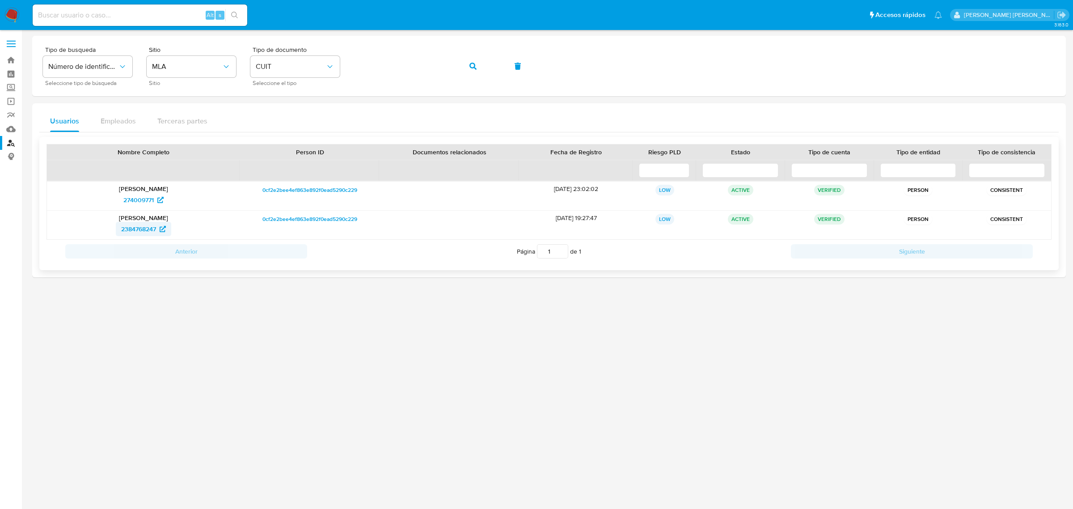
click at [148, 231] on span "2384768247" at bounding box center [138, 229] width 35 height 14
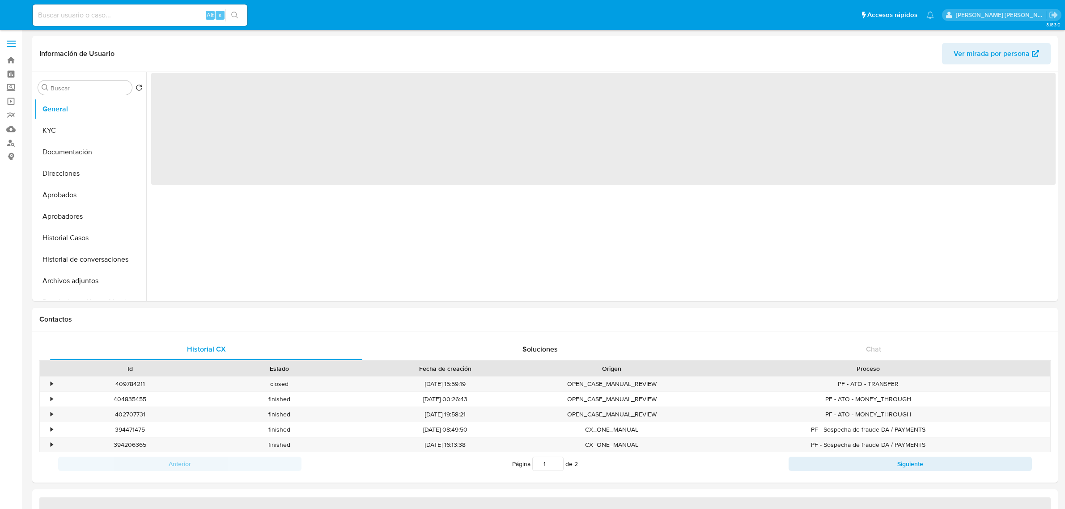
select select "10"
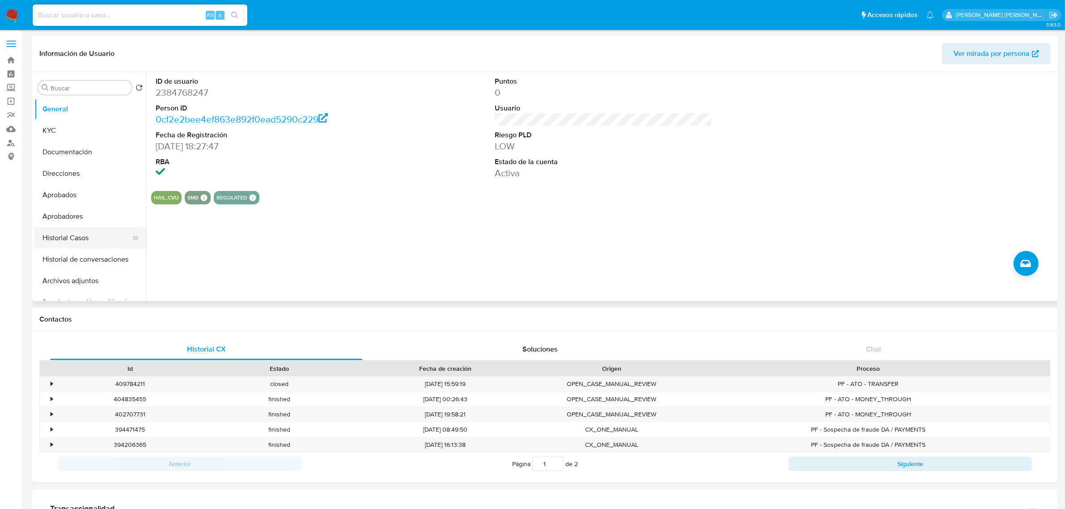
click at [77, 237] on button "Historial Casos" at bounding box center [86, 237] width 105 height 21
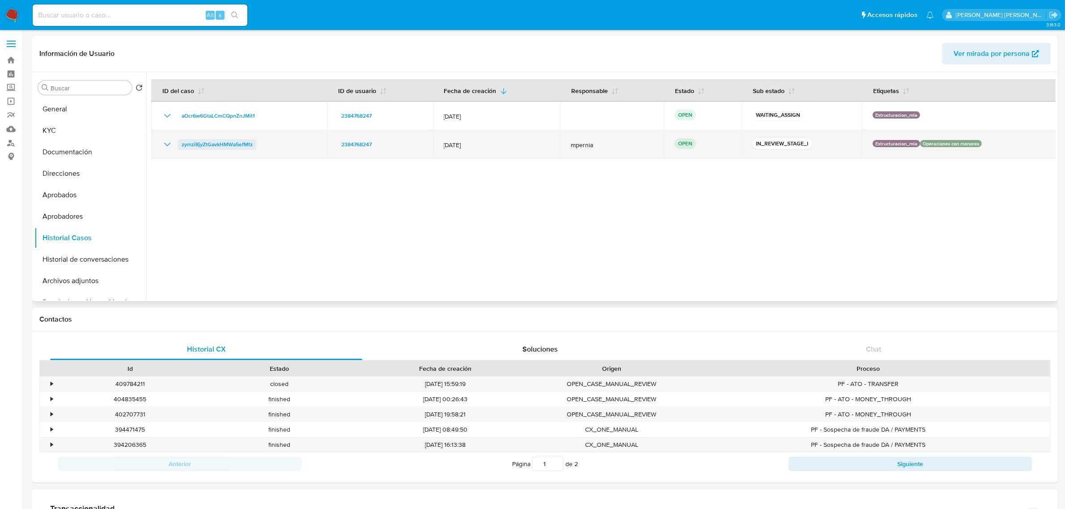
click at [224, 142] on span "zymzi8jyZtGavkHMWa5efMfz" at bounding box center [217, 144] width 71 height 11
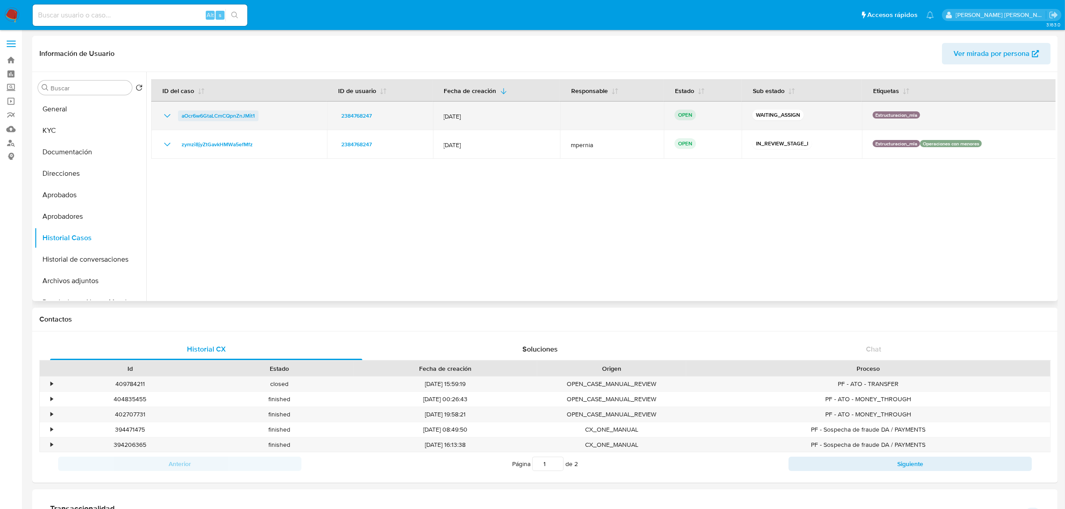
drag, startPoint x: 270, startPoint y: 113, endPoint x: 177, endPoint y: 114, distance: 92.1
click at [177, 114] on div "aOcr6w6GtaLCmCQpnZnJMit1" at bounding box center [239, 115] width 154 height 11
click at [269, 118] on div "aOcr6w6GtaLCmCQpnZnJMit1" at bounding box center [239, 115] width 154 height 11
drag, startPoint x: 269, startPoint y: 118, endPoint x: 169, endPoint y: 115, distance: 100.2
click at [169, 115] on div "aOcr6w6GtaLCmCQpnZnJMit1" at bounding box center [239, 115] width 154 height 11
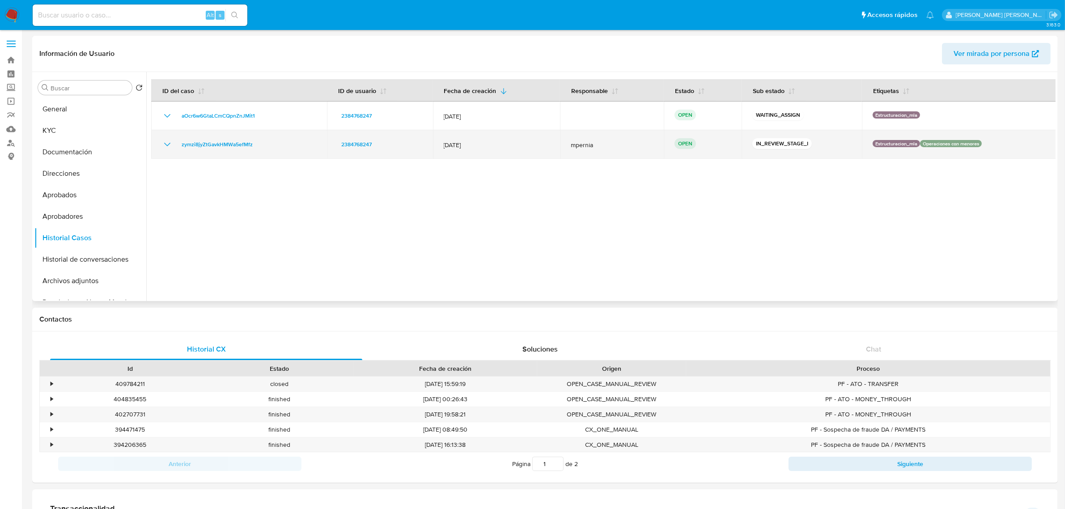
drag, startPoint x: 260, startPoint y: 140, endPoint x: 176, endPoint y: 146, distance: 84.3
click at [176, 146] on div "zymzi8jyZtGavkHMWa5efMfz" at bounding box center [239, 144] width 154 height 11
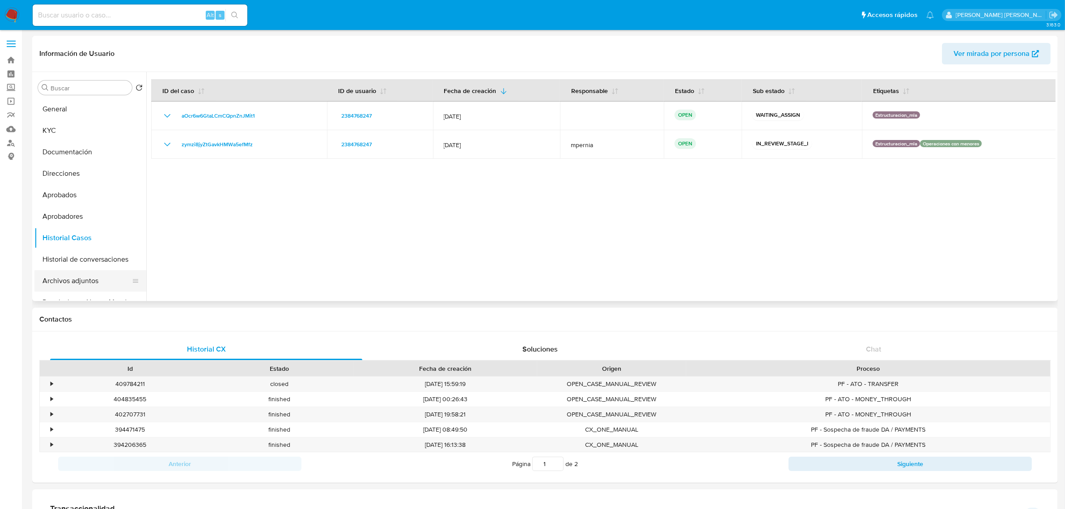
click at [70, 275] on button "Archivos adjuntos" at bounding box center [86, 280] width 105 height 21
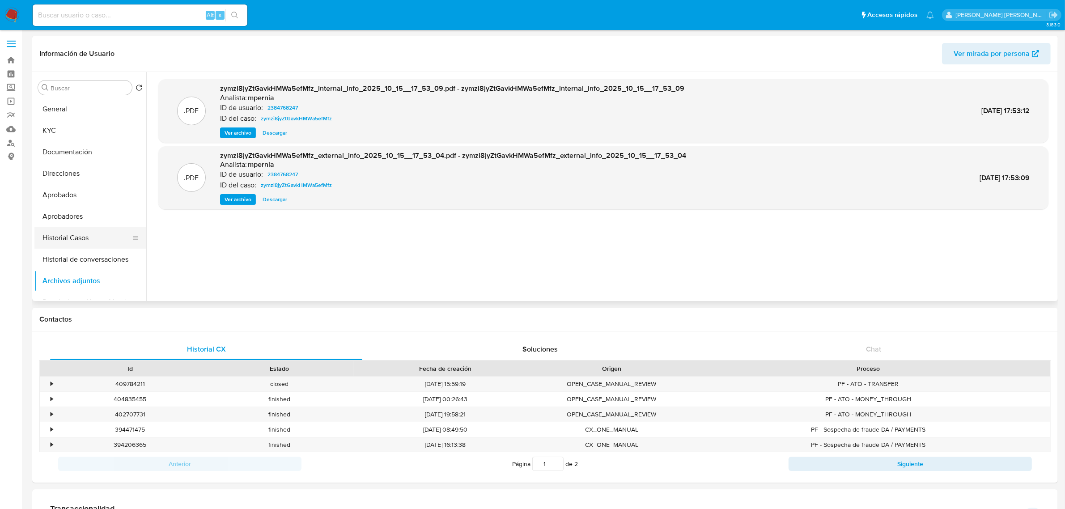
click at [73, 240] on button "Historial Casos" at bounding box center [86, 237] width 105 height 21
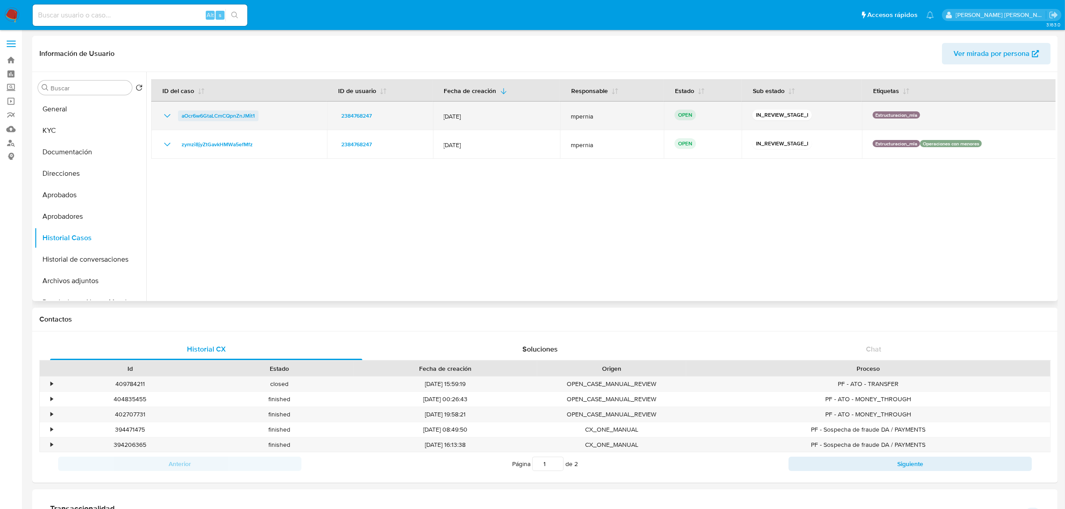
click at [198, 117] on span "aOcr6w6GtaLCmCQpnZnJMit1" at bounding box center [218, 115] width 73 height 11
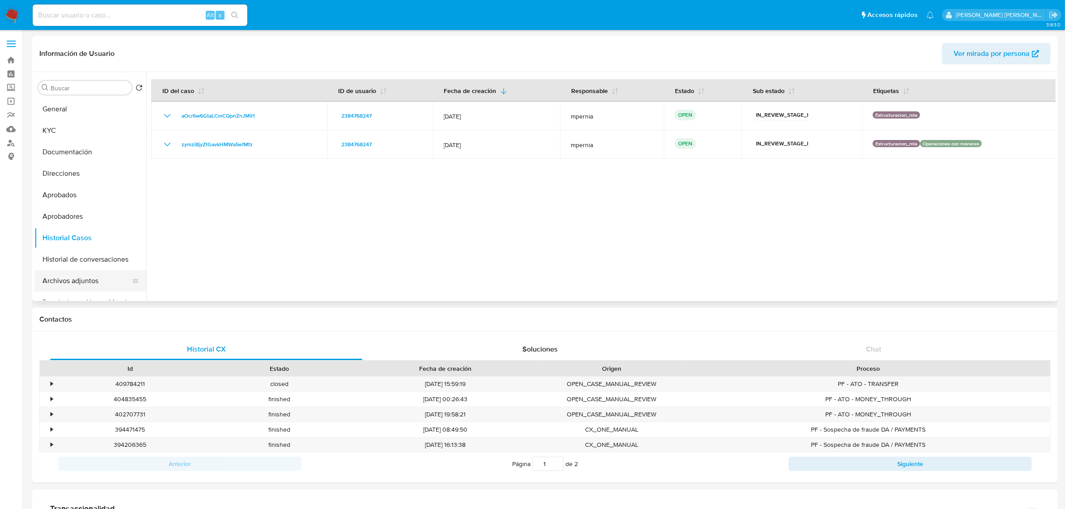
click at [71, 279] on button "Archivos adjuntos" at bounding box center [86, 280] width 105 height 21
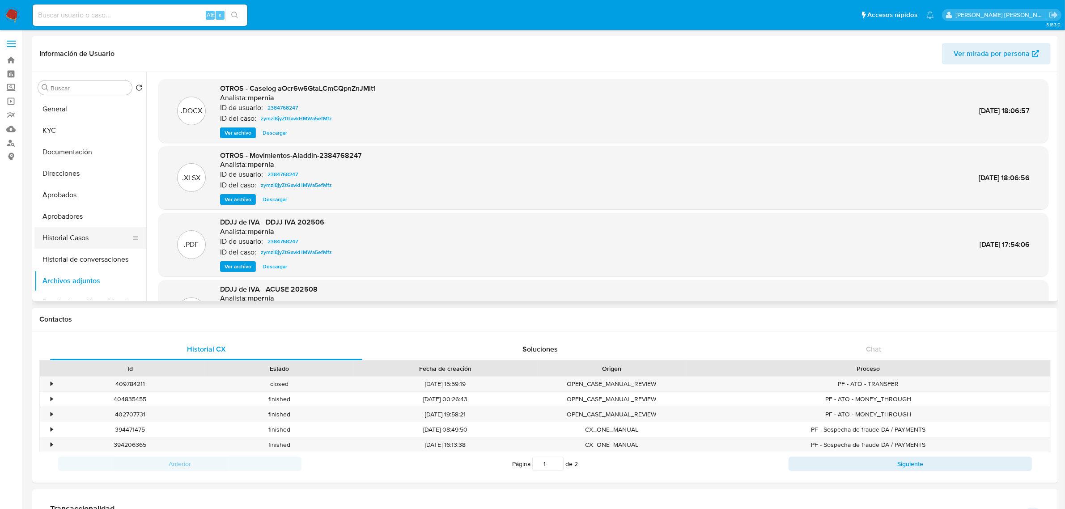
click at [71, 238] on button "Historial Casos" at bounding box center [86, 237] width 105 height 21
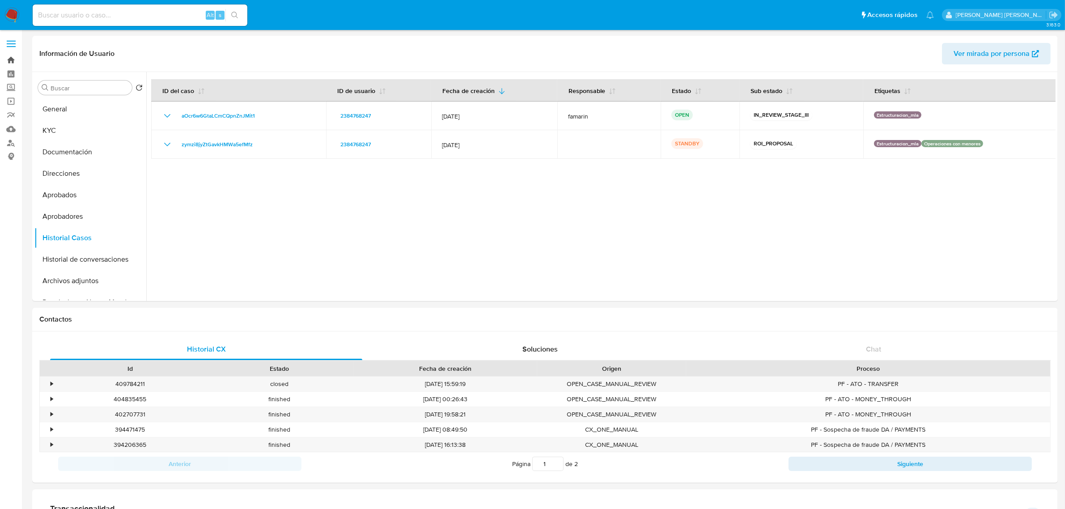
click at [10, 57] on link "Bandeja" at bounding box center [53, 60] width 106 height 14
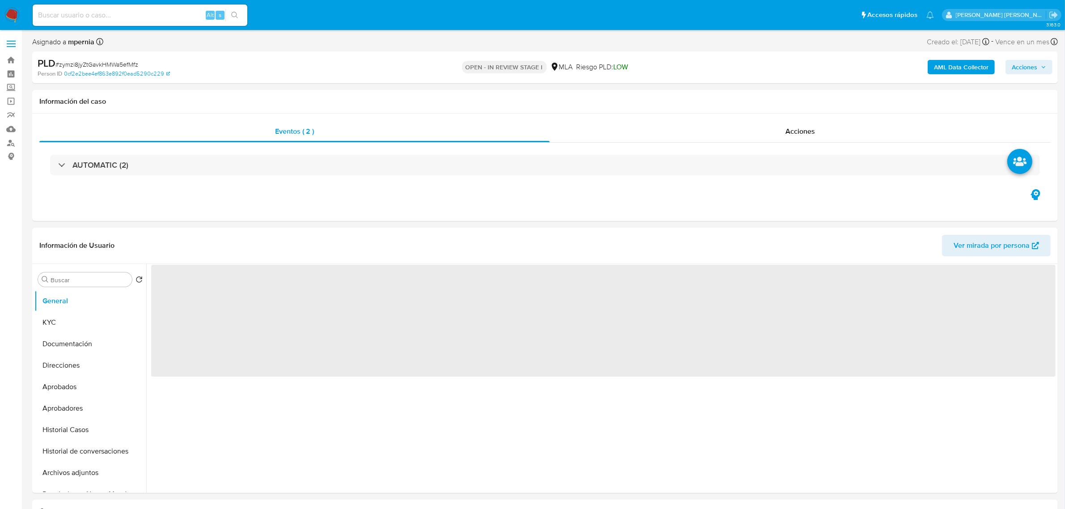
select select "10"
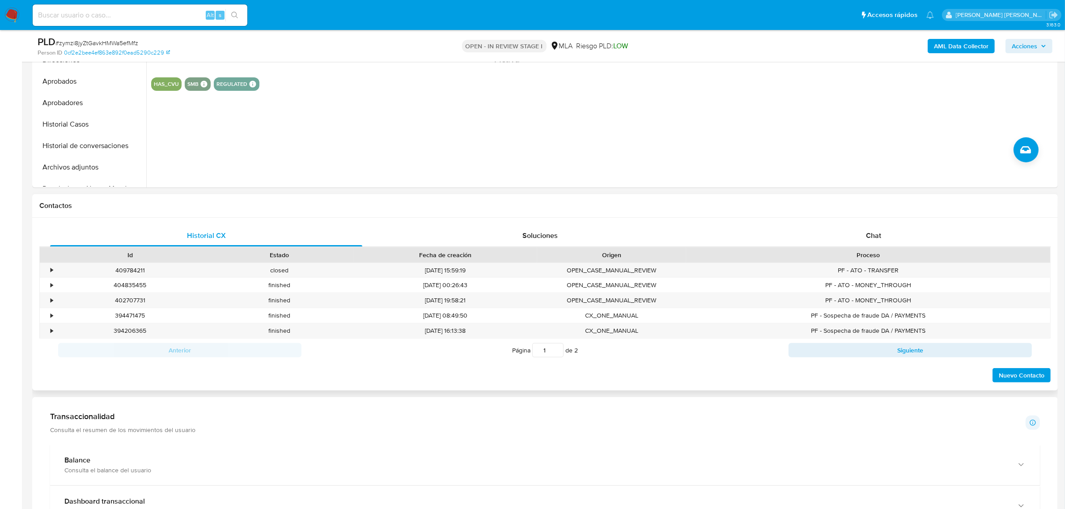
scroll to position [335, 0]
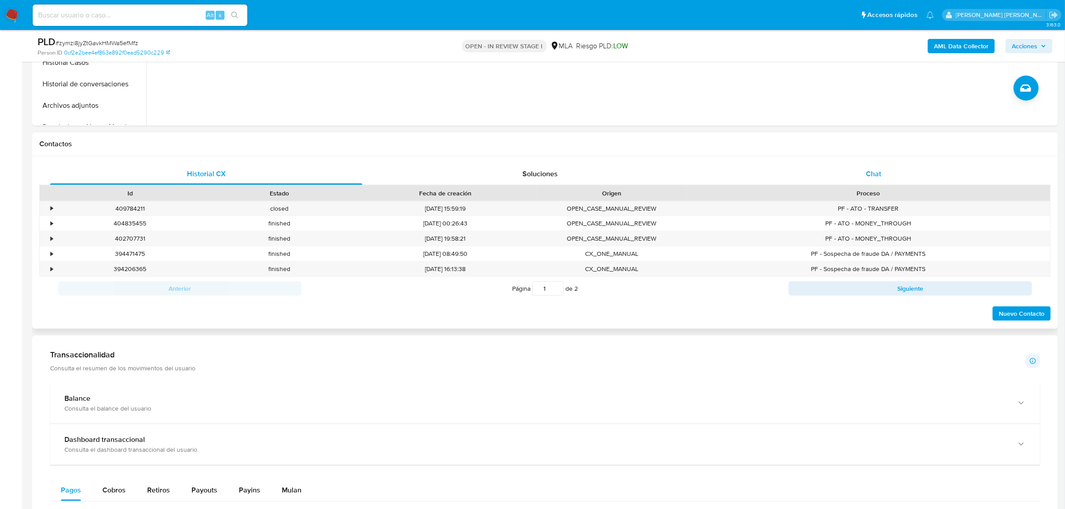
drag, startPoint x: 882, startPoint y: 173, endPoint x: 831, endPoint y: 175, distance: 51.5
click at [882, 173] on div "Chat" at bounding box center [873, 173] width 312 height 21
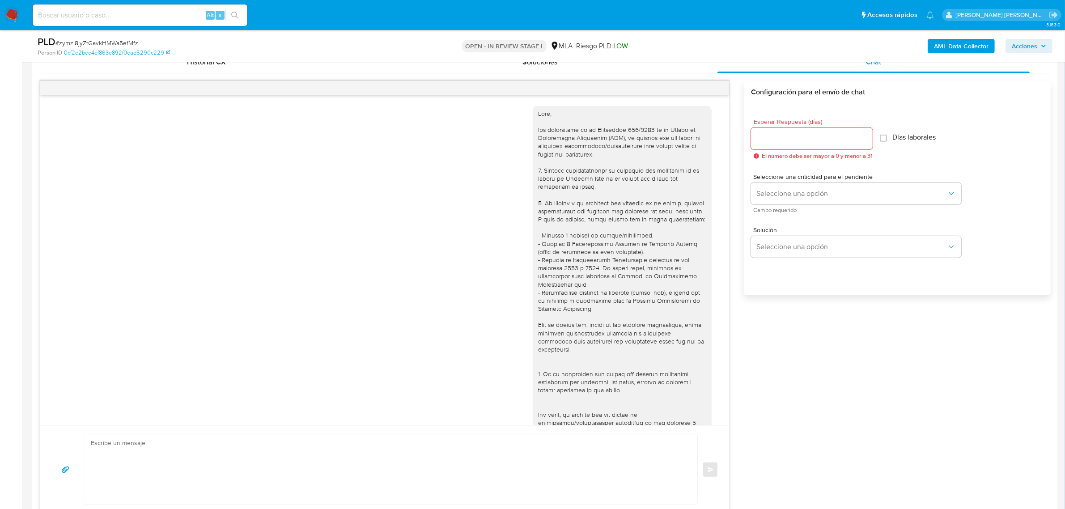
scroll to position [546, 0]
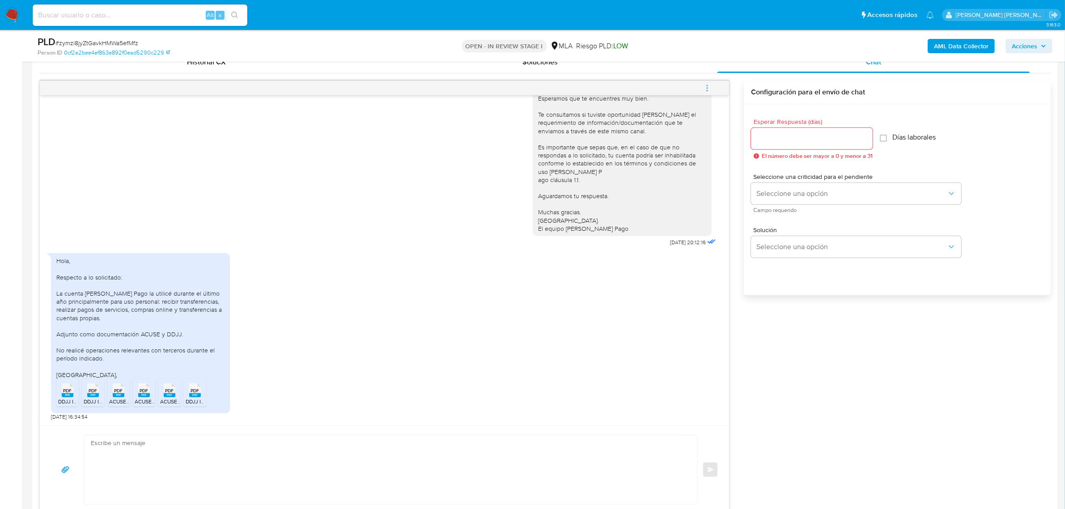
click at [703, 89] on icon "menu-action" at bounding box center [707, 88] width 8 height 8
click at [637, 89] on li "Abrir gestor de archivos" at bounding box center [646, 88] width 92 height 16
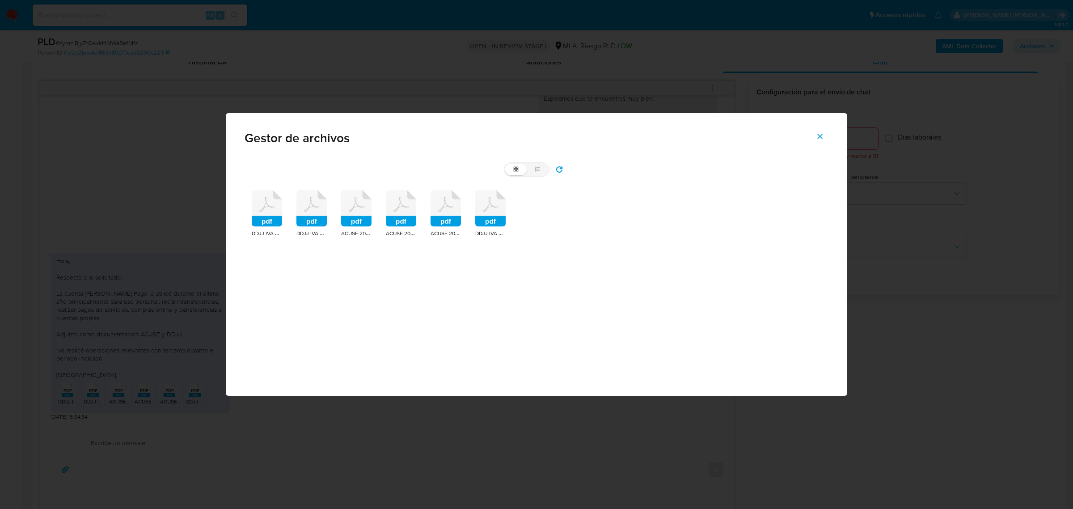
click at [276, 215] on icon at bounding box center [267, 208] width 30 height 37
click at [276, 215] on icon "pdf" at bounding box center [267, 208] width 30 height 37
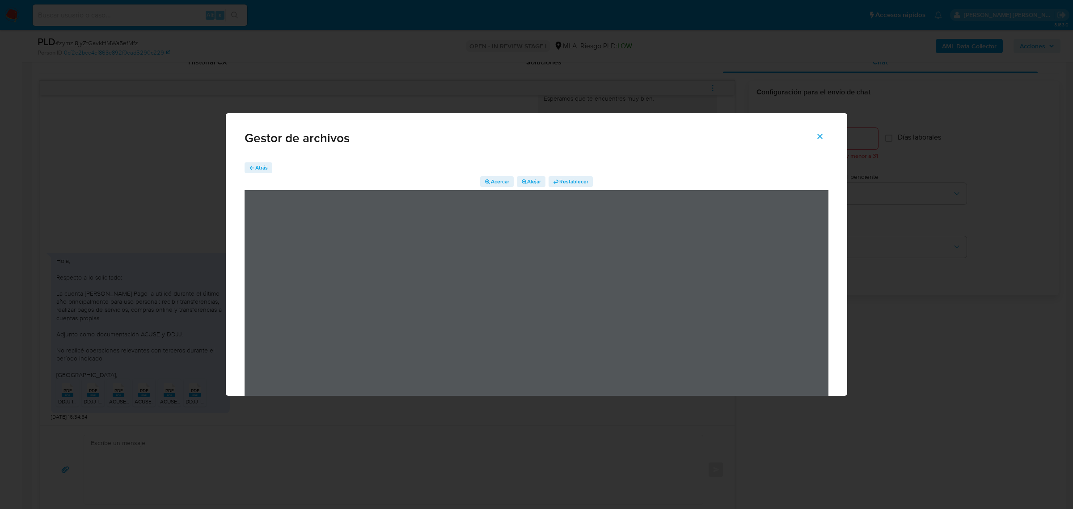
click at [264, 164] on span "Atrás" at bounding box center [261, 167] width 13 height 11
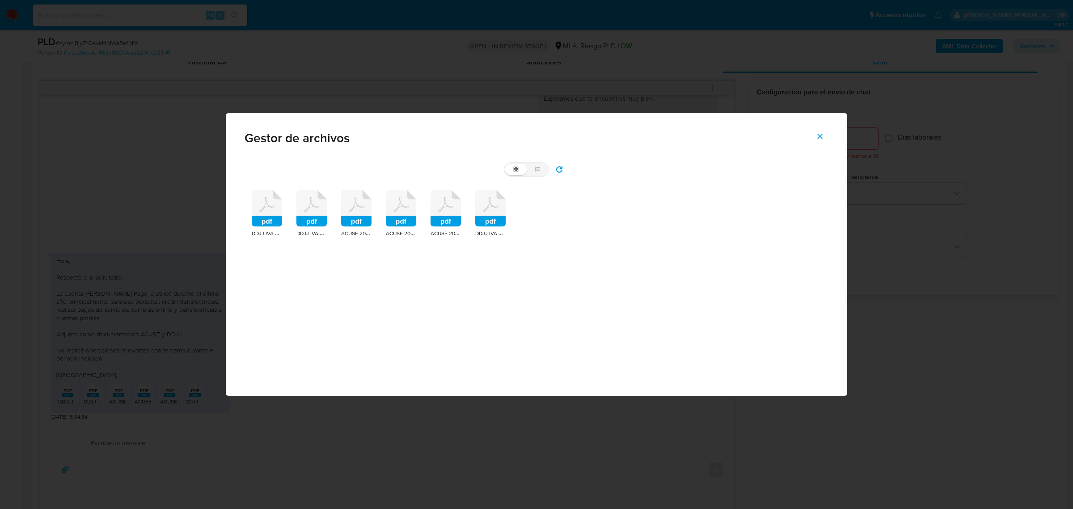
click at [318, 220] on rect at bounding box center [311, 221] width 30 height 11
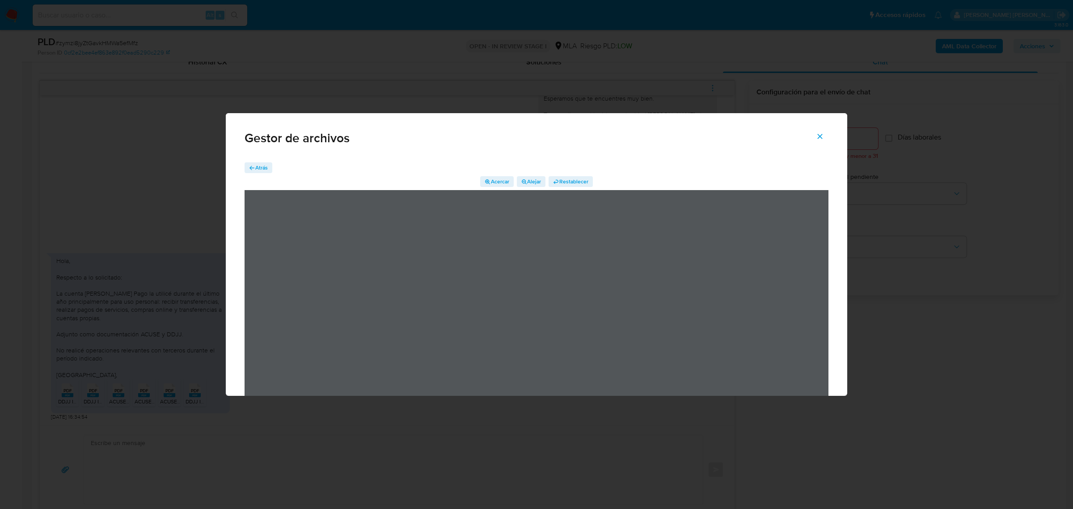
click at [258, 164] on span "Atrás" at bounding box center [261, 167] width 13 height 11
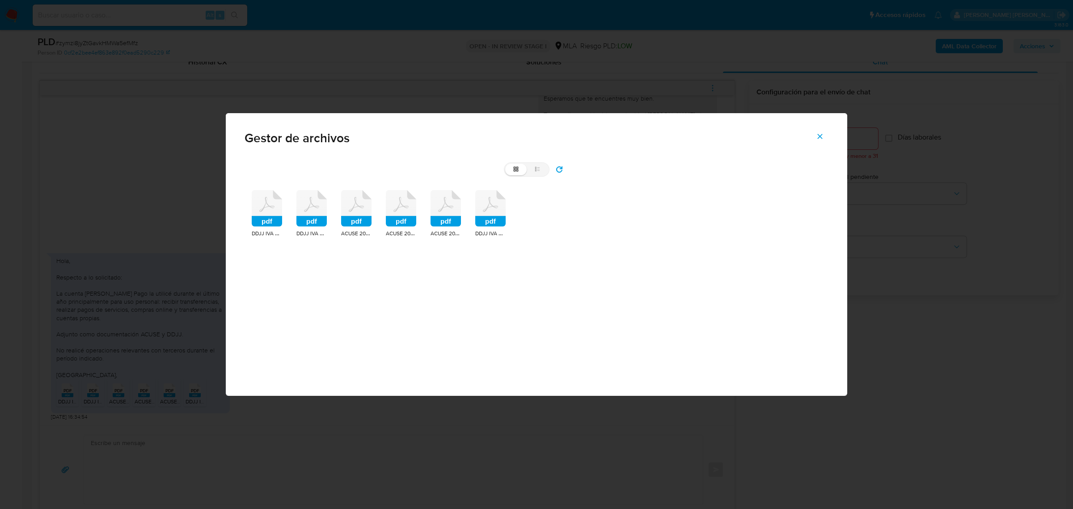
click at [359, 213] on icon at bounding box center [356, 208] width 30 height 37
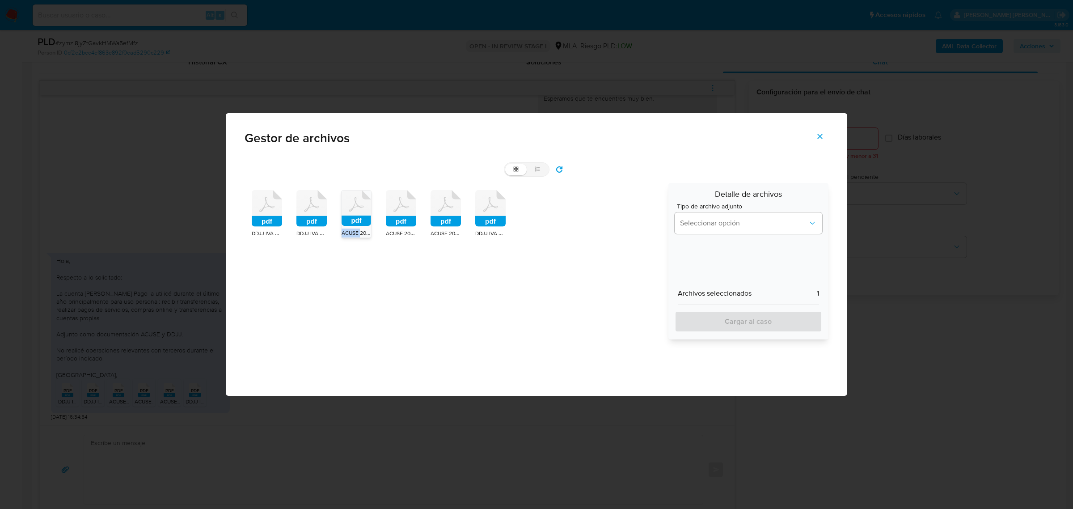
click at [359, 213] on icon at bounding box center [357, 207] width 30 height 35
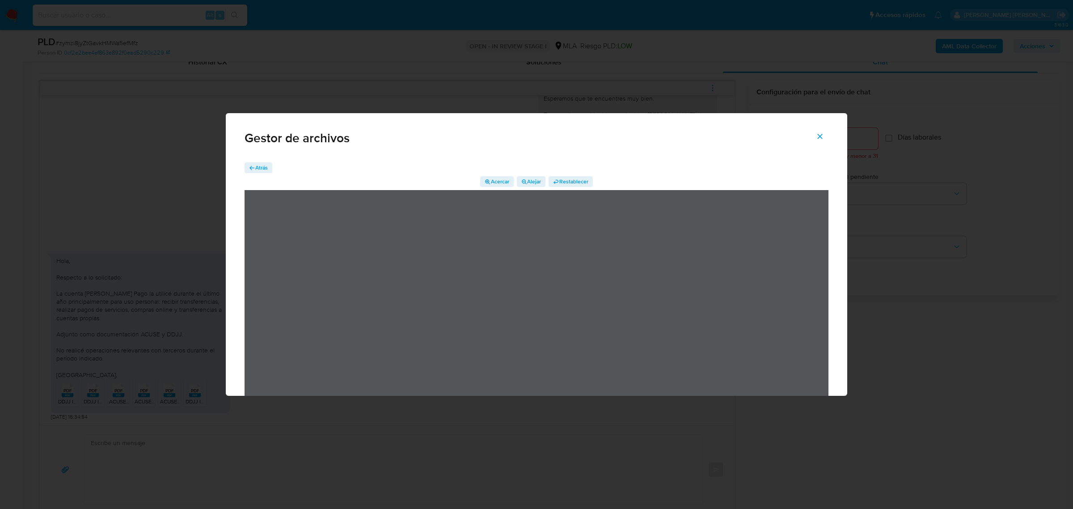
click at [262, 164] on span "Atrás" at bounding box center [261, 167] width 13 height 11
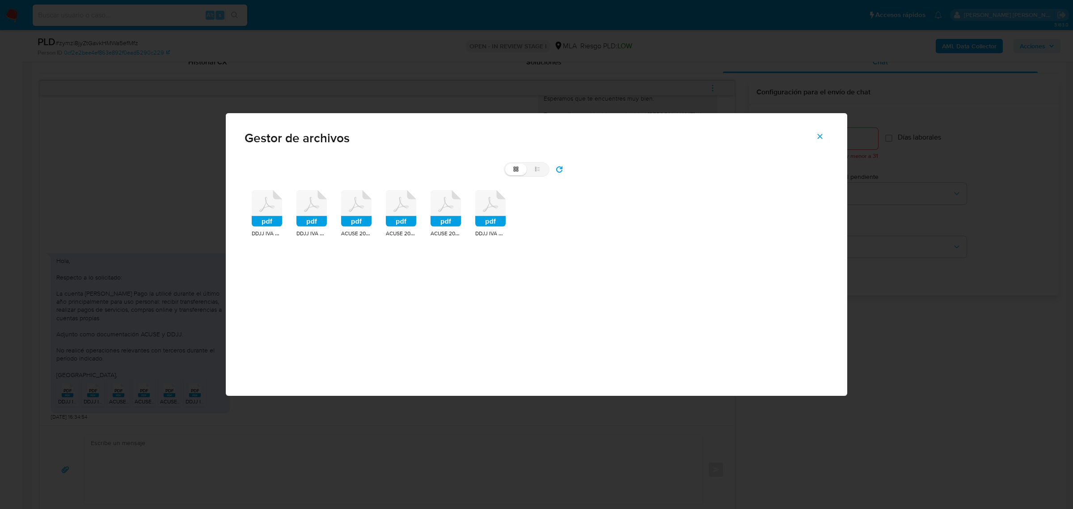
click at [445, 218] on rect at bounding box center [446, 221] width 30 height 11
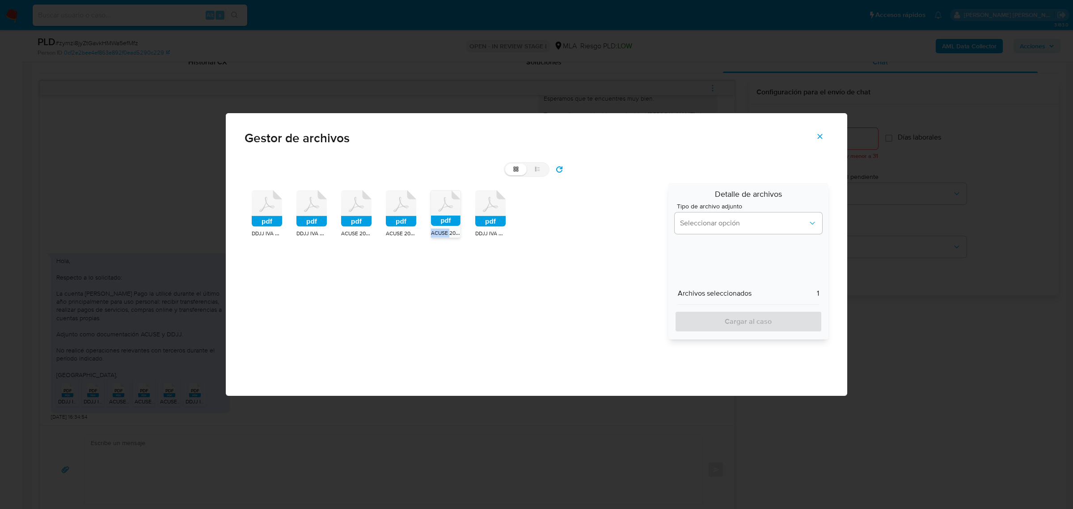
click at [445, 218] on rect at bounding box center [446, 220] width 30 height 10
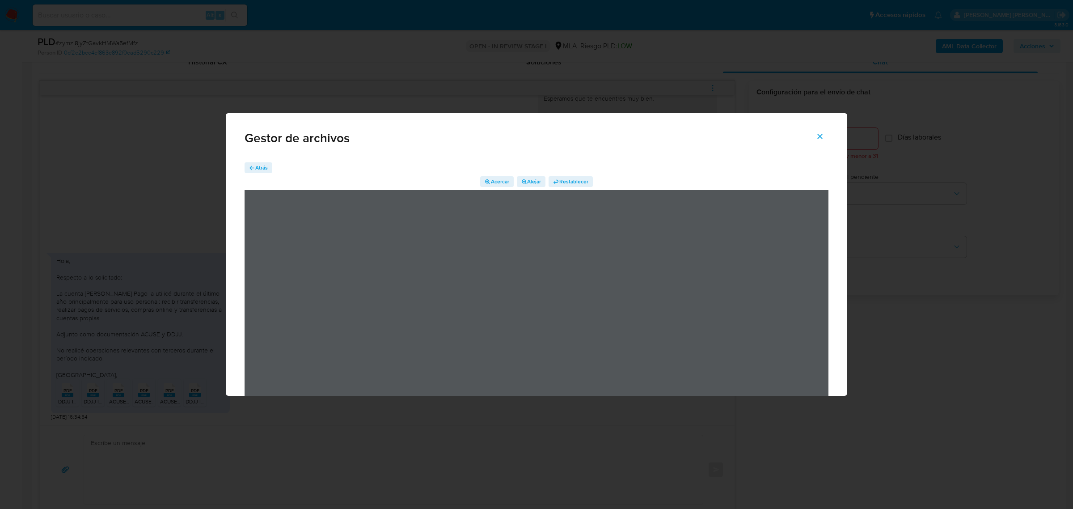
click at [251, 166] on icon "button" at bounding box center [252, 168] width 6 height 6
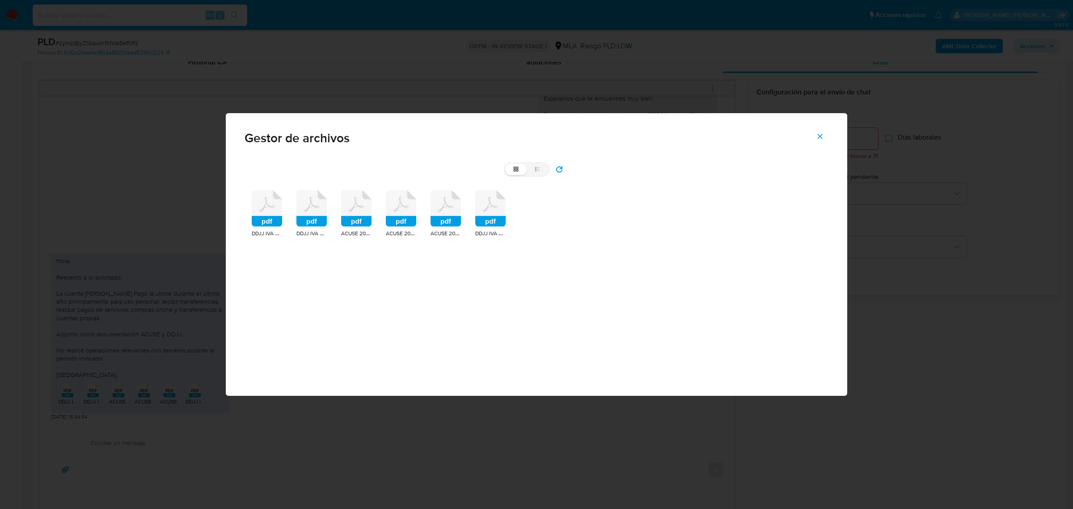
click at [497, 222] on rect at bounding box center [490, 221] width 30 height 11
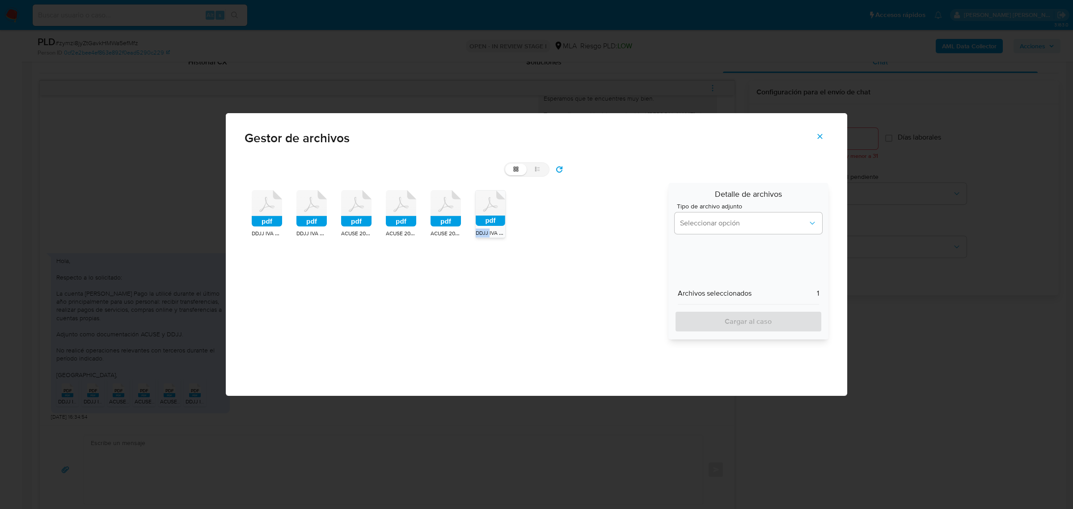
click at [497, 222] on rect at bounding box center [491, 220] width 30 height 10
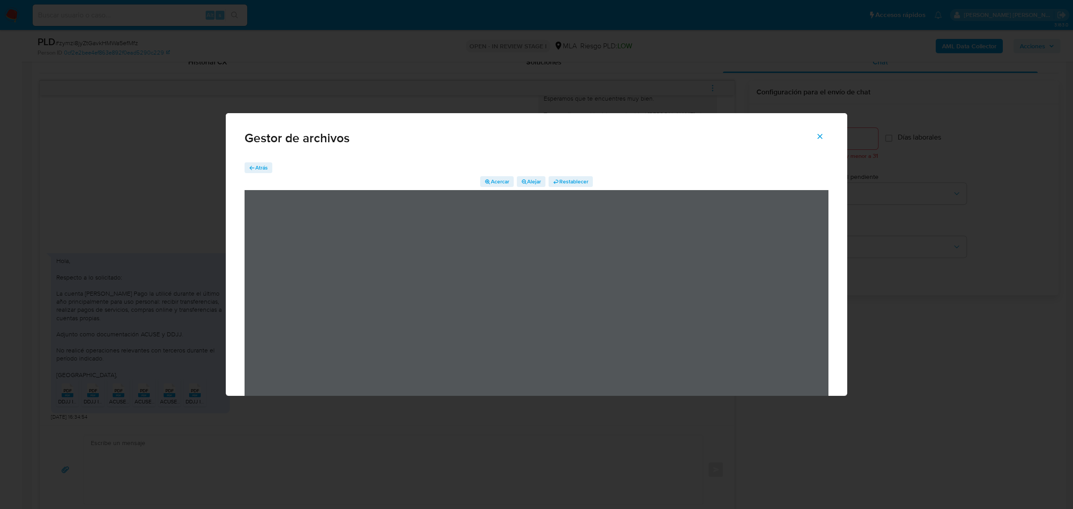
drag, startPoint x: 820, startPoint y: 132, endPoint x: 812, endPoint y: 139, distance: 9.8
click at [820, 133] on icon "Cerrar" at bounding box center [820, 136] width 8 height 8
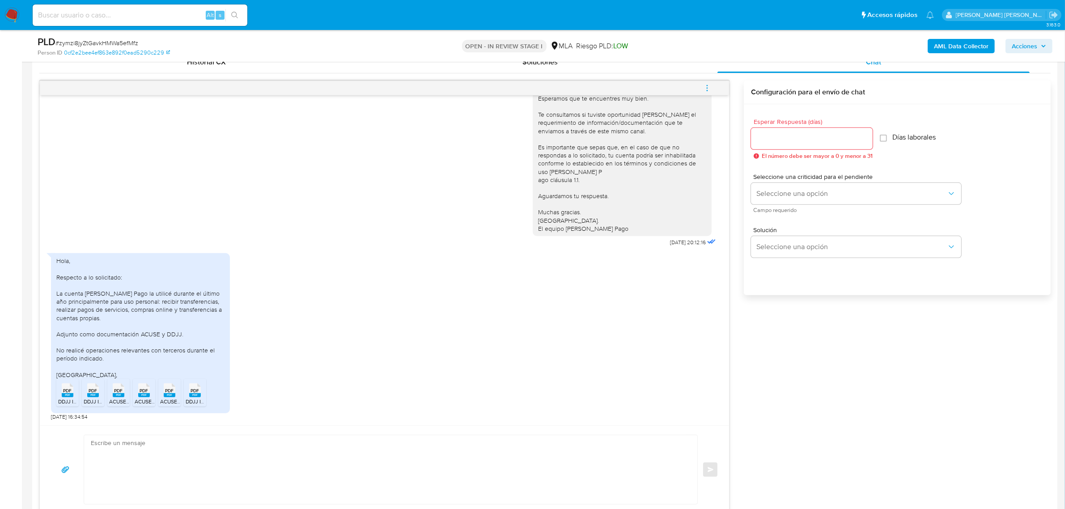
click at [708, 87] on icon "menu-action" at bounding box center [707, 88] width 8 height 8
click at [639, 85] on li "Abrir gestor de archivos" at bounding box center [646, 88] width 92 height 16
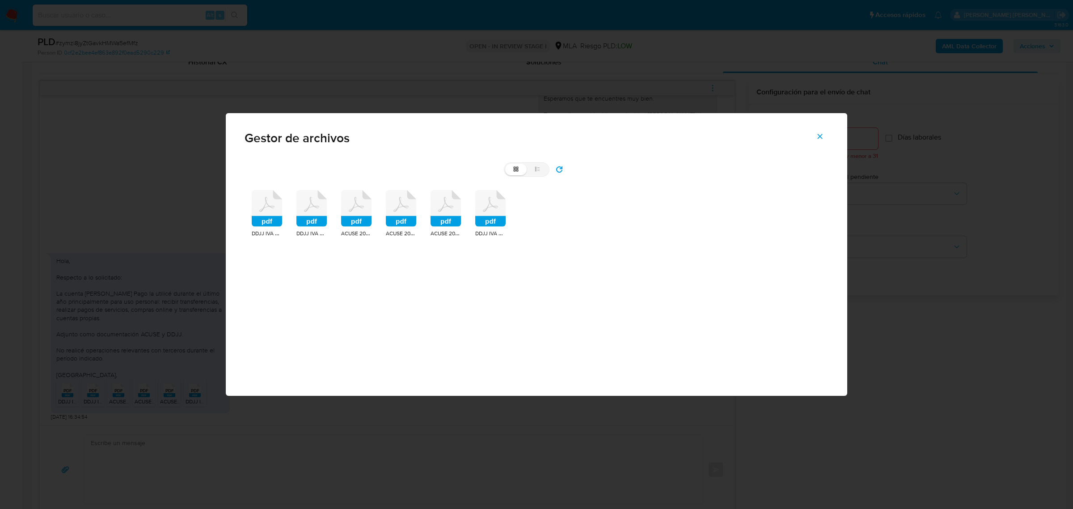
click at [276, 215] on icon at bounding box center [267, 208] width 30 height 37
click at [276, 216] on rect at bounding box center [267, 221] width 30 height 11
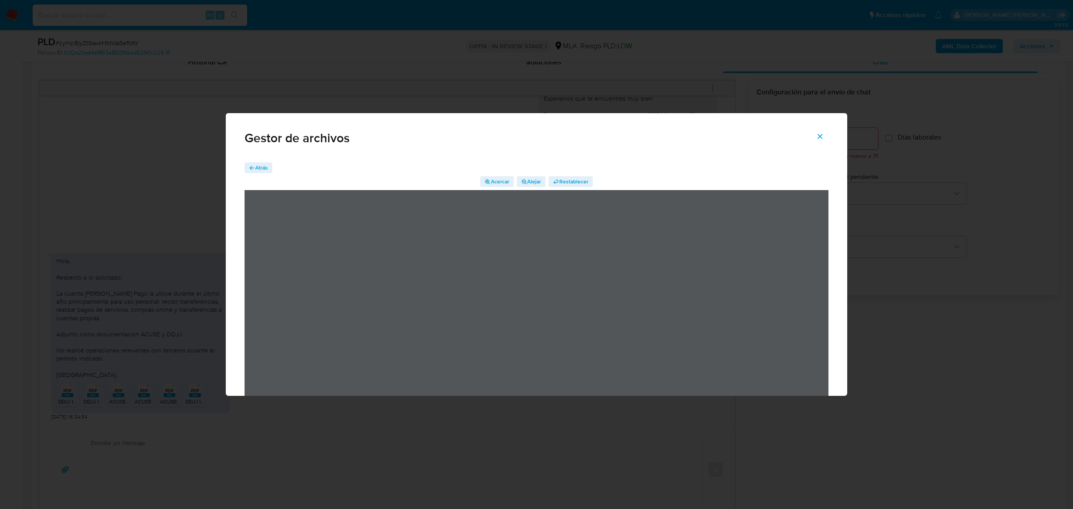
click at [819, 135] on icon "Cerrar" at bounding box center [820, 136] width 5 height 5
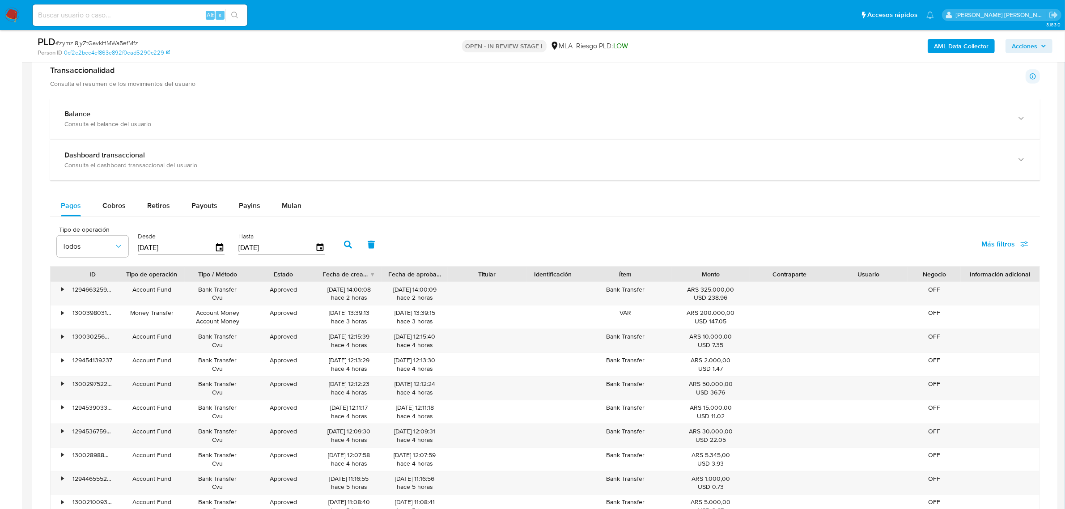
scroll to position [950, 0]
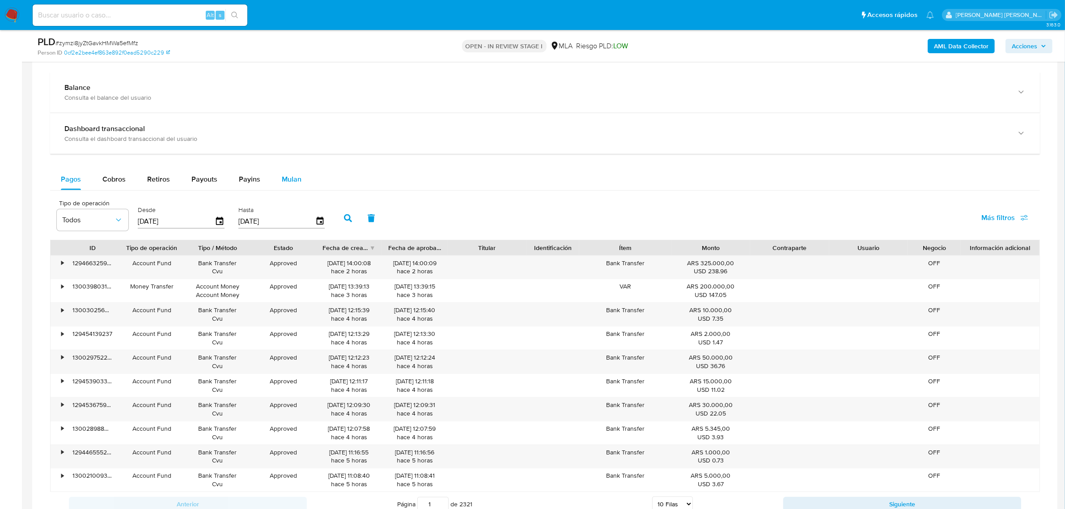
click at [287, 176] on span "Mulan" at bounding box center [292, 179] width 20 height 10
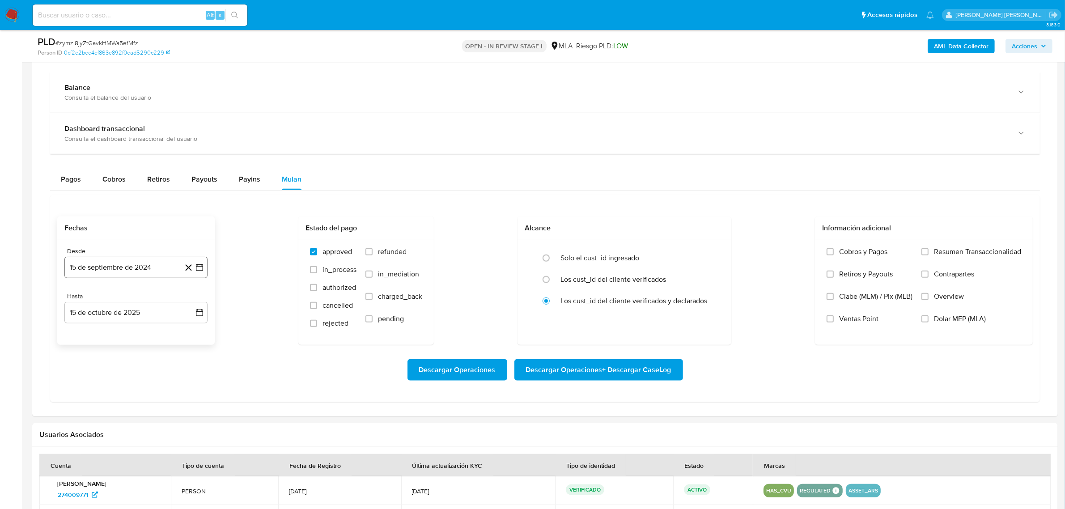
click at [101, 275] on button "15 de septiembre de 2024" at bounding box center [135, 267] width 143 height 21
click at [166, 303] on icon "Seleccionar mes y año" at bounding box center [164, 299] width 7 height 7
click at [195, 298] on div "2024 2024 ene feb mar abr may jun jul ago sep oct nov dic" at bounding box center [134, 356] width 141 height 152
click at [193, 300] on icon "Año siguiente" at bounding box center [189, 299] width 11 height 11
click at [170, 383] on span "sep" at bounding box center [173, 381] width 11 height 7
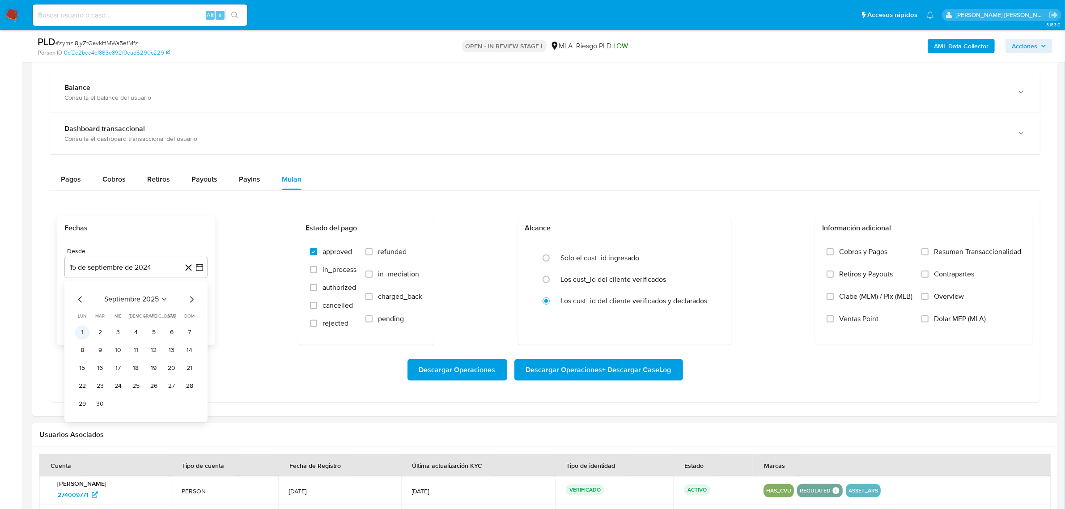
click at [85, 333] on button "1" at bounding box center [82, 332] width 14 height 14
click at [102, 317] on button "15 de octubre de 2025" at bounding box center [135, 312] width 143 height 21
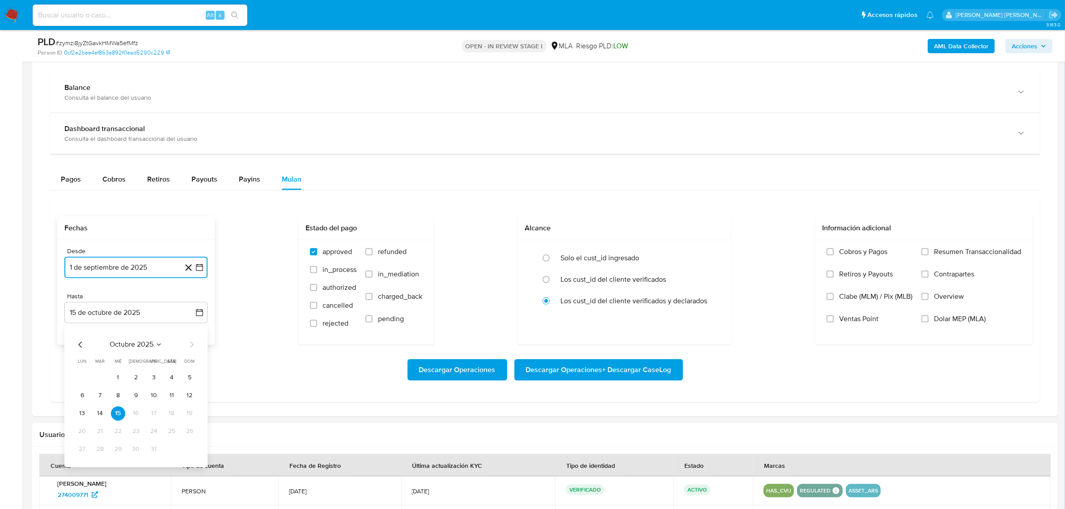
click at [81, 345] on icon "Mes anterior" at bounding box center [80, 344] width 11 height 11
click at [101, 455] on button "30" at bounding box center [100, 449] width 14 height 14
click at [375, 256] on label "refunded" at bounding box center [393, 258] width 57 height 22
click at [372, 255] on input "refunded" at bounding box center [368, 251] width 7 height 7
checkbox input "true"
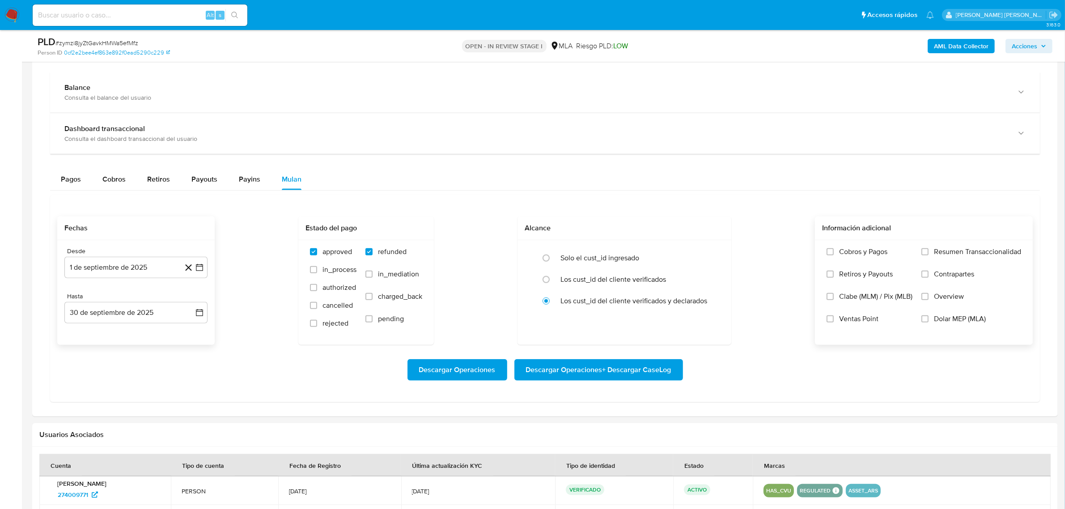
click at [934, 318] on span "Dolar MEP (MLA)" at bounding box center [960, 318] width 52 height 9
click at [928, 318] on input "Dolar MEP (MLA)" at bounding box center [924, 318] width 7 height 7
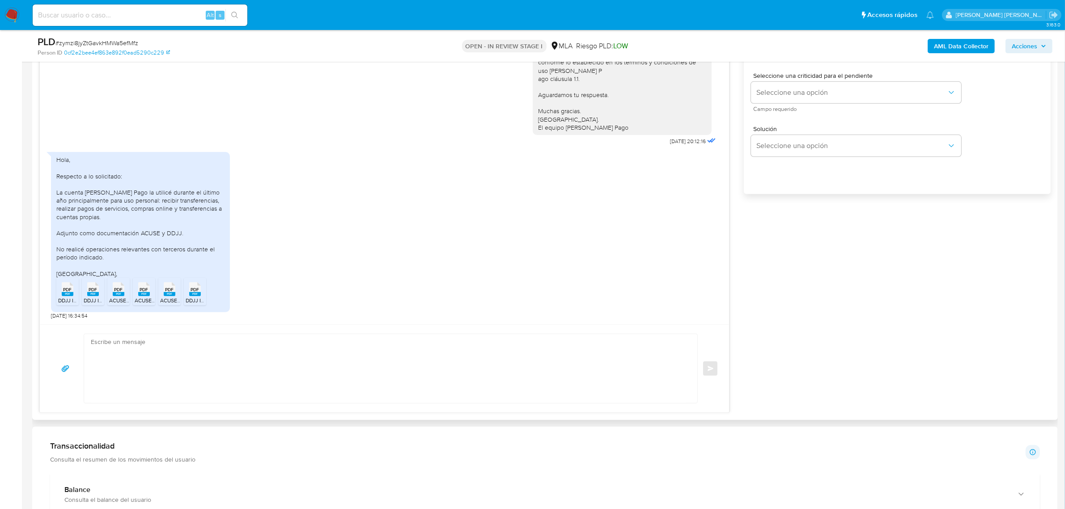
scroll to position [559, 0]
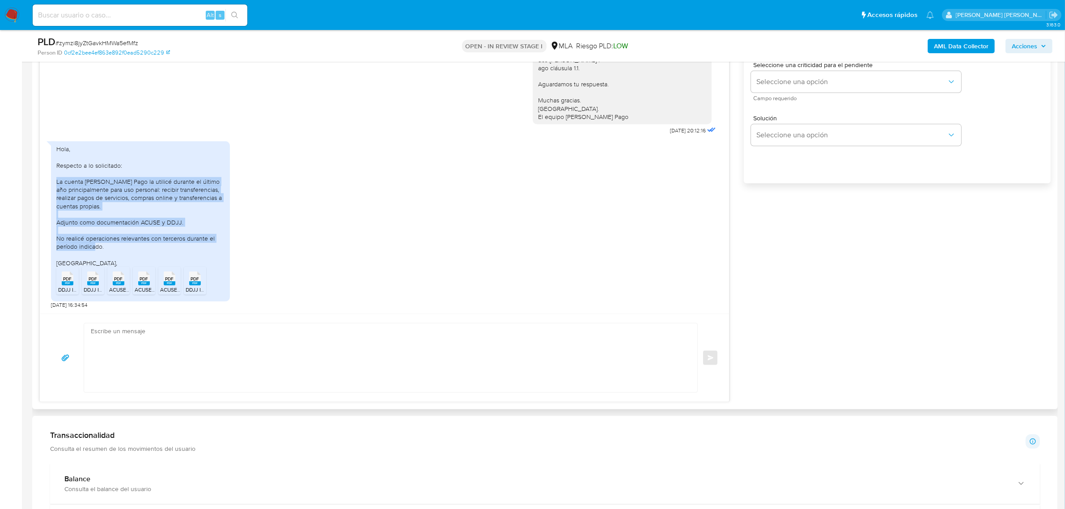
drag, startPoint x: 56, startPoint y: 181, endPoint x: 182, endPoint y: 245, distance: 140.4
click at [182, 245] on div "Hola, Respecto a lo solicitado: La cuenta de Mercado Pago la utilicé durante el…" at bounding box center [140, 206] width 168 height 122
copy div "La cuenta de Mercado Pago la utilicé durante el último año principalmente para …"
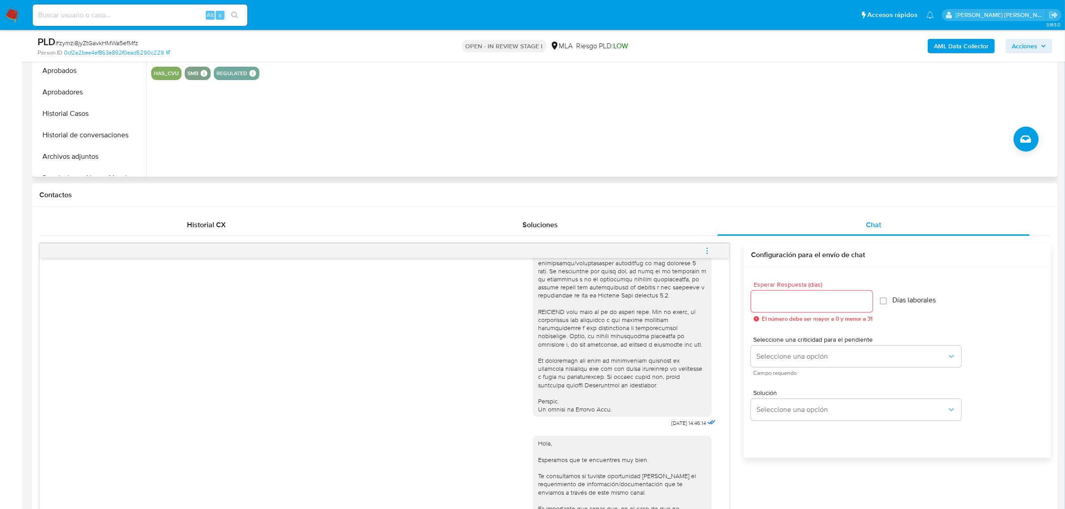
scroll to position [224, 0]
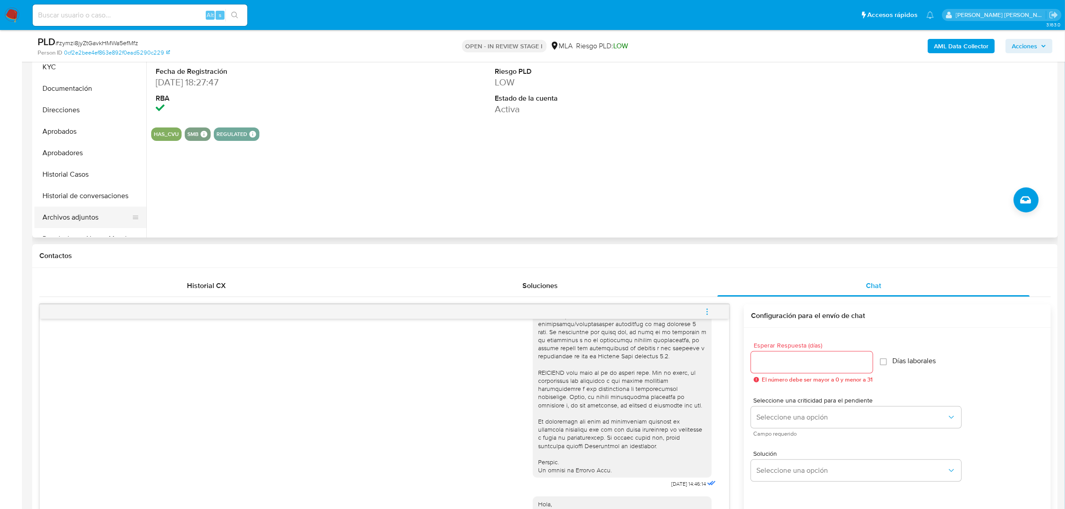
click at [72, 215] on button "Archivos adjuntos" at bounding box center [86, 217] width 105 height 21
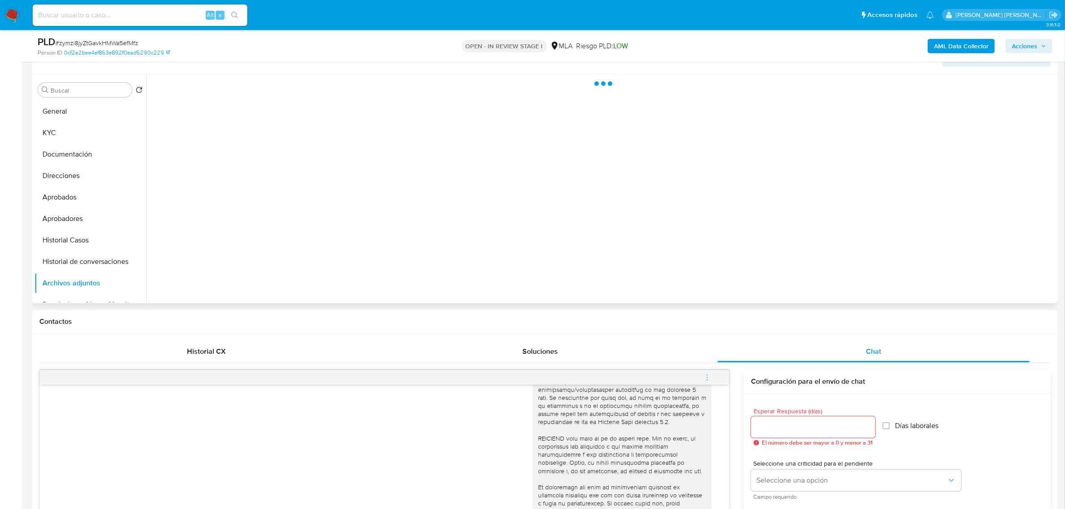
scroll to position [56, 0]
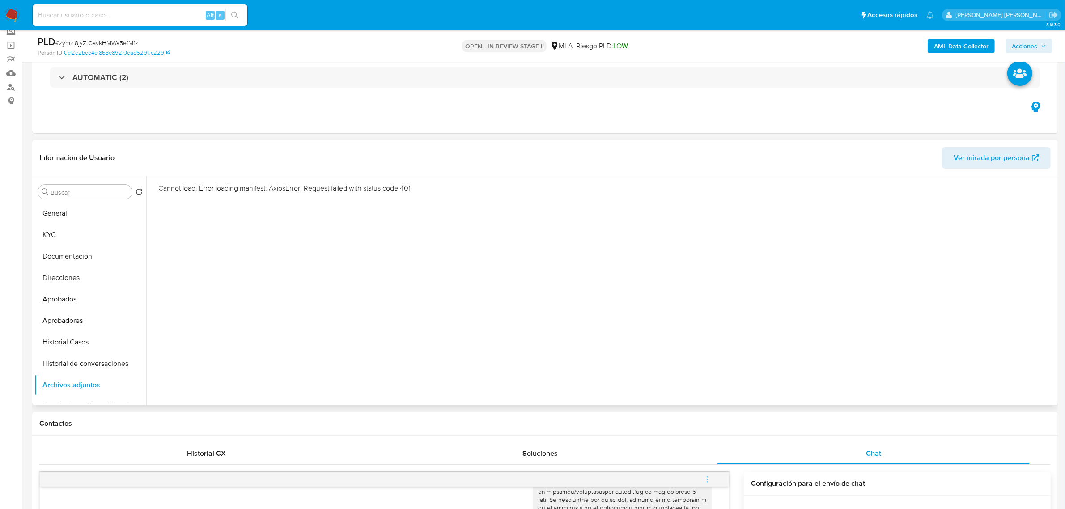
click at [484, 265] on div "Cannot load. Error loading manifest: AxiosError: Request failed with status cod…" at bounding box center [600, 290] width 909 height 229
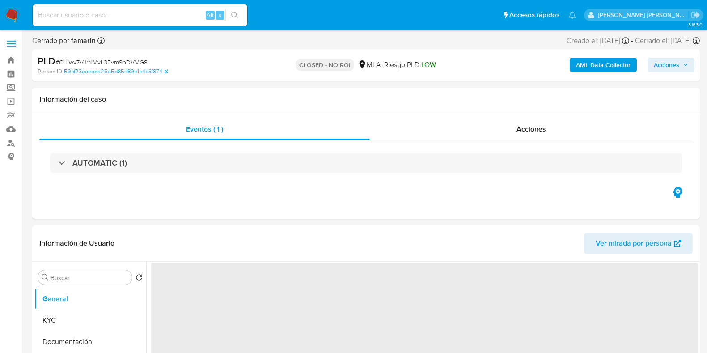
select select "10"
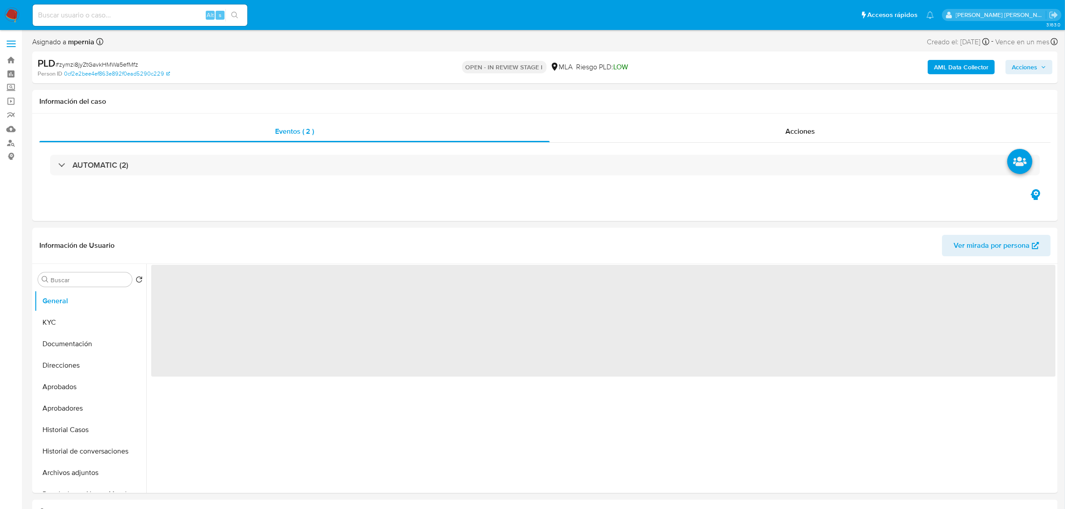
select select "10"
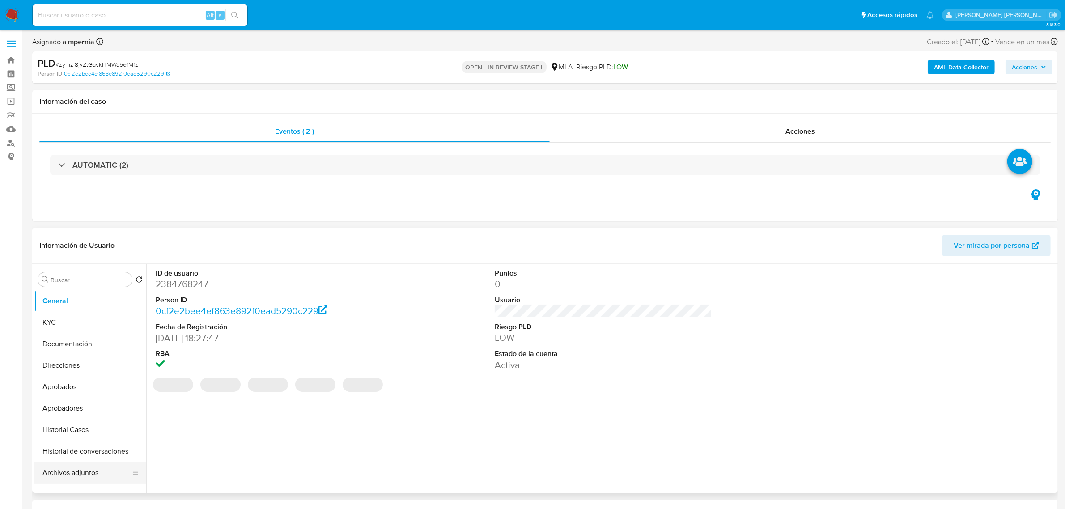
click at [76, 471] on button "Archivos adjuntos" at bounding box center [86, 472] width 105 height 21
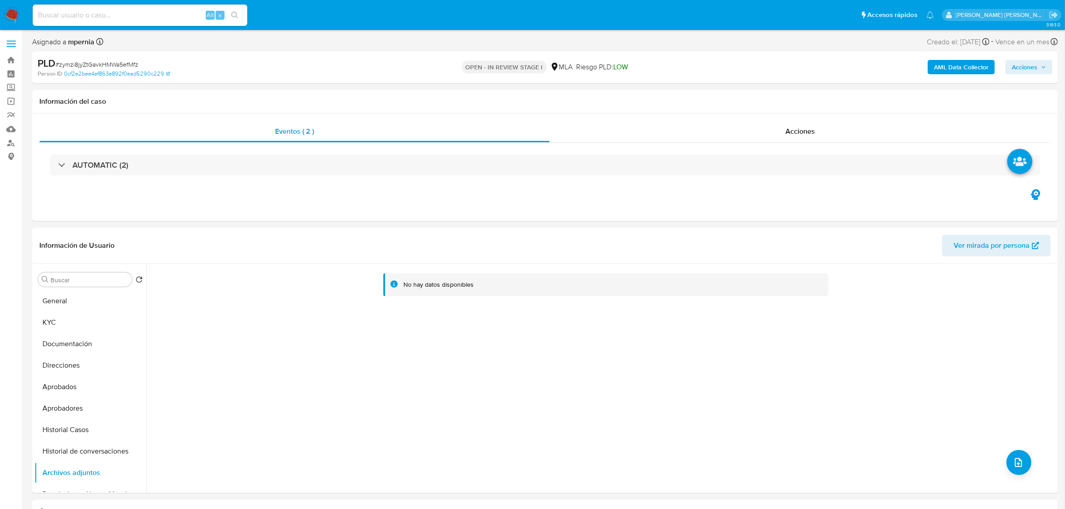
click at [953, 63] on b "AML Data Collector" at bounding box center [961, 67] width 55 height 14
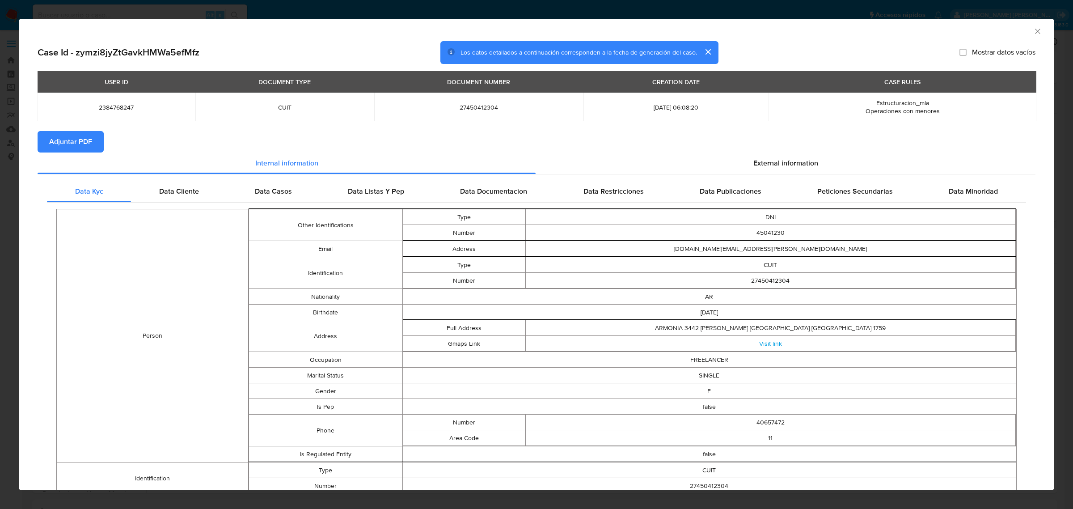
click at [94, 146] on button "Adjuntar PDF" at bounding box center [71, 141] width 66 height 21
click at [1033, 34] on icon "Cerrar ventana" at bounding box center [1037, 31] width 9 height 9
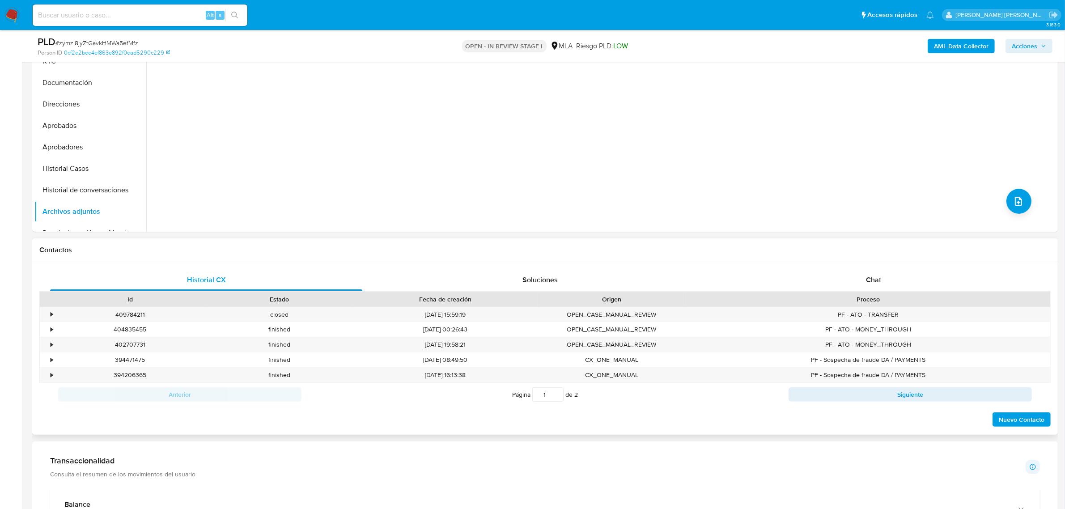
scroll to position [279, 0]
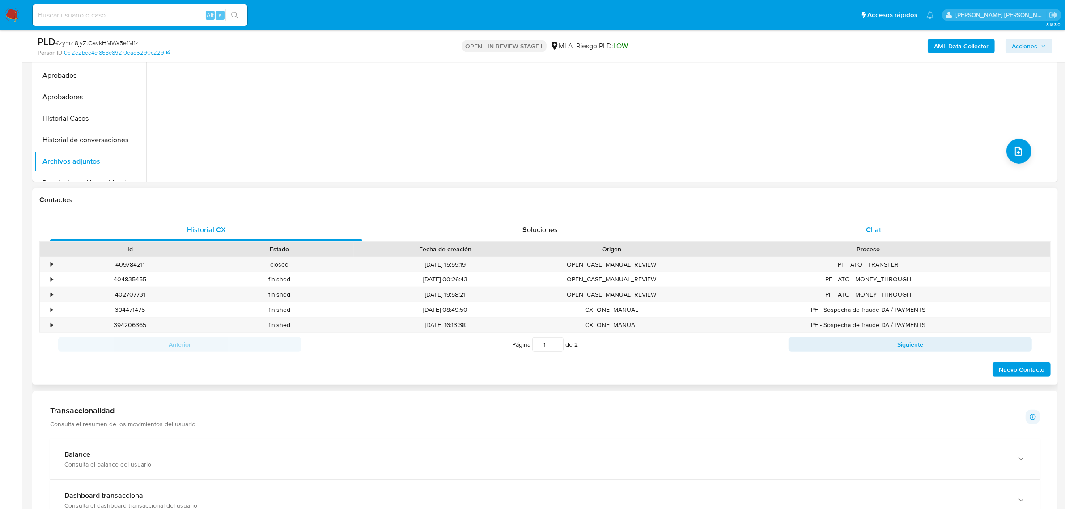
click at [860, 227] on div "Chat" at bounding box center [873, 229] width 312 height 21
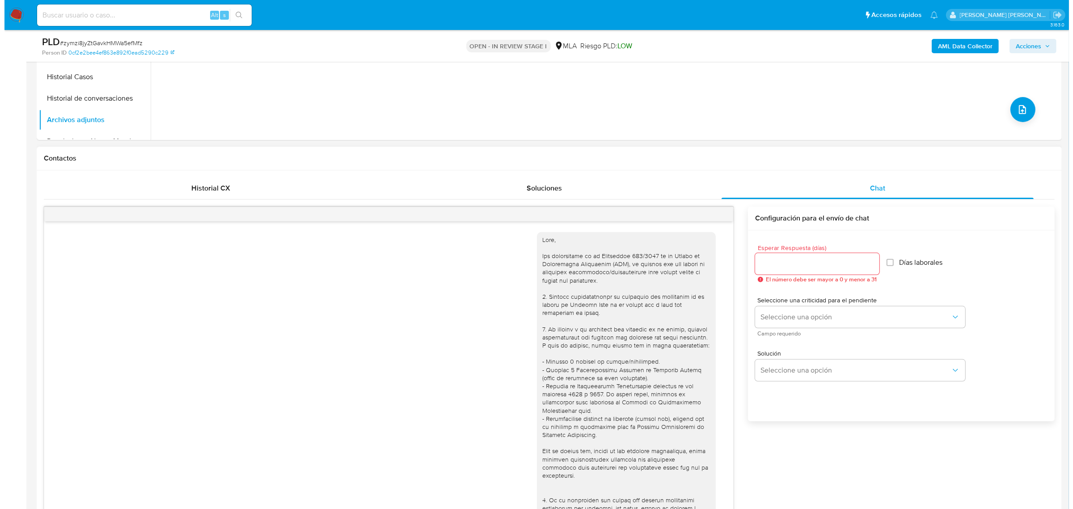
scroll to position [546, 0]
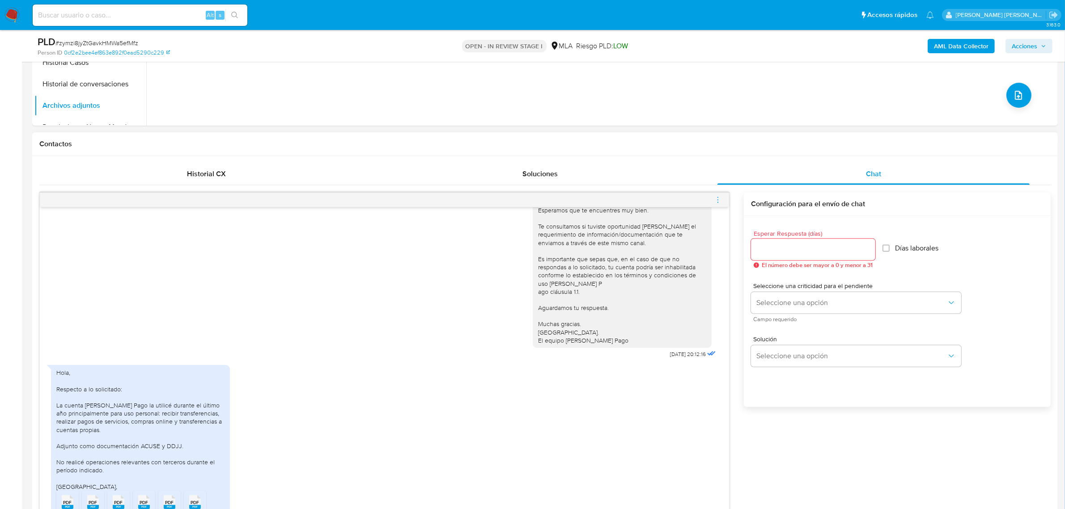
click at [716, 199] on icon "menu-action" at bounding box center [718, 200] width 8 height 8
click at [660, 198] on li "Abrir gestor de archivos" at bounding box center [668, 199] width 92 height 16
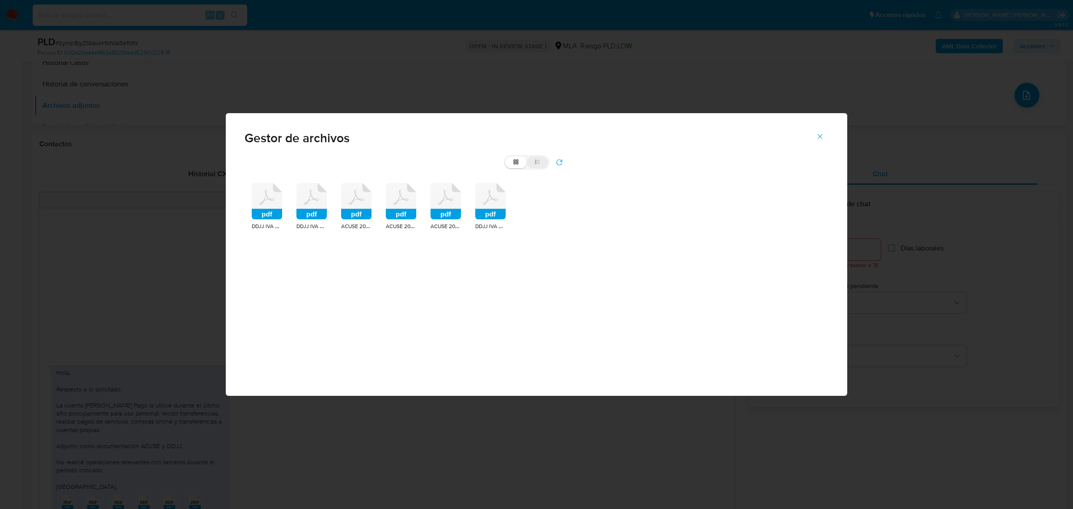
click at [541, 167] on label "list" at bounding box center [537, 162] width 21 height 12
click at [506, 157] on input "list" at bounding box center [505, 156] width 0 height 0
radio input "true"
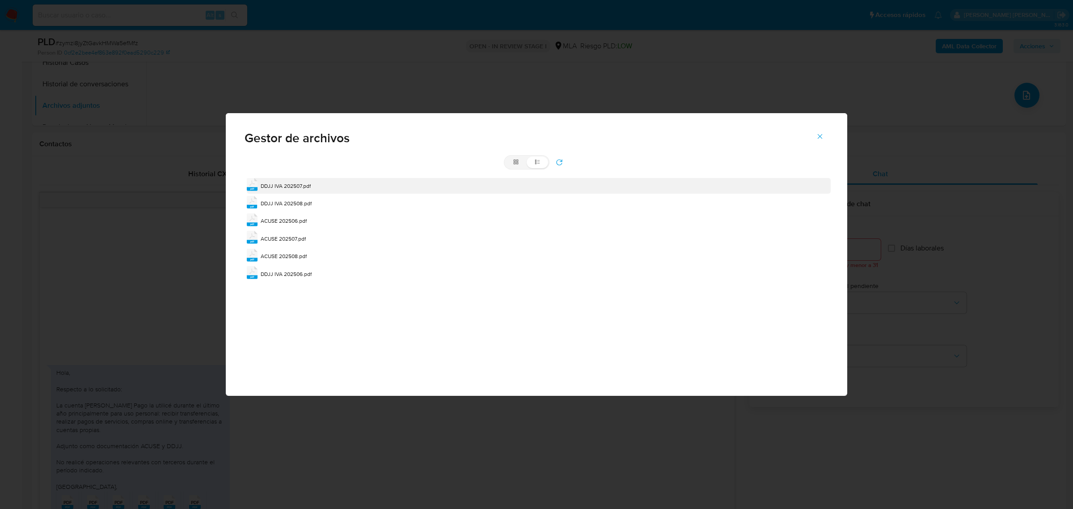
click at [284, 185] on span "DDJJ IVA 202507.pdf" at bounding box center [286, 186] width 50 height 8
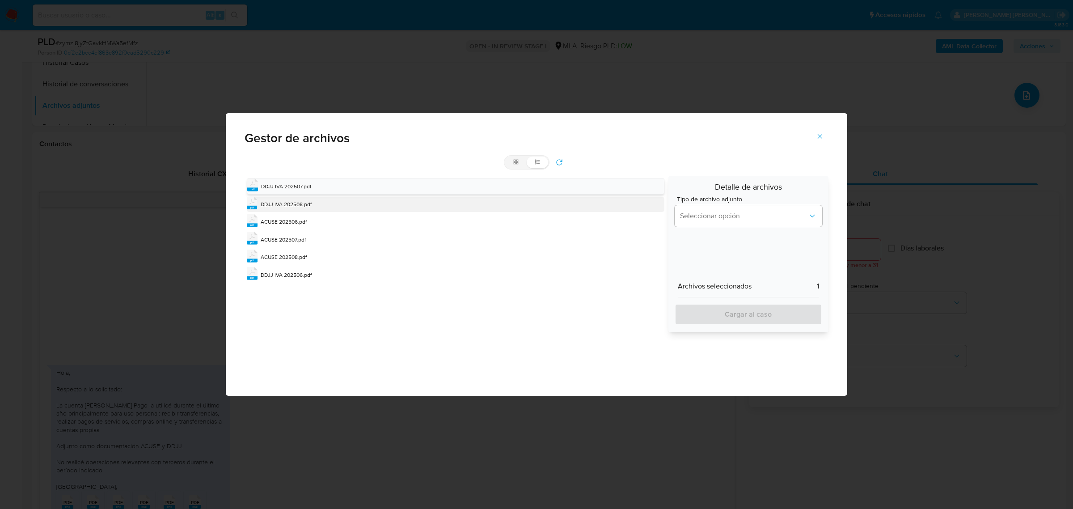
click at [294, 208] on span "DDJJ IVA 202508.pdf" at bounding box center [286, 204] width 51 height 8
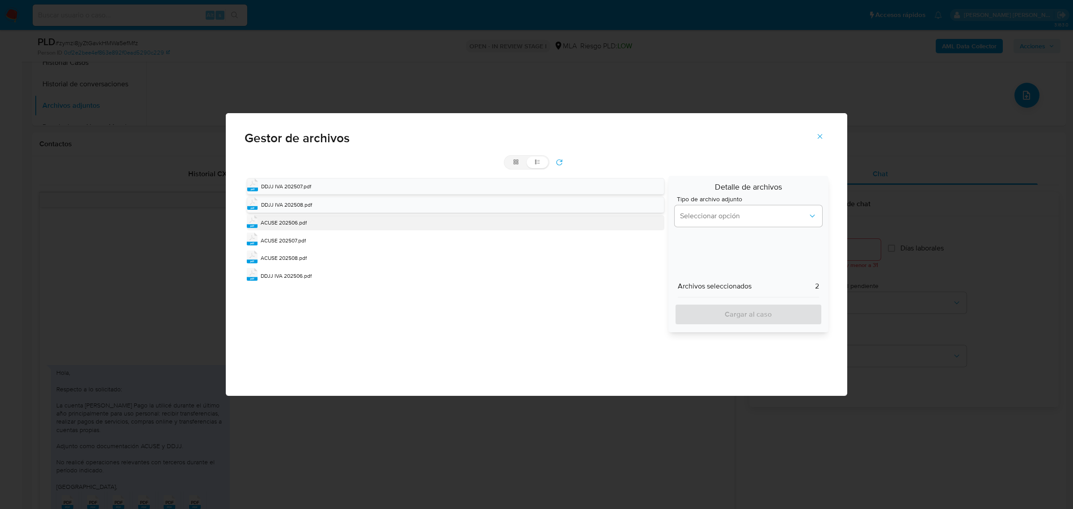
click at [302, 222] on span "ACUSE 202506.pdf" at bounding box center [284, 223] width 46 height 8
click at [304, 242] on span "ACUSE 202507.pdf" at bounding box center [283, 241] width 45 height 8
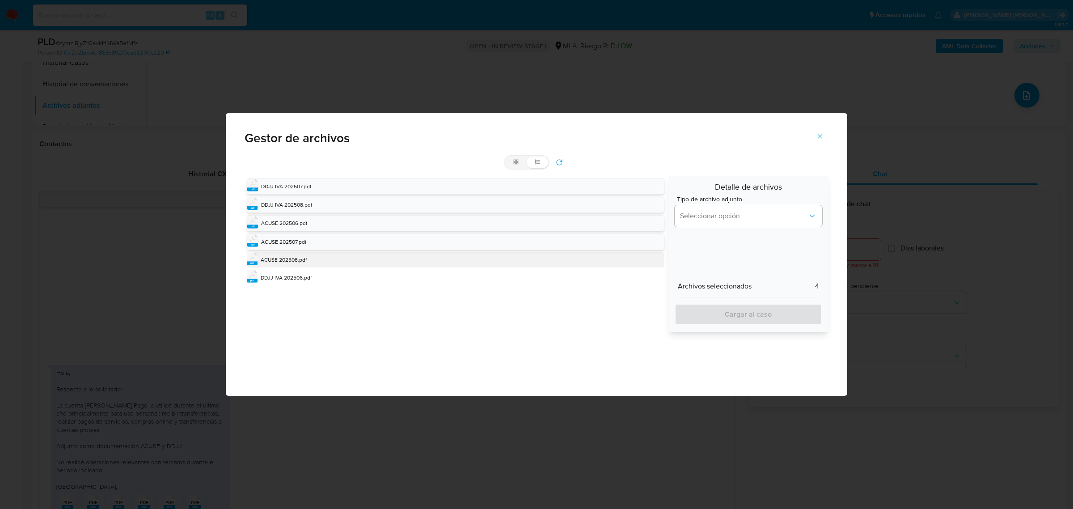
click at [304, 260] on span "ACUSE 202508.pdf" at bounding box center [284, 260] width 46 height 8
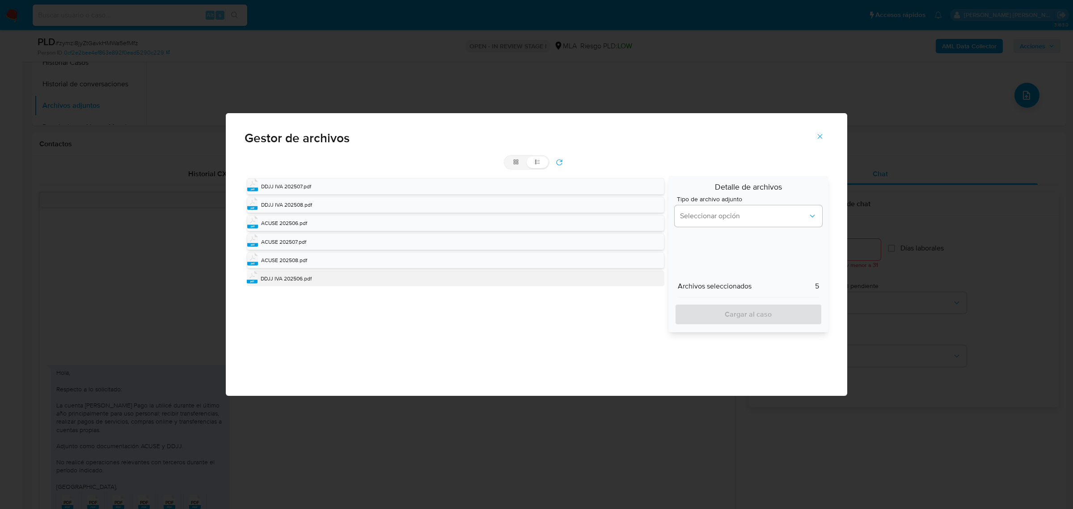
click at [301, 282] on span "DDJJ IVA 202506.pdf" at bounding box center [286, 279] width 51 height 8
click at [741, 221] on button "Seleccionar opción" at bounding box center [749, 215] width 148 height 21
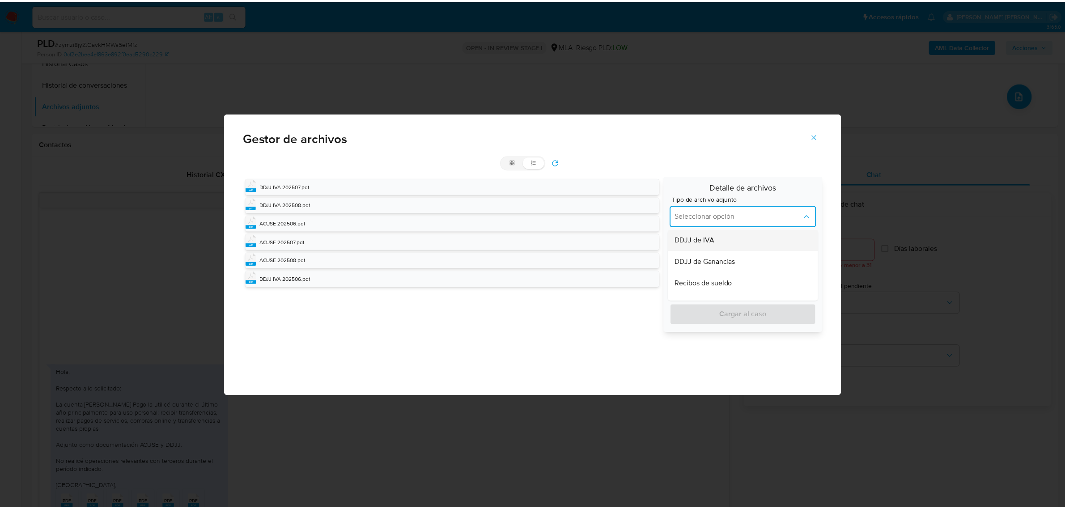
scroll to position [168, 0]
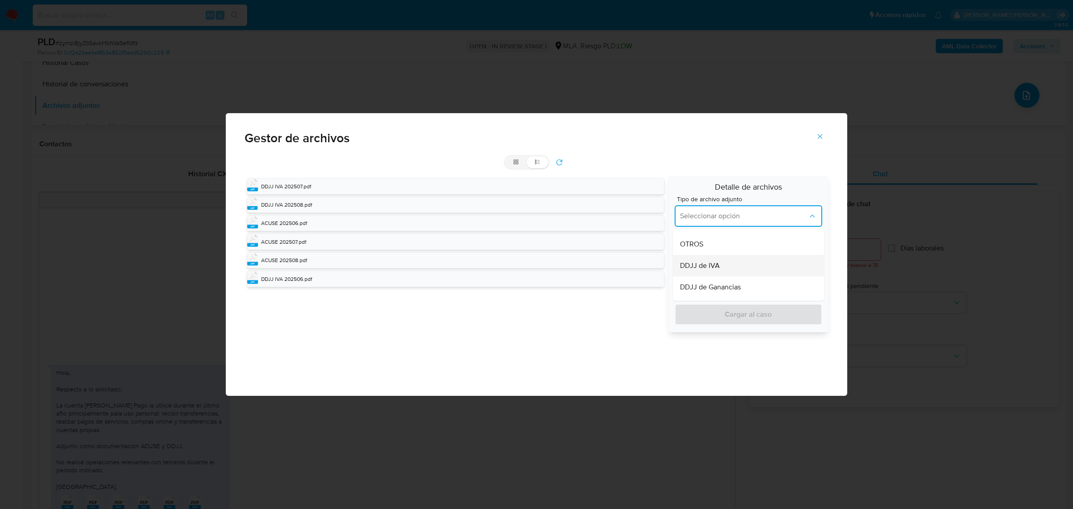
click at [724, 266] on div "DDJJ de IVA" at bounding box center [745, 265] width 131 height 21
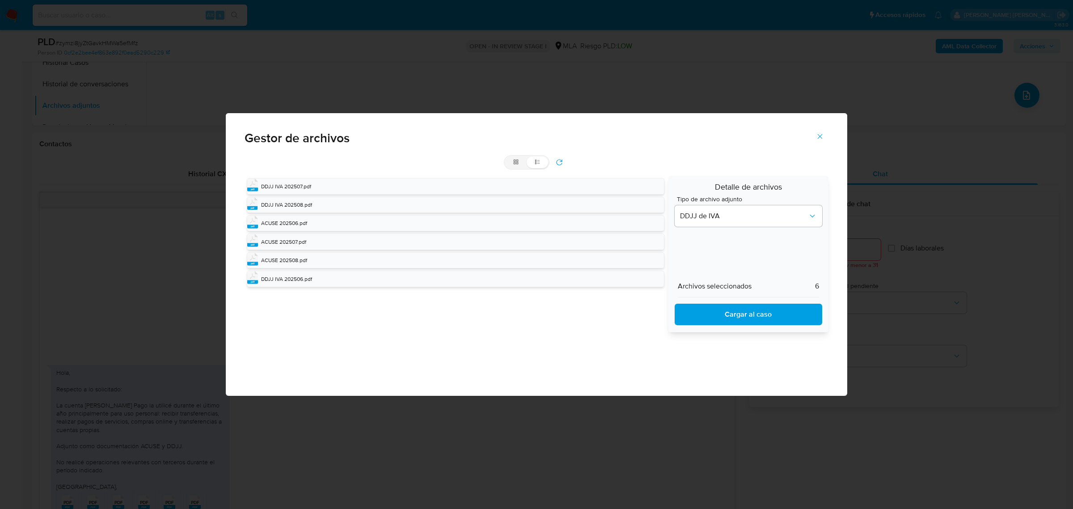
click at [713, 312] on span "Cargar al caso" at bounding box center [748, 314] width 124 height 20
click at [819, 135] on icon "Cerrar" at bounding box center [820, 136] width 8 height 8
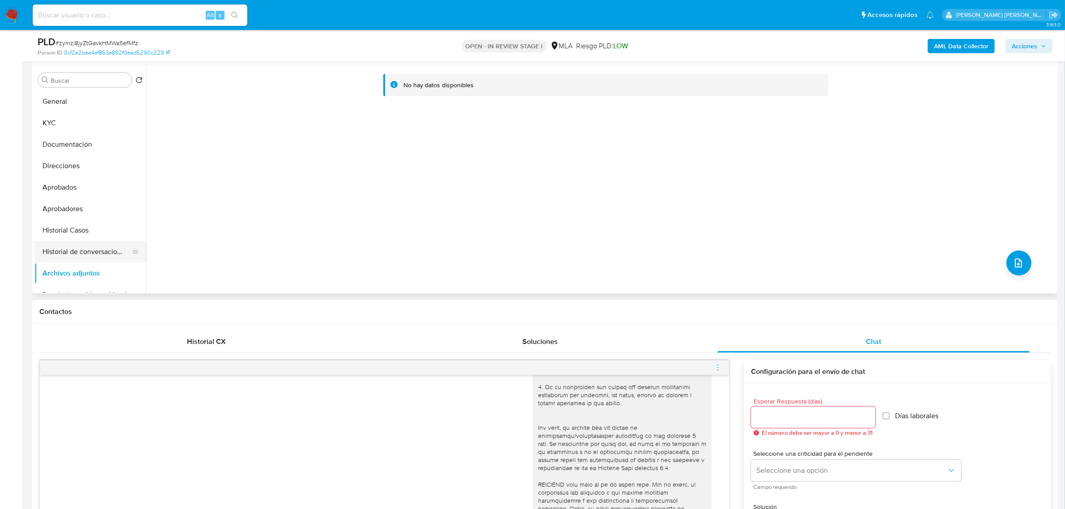
click at [68, 248] on button "Historial de conversaciones" at bounding box center [86, 251] width 105 height 21
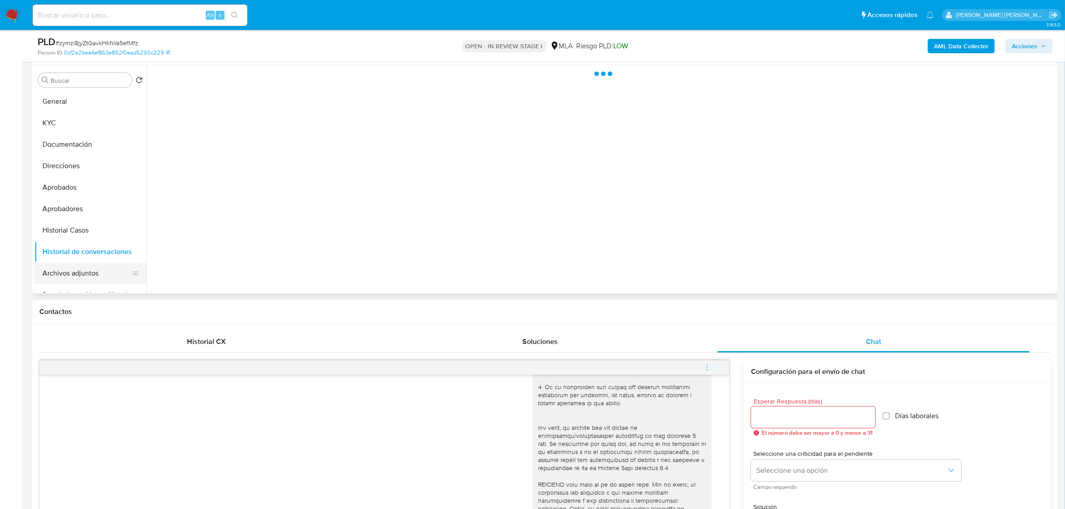
click at [72, 276] on button "Archivos adjuntos" at bounding box center [86, 272] width 105 height 21
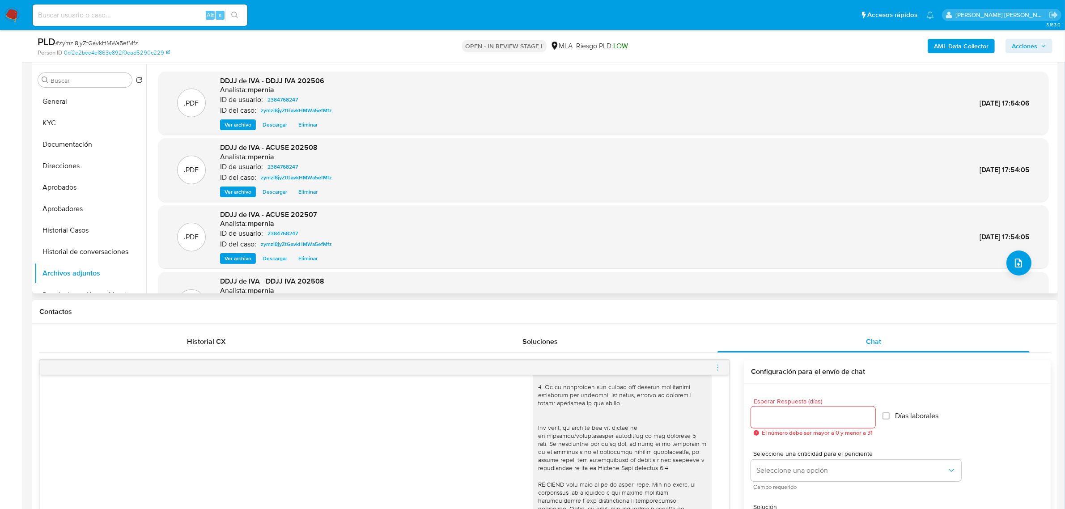
click at [233, 126] on span "Ver archivo" at bounding box center [237, 124] width 27 height 9
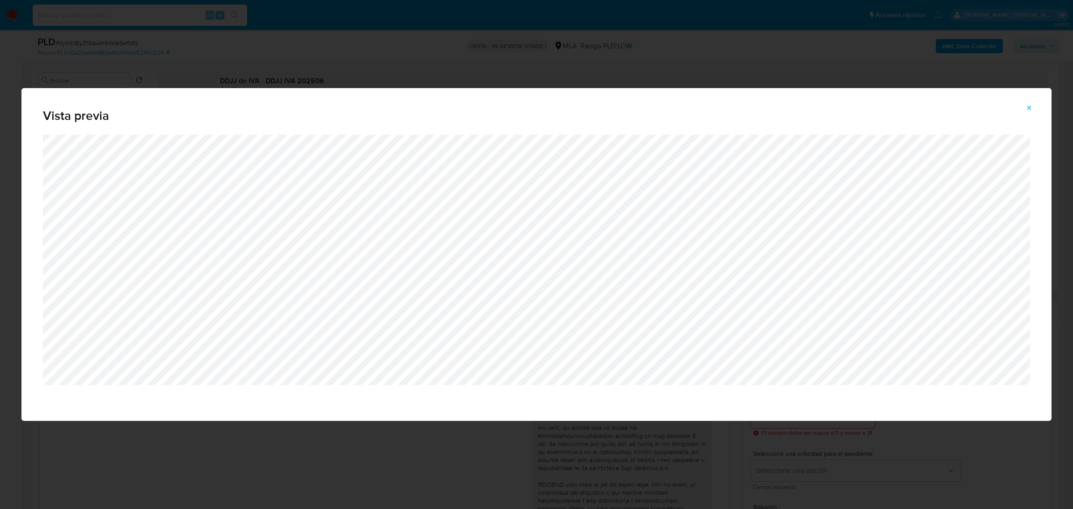
drag, startPoint x: 1031, startPoint y: 109, endPoint x: 991, endPoint y: 106, distance: 39.4
click at [1031, 109] on icon "Attachment preview" at bounding box center [1029, 108] width 4 height 4
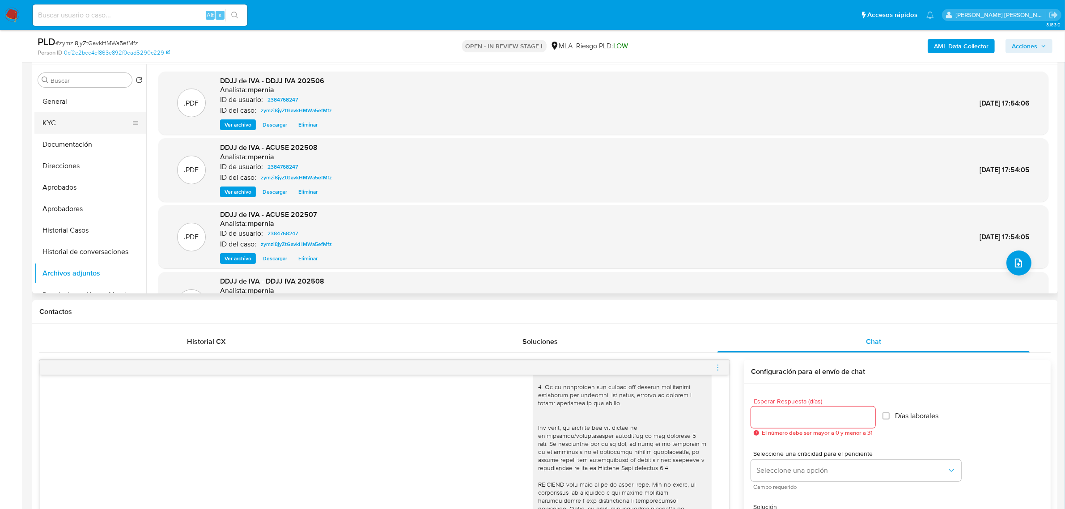
click at [83, 121] on button "KYC" at bounding box center [86, 122] width 105 height 21
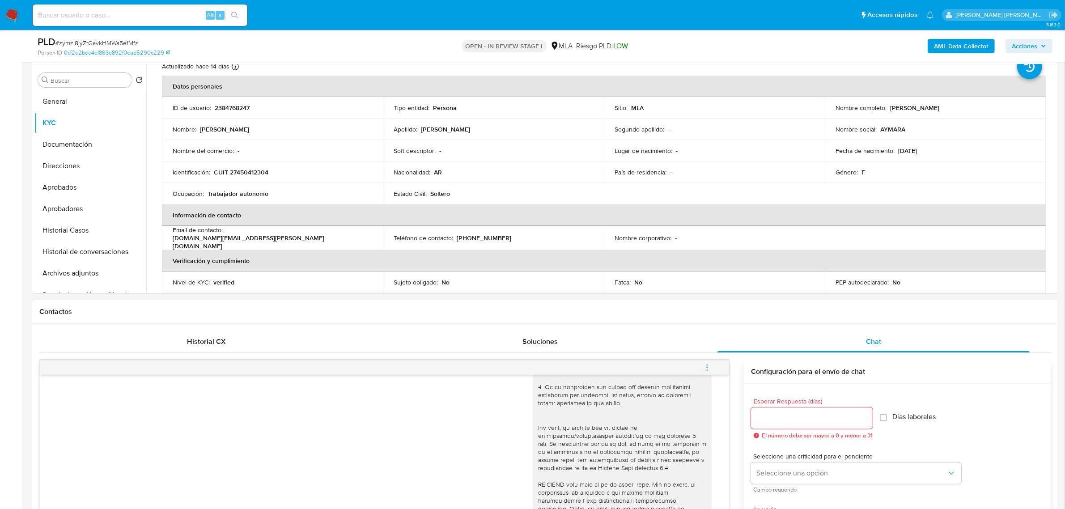
scroll to position [0, 0]
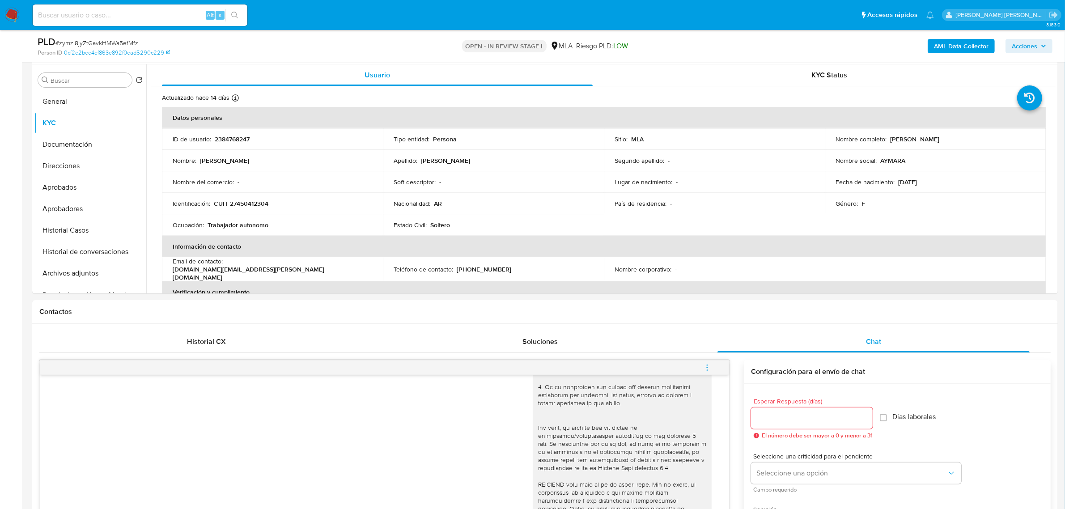
drag, startPoint x: 888, startPoint y: 139, endPoint x: 925, endPoint y: 134, distance: 37.4
click at [954, 139] on div "Nombre completo : Aymara Aylen Ponce" at bounding box center [934, 139] width 199 height 8
click at [66, 258] on button "CVU" at bounding box center [86, 259] width 105 height 21
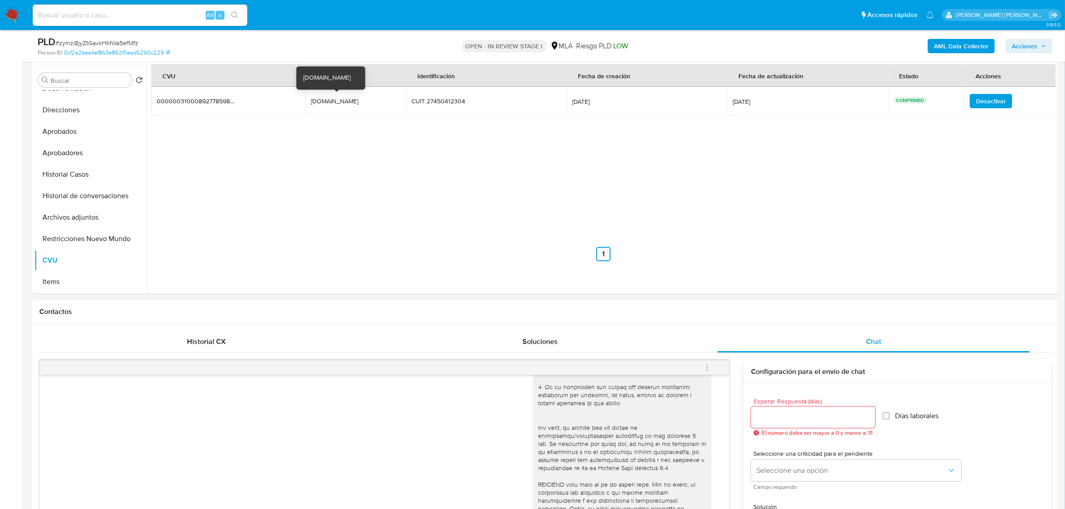
click at [341, 103] on div "aymara.230.anota.mp" at bounding box center [339, 101] width 57 height 8
drag, startPoint x: 308, startPoint y: 104, endPoint x: 360, endPoint y: 103, distance: 51.9
click at [360, 103] on div "aymara.230.anota.mp" at bounding box center [339, 101] width 57 height 8
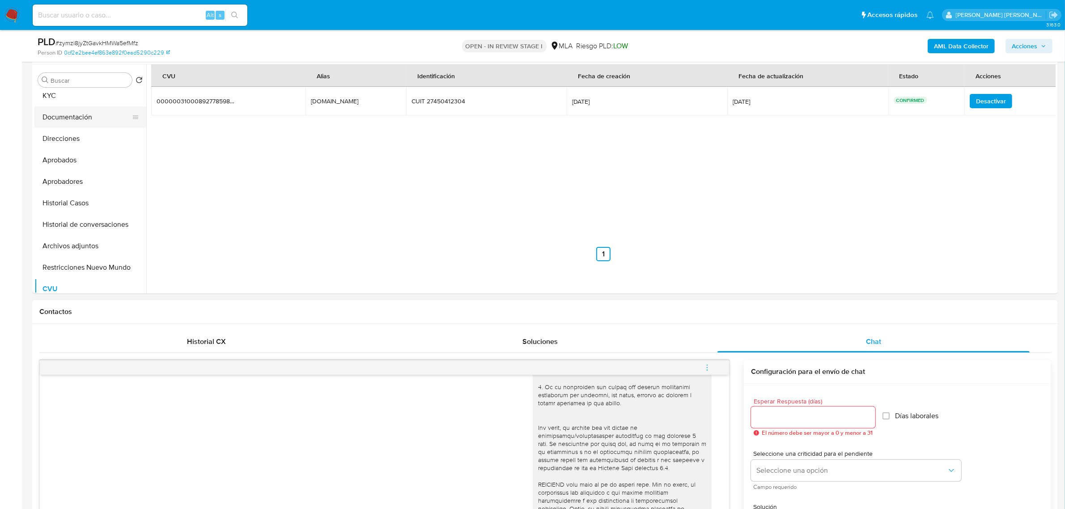
scroll to position [0, 0]
click at [64, 147] on button "Documentación" at bounding box center [86, 144] width 105 height 21
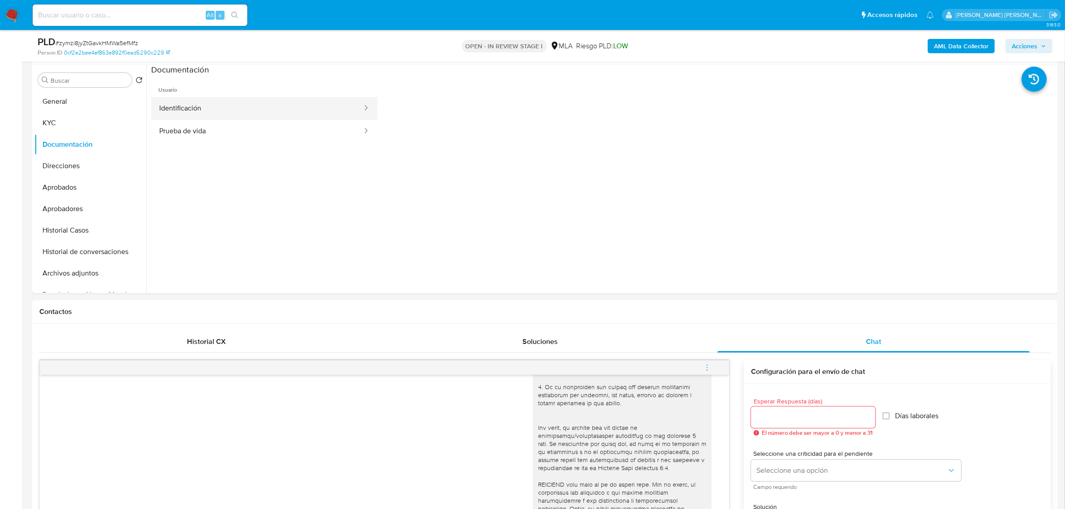
click at [204, 110] on button "Identificación" at bounding box center [257, 108] width 212 height 23
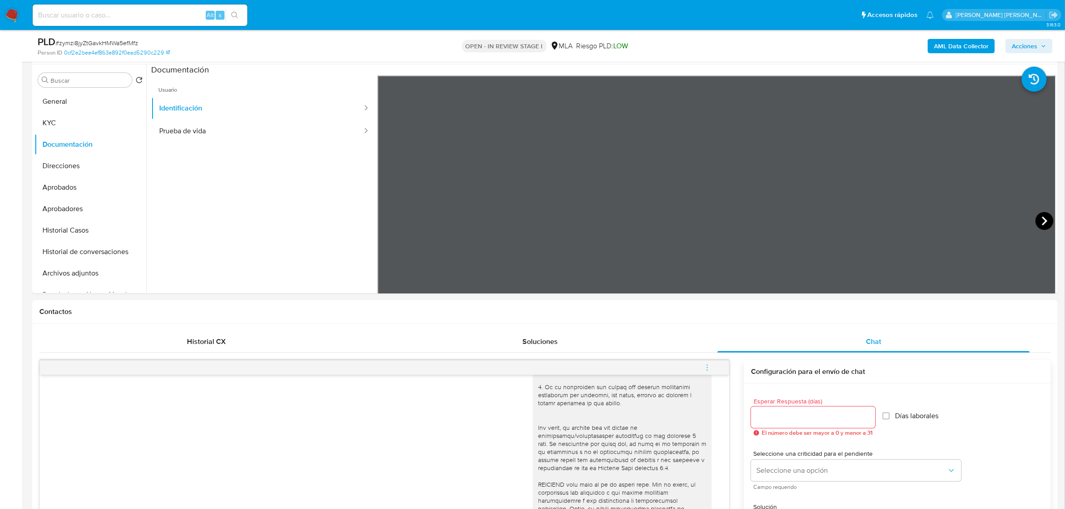
click at [1041, 217] on icon at bounding box center [1043, 220] width 5 height 9
click at [197, 134] on button "Prueba de vida" at bounding box center [257, 131] width 212 height 23
click at [315, 343] on div "Historial CX" at bounding box center [206, 341] width 312 height 21
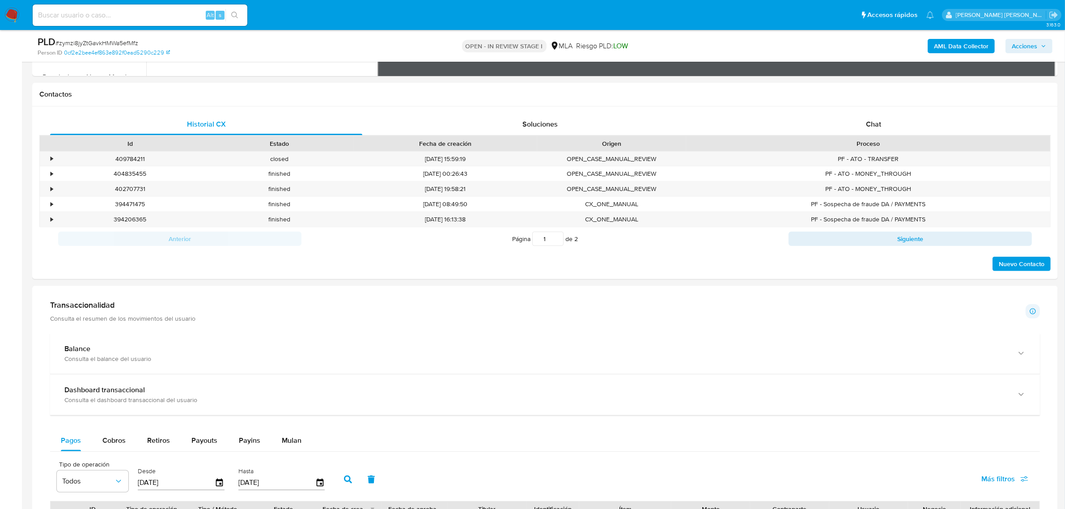
scroll to position [279, 0]
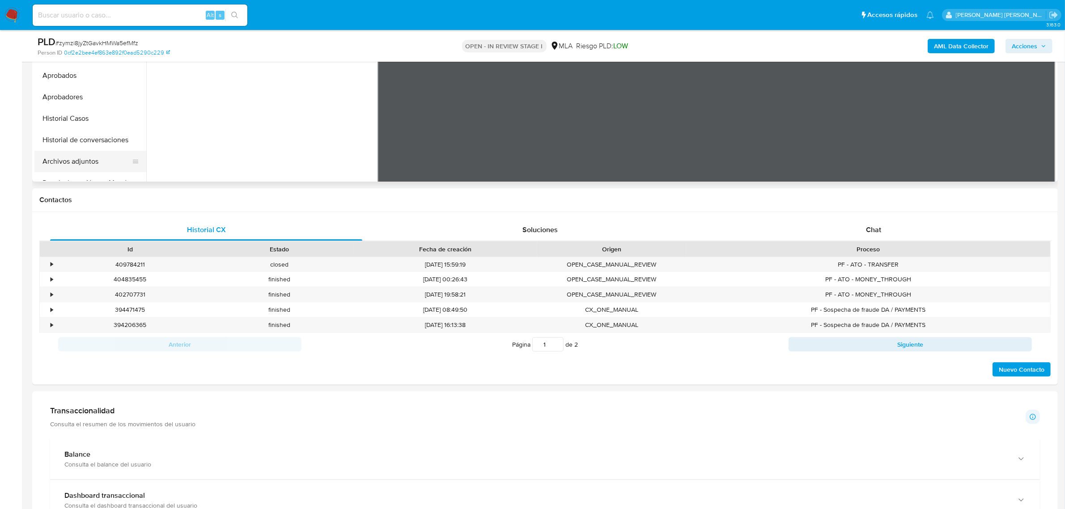
click at [81, 157] on button "Archivos adjuntos" at bounding box center [86, 161] width 105 height 21
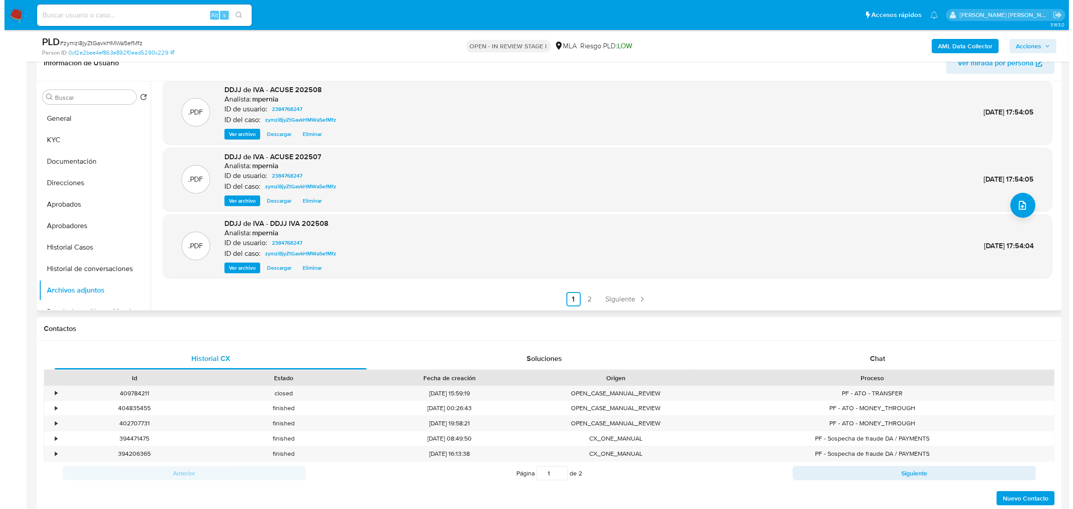
scroll to position [168, 0]
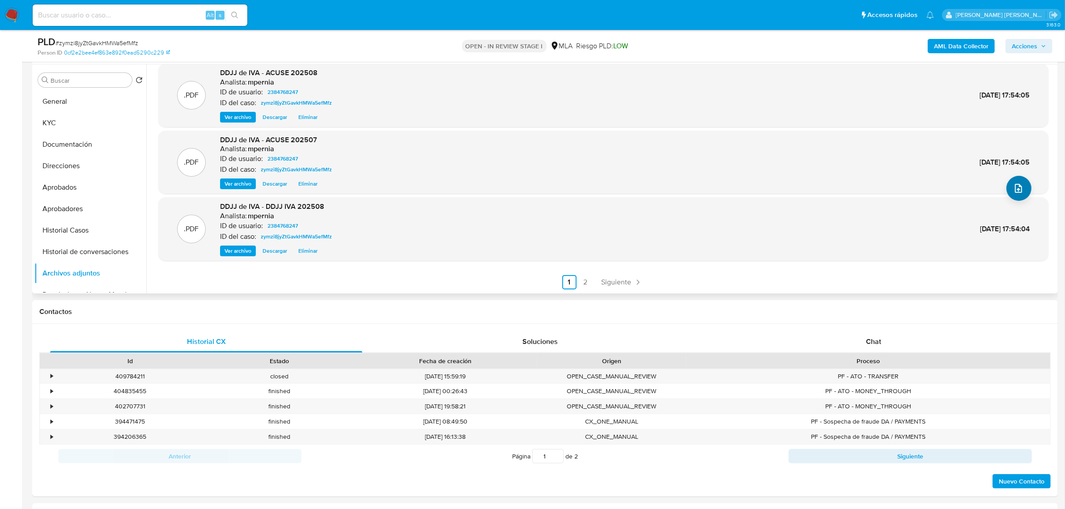
click at [1015, 179] on button "upload-file" at bounding box center [1018, 188] width 25 height 25
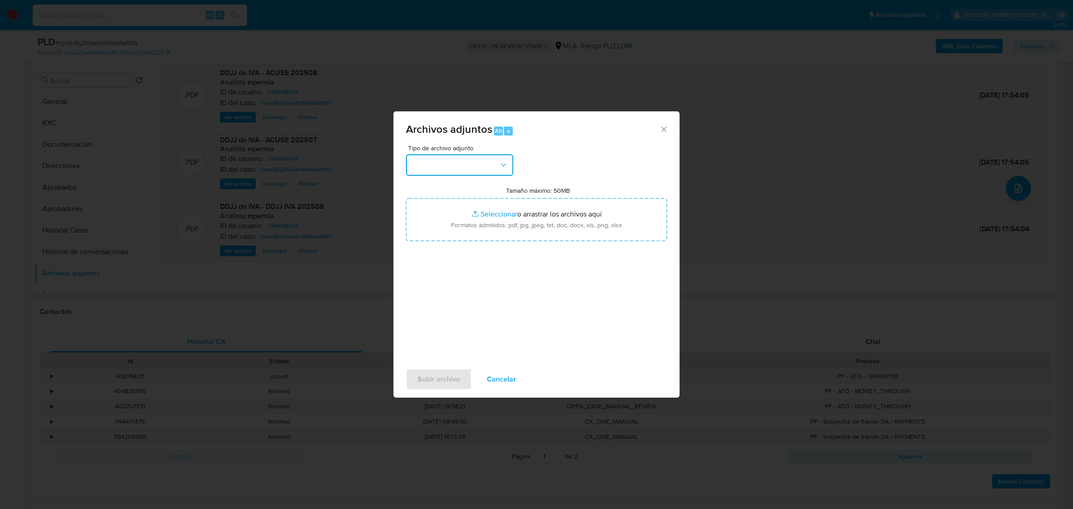
click at [471, 162] on button "button" at bounding box center [459, 164] width 107 height 21
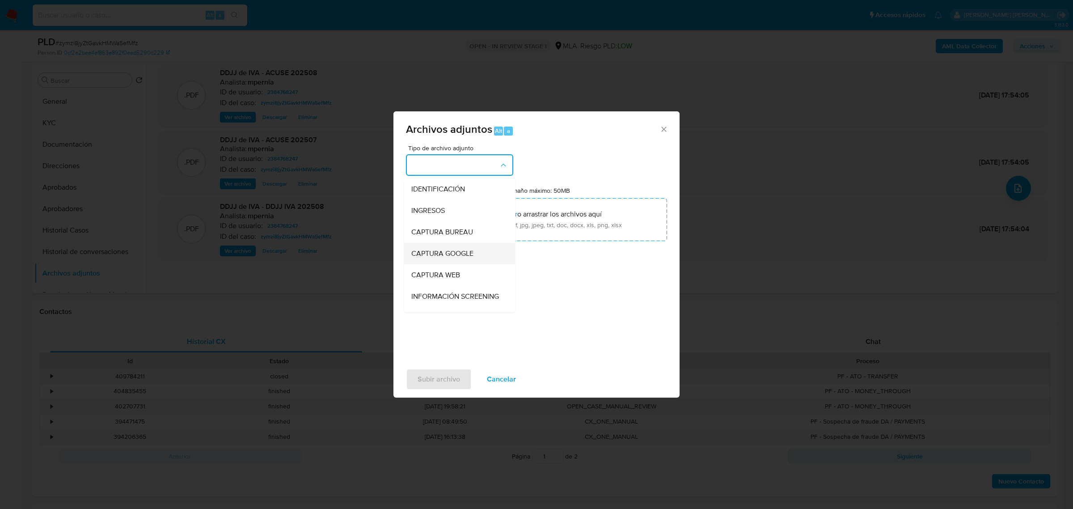
scroll to position [112, 0]
click at [439, 259] on div "OTROS" at bounding box center [456, 248] width 91 height 21
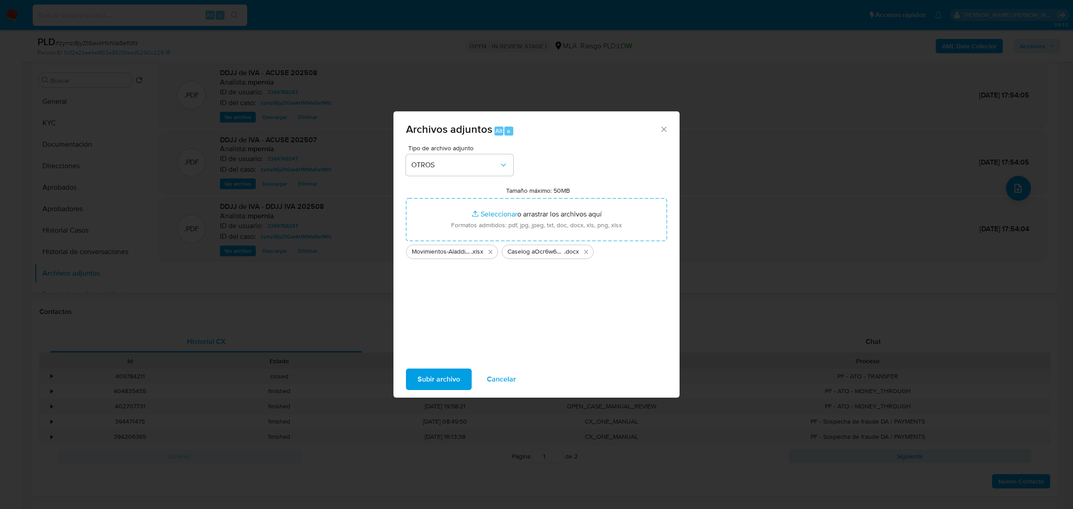
click at [435, 374] on span "Subir archivo" at bounding box center [439, 379] width 42 height 20
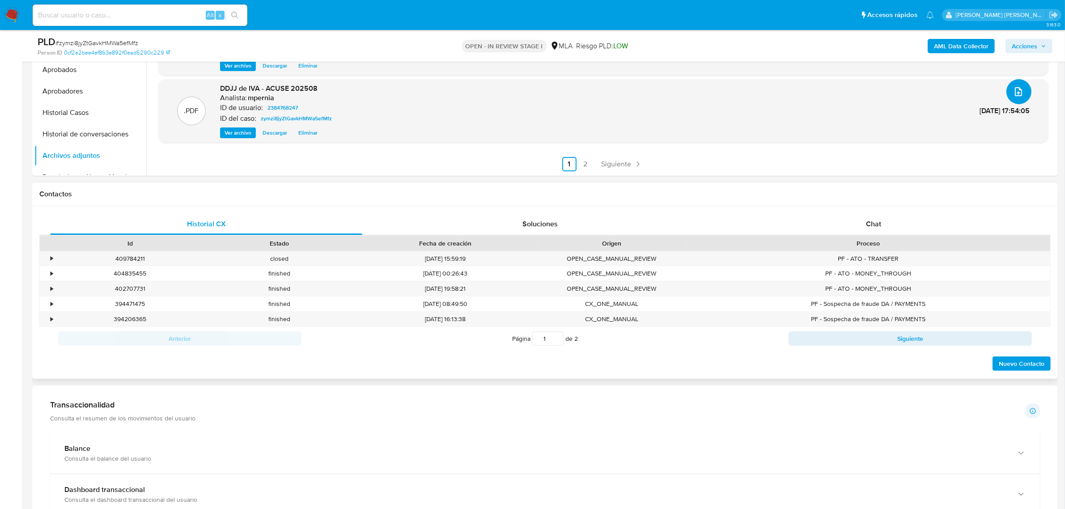
scroll to position [279, 0]
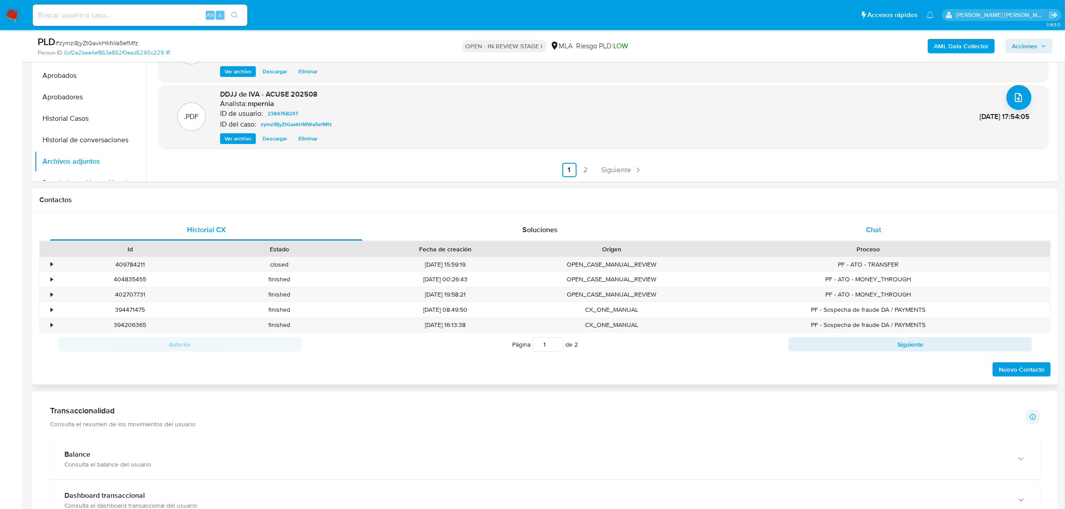
click at [872, 229] on span "Chat" at bounding box center [873, 229] width 15 height 10
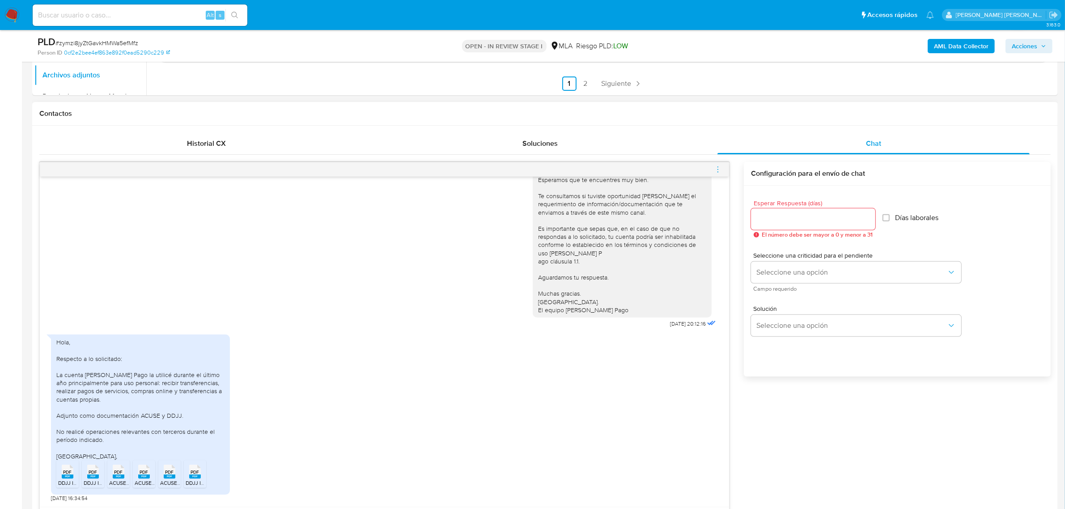
scroll to position [447, 0]
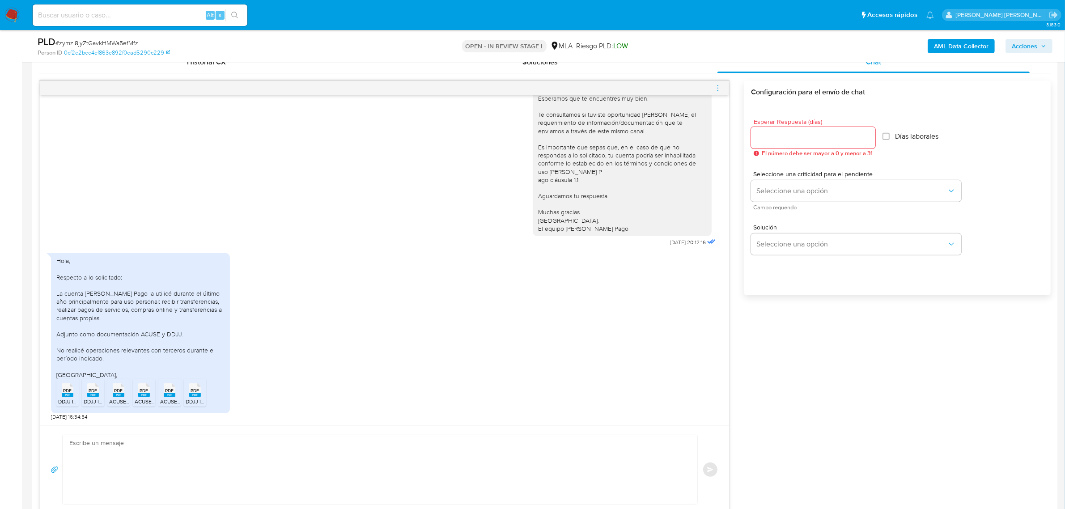
click at [141, 441] on textarea at bounding box center [377, 469] width 617 height 69
paste textarea "Hola, Muchas gracias por la respuesta. Analizamos tu caso y notamos que la info…"
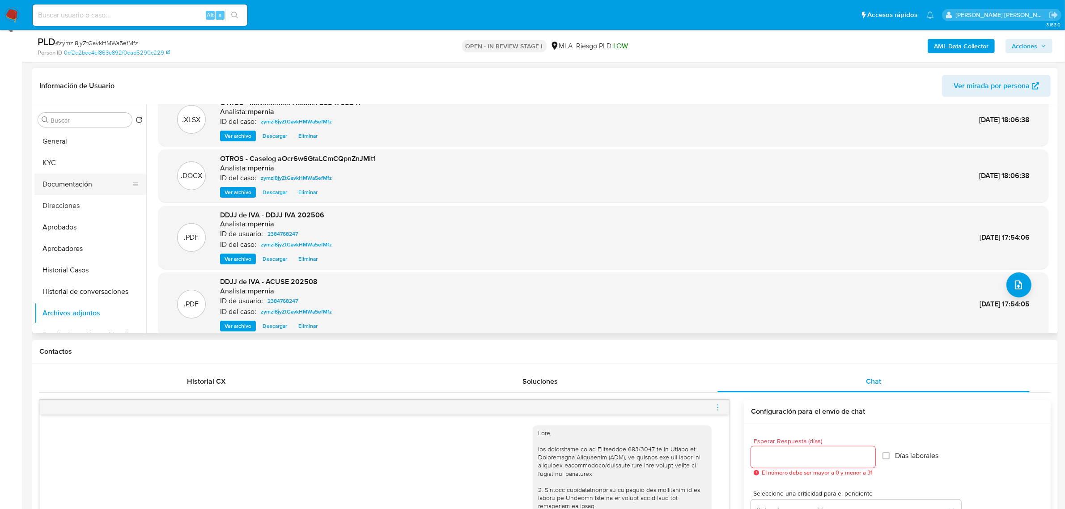
scroll to position [0, 0]
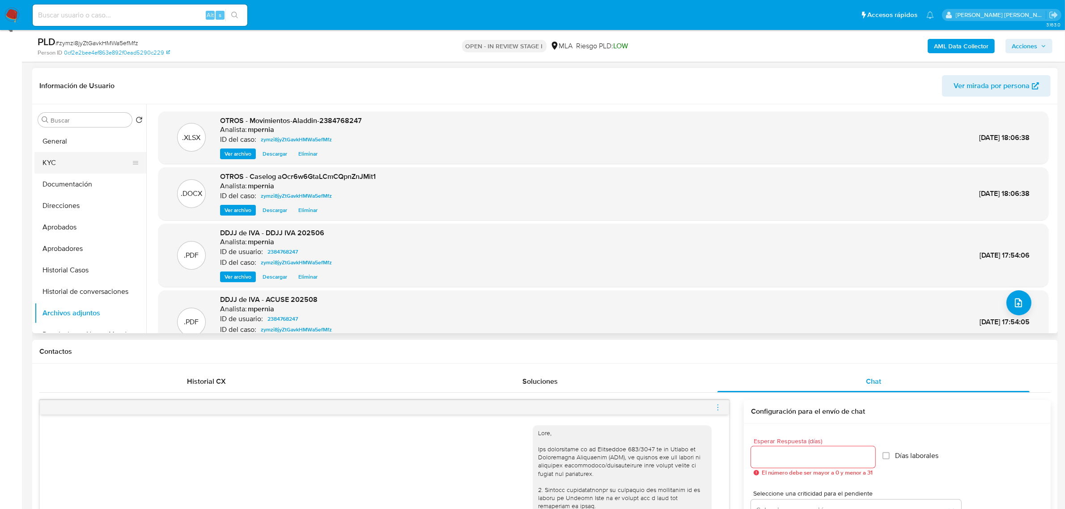
click at [50, 162] on button "KYC" at bounding box center [86, 162] width 105 height 21
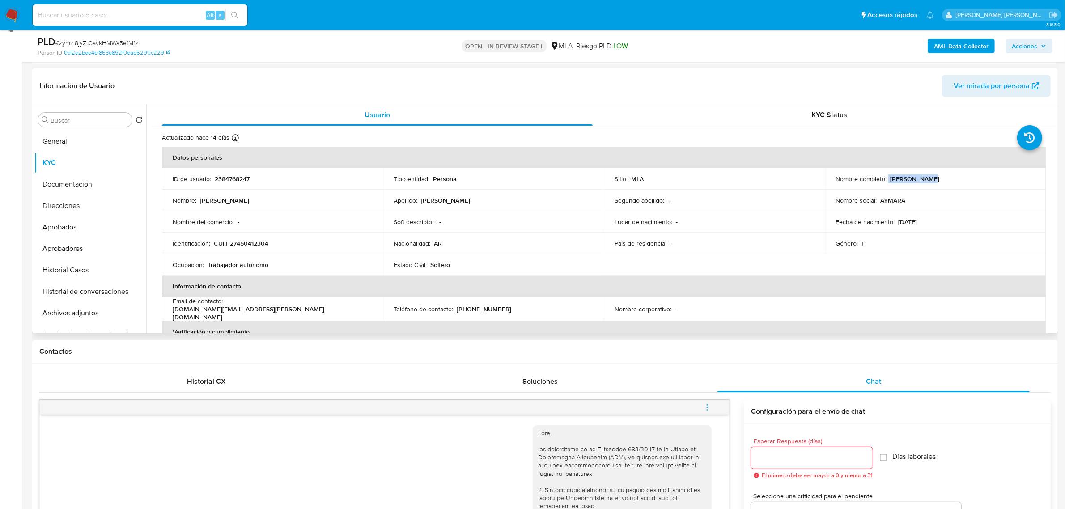
drag, startPoint x: 885, startPoint y: 179, endPoint x: 926, endPoint y: 180, distance: 40.7
click at [926, 180] on div "Nombre completo : Aymara Aylen Ponce" at bounding box center [934, 179] width 199 height 8
copy div "Aymara Aylen"
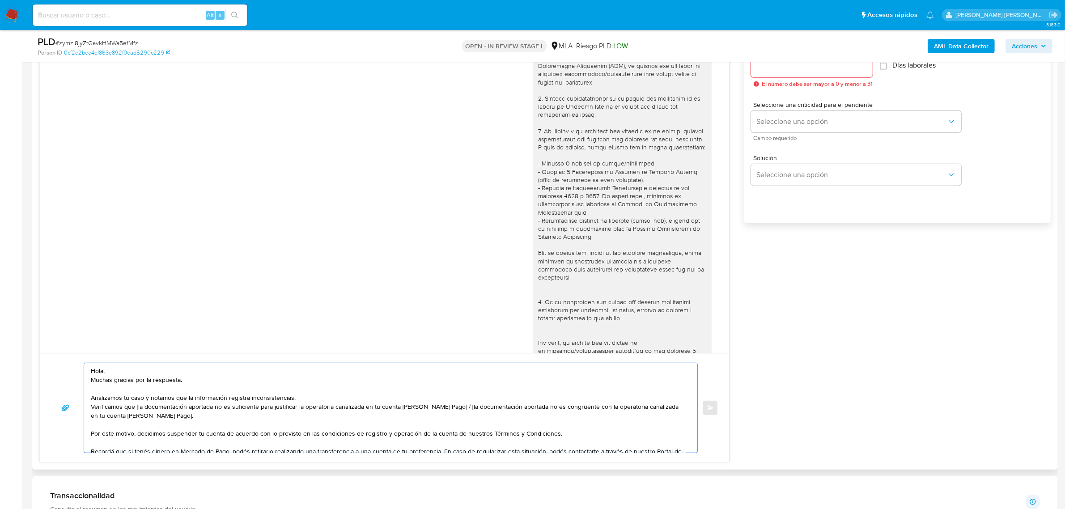
click at [103, 371] on textarea "Hola, Muchas gracias por la respuesta. Analizamos tu caso y notamos que la info…" at bounding box center [388, 407] width 595 height 89
paste textarea "Aymara Aylen"
click at [156, 374] on textarea "Hola Aymara Aylen, Muchas gracias por la respuesta. Analizamos tu caso y notamo…" at bounding box center [388, 407] width 595 height 89
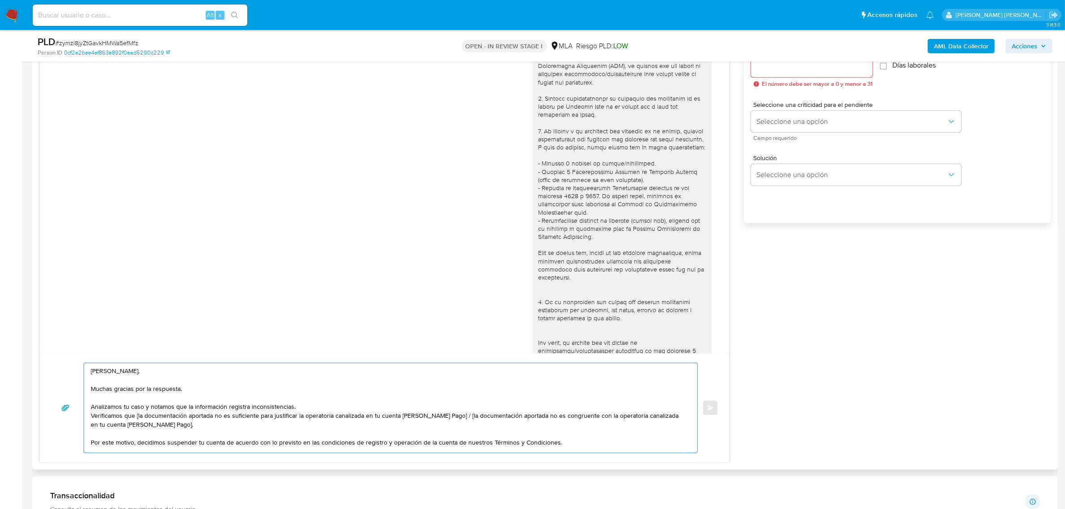
click at [92, 415] on textarea "Hola Aymara Aylen, Muchas gracias por la respuesta. Analizamos tu caso y notamo…" at bounding box center [388, 407] width 595 height 89
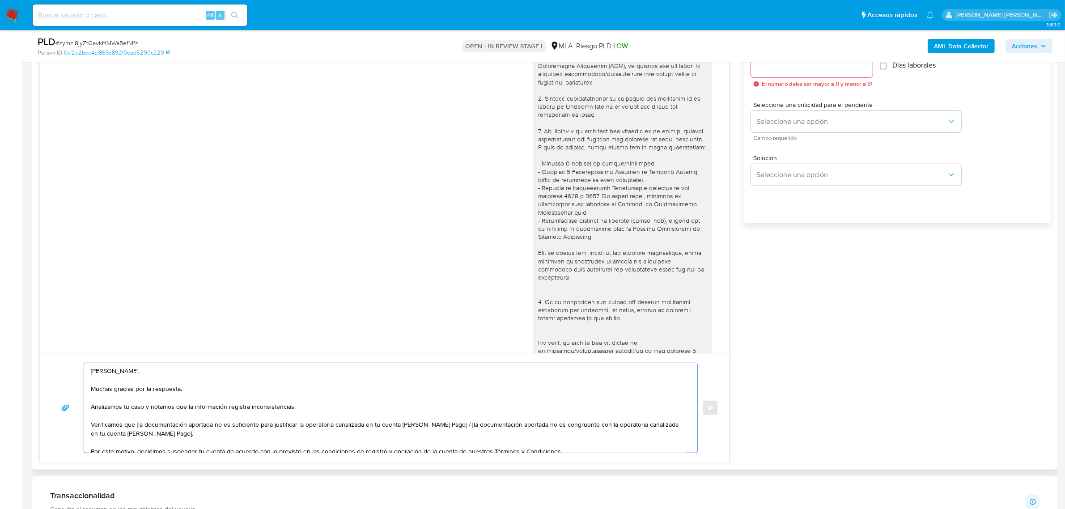
click at [137, 427] on textarea "Hola Aymara Aylen, Muchas gracias por la respuesta. Analizamos tu caso y notamo…" at bounding box center [388, 407] width 595 height 89
click at [296, 426] on textarea "Hola Aymara Aylen, Muchas gracias por la respuesta. Analizamos tu caso y notamo…" at bounding box center [388, 407] width 595 height 89
click at [298, 426] on textarea "Hola Aymara Aylen, Muchas gracias por la respuesta. Analizamos tu caso y notamo…" at bounding box center [388, 407] width 595 height 89
drag, startPoint x: 479, startPoint y: 426, endPoint x: 484, endPoint y: 432, distance: 7.6
click at [484, 432] on textarea "Hola Aymara Aylen, Muchas gracias por la respuesta. Analizamos tu caso y notamo…" at bounding box center [388, 407] width 595 height 89
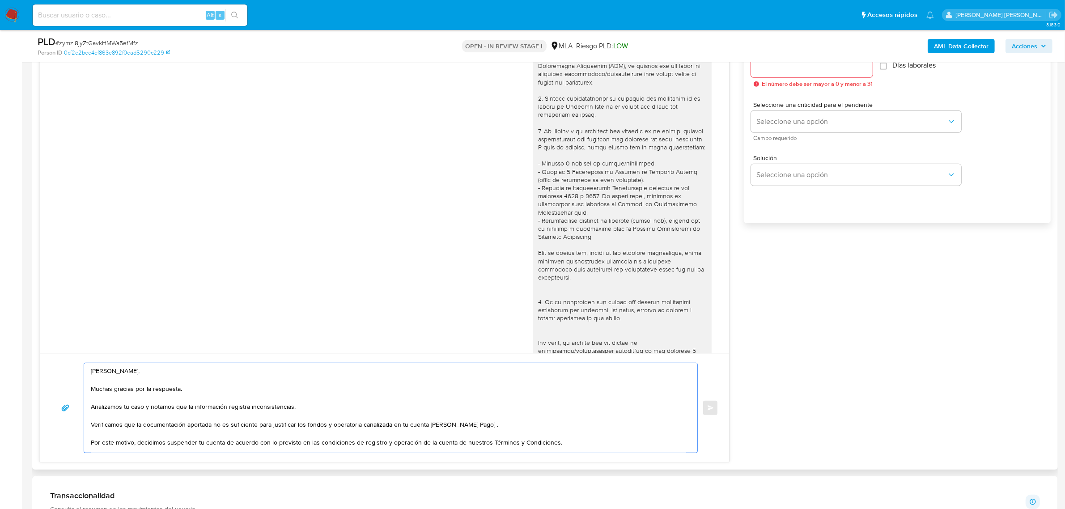
click at [294, 409] on textarea "Hola Aymara Aylen, Muchas gracias por la respuesta. Analizamos tu caso y notamo…" at bounding box center [388, 407] width 595 height 89
click at [291, 410] on textarea "Hola Aymara Aylen, Muchas gracias por la respuesta. Analizamos tu caso y notamo…" at bounding box center [388, 407] width 595 height 89
paste textarea "con lo observado"
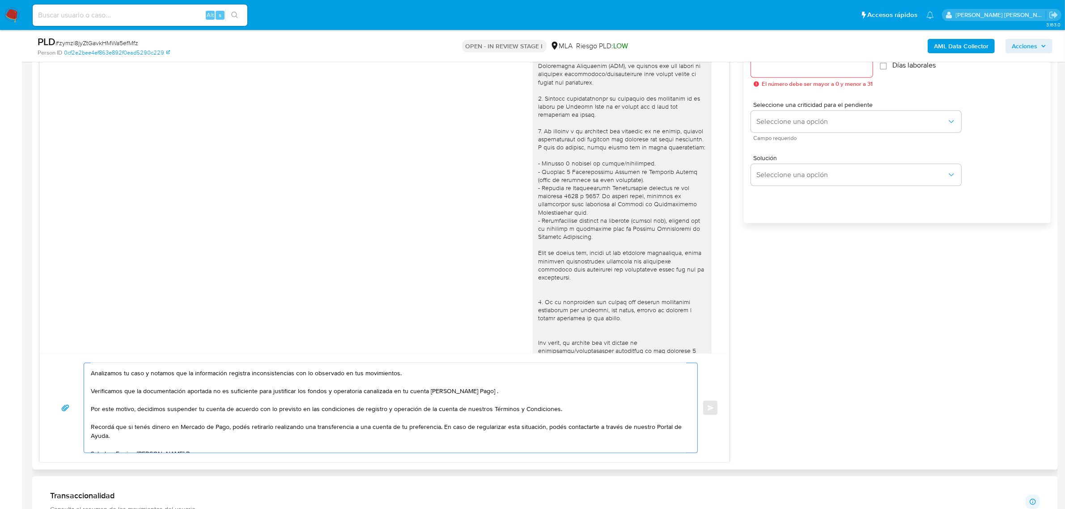
scroll to position [51, 0]
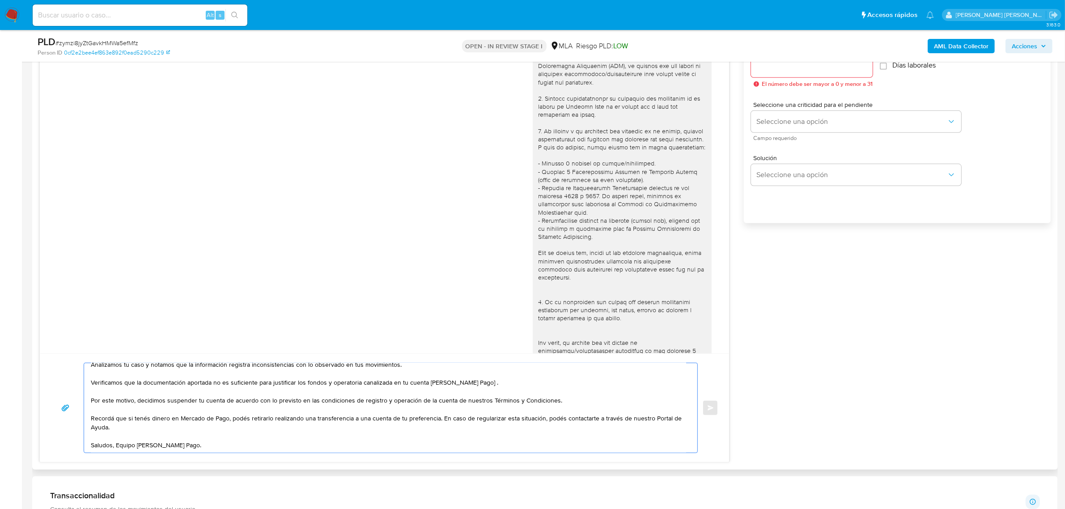
click at [441, 412] on textarea "Hola Aymara Aylen, Muchas gracias por la respuesta. Analizamos tu caso y notamo…" at bounding box center [388, 407] width 595 height 89
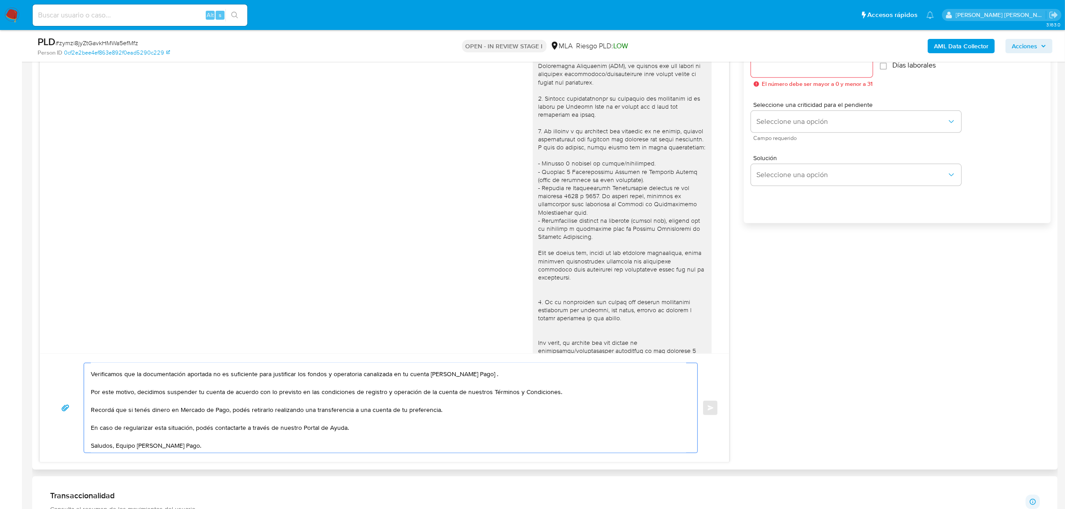
click at [117, 445] on textarea "Hola Aymara Aylen, Muchas gracias por la respuesta. Analizamos tu caso y notamo…" at bounding box center [388, 407] width 595 height 89
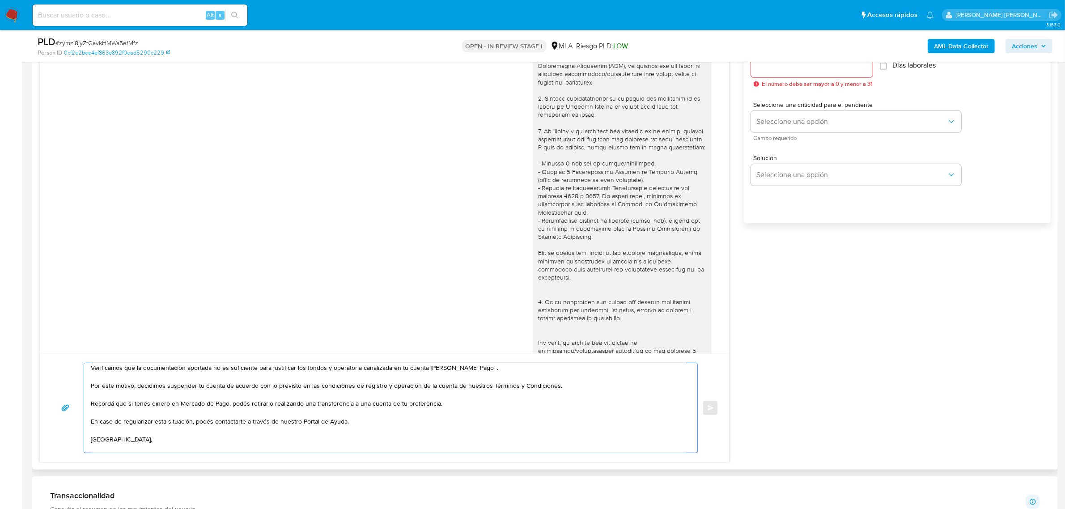
scroll to position [66, 0]
click at [246, 429] on textarea "Hola Aymara Aylen, Muchas gracias por la respuesta. Analizamos tu caso y notamo…" at bounding box center [388, 407] width 595 height 89
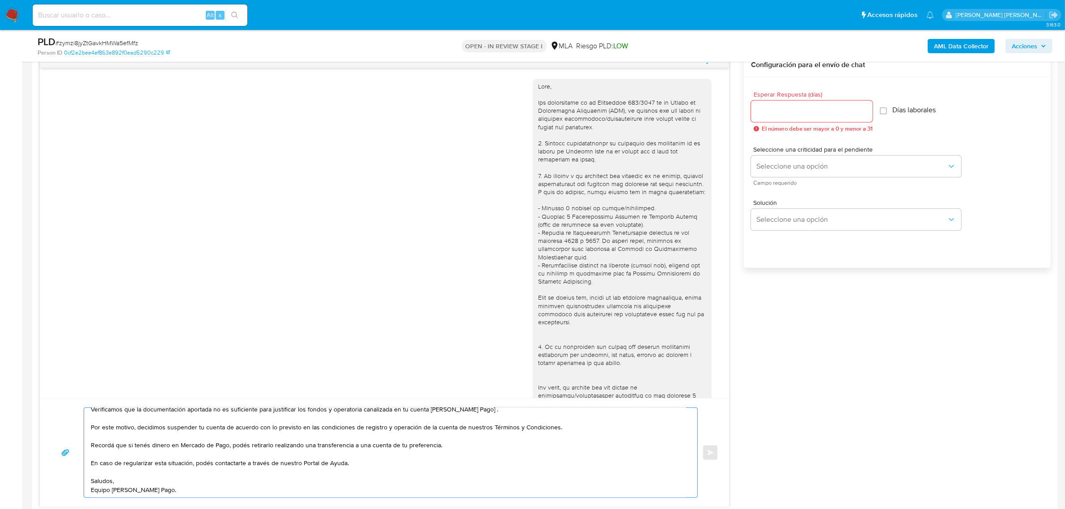
scroll to position [407, 0]
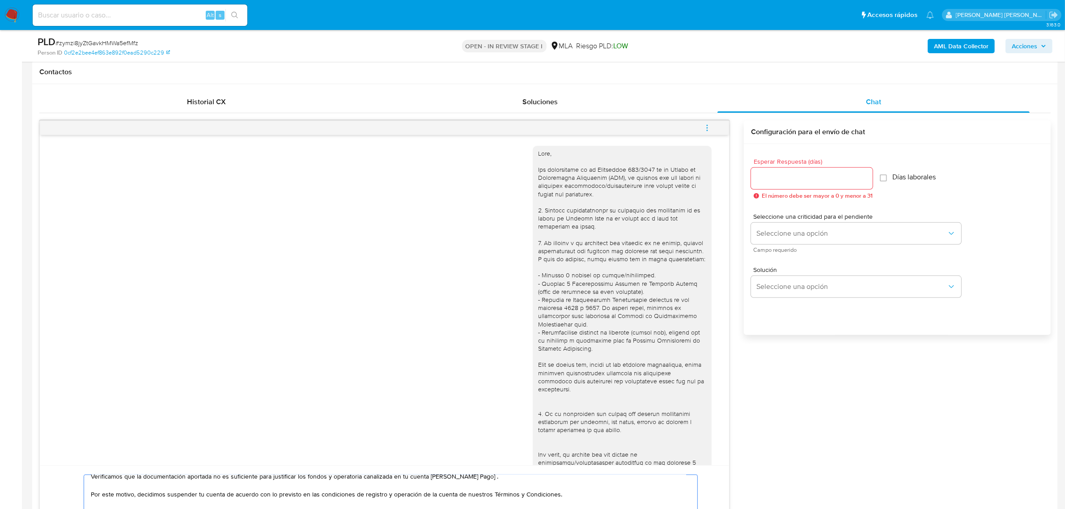
type textarea "Hola Aymara Aylen, Muchas gracias por la respuesta. Analizamos tu caso y notamo…"
click at [780, 181] on input "Esperar Respuesta (días)" at bounding box center [812, 179] width 122 height 12
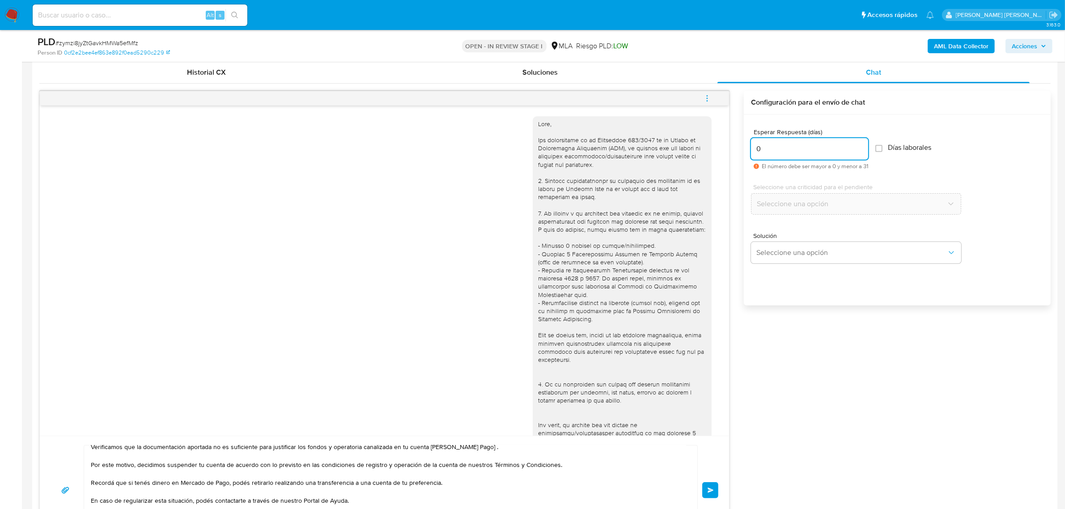
scroll to position [519, 0]
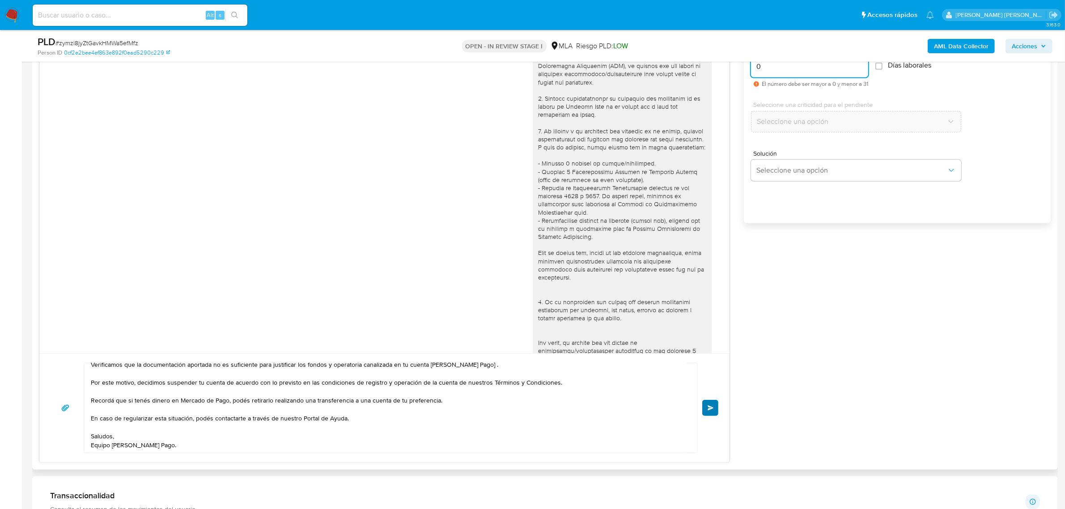
type input "0"
click at [709, 405] on span "Enviar" at bounding box center [710, 407] width 6 height 5
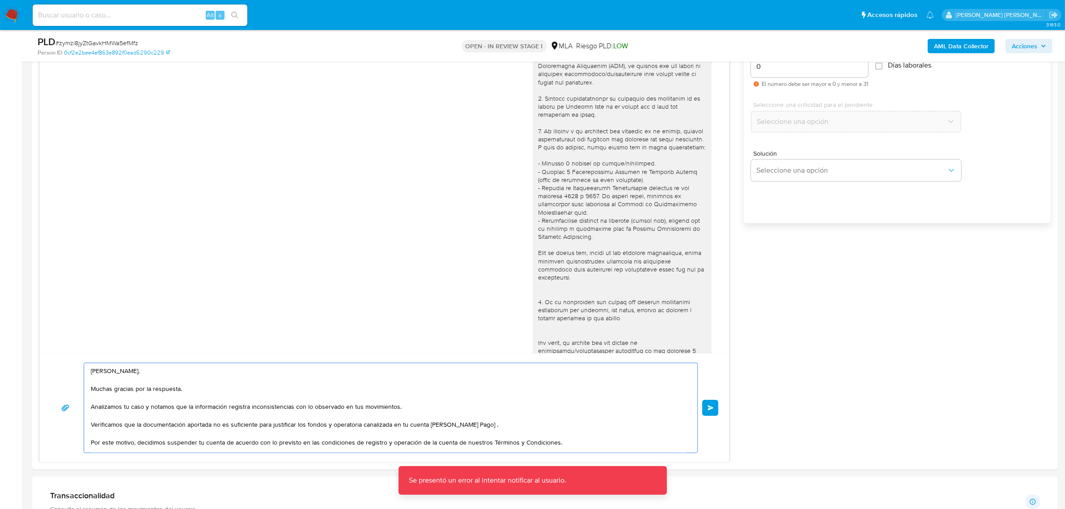
scroll to position [68, 0]
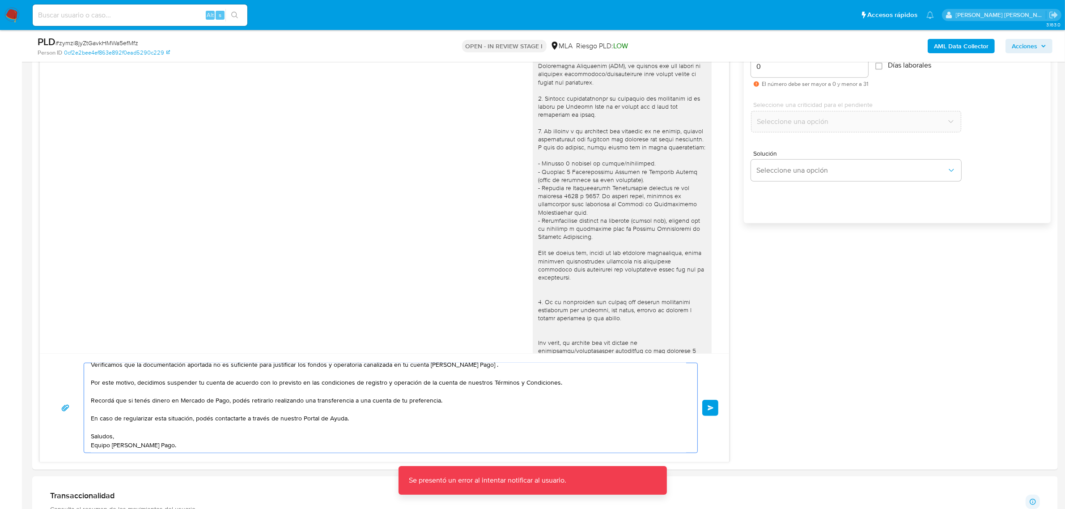
drag, startPoint x: 92, startPoint y: 373, endPoint x: 173, endPoint y: 483, distance: 136.7
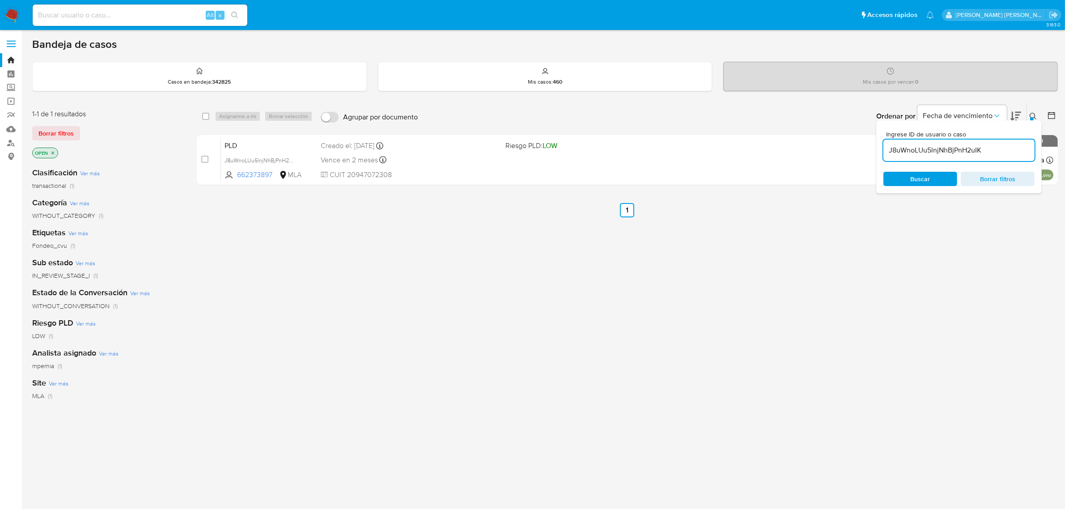
click at [896, 146] on input "J8uWnoLUu5lnjNhBjPnH2uIK" at bounding box center [958, 150] width 151 height 12
paste input "aOcr6w6GtaLCmCQpnZnJMit1"
type input "aOcr6w6GtaLCmCQpnZnJMit1"
click at [204, 115] on input "checkbox" at bounding box center [205, 116] width 7 height 7
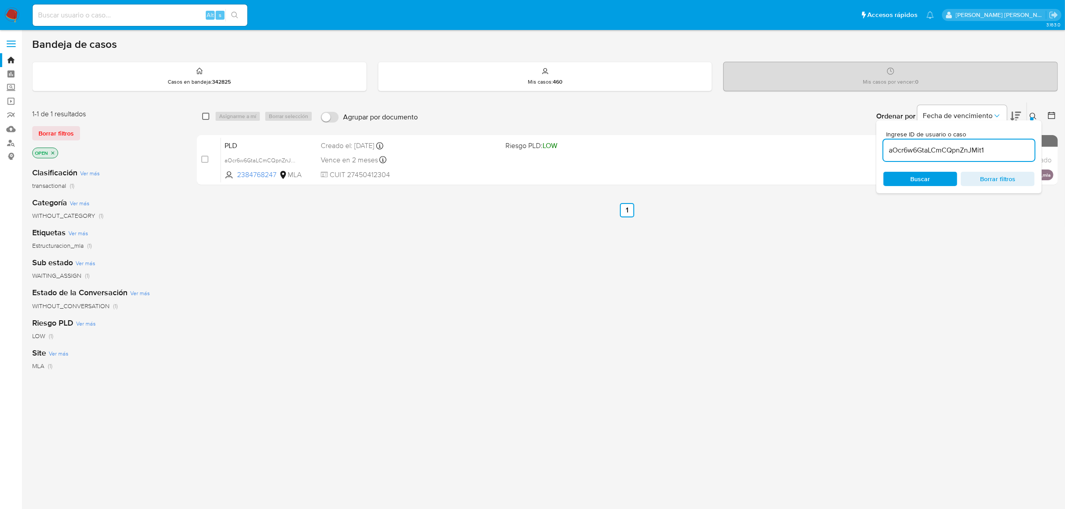
checkbox input "true"
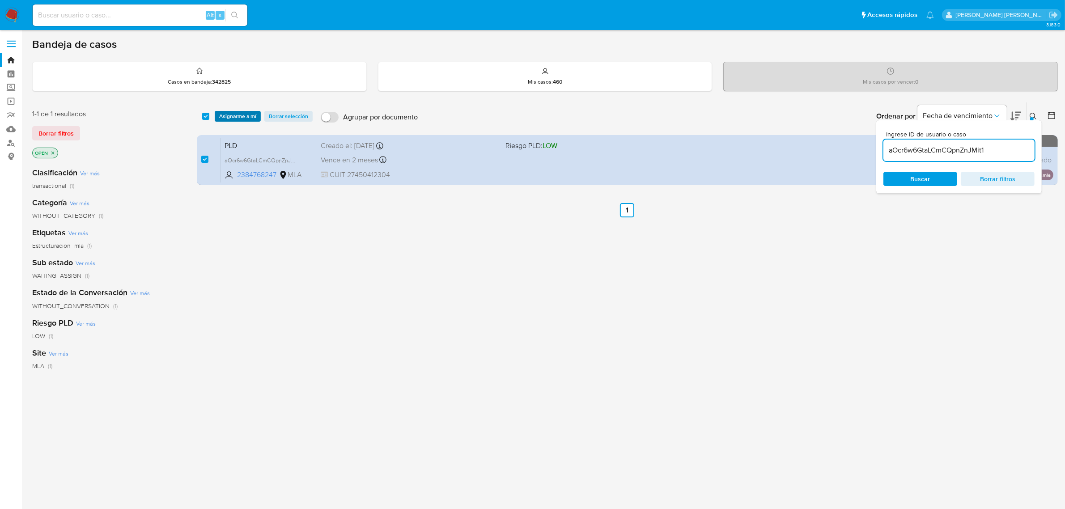
click at [220, 116] on span "Asignarme a mí" at bounding box center [237, 116] width 37 height 9
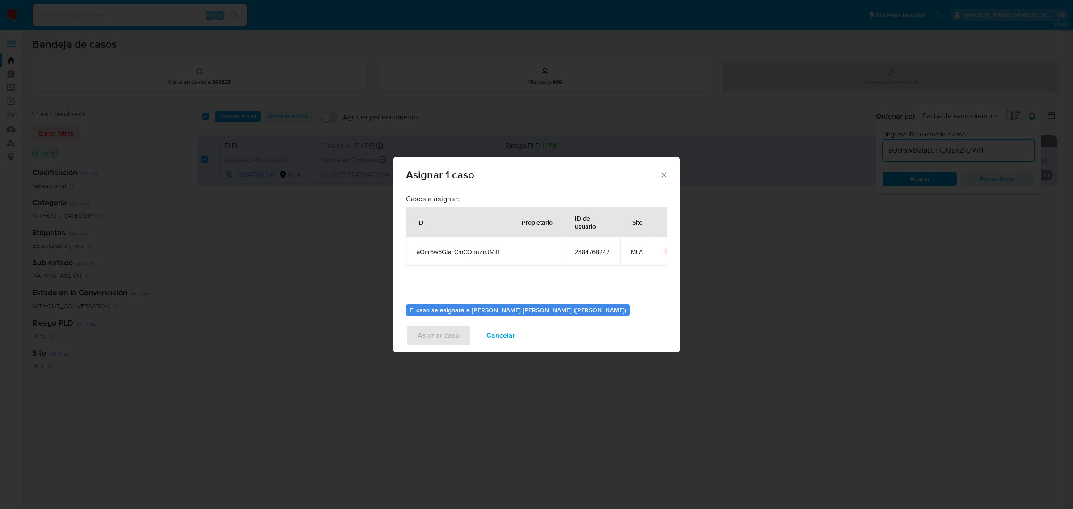
scroll to position [46, 0]
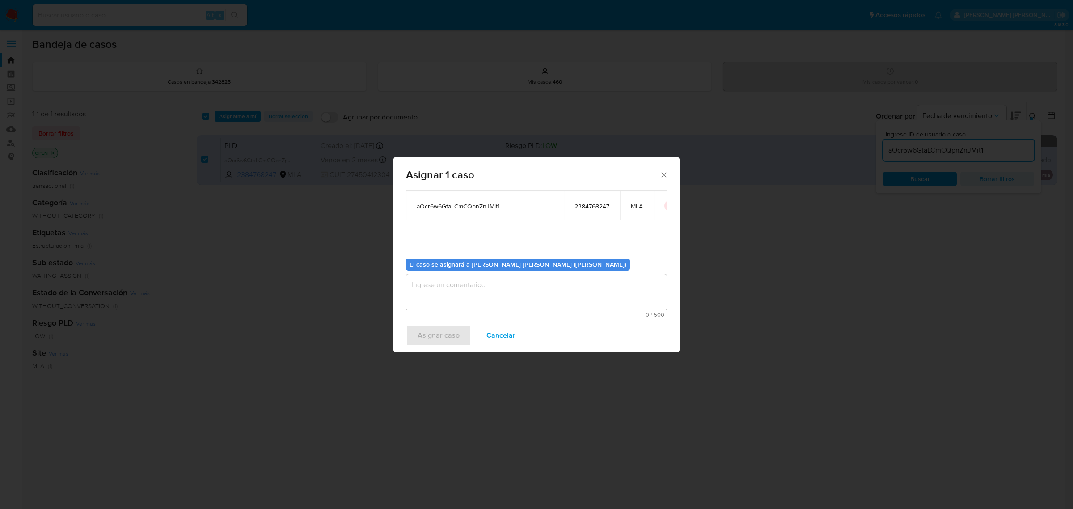
drag, startPoint x: 440, startPoint y: 296, endPoint x: 432, endPoint y: 290, distance: 10.6
click at [437, 294] on textarea "assign-modal" at bounding box center [536, 292] width 261 height 36
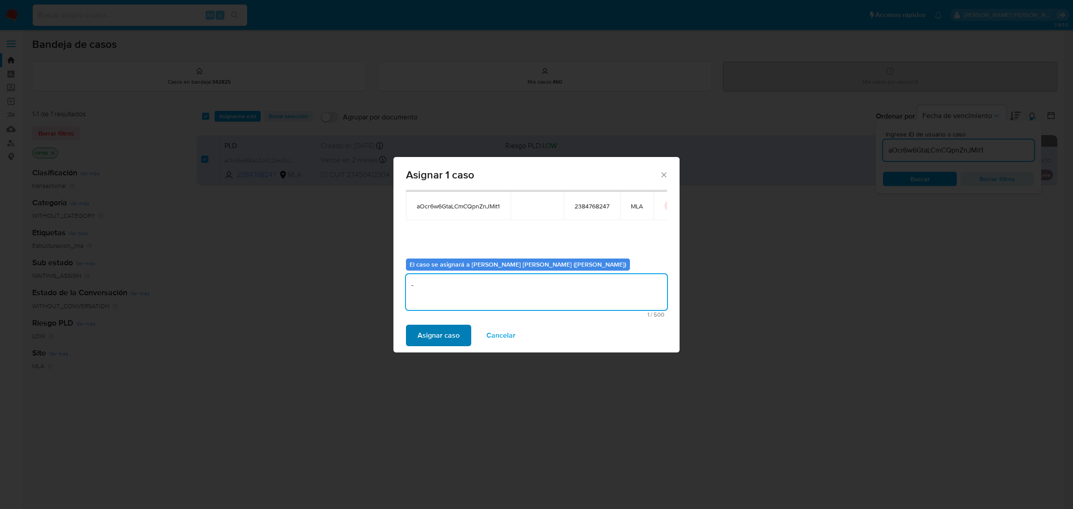
type textarea "-"
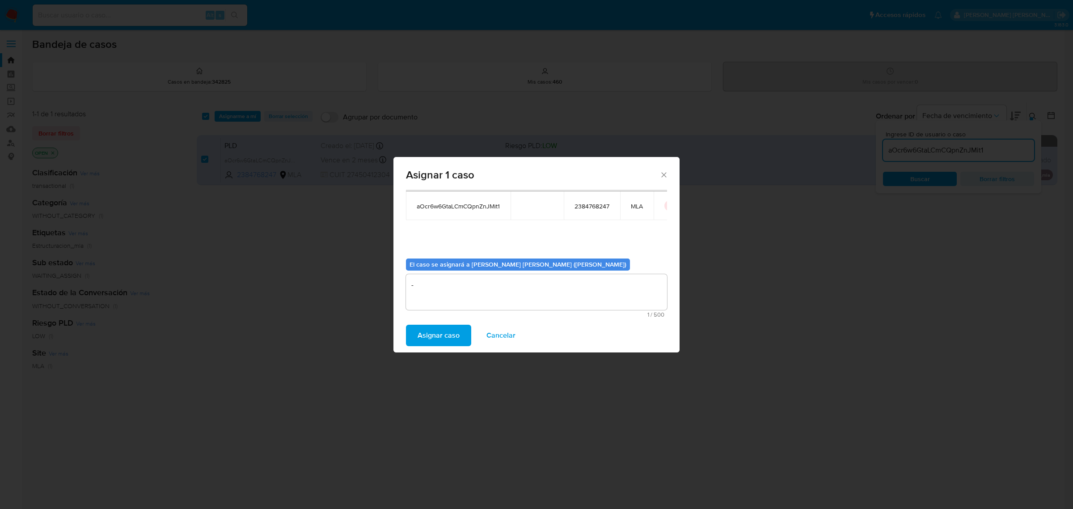
click at [426, 334] on span "Asignar caso" at bounding box center [439, 335] width 42 height 20
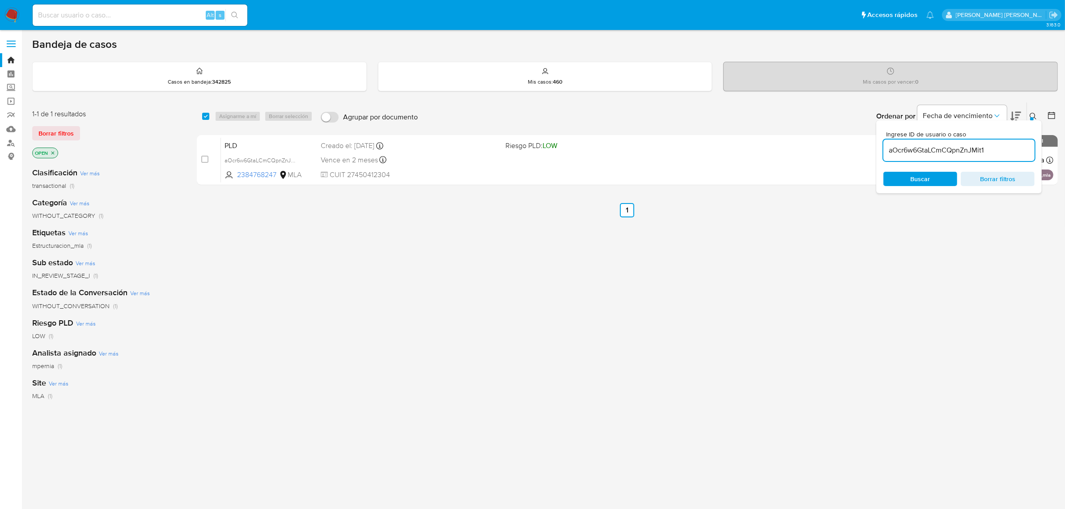
click at [919, 153] on input "aOcr6w6GtaLCmCQpnZnJMit1" at bounding box center [958, 150] width 151 height 12
paste input "zymzi8jyZtGavkHMWa5efMfz"
type input "zymzi8jyZtGavkHMWa5efMfz"
click at [204, 116] on input "checkbox" at bounding box center [205, 116] width 7 height 7
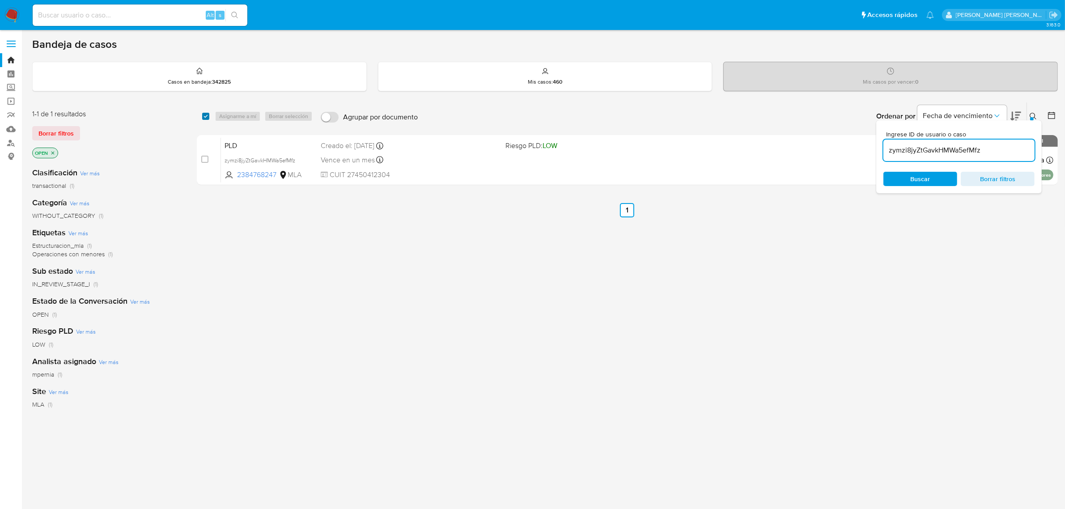
checkbox input "true"
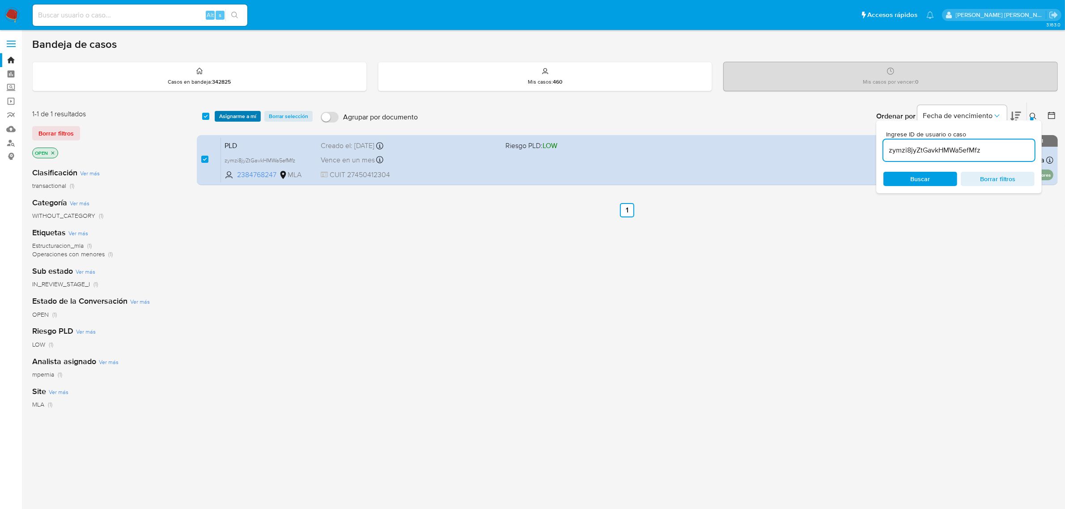
click at [232, 116] on span "Asignarme a mí" at bounding box center [237, 116] width 37 height 9
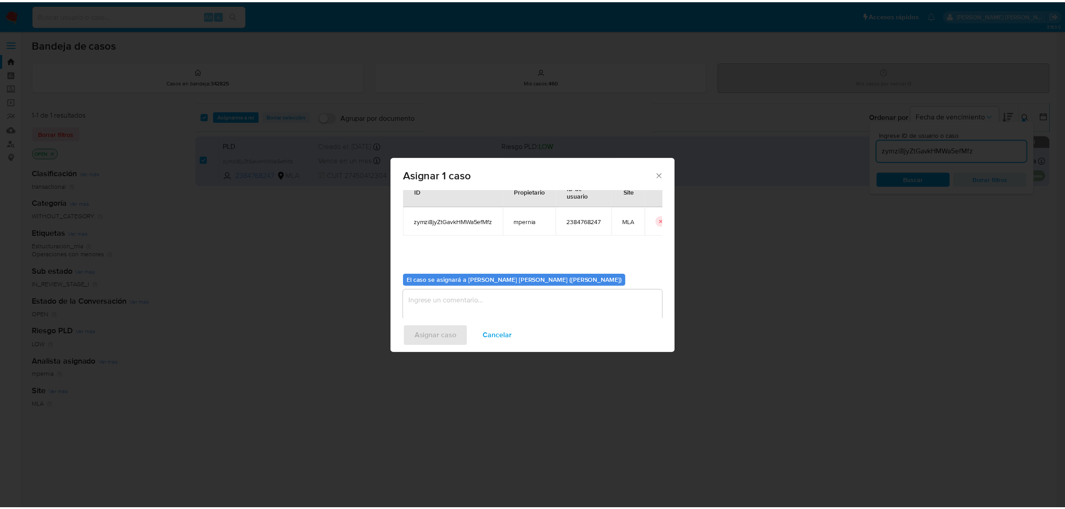
scroll to position [46, 0]
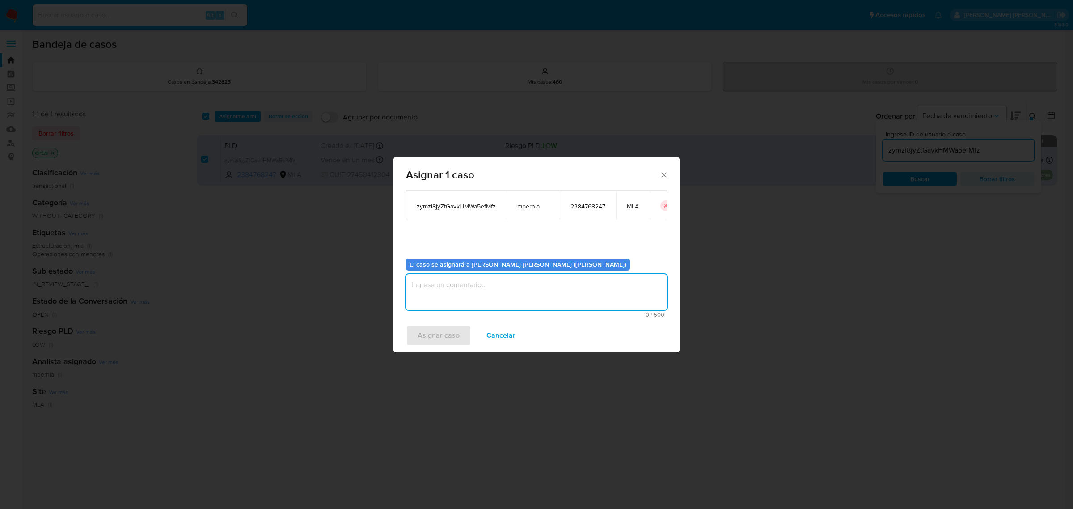
click at [452, 298] on textarea "assign-modal" at bounding box center [536, 292] width 261 height 36
type textarea "-"
click at [442, 334] on span "Asignar caso" at bounding box center [439, 335] width 42 height 20
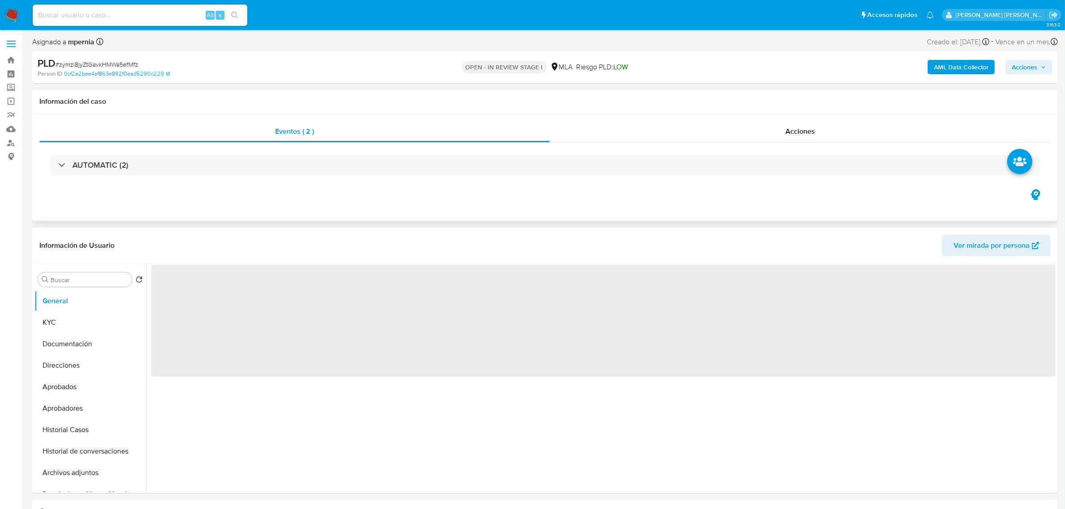
select select "10"
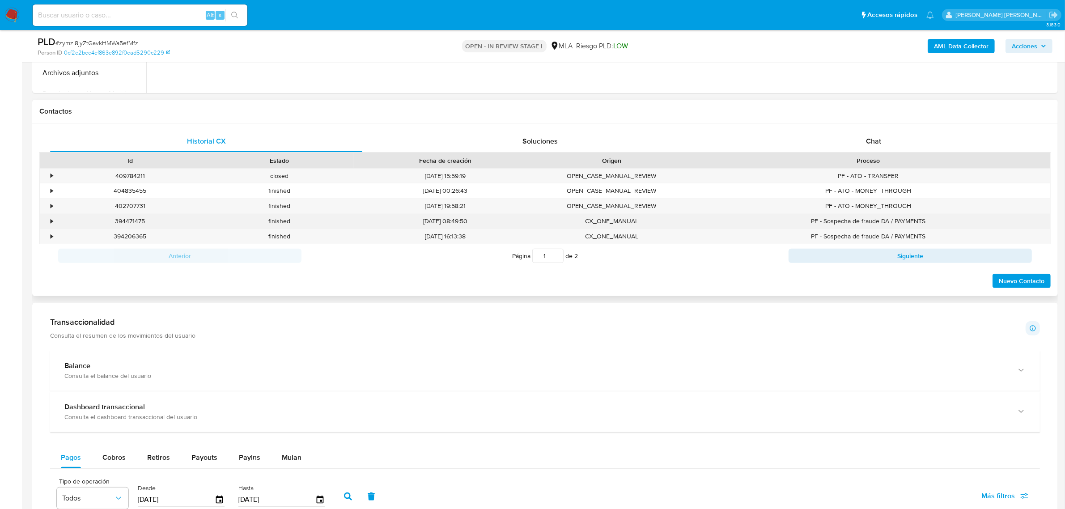
scroll to position [391, 0]
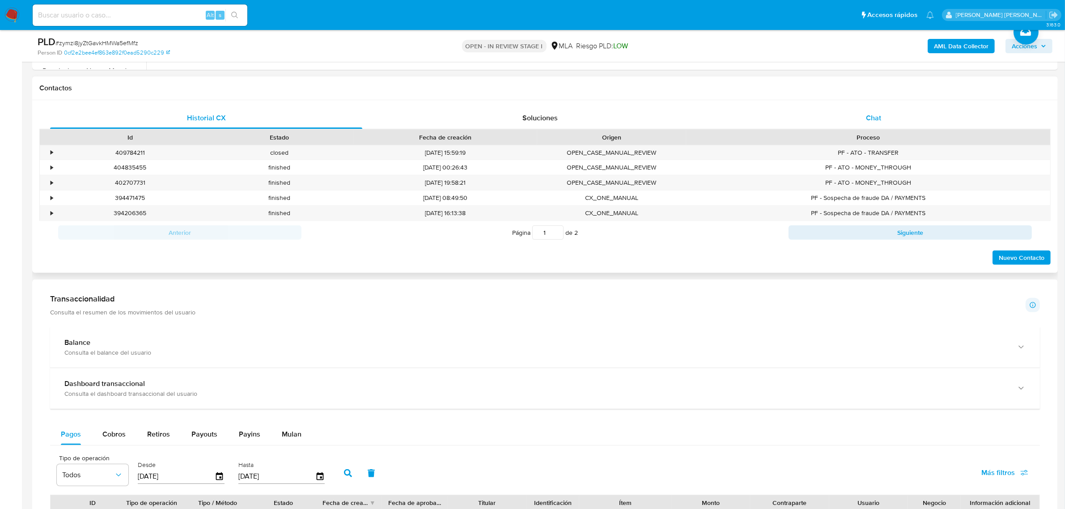
click at [882, 119] on div "Chat" at bounding box center [873, 117] width 312 height 21
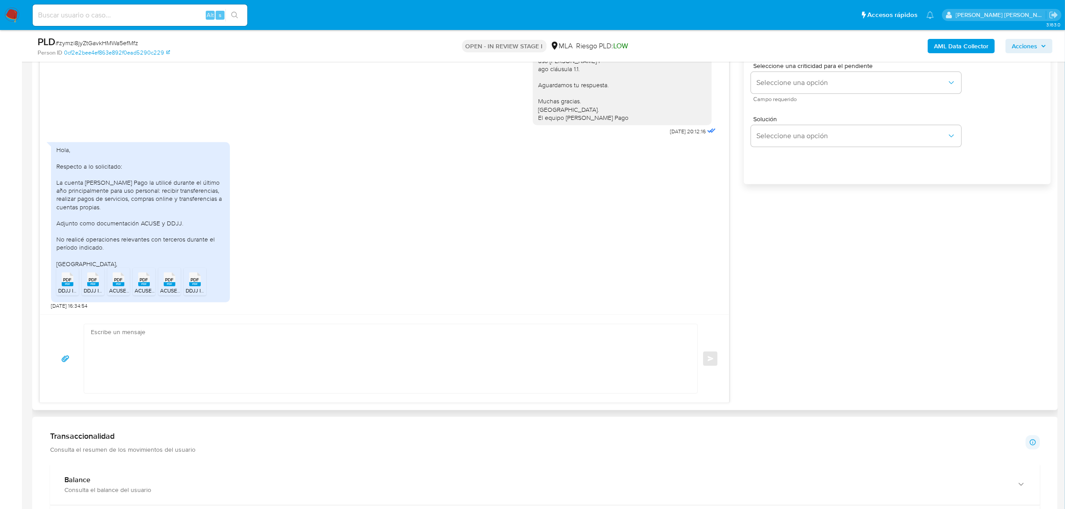
scroll to position [559, 0]
click at [153, 348] on textarea at bounding box center [388, 357] width 595 height 69
paste textarea "[PERSON_NAME], Muchas gracias por la respuesta. Analizamos tu caso y notamos qu…"
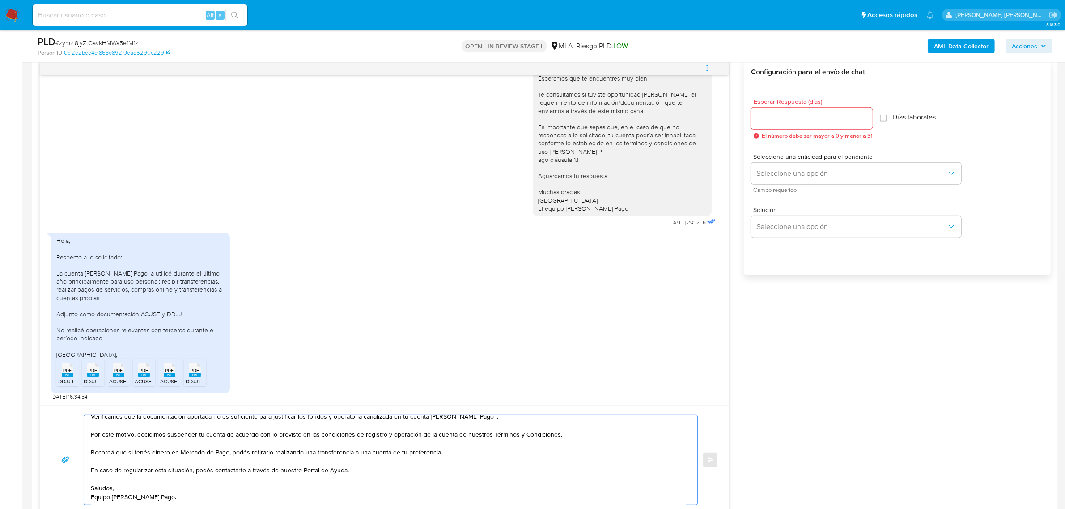
scroll to position [447, 0]
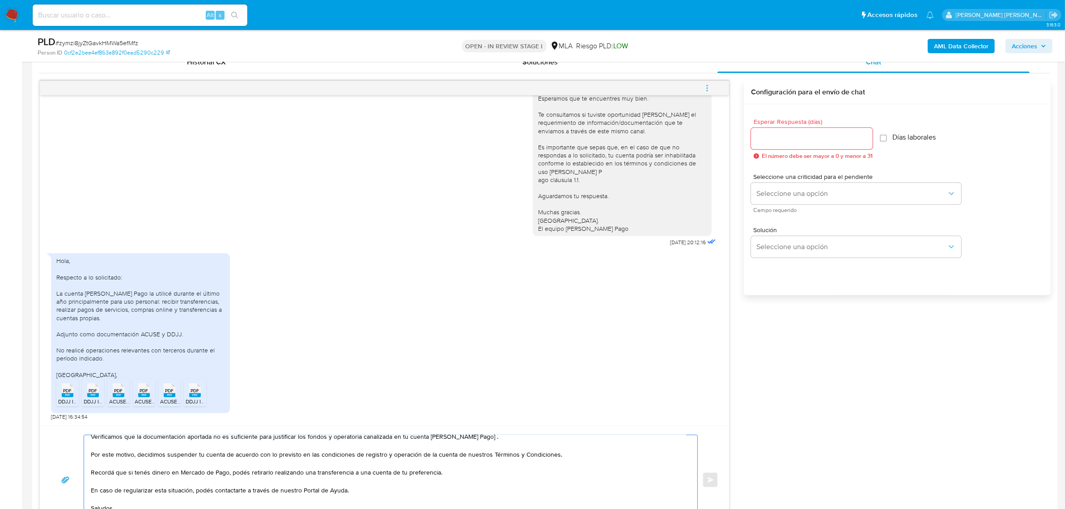
type textarea "[PERSON_NAME], Muchas gracias por la respuesta. Analizamos tu caso y notamos qu…"
click at [784, 139] on input "Esperar Respuesta (días)" at bounding box center [812, 139] width 122 height 12
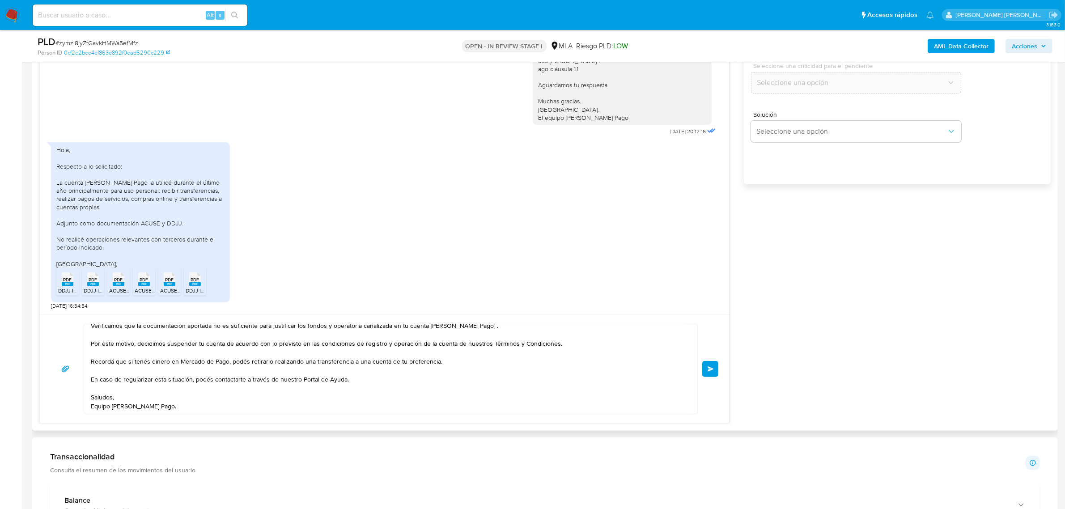
scroll to position [559, 0]
type input "0"
click at [714, 370] on button "Enviar" at bounding box center [710, 368] width 16 height 16
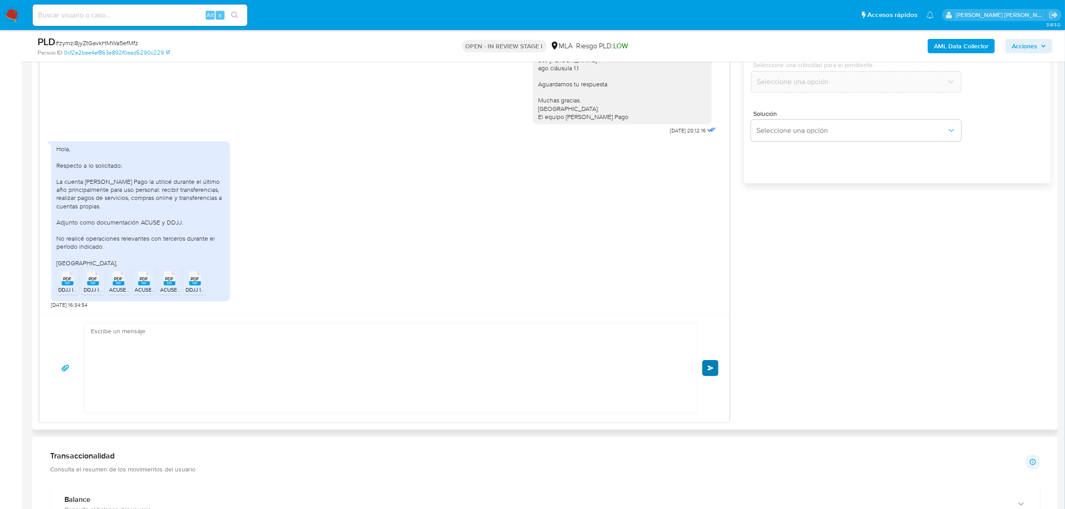
scroll to position [0, 0]
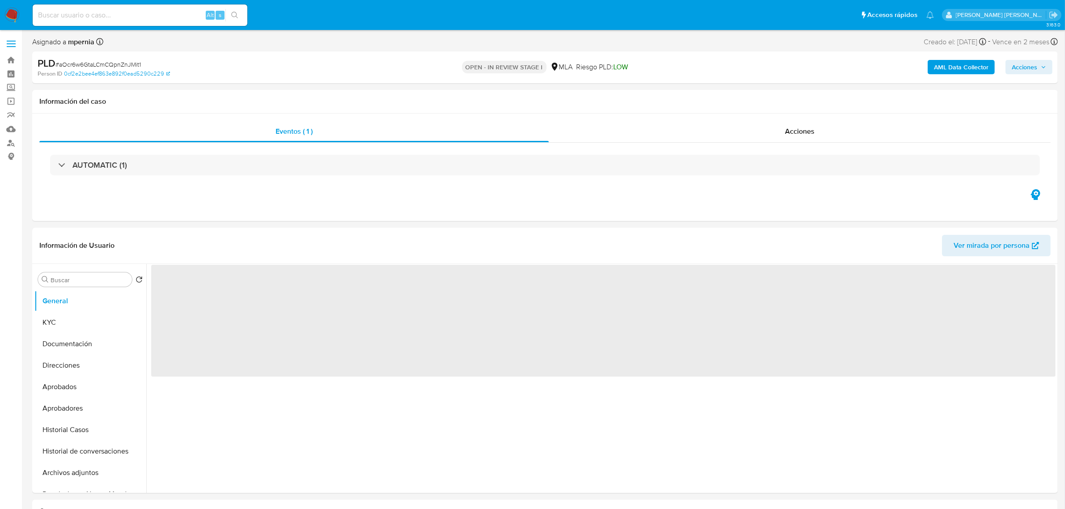
select select "10"
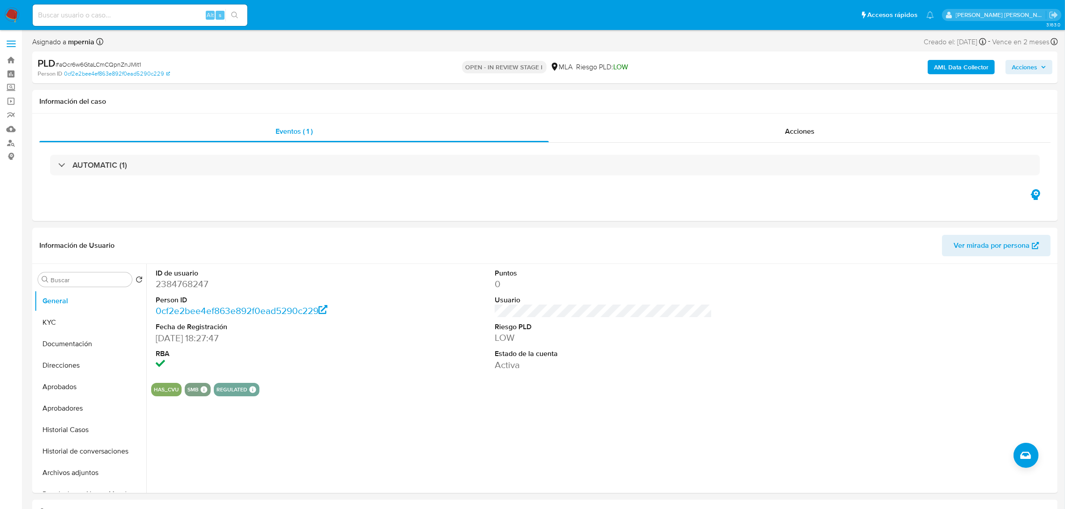
click at [1037, 71] on span "Acciones" at bounding box center [1023, 67] width 25 height 14
click at [782, 101] on div "Resolución del caso Alt r" at bounding box center [785, 95] width 85 height 23
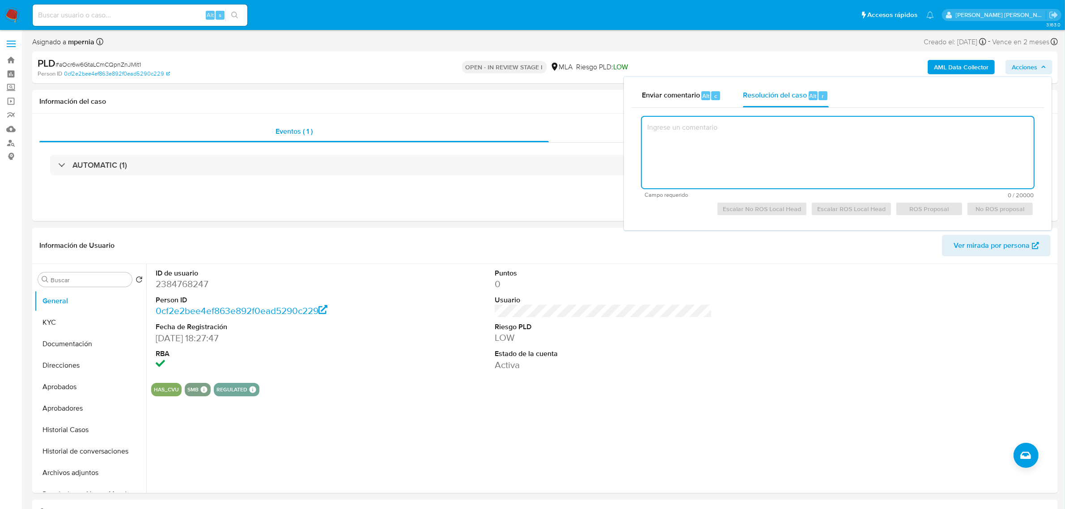
click at [765, 144] on textarea at bounding box center [838, 153] width 392 height 72
paste textarea "El análisis del caso se detalla en el CASE LOG adjunto (Caselog aOcr6w6GtaLCmCQ…"
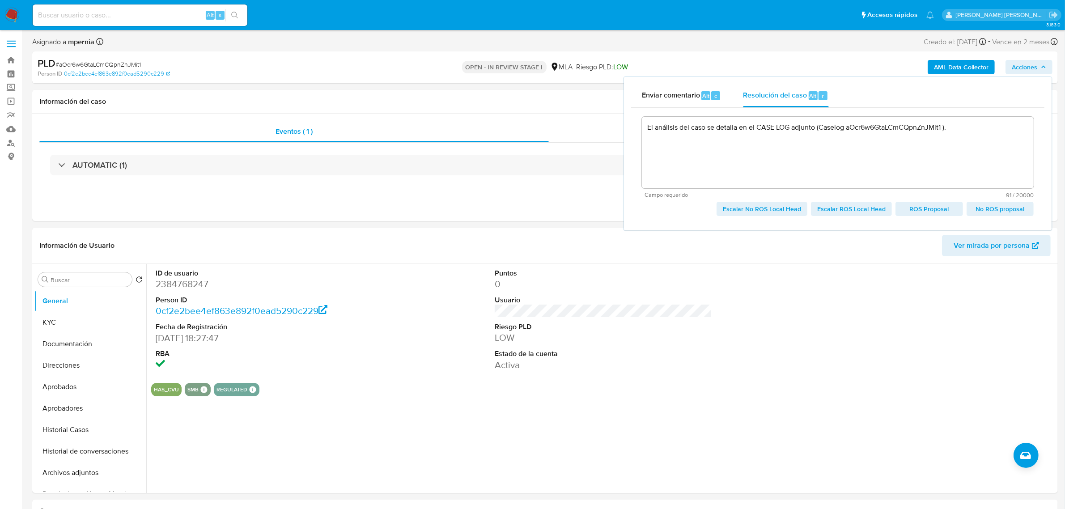
click at [838, 213] on span "Escalar ROS Local Head" at bounding box center [851, 209] width 68 height 13
type textarea "El análisis del caso se detalla en el CASE LOG adjunto (Caselog aOcr6w6GtaLCmCQ…"
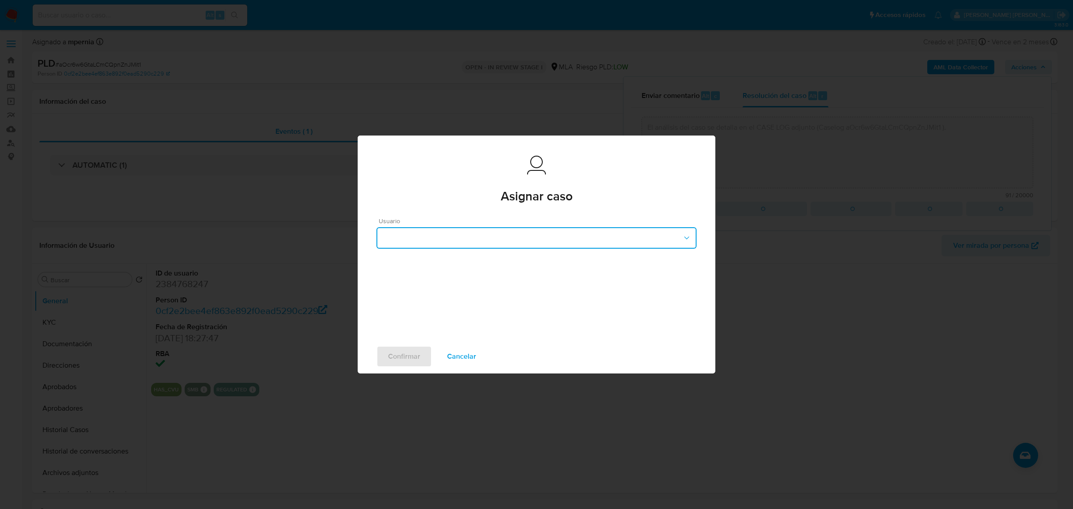
click at [520, 240] on button "button" at bounding box center [536, 237] width 320 height 21
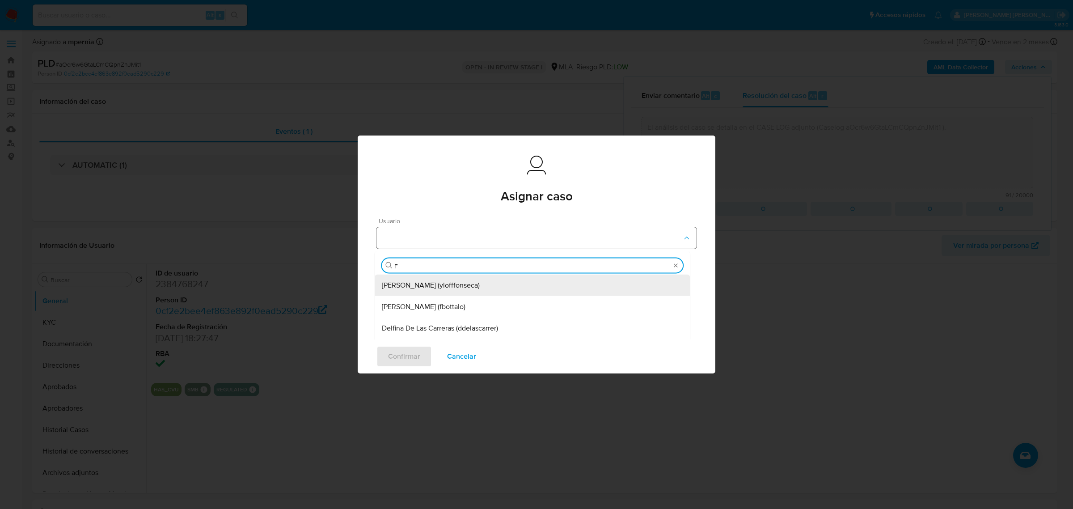
type input "FA"
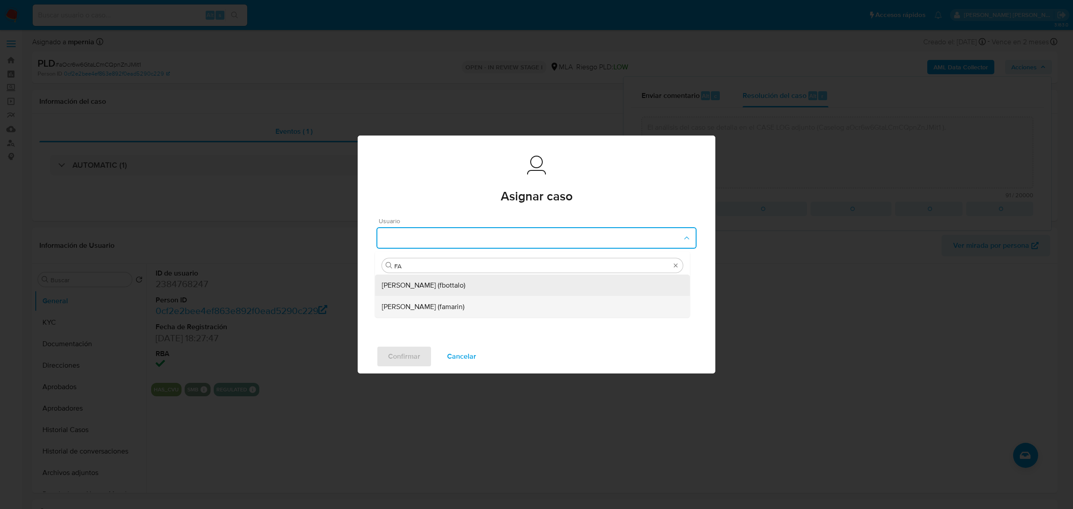
click at [429, 307] on span "[PERSON_NAME] (famarin)" at bounding box center [423, 306] width 83 height 9
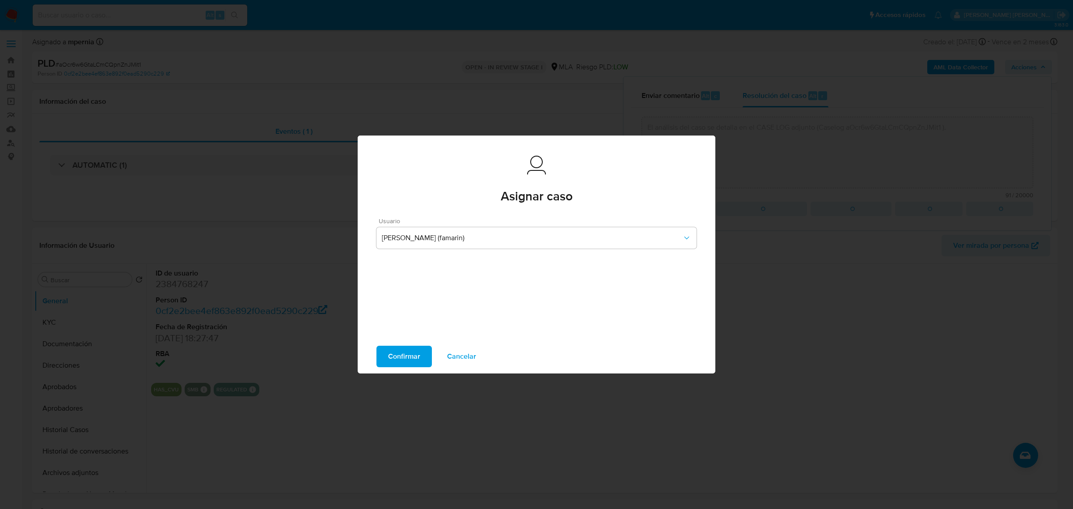
click at [469, 353] on span "Cancelar" at bounding box center [461, 356] width 29 height 20
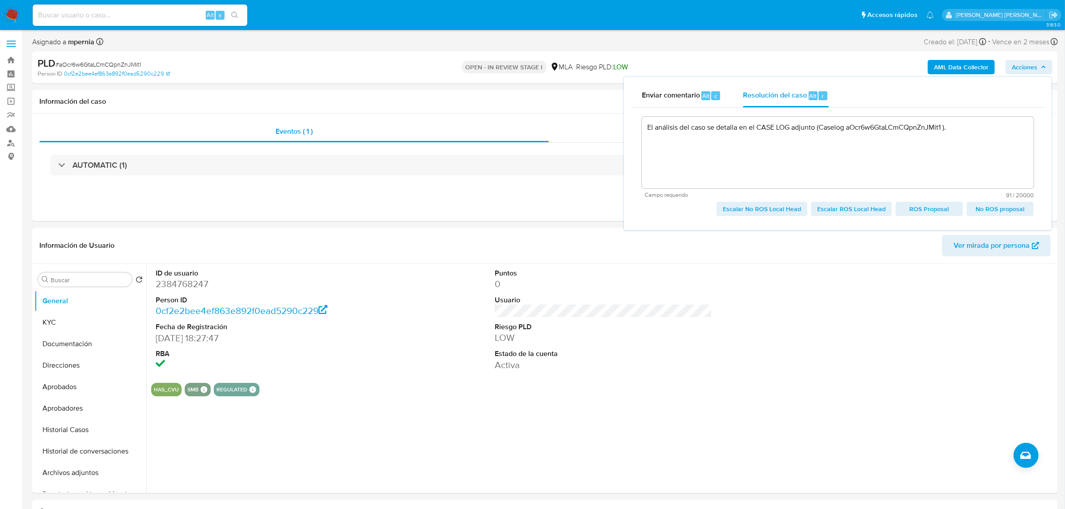
click at [862, 209] on span "Escalar ROS Local Head" at bounding box center [851, 209] width 68 height 13
type textarea "El análisis del caso se detalla en el CASE LOG adjunto (Caselog aOcr6w6GtaLCmCQ…"
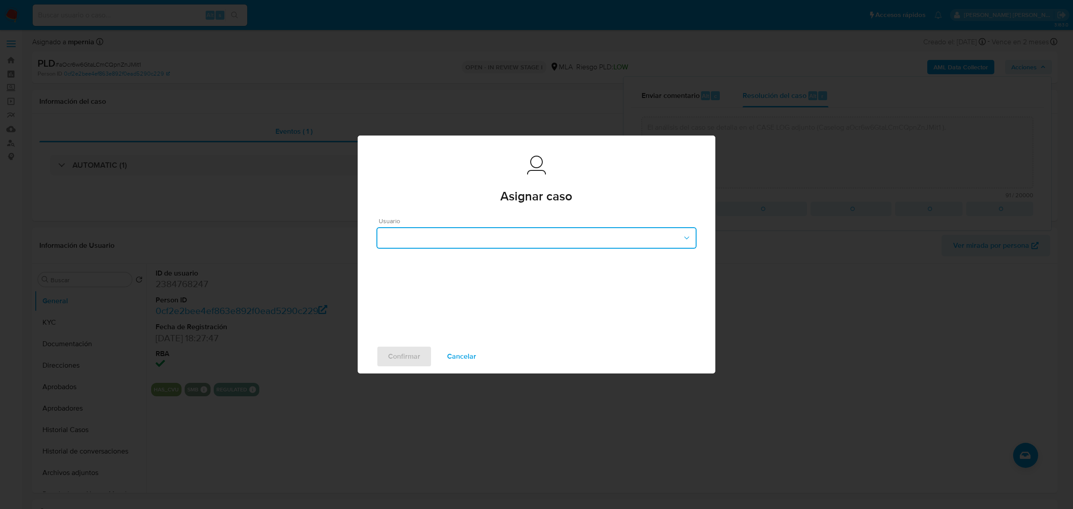
click at [425, 239] on button "button" at bounding box center [536, 237] width 320 height 21
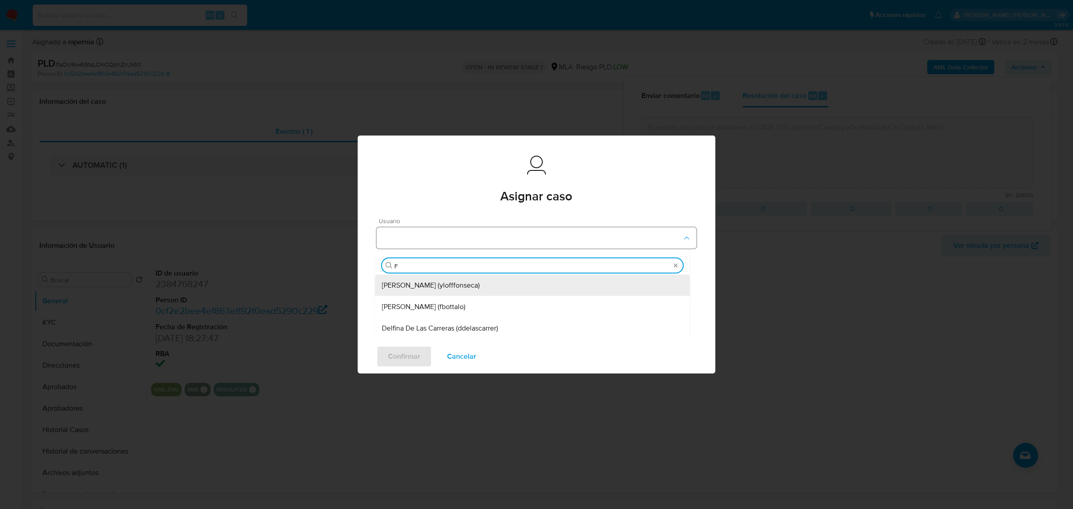
type input "FA"
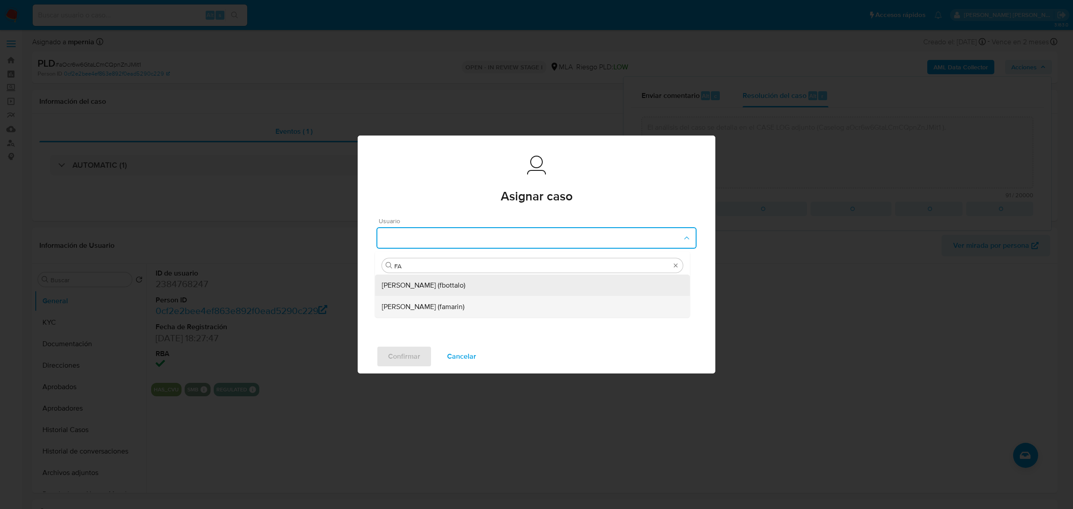
click at [423, 302] on span "[PERSON_NAME] (famarin)" at bounding box center [423, 306] width 83 height 9
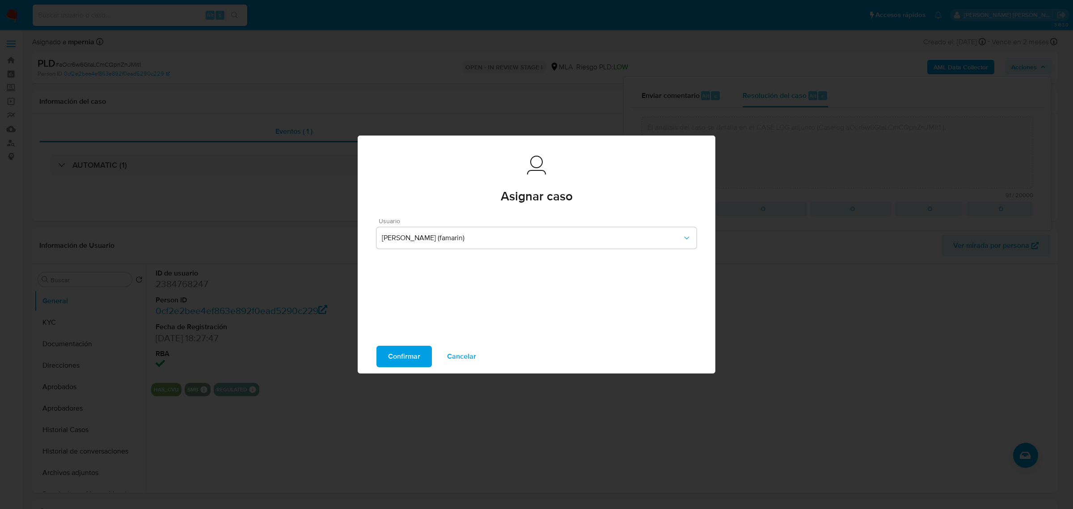
click at [408, 356] on span "Confirmar" at bounding box center [404, 356] width 32 height 20
type textarea "El análisis del caso se detalla en el CASE LOG adjunto (Caselog aOcr6w6GtaLCmCQ…"
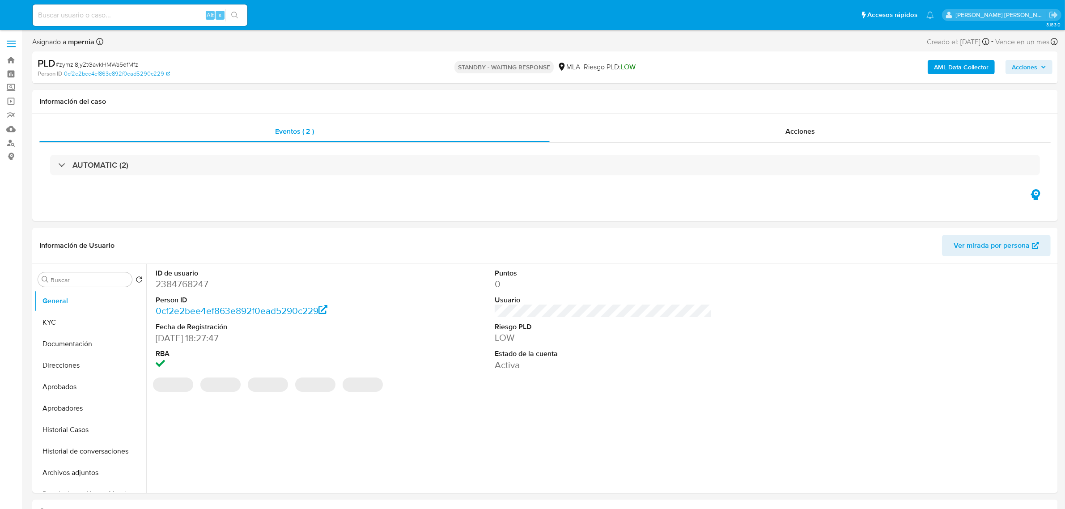
select select "10"
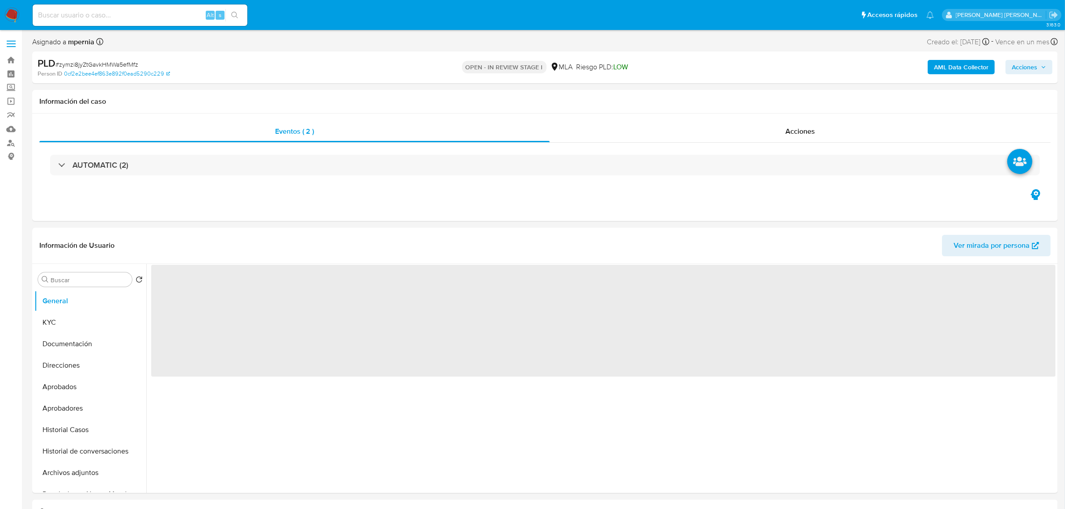
select select "10"
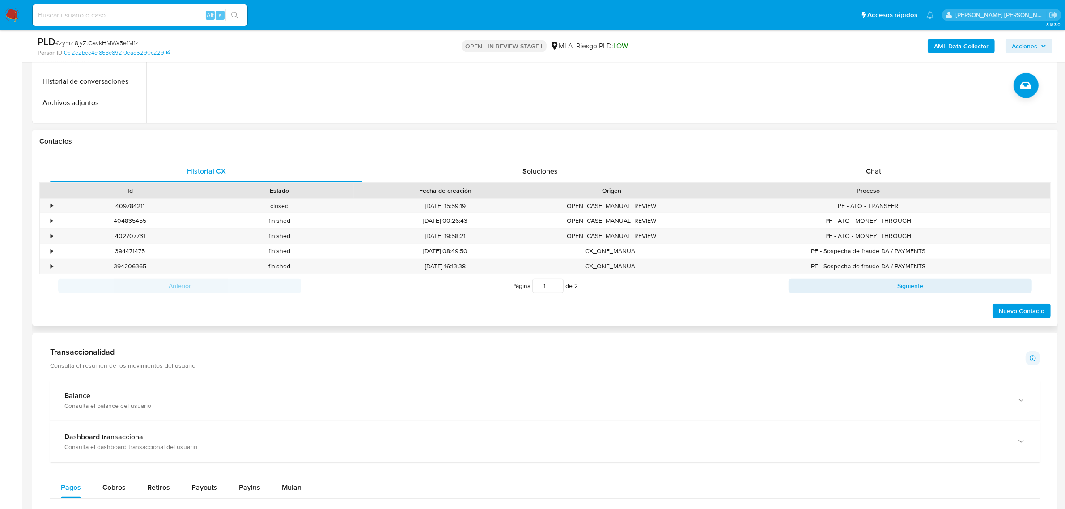
scroll to position [335, 0]
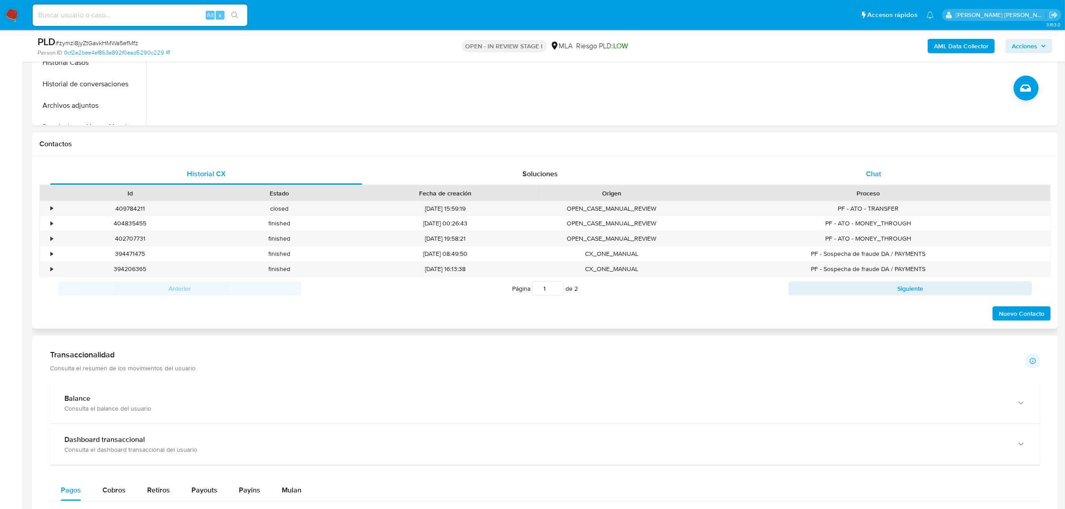
click at [870, 167] on div "Chat" at bounding box center [873, 173] width 312 height 21
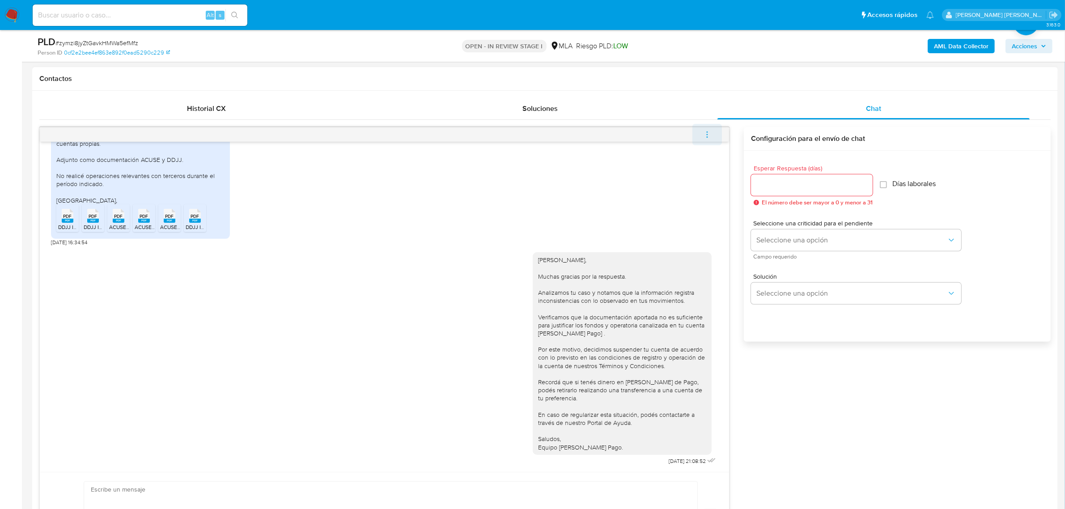
scroll to position [391, 0]
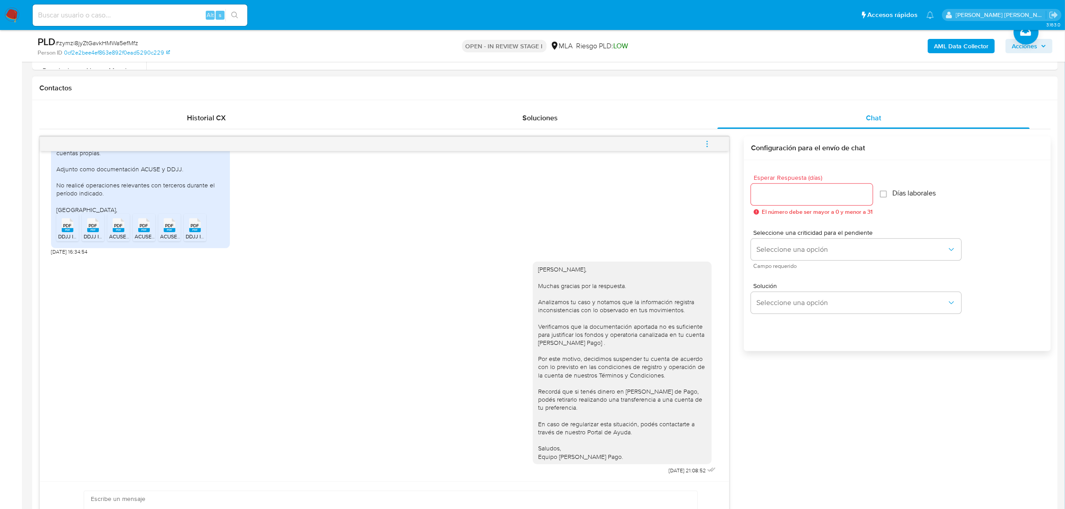
click at [709, 143] on icon "menu-action" at bounding box center [707, 144] width 8 height 8
click at [647, 122] on li "Cerrar conversación" at bounding box center [646, 127] width 92 height 16
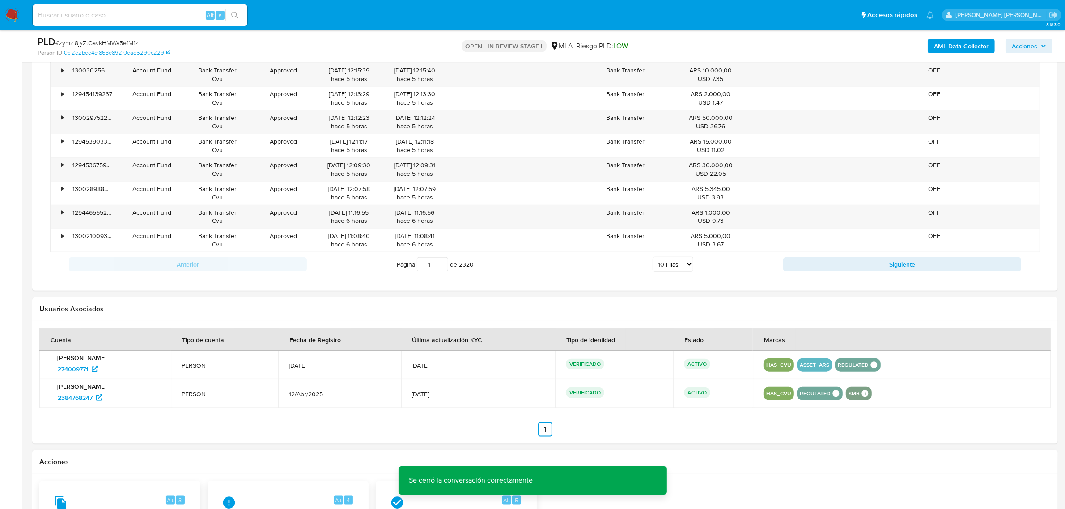
scroll to position [1341, 0]
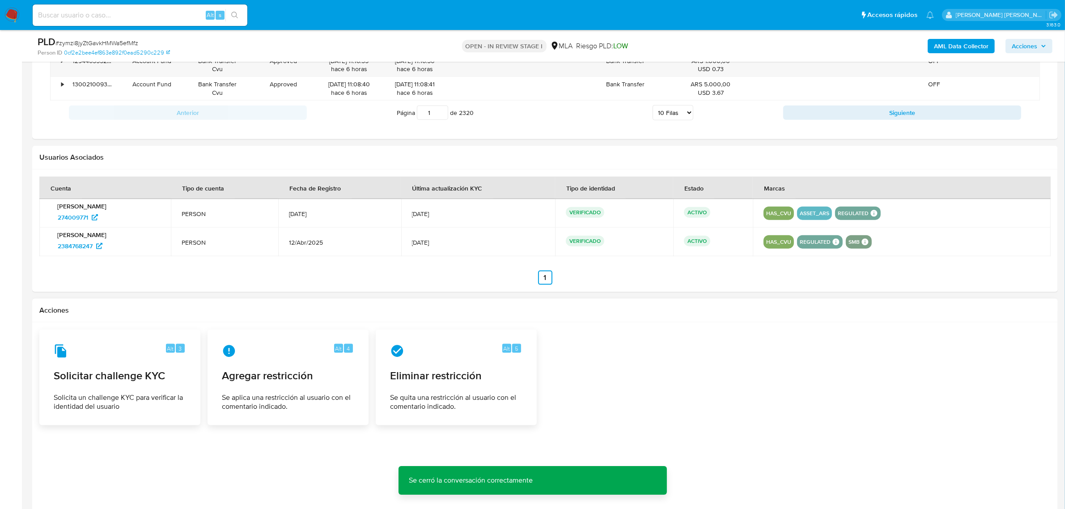
click at [654, 361] on div "Alt 3 Solicitar challenge KYC Solicita un challenge KYC para verificar la ident…" at bounding box center [544, 378] width 1011 height 96
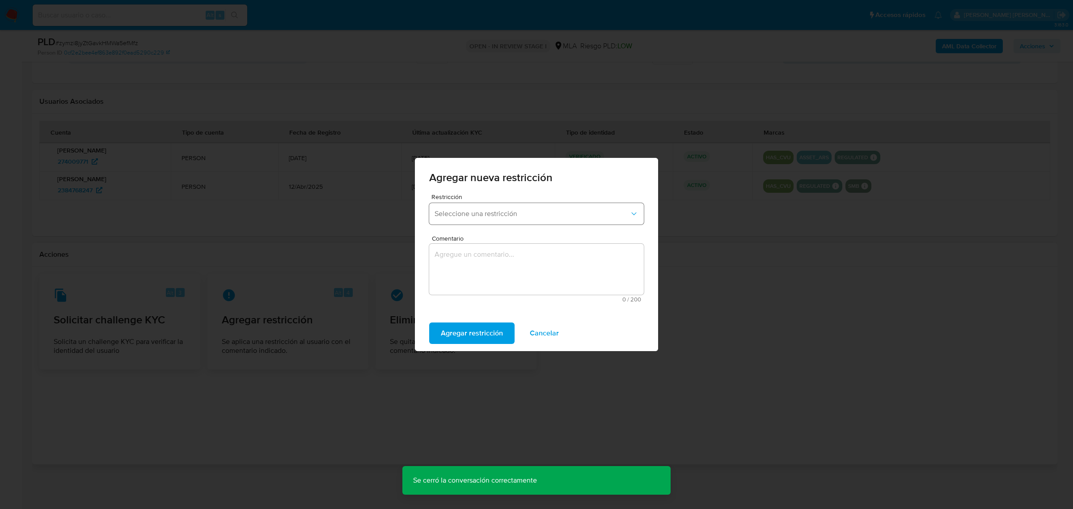
click at [502, 214] on span "Seleccione una restricción" at bounding box center [532, 213] width 195 height 9
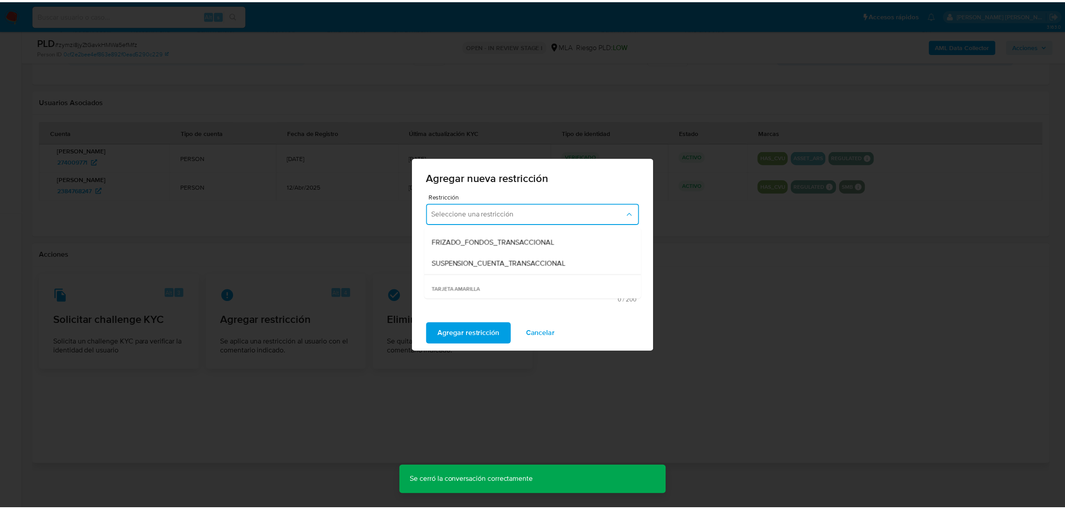
scroll to position [112, 0]
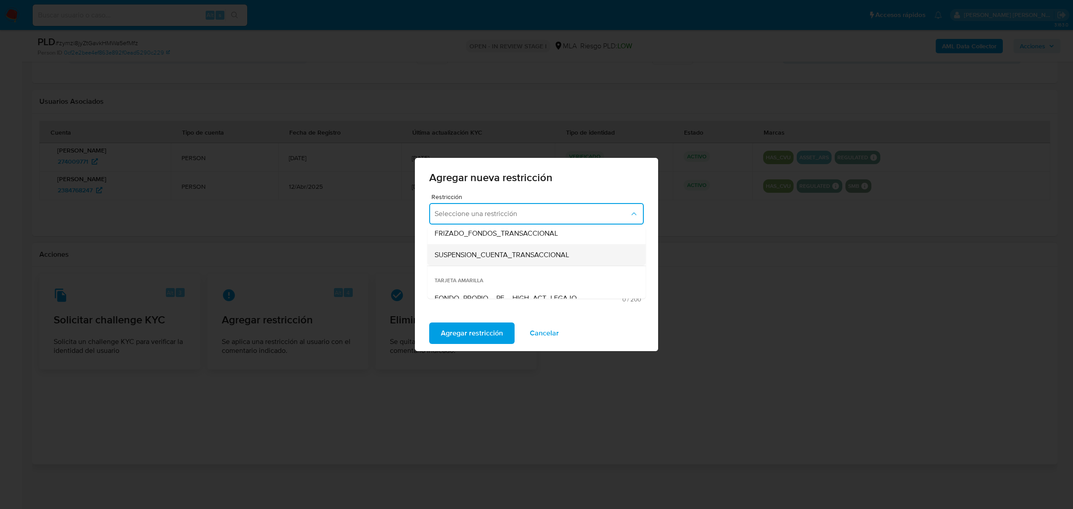
click at [470, 255] on span "SUSPENSION_CUENTA_TRANSACCIONAL" at bounding box center [502, 254] width 135 height 9
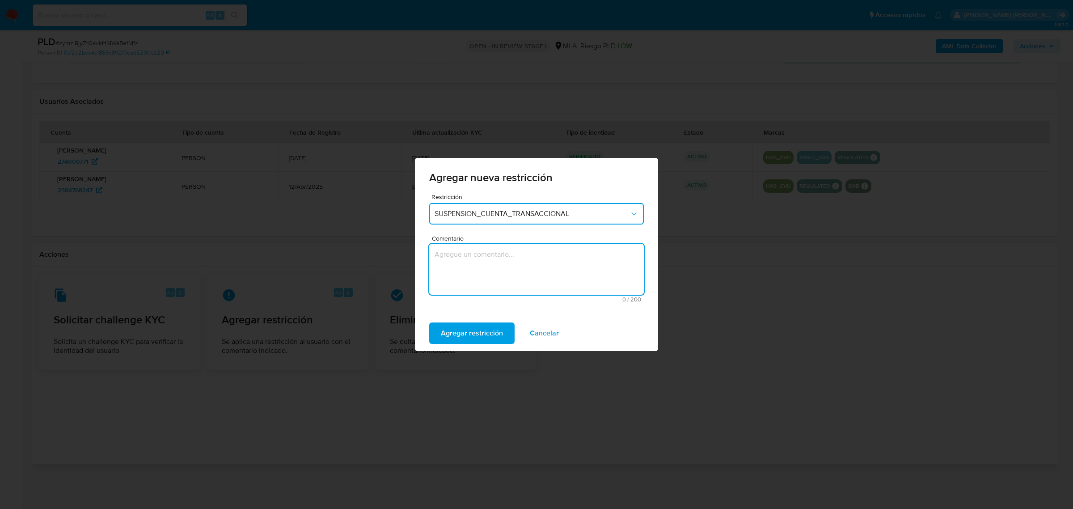
click at [479, 269] on textarea "Comentario" at bounding box center [536, 269] width 215 height 51
type textarea "AML"
click at [491, 334] on span "Agregar restricción" at bounding box center [472, 333] width 62 height 20
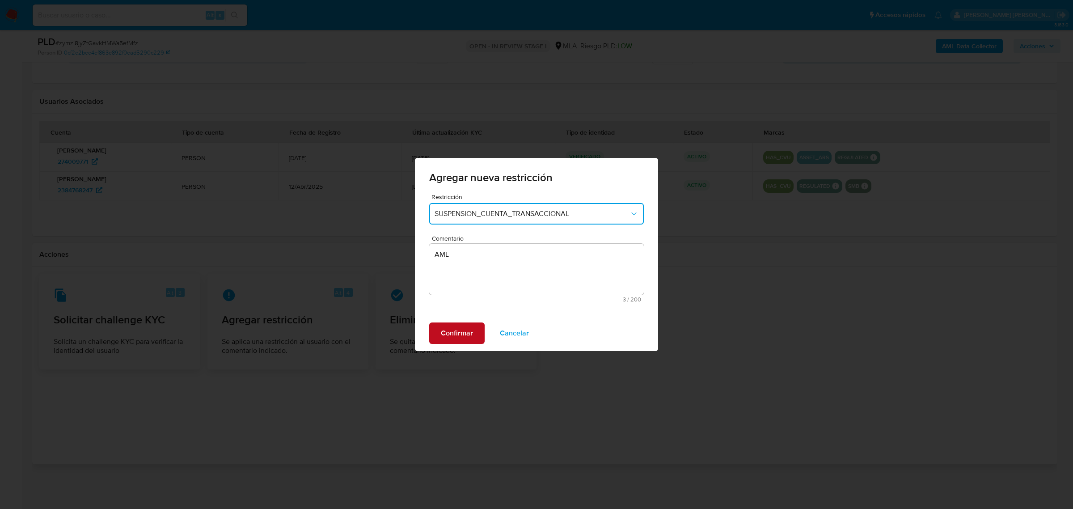
click at [452, 334] on span "Confirmar" at bounding box center [457, 333] width 32 height 20
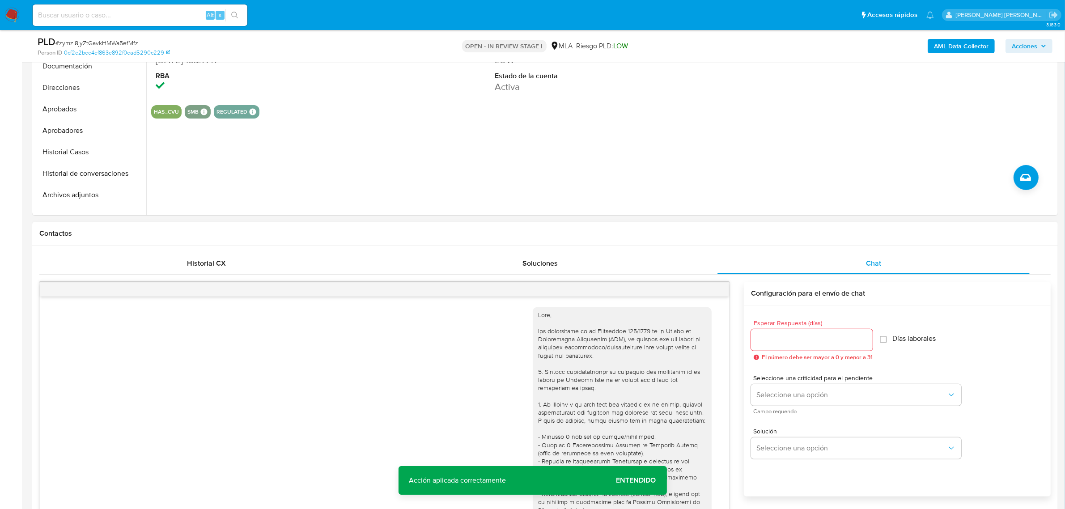
scroll to position [226, 0]
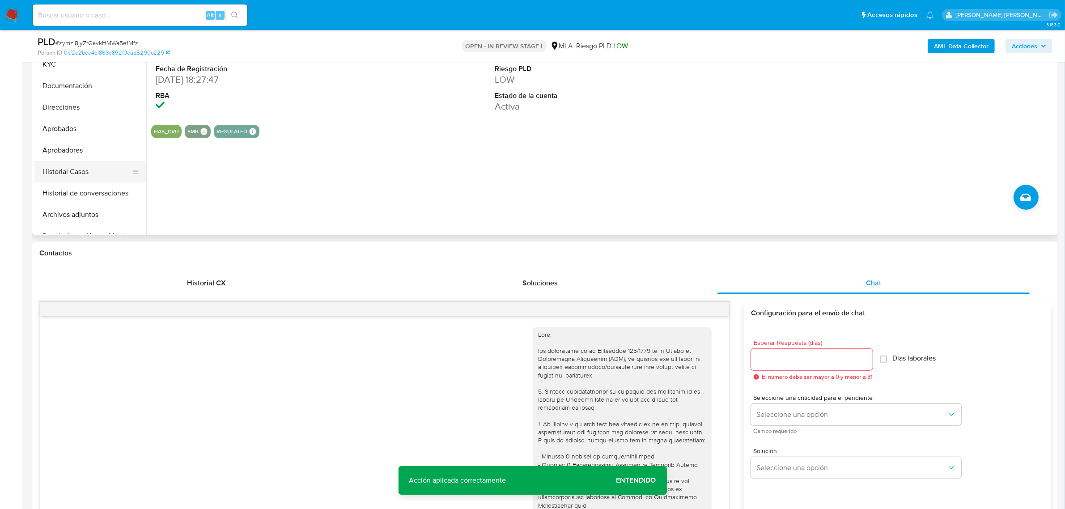
click at [62, 175] on button "Historial Casos" at bounding box center [86, 171] width 105 height 21
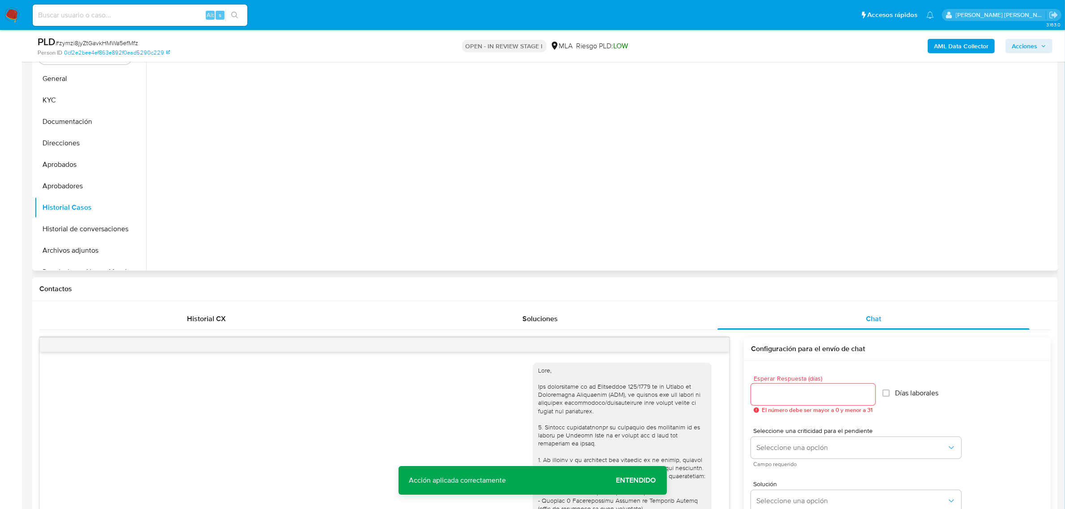
scroll to position [170, 0]
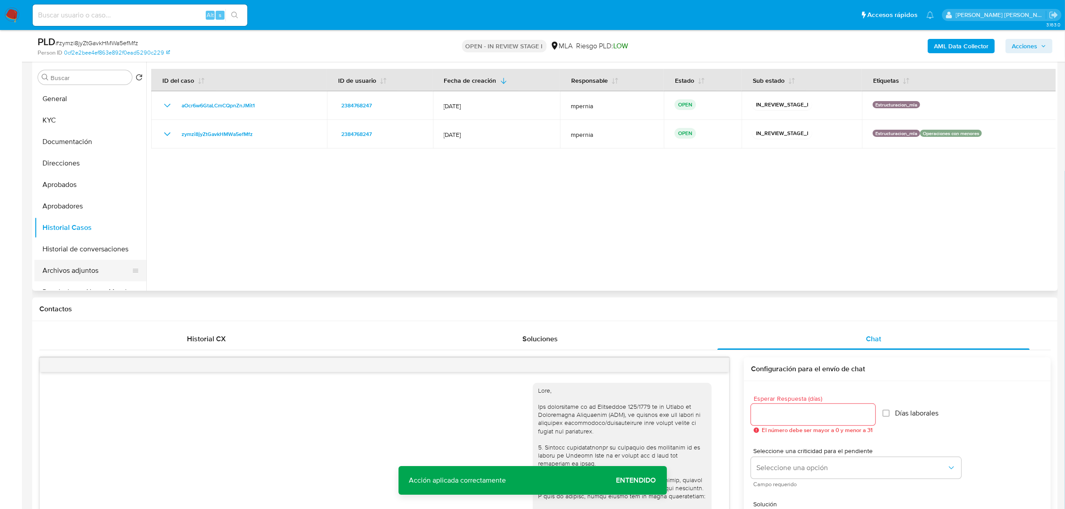
click at [80, 267] on button "Archivos adjuntos" at bounding box center [86, 270] width 105 height 21
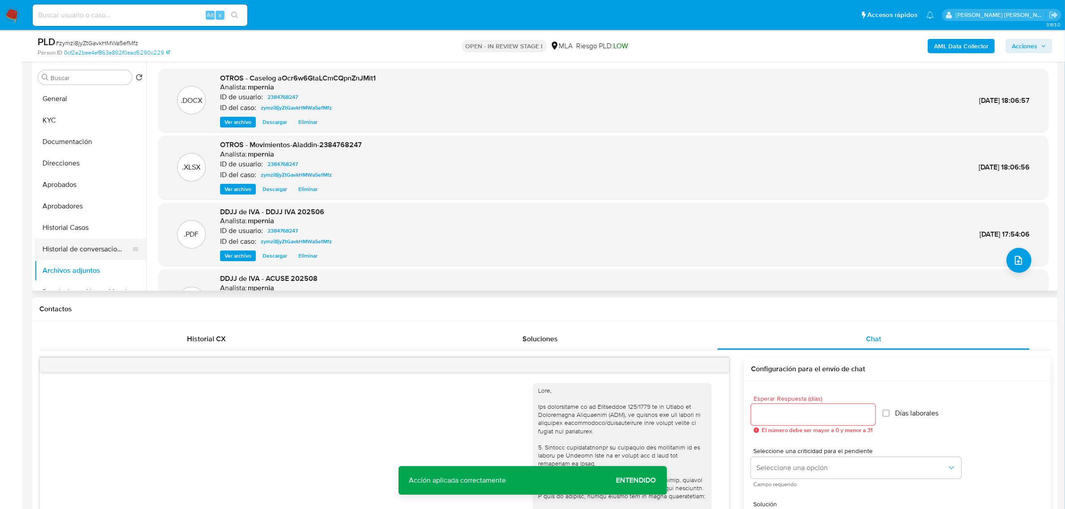
click at [94, 242] on button "Historial de conversaciones" at bounding box center [86, 248] width 105 height 21
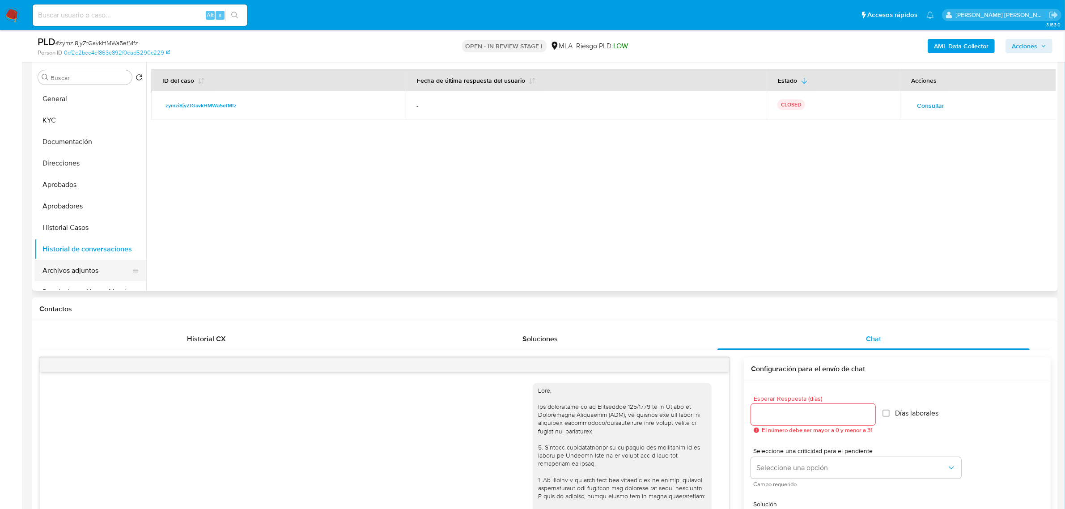
click at [76, 267] on button "Archivos adjuntos" at bounding box center [86, 270] width 105 height 21
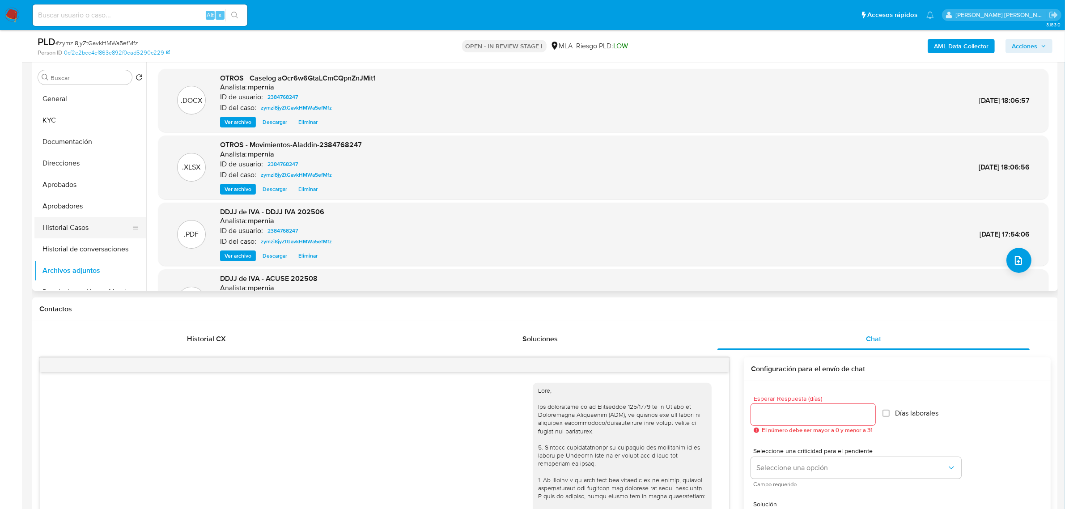
click at [52, 228] on button "Historial Casos" at bounding box center [86, 227] width 105 height 21
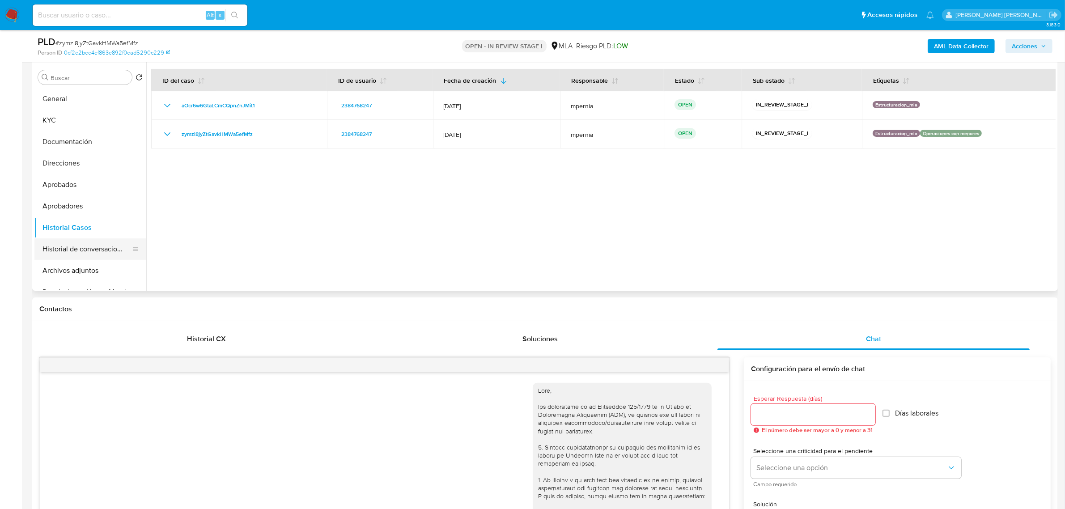
scroll to position [56, 0]
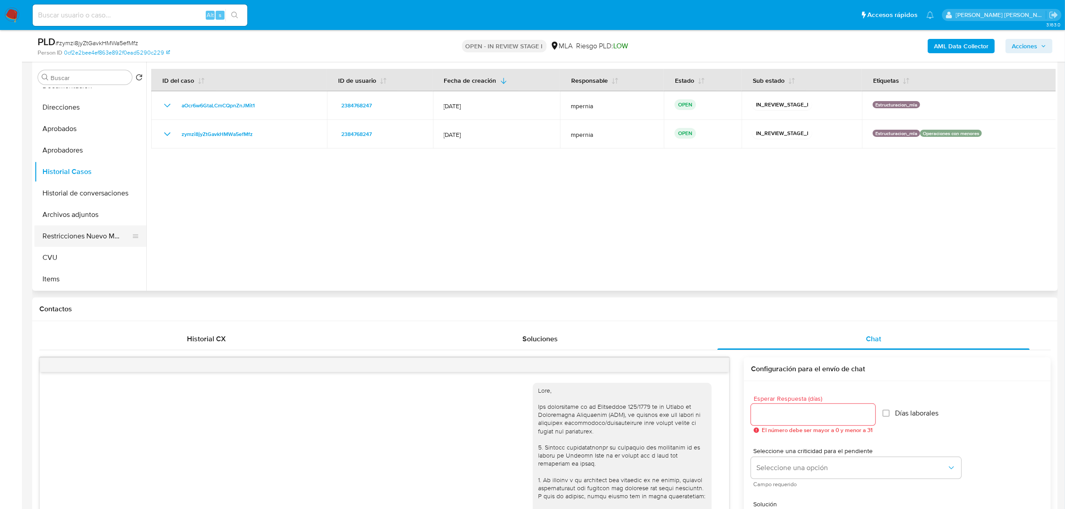
click at [80, 239] on button "Restricciones Nuevo Mundo" at bounding box center [86, 235] width 105 height 21
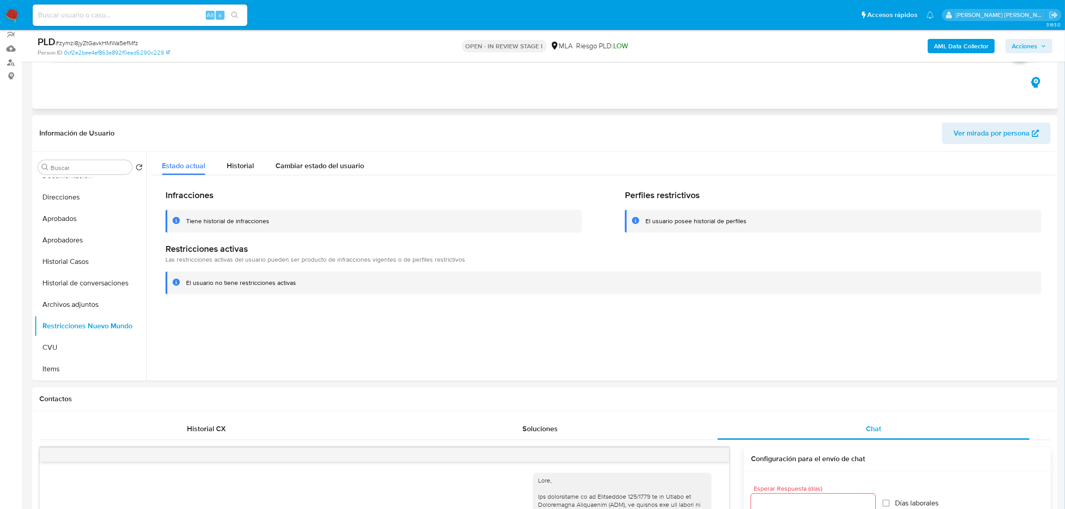
scroll to position [0, 0]
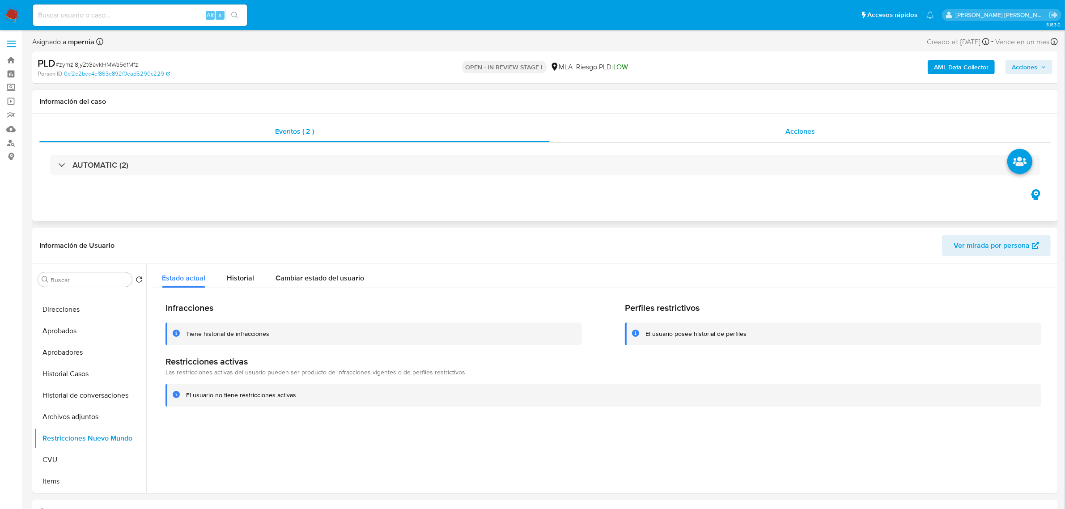
click at [796, 141] on div "Acciones" at bounding box center [799, 131] width 501 height 21
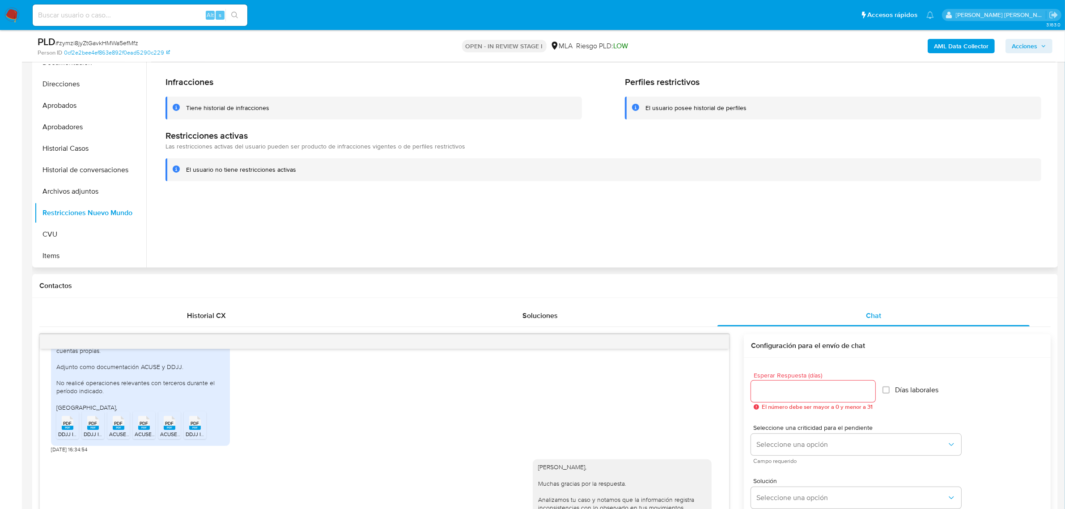
scroll to position [224, 0]
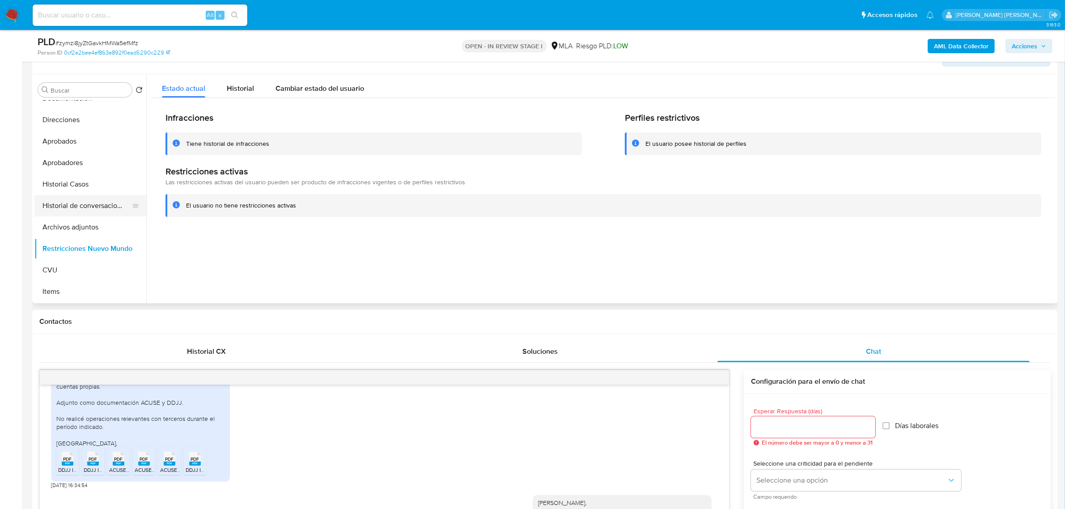
click at [74, 209] on button "Historial de conversaciones" at bounding box center [86, 205] width 105 height 21
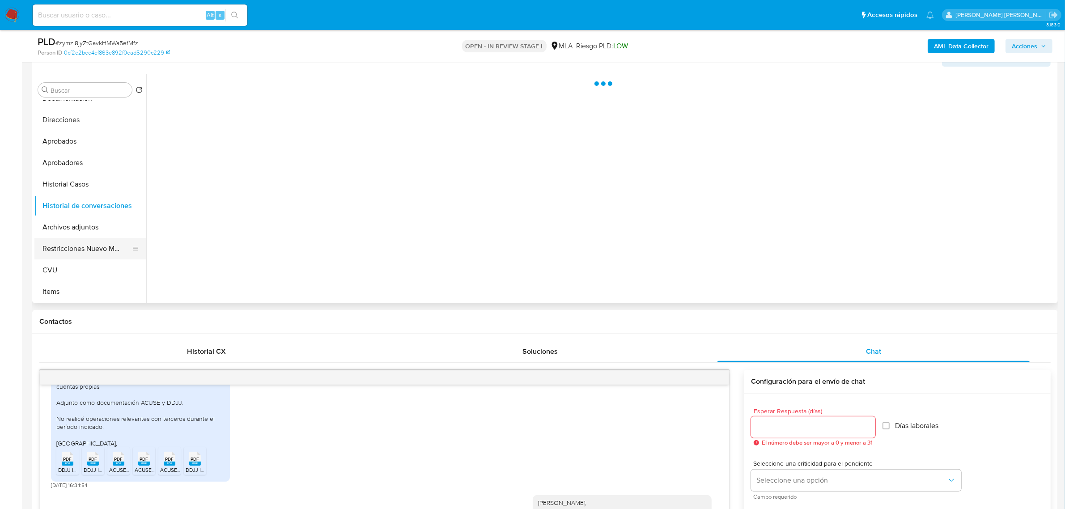
click at [67, 241] on button "Restricciones Nuevo Mundo" at bounding box center [86, 248] width 105 height 21
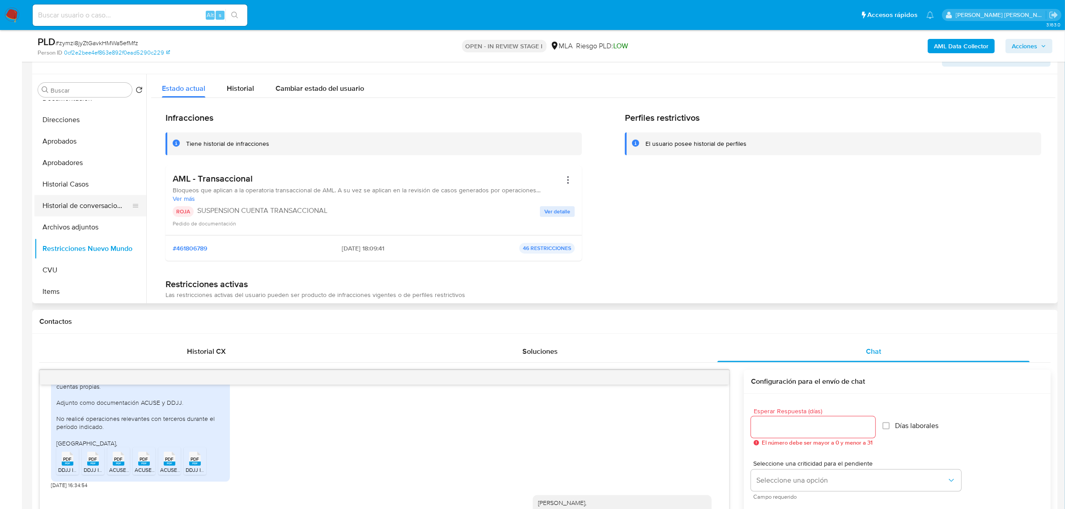
click at [86, 207] on button "Historial de conversaciones" at bounding box center [86, 205] width 105 height 21
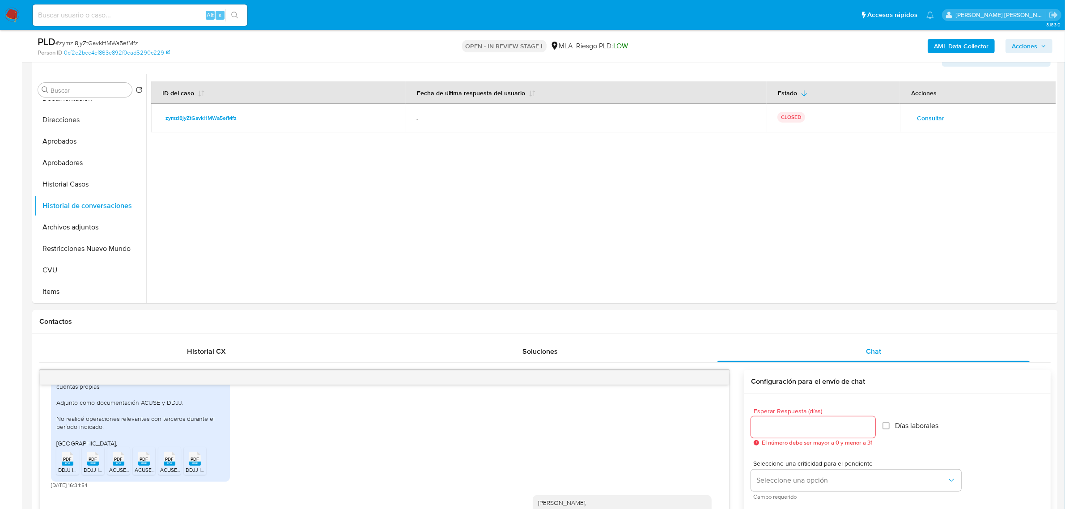
click at [1017, 48] on span "Acciones" at bounding box center [1023, 46] width 25 height 14
click at [776, 72] on span "Resolución del caso" at bounding box center [775, 74] width 64 height 10
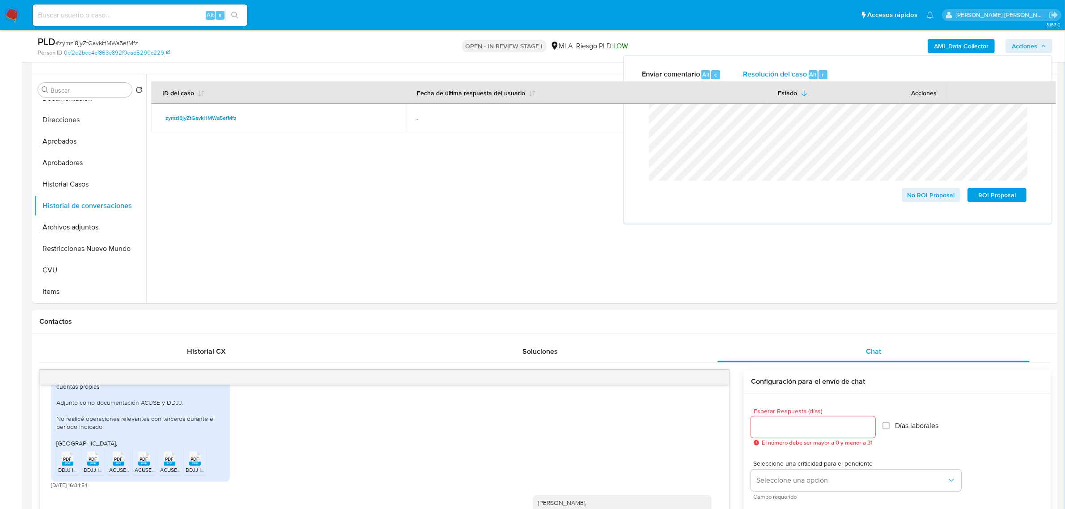
click at [635, 113] on div "Cierre de caso No ROI Proposal ROI Proposal" at bounding box center [837, 152] width 413 height 130
click at [1001, 197] on span "ROI Proposal" at bounding box center [996, 195] width 46 height 13
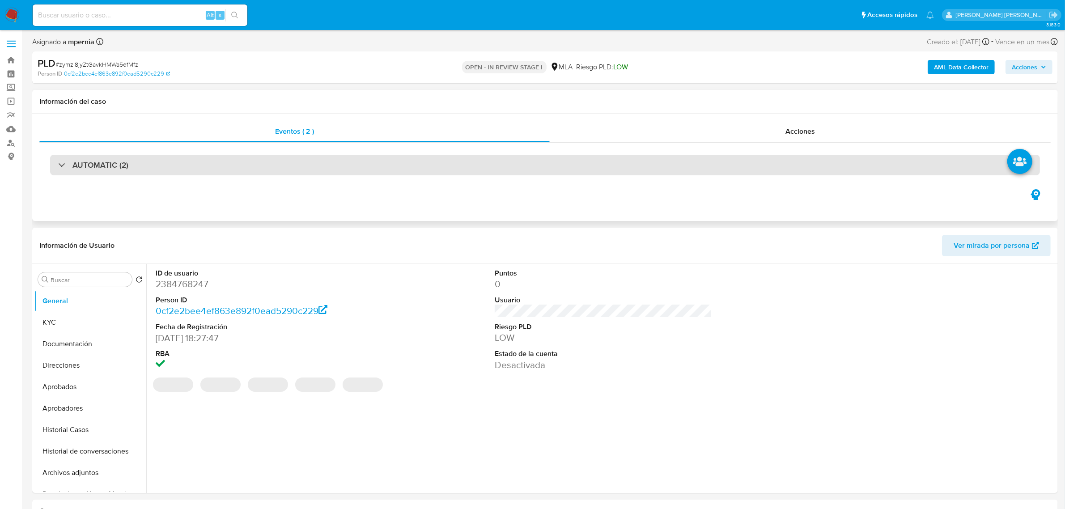
select select "10"
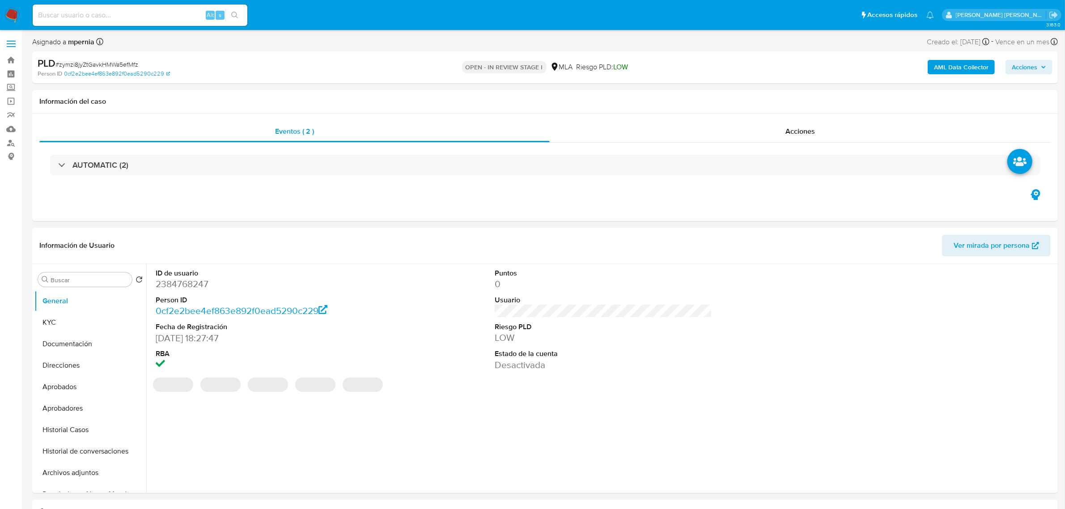
click at [1040, 63] on span "Acciones" at bounding box center [1028, 67] width 34 height 13
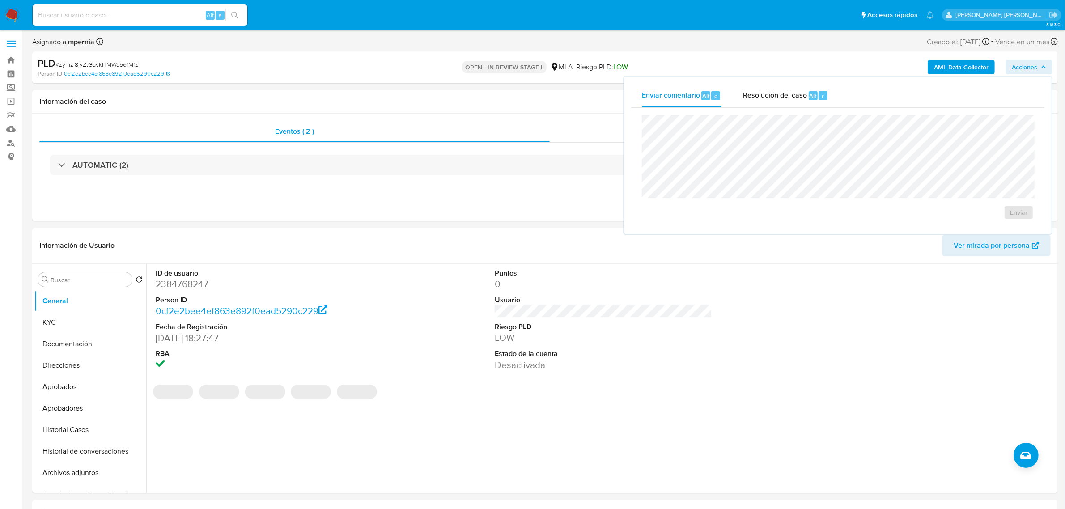
drag, startPoint x: 805, startPoint y: 99, endPoint x: 799, endPoint y: 114, distance: 16.1
click at [804, 99] on span "Resolución del caso" at bounding box center [775, 95] width 64 height 10
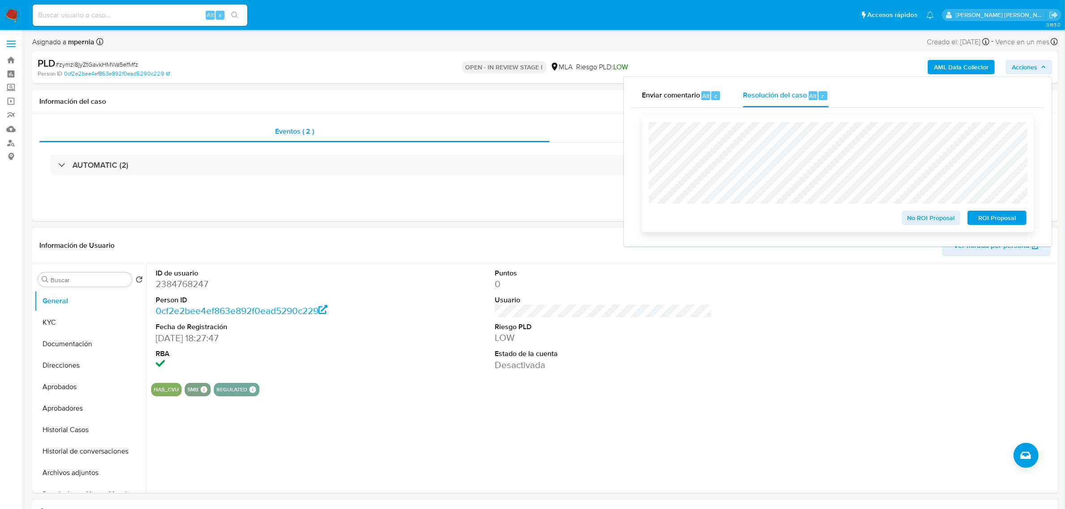
click at [984, 218] on span "ROI Proposal" at bounding box center [996, 217] width 46 height 13
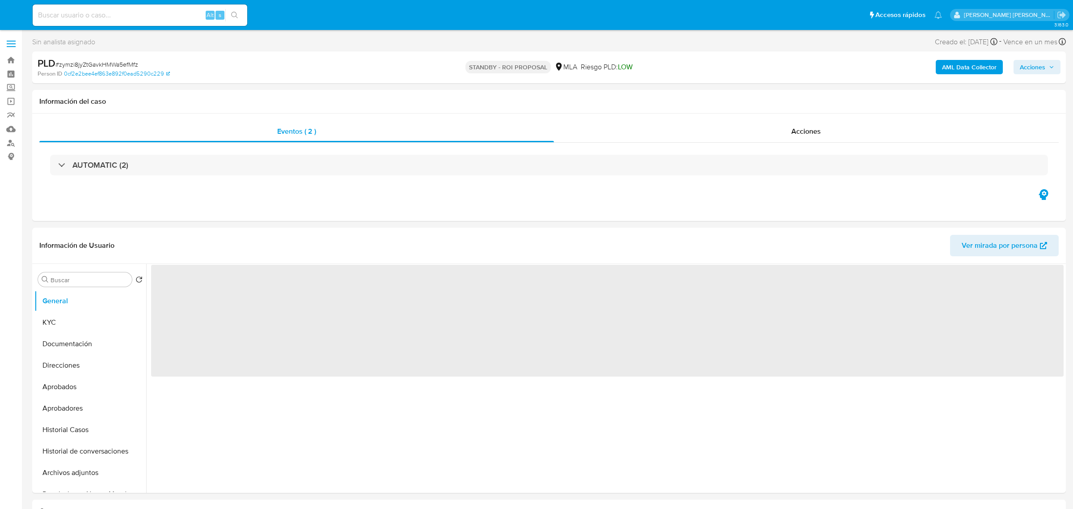
select select "10"
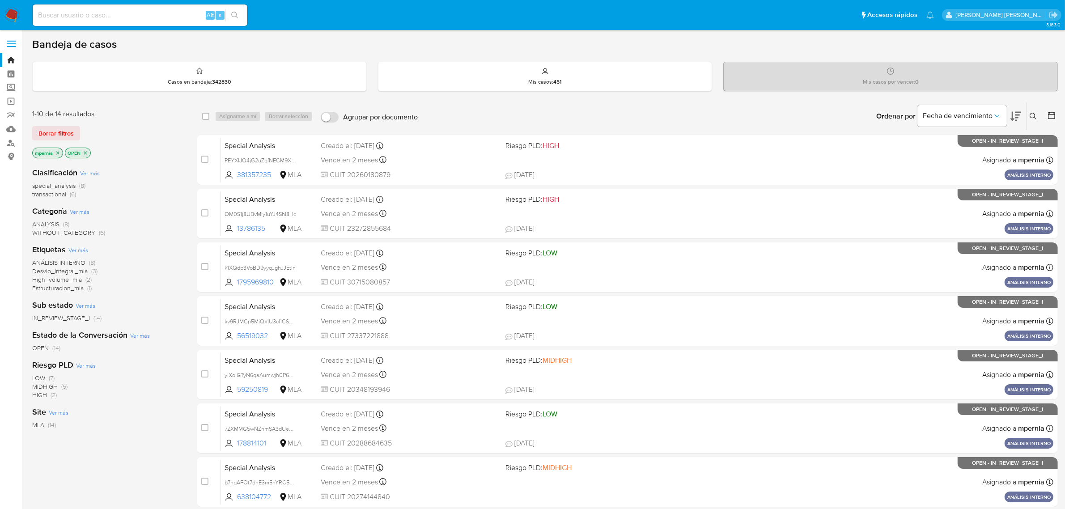
click at [67, 184] on span "special_analysis" at bounding box center [53, 185] width 43 height 9
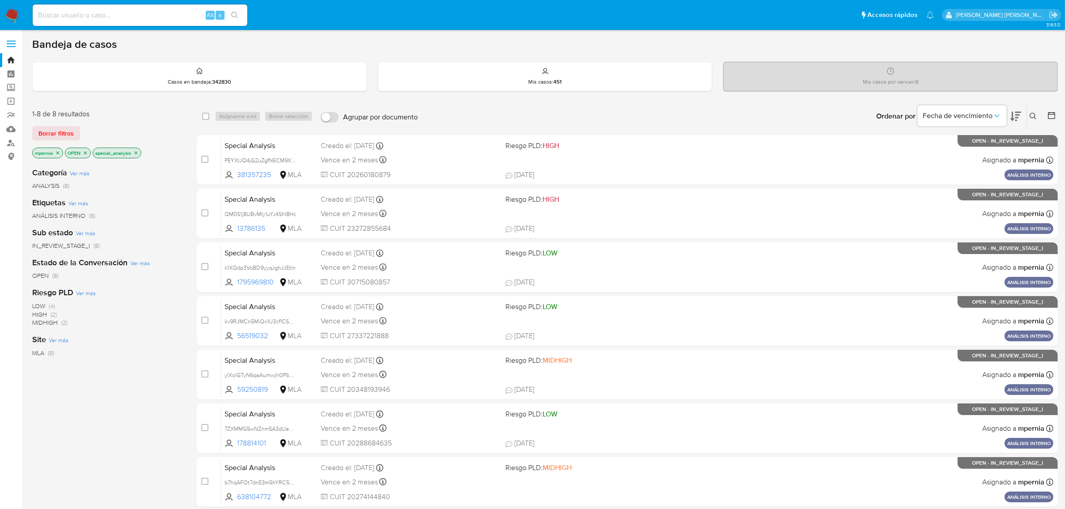
click at [136, 152] on icon "close-filter" at bounding box center [136, 152] width 3 height 3
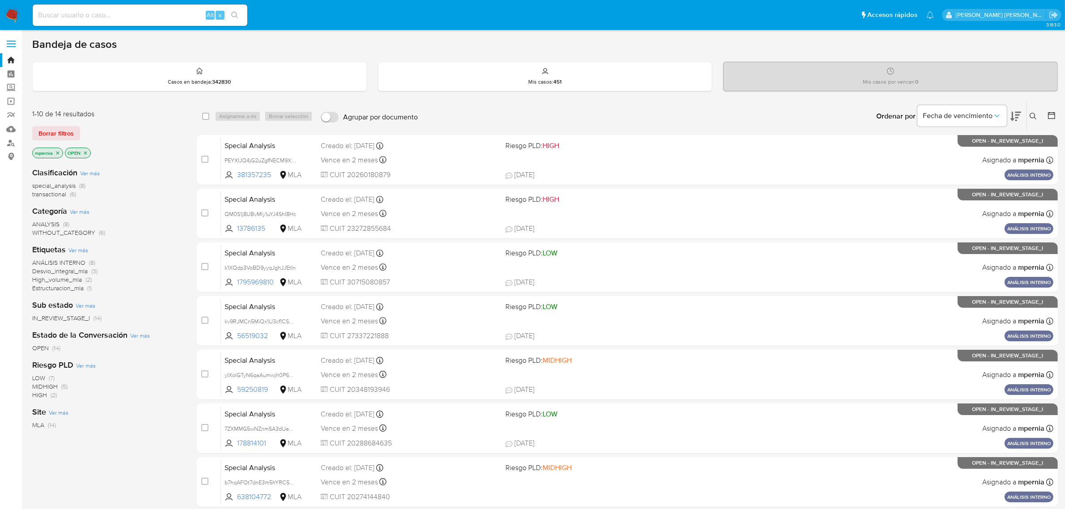
click at [54, 194] on span "transactional" at bounding box center [49, 194] width 34 height 9
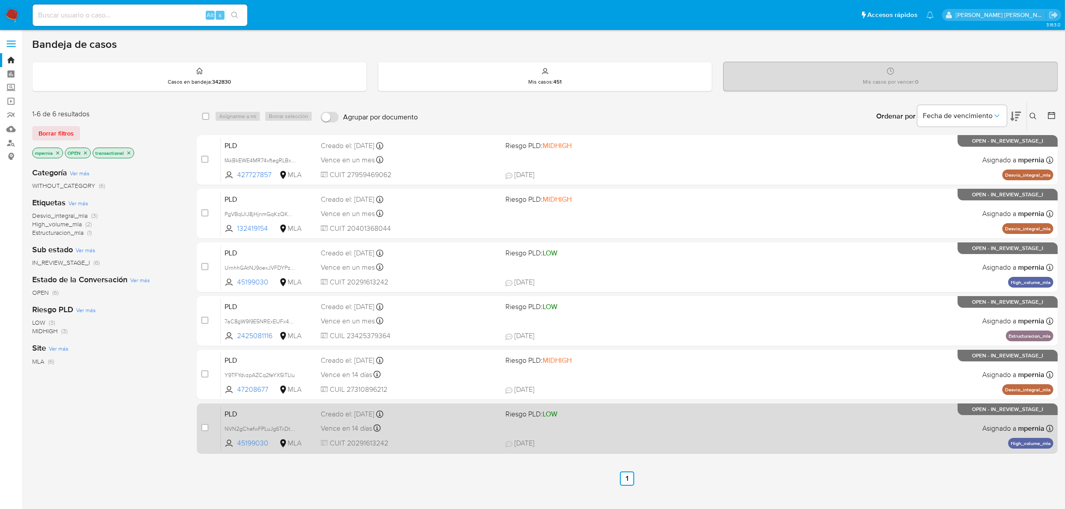
click at [351, 431] on span "Vence en 14 días" at bounding box center [346, 428] width 51 height 10
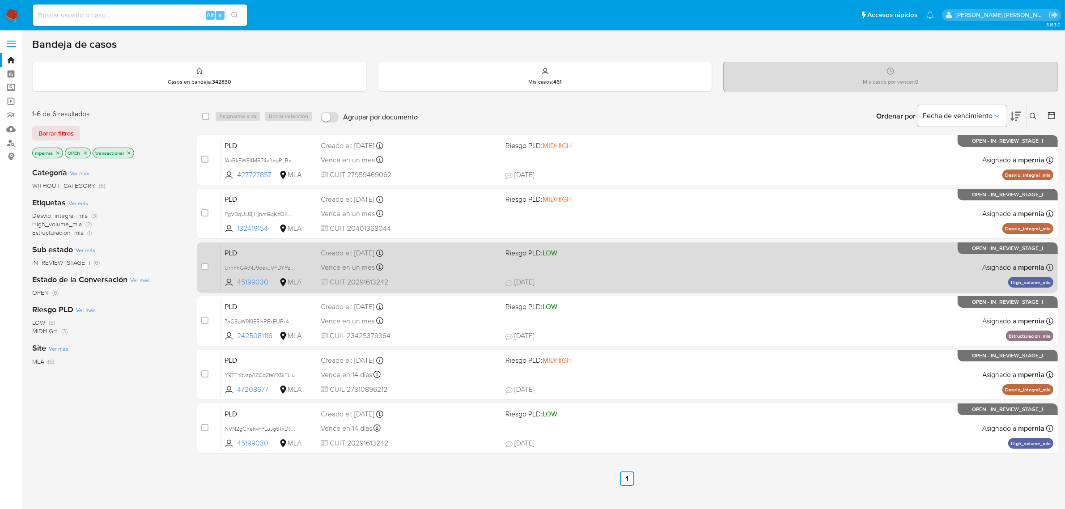
click at [324, 261] on div "Vence en un mes Vence el 29/11/2025 03:06:33" at bounding box center [410, 267] width 178 height 12
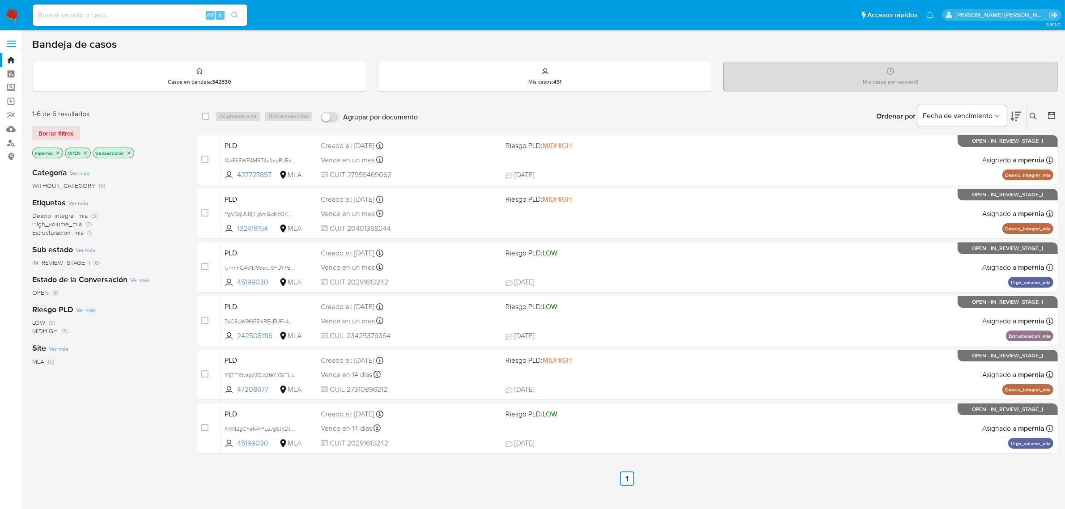
click at [128, 152] on icon "close-filter" at bounding box center [128, 152] width 5 height 5
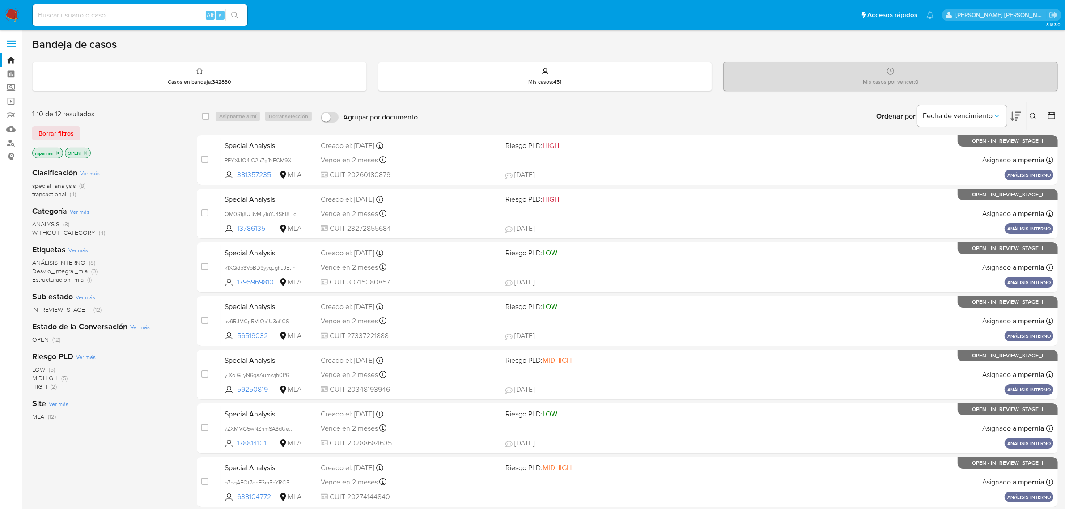
click at [59, 195] on span "transactional" at bounding box center [49, 194] width 34 height 9
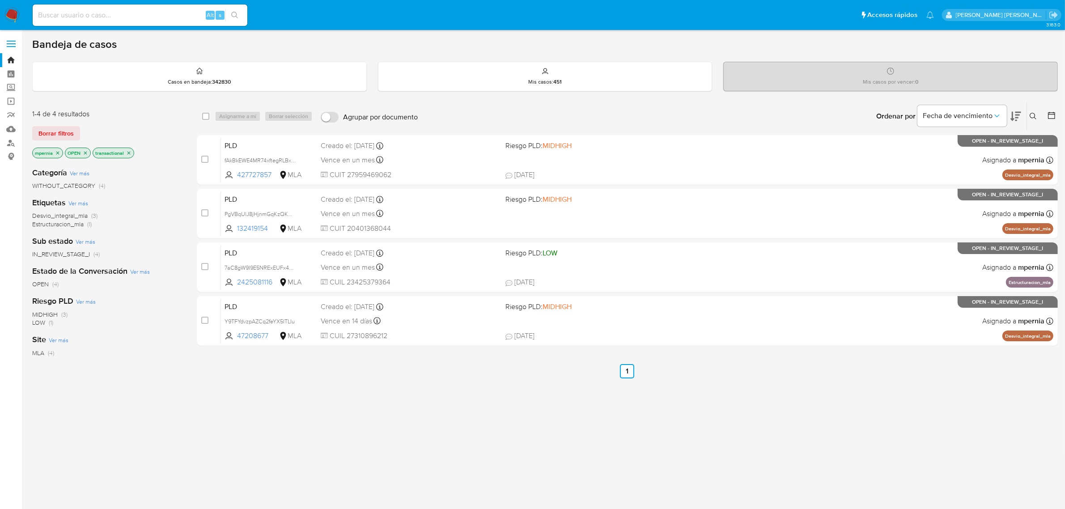
click at [59, 152] on icon "close-filter" at bounding box center [57, 152] width 5 height 5
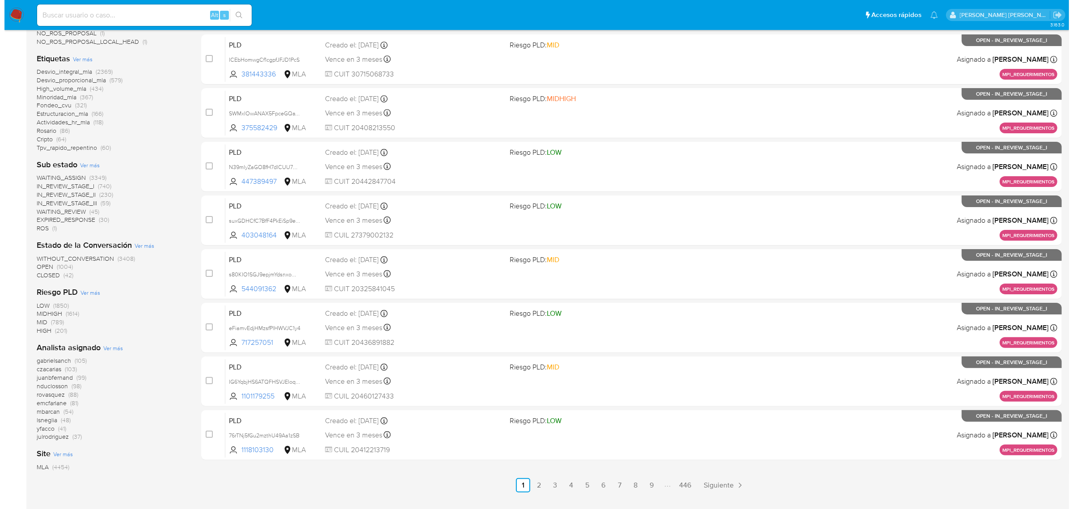
scroll to position [250, 0]
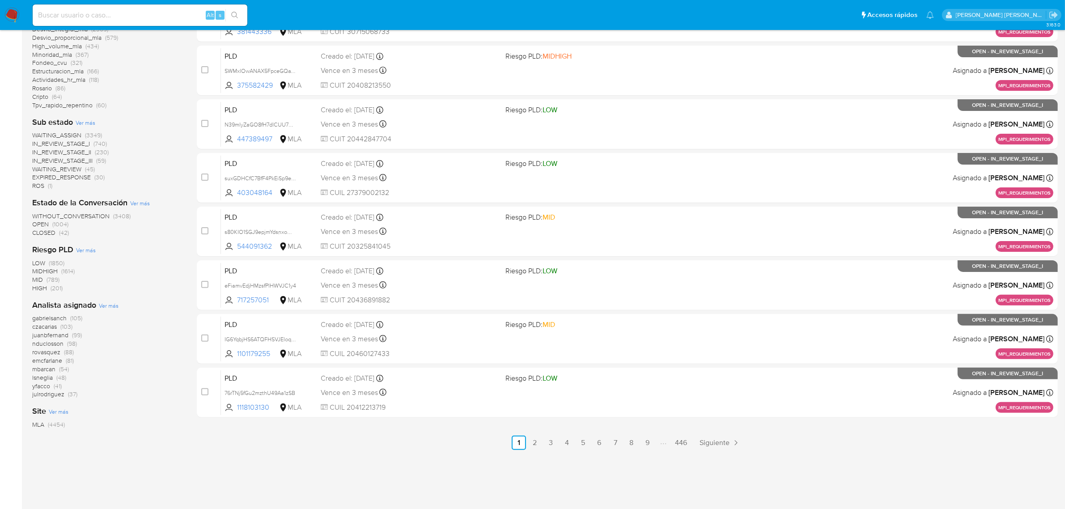
click at [110, 306] on span "Ver más" at bounding box center [109, 305] width 20 height 8
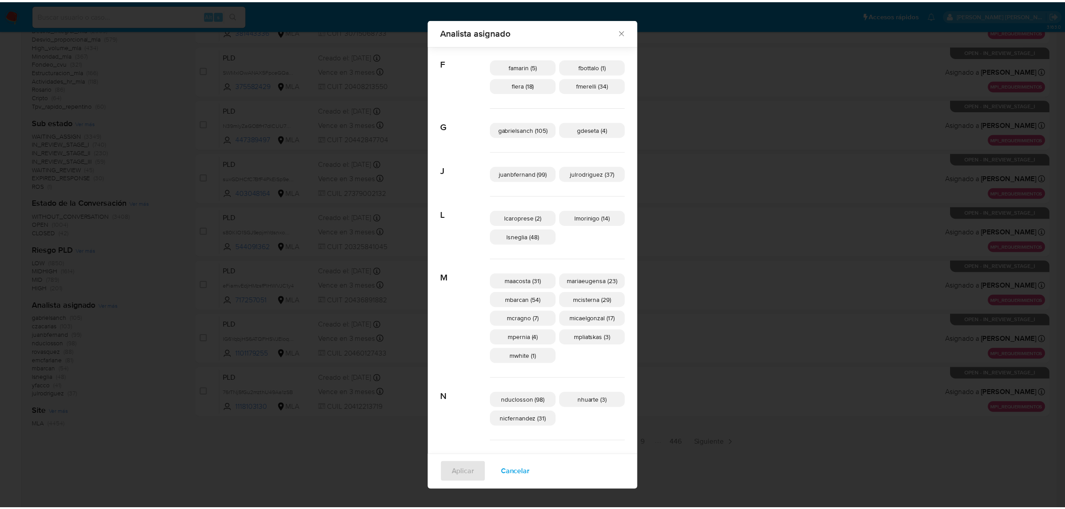
scroll to position [184, 0]
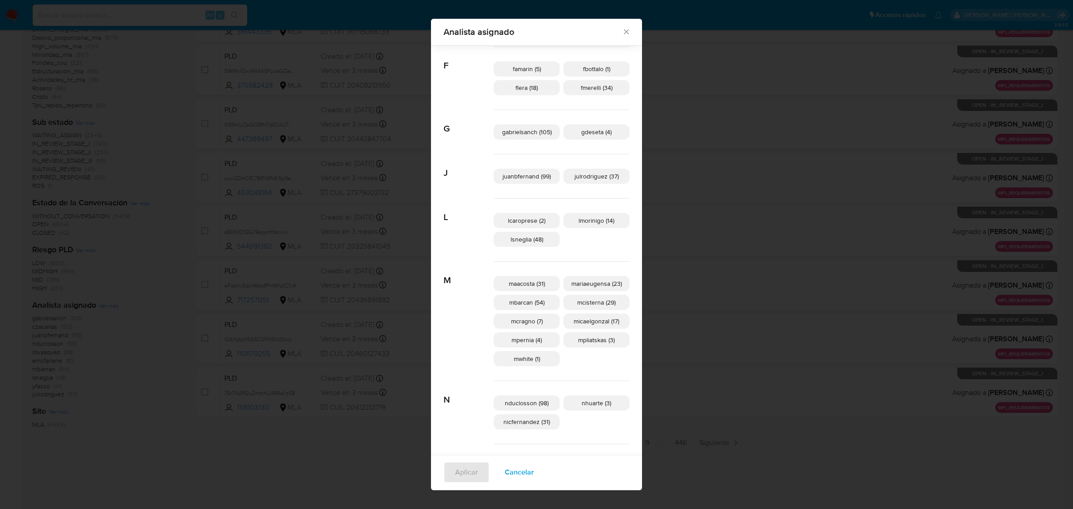
click at [622, 27] on icon "Cerrar" at bounding box center [626, 31] width 9 height 9
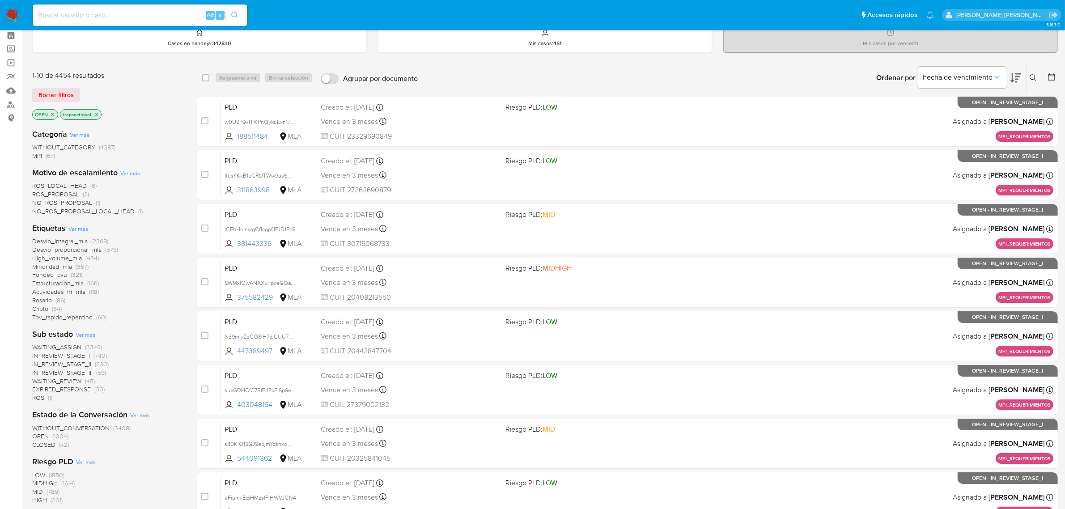
scroll to position [27, 0]
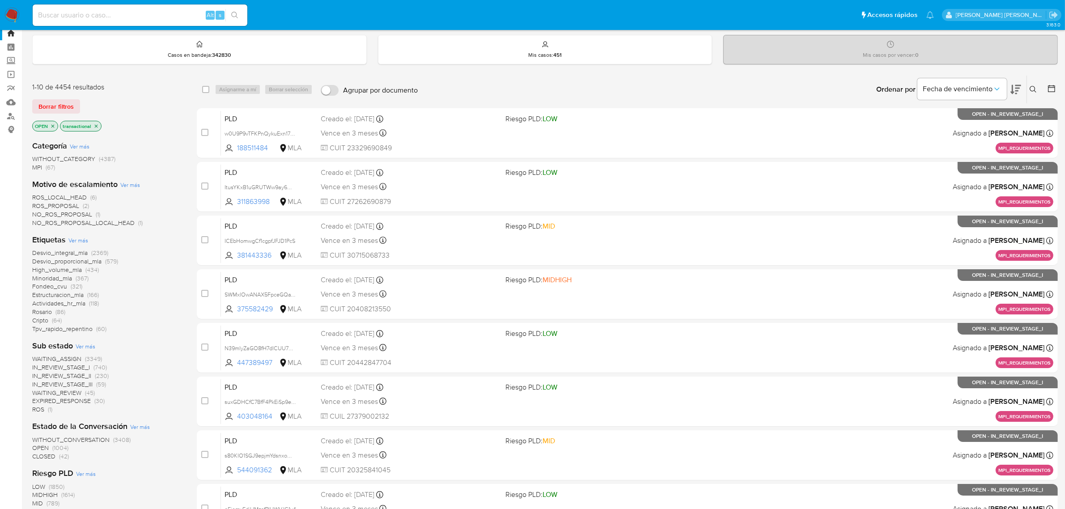
click at [97, 128] on icon "close-filter" at bounding box center [95, 125] width 5 height 5
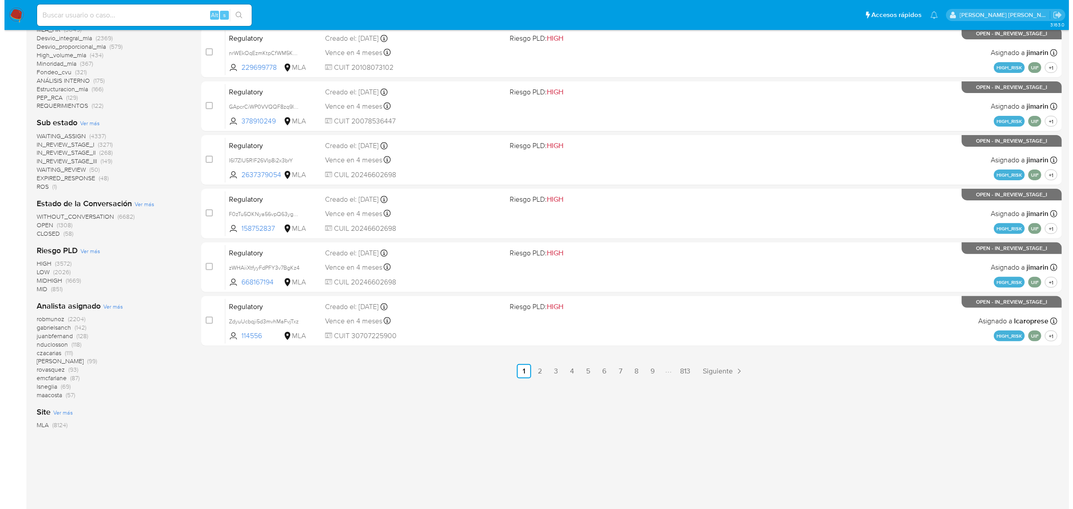
scroll to position [322, 0]
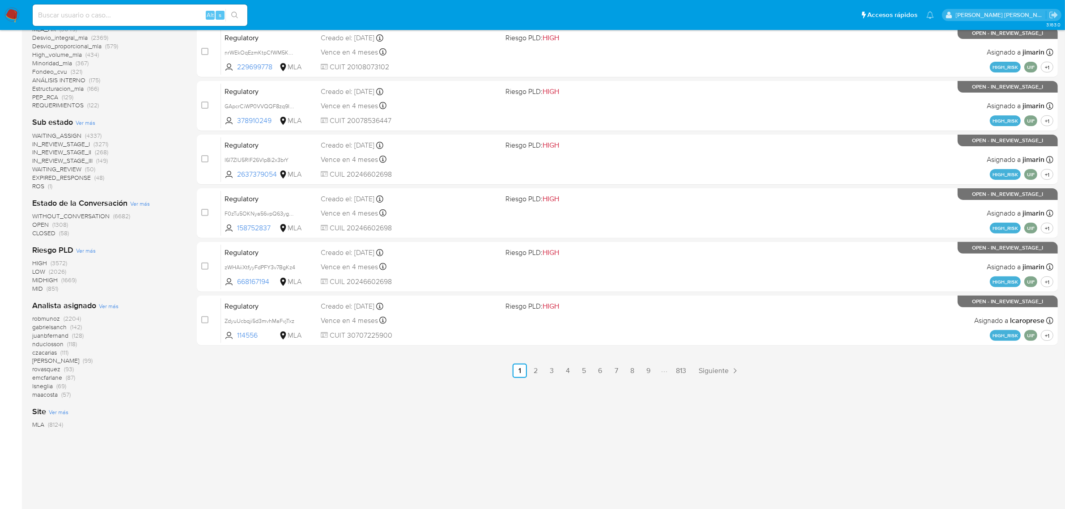
click at [110, 308] on span "Ver más" at bounding box center [109, 306] width 20 height 8
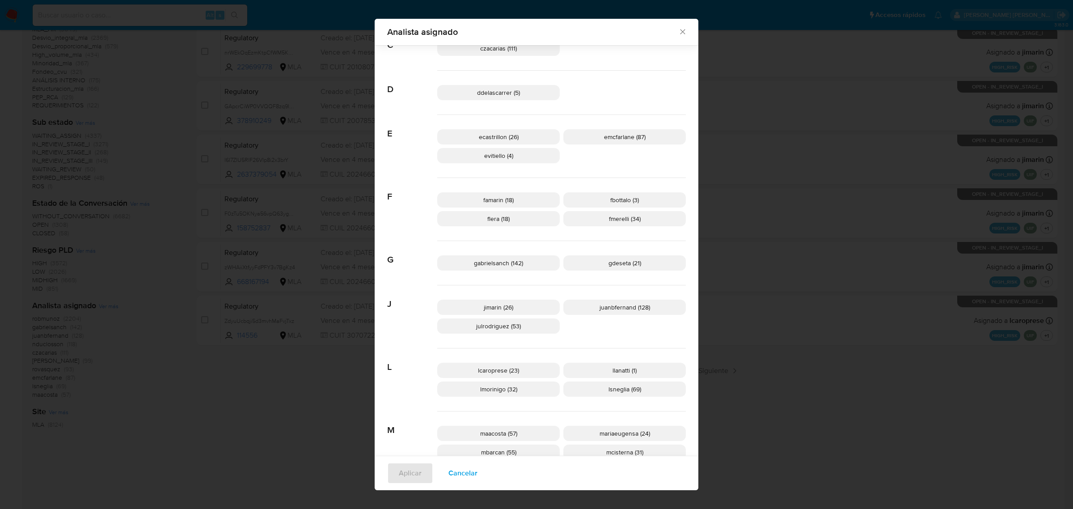
scroll to position [161, 0]
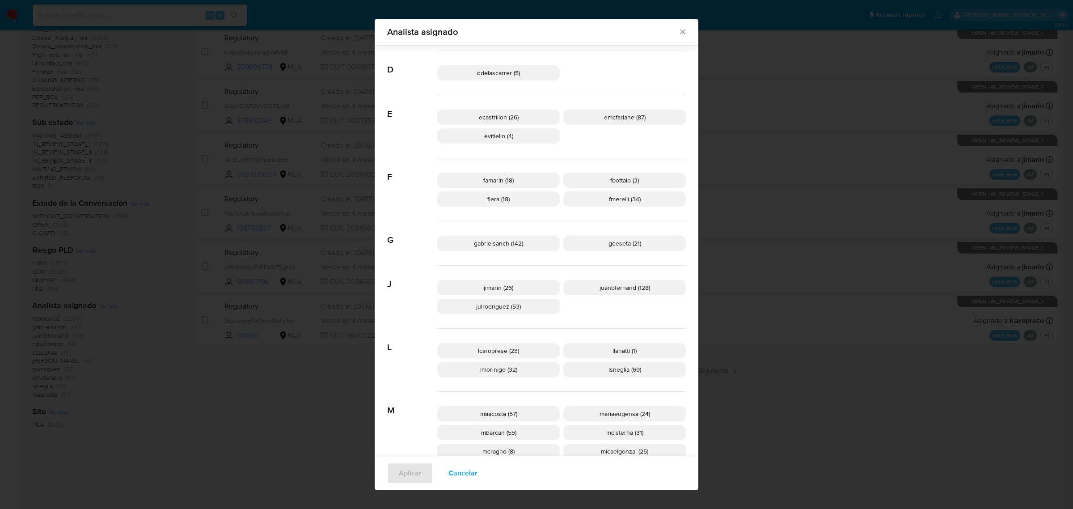
click at [486, 287] on span "jimarin (26)" at bounding box center [499, 287] width 30 height 9
click at [393, 477] on button "Aplicar" at bounding box center [410, 472] width 46 height 21
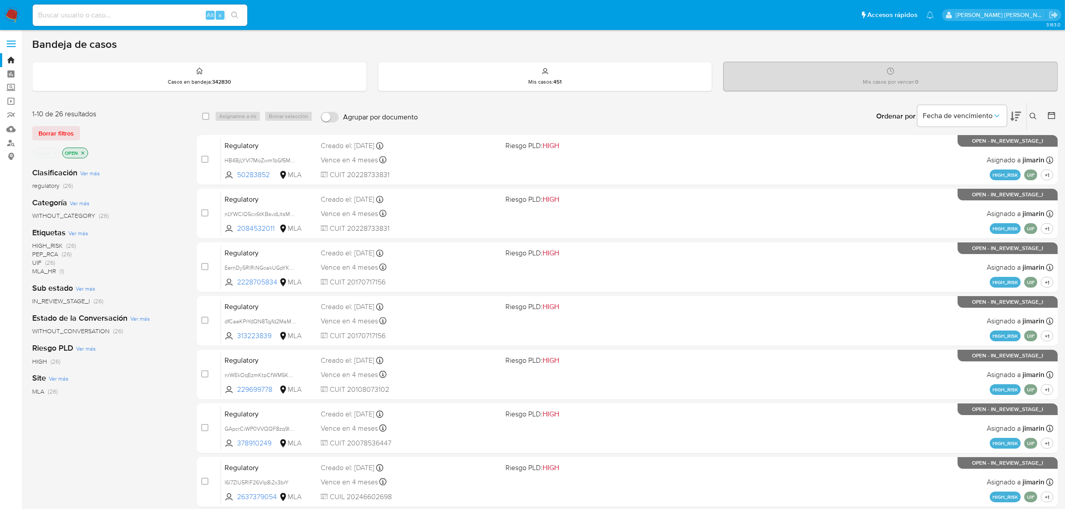
click at [53, 154] on icon "close-filter" at bounding box center [54, 152] width 5 height 5
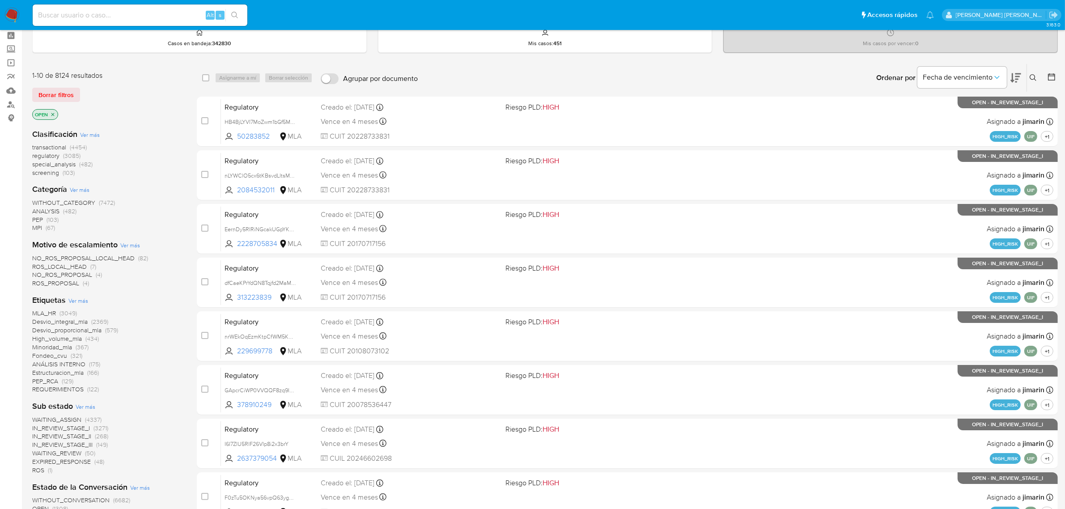
scroll to position [56, 0]
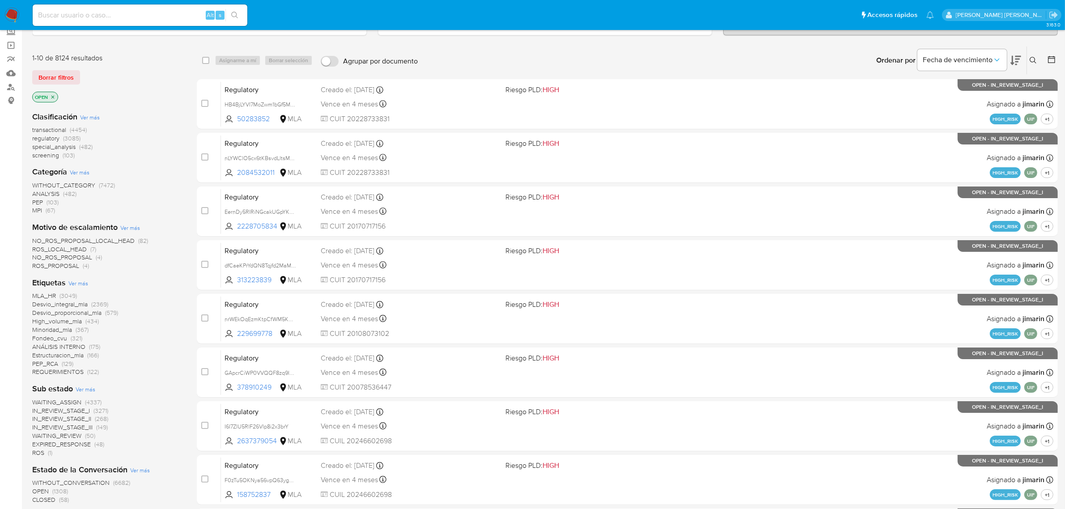
click at [47, 146] on span "special_analysis" at bounding box center [53, 146] width 43 height 9
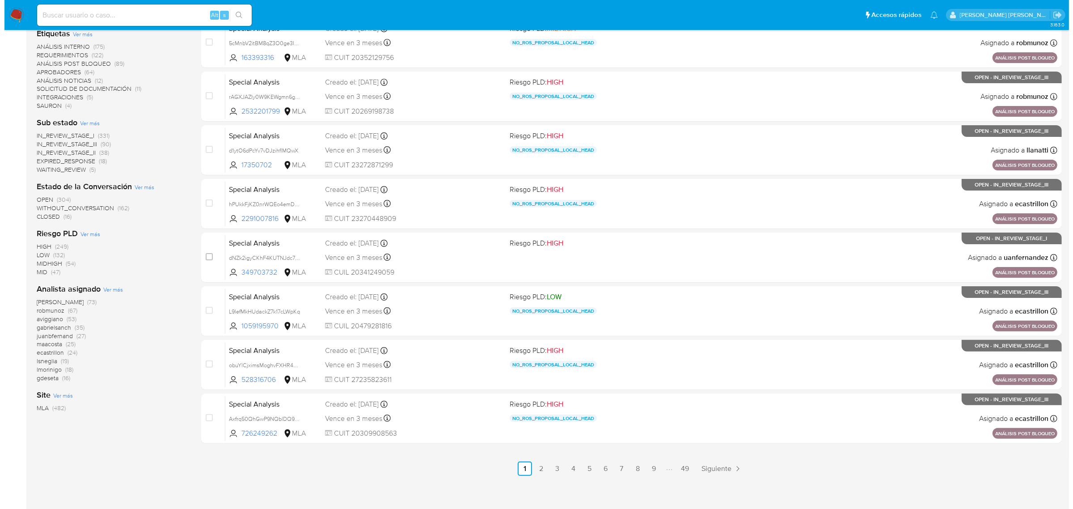
scroll to position [228, 0]
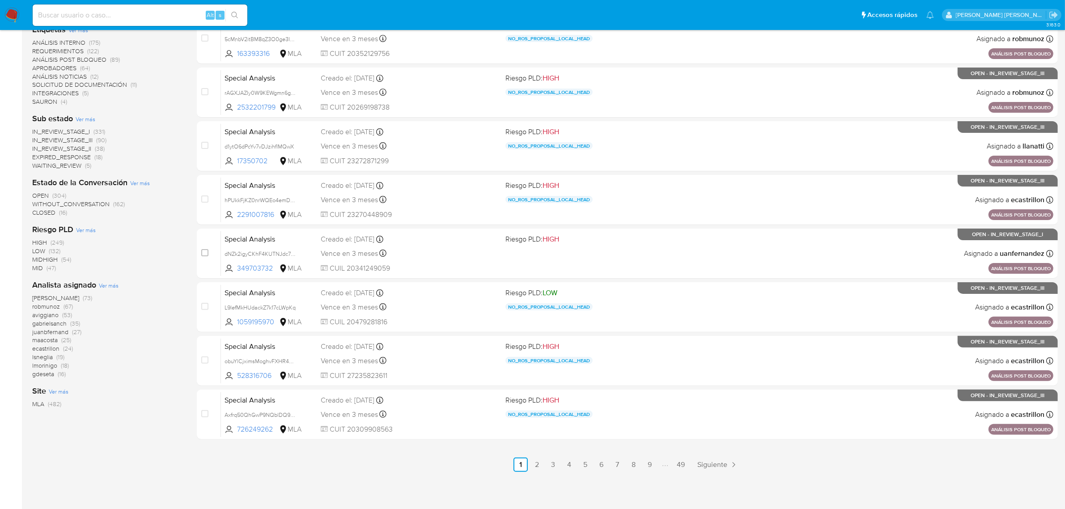
click at [100, 284] on span "Ver más" at bounding box center [109, 285] width 20 height 8
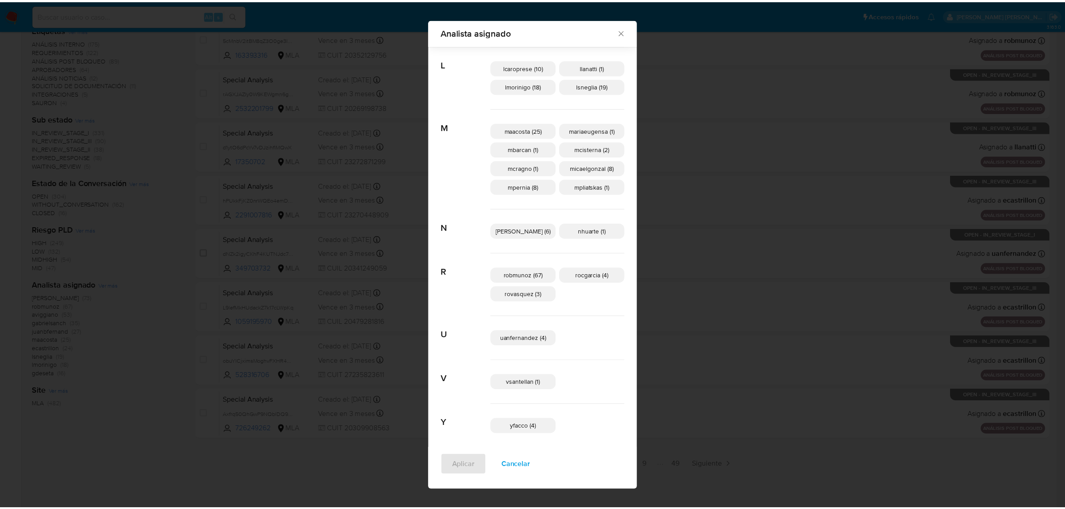
scroll to position [370, 0]
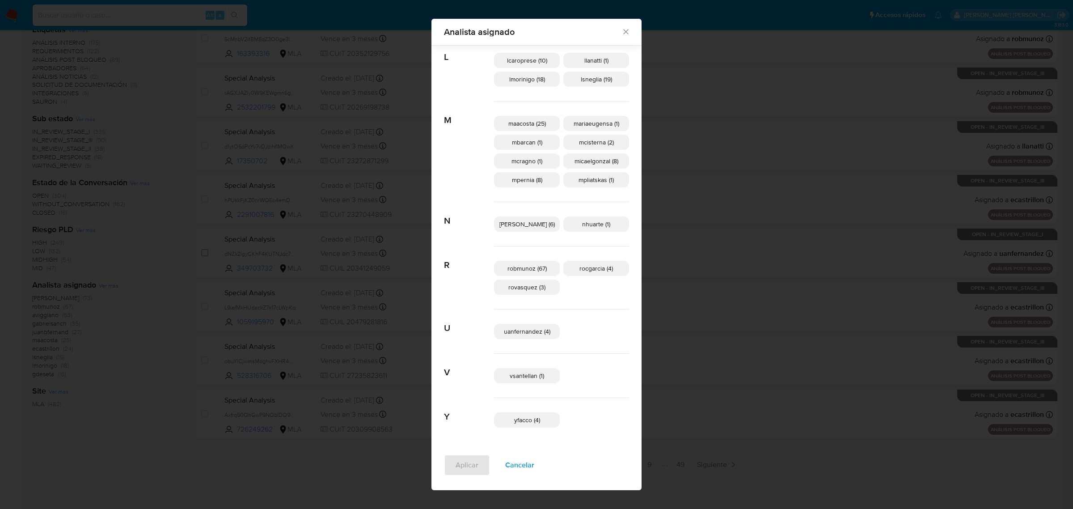
click at [282, 170] on div "Analista asignado Buscar A afaruolo (11) amedzovich (73) aviggiano (53) C czaca…" at bounding box center [536, 254] width 1073 height 509
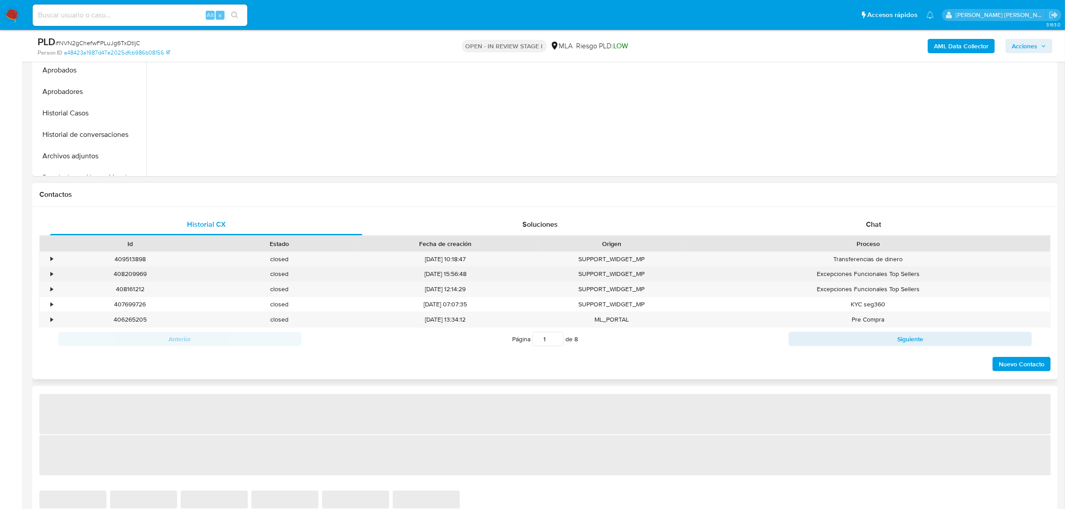
scroll to position [335, 0]
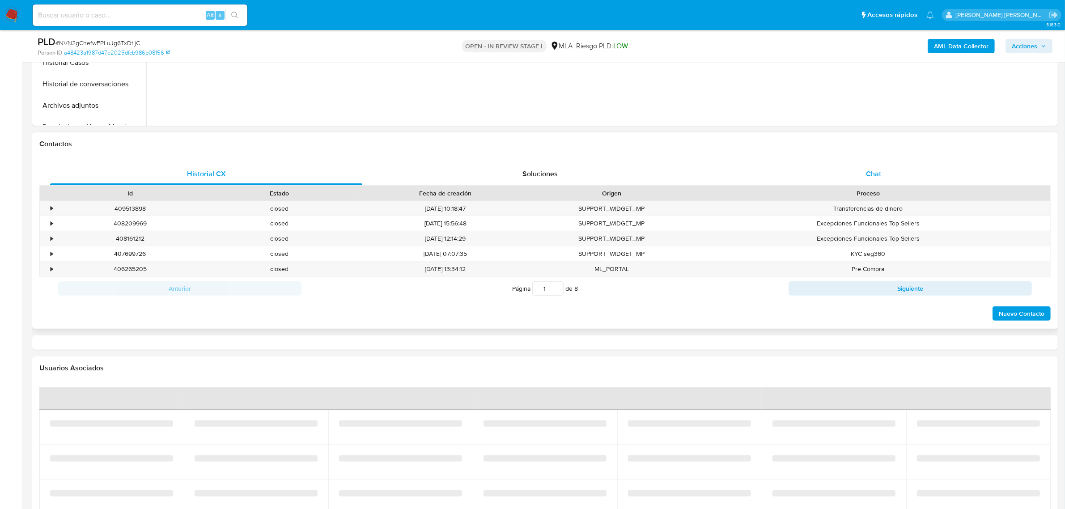
select select "10"
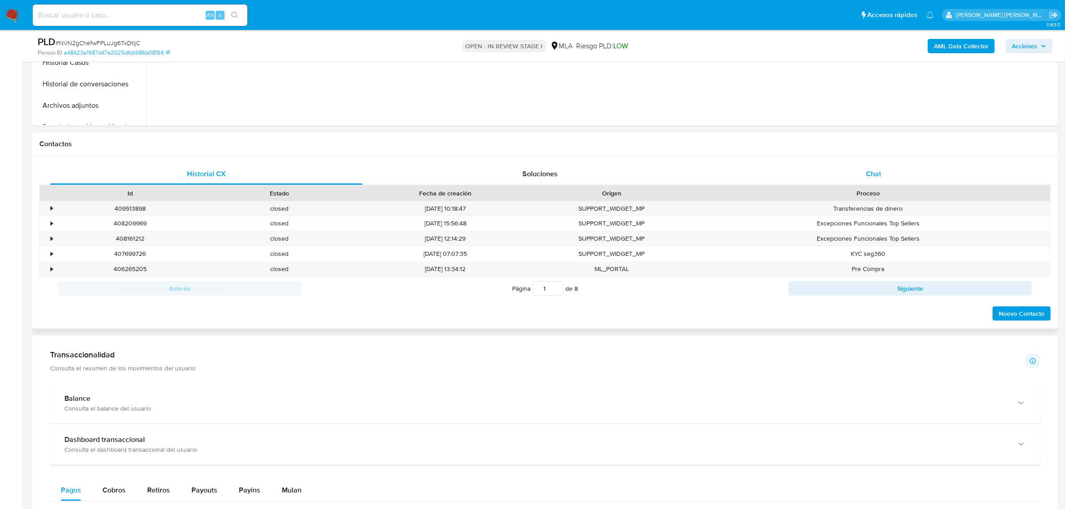
click at [881, 175] on div "Chat" at bounding box center [873, 173] width 312 height 21
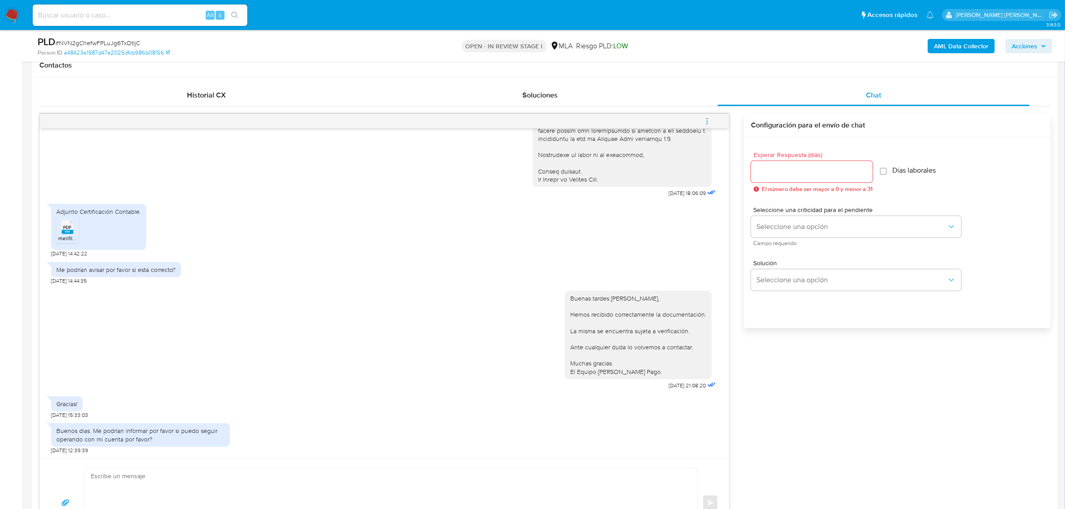
scroll to position [447, 0]
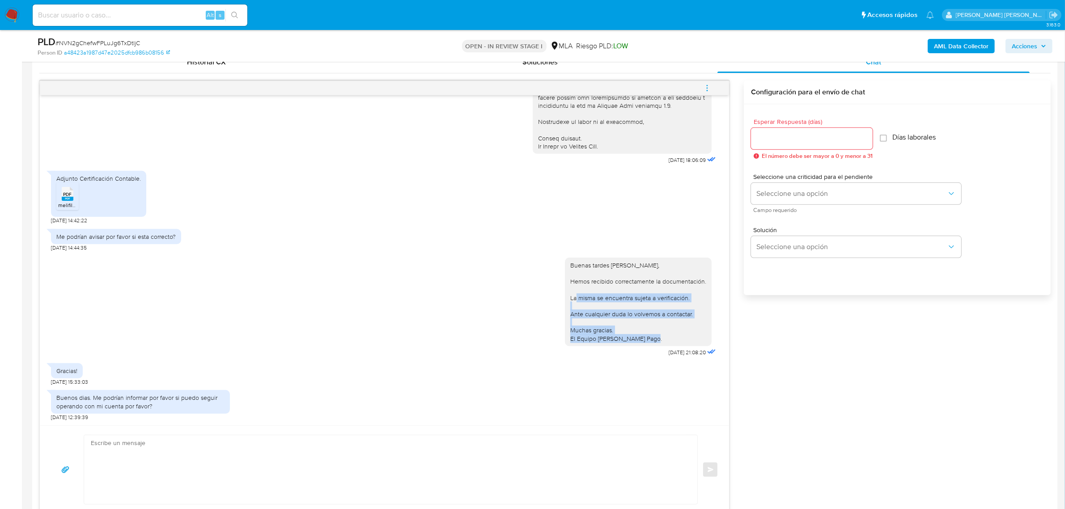
drag, startPoint x: 562, startPoint y: 296, endPoint x: 646, endPoint y: 338, distance: 94.2
click at [646, 338] on div "Buenas tardes [PERSON_NAME], Hemos recibido correctamente la documentación. La …" at bounding box center [638, 302] width 147 height 89
copy div "La misma se encuentra sujeta a verificación. Ante cualquier duda lo volvemos a …"
click at [139, 442] on textarea at bounding box center [388, 469] width 595 height 69
paste textarea "La misma se encuentra sujeta a verificación. Ante cualquier duda lo volvemos a …"
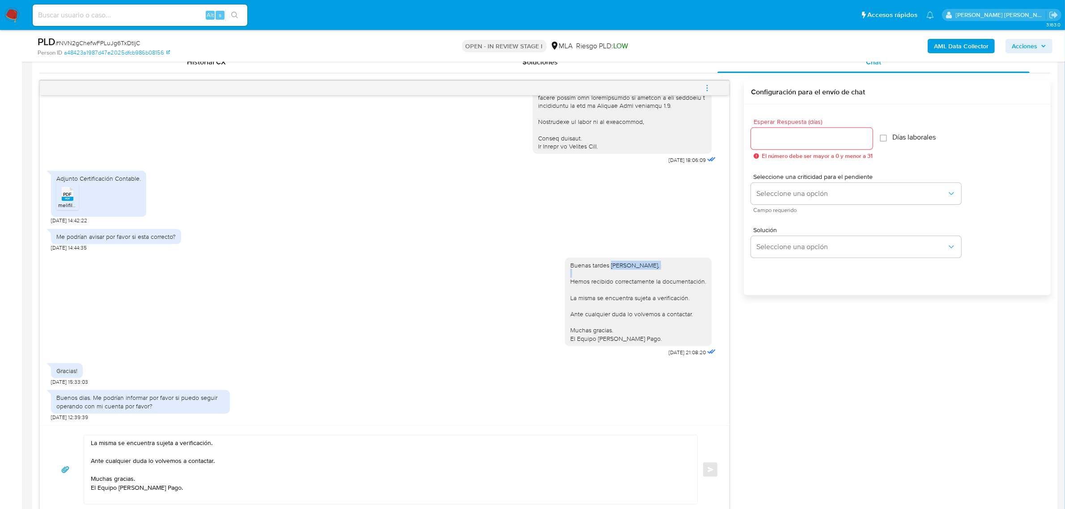
drag, startPoint x: 604, startPoint y: 264, endPoint x: 661, endPoint y: 267, distance: 57.3
click at [661, 267] on div "Buenas tardes [PERSON_NAME], Hemos recibido correctamente la documentación. La …" at bounding box center [638, 301] width 136 height 81
copy div "[PERSON_NAME],"
click at [92, 444] on textarea "La misma se encuentra sujeta a verificación. Ante cualquier duda lo volvemos a …" at bounding box center [388, 469] width 595 height 69
paste textarea "[PERSON_NAME],"
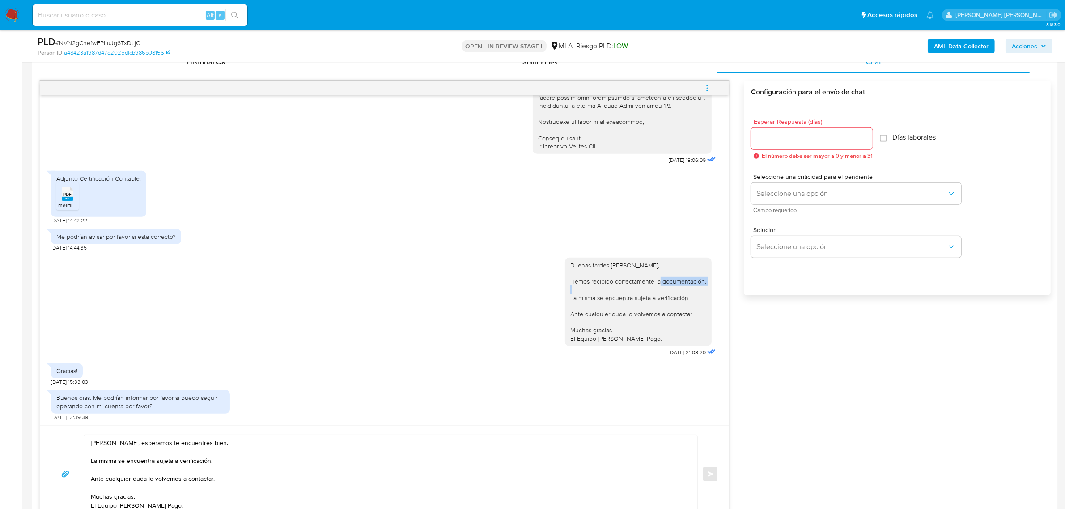
drag, startPoint x: 647, startPoint y: 283, endPoint x: 698, endPoint y: 285, distance: 50.6
click at [698, 285] on div "Buenas tardes [PERSON_NAME], Hemos recibido correctamente la documentación. La …" at bounding box center [638, 302] width 147 height 89
copy div "la documentación."
click at [93, 464] on textarea "[PERSON_NAME], esperamos te encuentres bien. La misma se encuentra sujeta a ver…" at bounding box center [388, 474] width 595 height 78
drag, startPoint x: 118, startPoint y: 464, endPoint x: 85, endPoint y: 457, distance: 34.2
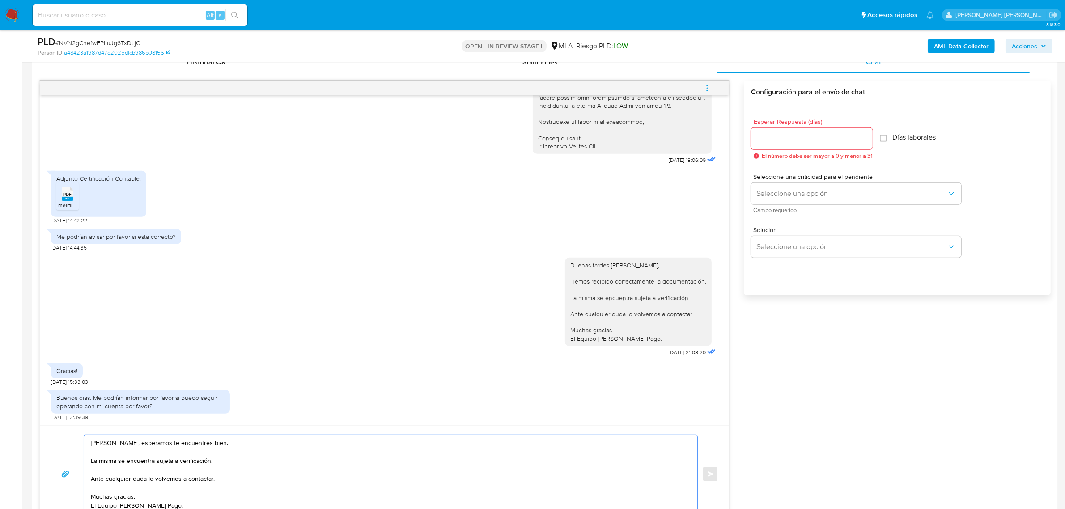
click at [85, 457] on div "[PERSON_NAME], esperamos te encuentres bien. La misma se encuentra sujeta a ver…" at bounding box center [388, 474] width 608 height 78
paste textarea "la documentación."
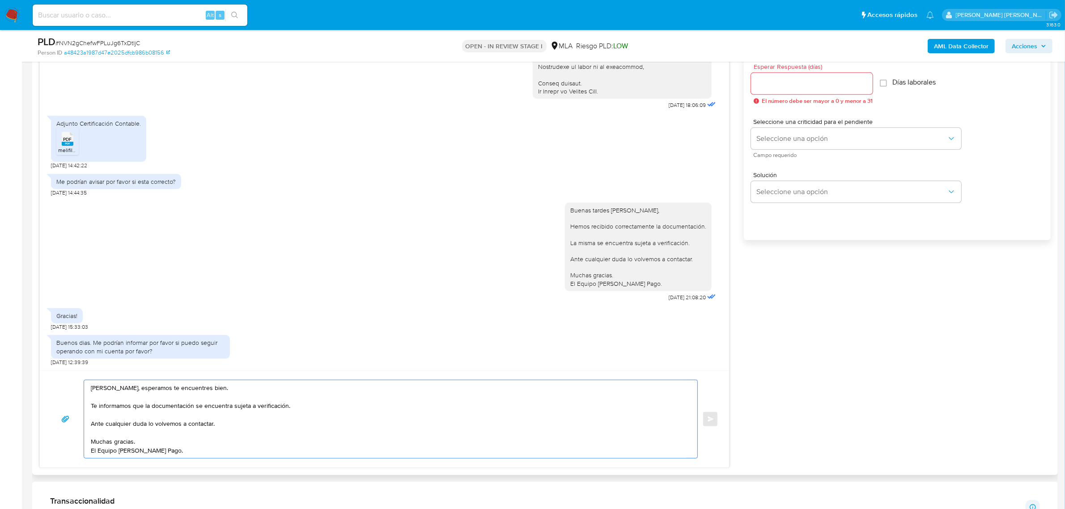
scroll to position [503, 0]
drag, startPoint x: 176, startPoint y: 452, endPoint x: 86, endPoint y: 384, distance: 112.3
click at [86, 384] on div "[PERSON_NAME], esperamos te encuentres bien. Te informamos que la documentación…" at bounding box center [388, 418] width 608 height 78
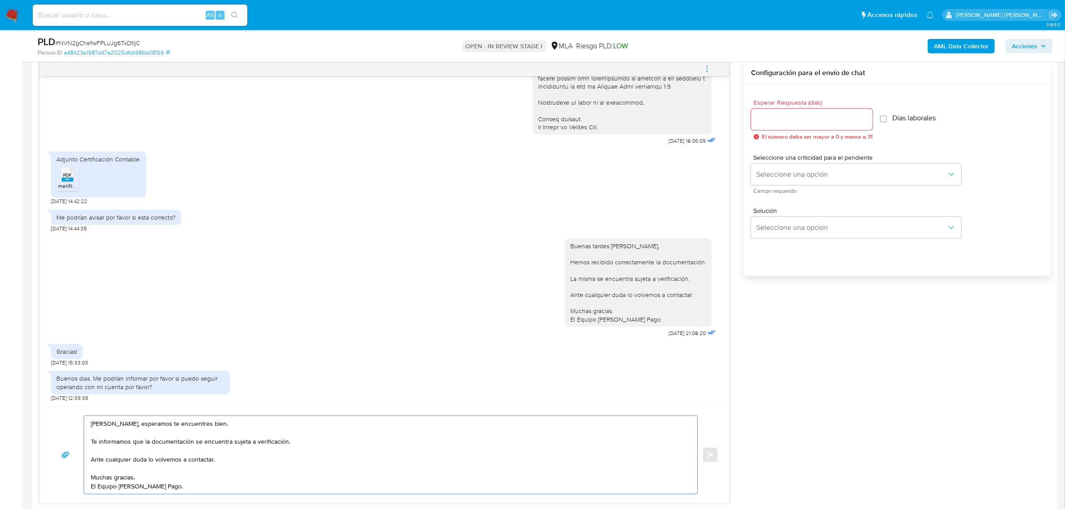
scroll to position [447, 0]
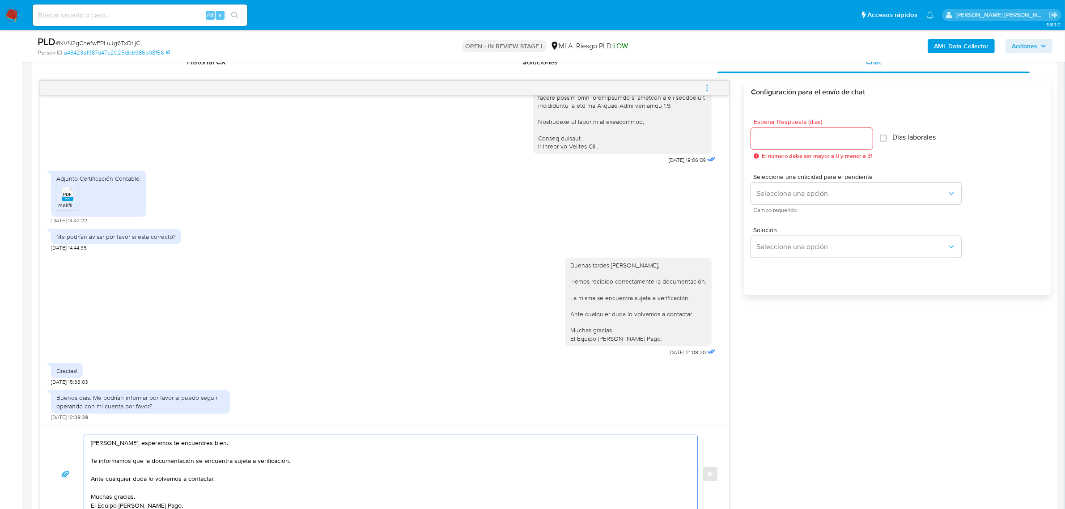
type textarea "[PERSON_NAME], esperamos te encuentres bien. Te informamos que la documentación…"
click at [772, 139] on input "Esperar Respuesta (días)" at bounding box center [812, 139] width 122 height 12
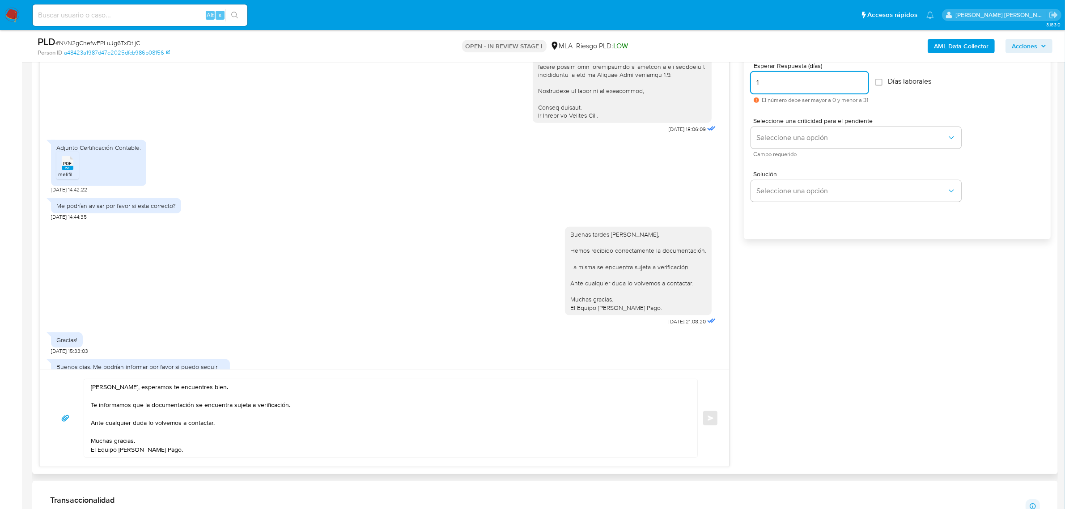
scroll to position [625, 0]
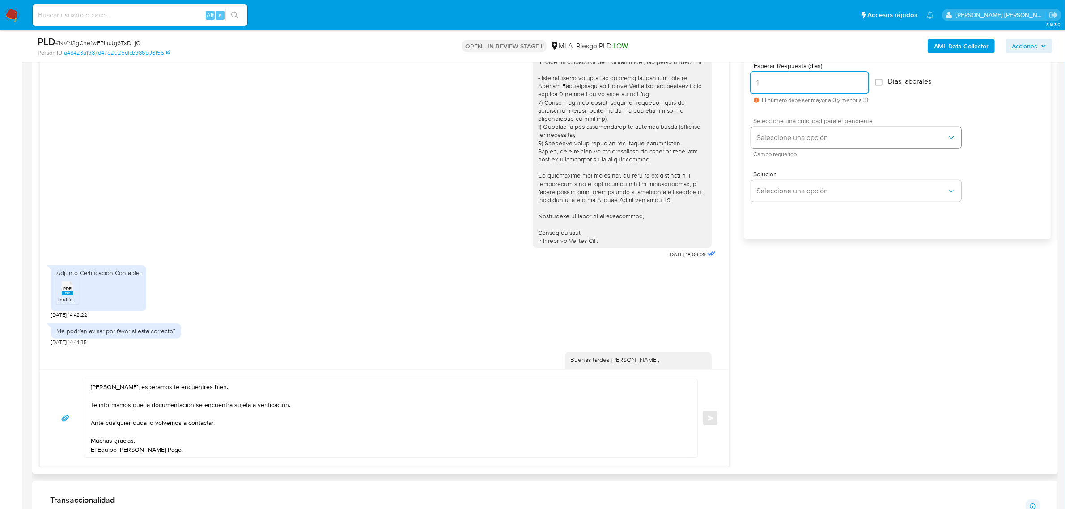
type input "1"
click at [802, 139] on span "Seleccione una opción" at bounding box center [851, 137] width 190 height 9
click at [767, 136] on span "LOW" at bounding box center [762, 139] width 13 height 8
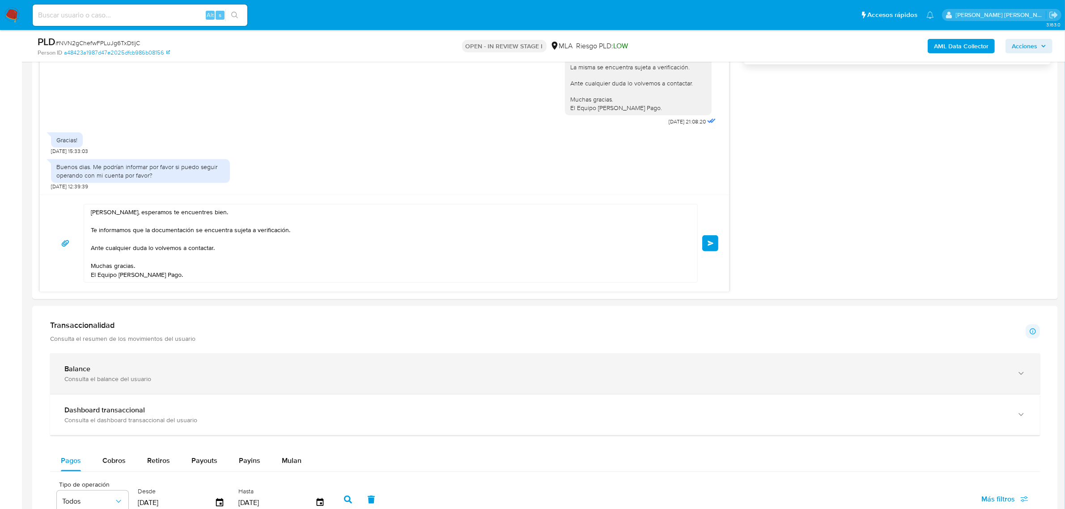
scroll to position [615, 0]
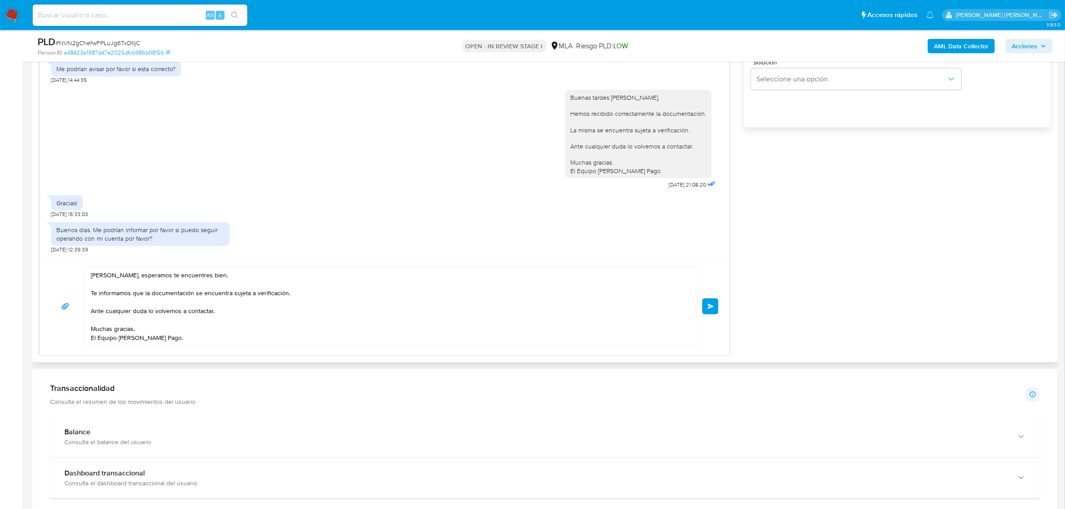
click at [706, 307] on button "Enviar" at bounding box center [710, 306] width 16 height 16
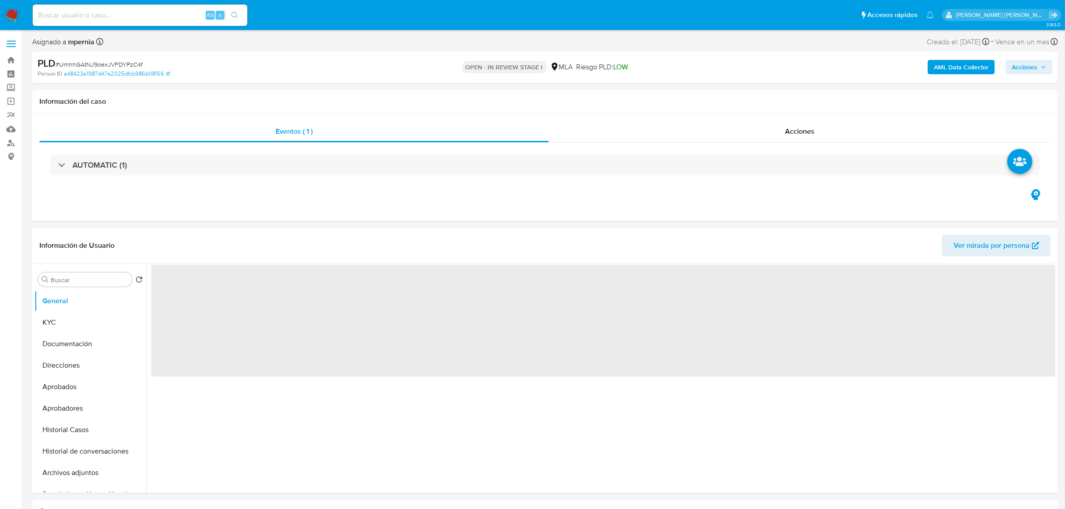
select select "10"
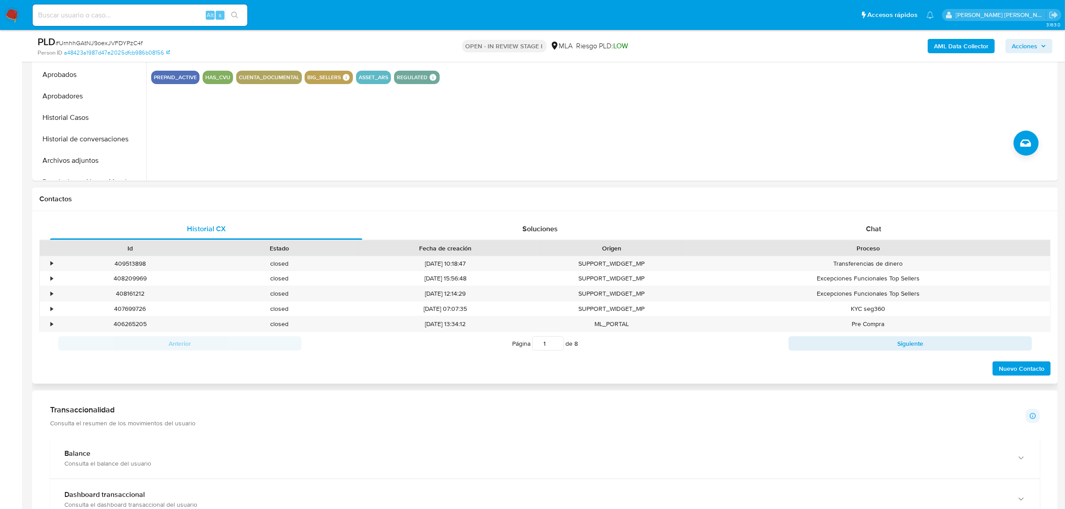
scroll to position [335, 0]
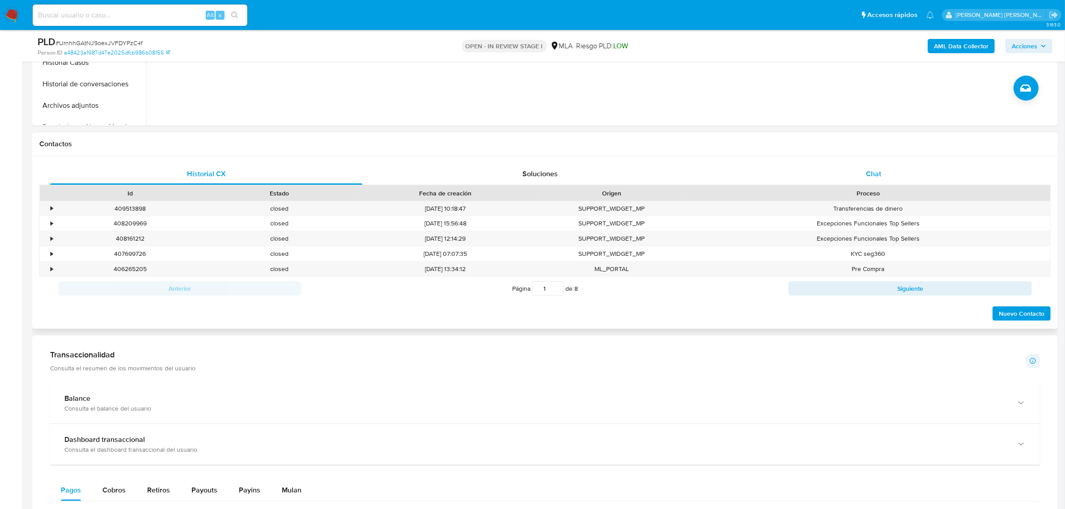
click at [865, 177] on div "Chat" at bounding box center [873, 173] width 312 height 21
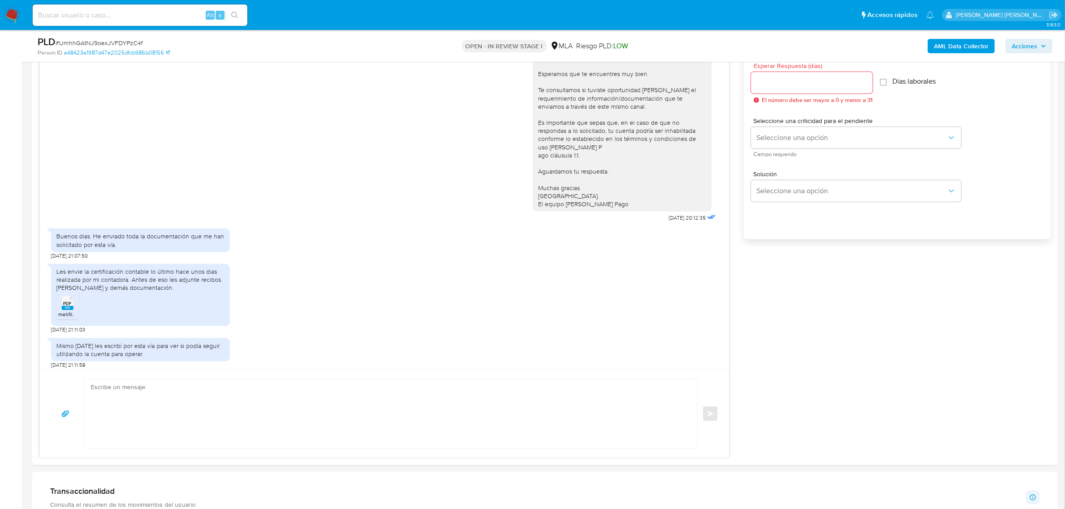
scroll to position [82, 0]
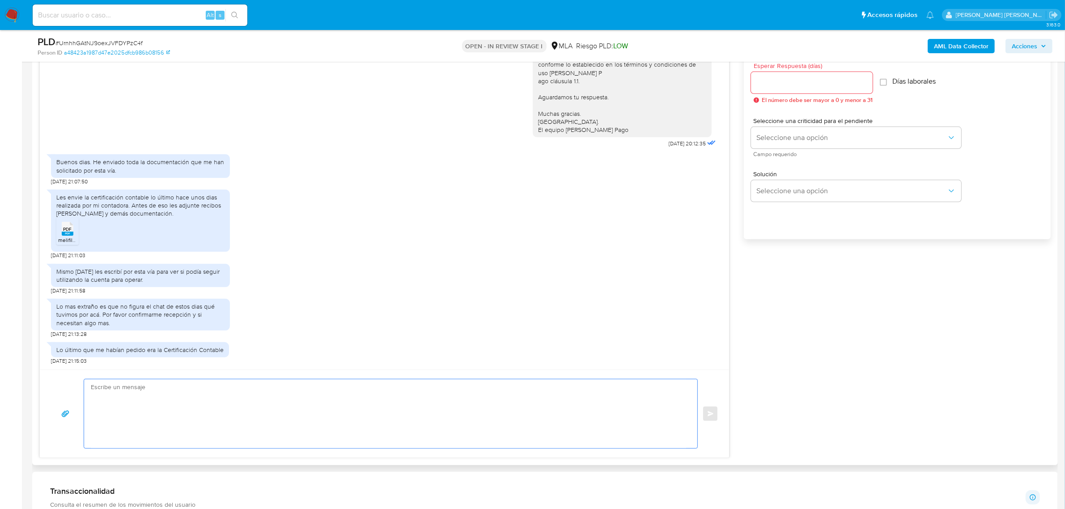
click at [158, 389] on textarea at bounding box center [388, 413] width 595 height 69
paste textarea "Buenas tardes Sebastian Dario, Hemos recibido correctamente la documentación. L…"
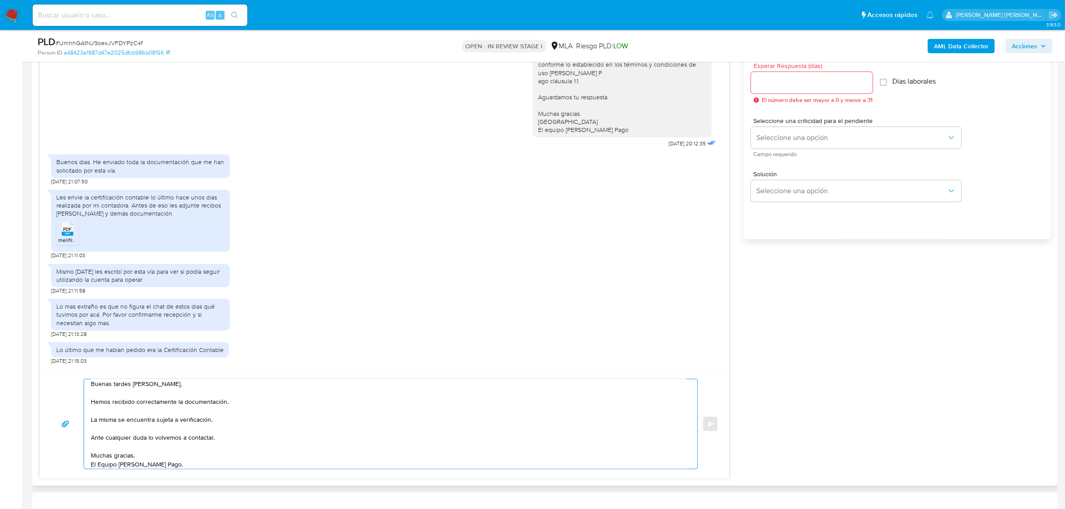
click at [181, 388] on textarea "Buenas tardes Sebastian Dario, Hemos recibido correctamente la documentación. L…" at bounding box center [388, 423] width 595 height 89
click at [93, 424] on textarea "Buenas tardes Sebastian Dario, Hemos recibido correctamente la documentación. L…" at bounding box center [388, 423] width 595 height 89
click at [194, 427] on textarea "Buenas tardes Sebastian Dario, Hemos recibido correctamente la documentación. T…" at bounding box center [388, 423] width 595 height 89
type textarea "Buenas tardes Sebastian Dario, Hemos recibido correctamente la documentación. T…"
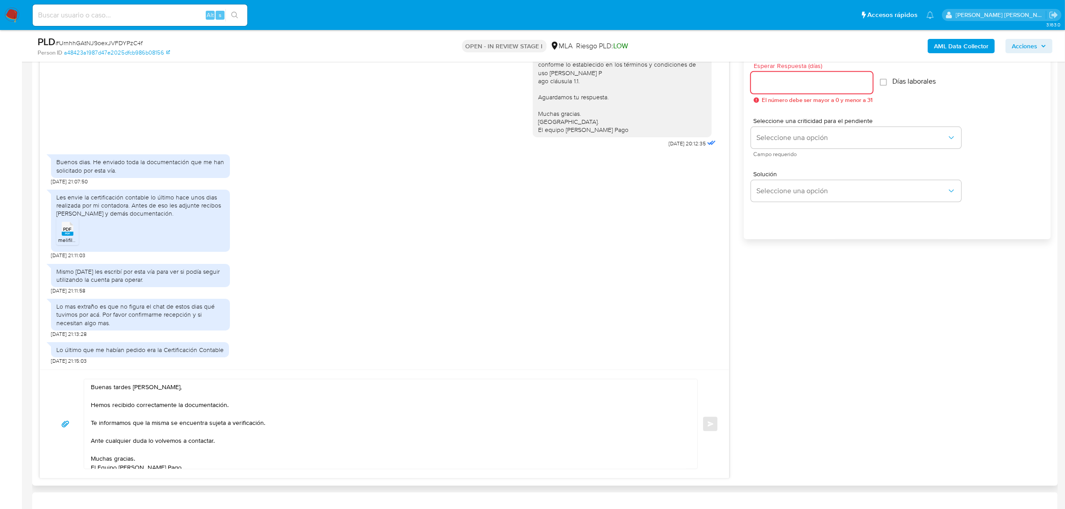
click at [807, 85] on input "Esperar Respuesta (días)" at bounding box center [812, 83] width 122 height 12
type input "1"
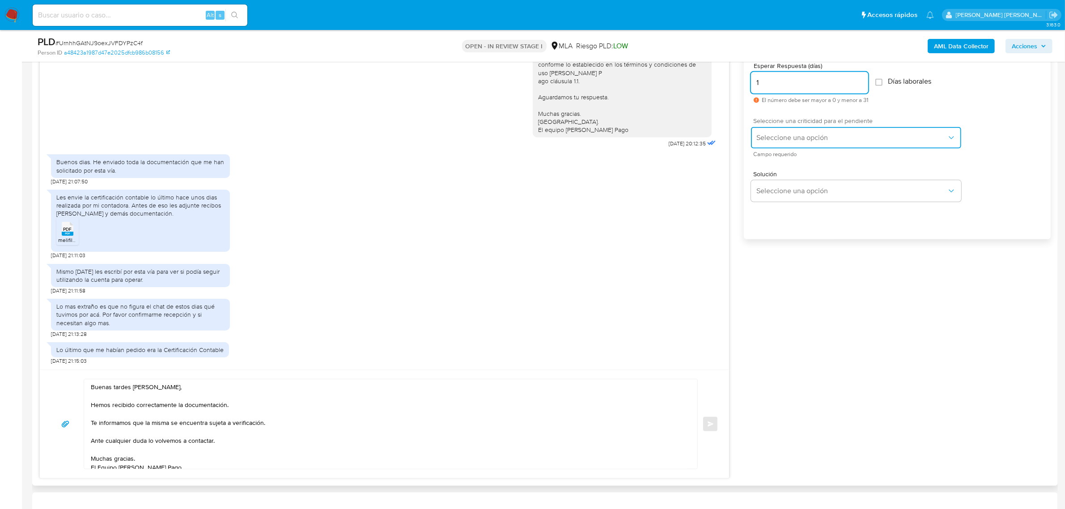
click at [816, 139] on span "Seleccione una opción" at bounding box center [851, 137] width 190 height 9
click at [795, 156] on div "HIGH" at bounding box center [854, 157] width 196 height 18
click at [783, 138] on span "HIGH" at bounding box center [851, 137] width 190 height 9
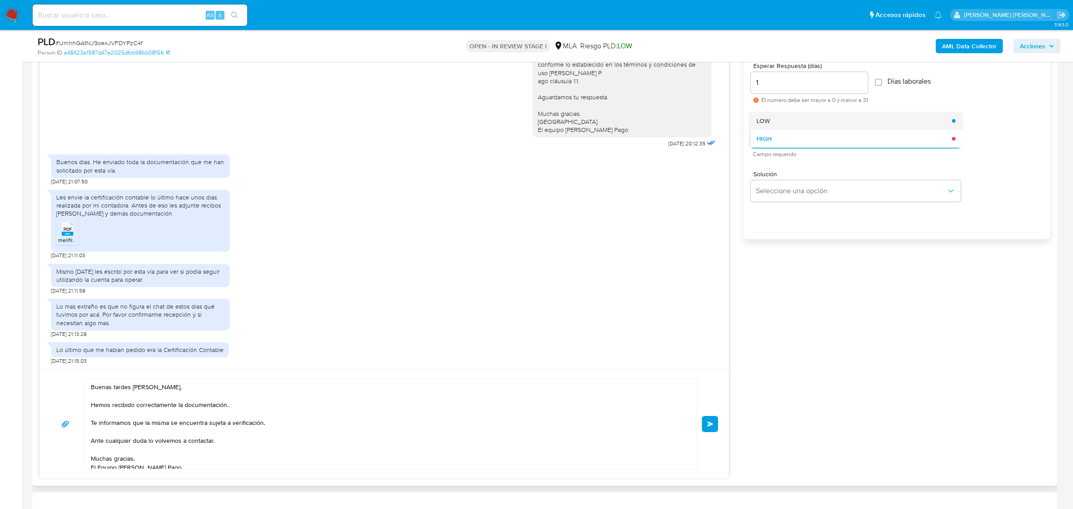
click at [765, 118] on span "LOW" at bounding box center [762, 121] width 13 height 8
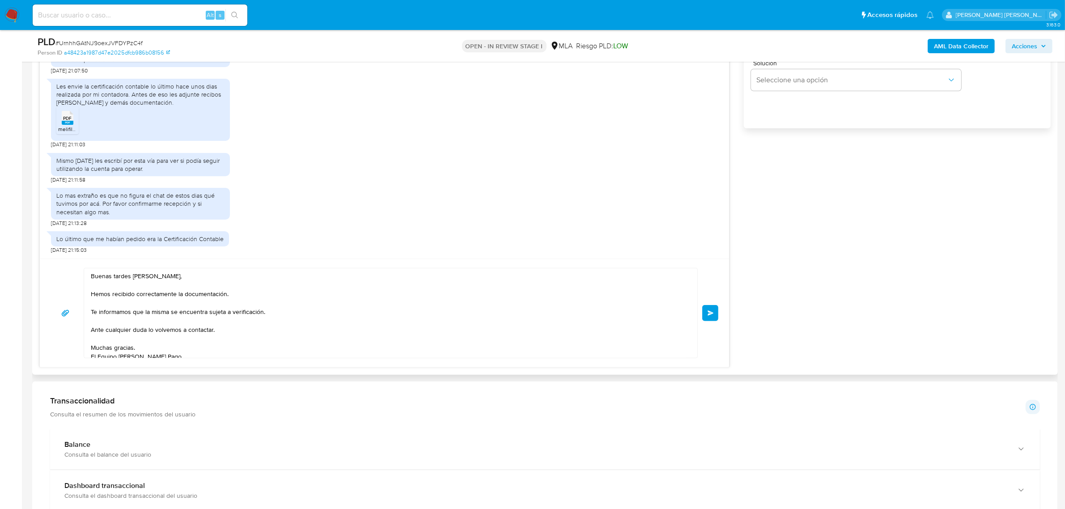
scroll to position [615, 0]
click at [712, 311] on span "Enviar" at bounding box center [710, 311] width 6 height 5
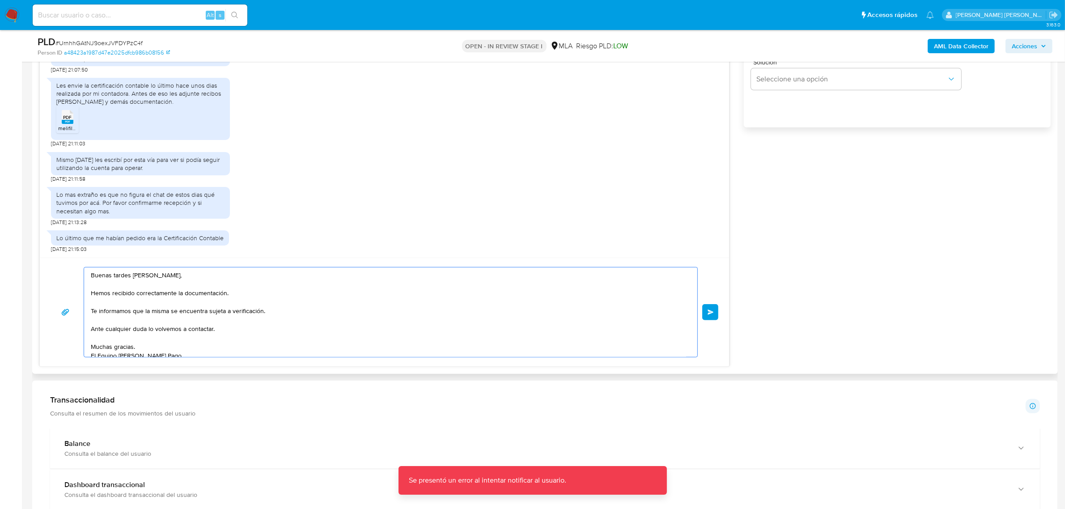
scroll to position [6, 0]
drag, startPoint x: 91, startPoint y: 274, endPoint x: 190, endPoint y: 368, distance: 136.6
click at [190, 368] on div "Historial CX Soluciones Chat Id Estado Fecha de creación Origen Proceso • 40951…" at bounding box center [544, 125] width 1025 height 497
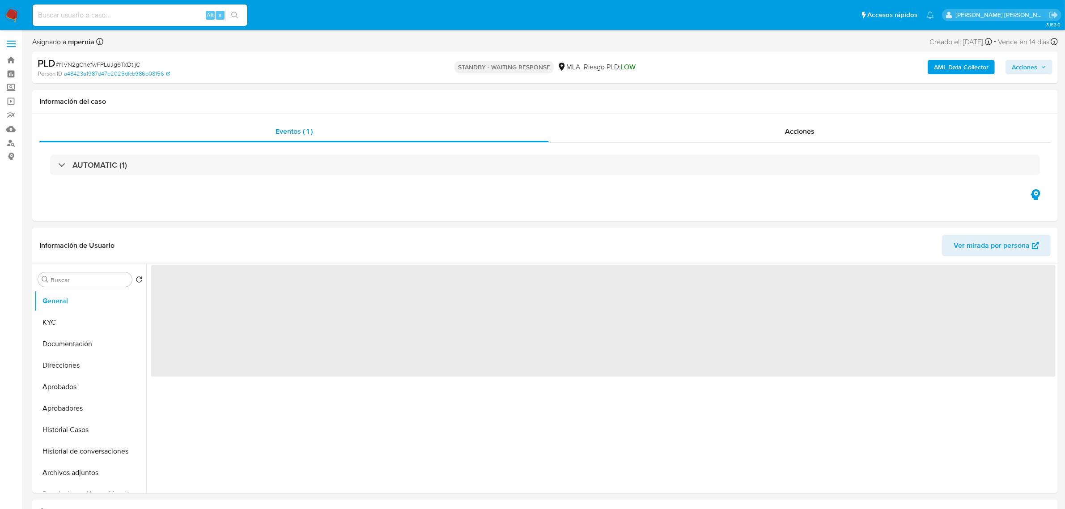
select select "10"
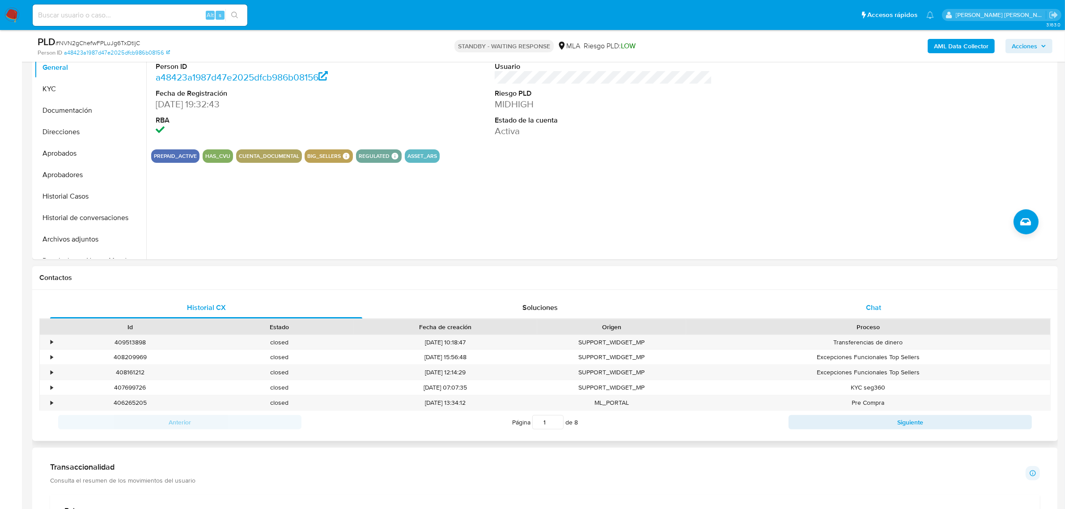
scroll to position [279, 0]
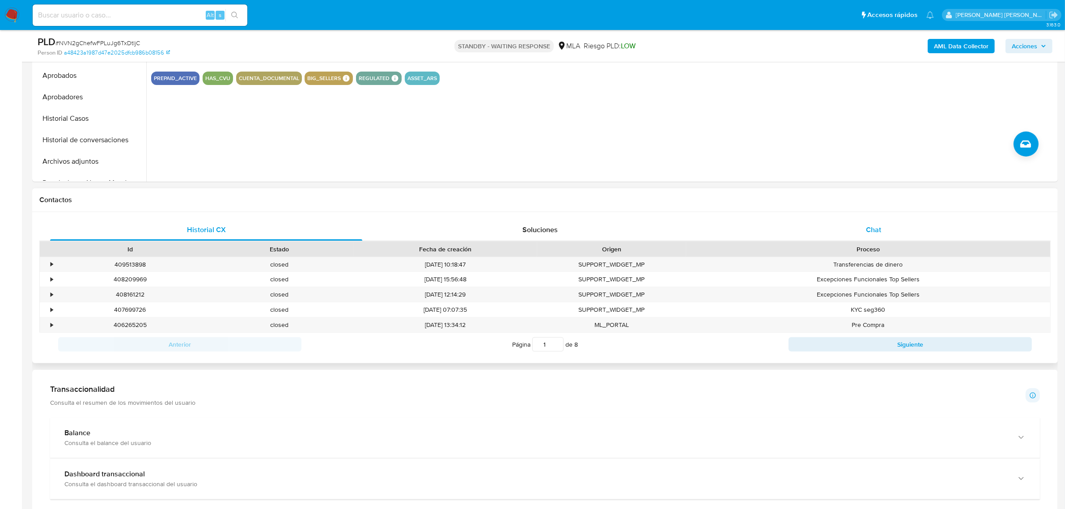
click at [879, 230] on span "Chat" at bounding box center [873, 229] width 15 height 10
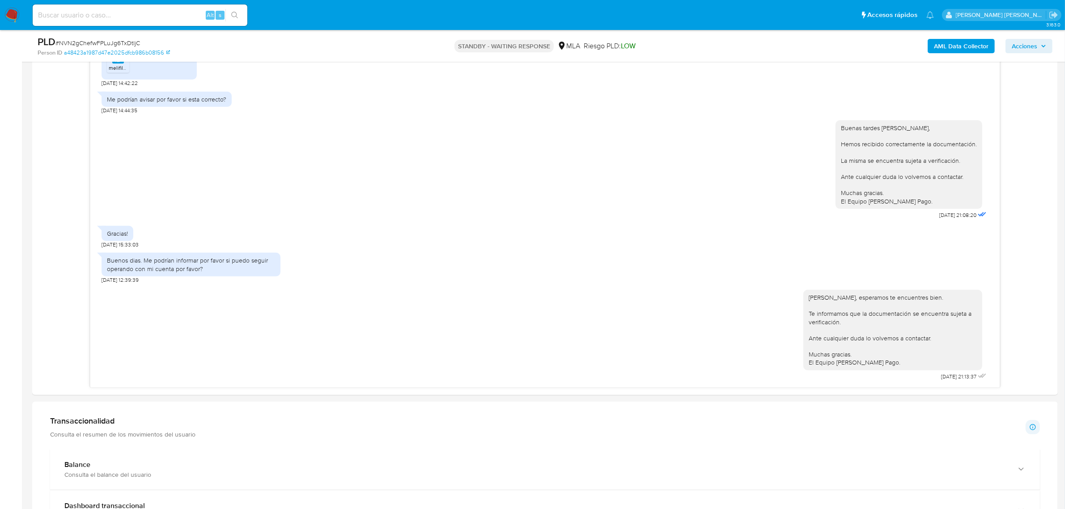
scroll to position [503, 0]
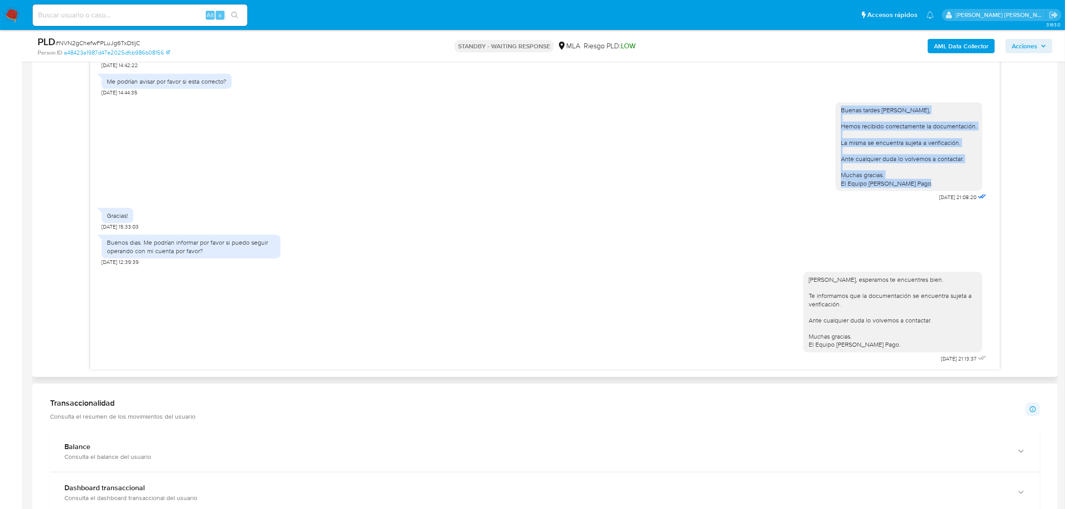
drag, startPoint x: 833, startPoint y: 110, endPoint x: 913, endPoint y: 189, distance: 113.2
click at [913, 189] on div "Buenas tardes [PERSON_NAME], Hemos recibido correctamente la documentación. La …" at bounding box center [908, 146] width 147 height 89
copy div "Buenas tardes [PERSON_NAME], Hemos recibido correctamente la documentación. La …"
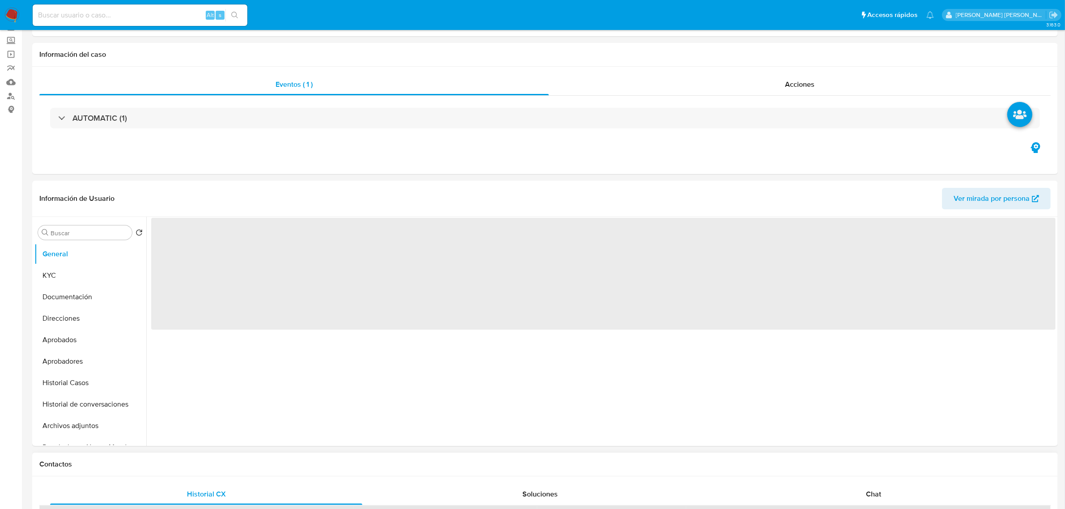
select select "10"
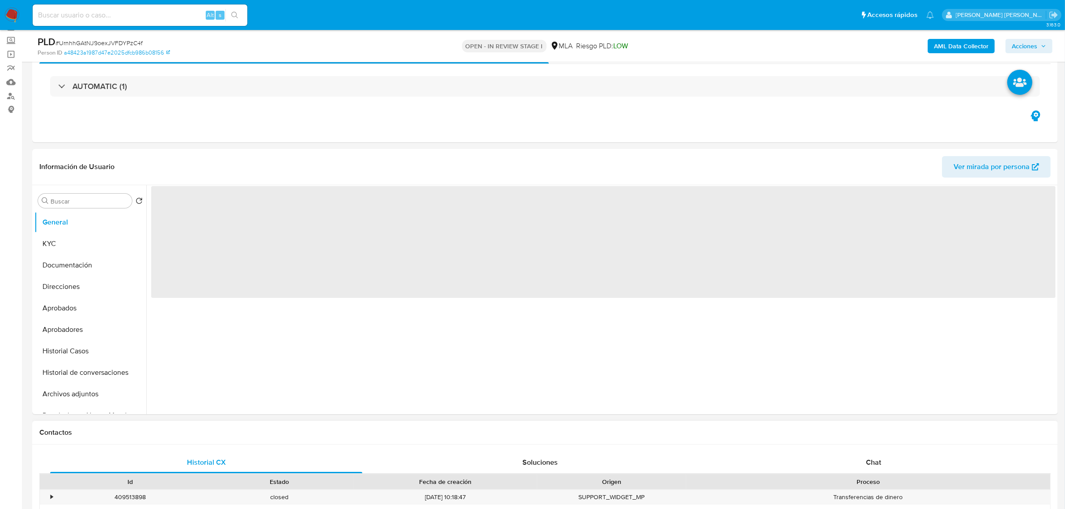
scroll to position [279, 0]
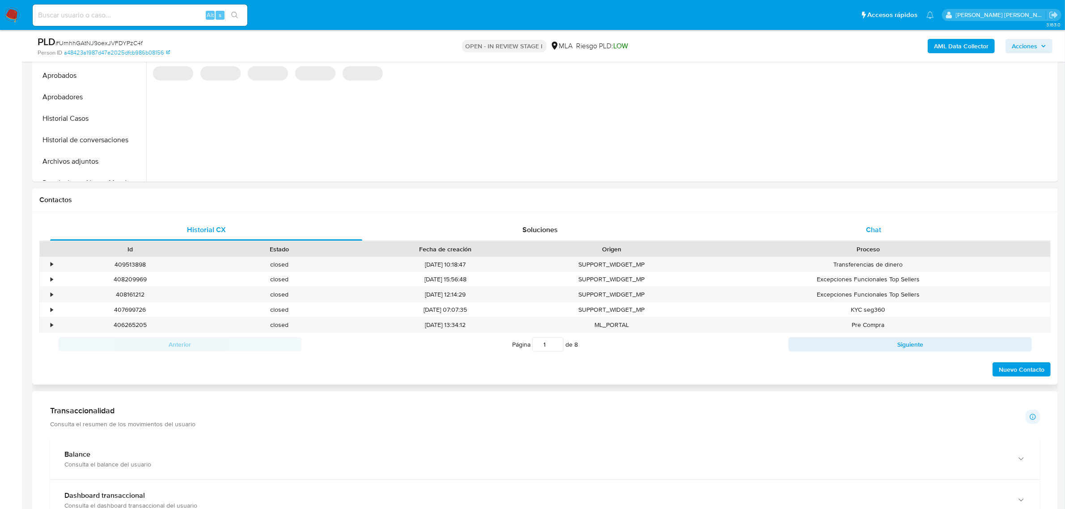
click at [878, 224] on span "Chat" at bounding box center [873, 229] width 15 height 10
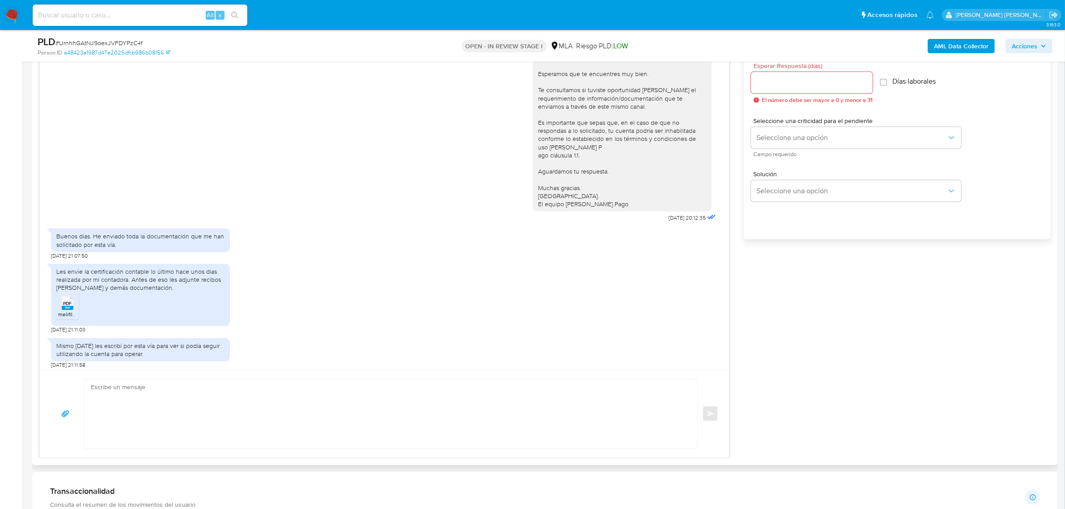
scroll to position [82, 0]
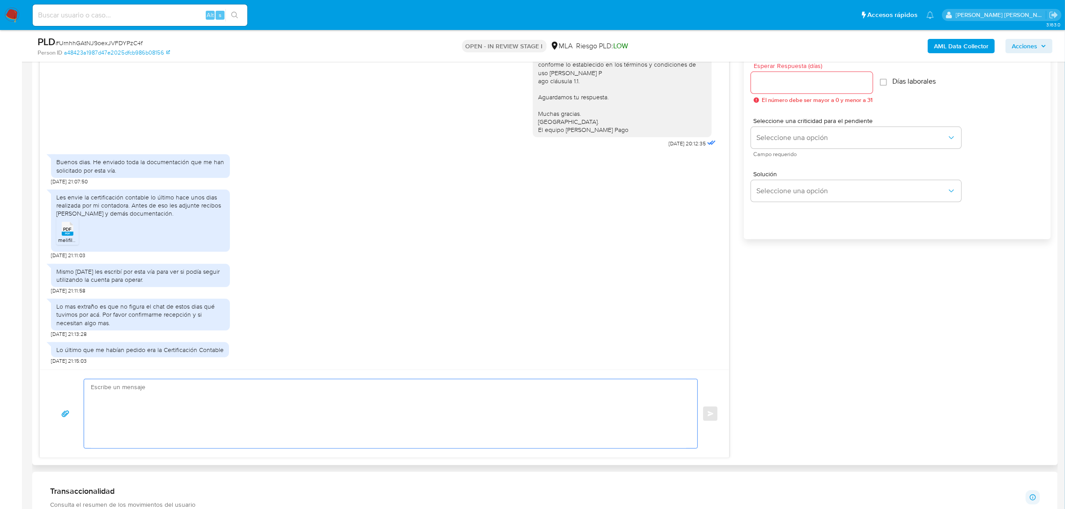
click at [177, 393] on textarea at bounding box center [388, 413] width 595 height 69
paste textarea "Buenas tardes [PERSON_NAME], Hemos recibido correctamente la documentación. Te …"
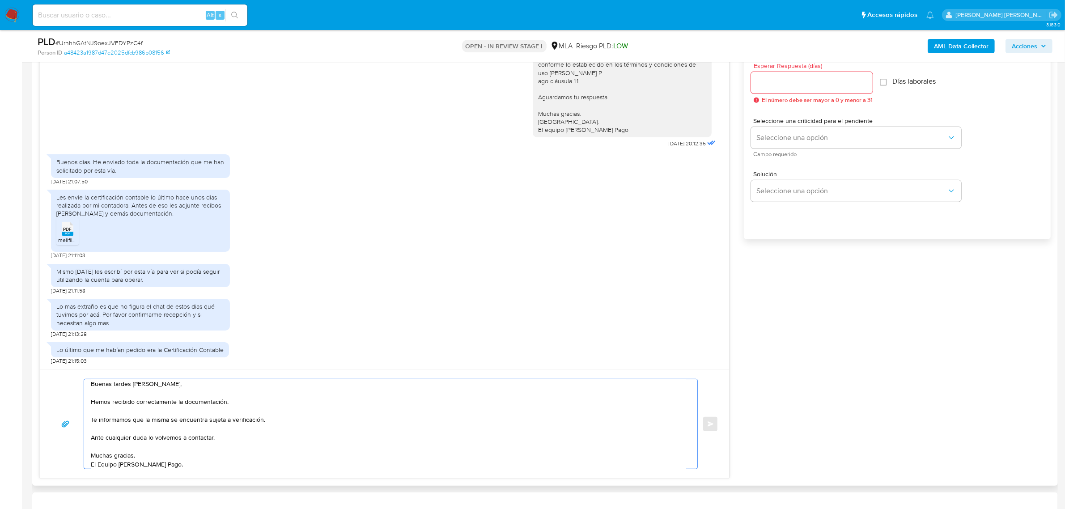
type textarea "Buenas tardes [PERSON_NAME], Hemos recibido correctamente la documentación. Te …"
click at [771, 84] on input "Esperar Respuesta (días)" at bounding box center [812, 83] width 122 height 12
type input "1"
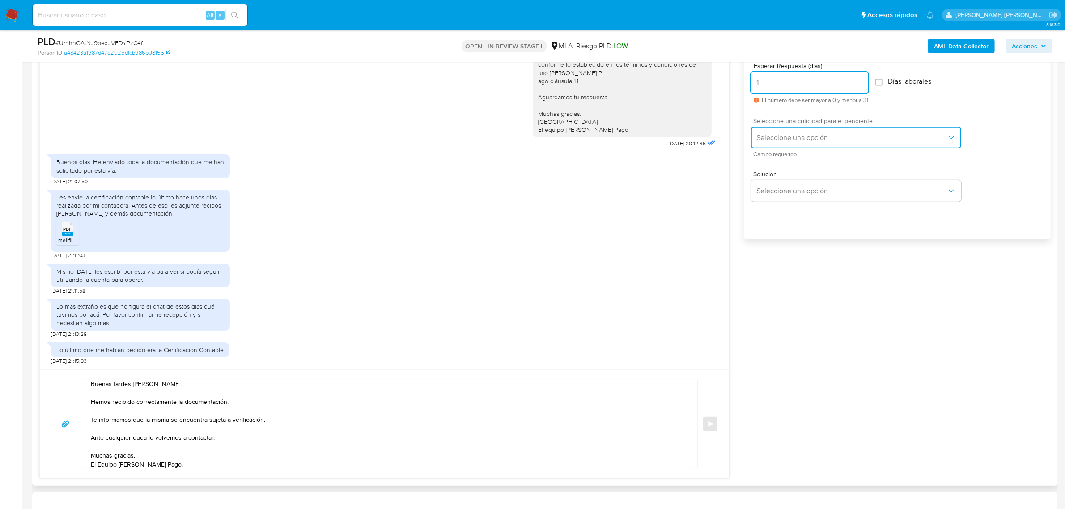
click at [788, 131] on button "Seleccione una opción" at bounding box center [856, 137] width 210 height 21
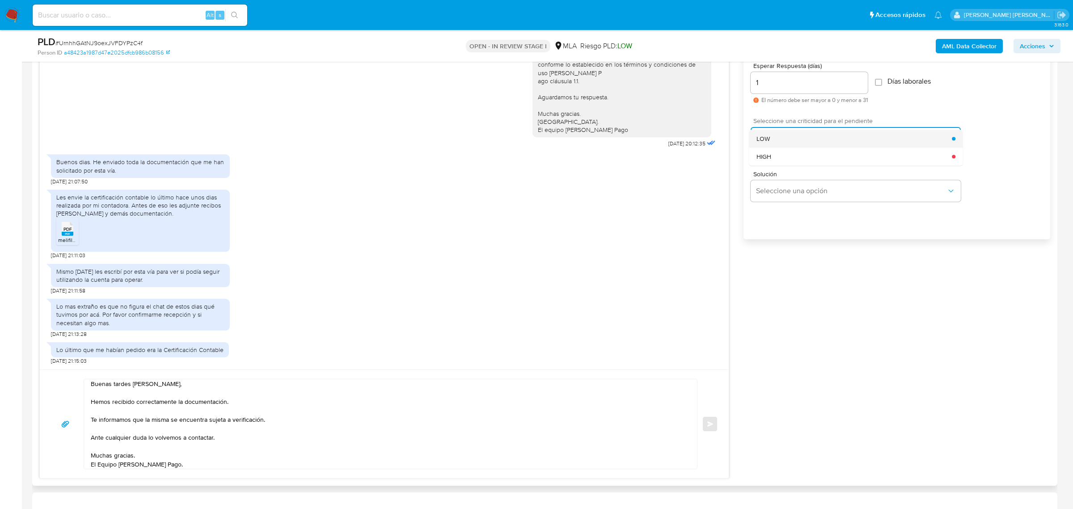
click at [765, 136] on span "LOW" at bounding box center [762, 139] width 13 height 8
click at [706, 425] on button "Enviar" at bounding box center [710, 424] width 16 height 16
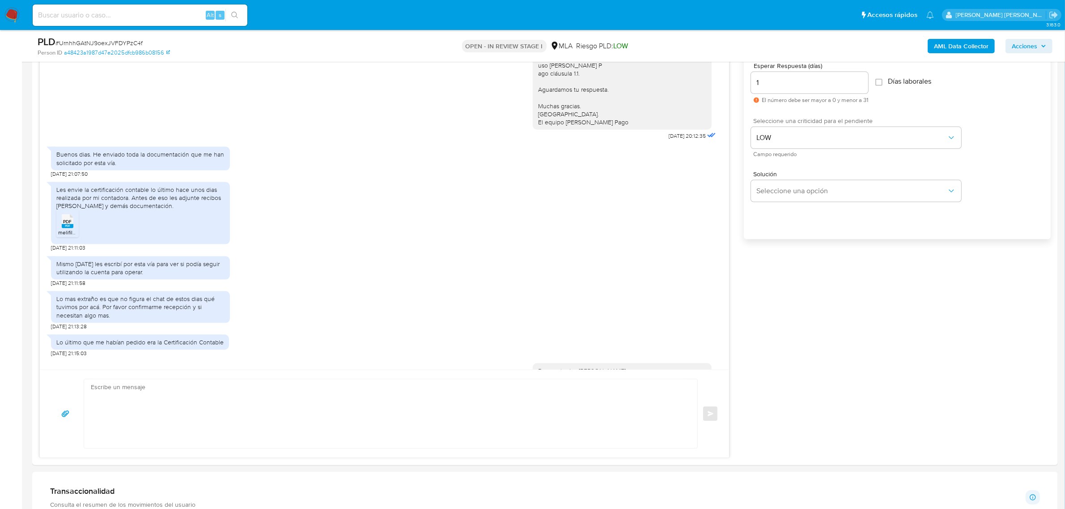
scroll to position [198, 0]
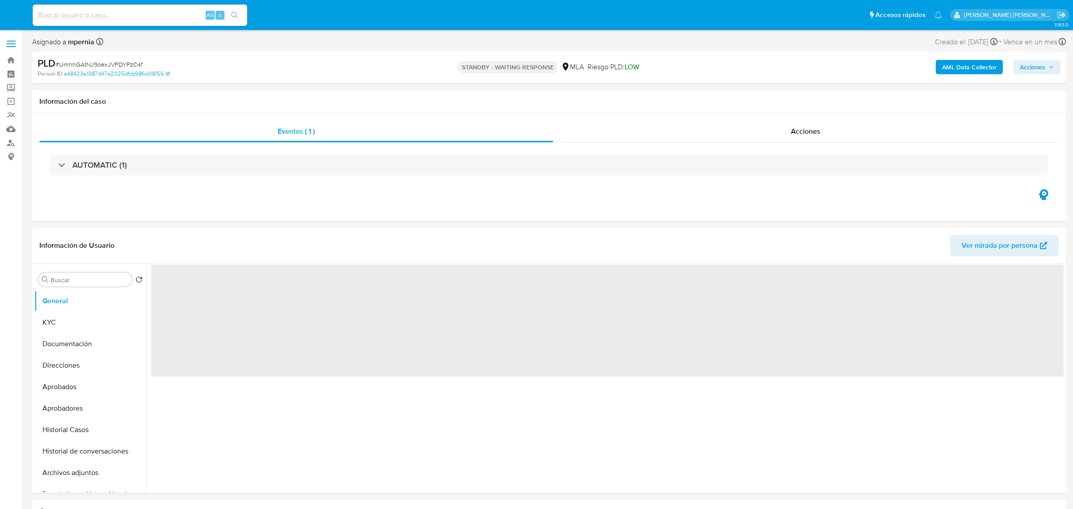
select select "10"
